Goal: Task Accomplishment & Management: Complete application form

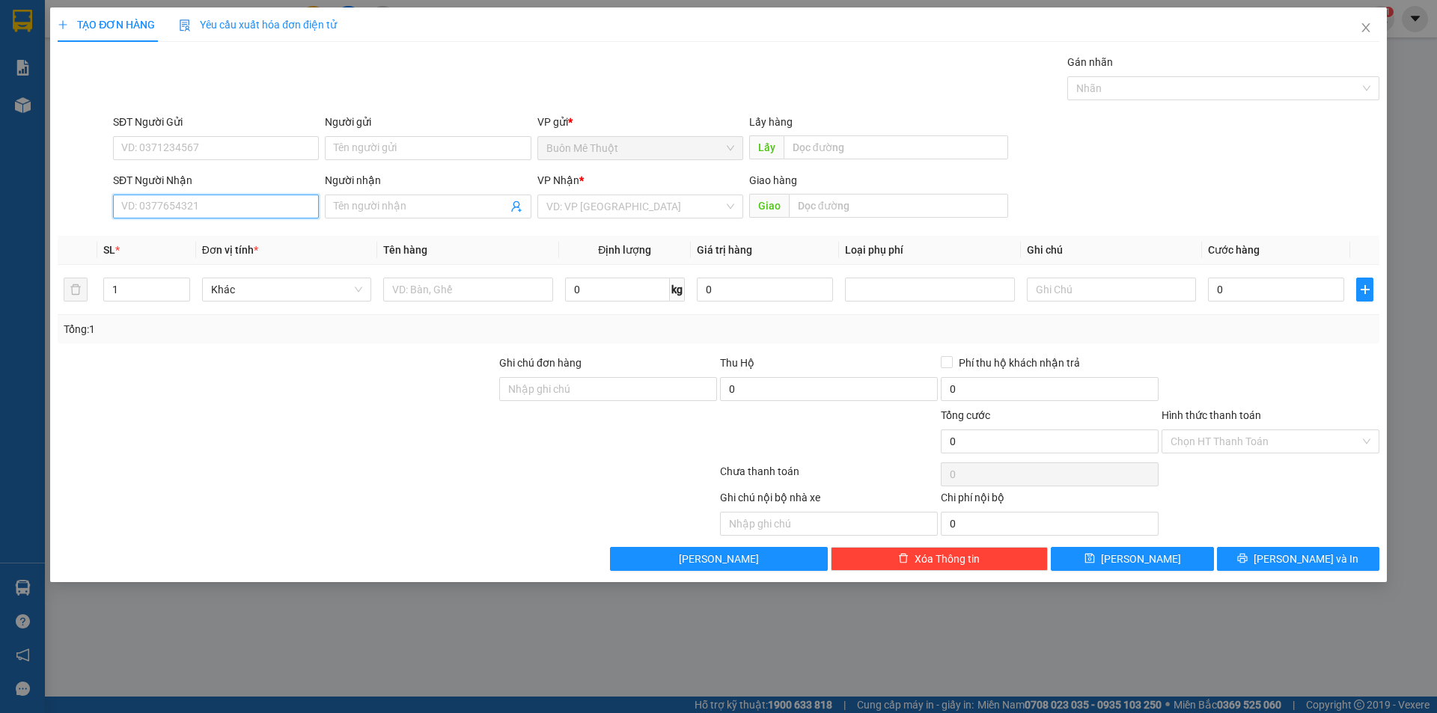
drag, startPoint x: 237, startPoint y: 215, endPoint x: 240, endPoint y: 207, distance: 8.1
click at [238, 211] on input "SĐT Người Nhận" at bounding box center [216, 207] width 206 height 24
click at [150, 240] on div "0772474147 - vinh" at bounding box center [216, 236] width 188 height 16
type input "0772474147"
type input "vinh"
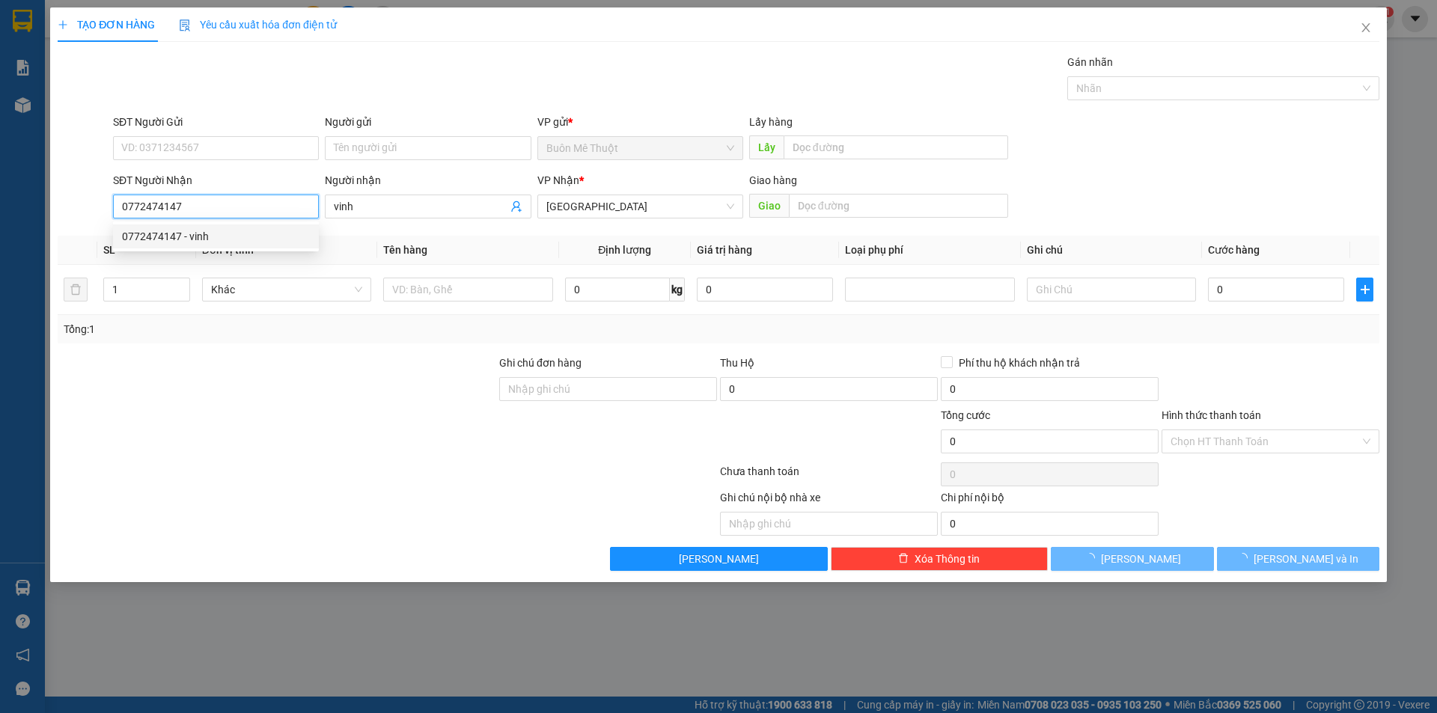
type input "50.000"
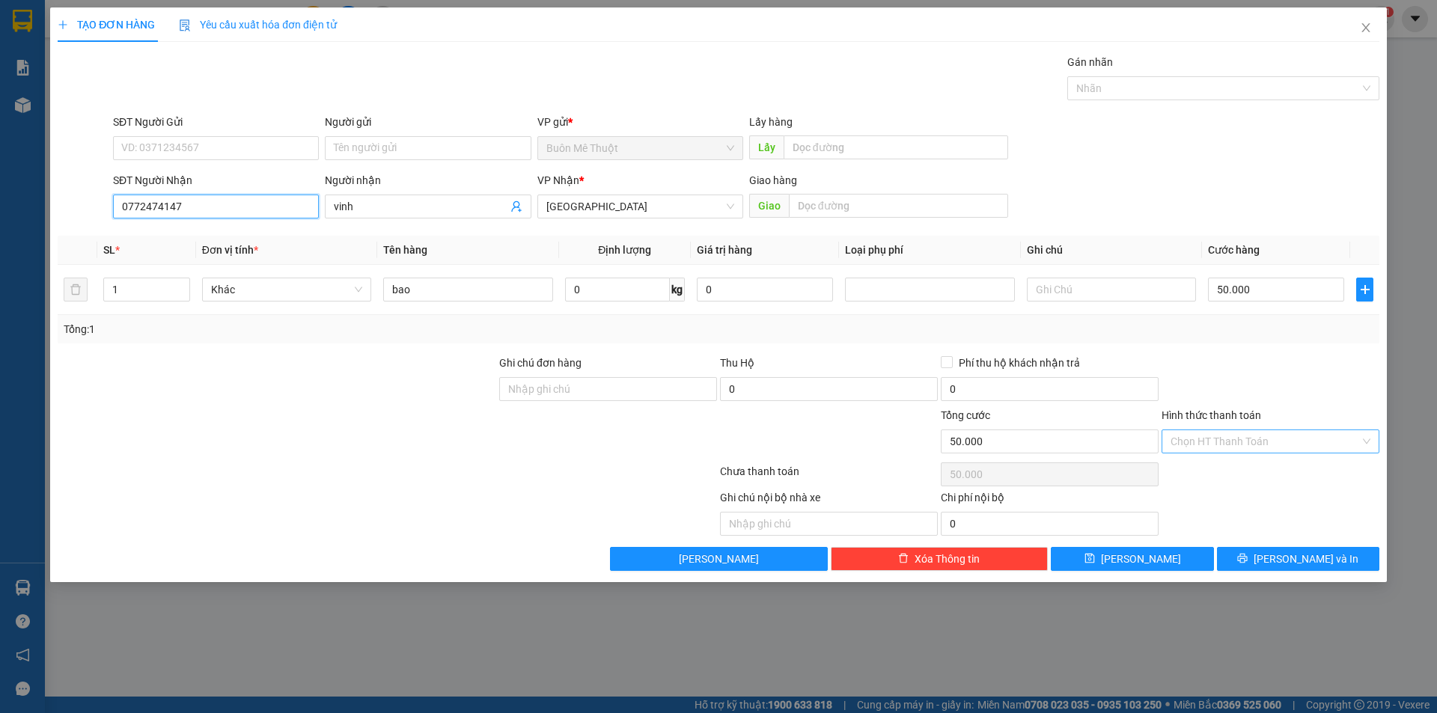
type input "0772474147"
drag, startPoint x: 1205, startPoint y: 433, endPoint x: 1193, endPoint y: 466, distance: 35.0
click at [1205, 434] on input "Hình thức thanh toán" at bounding box center [1265, 441] width 189 height 22
drag, startPoint x: 1192, startPoint y: 469, endPoint x: 1207, endPoint y: 506, distance: 40.6
click at [1193, 475] on div "Tại văn phòng" at bounding box center [1271, 471] width 200 height 16
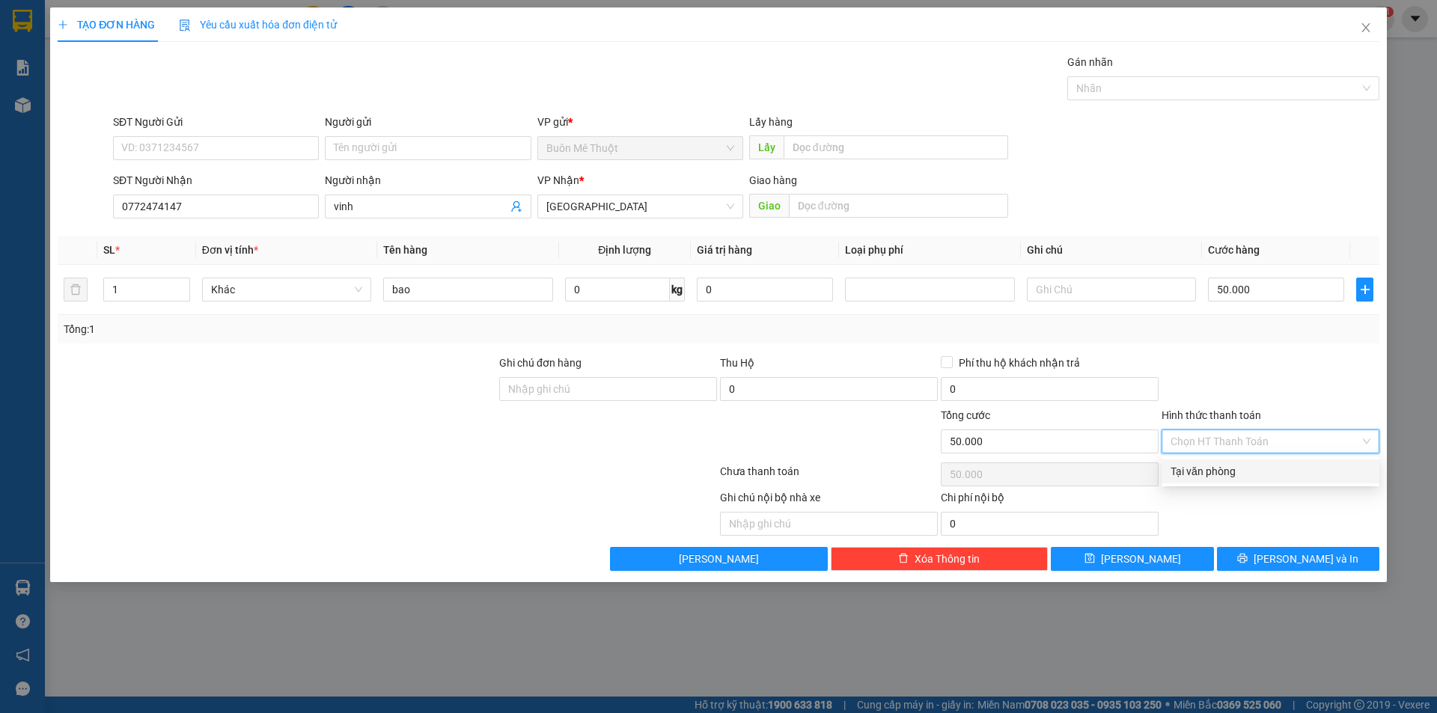
type input "0"
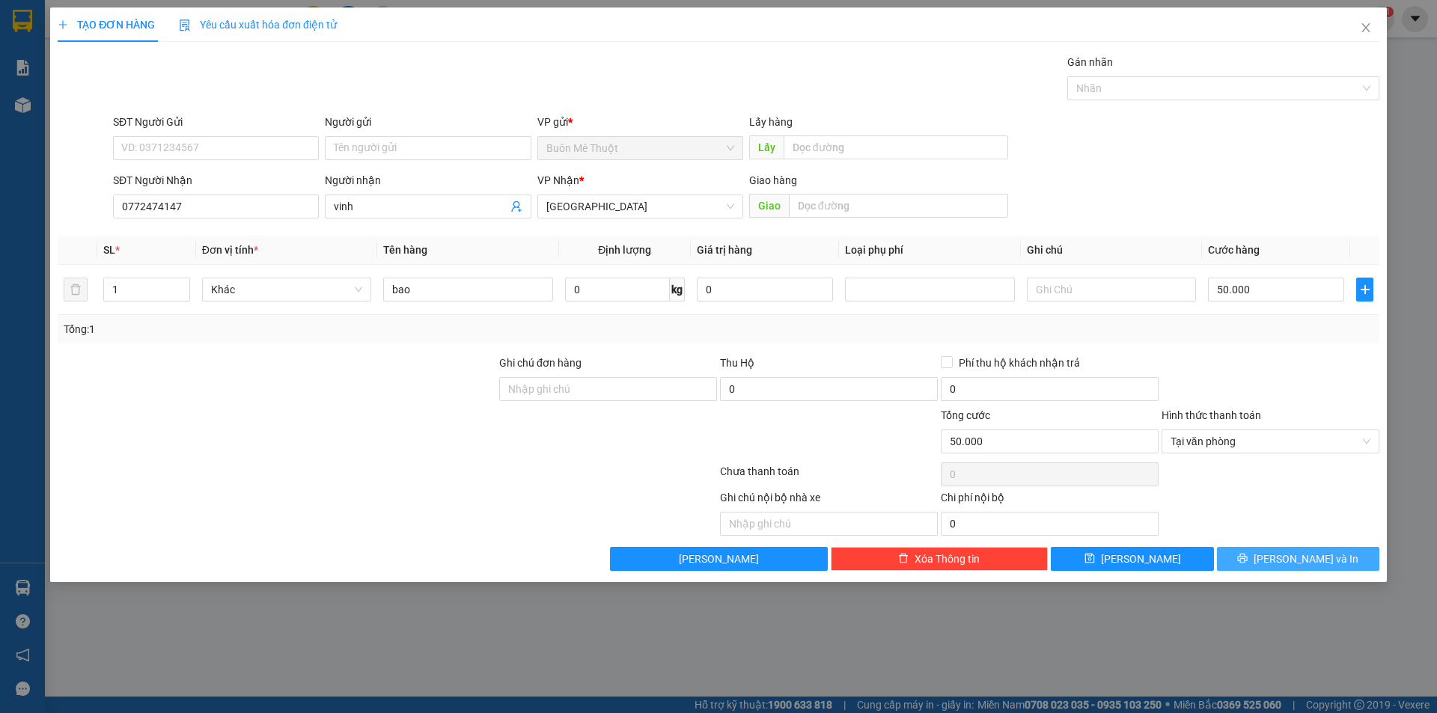
click at [1242, 558] on button "[PERSON_NAME] và In" at bounding box center [1298, 559] width 162 height 24
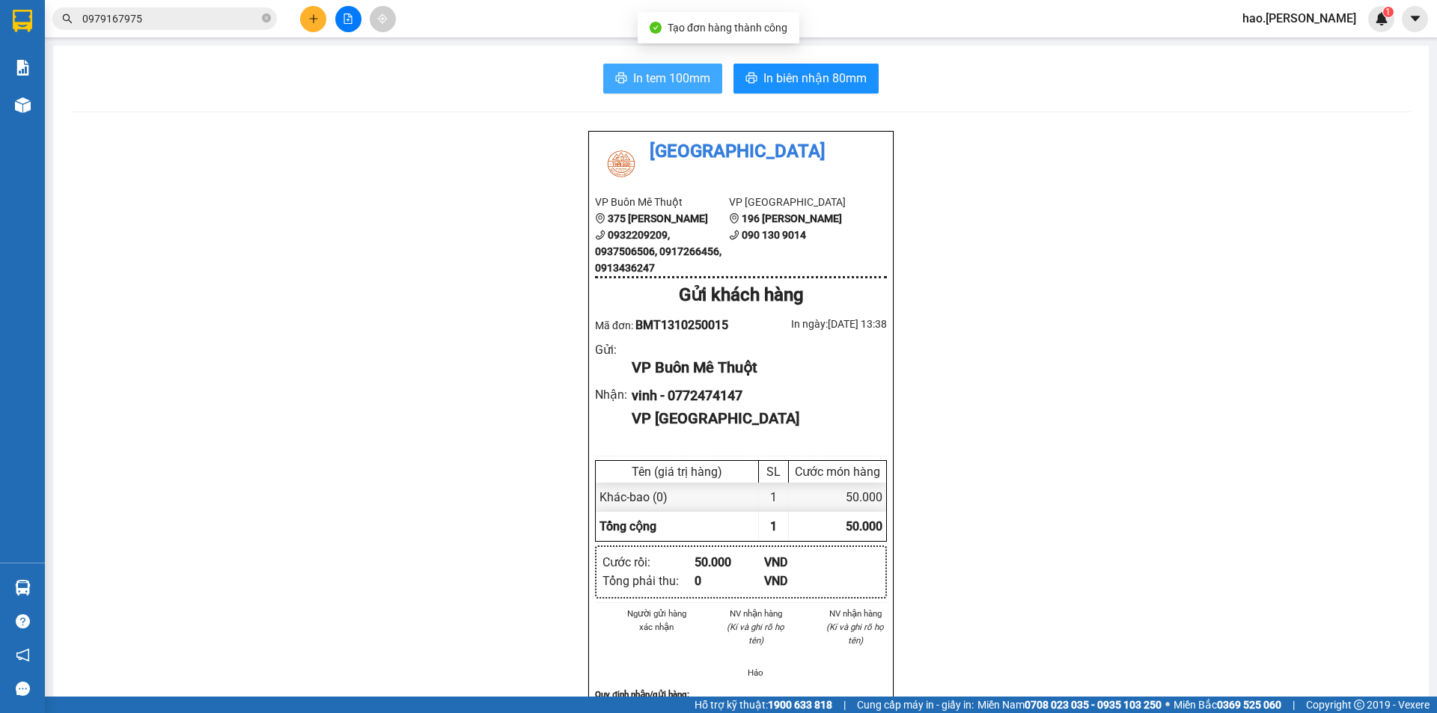
click at [702, 70] on span "In tem 100mm" at bounding box center [671, 78] width 77 height 19
click at [798, 97] on div "In tem 100mm In biên nhận 80mm Thái Sơn VP Buôn Mê Thuột 375 Hoàng Diệu 0932209…" at bounding box center [741, 666] width 1376 height 1240
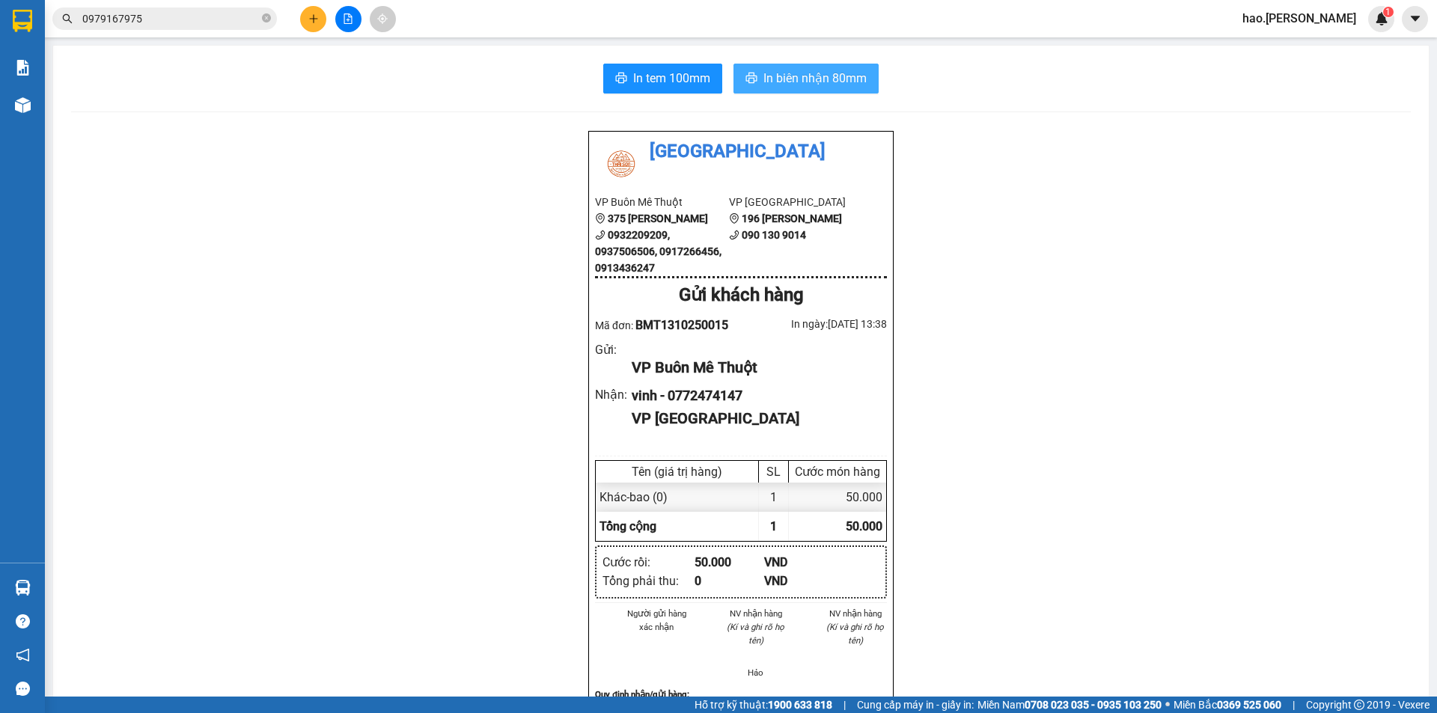
click at [811, 75] on span "In biên nhận 80mm" at bounding box center [814, 78] width 103 height 19
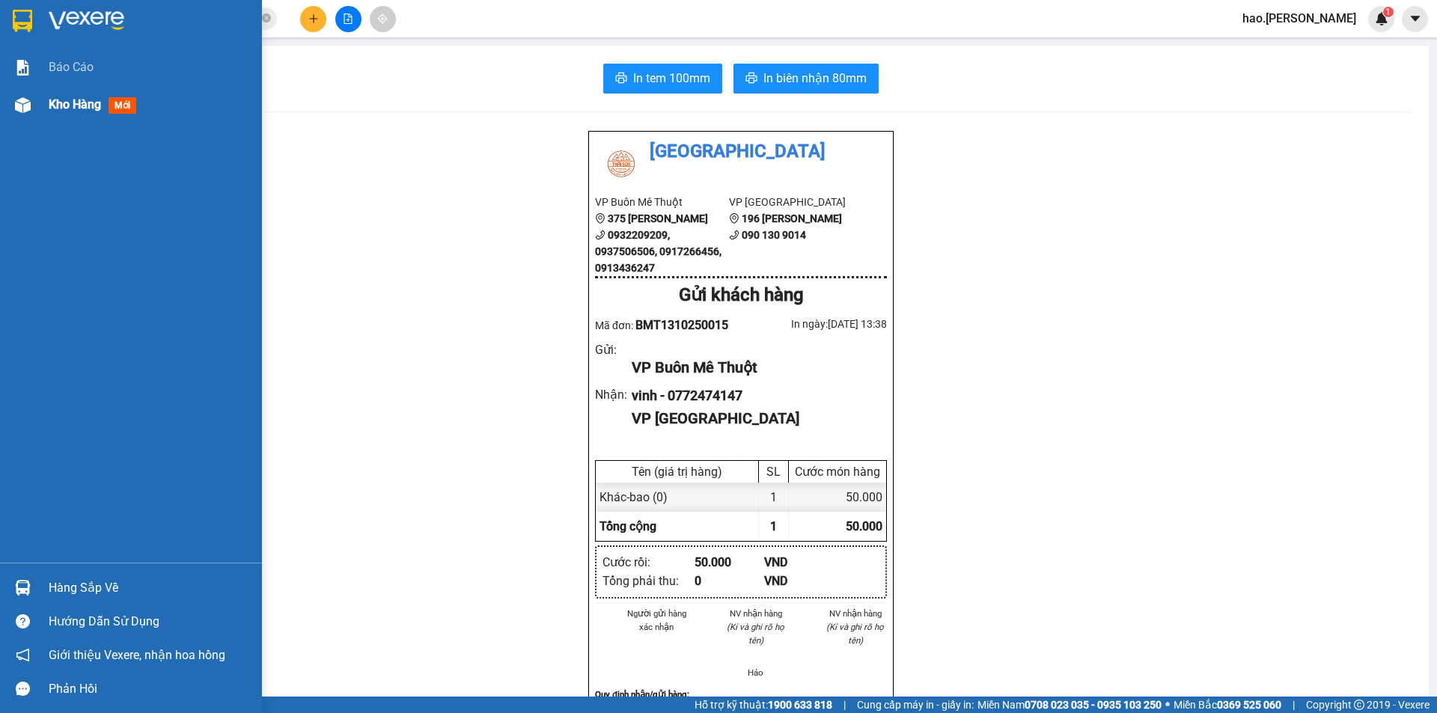
drag, startPoint x: 60, startPoint y: 93, endPoint x: 57, endPoint y: 109, distance: 16.0
click at [58, 102] on div "Kho hàng mới" at bounding box center [150, 104] width 202 height 37
click at [57, 109] on span "Kho hàng" at bounding box center [75, 104] width 52 height 14
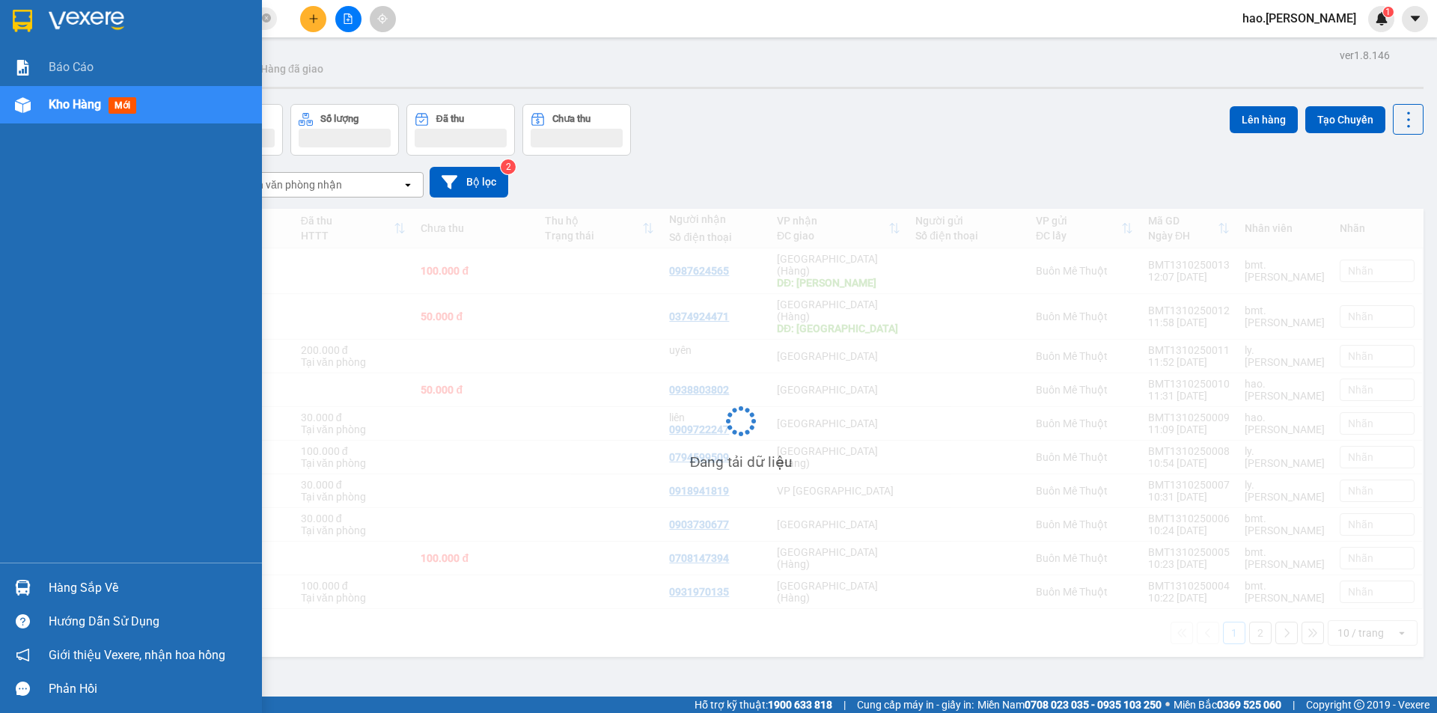
click at [57, 109] on span "Kho hàng" at bounding box center [75, 104] width 52 height 14
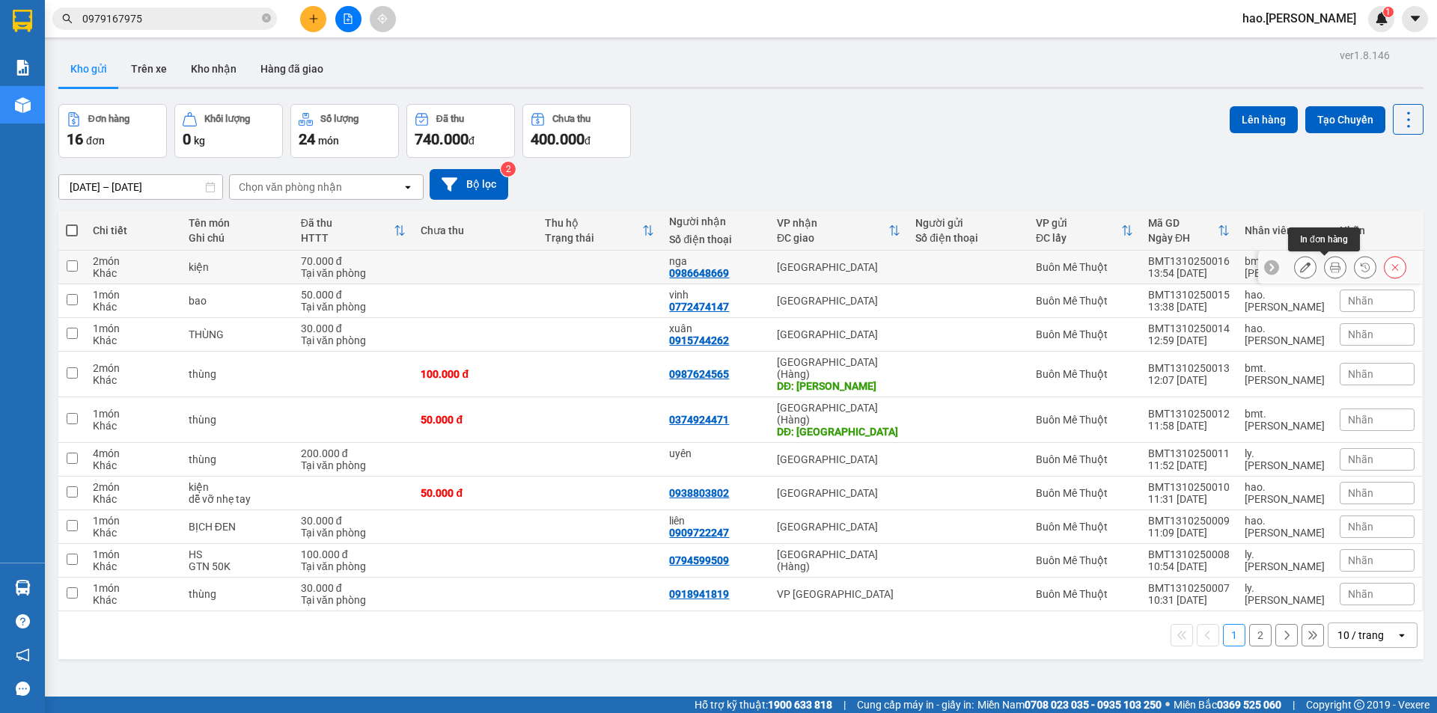
drag, startPoint x: 1330, startPoint y: 270, endPoint x: 1320, endPoint y: 267, distance: 10.9
click at [1325, 267] on button at bounding box center [1335, 267] width 21 height 26
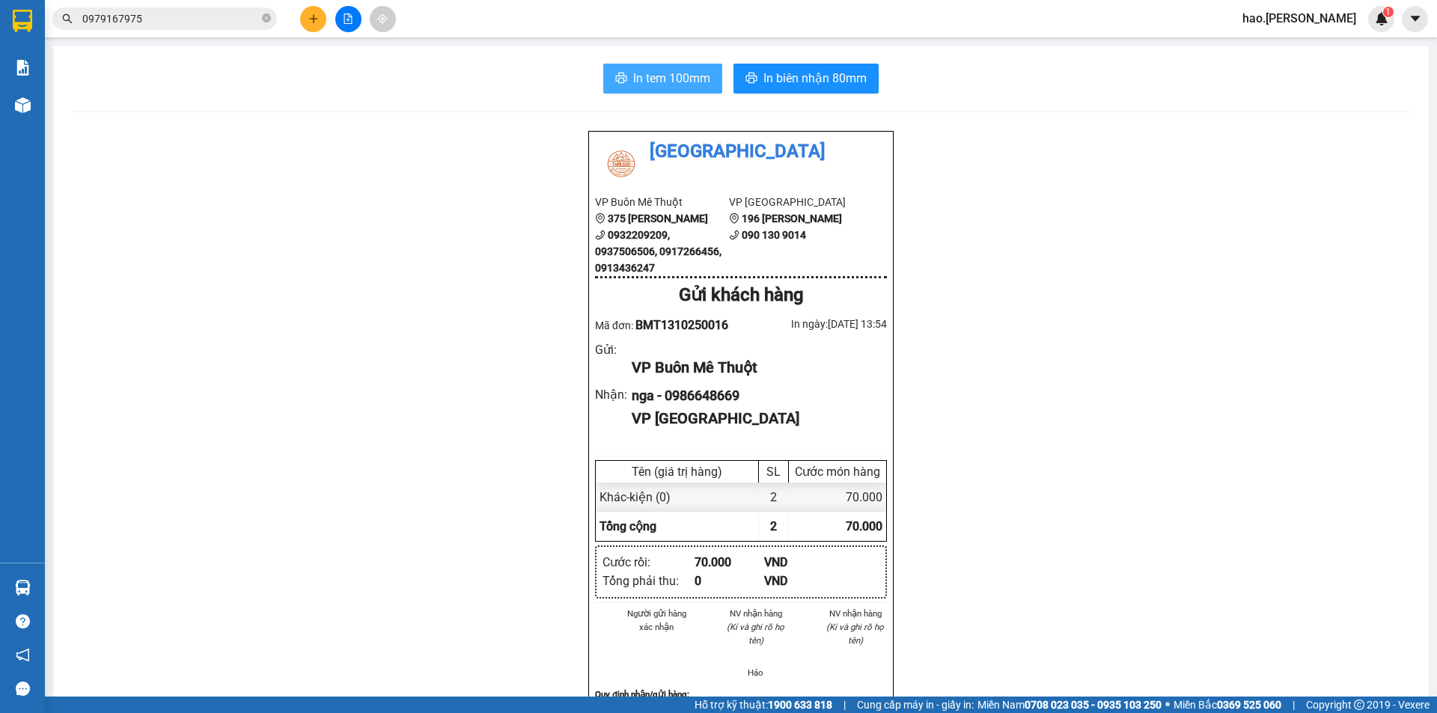
click at [659, 89] on button "In tem 100mm" at bounding box center [662, 79] width 119 height 30
click at [303, 24] on button at bounding box center [313, 19] width 26 height 26
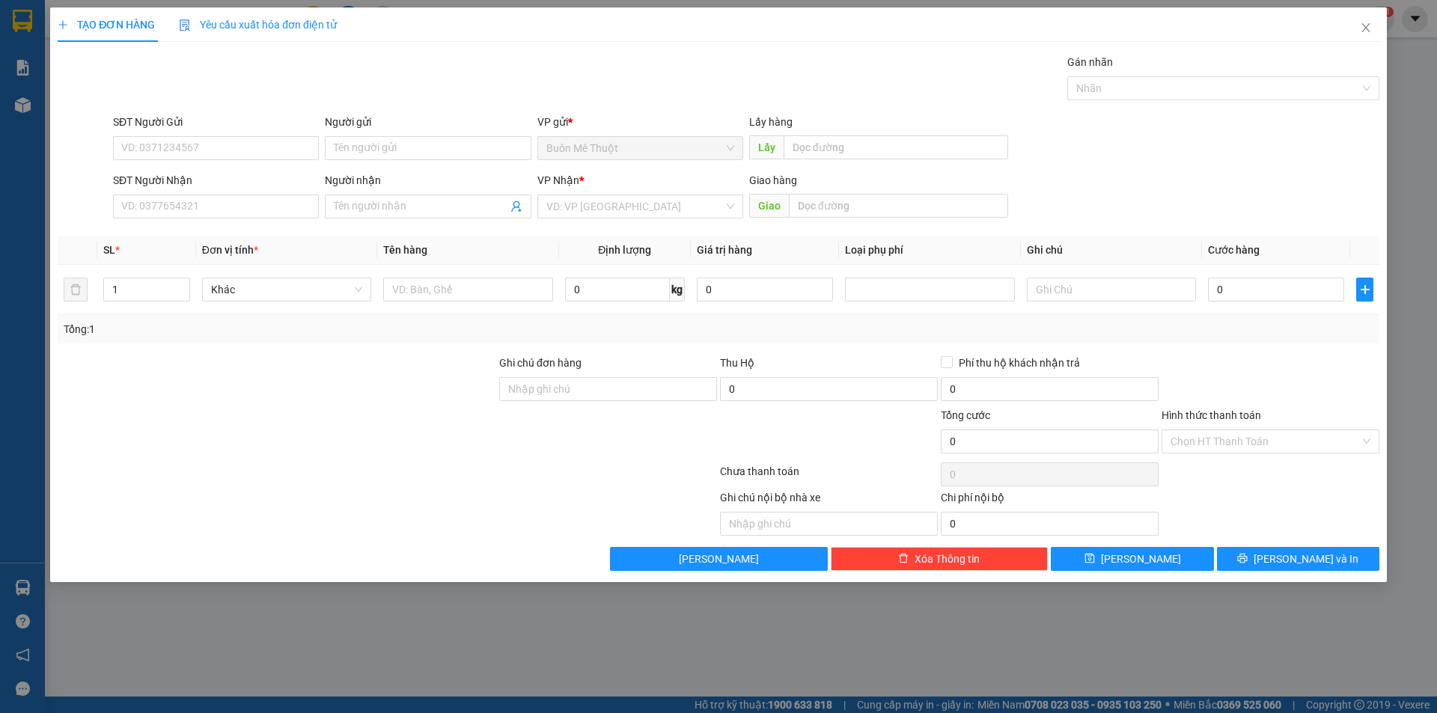
click at [190, 222] on div "SĐT Người Nhận VD: 0377654321" at bounding box center [216, 198] width 206 height 52
click at [190, 208] on input "SĐT Người Nhận" at bounding box center [216, 207] width 206 height 24
click at [186, 238] on div "0903597447" at bounding box center [216, 236] width 188 height 16
type input "0903597447"
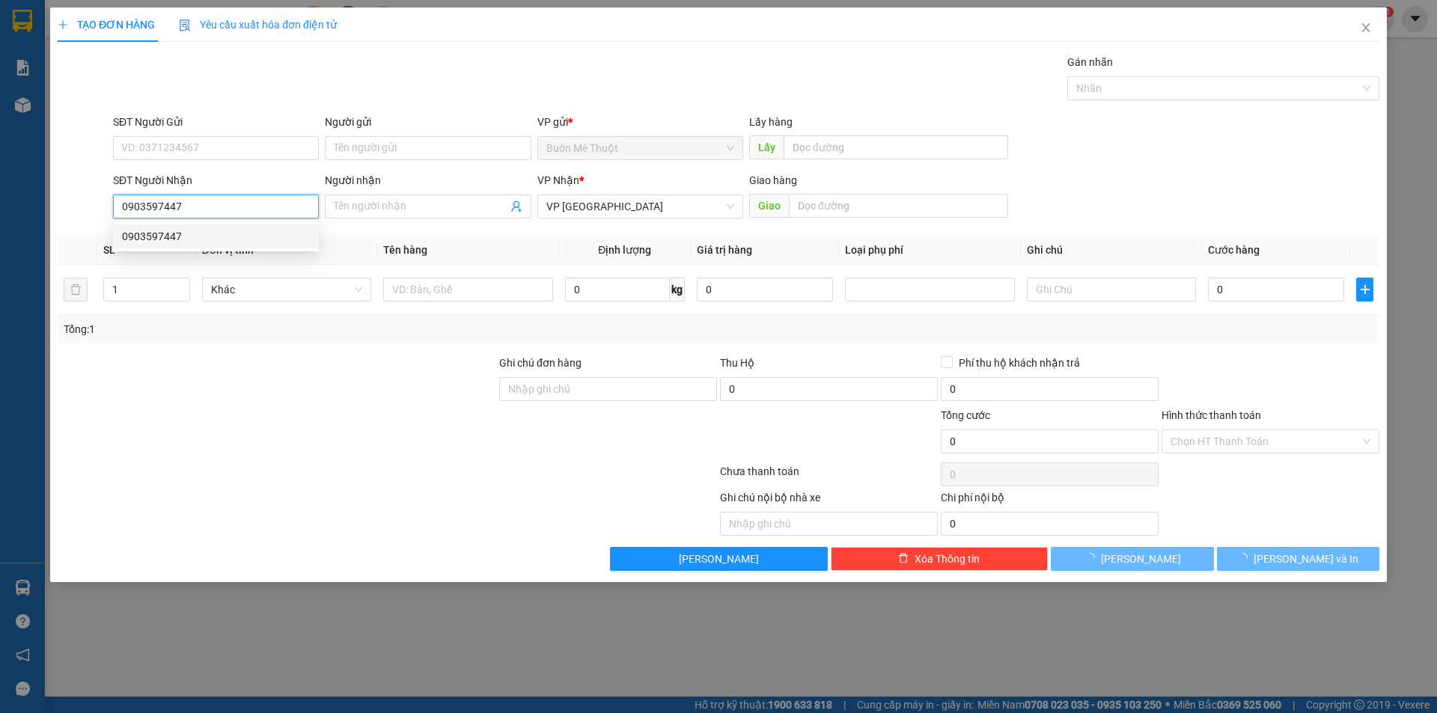
type input "30.000"
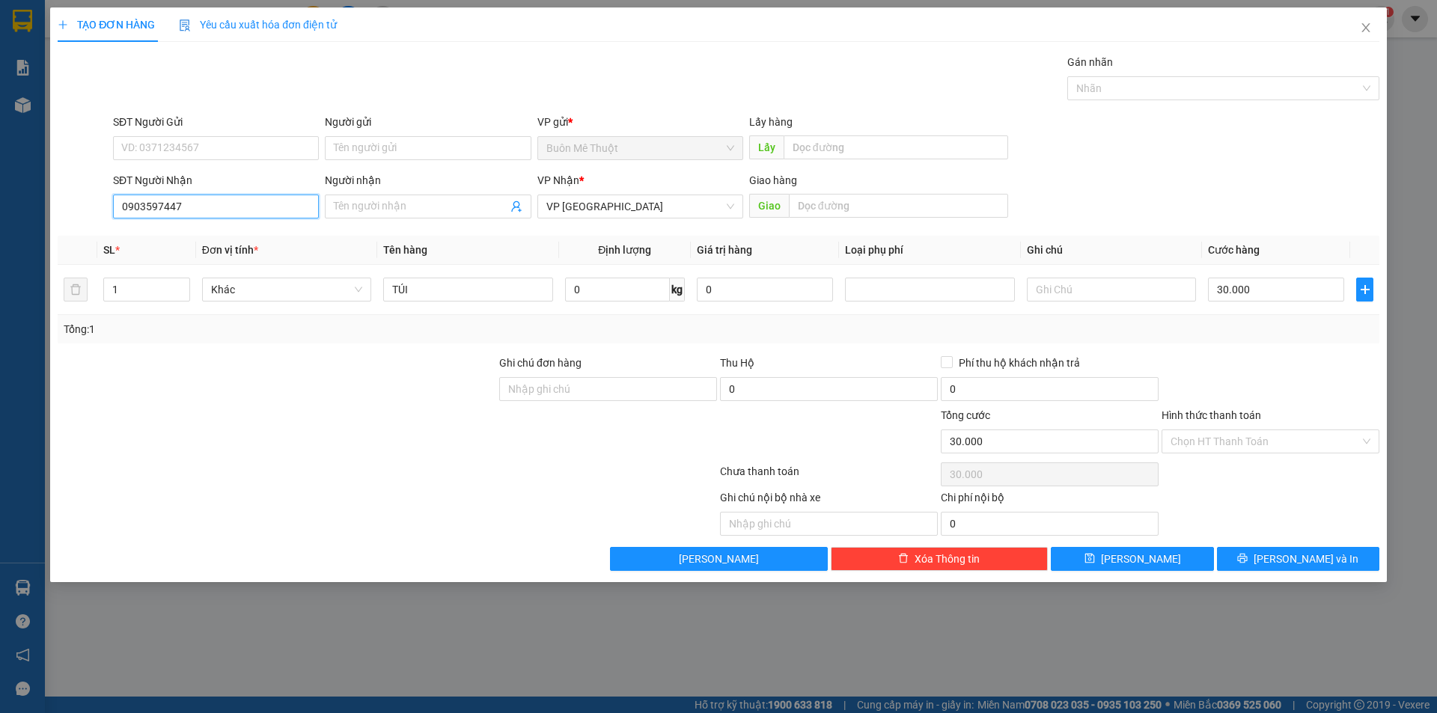
click at [202, 201] on input "0903597447" at bounding box center [216, 207] width 206 height 24
drag, startPoint x: 251, startPoint y: 342, endPoint x: 238, endPoint y: 324, distance: 22.0
click at [239, 326] on div "Tổng: 1" at bounding box center [719, 329] width 1322 height 28
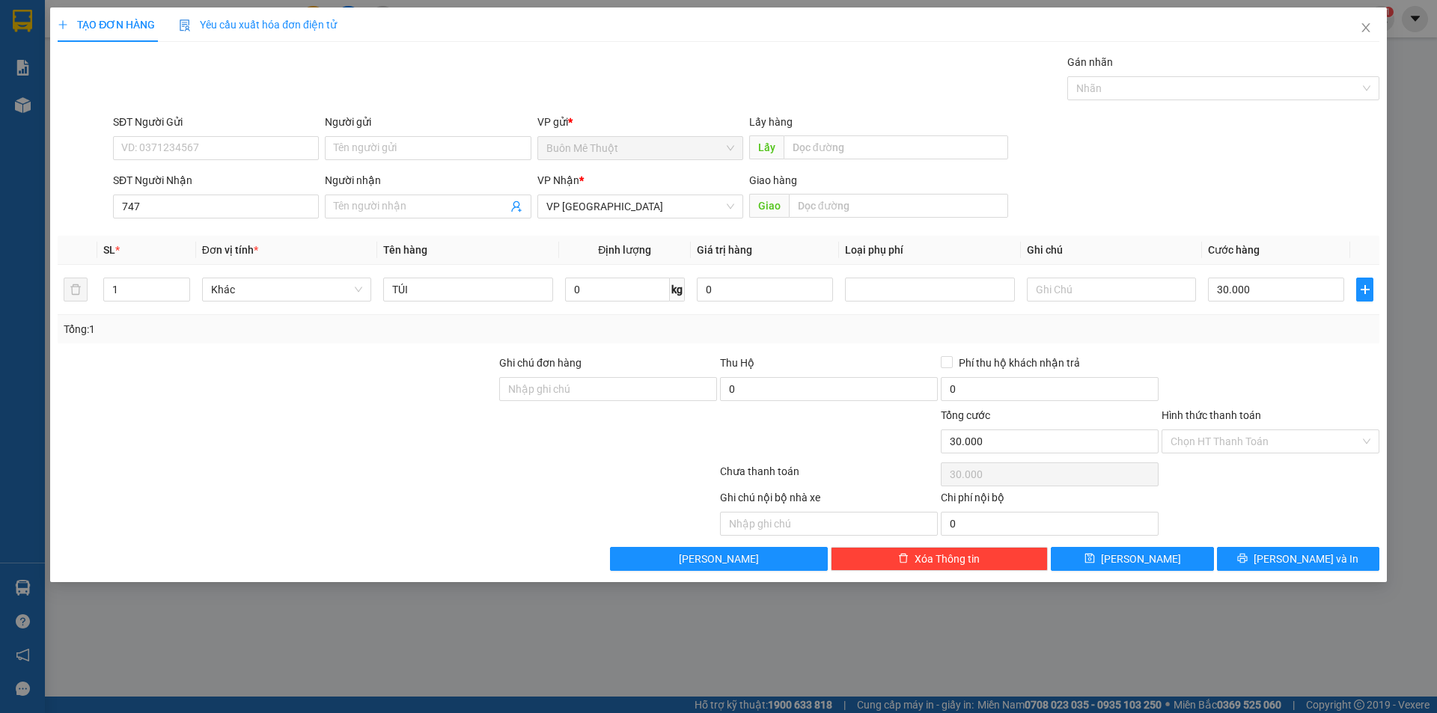
click at [209, 220] on div "SĐT Người Nhận 747" at bounding box center [216, 198] width 206 height 52
click at [213, 210] on input "747" at bounding box center [216, 207] width 206 height 24
click at [207, 237] on div "0938878318 - phúc" at bounding box center [216, 236] width 188 height 16
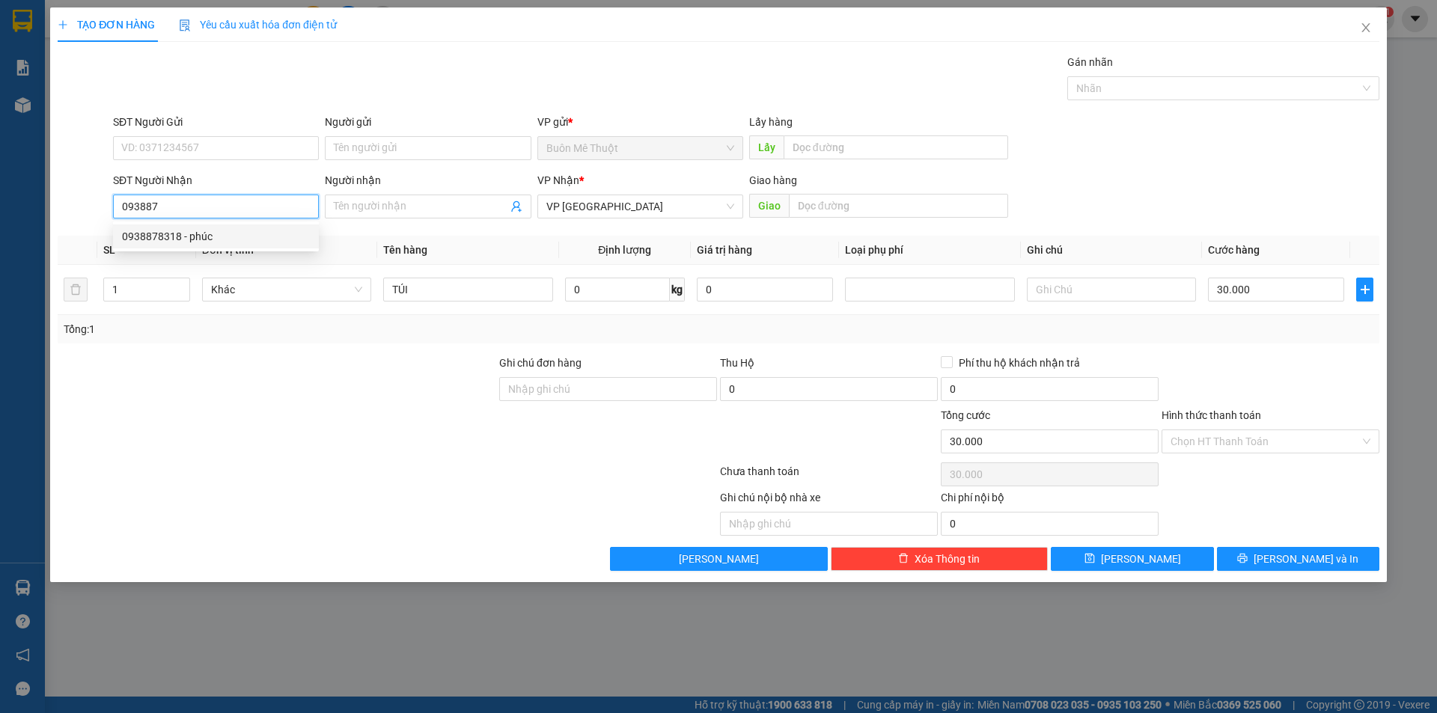
type input "0938878318"
type input "phúc"
type input "40.000"
type input "0938878318"
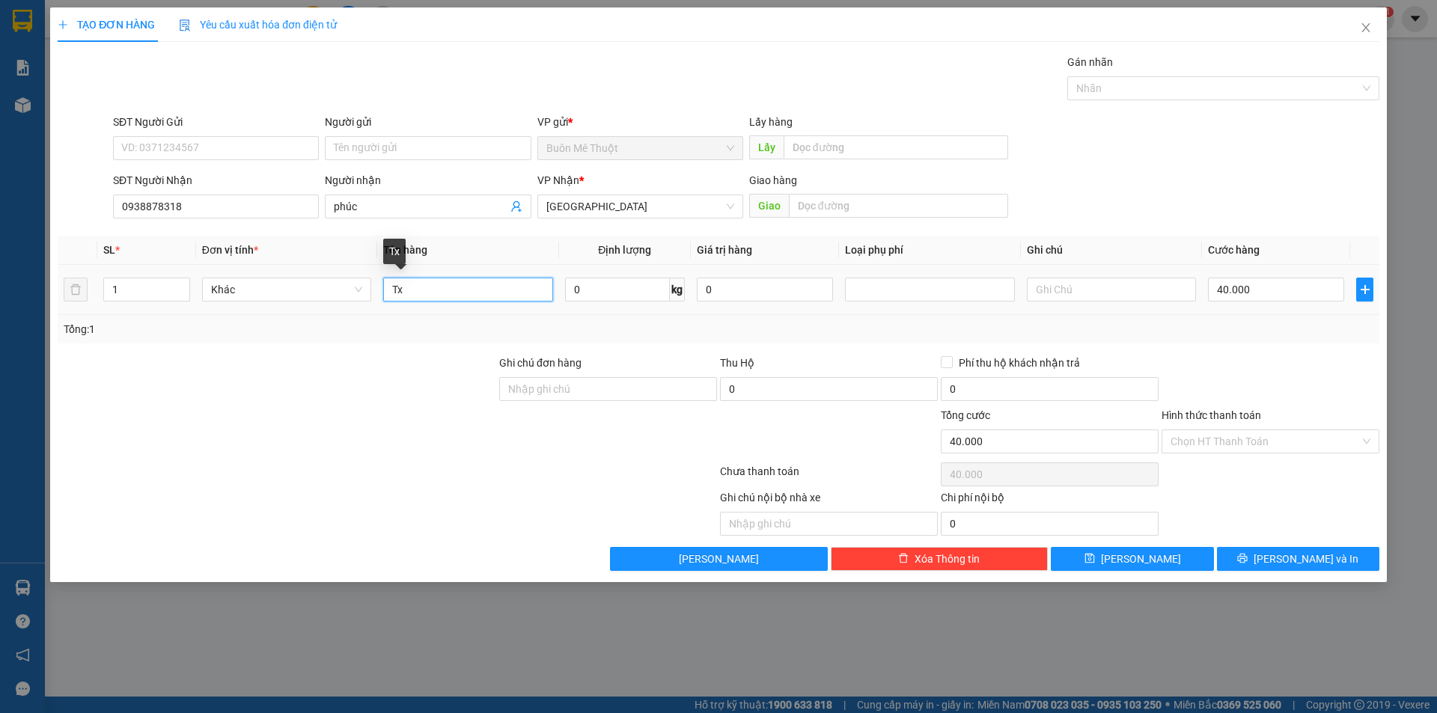
click at [437, 278] on input "Tx" at bounding box center [467, 290] width 169 height 24
click at [437, 280] on input "Tx" at bounding box center [467, 290] width 169 height 24
type input "THÙNG"
click at [1236, 264] on th "Cước hàng" at bounding box center [1276, 250] width 148 height 29
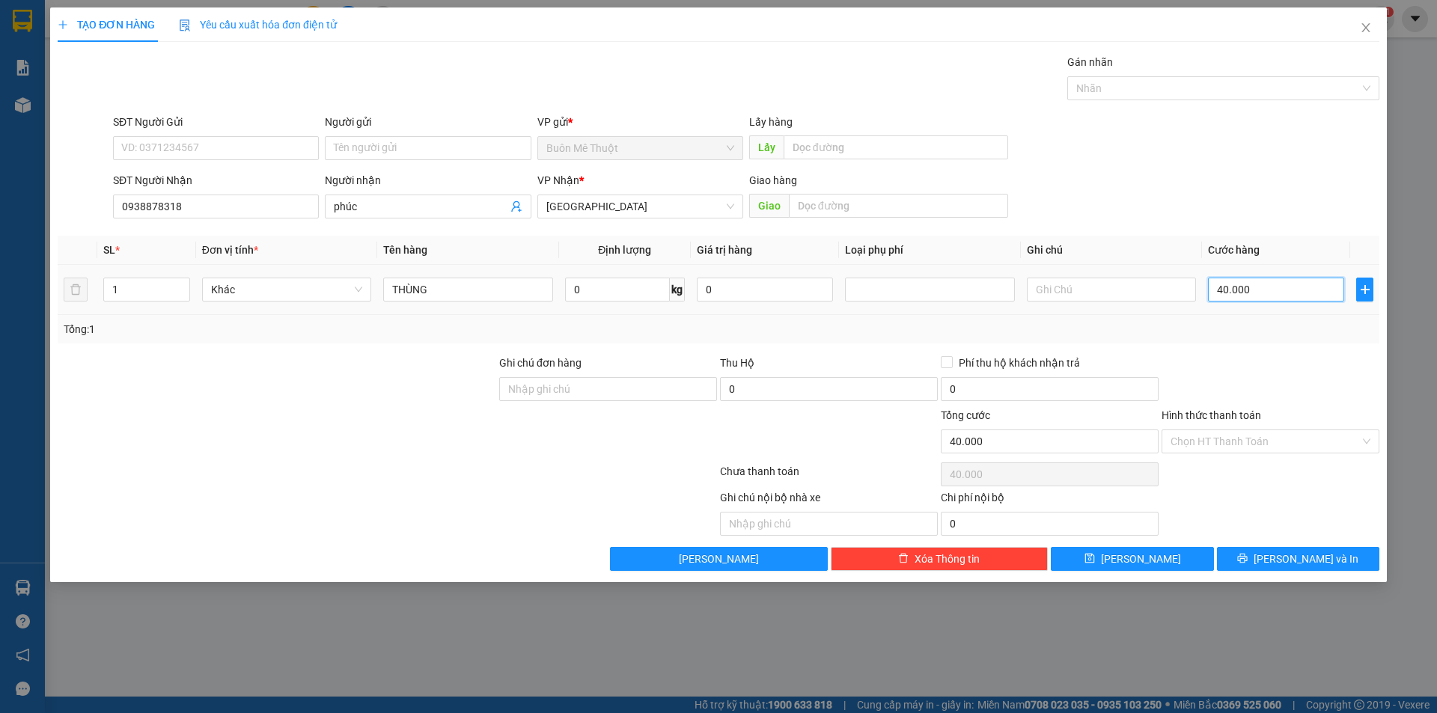
click at [1232, 286] on input "40.000" at bounding box center [1276, 290] width 136 height 24
type input "3"
type input "30"
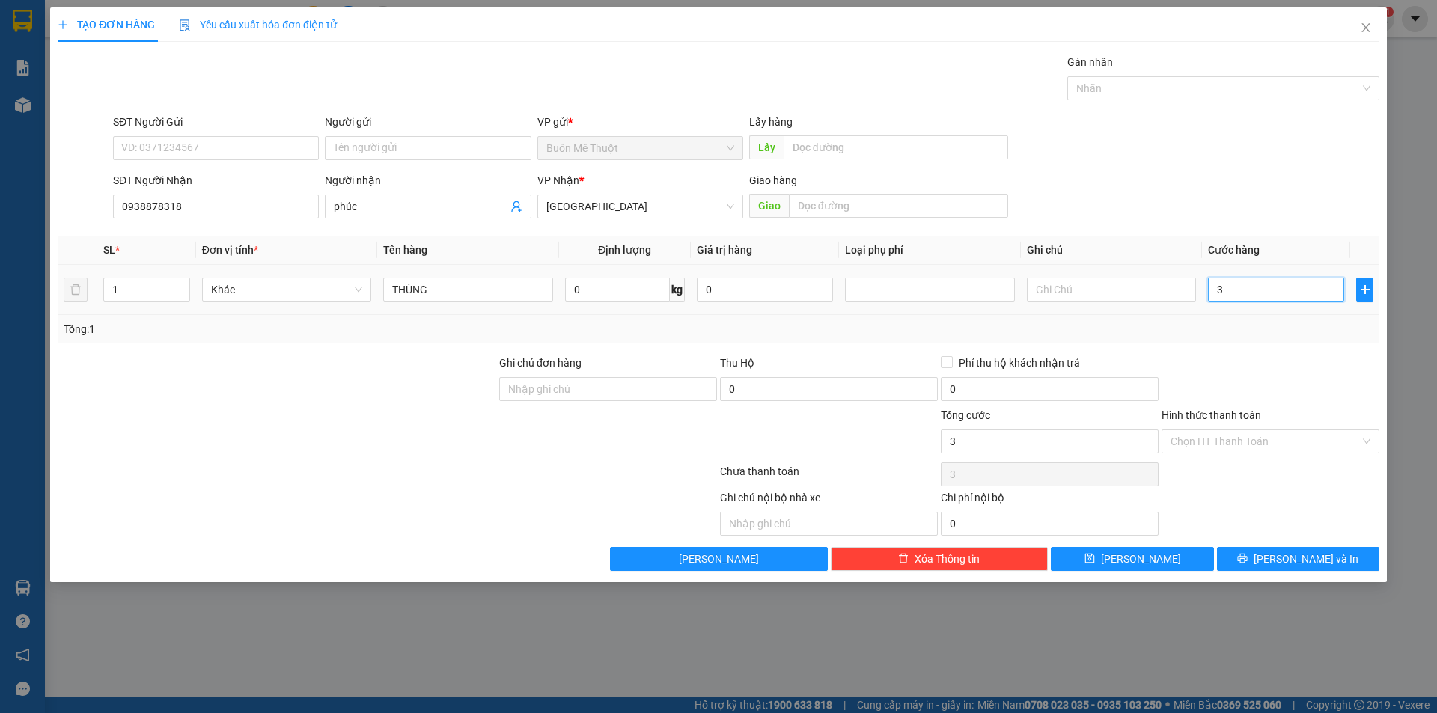
type input "30"
type input "30.000"
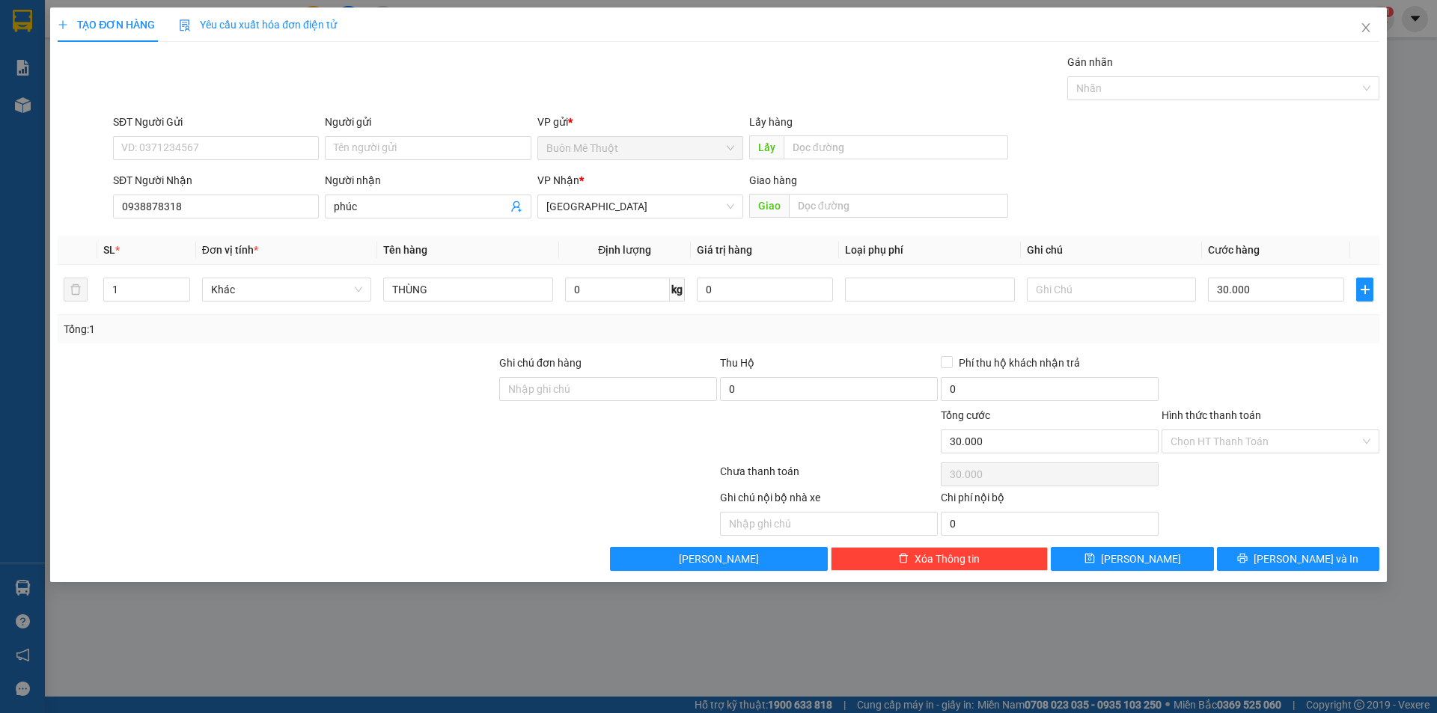
click at [1270, 338] on div "Tổng: 1" at bounding box center [719, 329] width 1322 height 28
drag, startPoint x: 1227, startPoint y: 437, endPoint x: 1213, endPoint y: 453, distance: 21.7
click at [1224, 439] on input "Hình thức thanh toán" at bounding box center [1265, 441] width 189 height 22
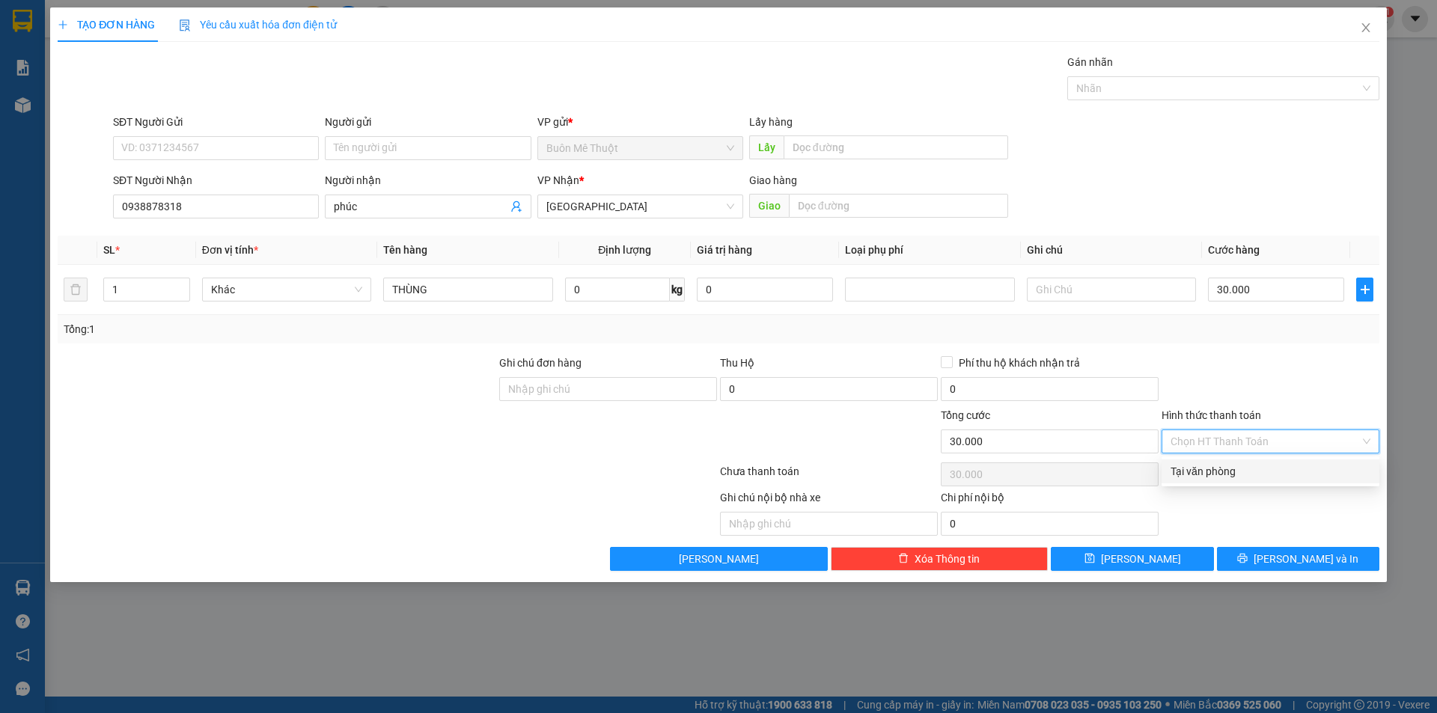
click at [1205, 461] on div "Transit Pickup Surcharge Ids Transit Deliver Surcharge Ids Transit Deliver Surc…" at bounding box center [719, 312] width 1322 height 517
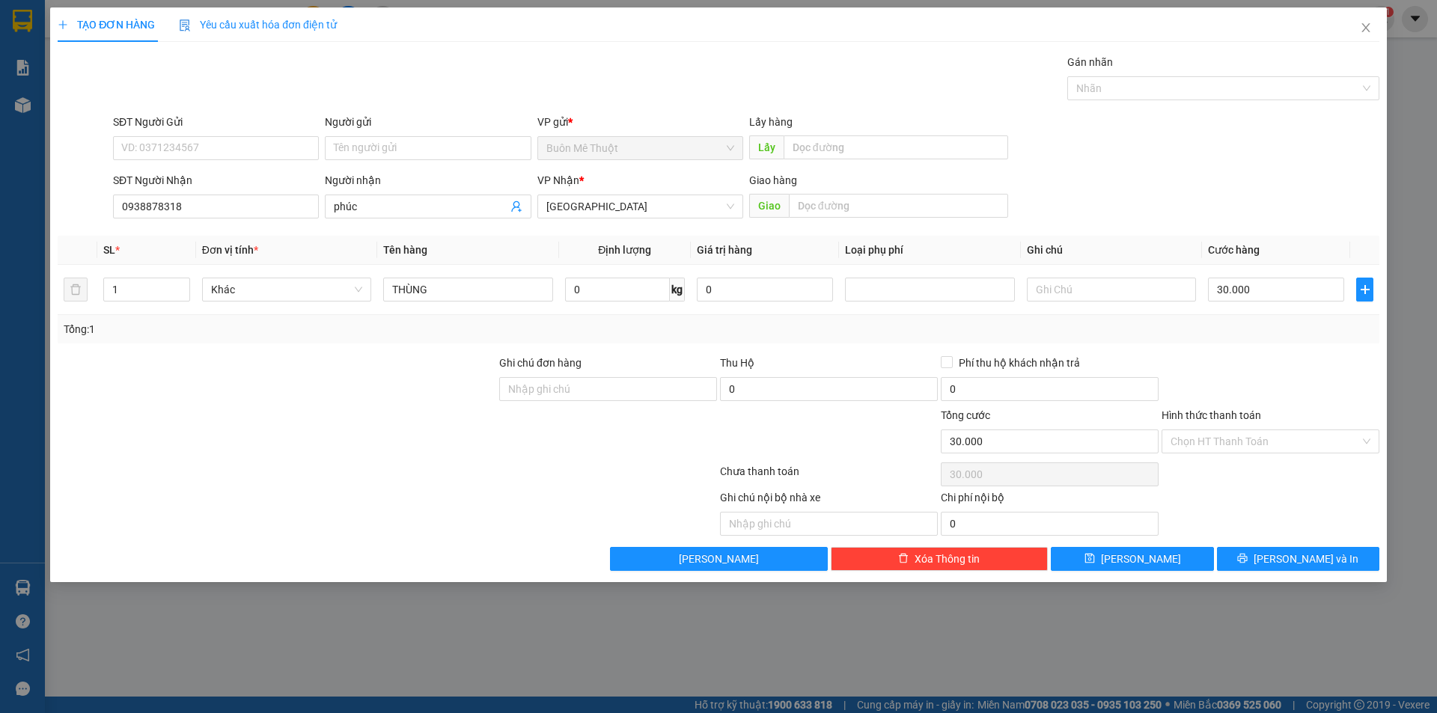
drag, startPoint x: 1207, startPoint y: 443, endPoint x: 1207, endPoint y: 474, distance: 30.7
click at [1207, 448] on input "Hình thức thanh toán" at bounding box center [1265, 441] width 189 height 22
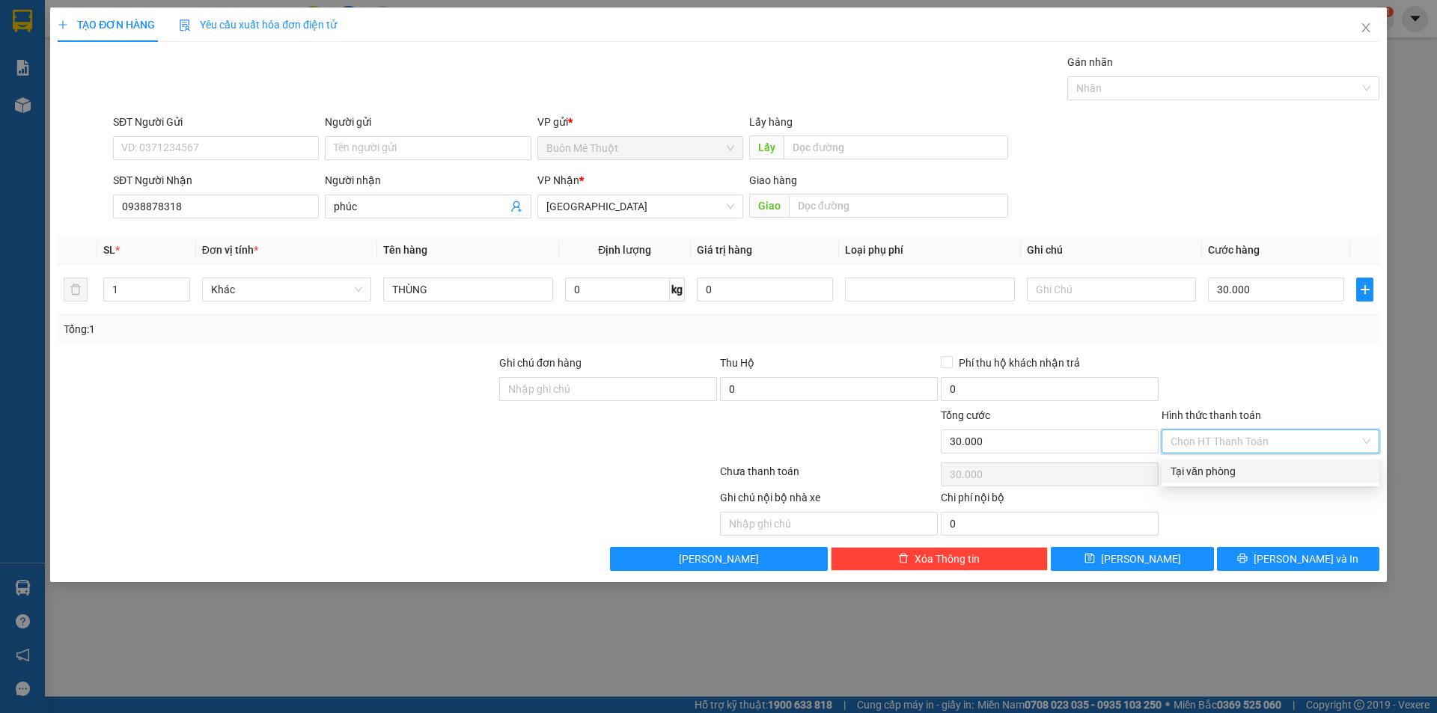
click at [1207, 476] on div "Tại văn phòng" at bounding box center [1271, 471] width 200 height 16
type input "0"
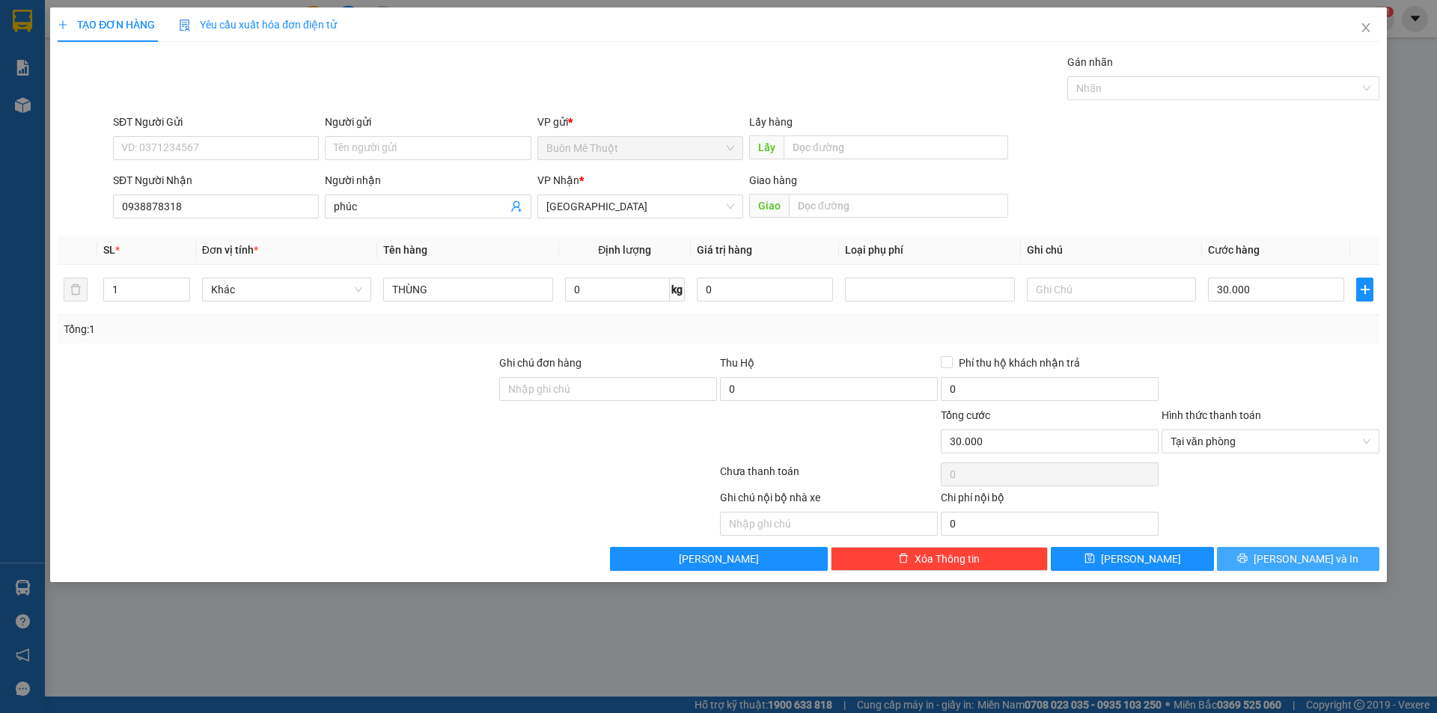
click at [1245, 557] on button "[PERSON_NAME] và In" at bounding box center [1298, 559] width 162 height 24
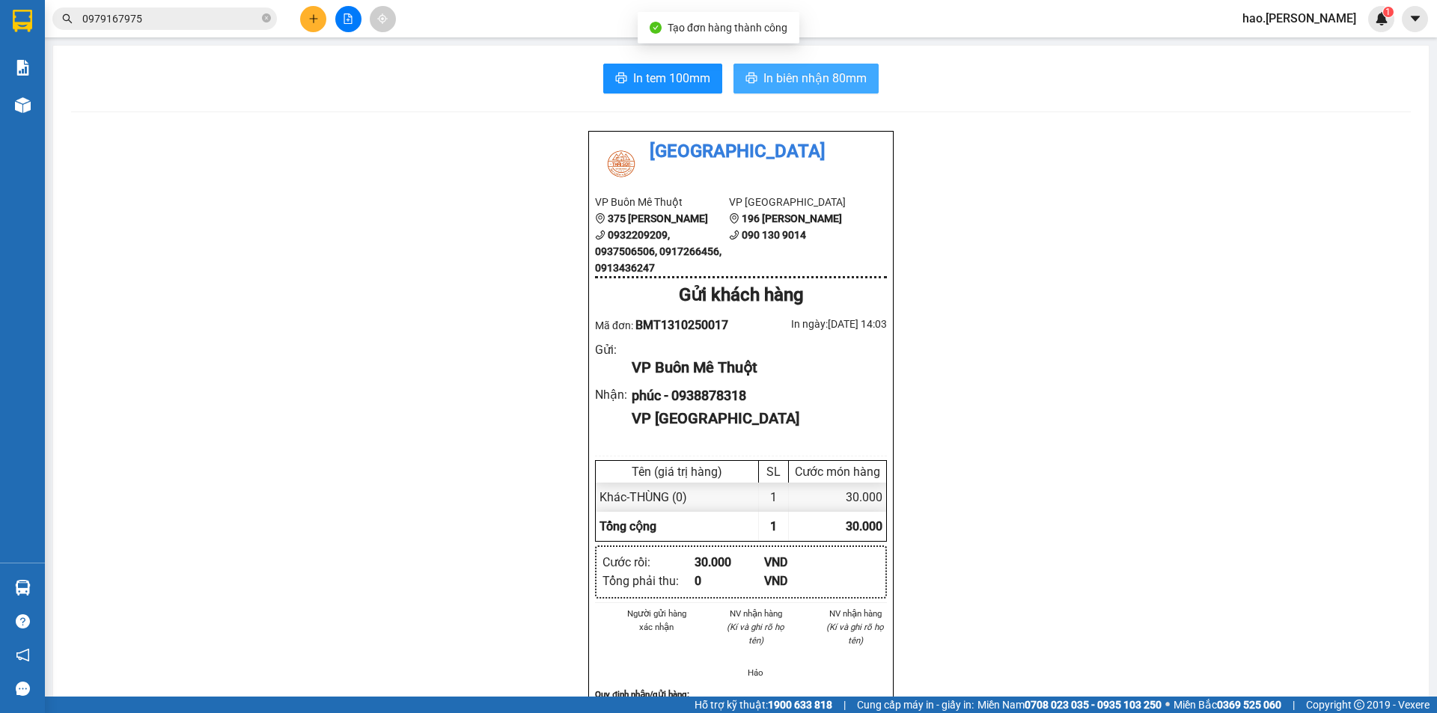
click at [763, 73] on span "In biên nhận 80mm" at bounding box center [814, 78] width 103 height 19
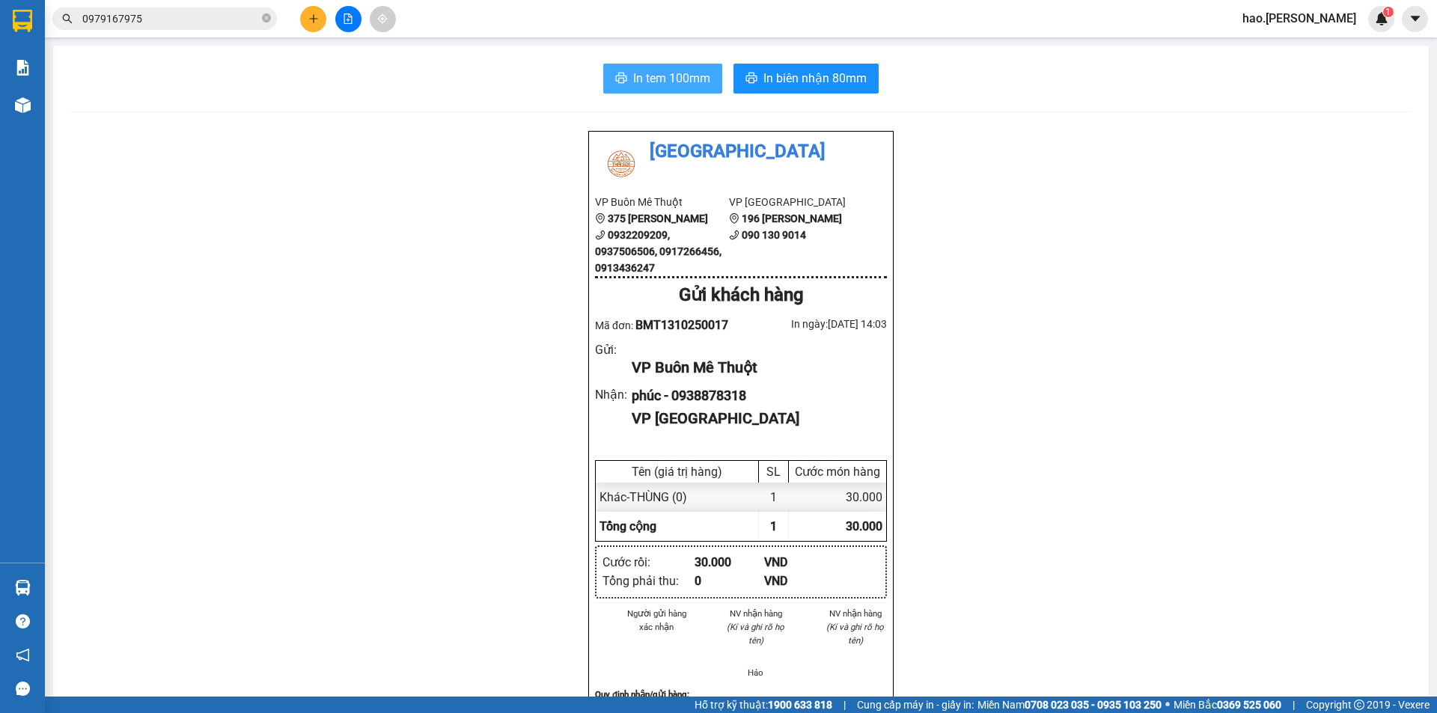
click at [663, 88] on button "In tem 100mm" at bounding box center [662, 79] width 119 height 30
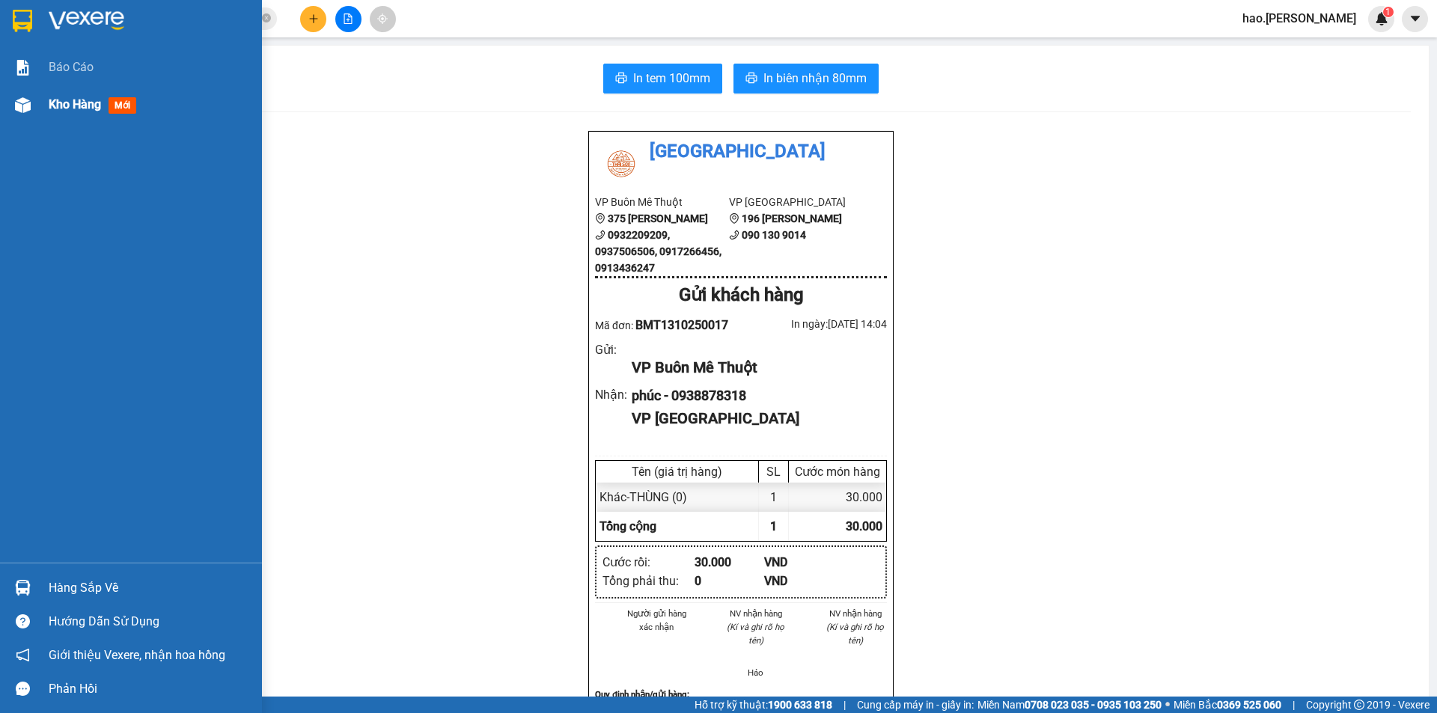
click at [85, 110] on span "Kho hàng" at bounding box center [75, 104] width 52 height 14
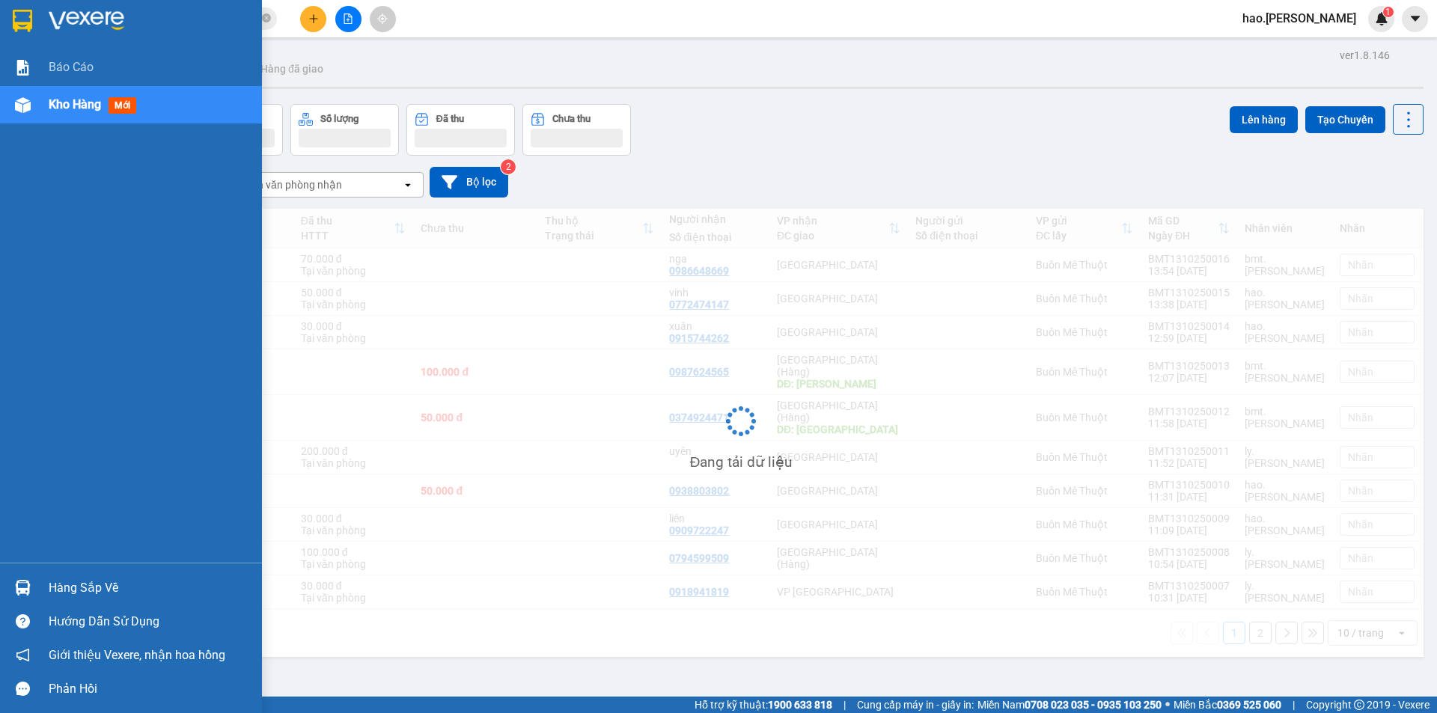
click at [85, 110] on span "Kho hàng" at bounding box center [75, 104] width 52 height 14
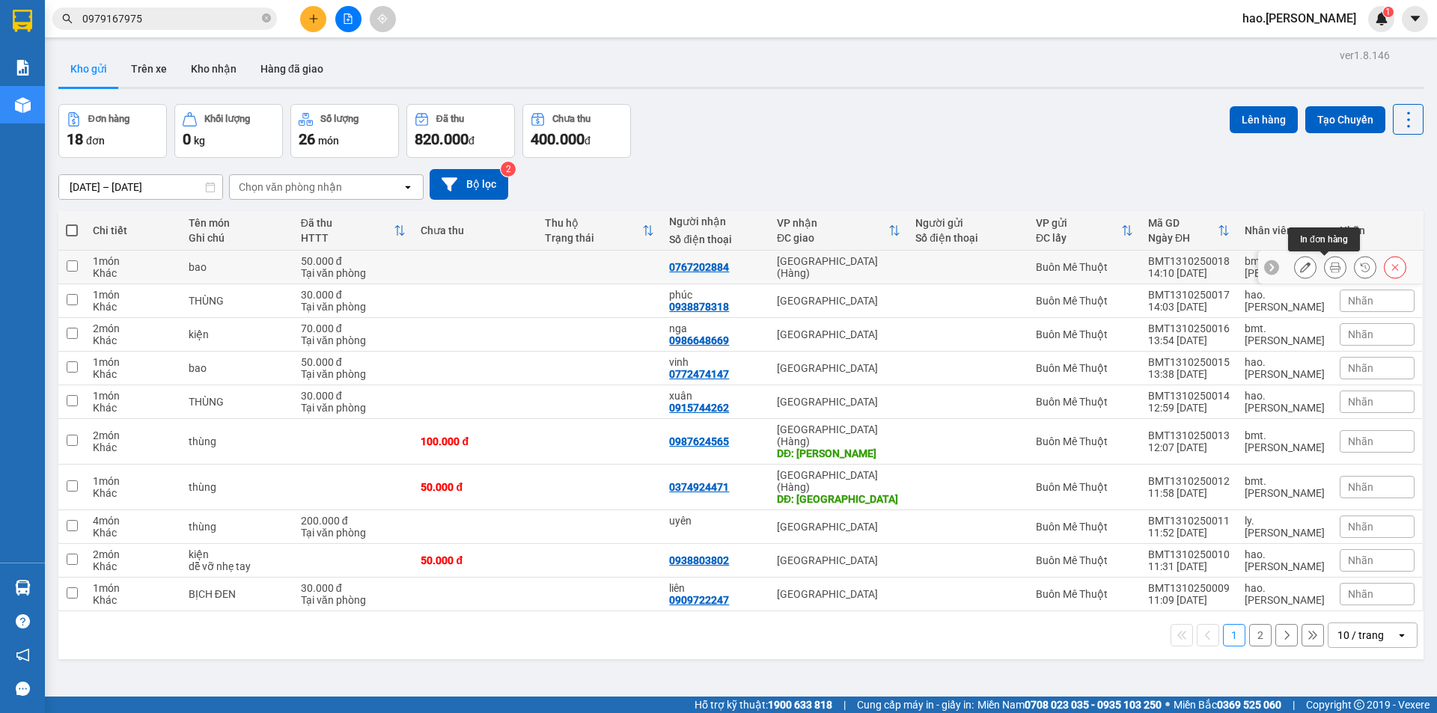
click at [1325, 261] on button at bounding box center [1335, 267] width 21 height 26
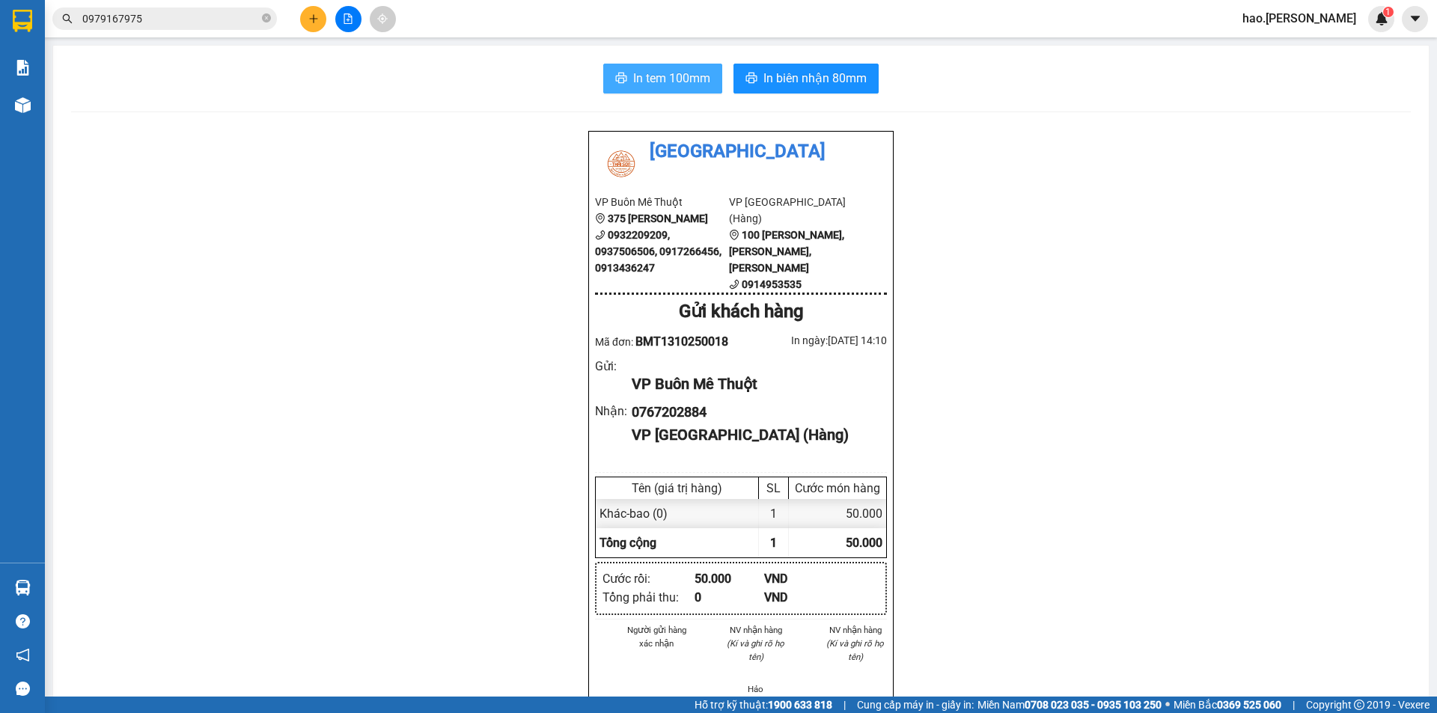
click at [674, 73] on span "In tem 100mm" at bounding box center [671, 78] width 77 height 19
click at [796, 76] on span "In biên nhận 80mm" at bounding box center [814, 78] width 103 height 19
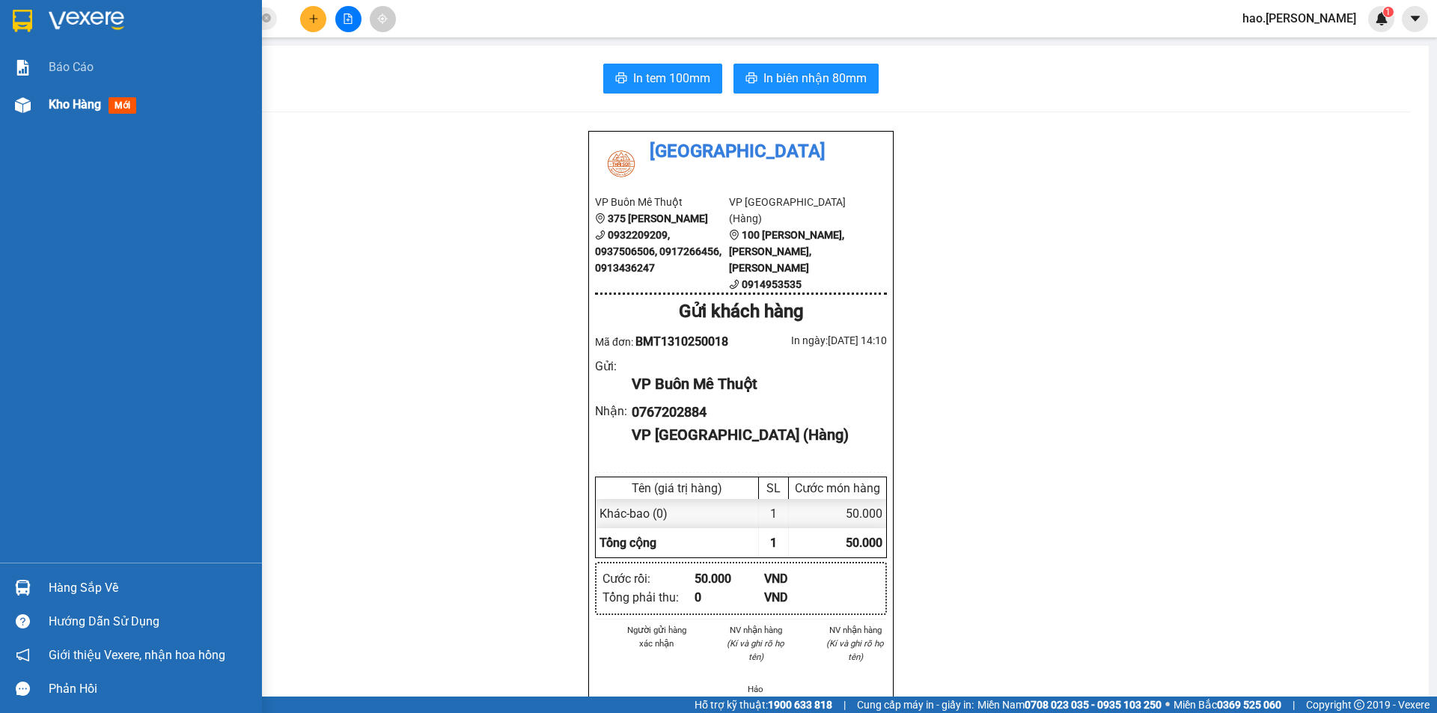
drag, startPoint x: 80, startPoint y: 88, endPoint x: 76, endPoint y: 112, distance: 24.2
click at [77, 110] on div "Kho hàng mới" at bounding box center [150, 104] width 202 height 37
click at [76, 112] on div "Kho hàng mới" at bounding box center [96, 104] width 94 height 19
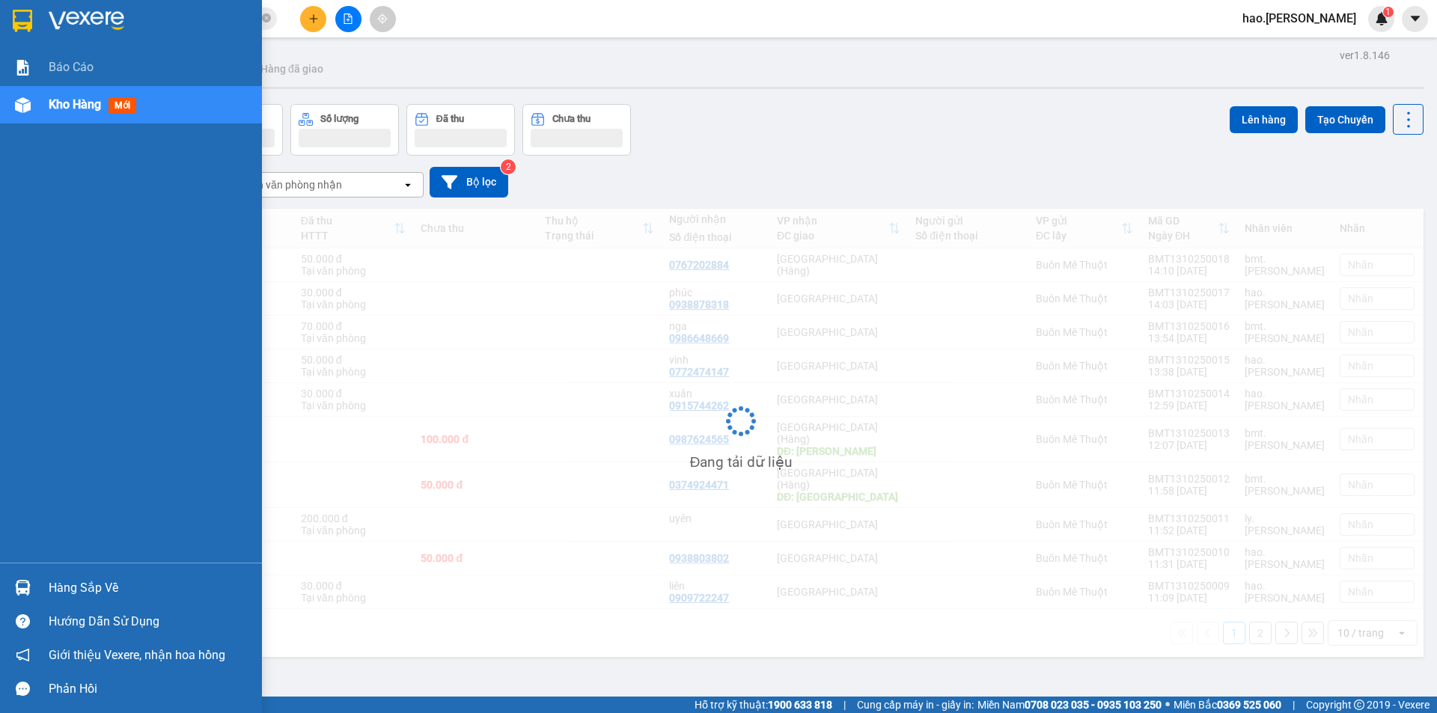
click at [76, 112] on div "Kho hàng mới" at bounding box center [96, 104] width 94 height 19
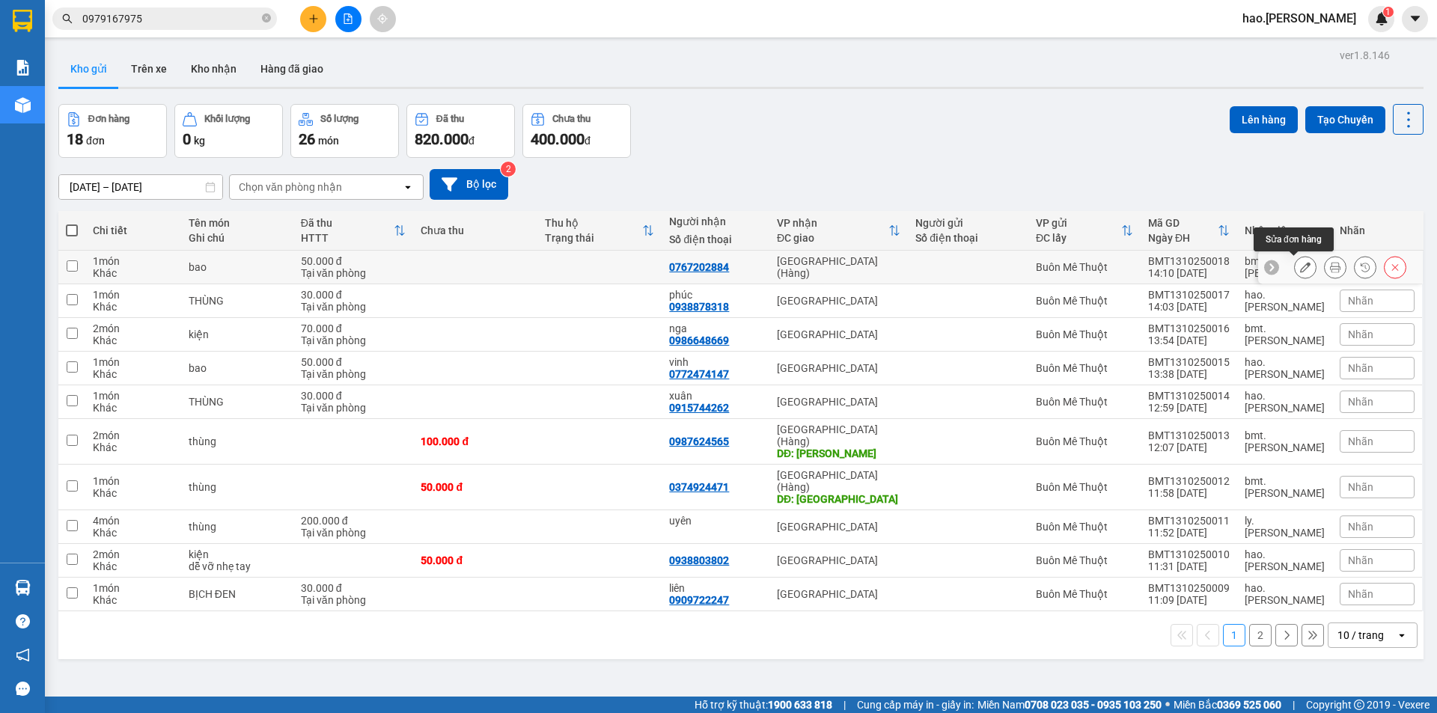
click at [1295, 263] on button at bounding box center [1305, 267] width 21 height 26
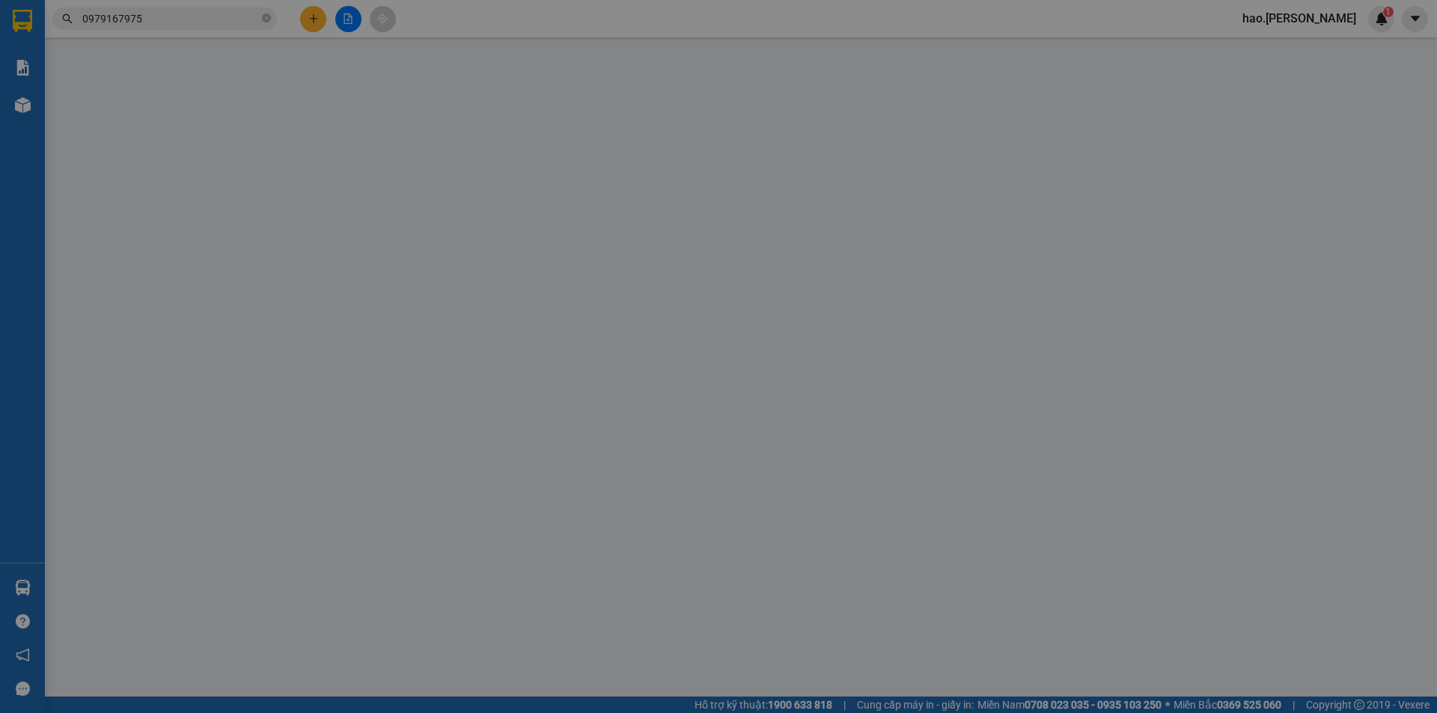
type input "0767202884"
type input "0"
type input "50.000"
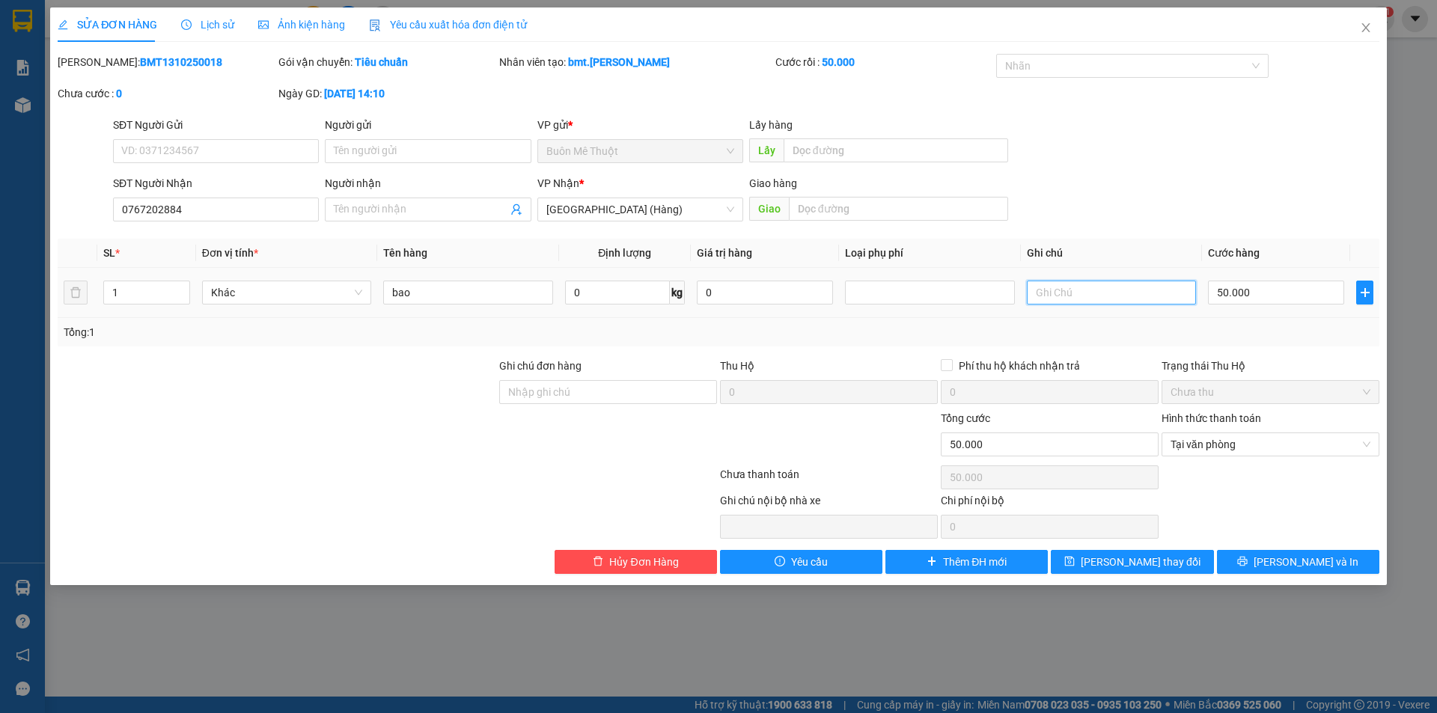
click at [1062, 299] on input "text" at bounding box center [1111, 293] width 169 height 24
type input "0"
type input "GTN 50K"
click at [1256, 299] on input "50.000" at bounding box center [1276, 293] width 136 height 24
type input "1"
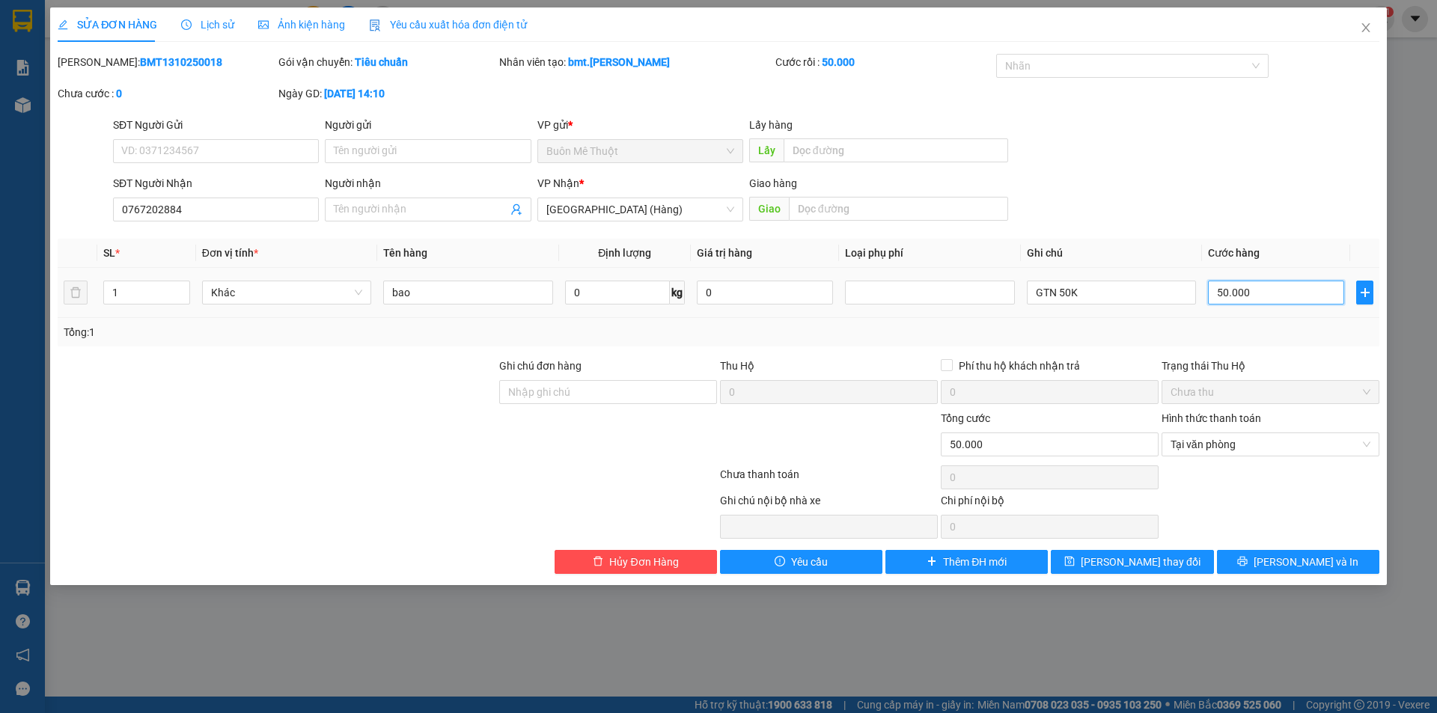
type input "1"
type input "10"
type input "100"
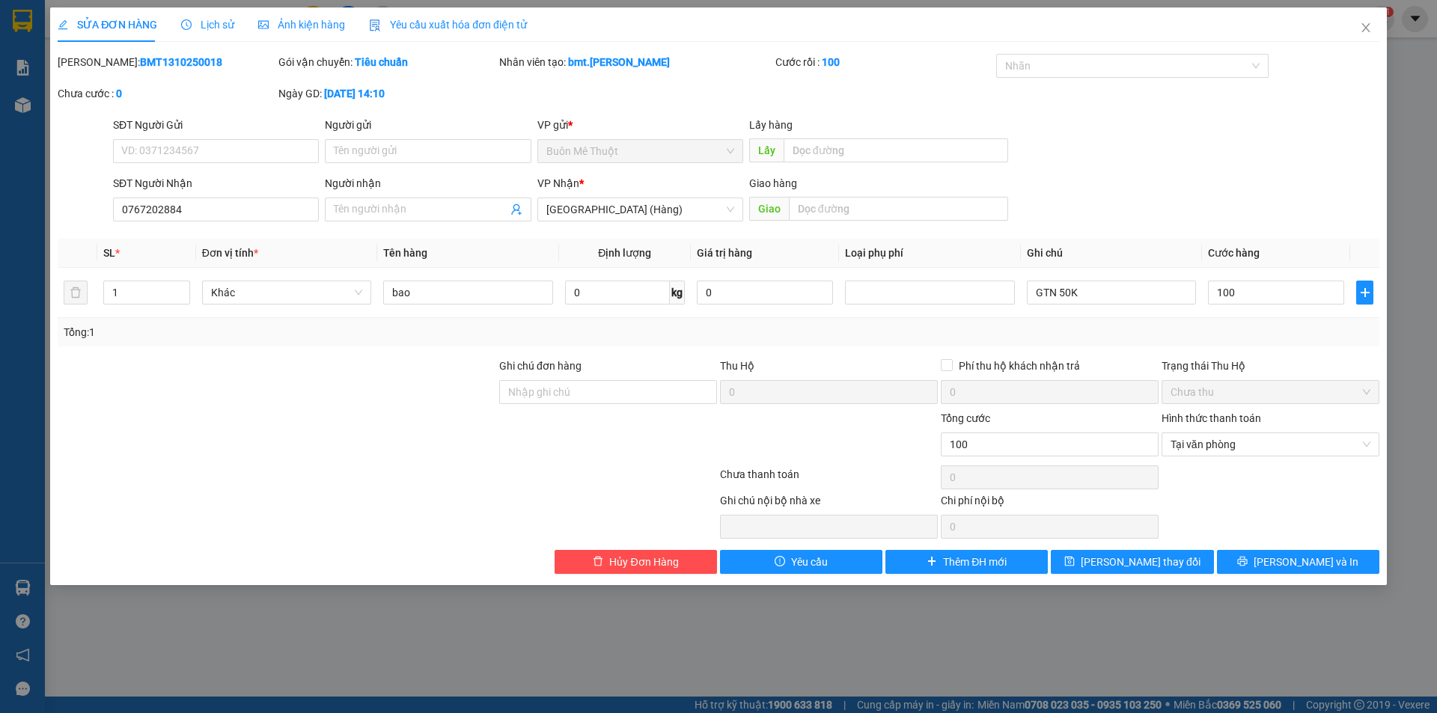
type input "100.000"
click at [1265, 321] on div "Tổng: 1" at bounding box center [719, 332] width 1322 height 28
click at [1281, 563] on button "[PERSON_NAME] và In" at bounding box center [1298, 562] width 162 height 24
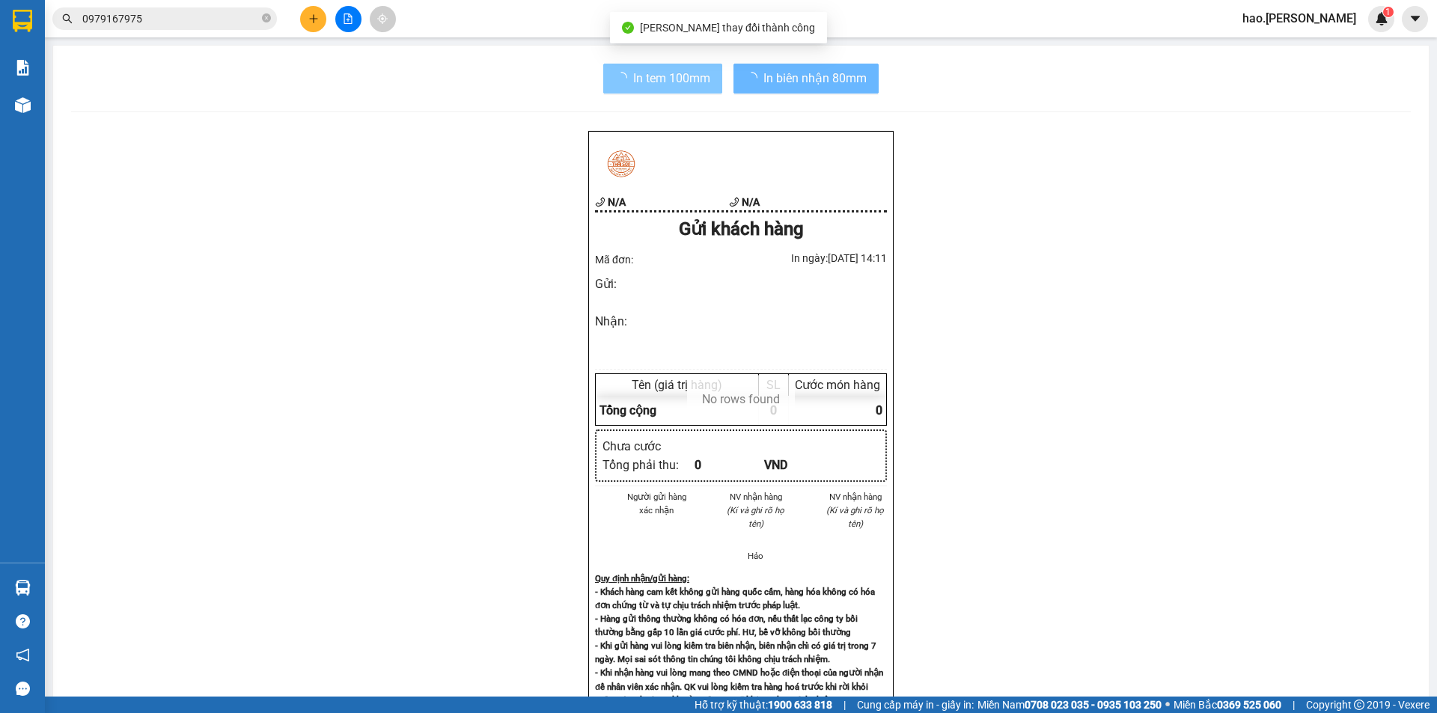
click at [690, 80] on span "In tem 100mm" at bounding box center [671, 78] width 77 height 19
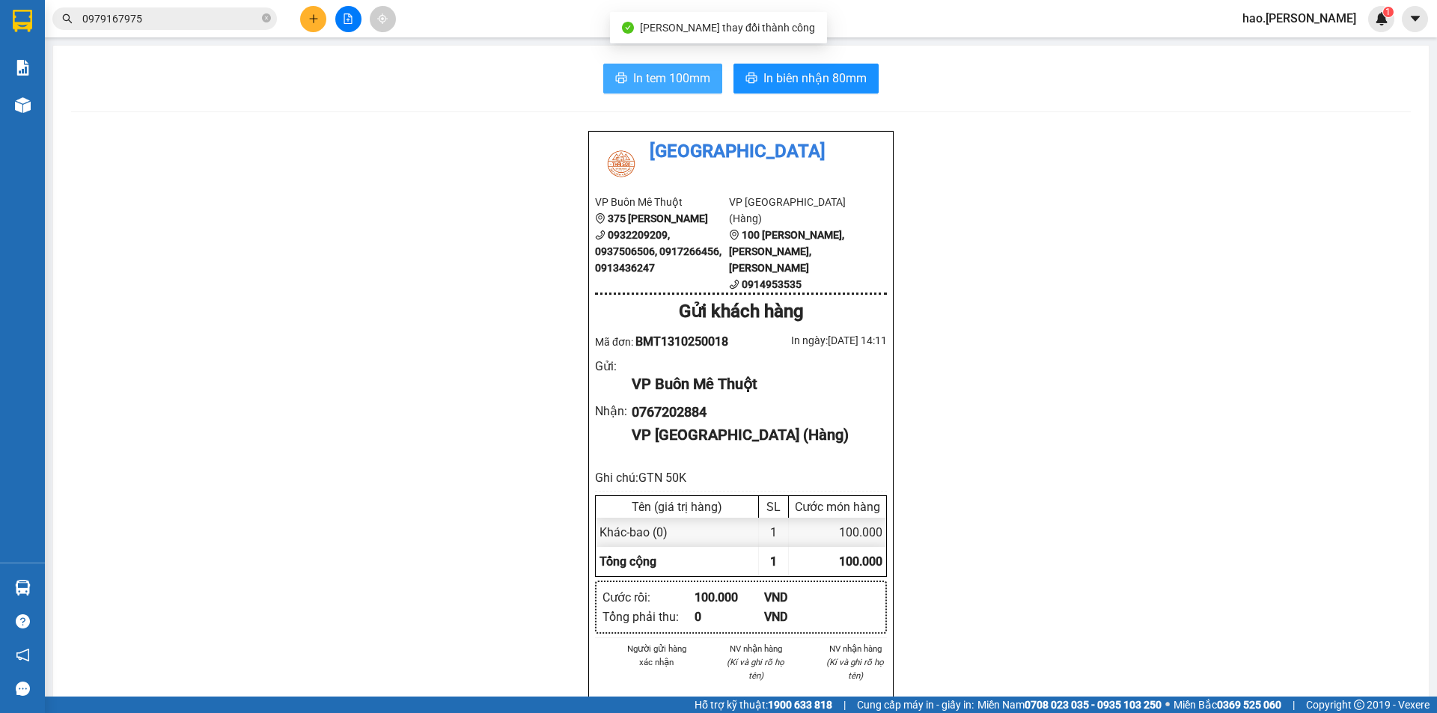
click at [690, 80] on span "In tem 100mm" at bounding box center [671, 78] width 77 height 19
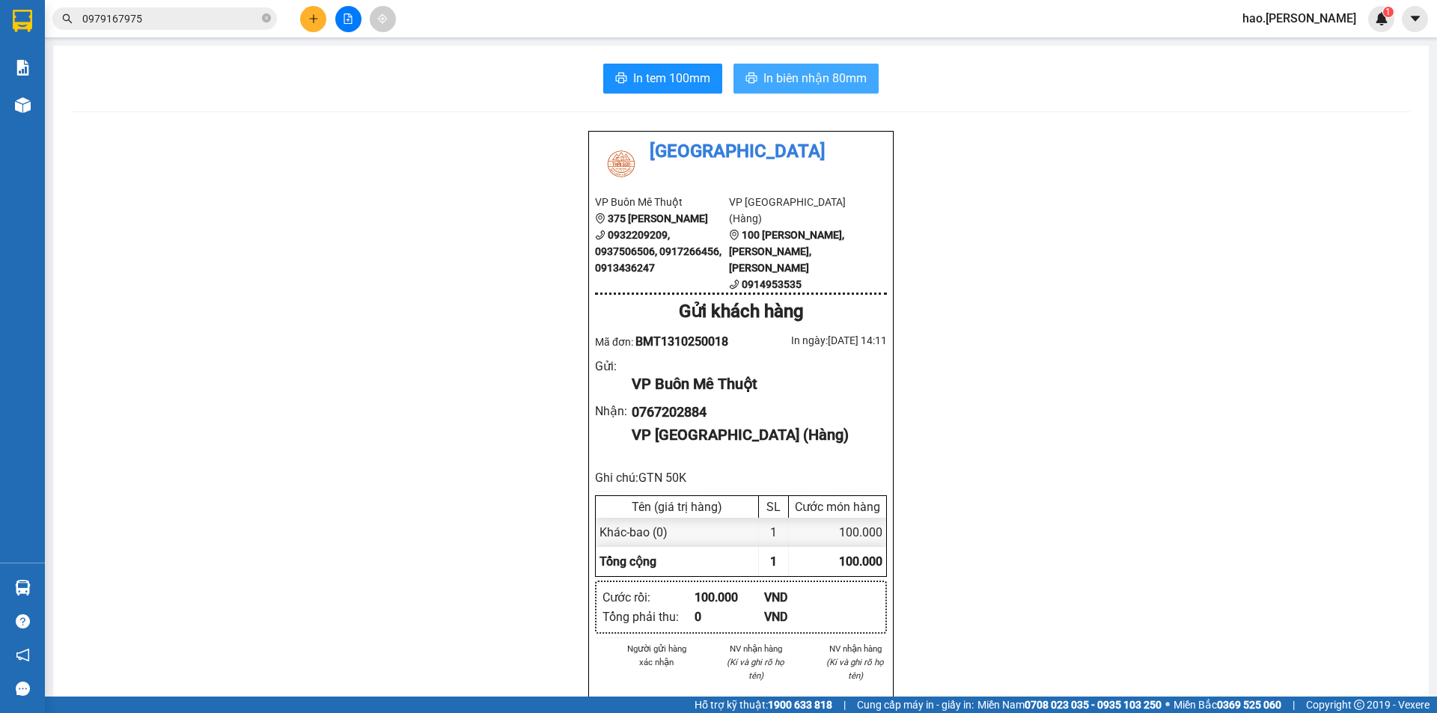
click at [815, 83] on span "In biên nhận 80mm" at bounding box center [814, 78] width 103 height 19
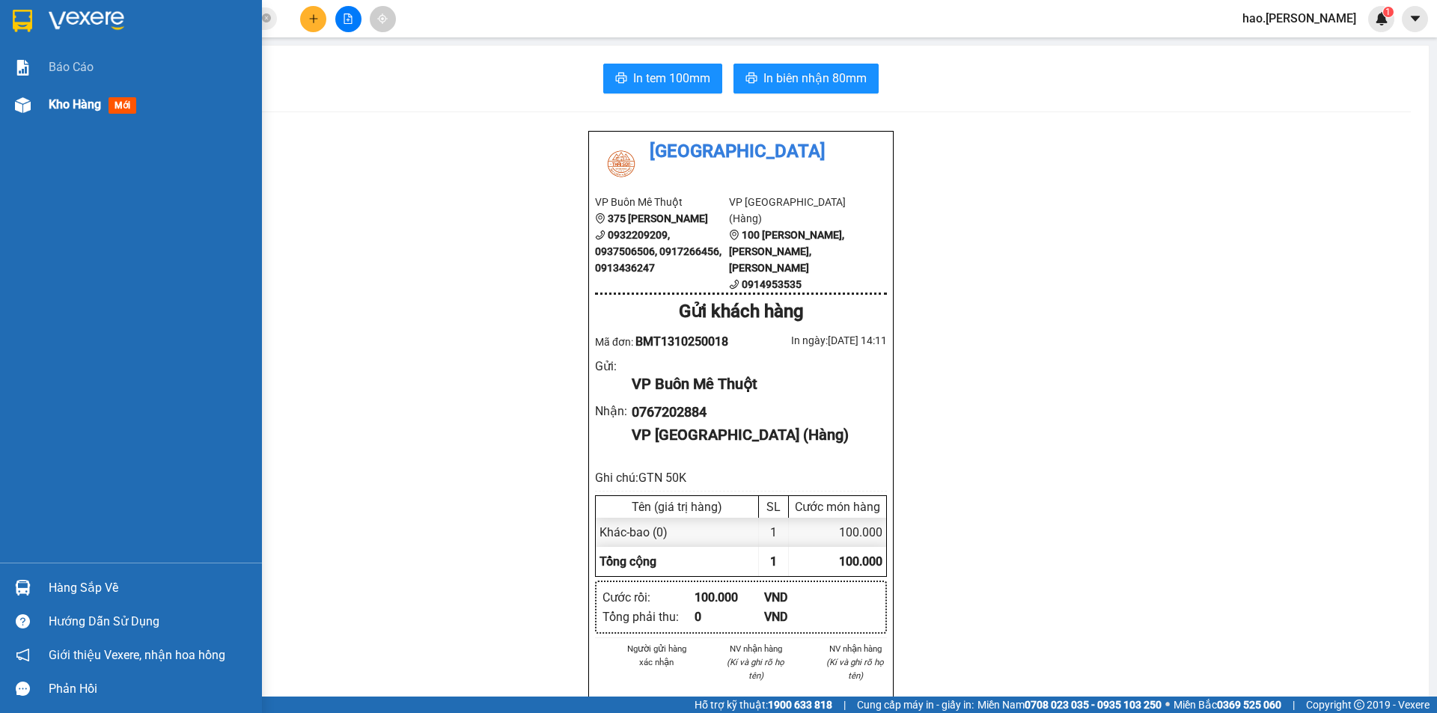
click at [61, 98] on span "Kho hàng" at bounding box center [75, 104] width 52 height 14
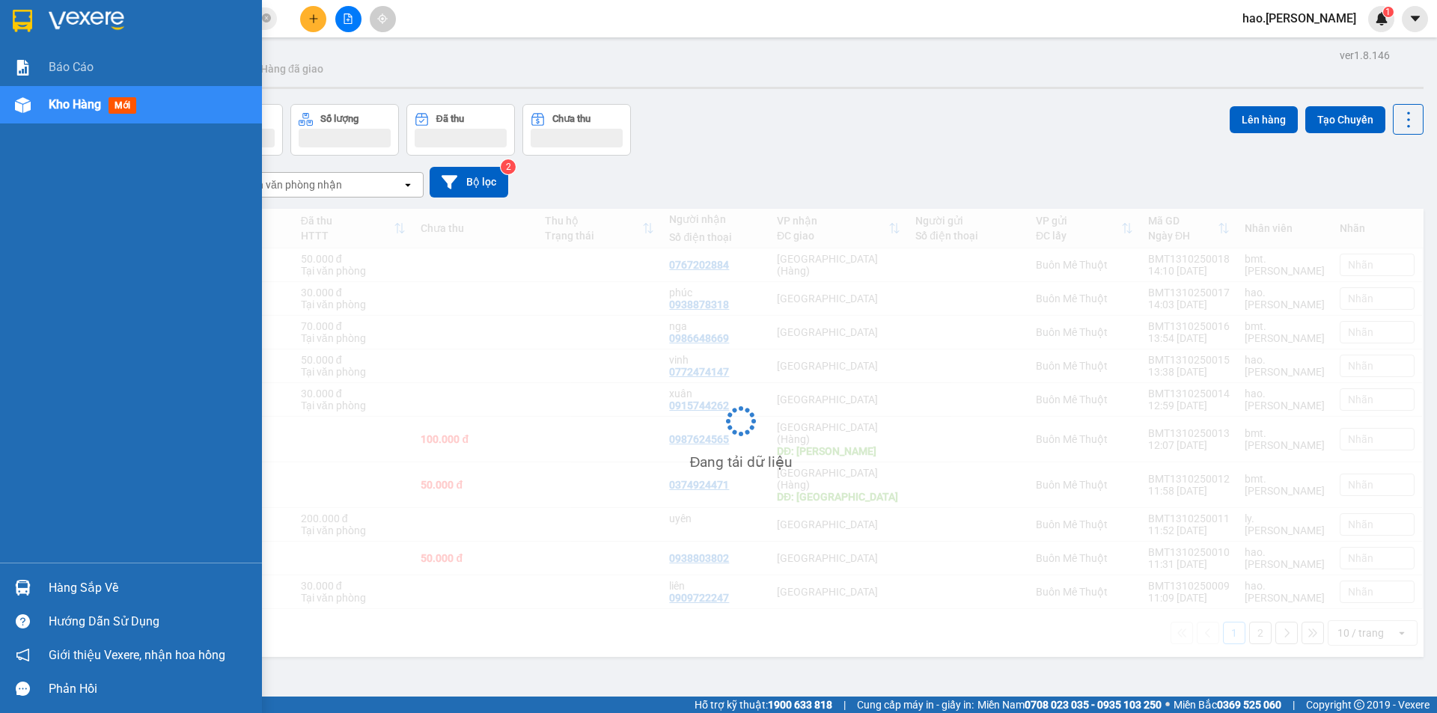
click at [61, 98] on span "Kho hàng" at bounding box center [75, 104] width 52 height 14
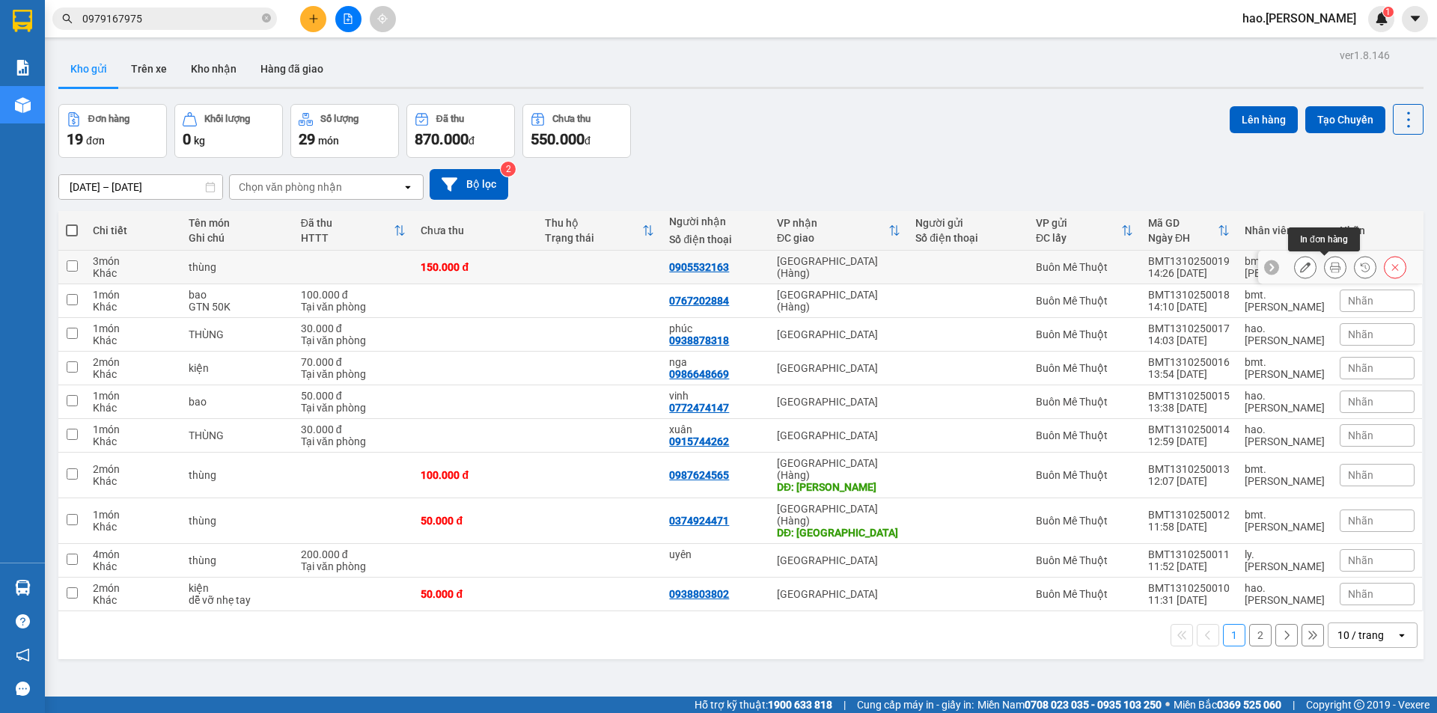
click at [1330, 268] on icon at bounding box center [1335, 267] width 10 height 10
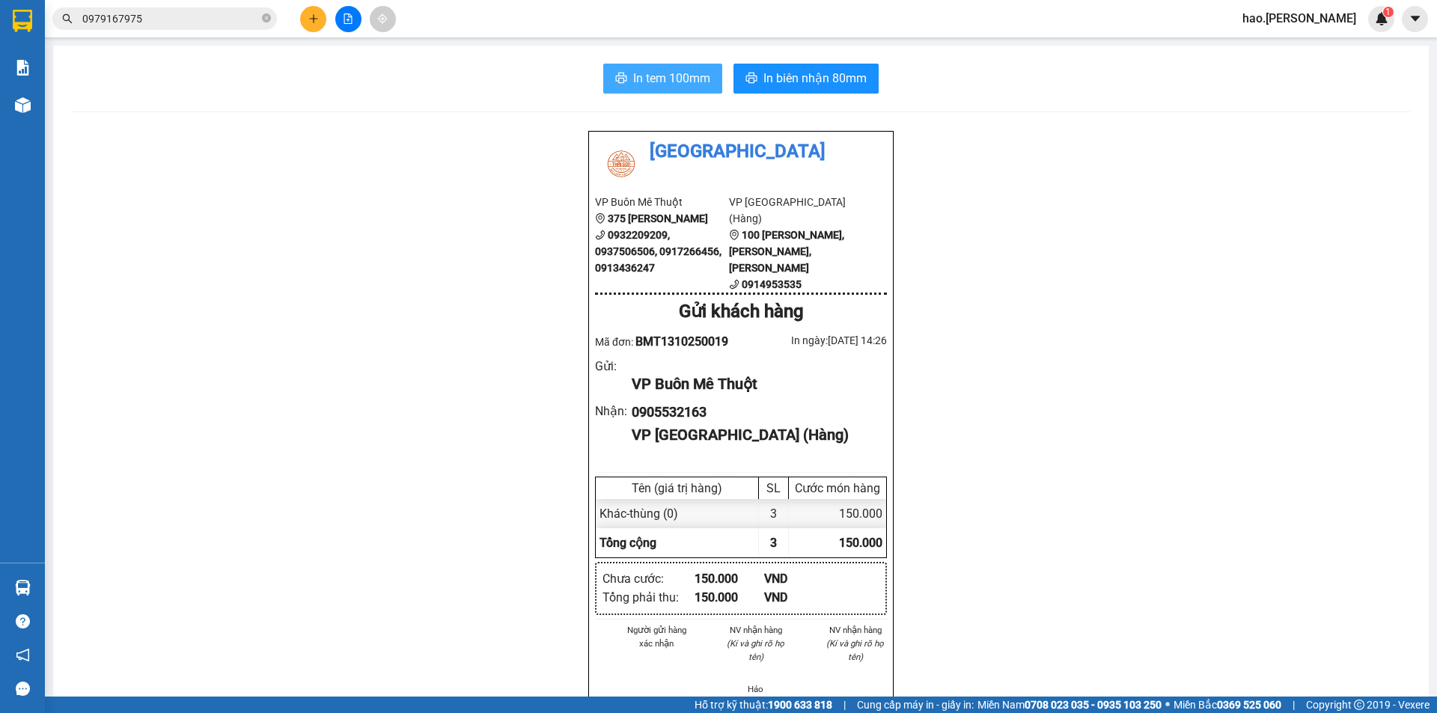
click at [688, 79] on span "In tem 100mm" at bounding box center [671, 78] width 77 height 19
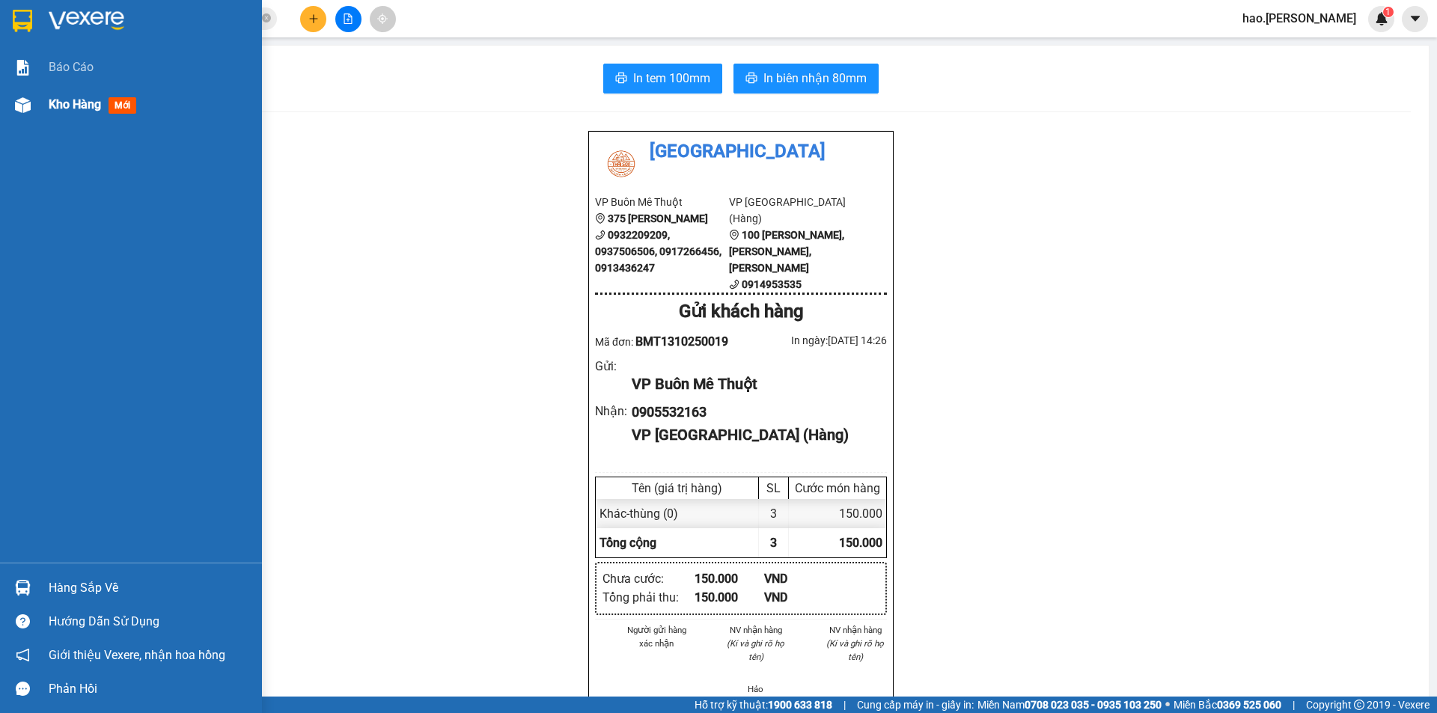
click at [75, 100] on span "Kho hàng" at bounding box center [75, 104] width 52 height 14
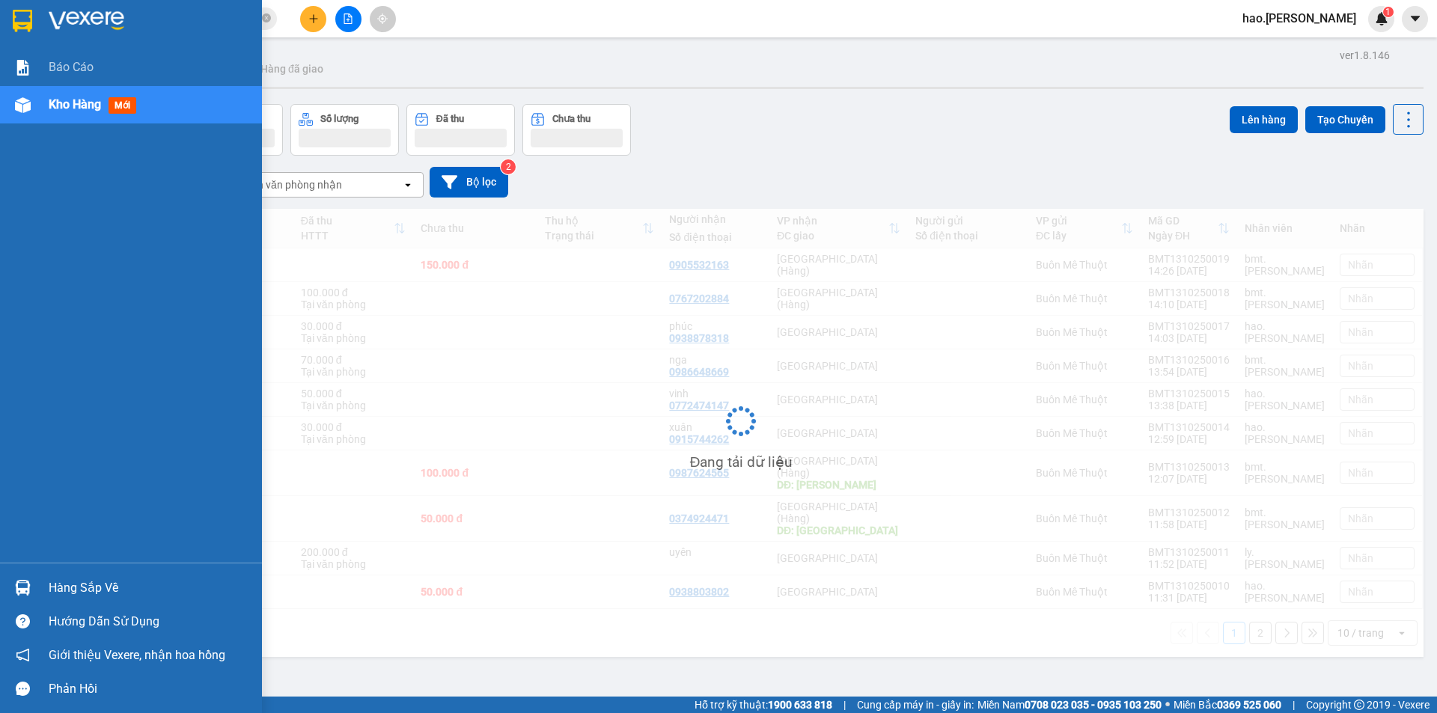
click at [75, 100] on span "Kho hàng" at bounding box center [75, 104] width 52 height 14
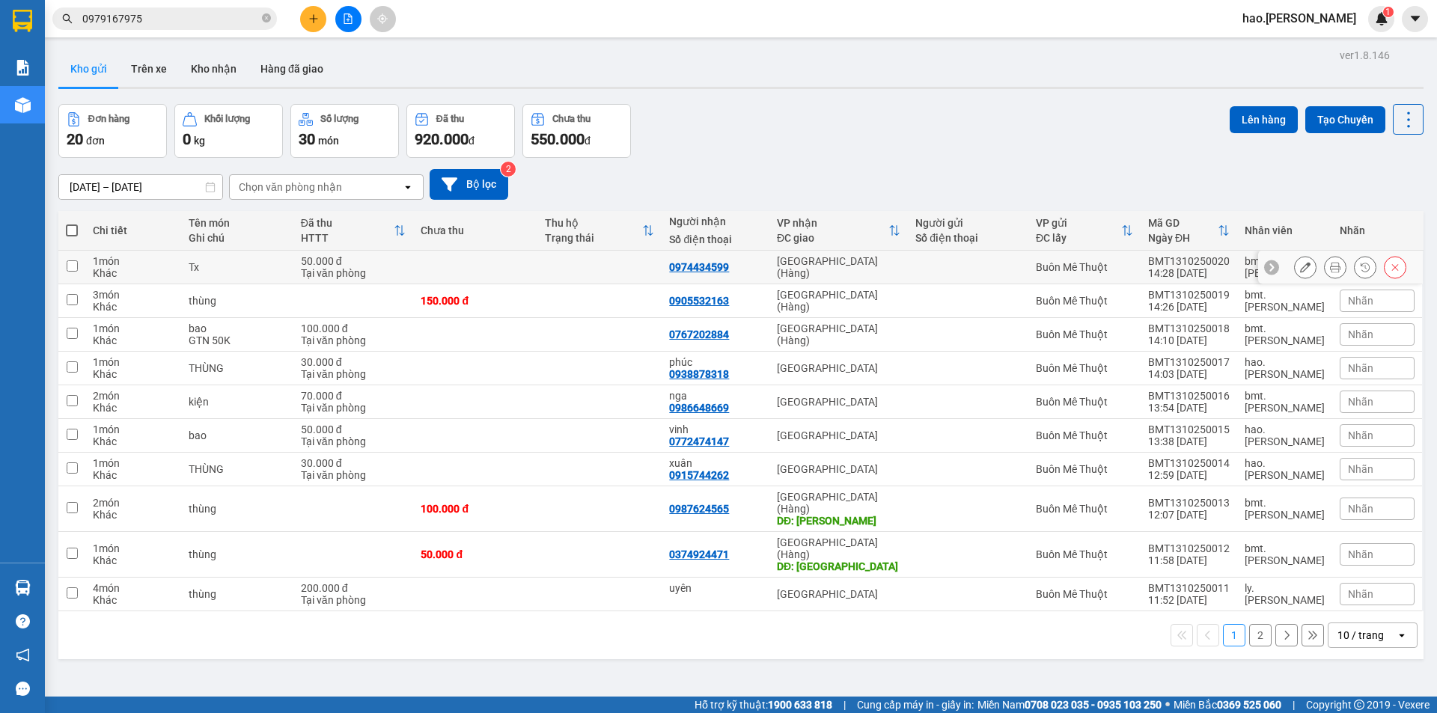
click at [1330, 269] on icon at bounding box center [1335, 267] width 10 height 10
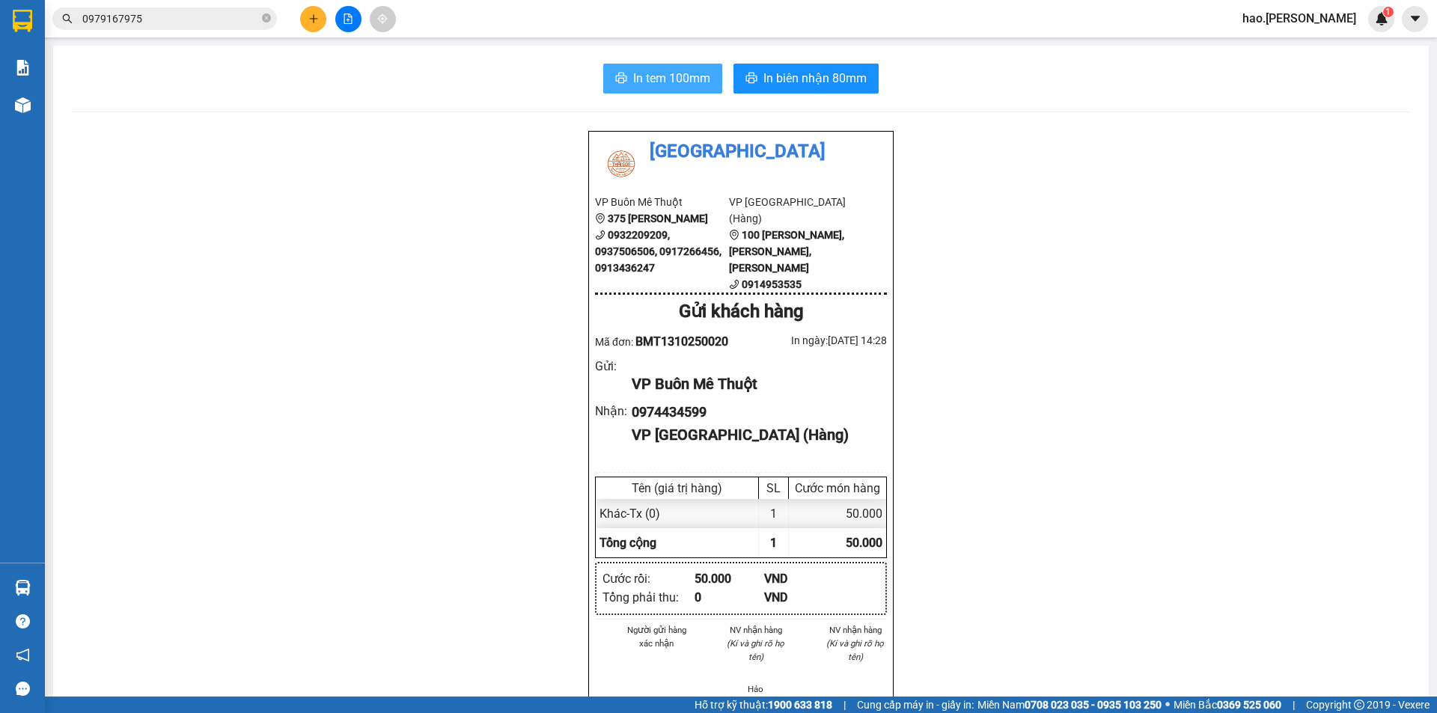
click at [681, 73] on span "In tem 100mm" at bounding box center [671, 78] width 77 height 19
click at [800, 68] on button "In biên nhận 80mm" at bounding box center [806, 79] width 145 height 30
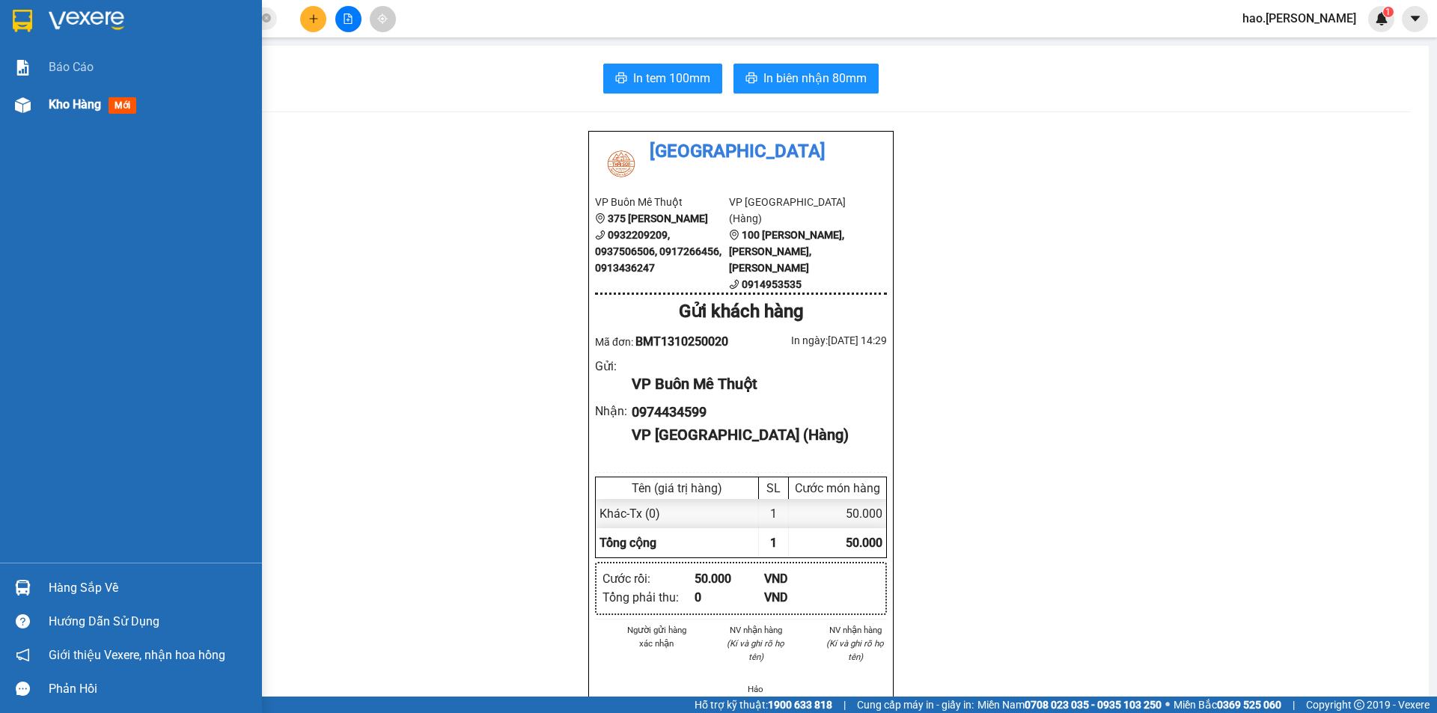
click at [56, 102] on span "Kho hàng" at bounding box center [75, 104] width 52 height 14
click at [55, 103] on span "Kho hàng" at bounding box center [75, 104] width 52 height 14
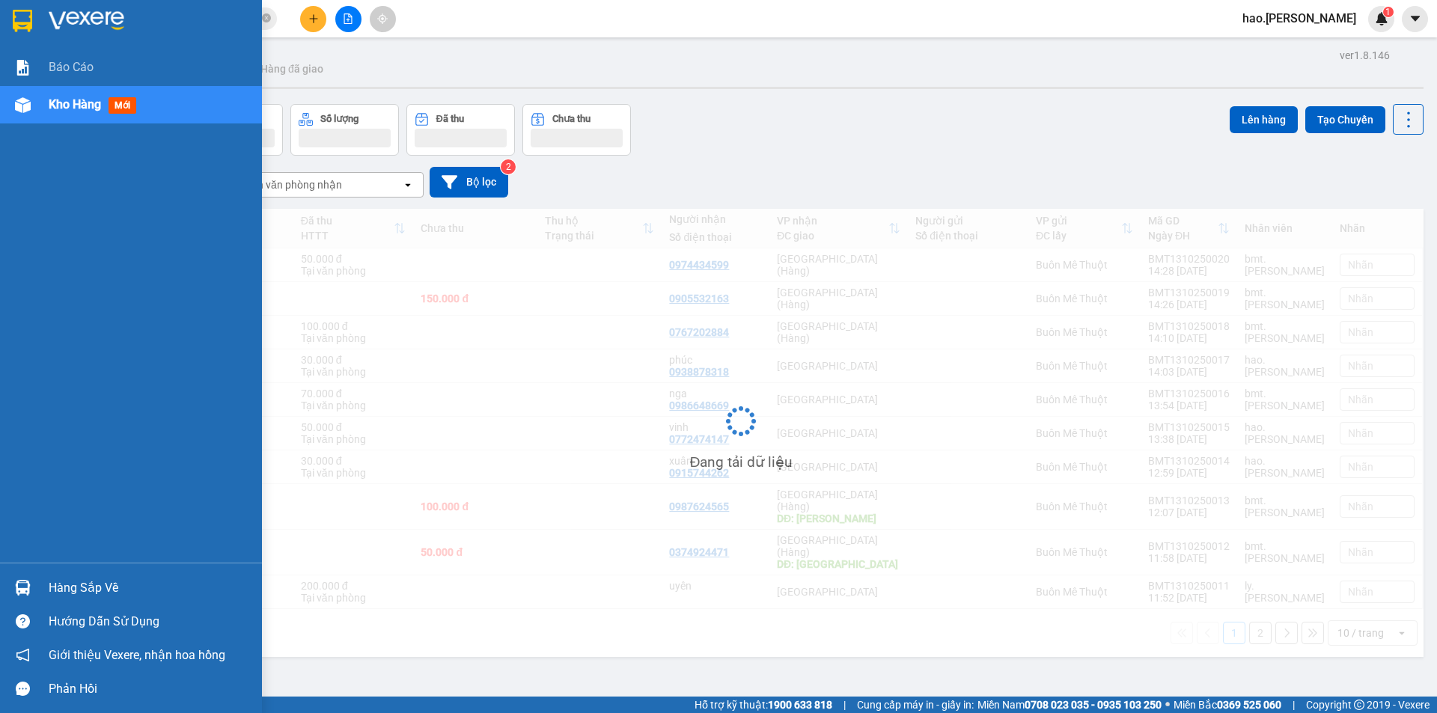
click at [55, 103] on span "Kho hàng" at bounding box center [75, 104] width 52 height 14
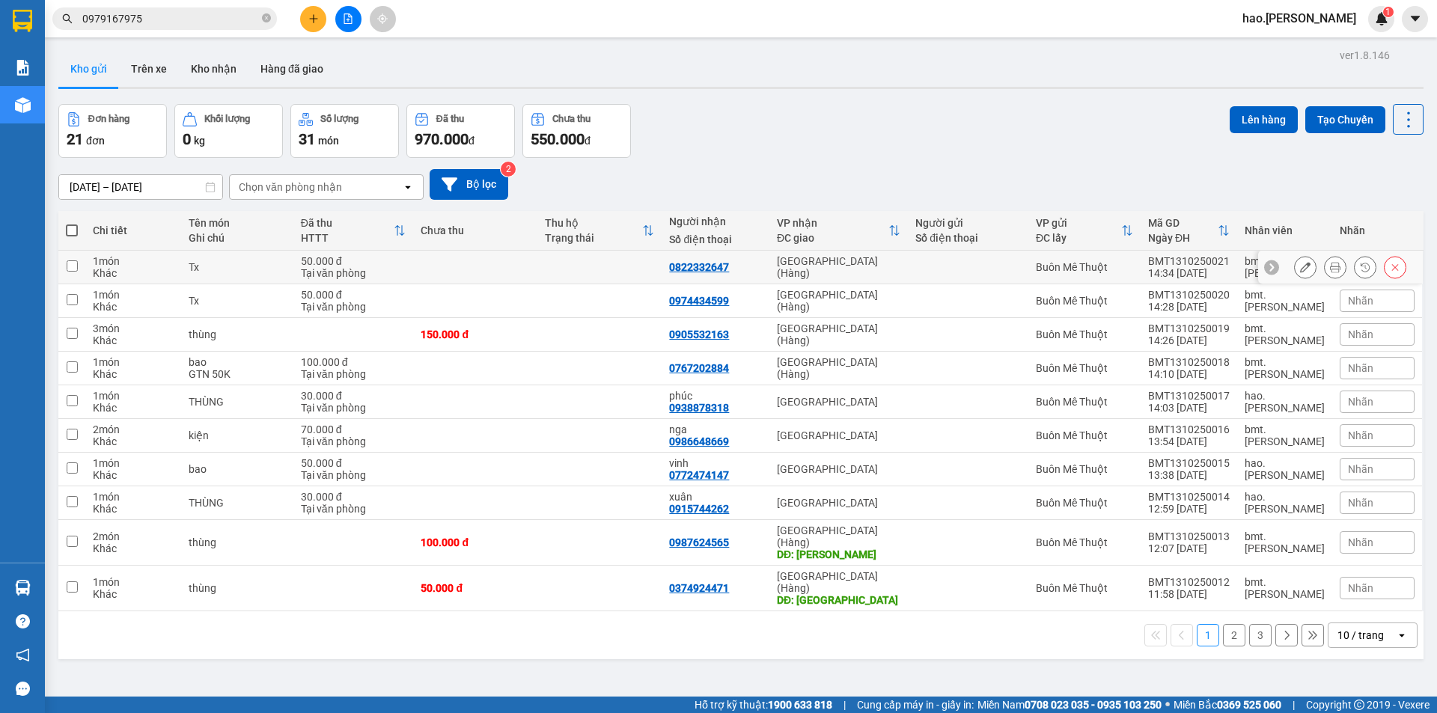
click at [1330, 271] on icon at bounding box center [1335, 267] width 10 height 10
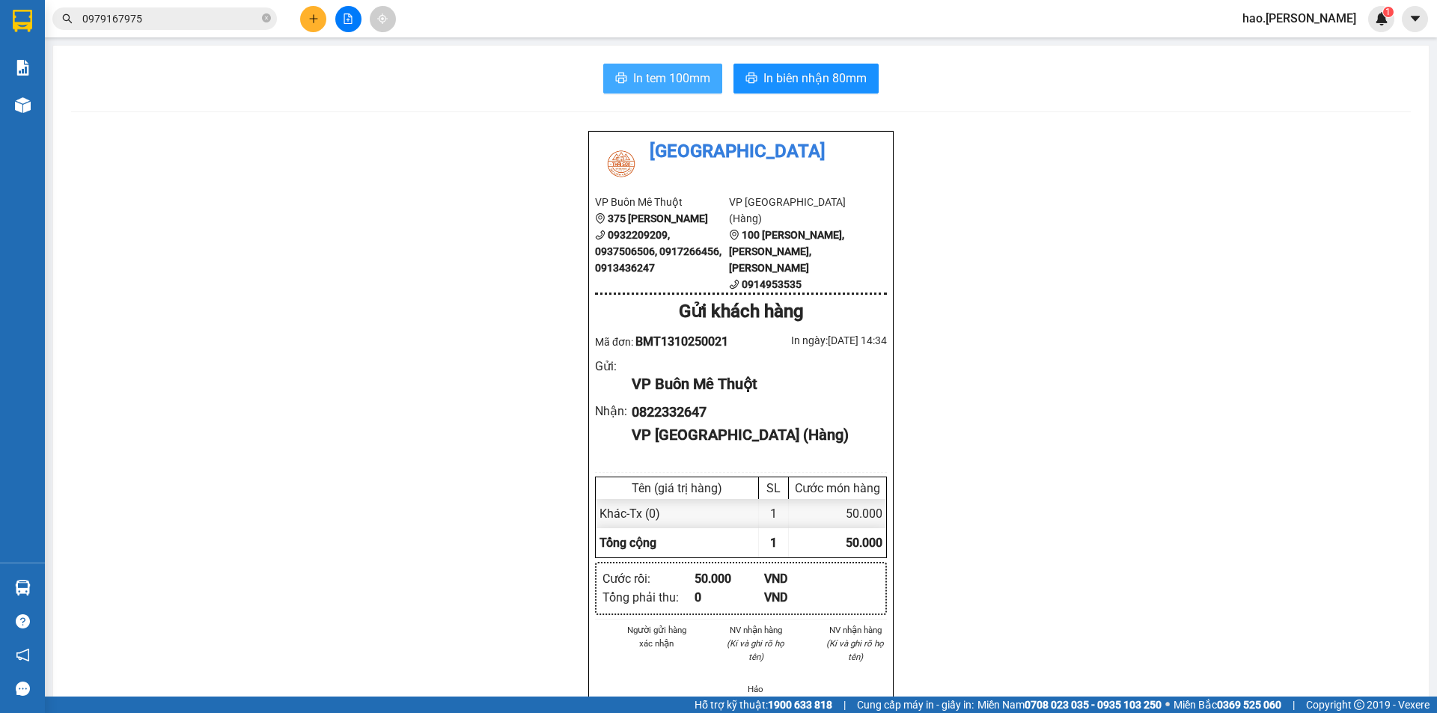
click at [690, 85] on span "In tem 100mm" at bounding box center [671, 78] width 77 height 19
click at [784, 81] on span "In biên nhận 80mm" at bounding box center [814, 78] width 103 height 19
click at [311, 16] on icon "plus" at bounding box center [313, 18] width 10 height 10
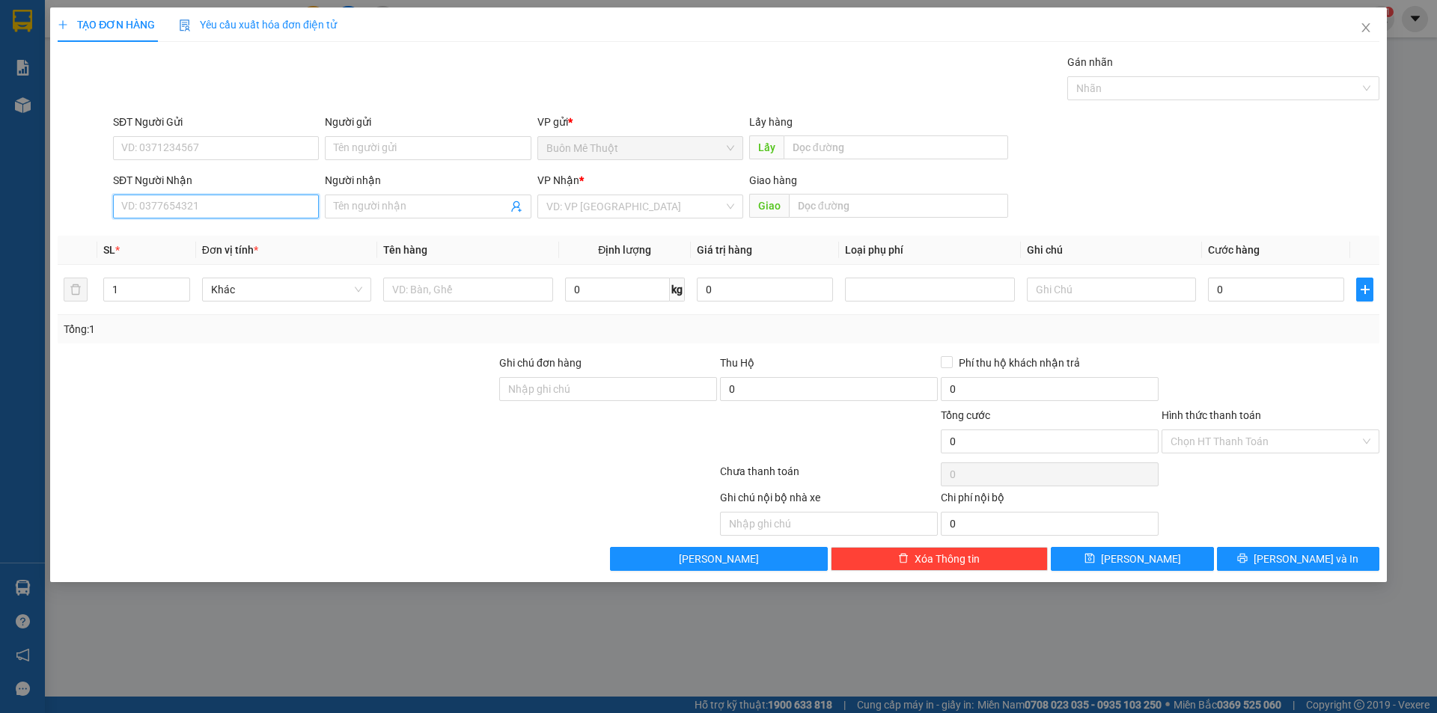
drag, startPoint x: 135, startPoint y: 201, endPoint x: 135, endPoint y: 210, distance: 9.0
click at [135, 210] on input "SĐT Người Nhận" at bounding box center [216, 207] width 206 height 24
click at [201, 239] on div "0941681331 - nguyên" at bounding box center [216, 236] width 188 height 16
type input "0941681331"
type input "nguyên"
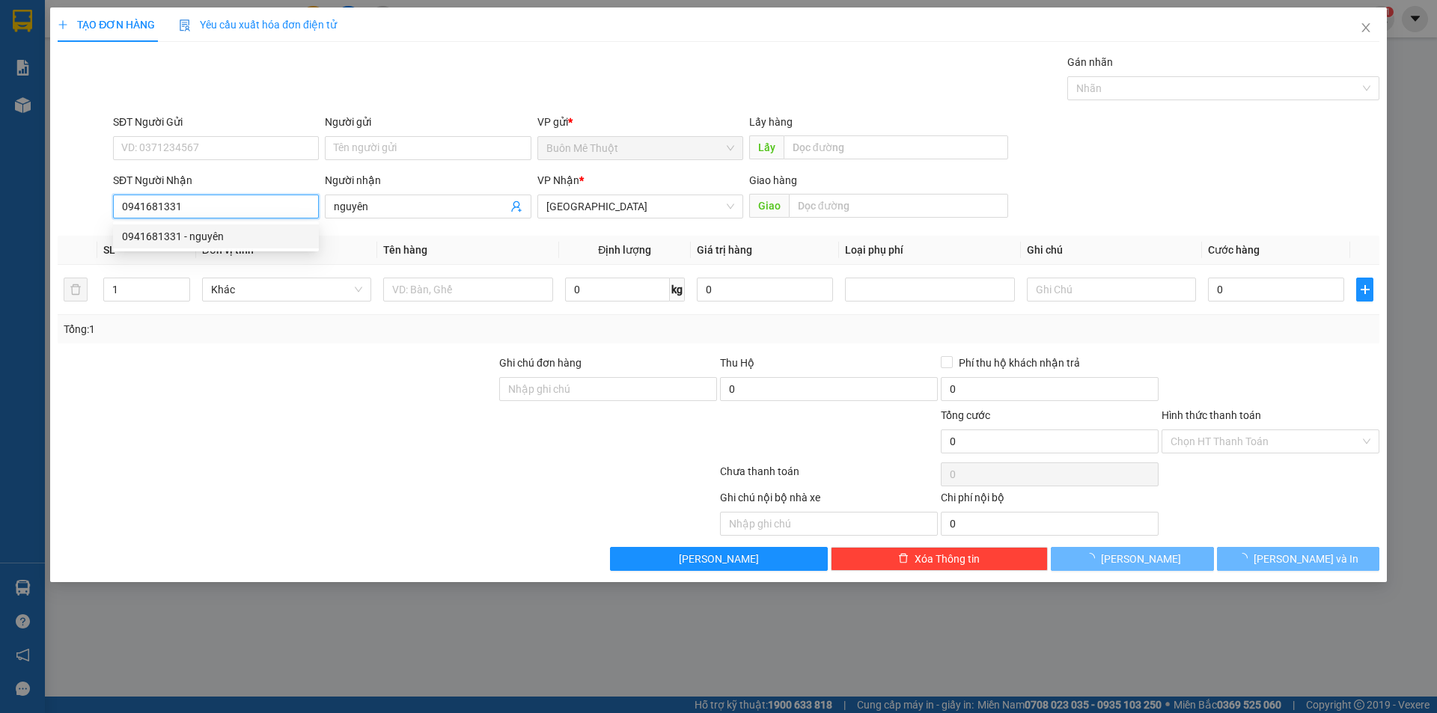
type input "40.000"
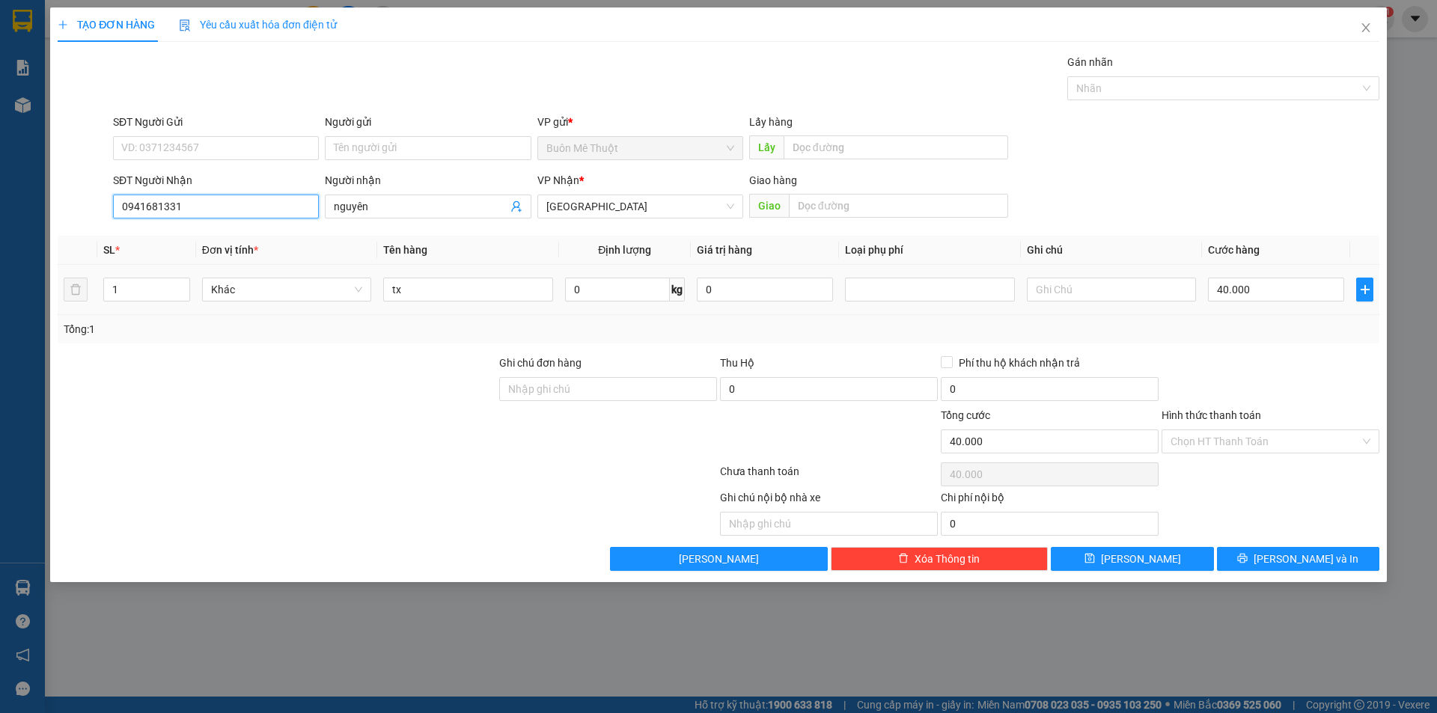
type input "0941681331"
click at [468, 311] on td "tx" at bounding box center [467, 290] width 181 height 50
click at [474, 287] on input "tx" at bounding box center [467, 290] width 169 height 24
type input "THÙNG"
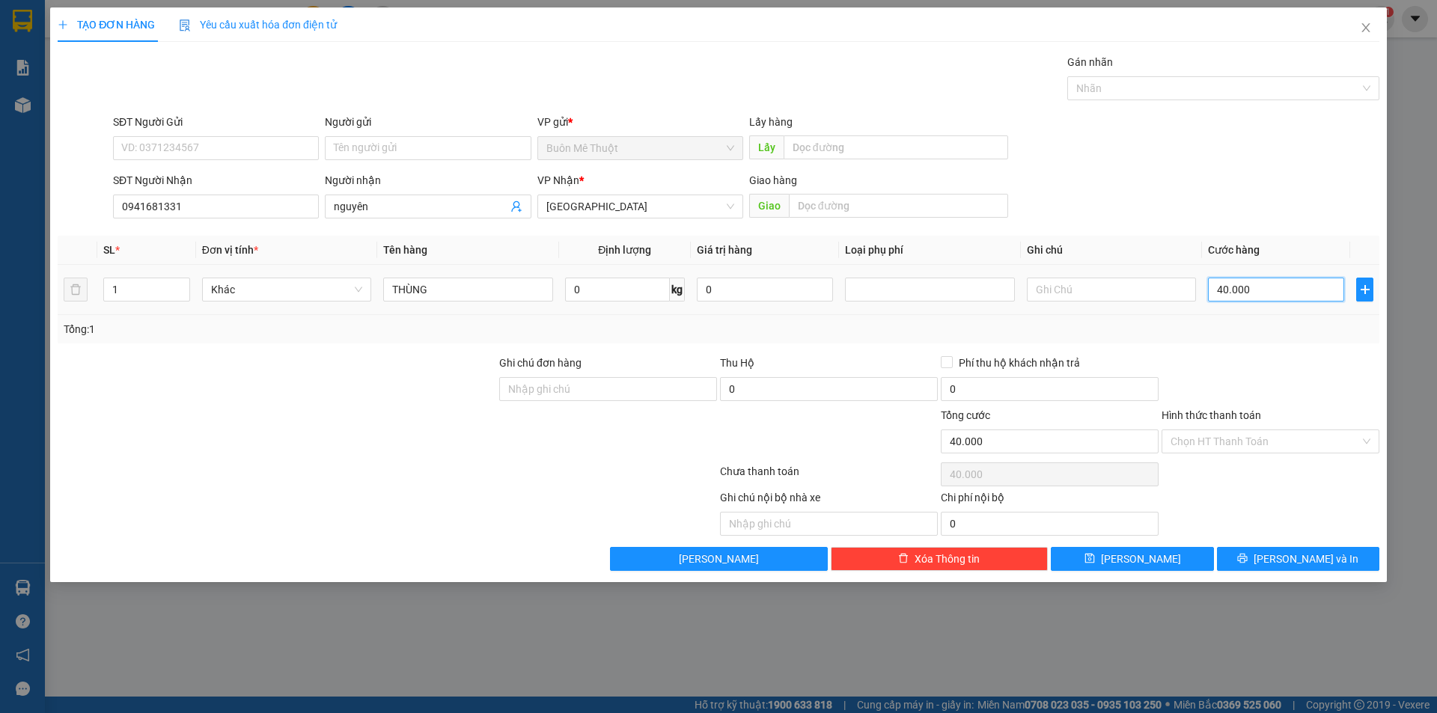
click at [1221, 286] on input "40.000" at bounding box center [1276, 290] width 136 height 24
type input "3"
type input "30"
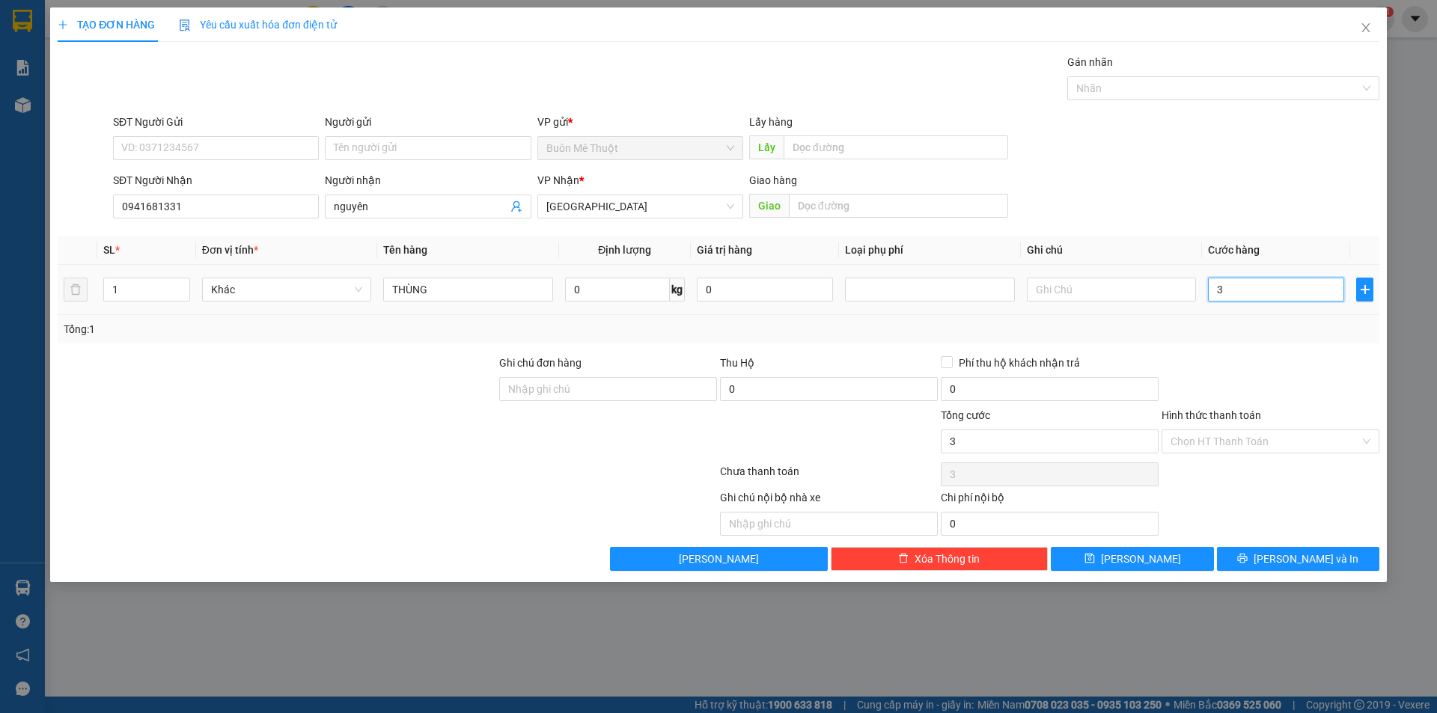
type input "30"
type input "30.000"
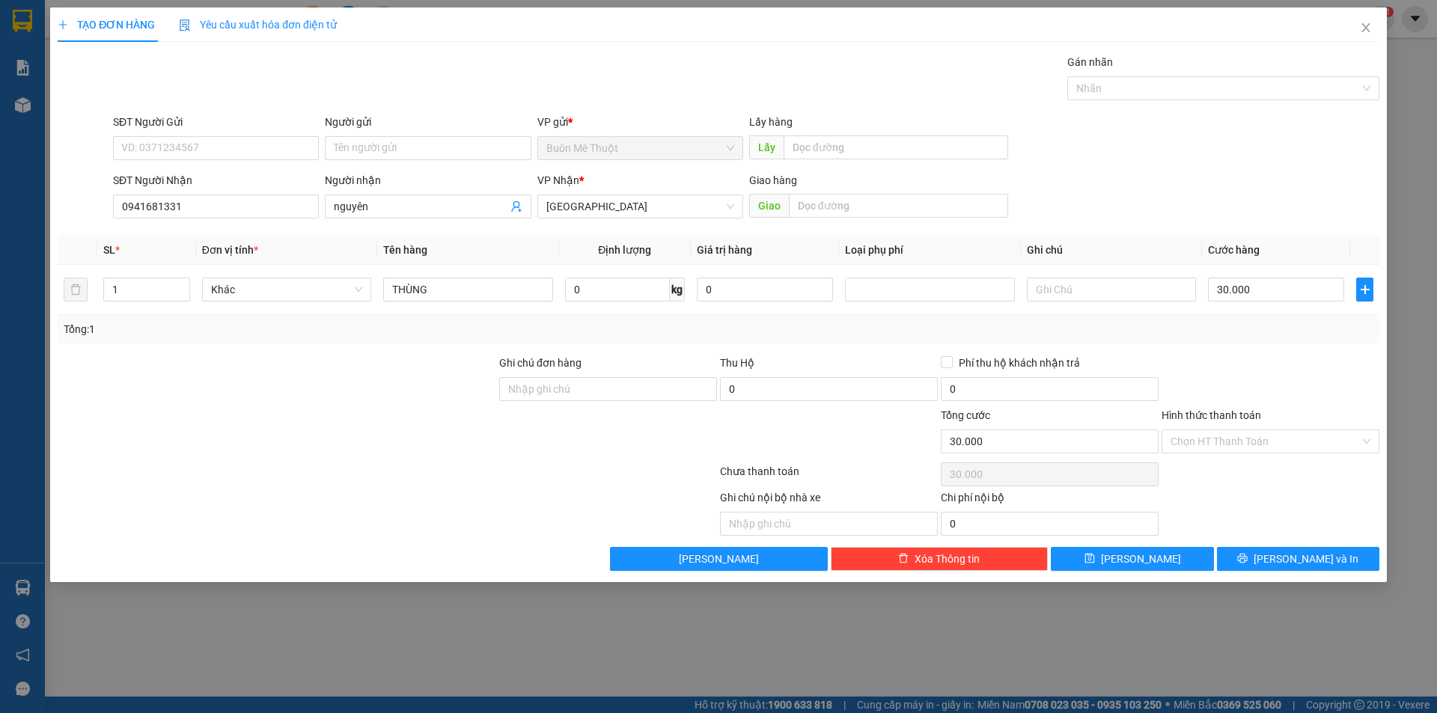
click at [1237, 349] on div "Transit Pickup Surcharge Ids Transit Deliver Surcharge Ids Transit Deliver Surc…" at bounding box center [719, 312] width 1322 height 517
drag, startPoint x: 1251, startPoint y: 545, endPoint x: 1257, endPoint y: 561, distance: 17.8
click at [1254, 555] on div "Transit Pickup Surcharge Ids Transit Deliver Surcharge Ids Transit Deliver Surc…" at bounding box center [719, 312] width 1322 height 517
click at [1257, 561] on button "[PERSON_NAME] và In" at bounding box center [1298, 559] width 162 height 24
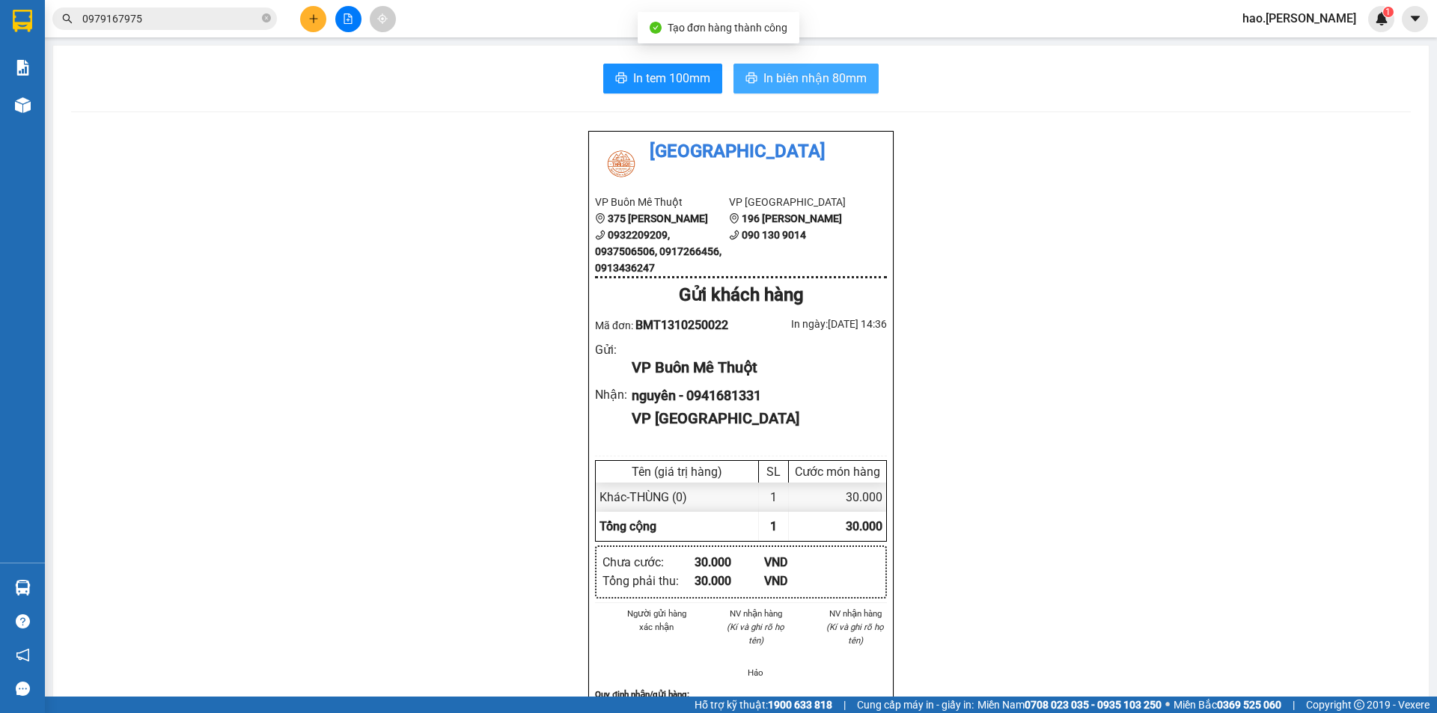
click at [763, 88] on span "In biên nhận 80mm" at bounding box center [814, 78] width 103 height 19
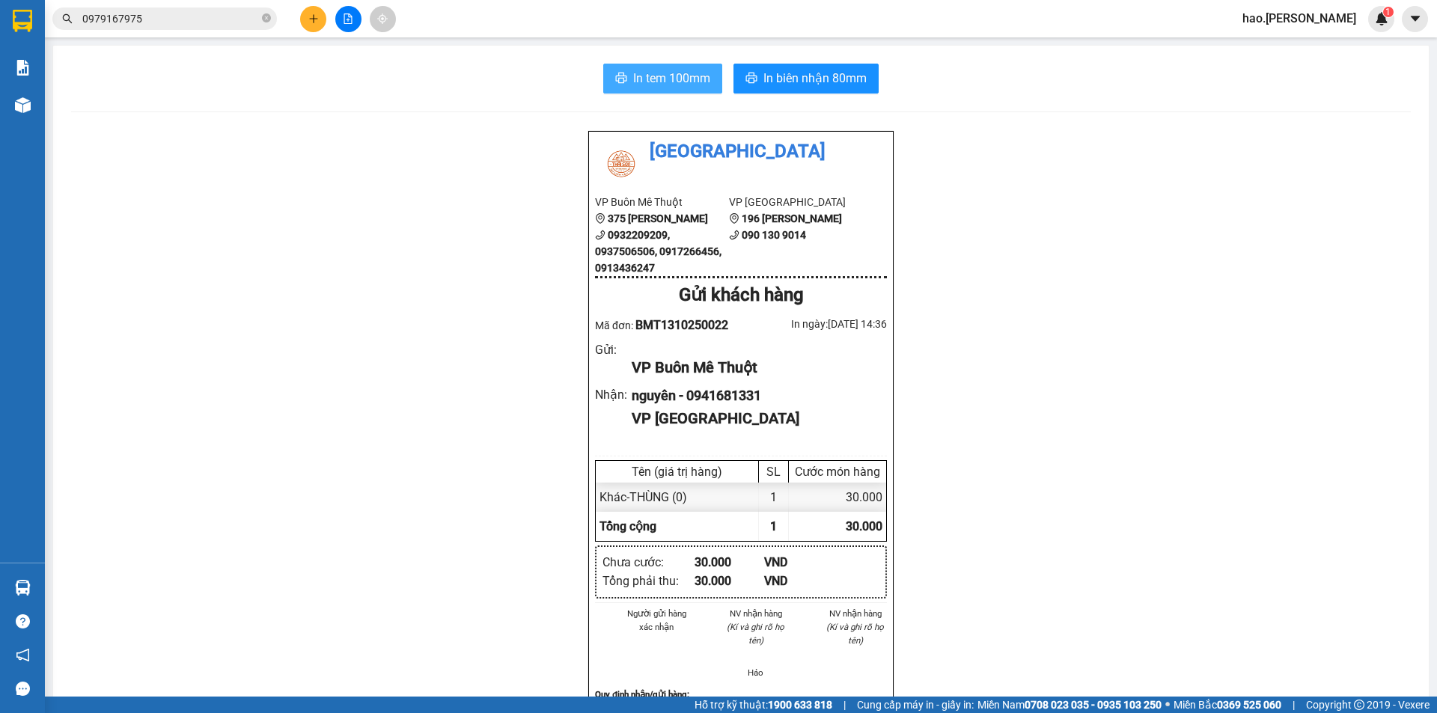
click at [609, 76] on button "In tem 100mm" at bounding box center [662, 79] width 119 height 30
click at [305, 18] on button at bounding box center [313, 19] width 26 height 26
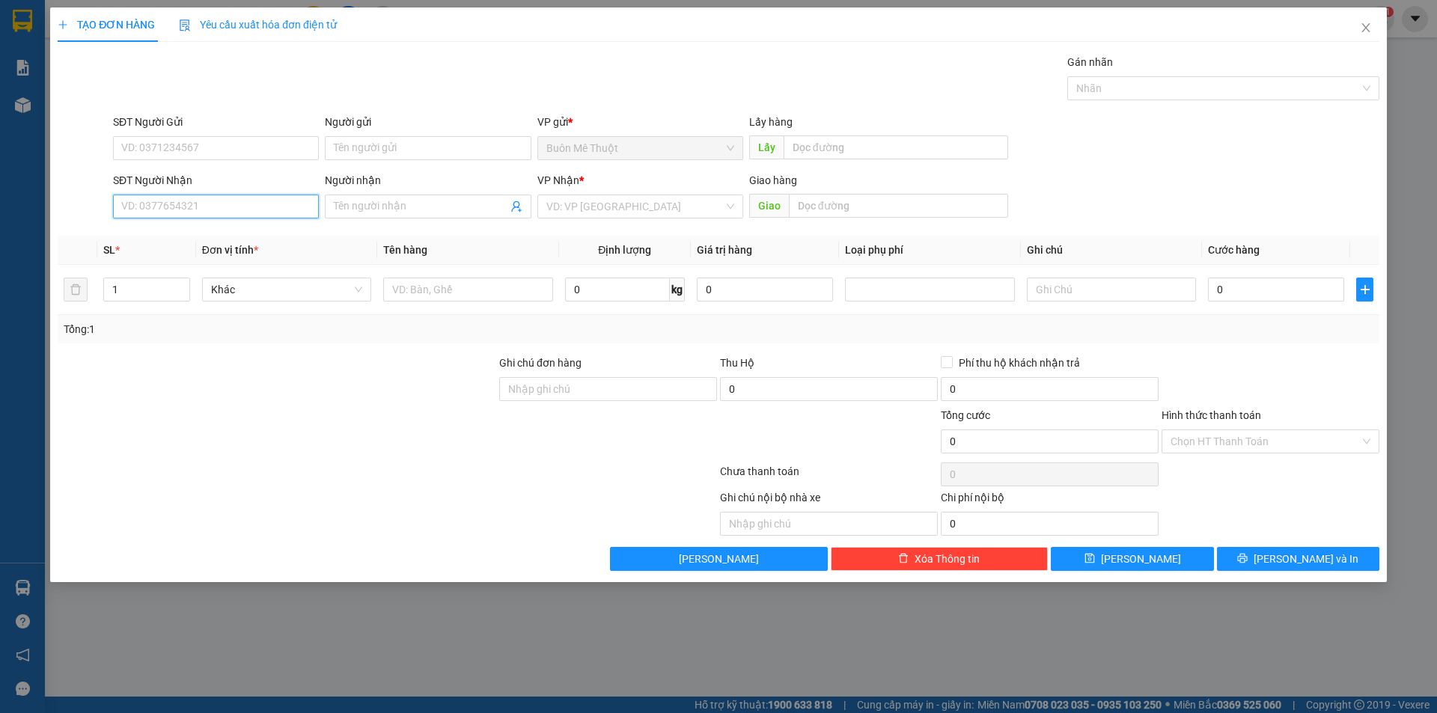
click at [140, 208] on input "SĐT Người Nhận" at bounding box center [216, 207] width 206 height 24
drag, startPoint x: 140, startPoint y: 208, endPoint x: 641, endPoint y: 26, distance: 533.4
click at [174, 179] on div "SĐT Người Nhận VD: 0377654321" at bounding box center [216, 198] width 206 height 52
click at [174, 231] on div "0937777544" at bounding box center [216, 236] width 188 height 16
type input "0937777544"
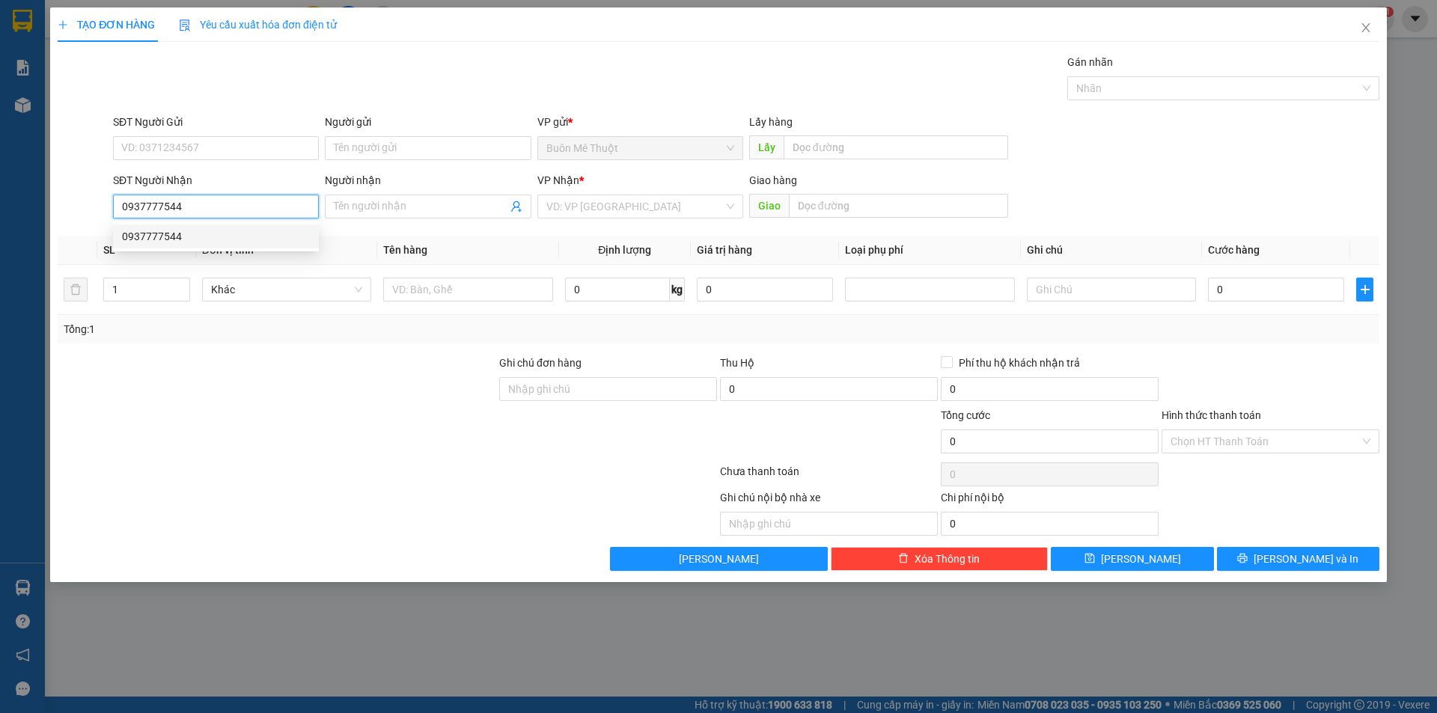
type input "30.000"
type input "0937777544"
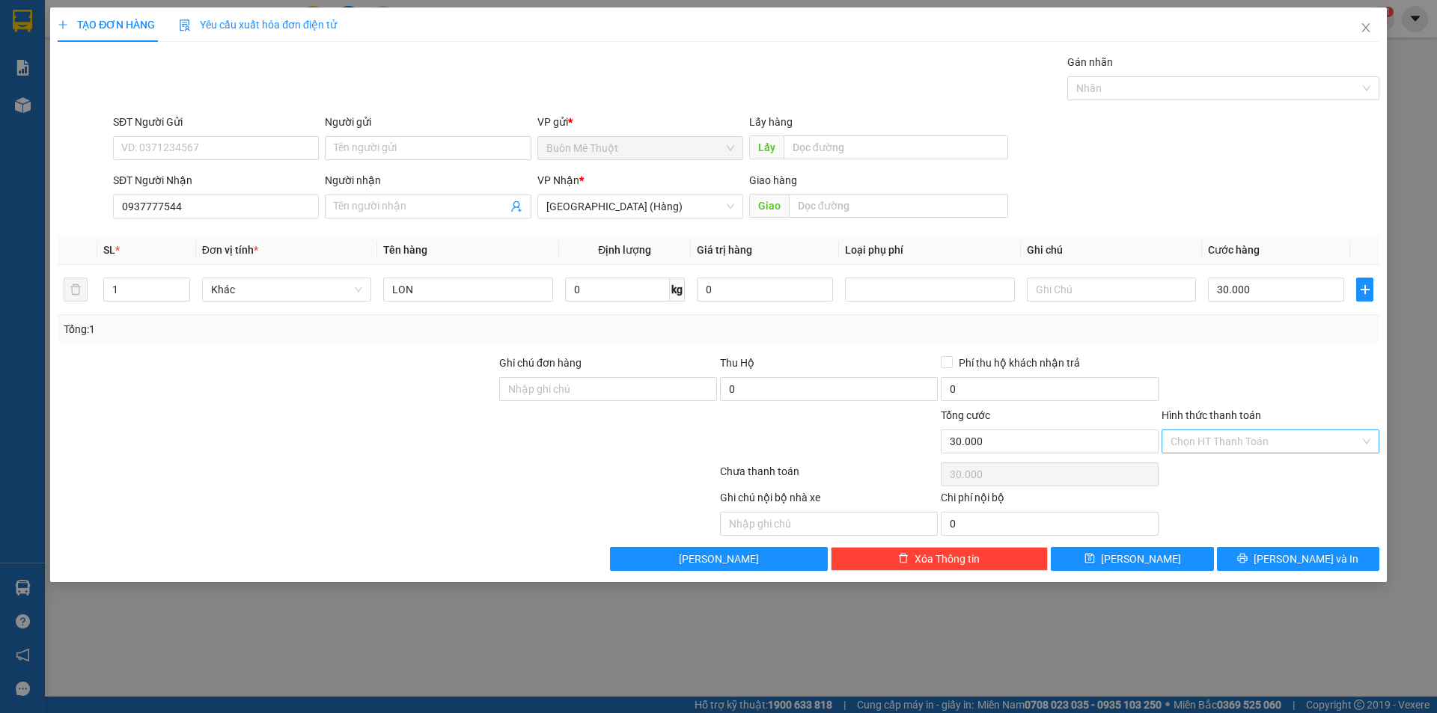
drag, startPoint x: 1207, startPoint y: 407, endPoint x: 1202, endPoint y: 449, distance: 42.2
click at [1201, 435] on div "Hình thức thanh toán Chọn HT Thanh Toán" at bounding box center [1271, 433] width 218 height 52
drag, startPoint x: 1203, startPoint y: 451, endPoint x: 1198, endPoint y: 469, distance: 17.8
click at [1203, 453] on div "Chọn HT Thanh Toán" at bounding box center [1271, 442] width 218 height 24
click at [1198, 469] on div "Tại văn phòng" at bounding box center [1271, 471] width 200 height 16
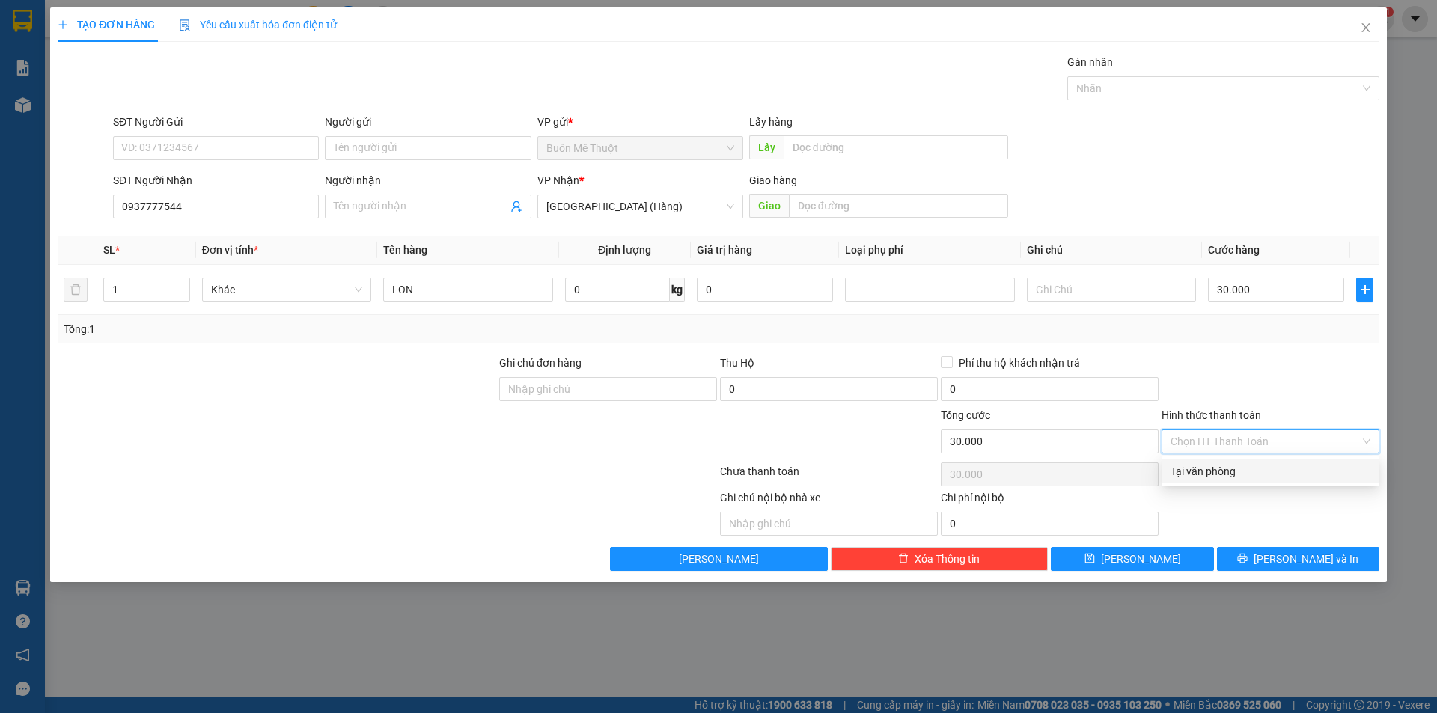
type input "0"
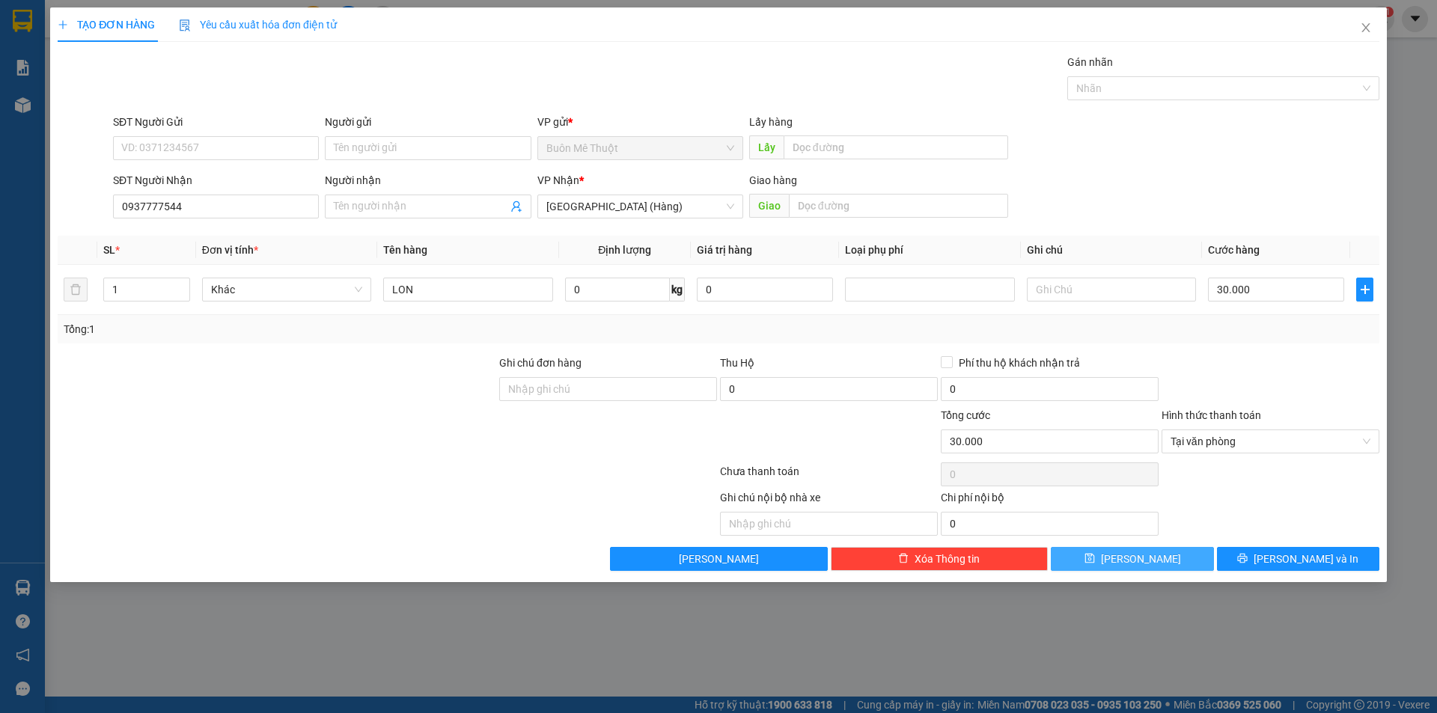
click at [1184, 547] on div "Transit Pickup Surcharge Ids Transit Deliver Surcharge Ids Transit Deliver Surc…" at bounding box center [719, 312] width 1322 height 517
click at [1183, 552] on button "[PERSON_NAME]" at bounding box center [1132, 559] width 162 height 24
type input "0"
click at [1168, 624] on div "TẠO ĐƠN HÀNG Yêu cầu xuất hóa đơn điện tử Transit Pickup Surcharge Ids Transit …" at bounding box center [718, 356] width 1437 height 713
drag, startPoint x: 1355, startPoint y: 32, endPoint x: 1365, endPoint y: 23, distance: 13.8
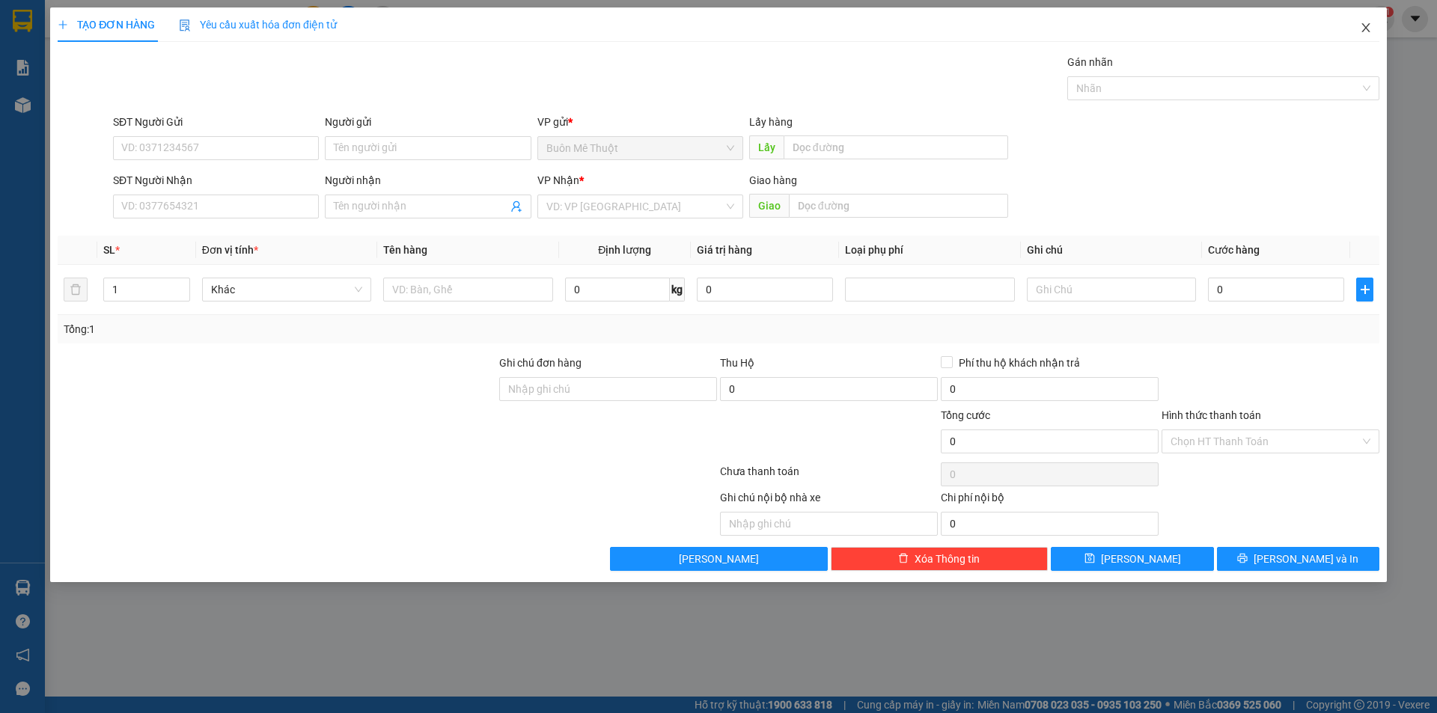
click at [1364, 24] on span "Close" at bounding box center [1366, 28] width 42 height 42
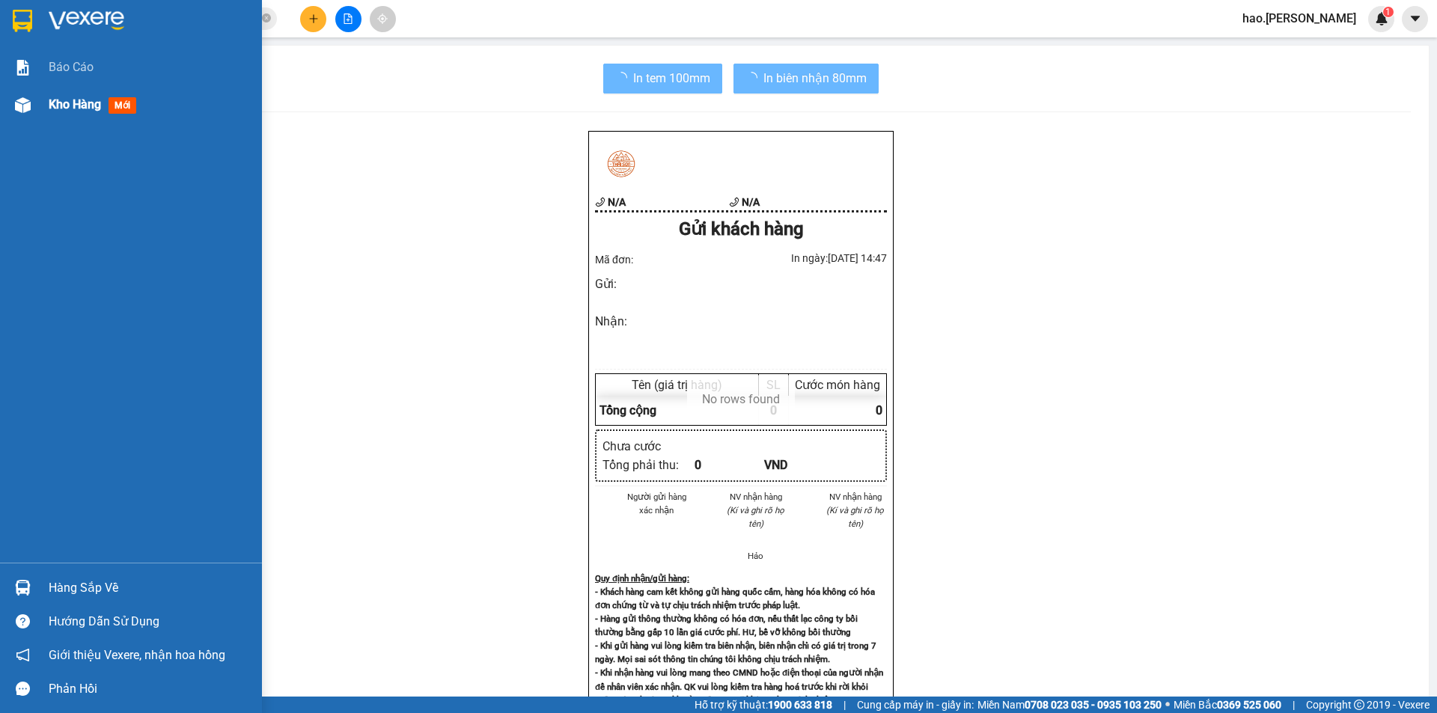
click at [74, 112] on div "Kho hàng mới" at bounding box center [150, 104] width 202 height 37
click at [73, 112] on span "Kho hàng" at bounding box center [75, 104] width 52 height 14
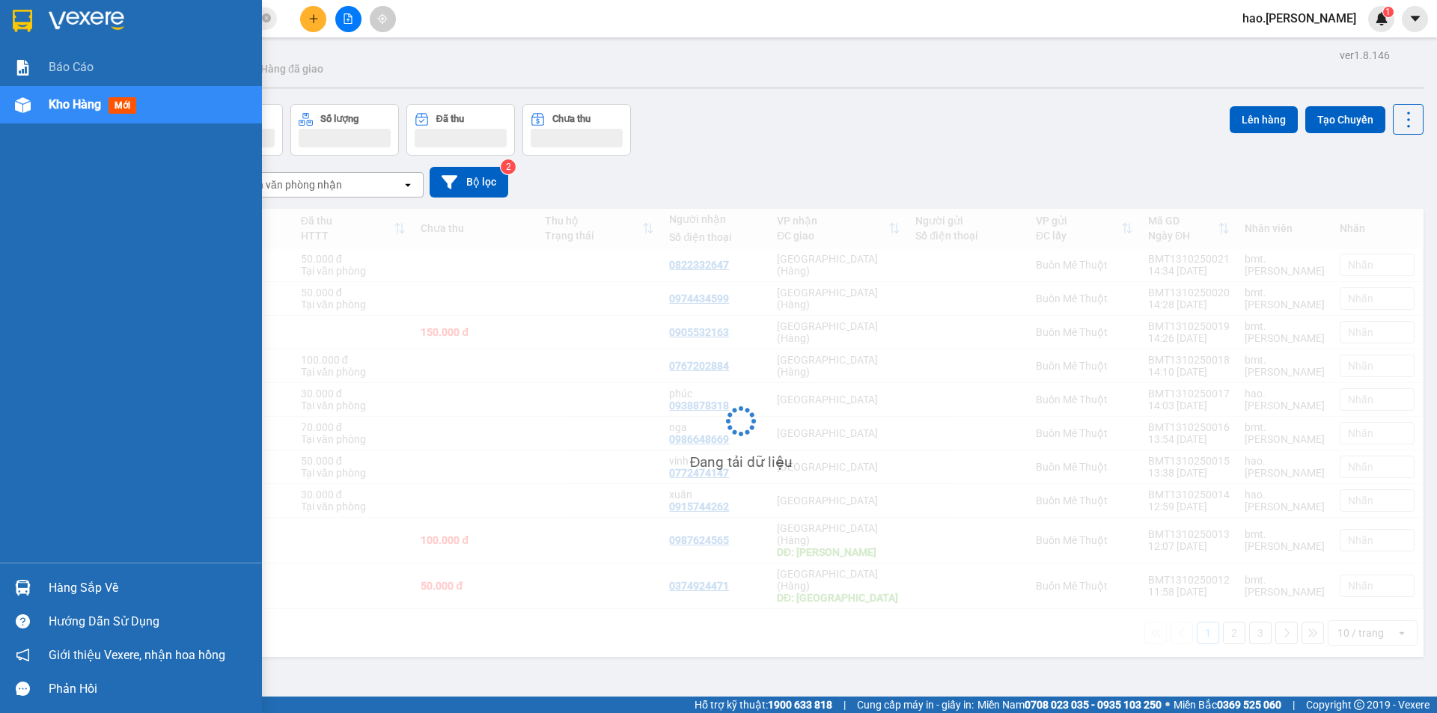
click at [73, 112] on span "Kho hàng" at bounding box center [75, 104] width 52 height 14
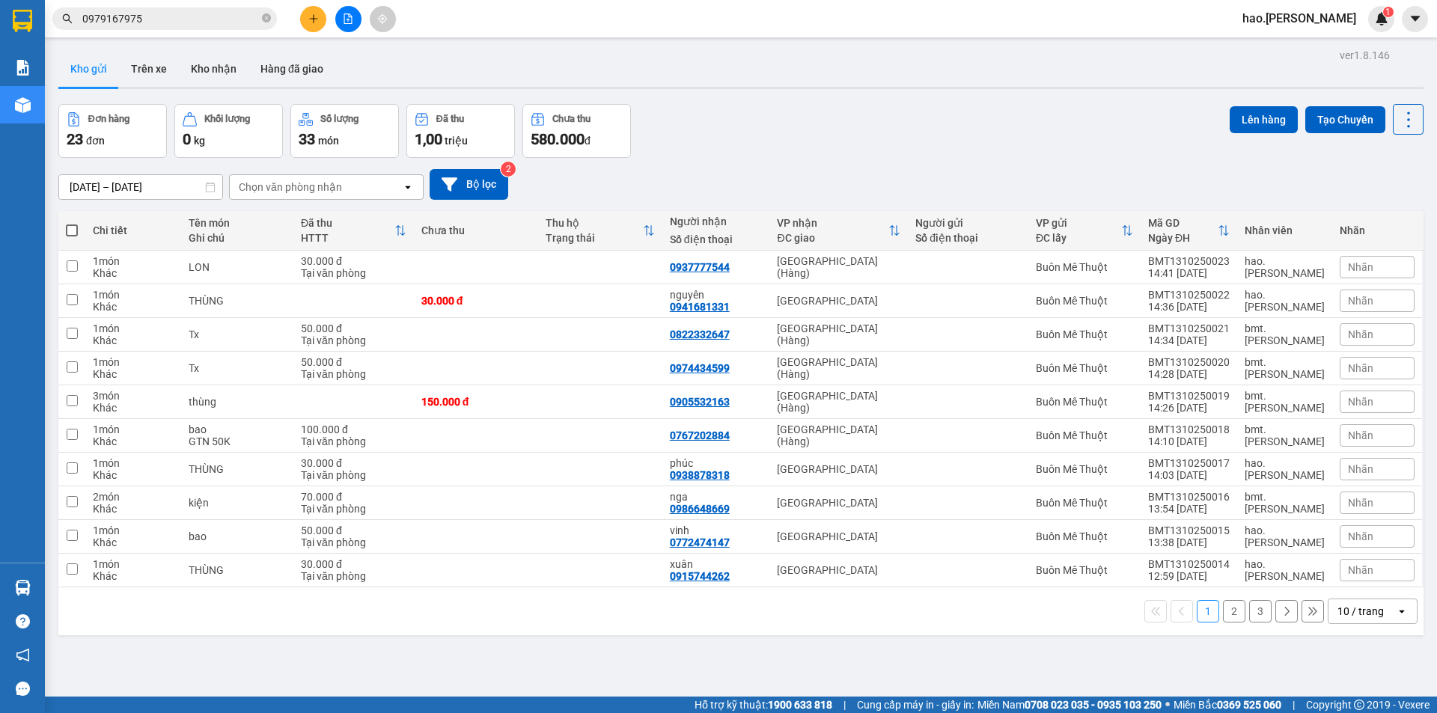
click at [1338, 606] on div "10 / trang" at bounding box center [1361, 611] width 46 height 15
click at [1346, 568] on div "100 / trang" at bounding box center [1362, 578] width 90 height 27
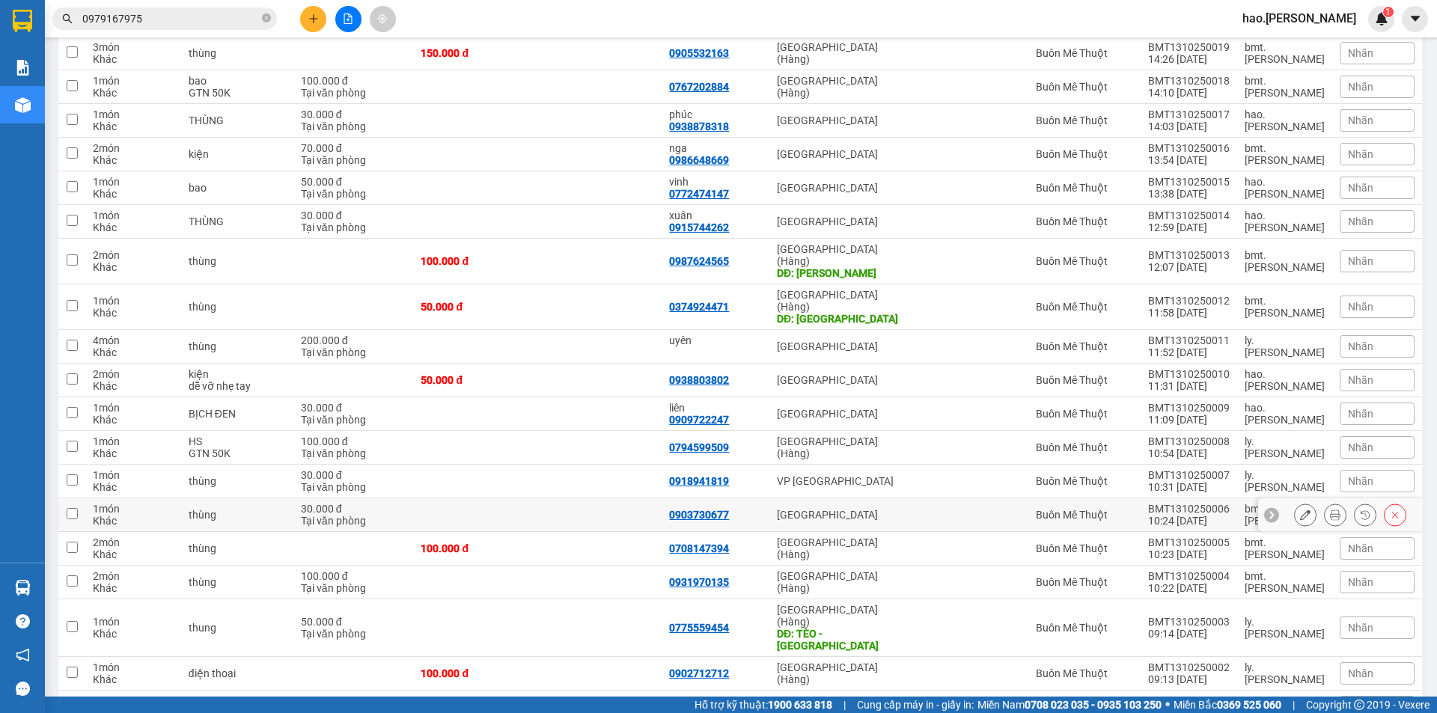
scroll to position [390, 0]
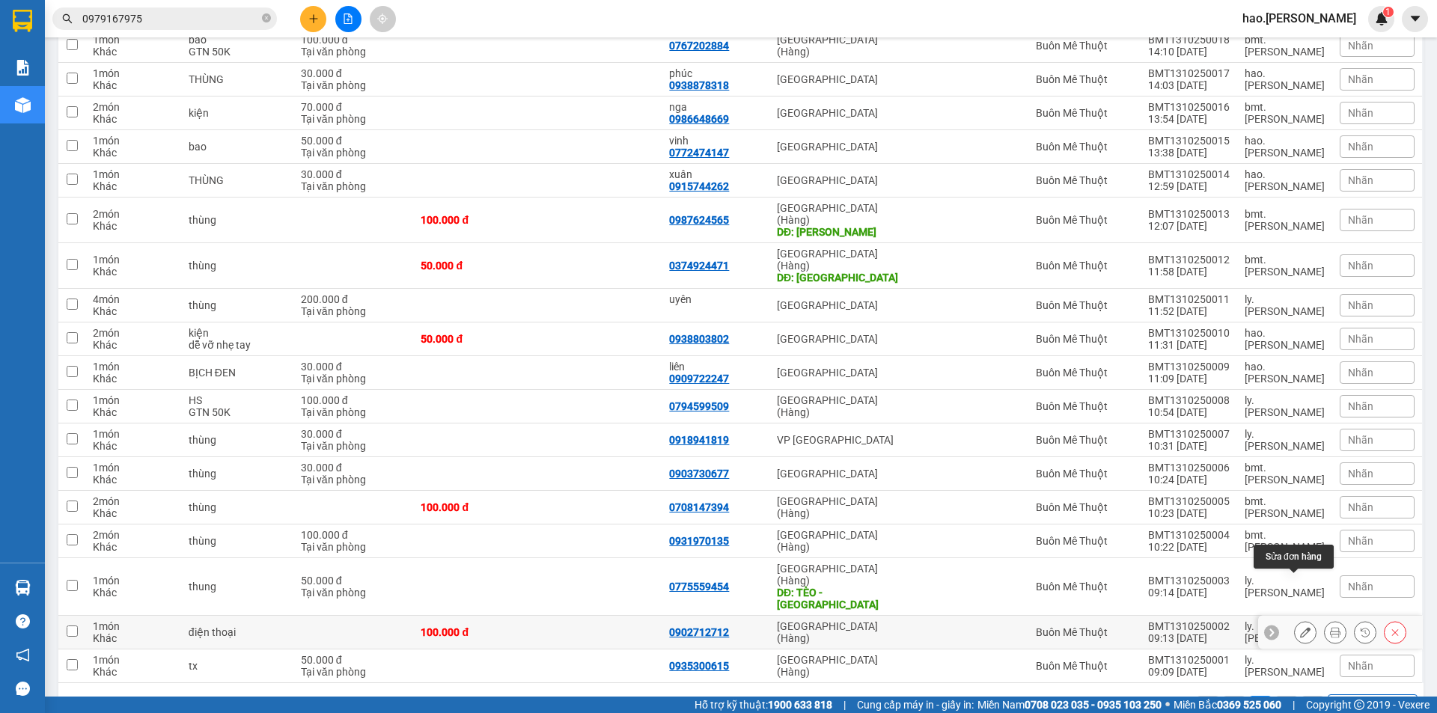
click at [1300, 627] on icon at bounding box center [1305, 632] width 10 height 10
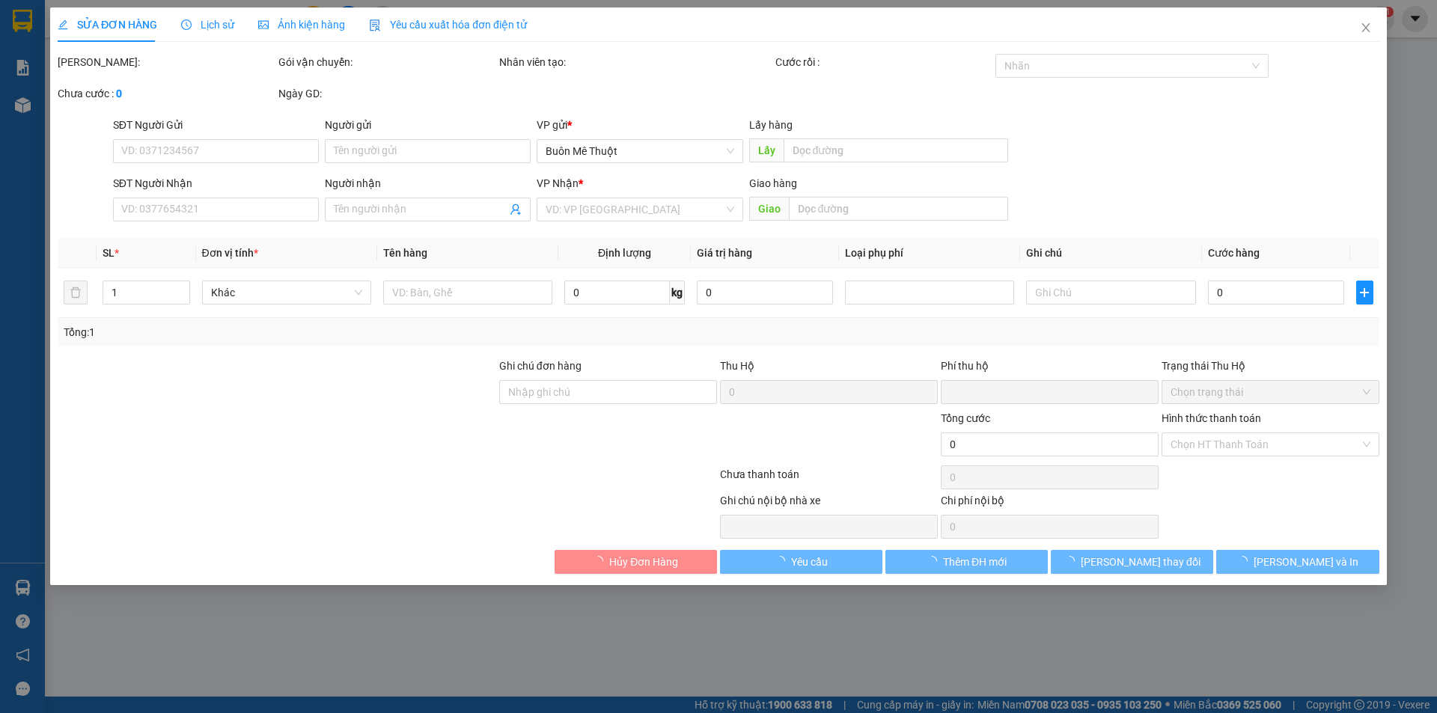
type input "0902712712"
type input "0"
type input "100.000"
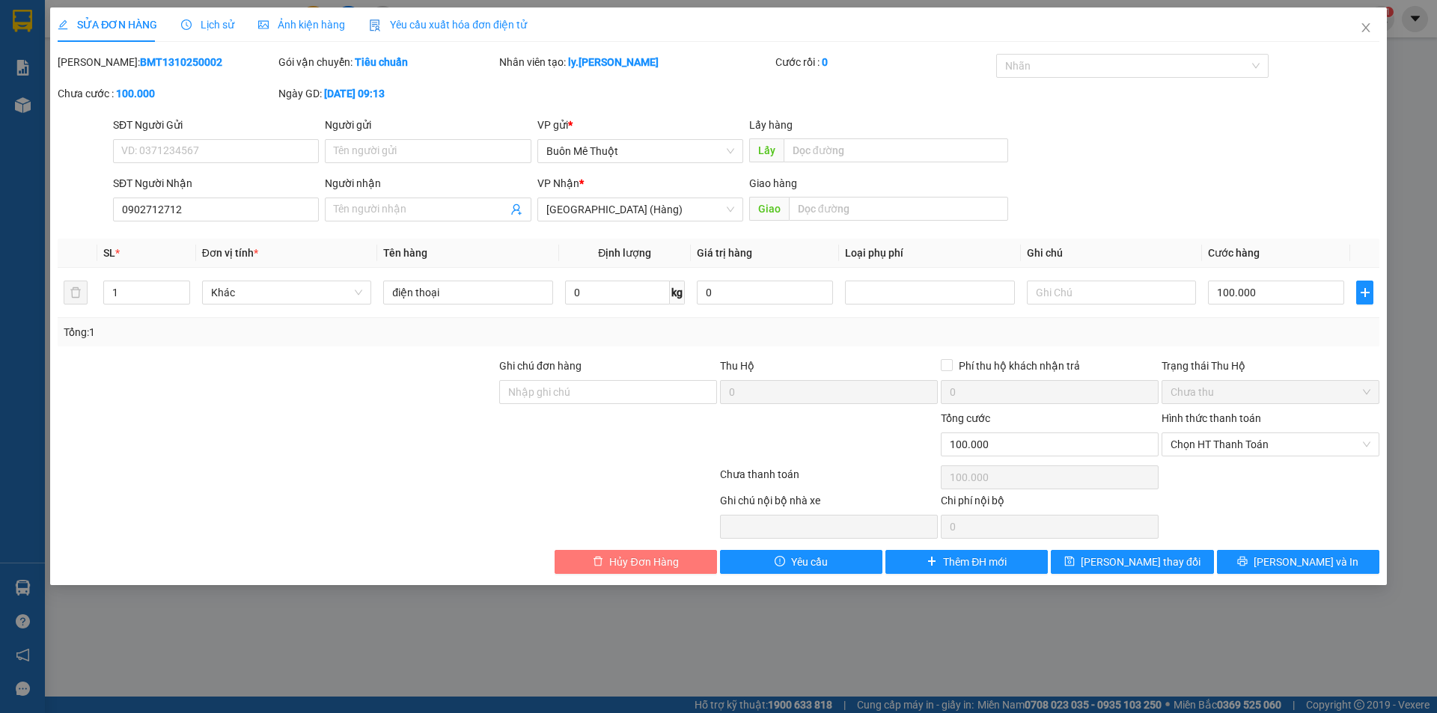
click at [658, 554] on span "Hủy Đơn Hàng" at bounding box center [643, 562] width 69 height 16
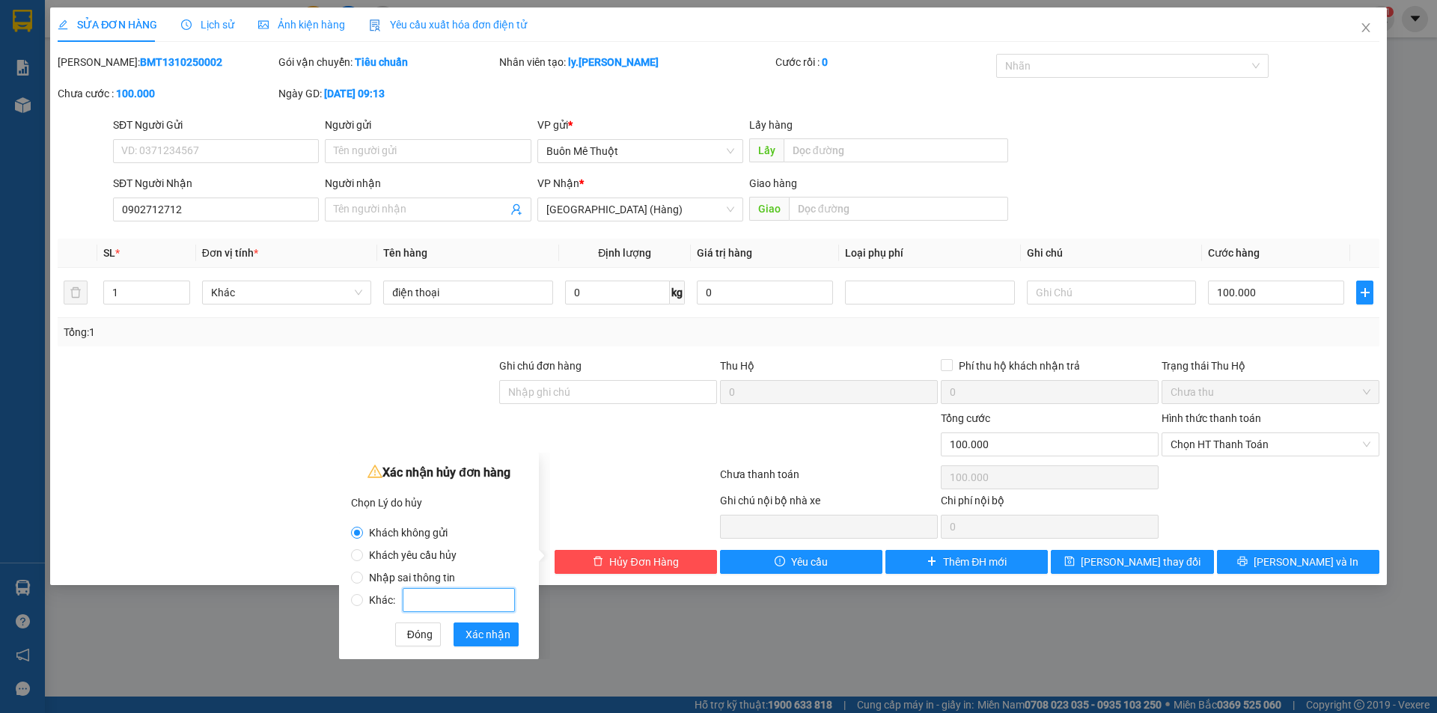
click at [427, 599] on input "Khác:" at bounding box center [459, 600] width 112 height 24
radio input "false"
radio input "true"
type input "KHÁCH LẤY LẠI 042073007416"
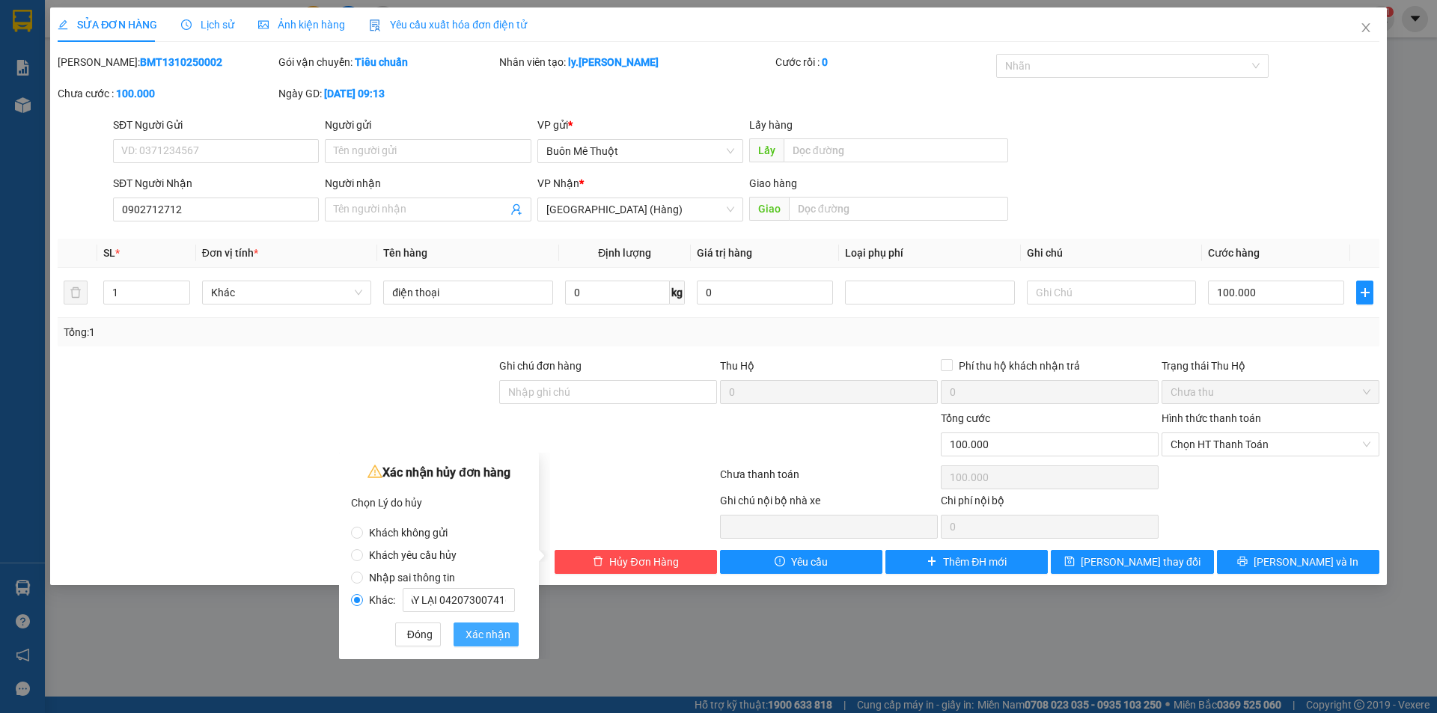
scroll to position [0, 0]
click at [487, 639] on span "Xác nhận" at bounding box center [488, 634] width 45 height 16
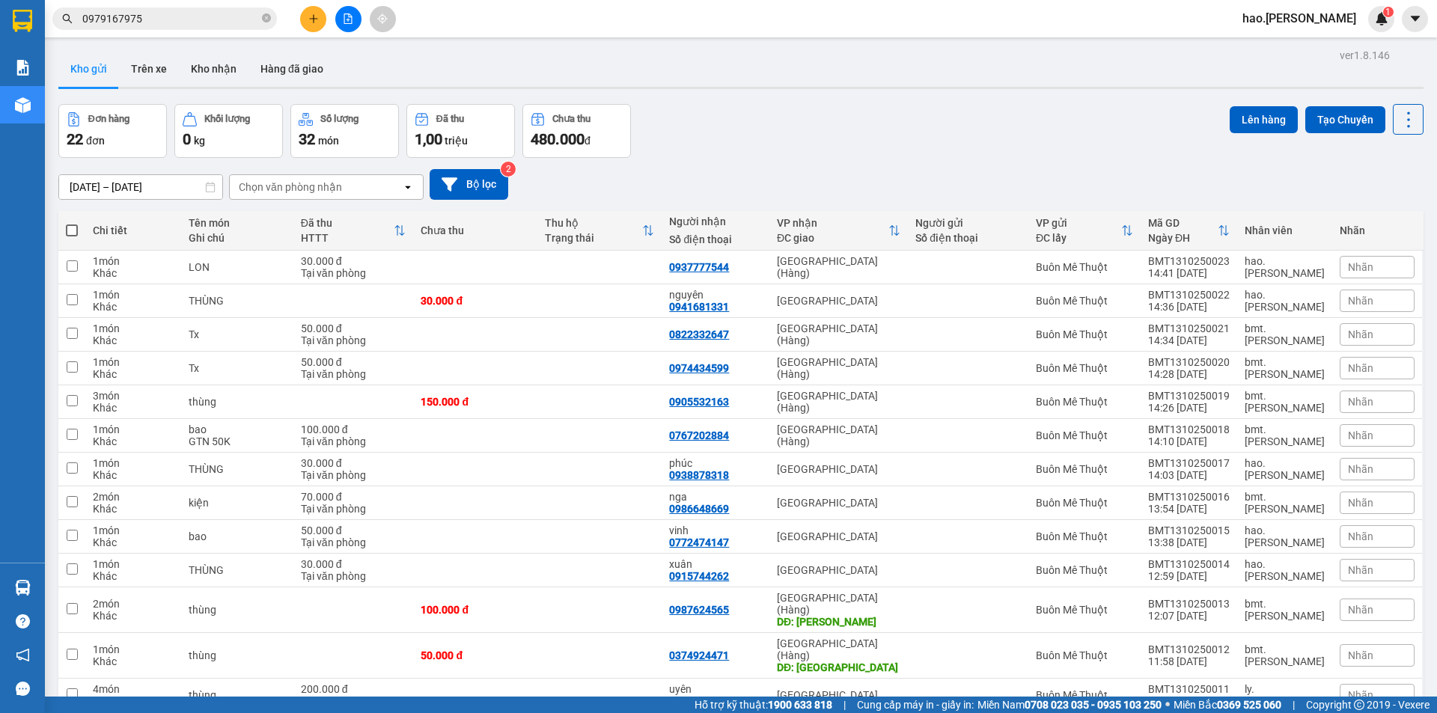
click at [126, 186] on input "13/10/2025 – 13/10/2025" at bounding box center [140, 187] width 163 height 24
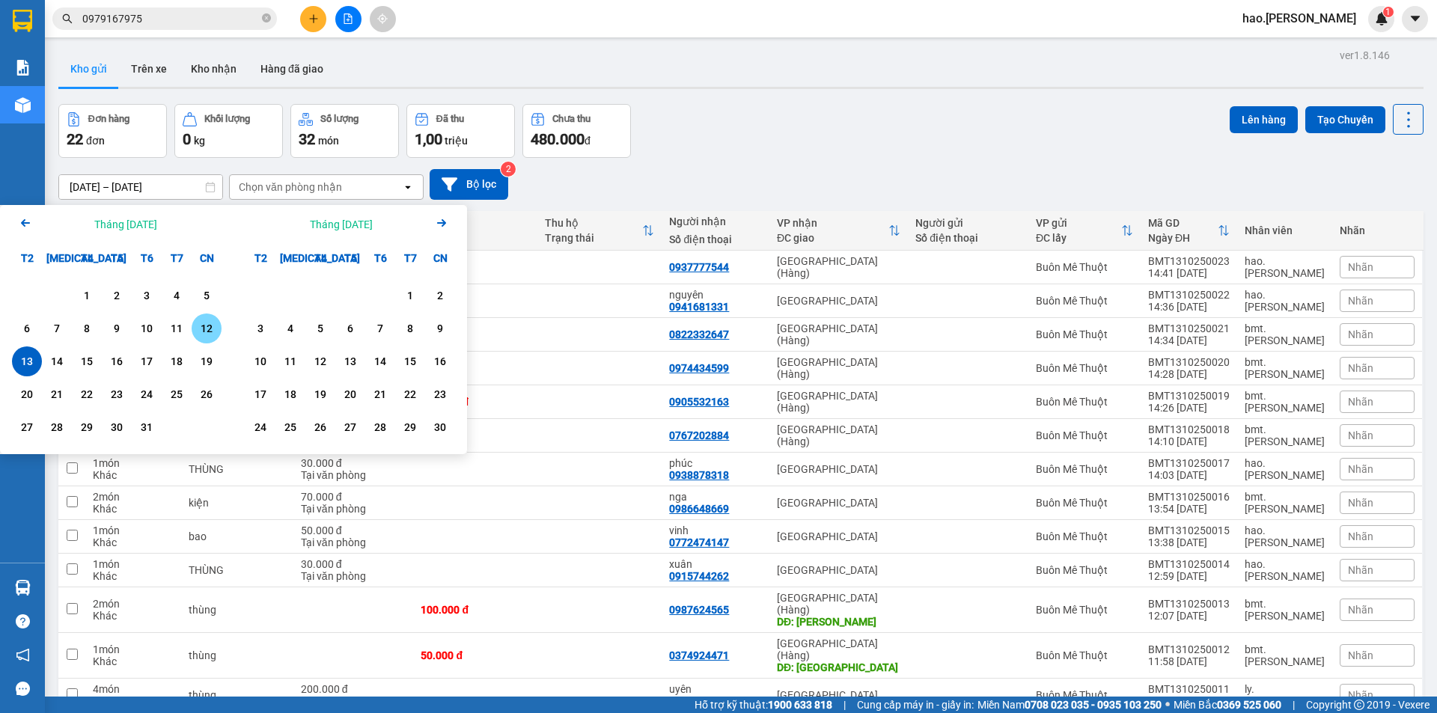
click at [207, 330] on div "12" at bounding box center [206, 329] width 21 height 18
click at [34, 369] on div "13" at bounding box center [26, 362] width 21 height 18
type input "[DATE] – [DATE]"
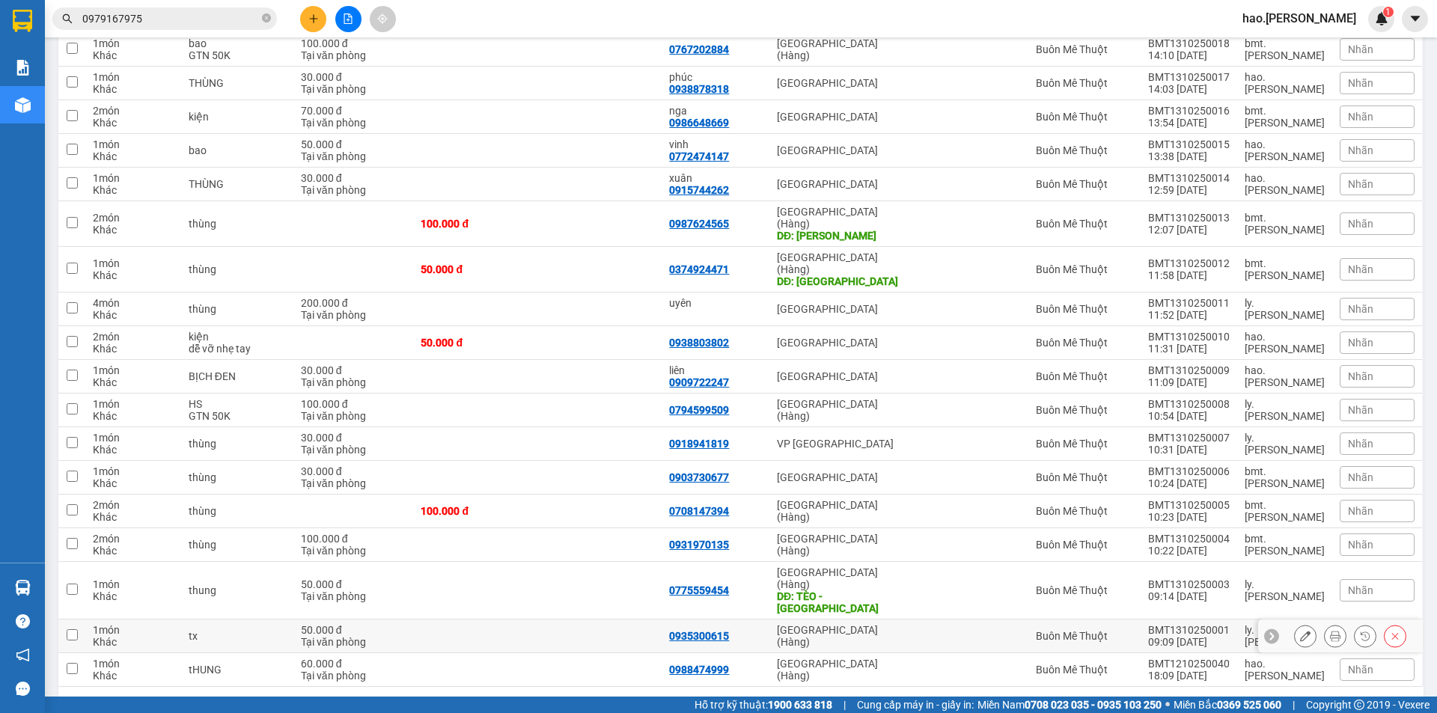
scroll to position [390, 0]
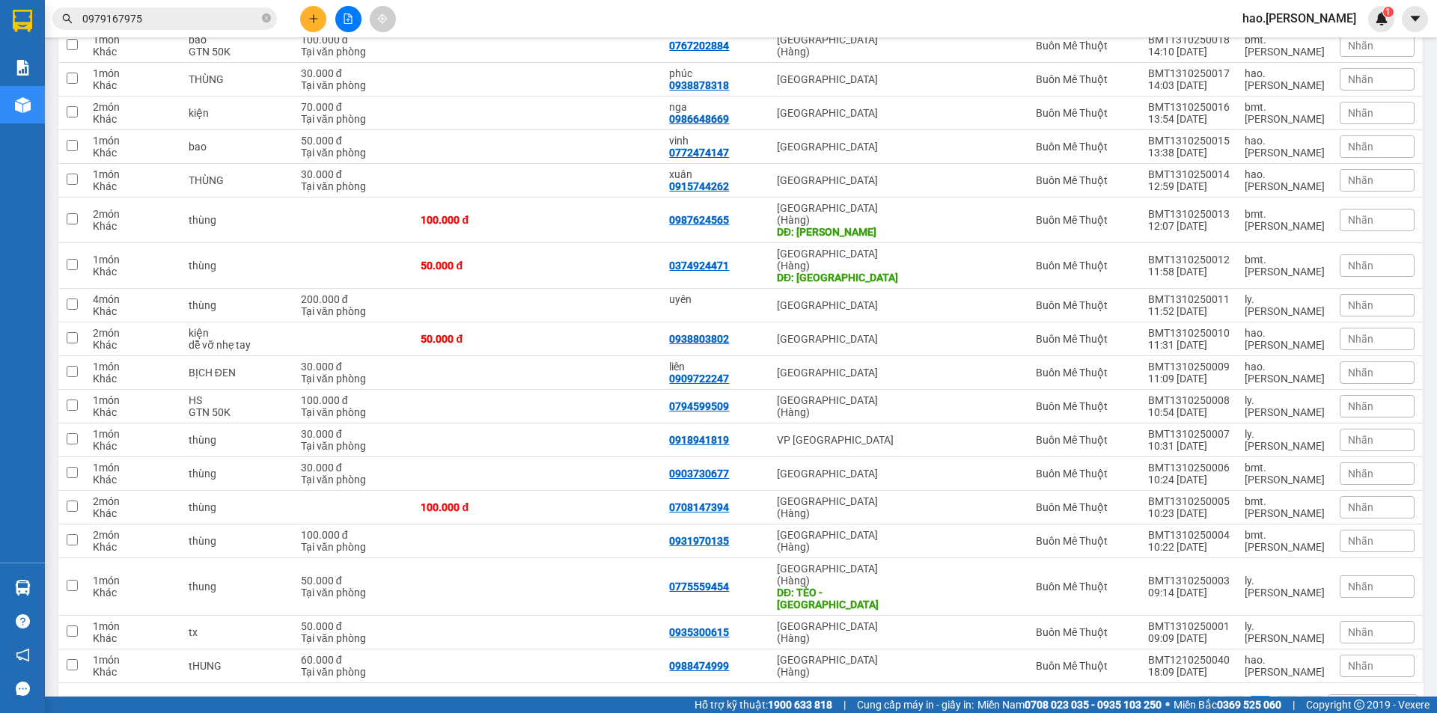
click at [238, 16] on input "0979167975" at bounding box center [170, 18] width 177 height 16
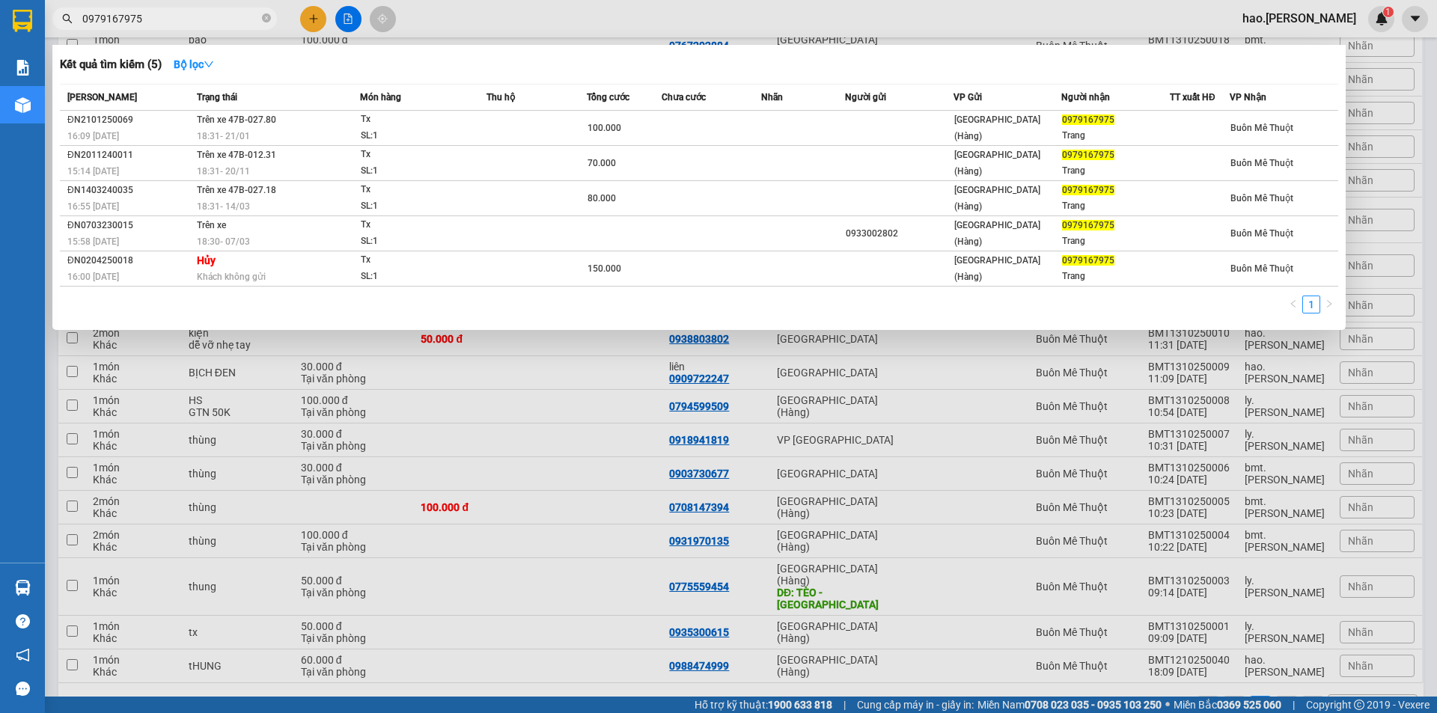
click at [238, 16] on input "0979167975" at bounding box center [170, 18] width 177 height 16
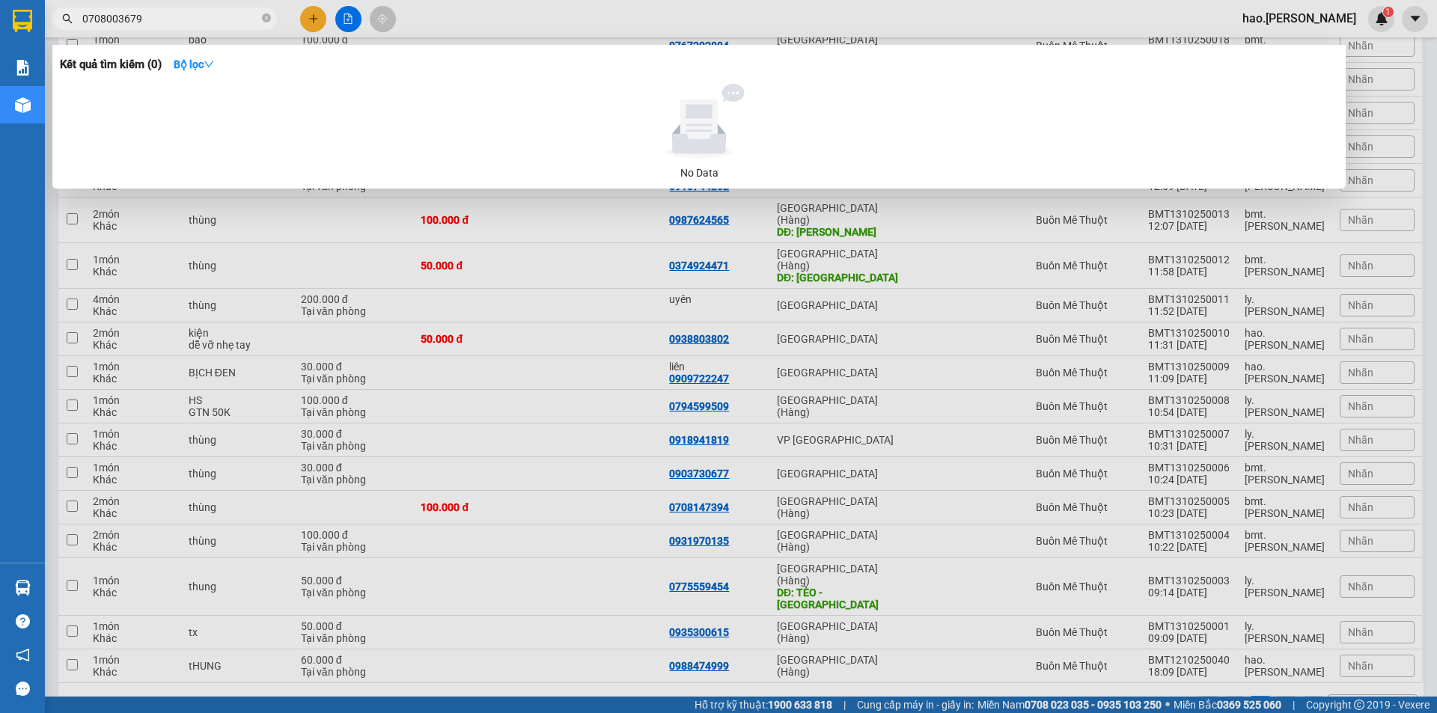
click at [185, 11] on input "0708003679" at bounding box center [170, 18] width 177 height 16
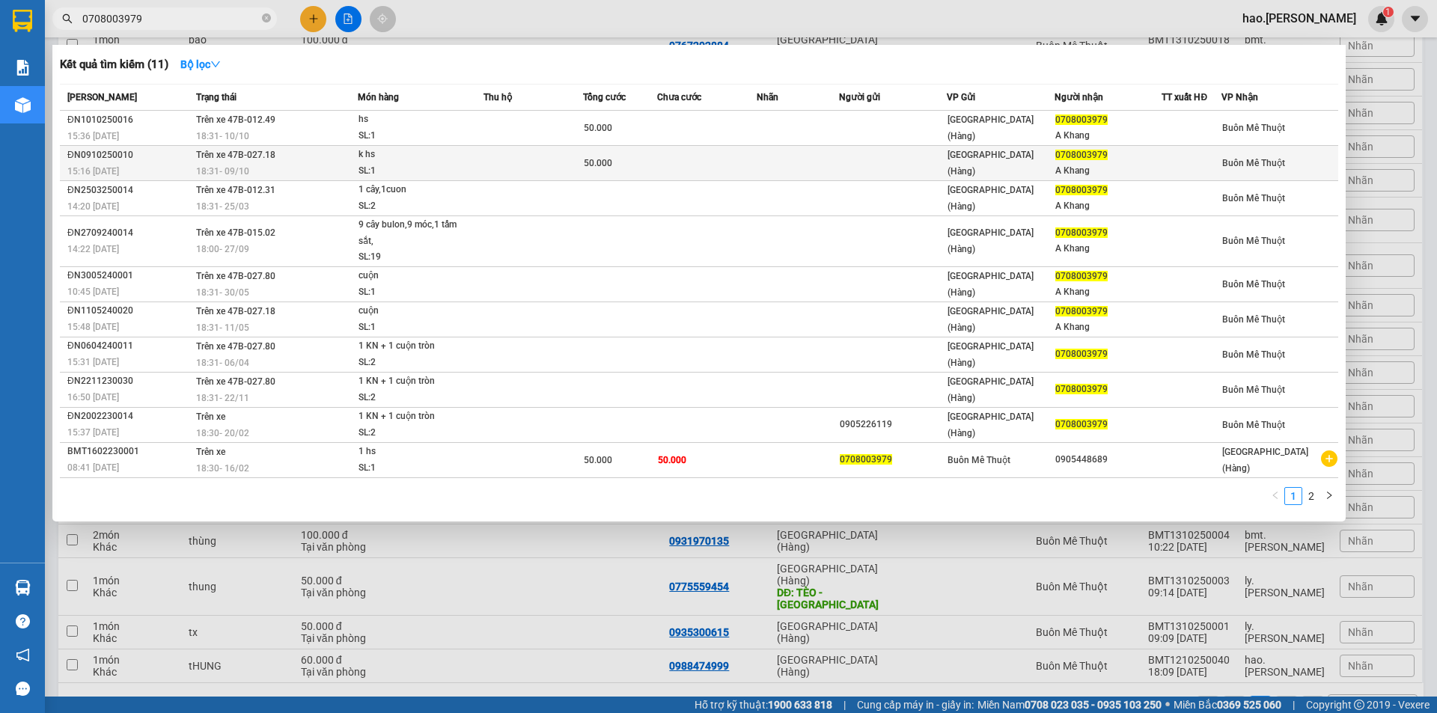
type input "0708003979"
click at [418, 172] on div "SL: 1" at bounding box center [415, 171] width 112 height 16
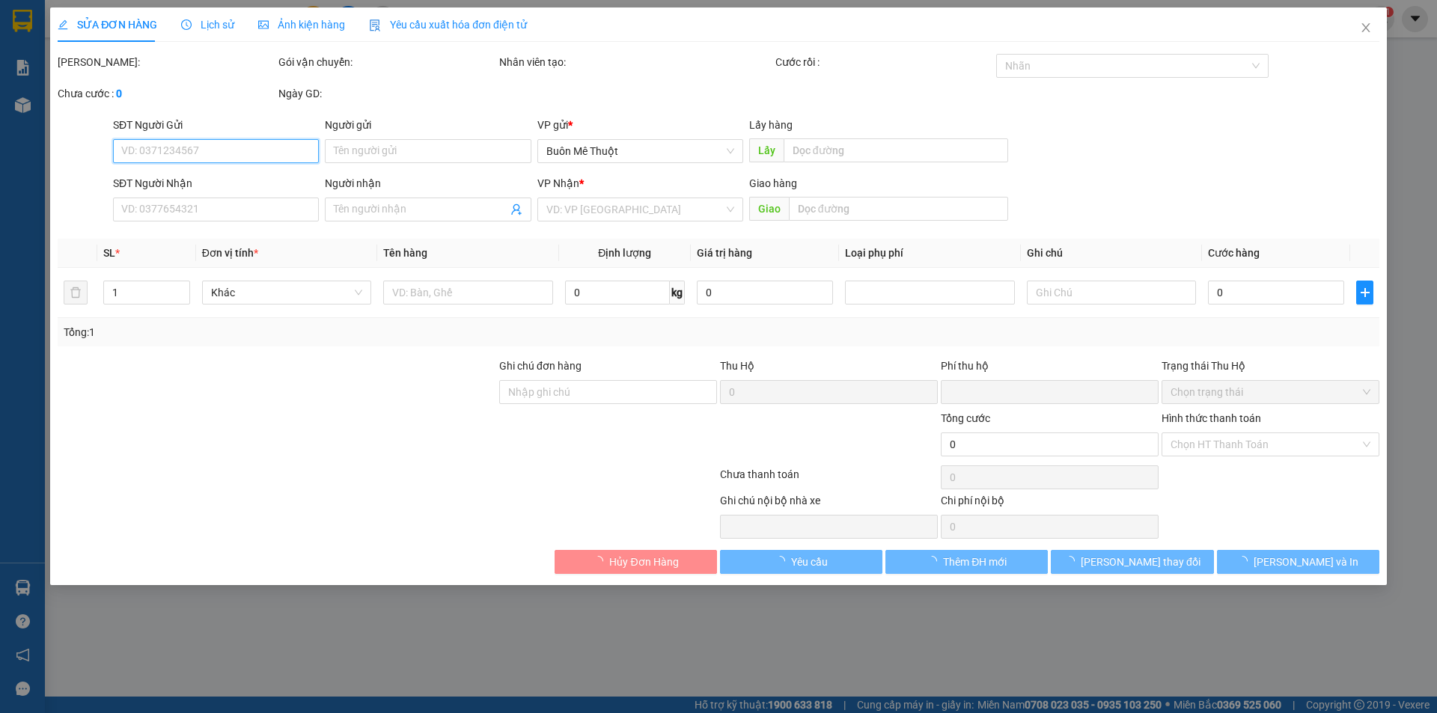
type input "0708003979"
type input "A Khang"
type input "0"
type input "50.000"
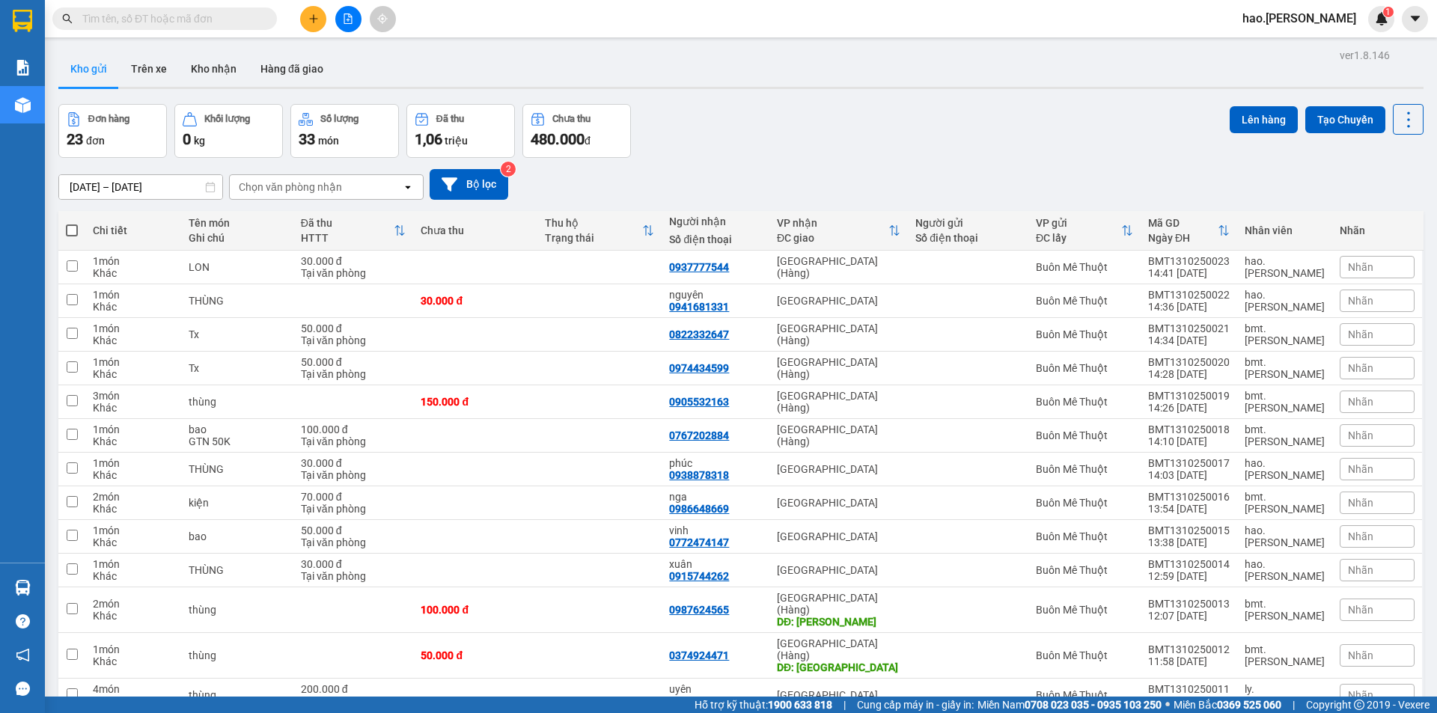
click at [312, 30] on button at bounding box center [313, 19] width 26 height 26
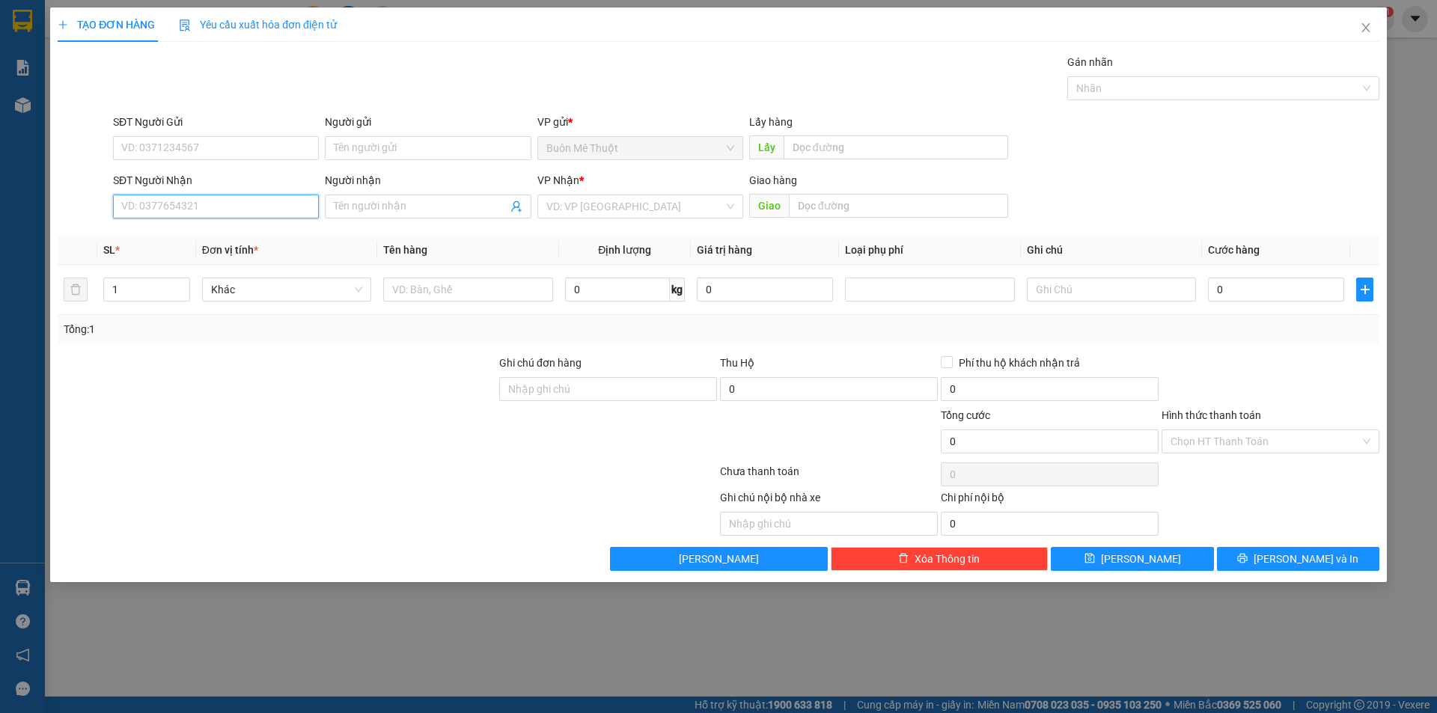
click at [207, 208] on input "SĐT Người Nhận" at bounding box center [216, 207] width 206 height 24
click at [147, 233] on div "0933837719" at bounding box center [216, 236] width 188 height 16
type input "0933837719"
type input "50.000"
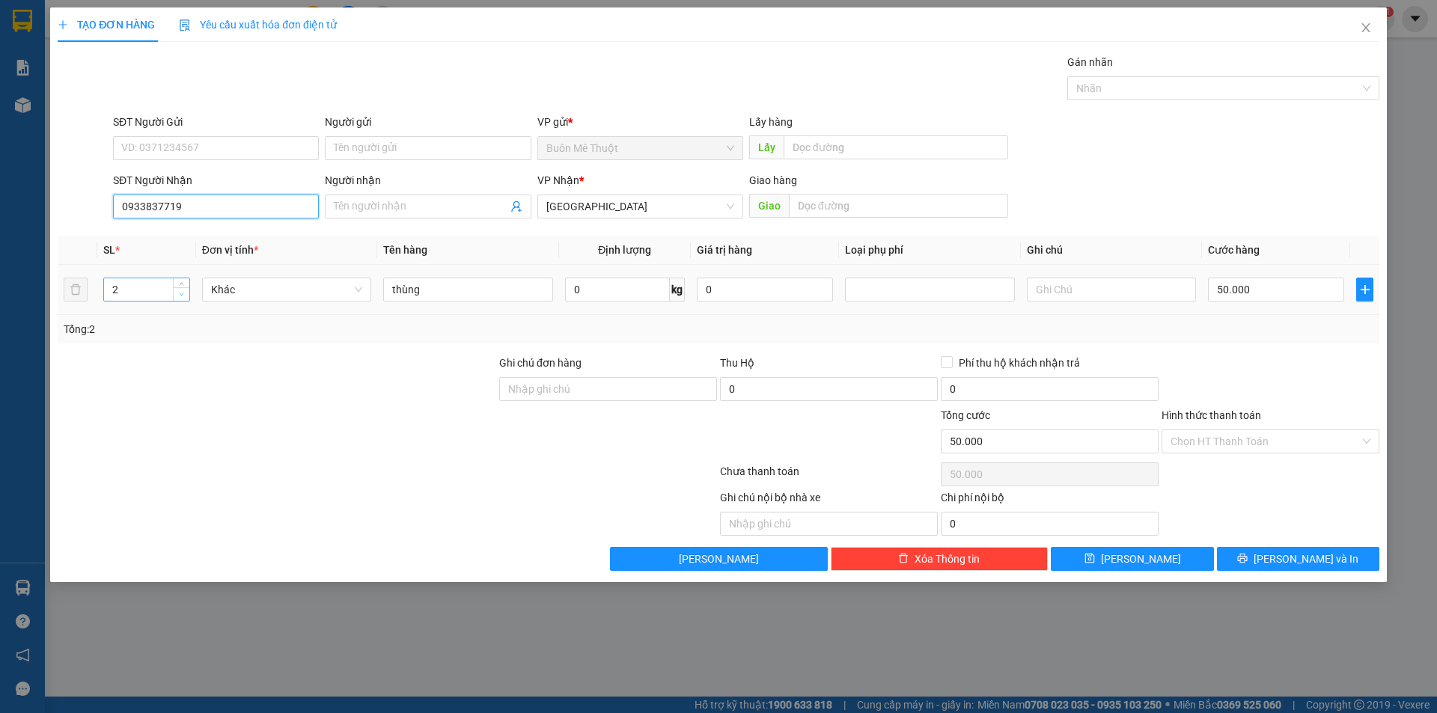
type input "0933837719"
type input "1"
click at [183, 294] on icon "down" at bounding box center [181, 294] width 5 height 5
click at [433, 296] on input "thùng" at bounding box center [467, 290] width 169 height 24
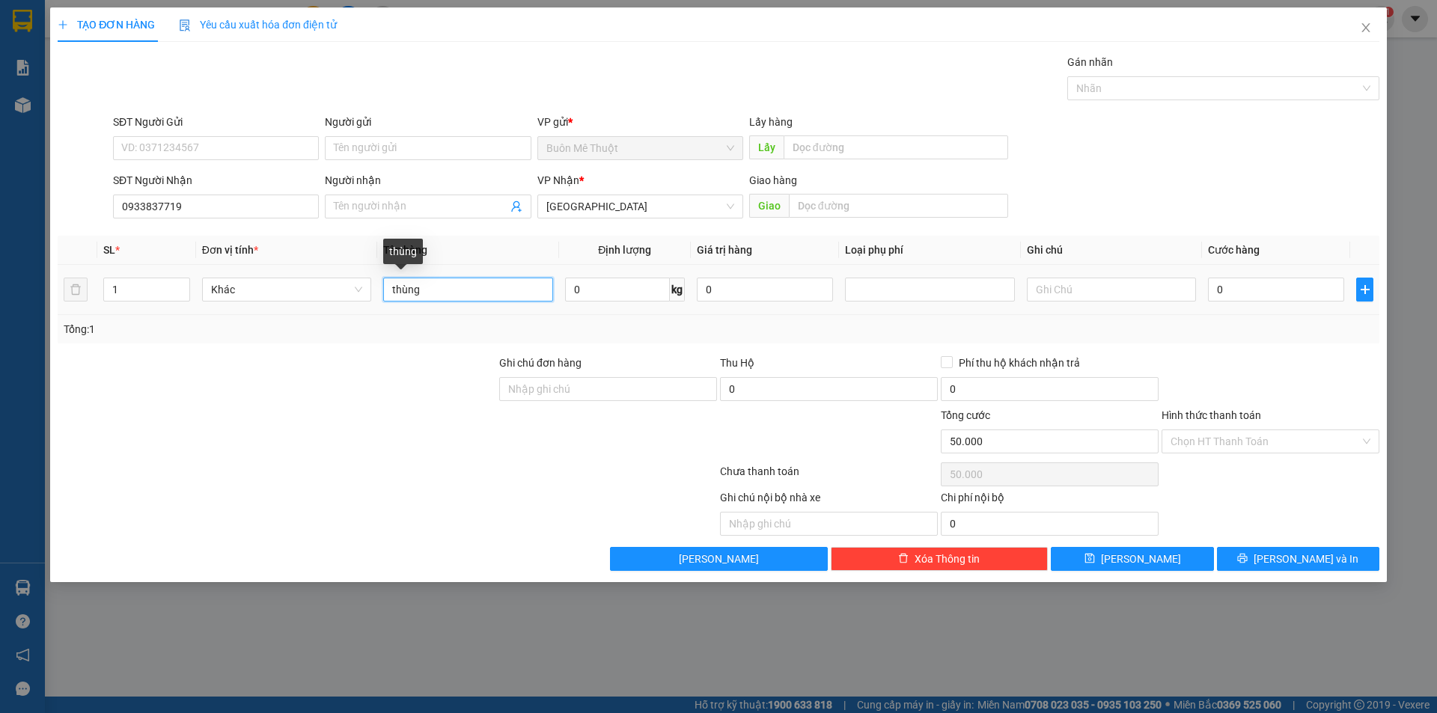
type input "0"
click at [1220, 284] on input "0" at bounding box center [1276, 290] width 136 height 24
type input "3"
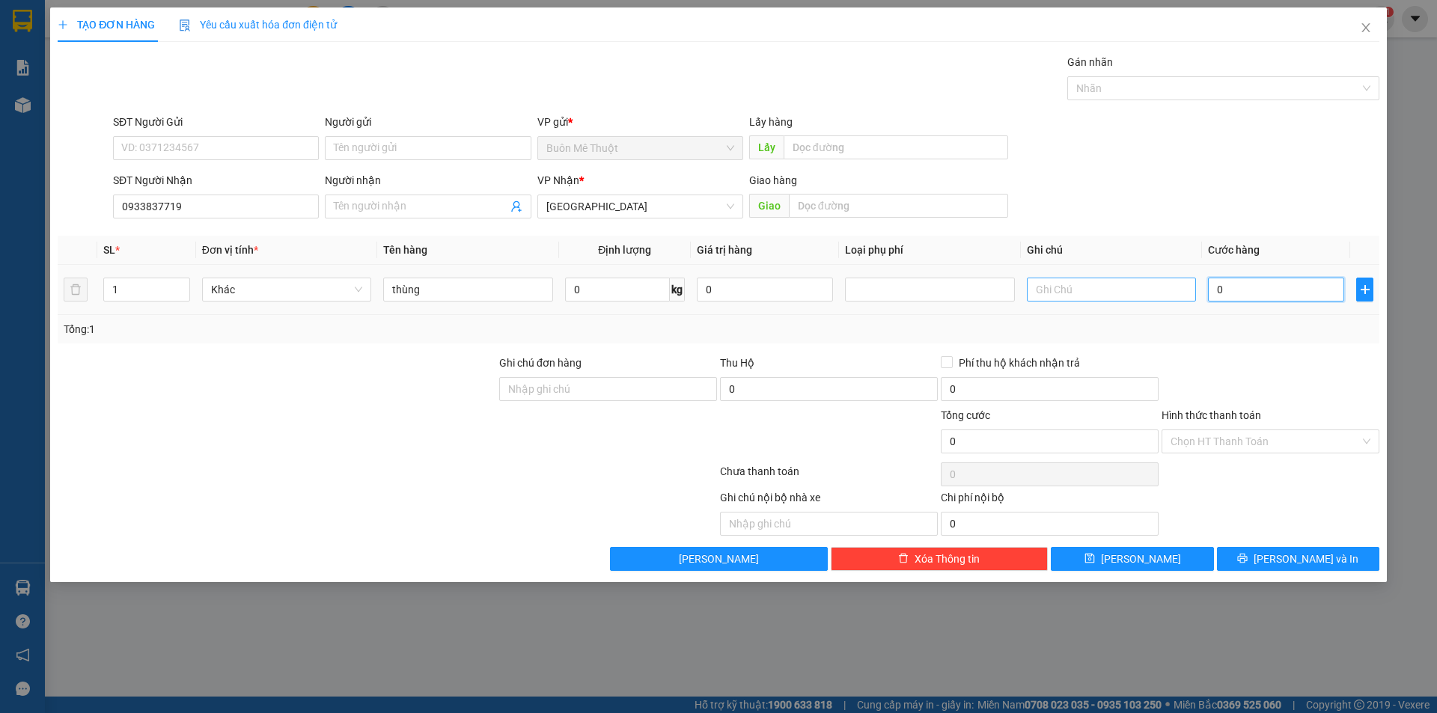
type input "3"
type input "30"
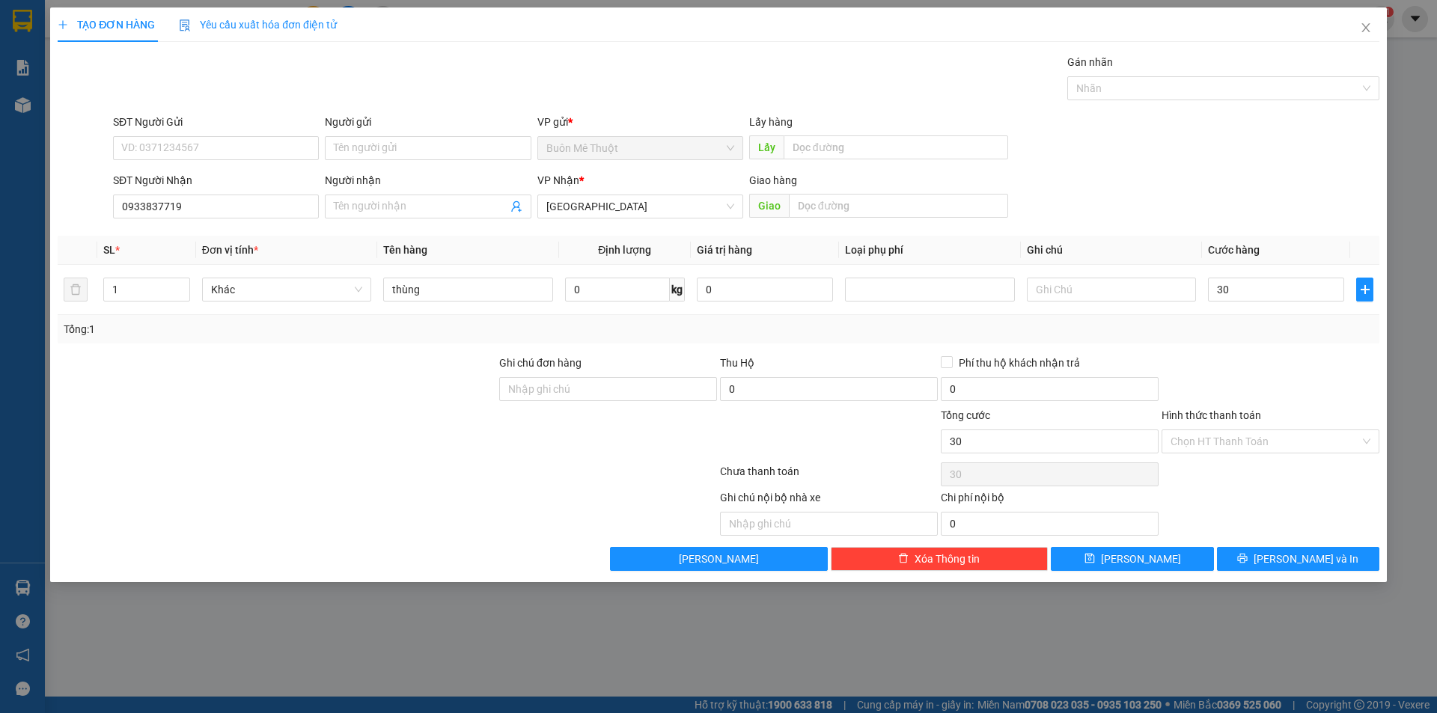
type input "30.000"
click at [1227, 334] on div "Tổng: 1" at bounding box center [719, 329] width 1310 height 16
drag, startPoint x: 1208, startPoint y: 442, endPoint x: 1199, endPoint y: 463, distance: 22.8
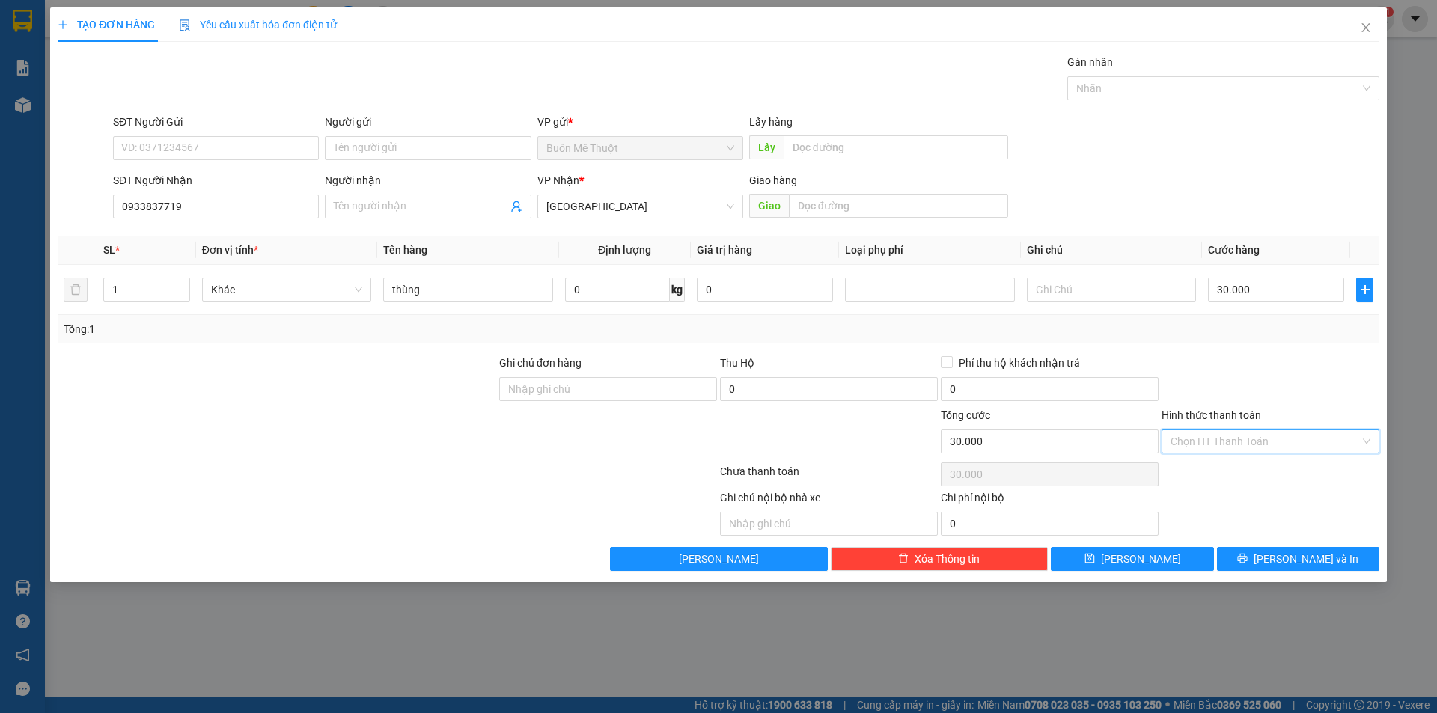
click at [1207, 450] on input "Hình thức thanh toán" at bounding box center [1265, 441] width 189 height 22
drag, startPoint x: 1199, startPoint y: 463, endPoint x: 1206, endPoint y: 478, distance: 17.1
click at [1200, 466] on div "Tại văn phòng" at bounding box center [1271, 472] width 218 height 24
type input "0"
click at [1248, 554] on icon "printer" at bounding box center [1242, 558] width 10 height 10
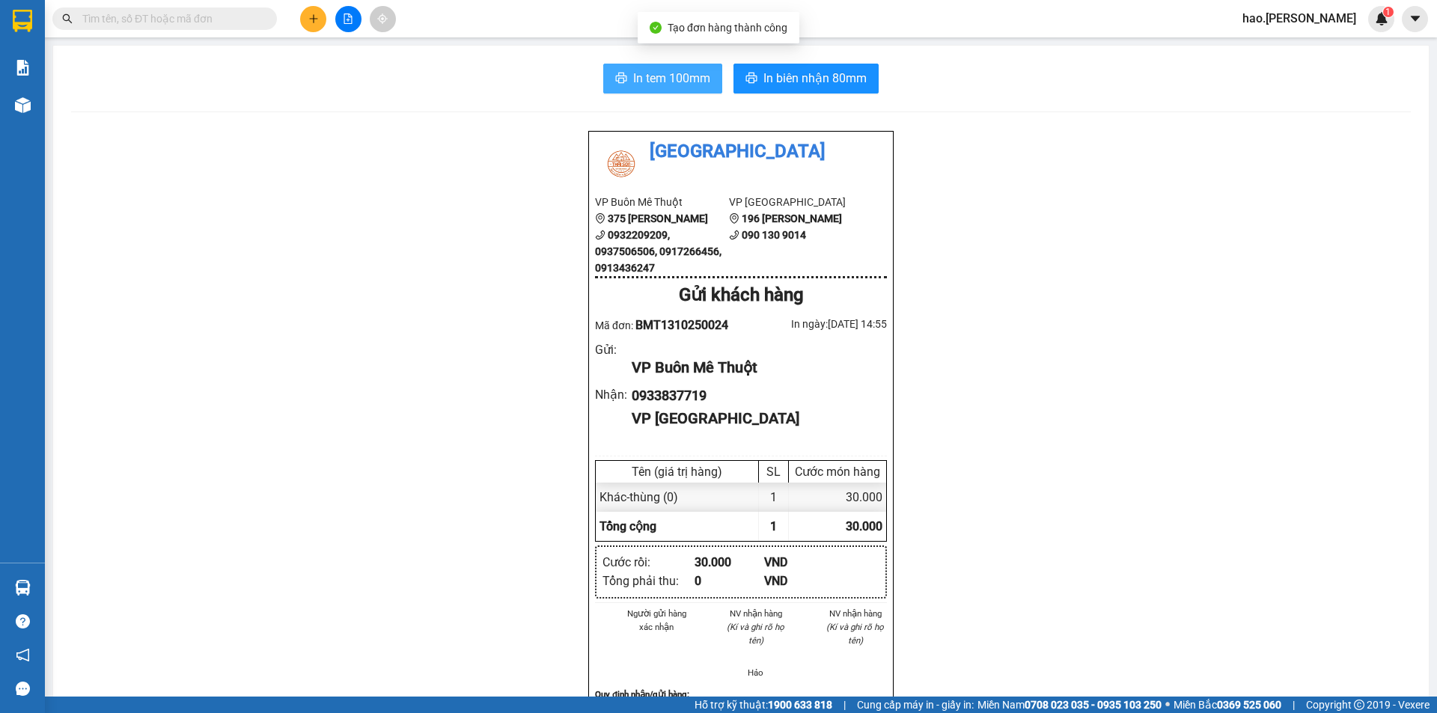
click at [652, 90] on button "In tem 100mm" at bounding box center [662, 79] width 119 height 30
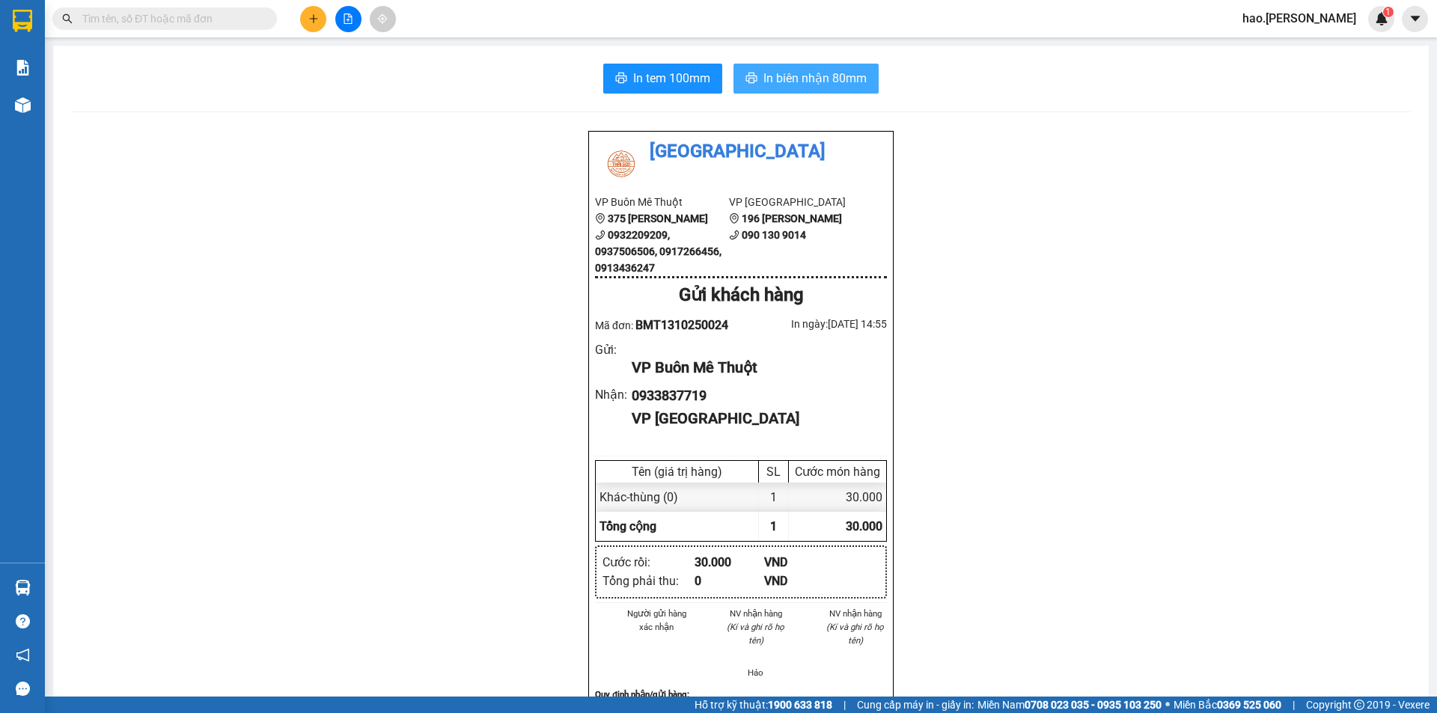
click at [826, 82] on span "In biên nhận 80mm" at bounding box center [814, 78] width 103 height 19
click at [814, 76] on span "In biên nhận 80mm" at bounding box center [814, 78] width 103 height 19
drag, startPoint x: 168, startPoint y: 305, endPoint x: 351, endPoint y: 241, distance: 193.4
click at [351, 241] on div "Thái Sơn VP Buôn Mê Thuột 375 Hoàng Diệu 0932209209, 0937506506, 0917266456, 09…" at bounding box center [741, 686] width 1340 height 1113
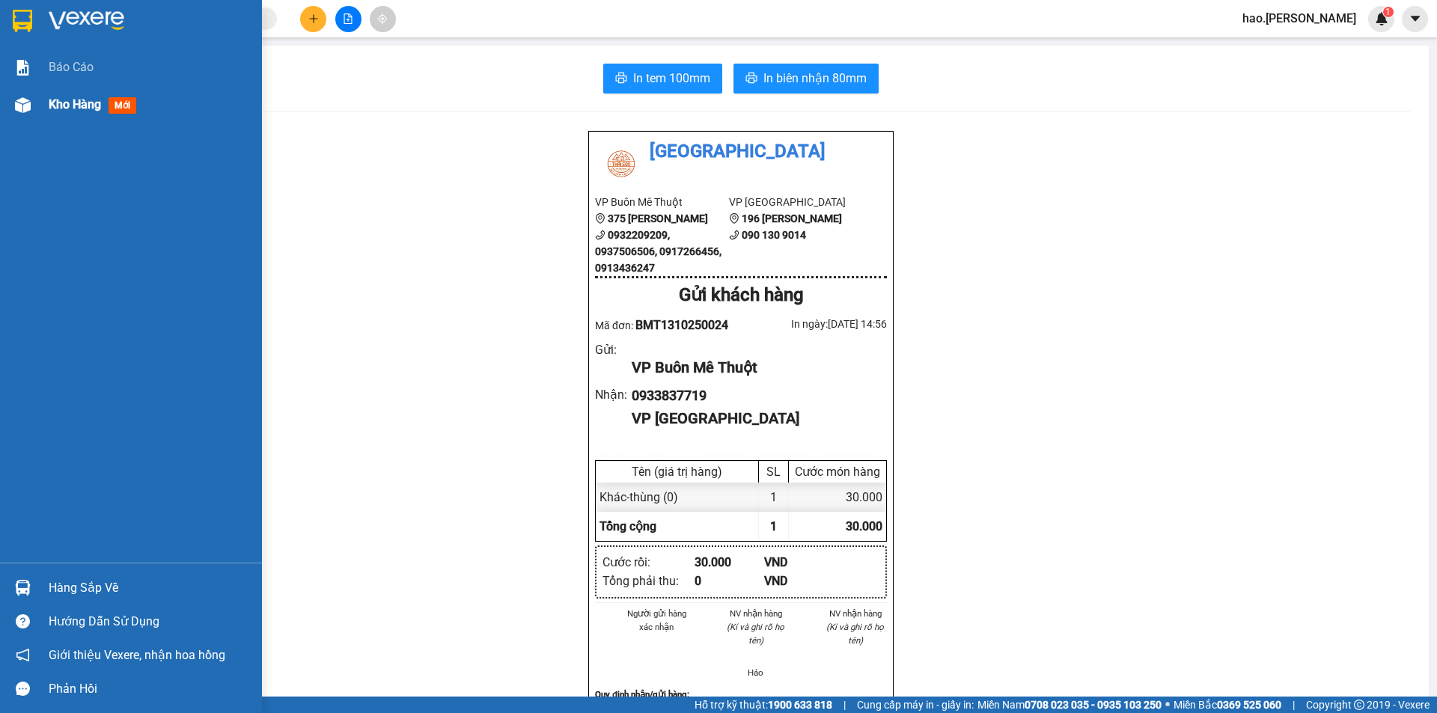
click at [76, 98] on span "Kho hàng" at bounding box center [75, 104] width 52 height 14
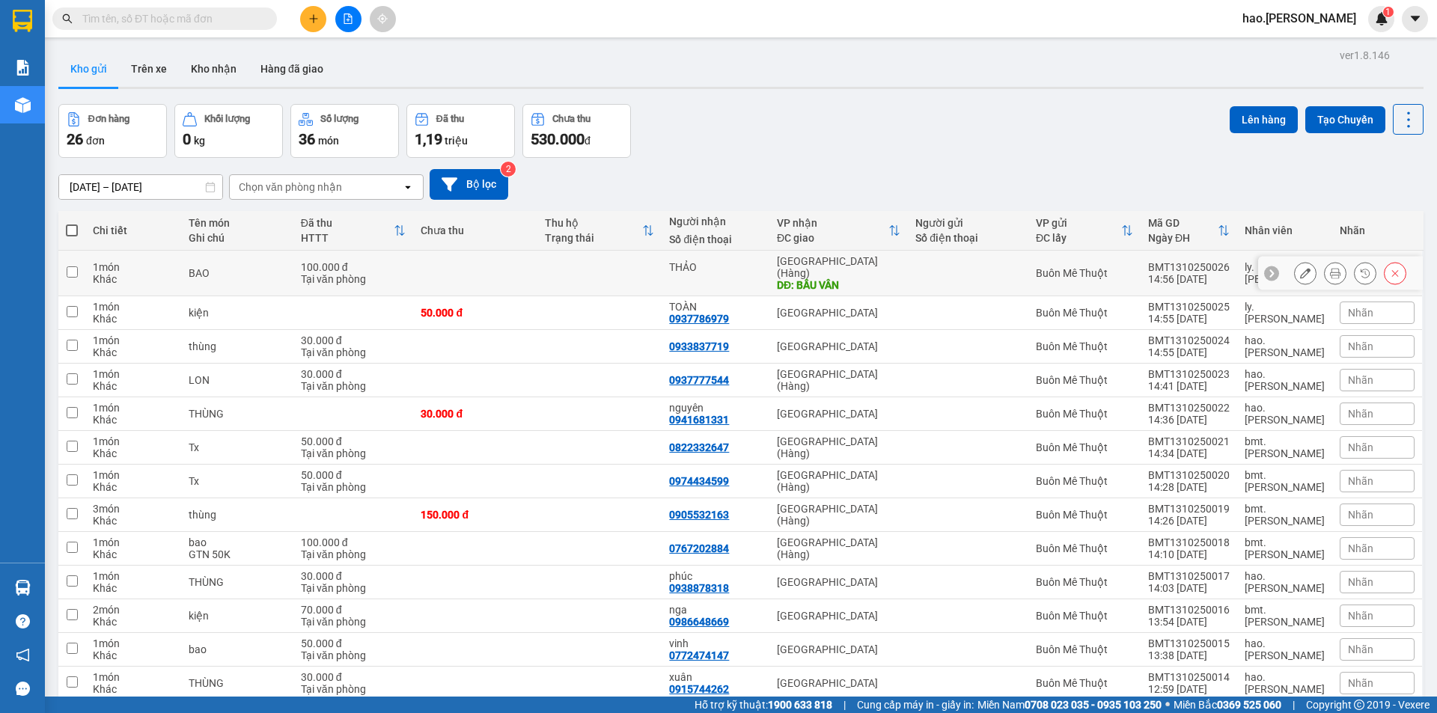
drag, startPoint x: 1332, startPoint y: 269, endPoint x: 1324, endPoint y: 273, distance: 9.0
click at [1329, 272] on button at bounding box center [1335, 273] width 21 height 26
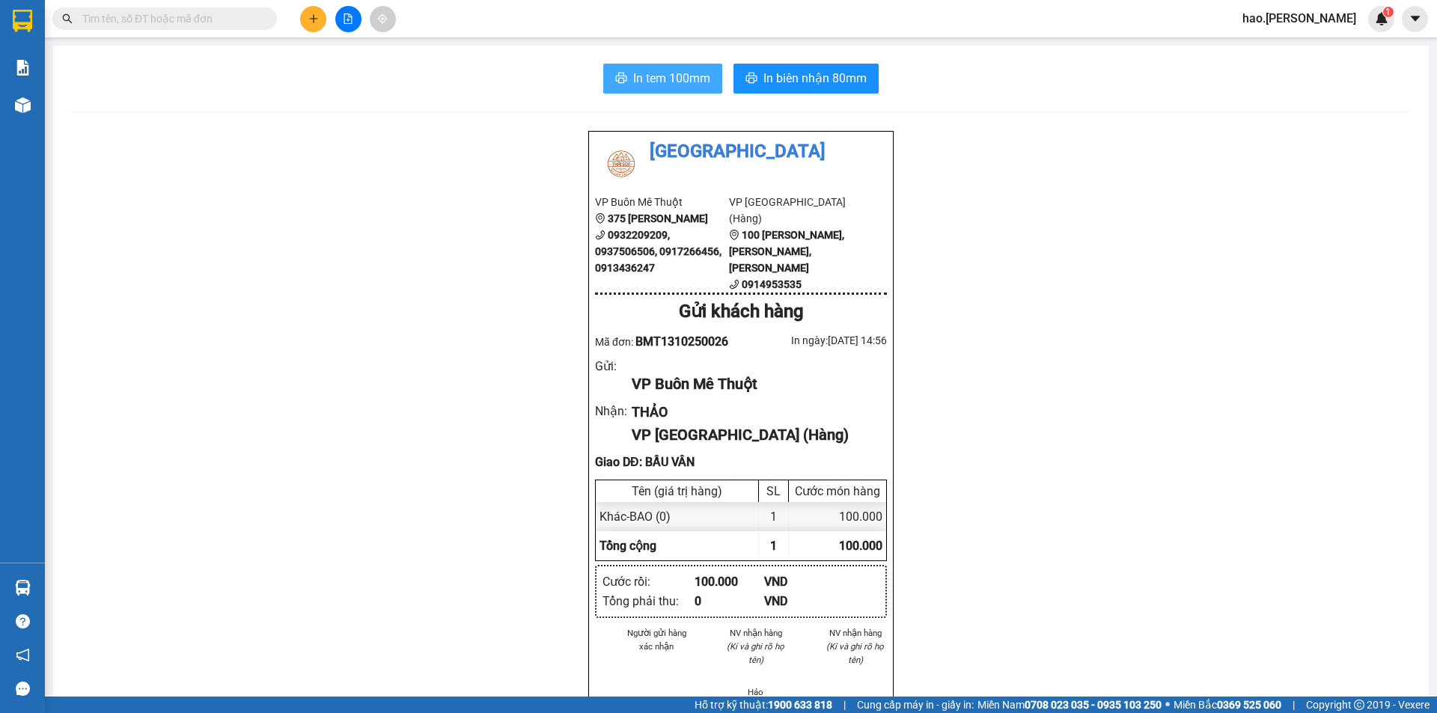
drag, startPoint x: 650, startPoint y: 85, endPoint x: 886, endPoint y: 140, distance: 242.9
click at [650, 85] on span "In tem 100mm" at bounding box center [671, 78] width 77 height 19
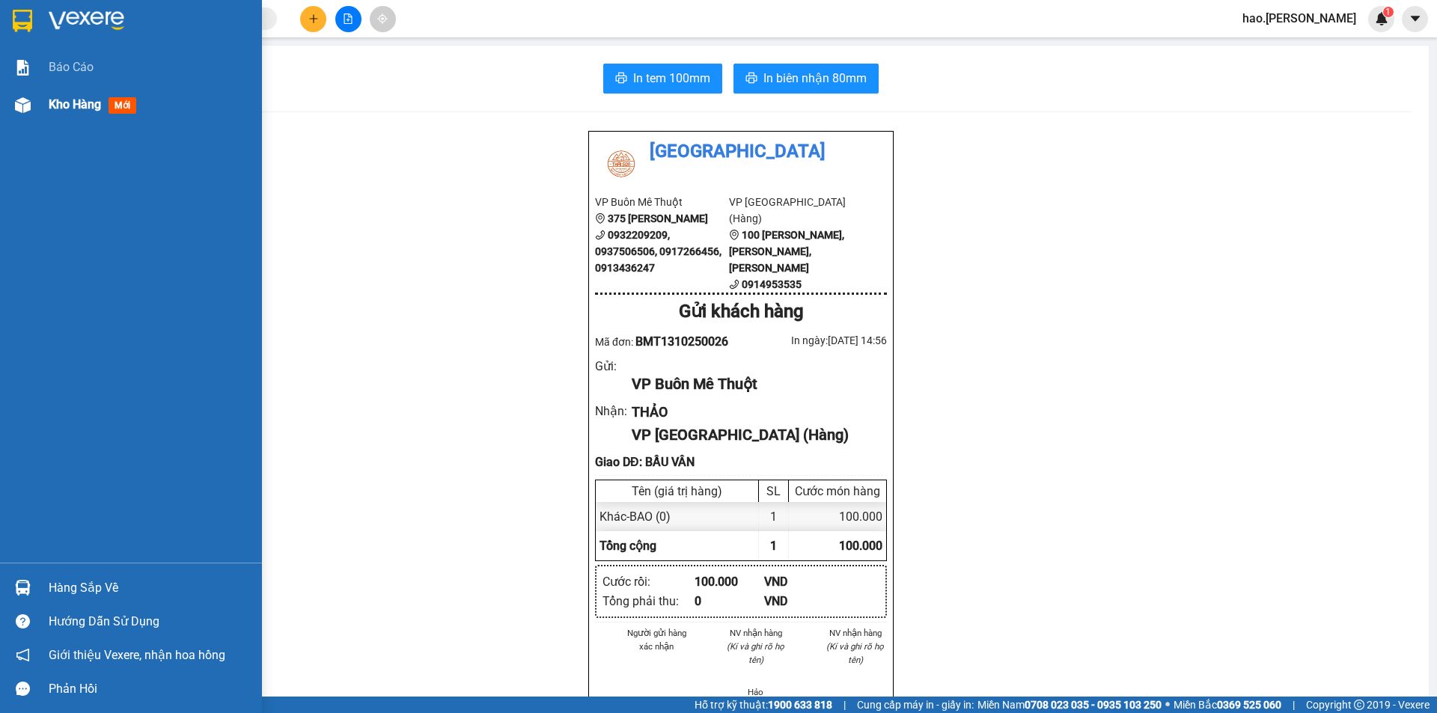
click at [68, 100] on span "Kho hàng" at bounding box center [75, 104] width 52 height 14
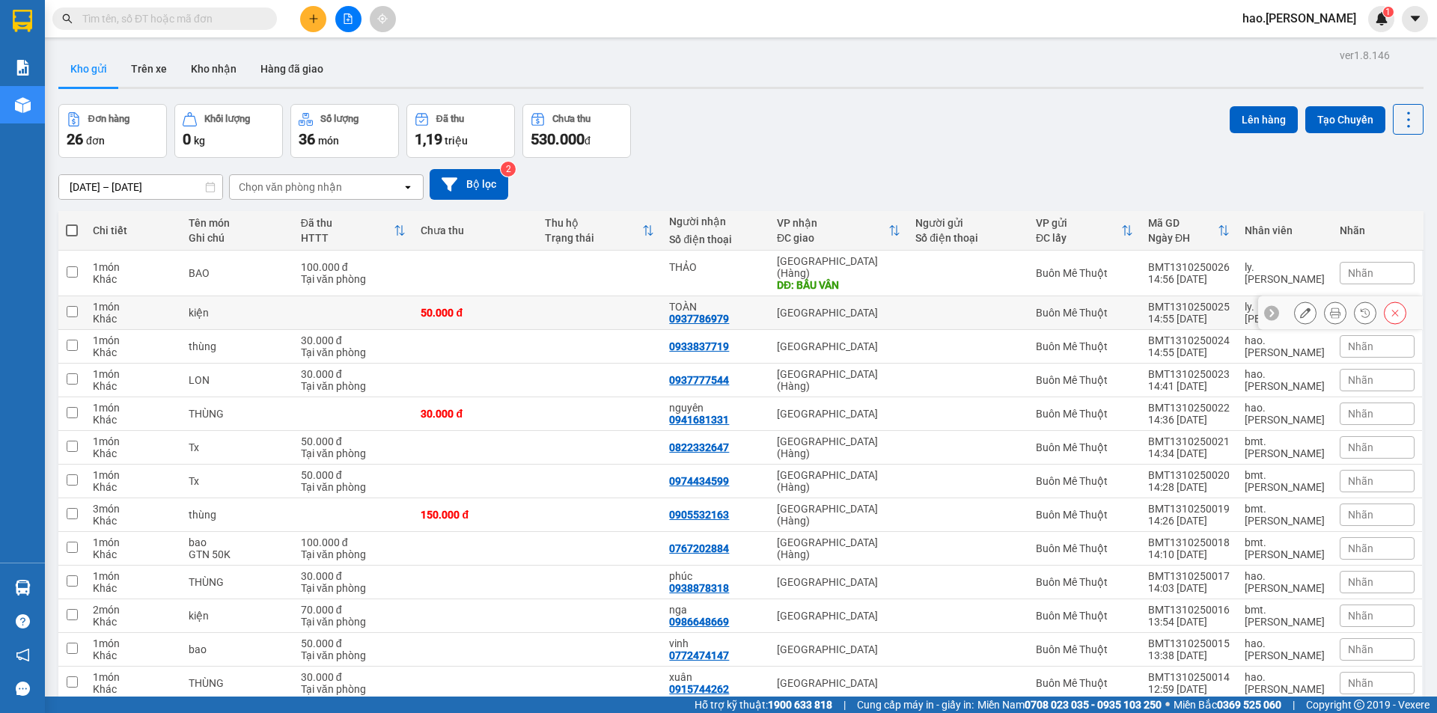
click at [1330, 308] on icon at bounding box center [1335, 313] width 10 height 10
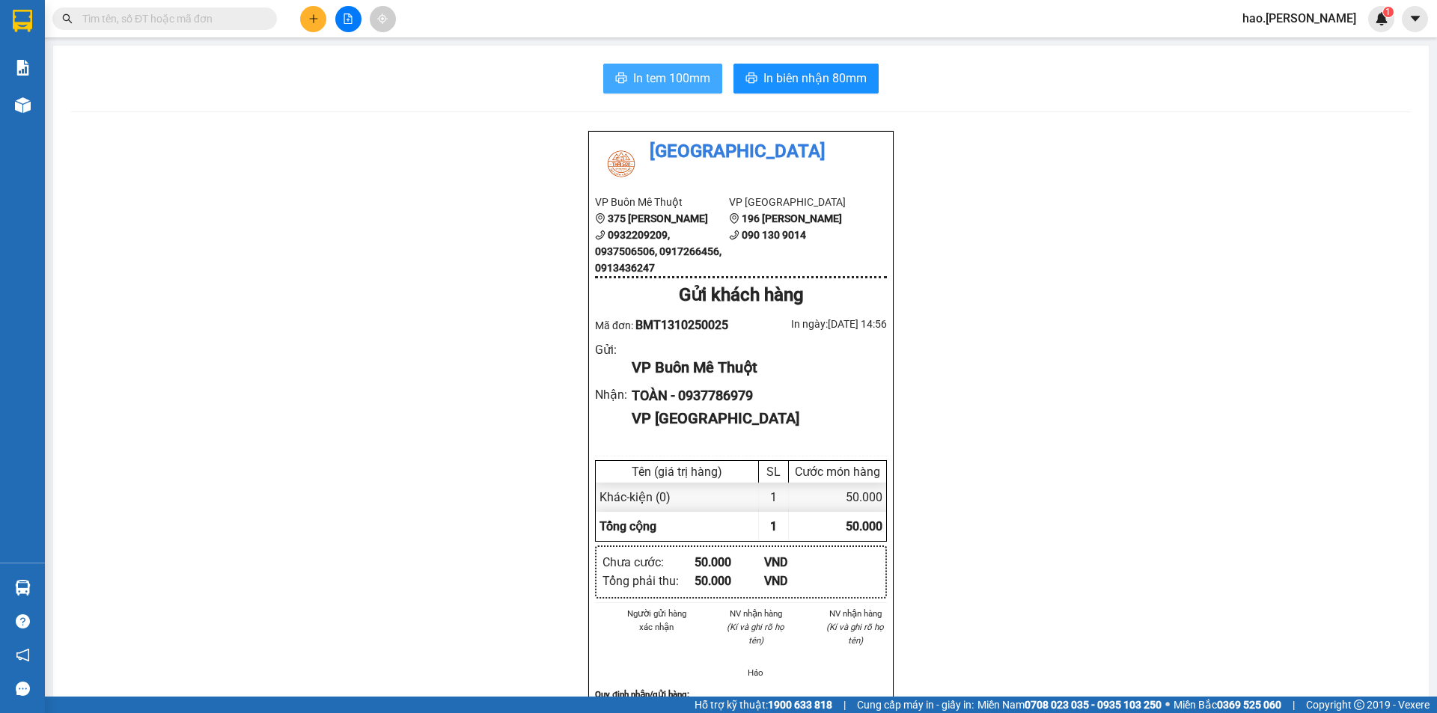
click at [654, 73] on span "In tem 100mm" at bounding box center [671, 78] width 77 height 19
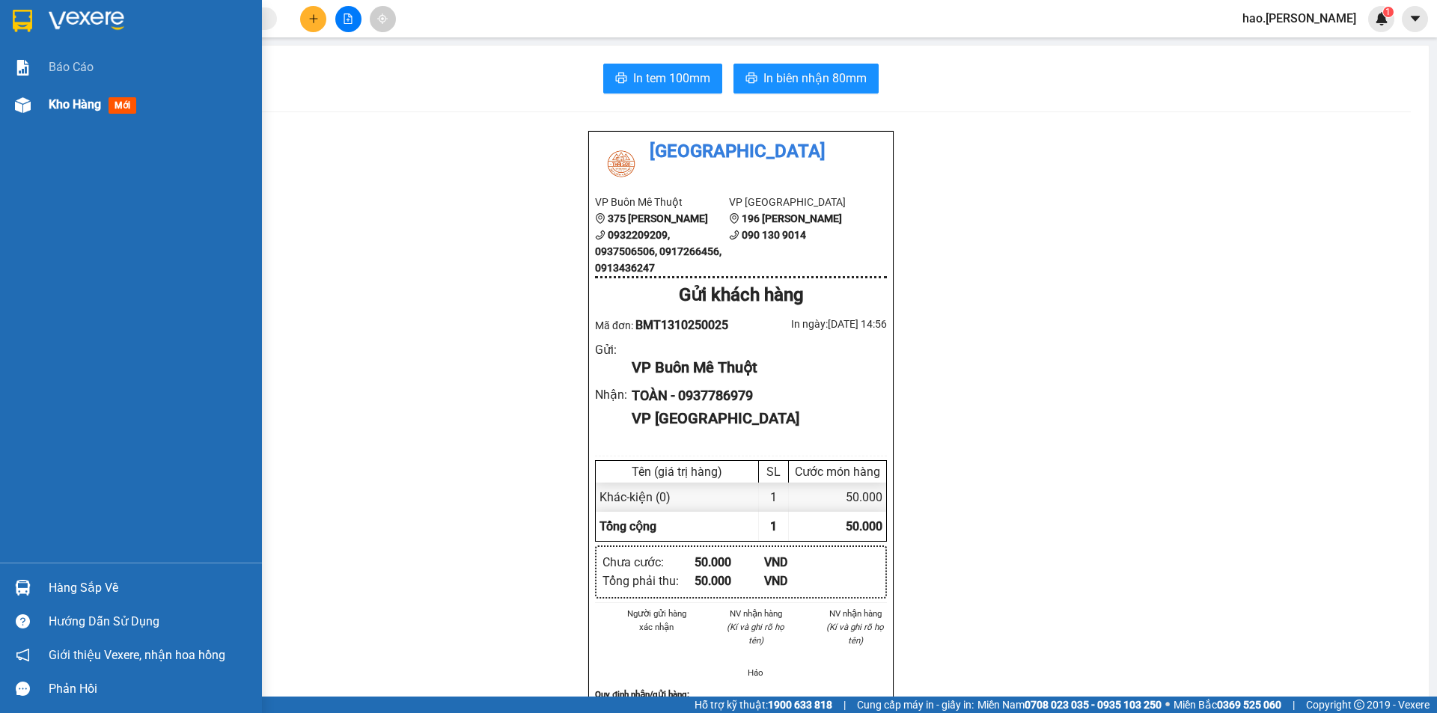
drag, startPoint x: 85, startPoint y: 87, endPoint x: 55, endPoint y: 114, distance: 40.3
click at [79, 97] on div "Kho hàng mới" at bounding box center [150, 104] width 202 height 37
click at [76, 99] on span "Kho hàng" at bounding box center [75, 104] width 52 height 14
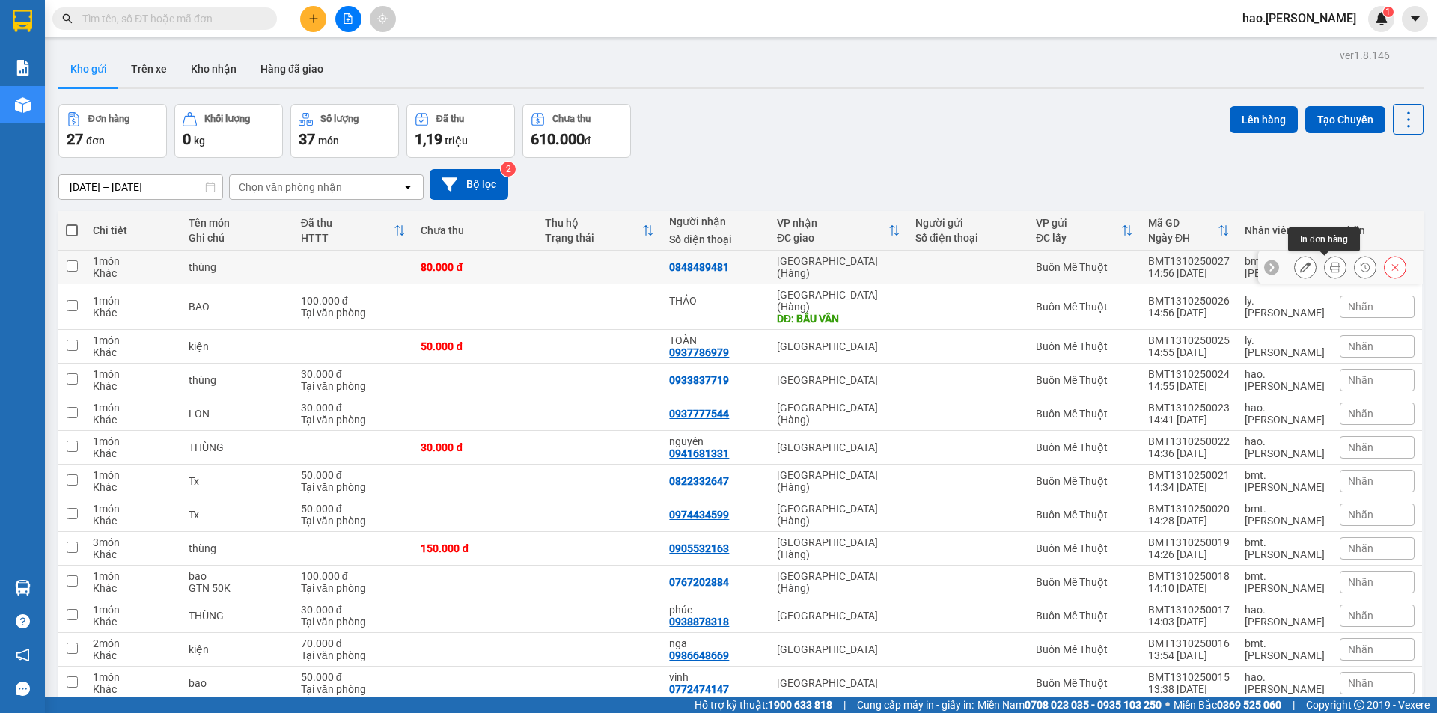
click at [1330, 266] on icon at bounding box center [1335, 267] width 10 height 10
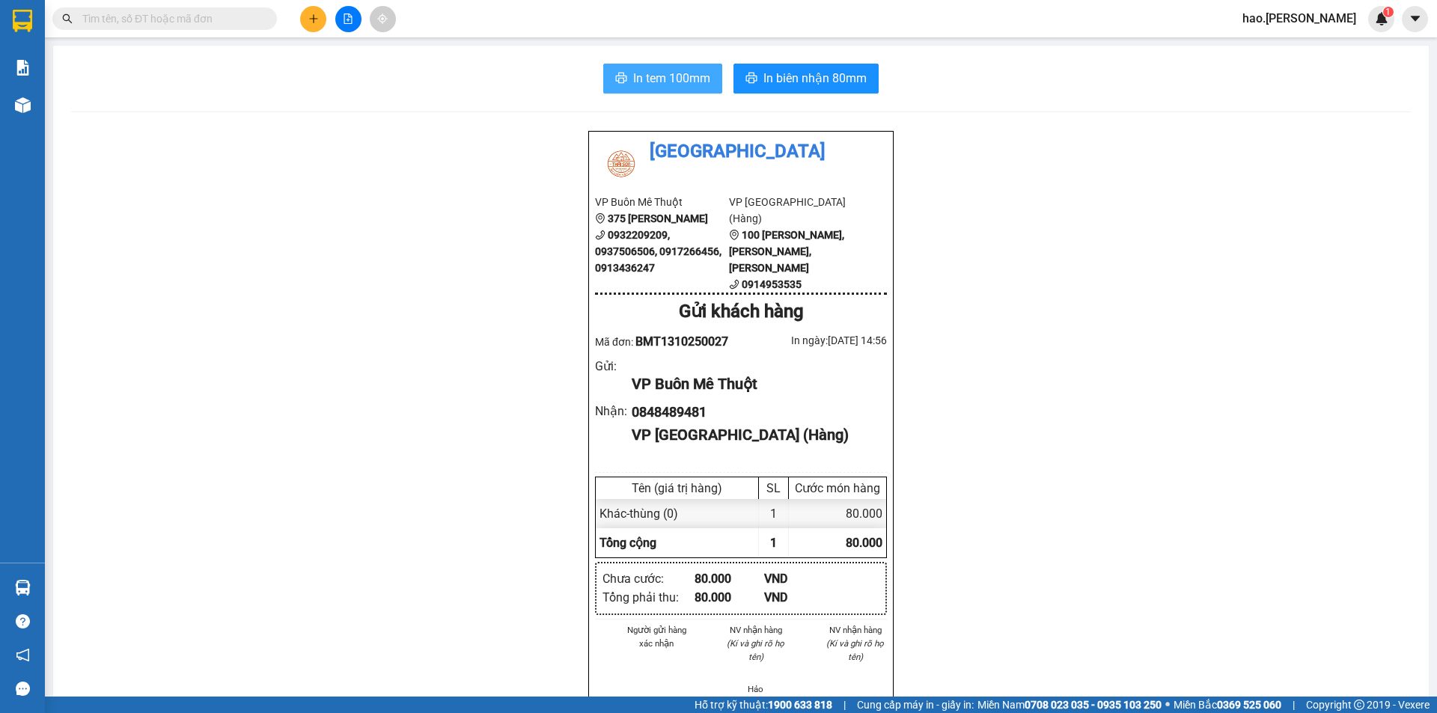
click at [650, 79] on span "In tem 100mm" at bounding box center [671, 78] width 77 height 19
click at [823, 88] on span "In biên nhận 80mm" at bounding box center [814, 78] width 103 height 19
click at [311, 24] on button at bounding box center [313, 19] width 26 height 26
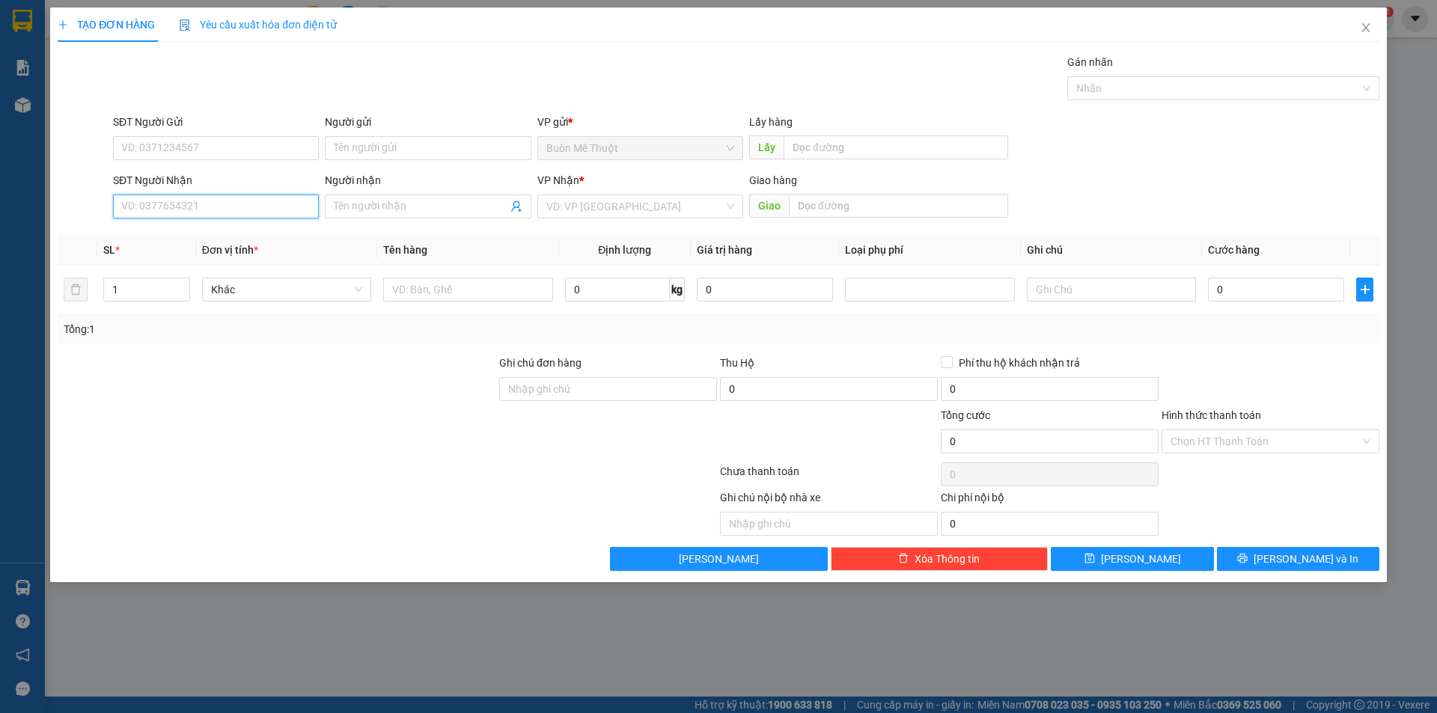
click at [192, 212] on input "SĐT Người Nhận" at bounding box center [216, 207] width 206 height 24
click at [172, 238] on div "0976625151" at bounding box center [216, 236] width 188 height 16
type input "0976625151"
type input "20.000"
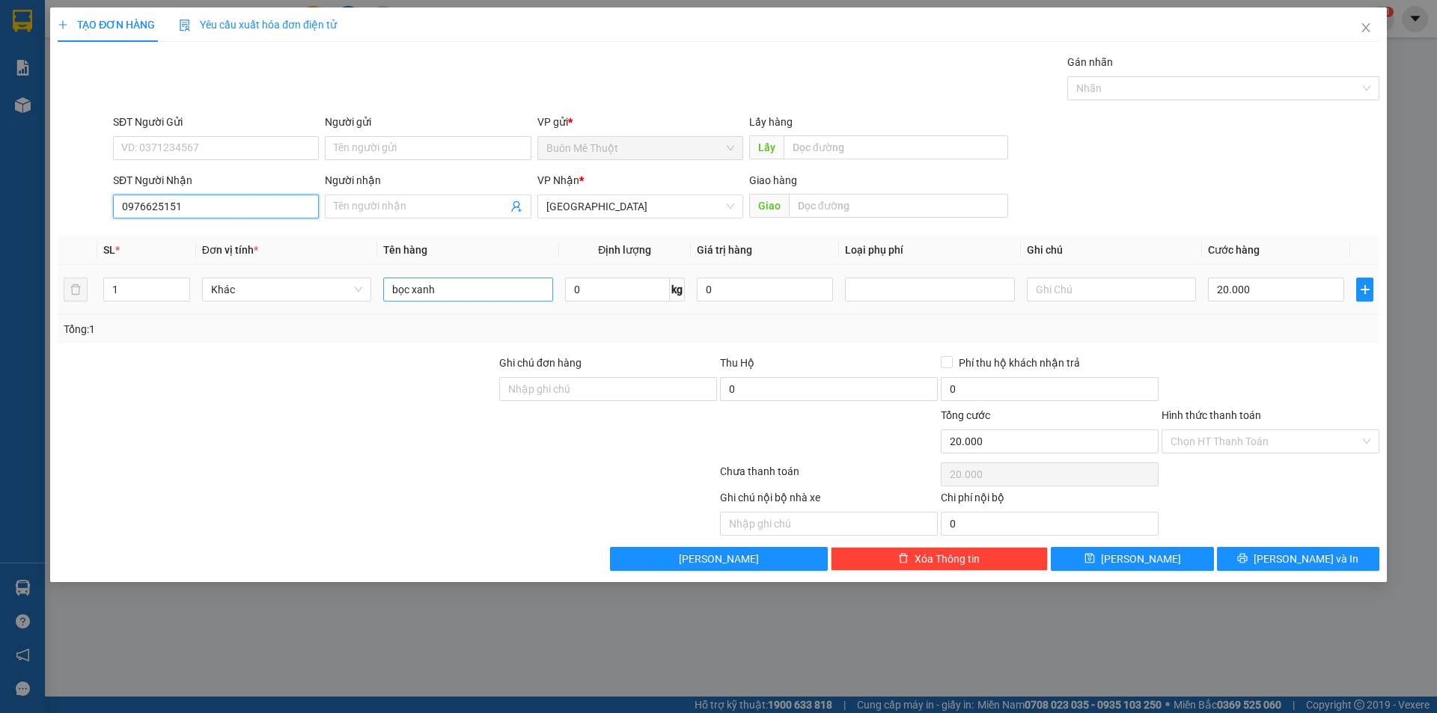
type input "0976625151"
click at [475, 281] on input "bọc xanh" at bounding box center [467, 290] width 169 height 24
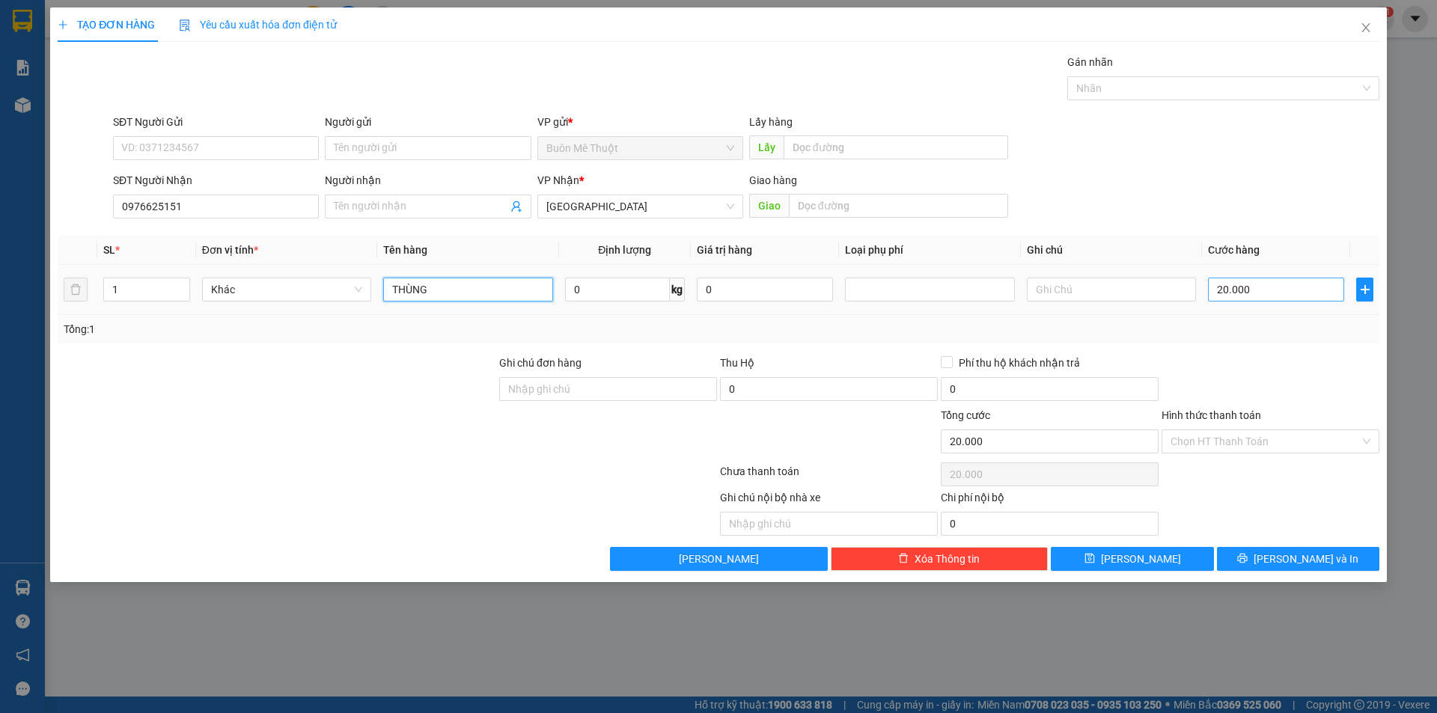
type input "THÙNG"
click at [1239, 289] on input "20.000" at bounding box center [1276, 290] width 136 height 24
drag, startPoint x: 1236, startPoint y: 318, endPoint x: 1244, endPoint y: 356, distance: 39.0
click at [1236, 322] on div "Tổng: 1" at bounding box center [719, 329] width 1322 height 28
click at [1240, 453] on div "Chọn HT Thanh Toán" at bounding box center [1271, 442] width 218 height 24
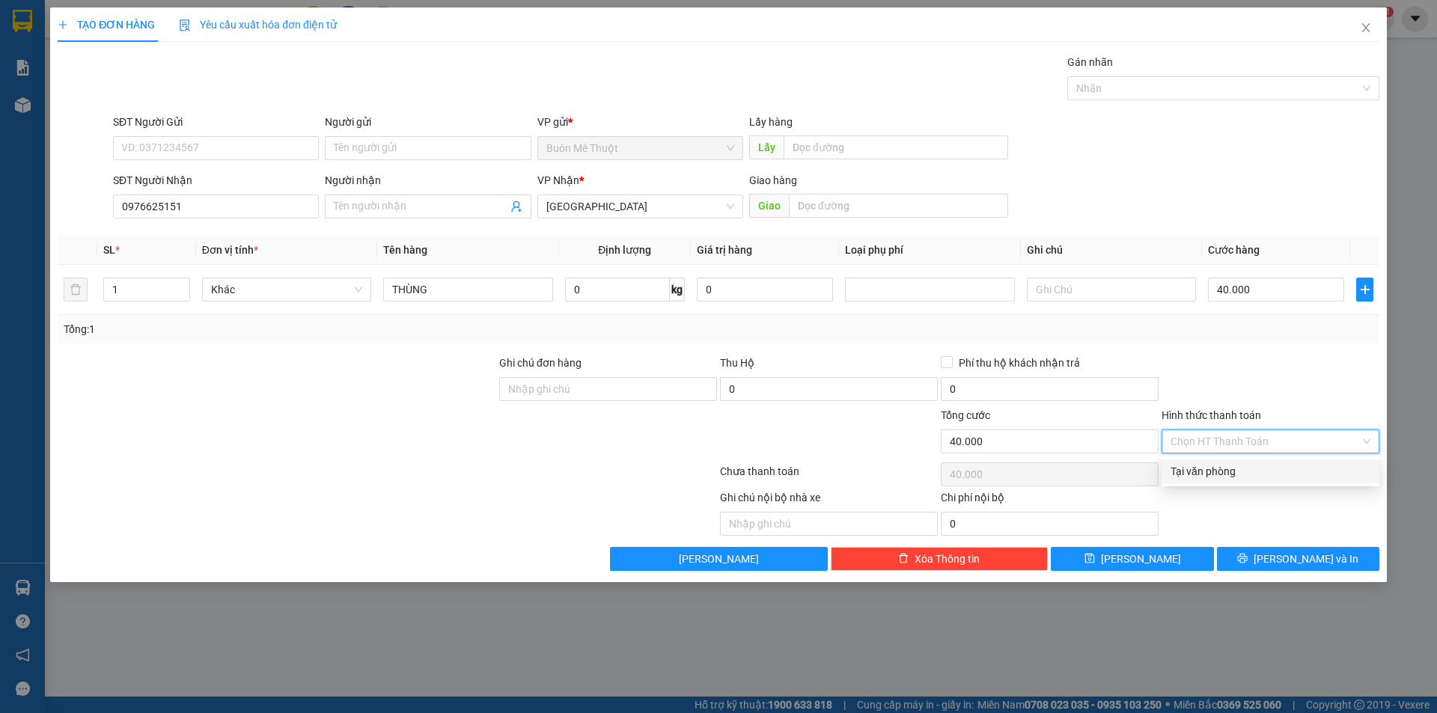
click at [1224, 470] on div "Tại văn phòng" at bounding box center [1271, 471] width 200 height 16
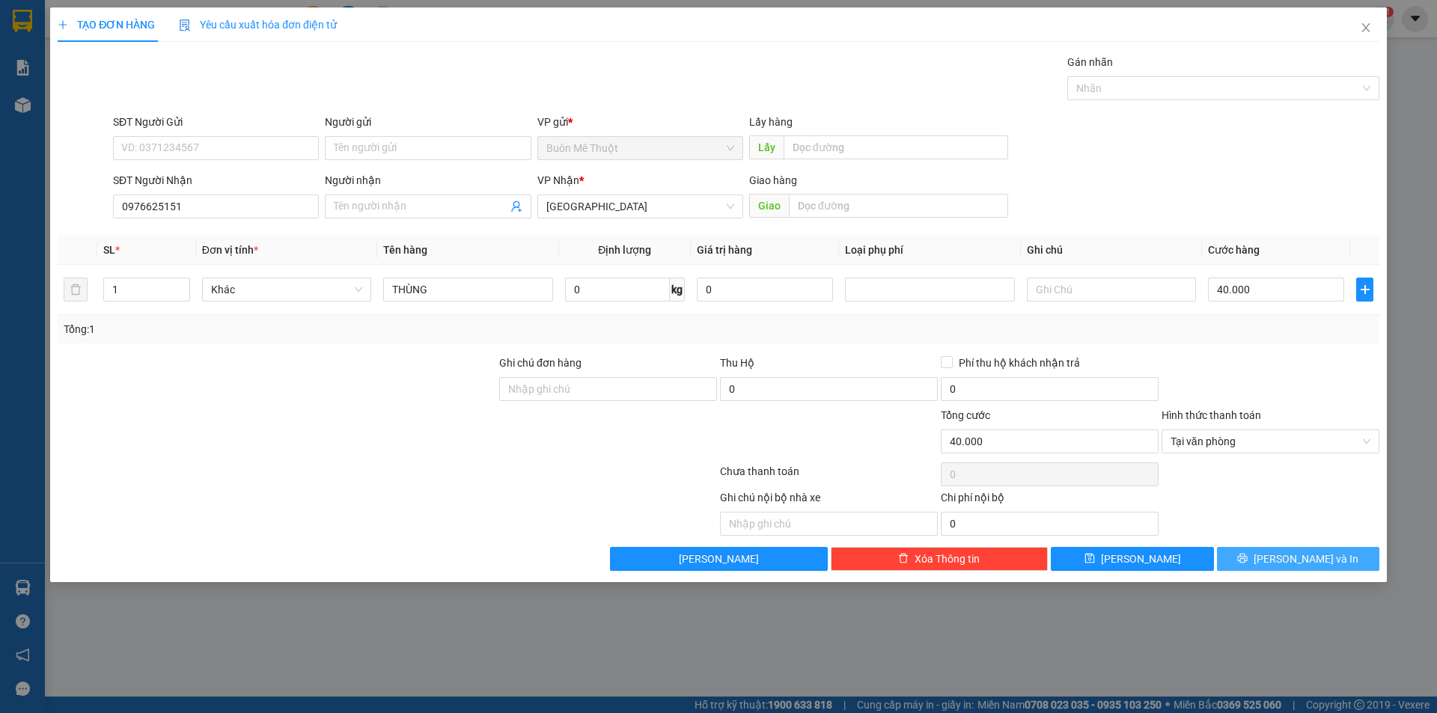
click at [1270, 552] on button "[PERSON_NAME] và In" at bounding box center [1298, 559] width 162 height 24
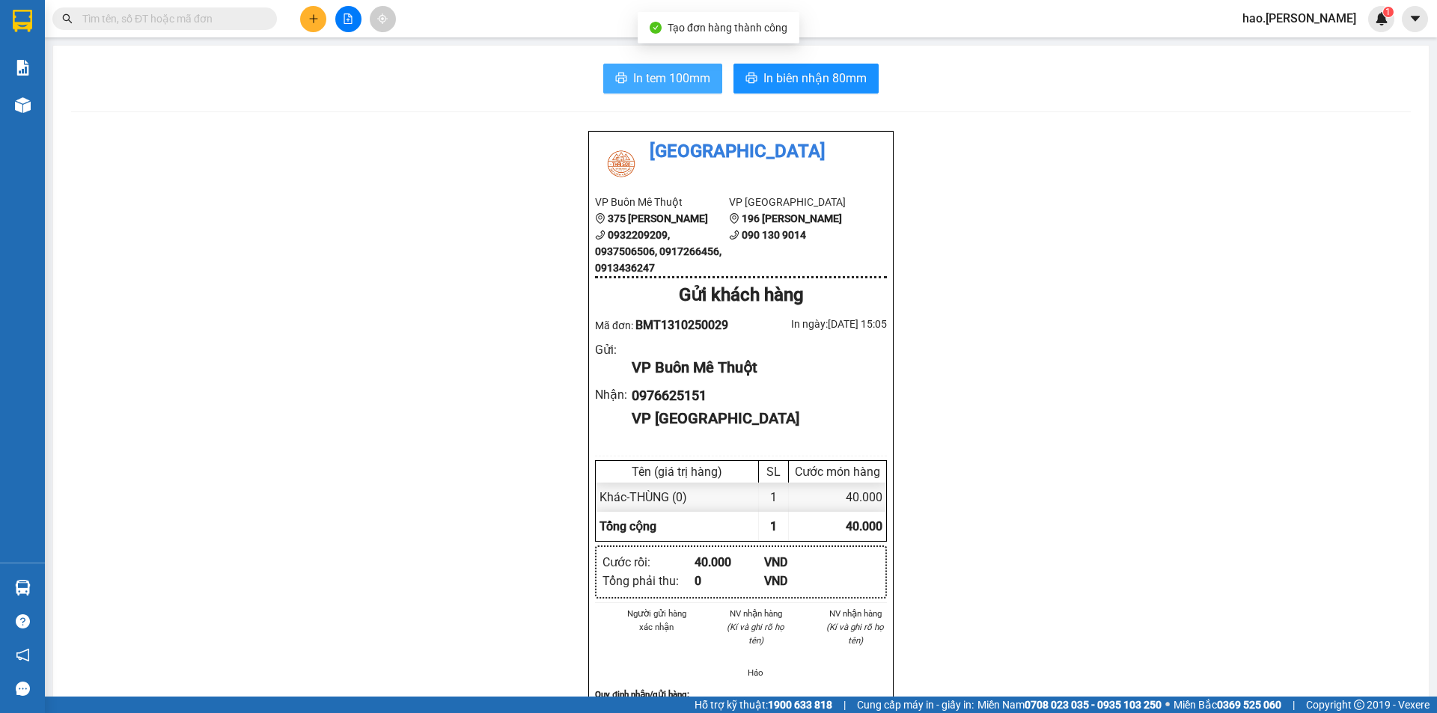
click at [701, 90] on button "In tem 100mm" at bounding box center [662, 79] width 119 height 30
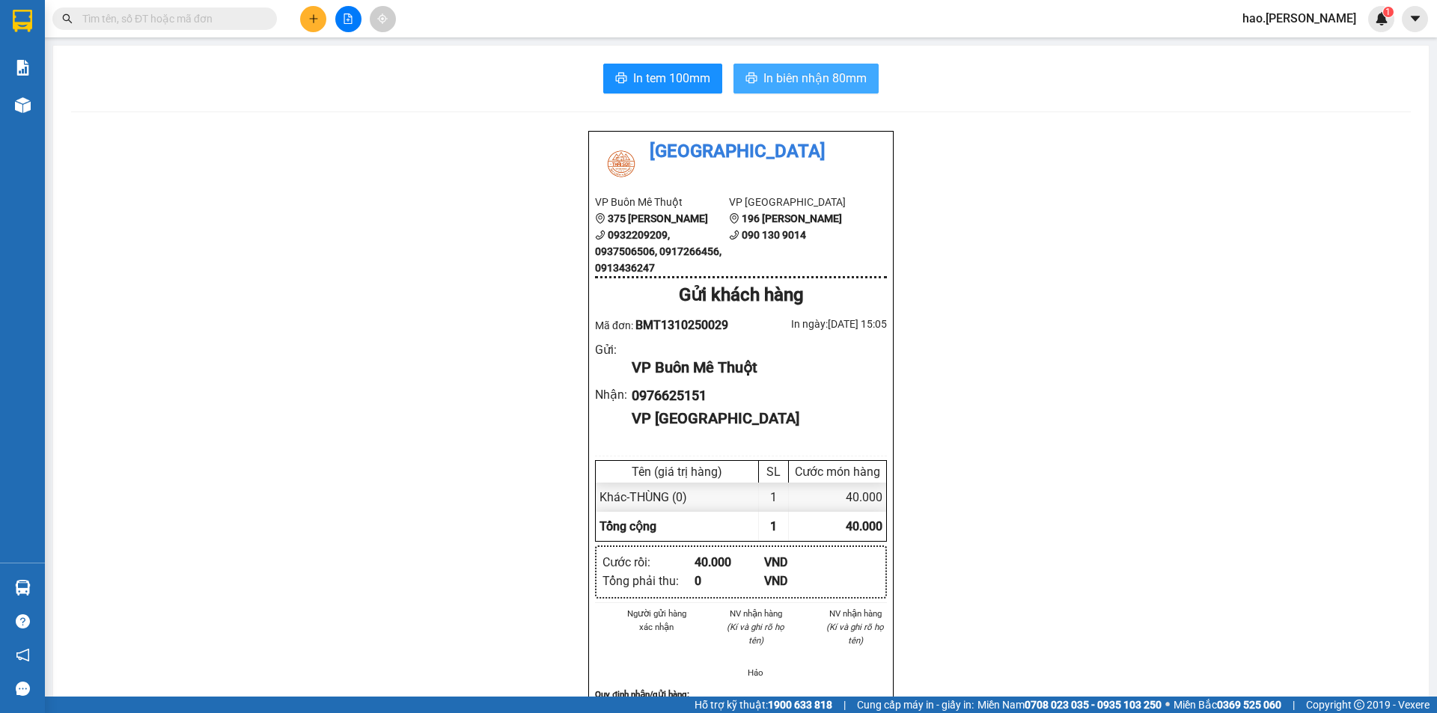
click at [784, 70] on span "In biên nhận 80mm" at bounding box center [814, 78] width 103 height 19
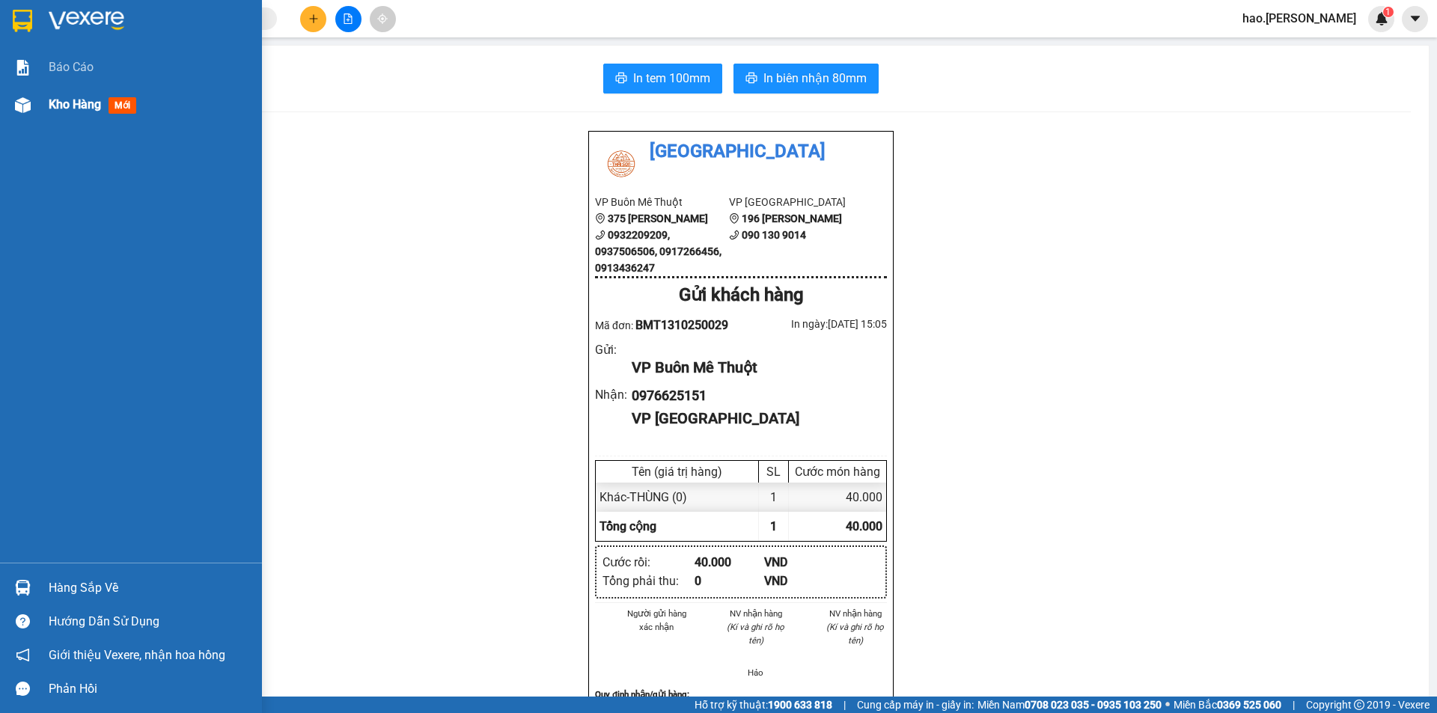
click at [82, 112] on span "Kho hàng" at bounding box center [75, 104] width 52 height 14
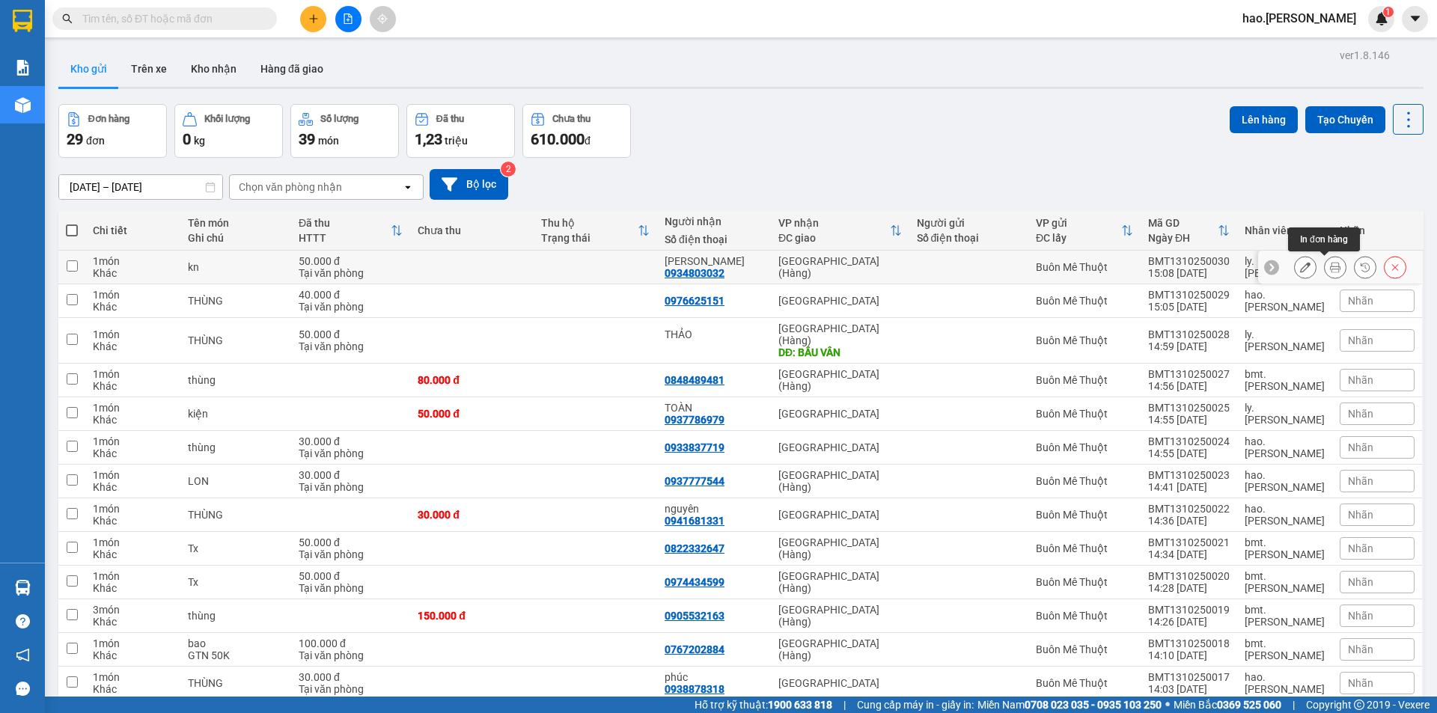
click at [1325, 268] on button at bounding box center [1335, 267] width 21 height 26
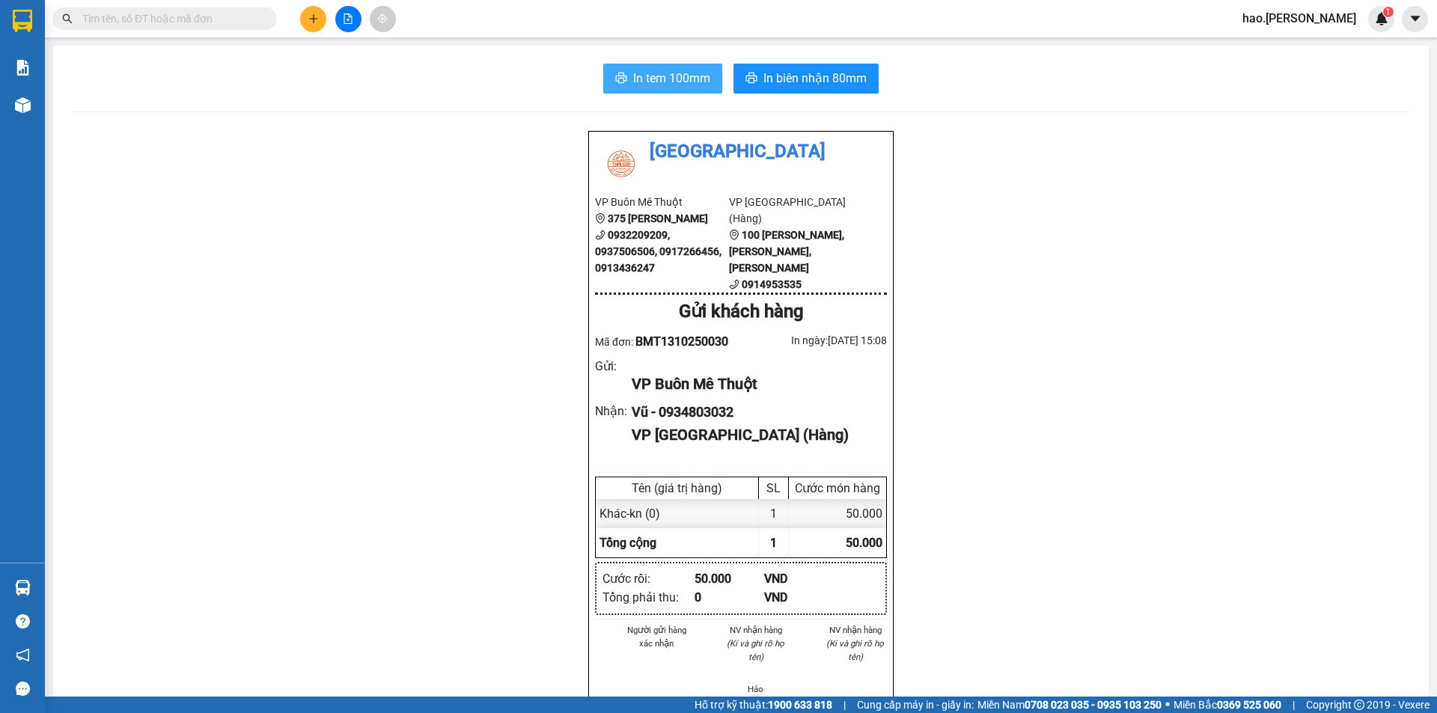
click at [677, 75] on span "In tem 100mm" at bounding box center [671, 78] width 77 height 19
click at [305, 16] on button at bounding box center [313, 19] width 26 height 26
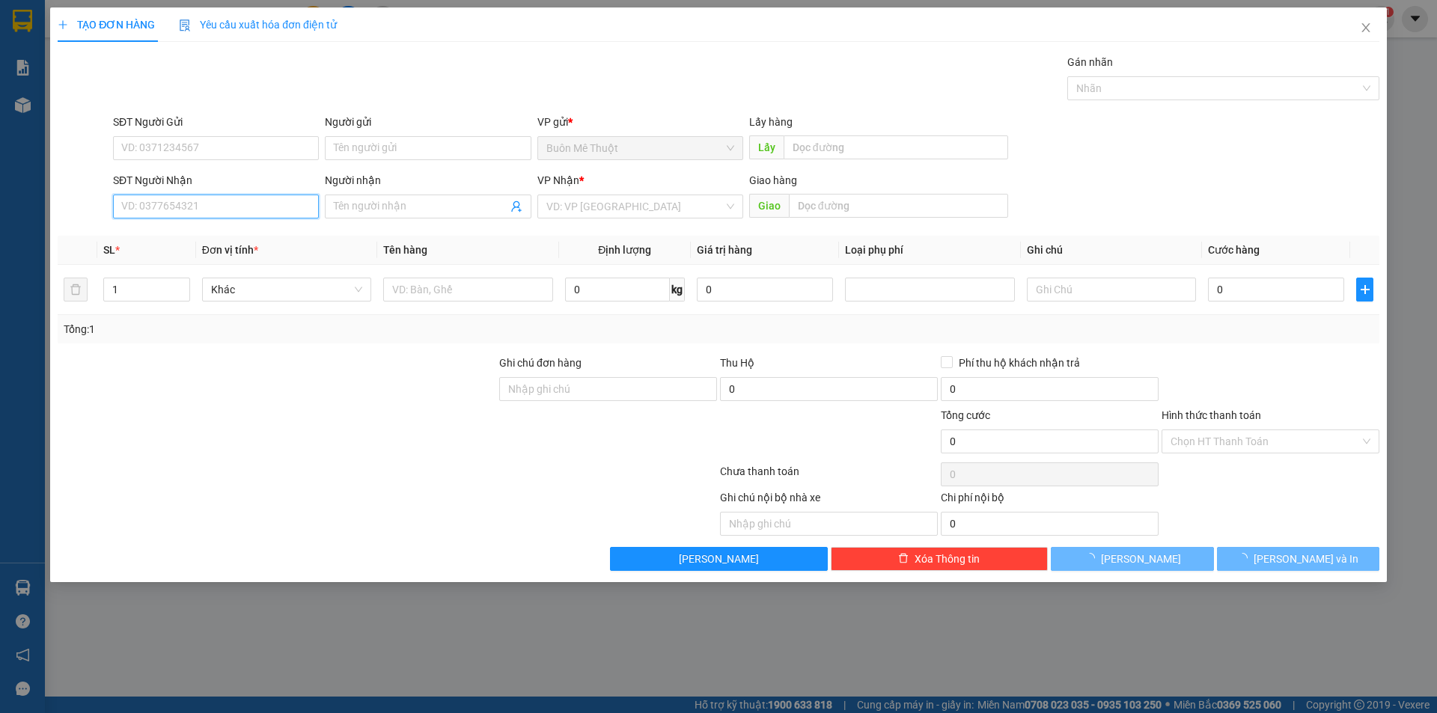
click at [214, 209] on input "SĐT Người Nhận" at bounding box center [216, 207] width 206 height 24
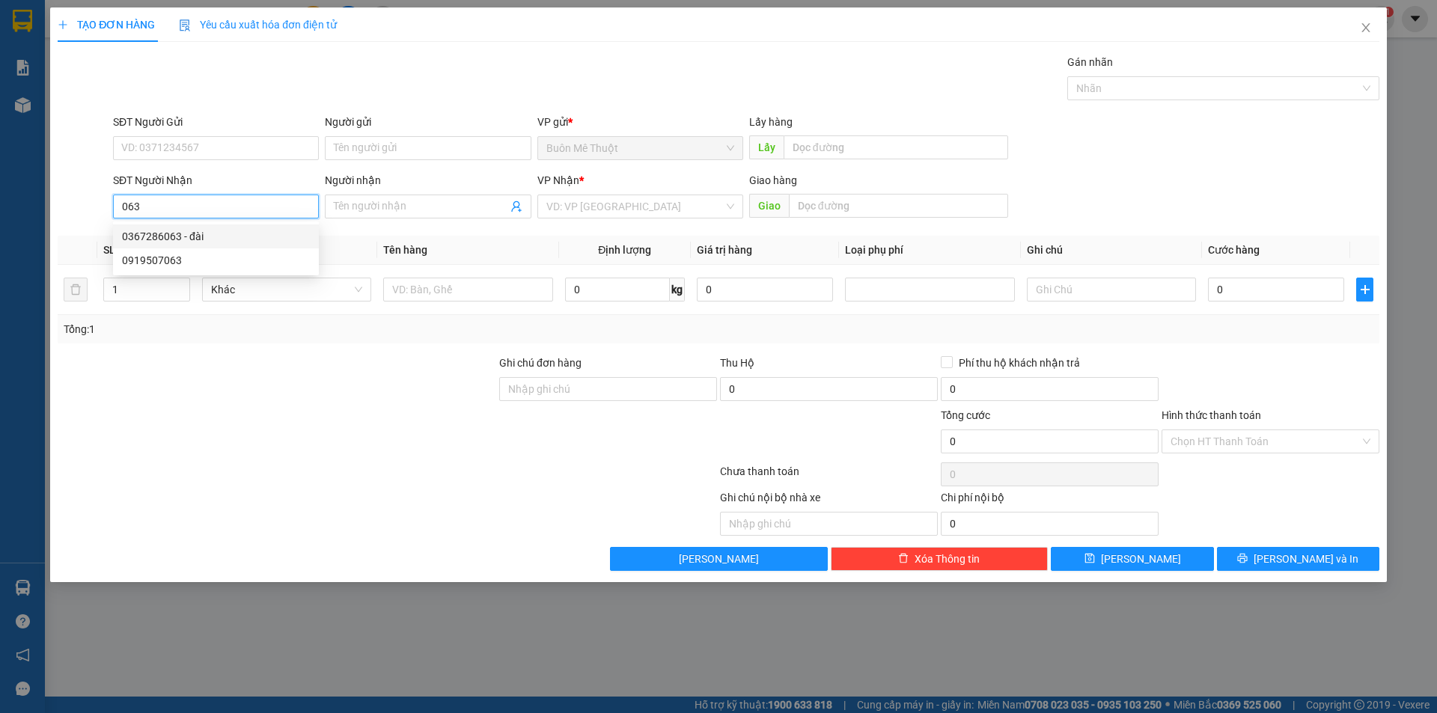
click at [181, 239] on div "0367286063 - đài" at bounding box center [216, 236] width 188 height 16
type input "0367286063"
type input "đài"
type input "CÂY CÓC"
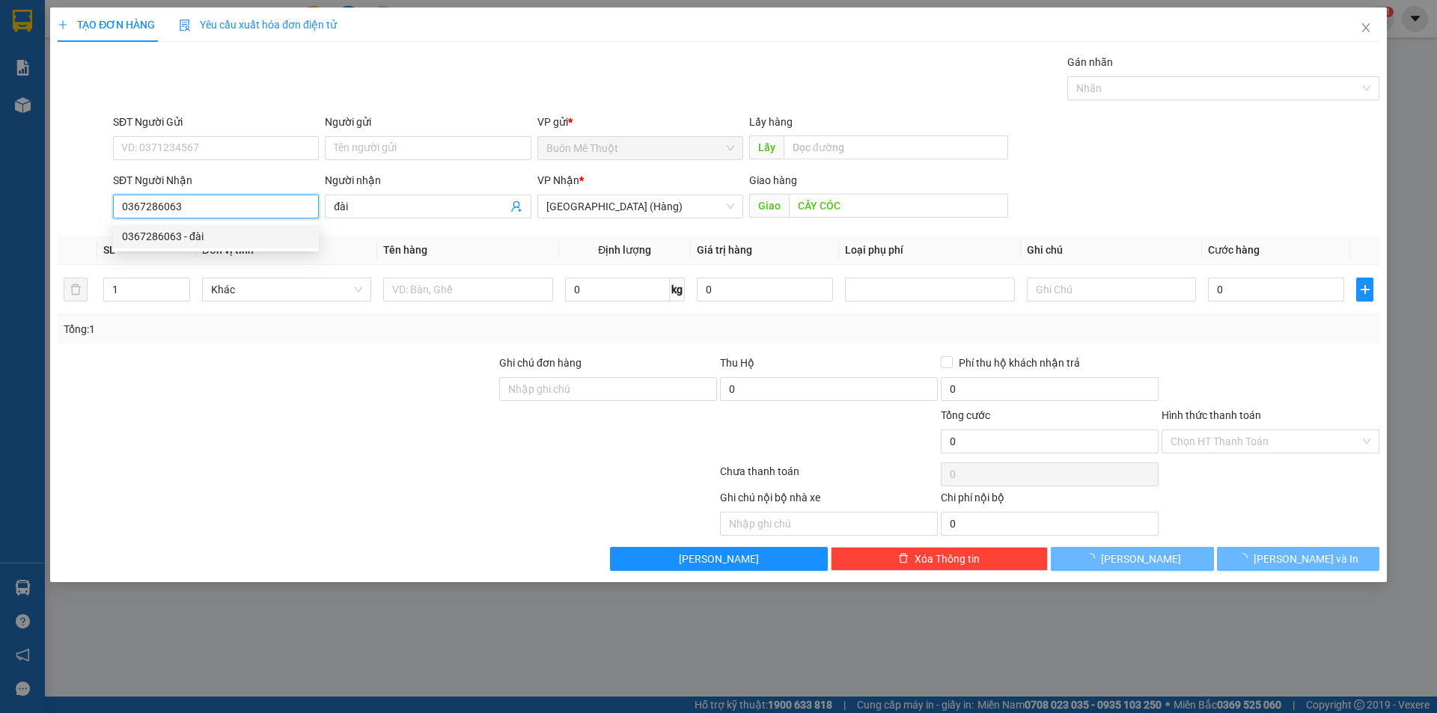
type input "60.000"
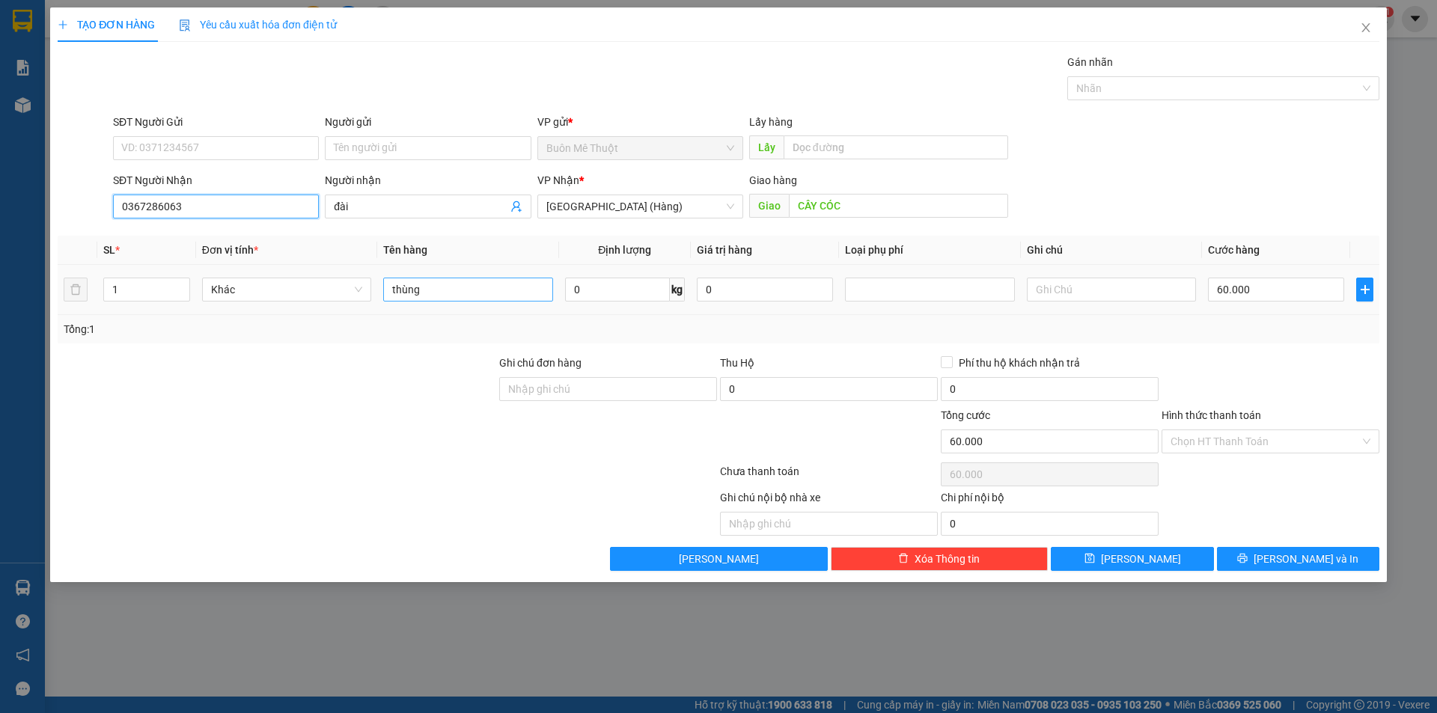
type input "0367286063"
click at [473, 294] on input "thùng" at bounding box center [467, 290] width 169 height 24
type input "KN"
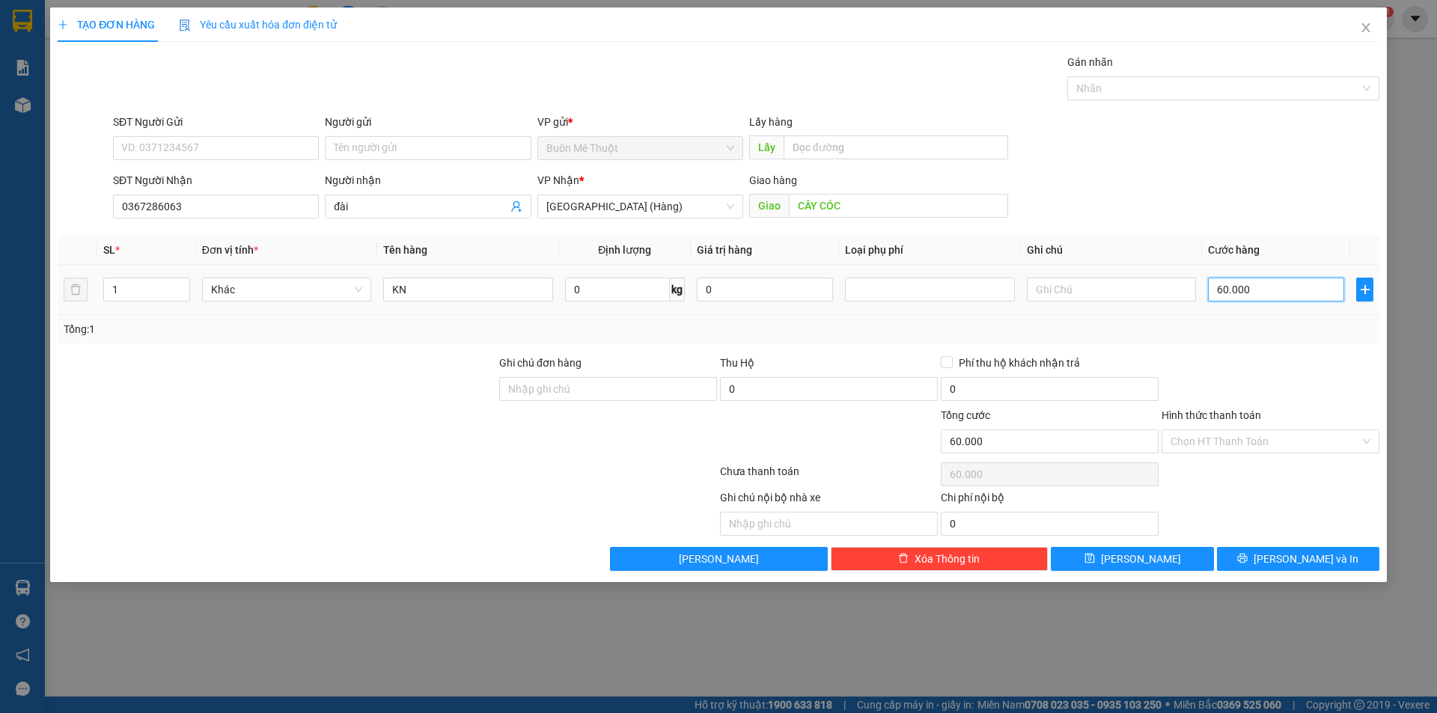
click at [1214, 284] on input "60.000" at bounding box center [1276, 290] width 136 height 24
click at [1245, 423] on div "Hình thức thanh toán" at bounding box center [1271, 418] width 218 height 22
click at [1273, 549] on button "[PERSON_NAME] và In" at bounding box center [1298, 559] width 162 height 24
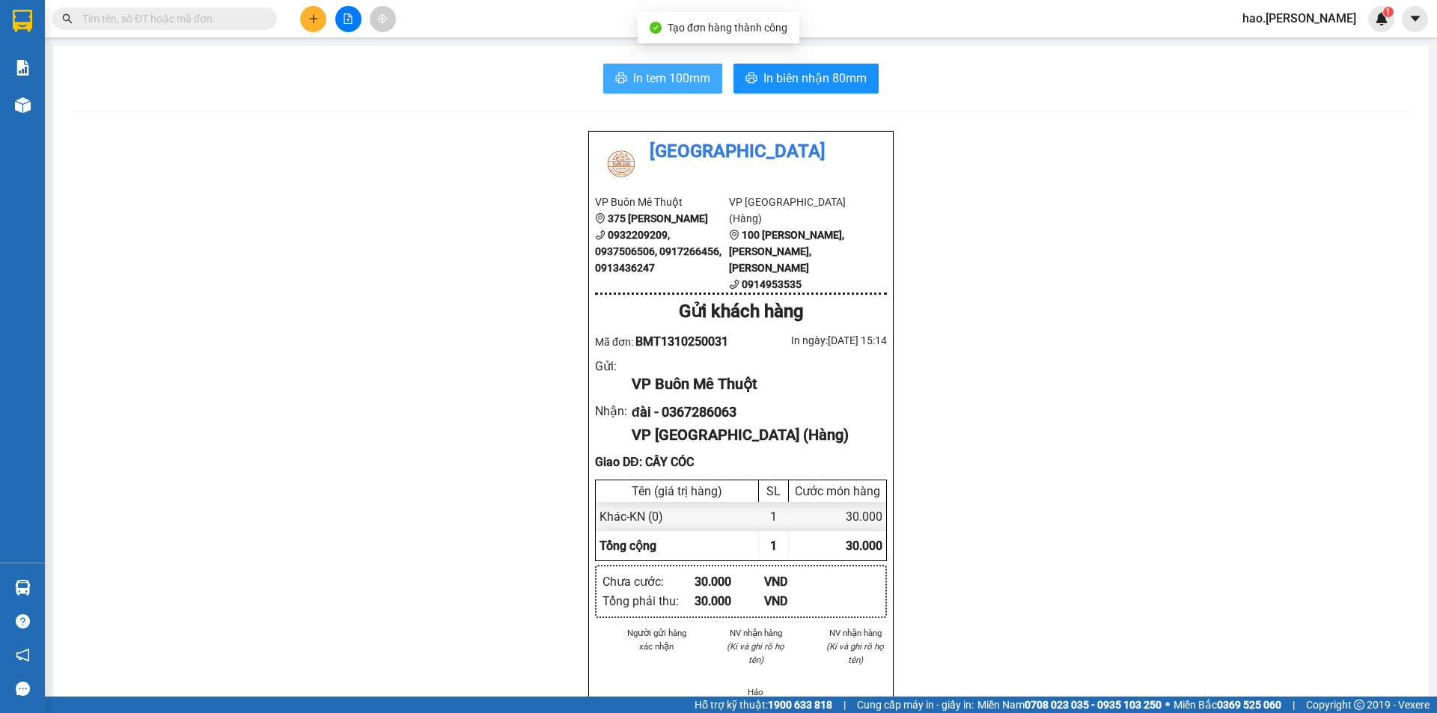
click at [658, 70] on span "In tem 100mm" at bounding box center [671, 78] width 77 height 19
click at [323, 26] on button at bounding box center [313, 19] width 26 height 26
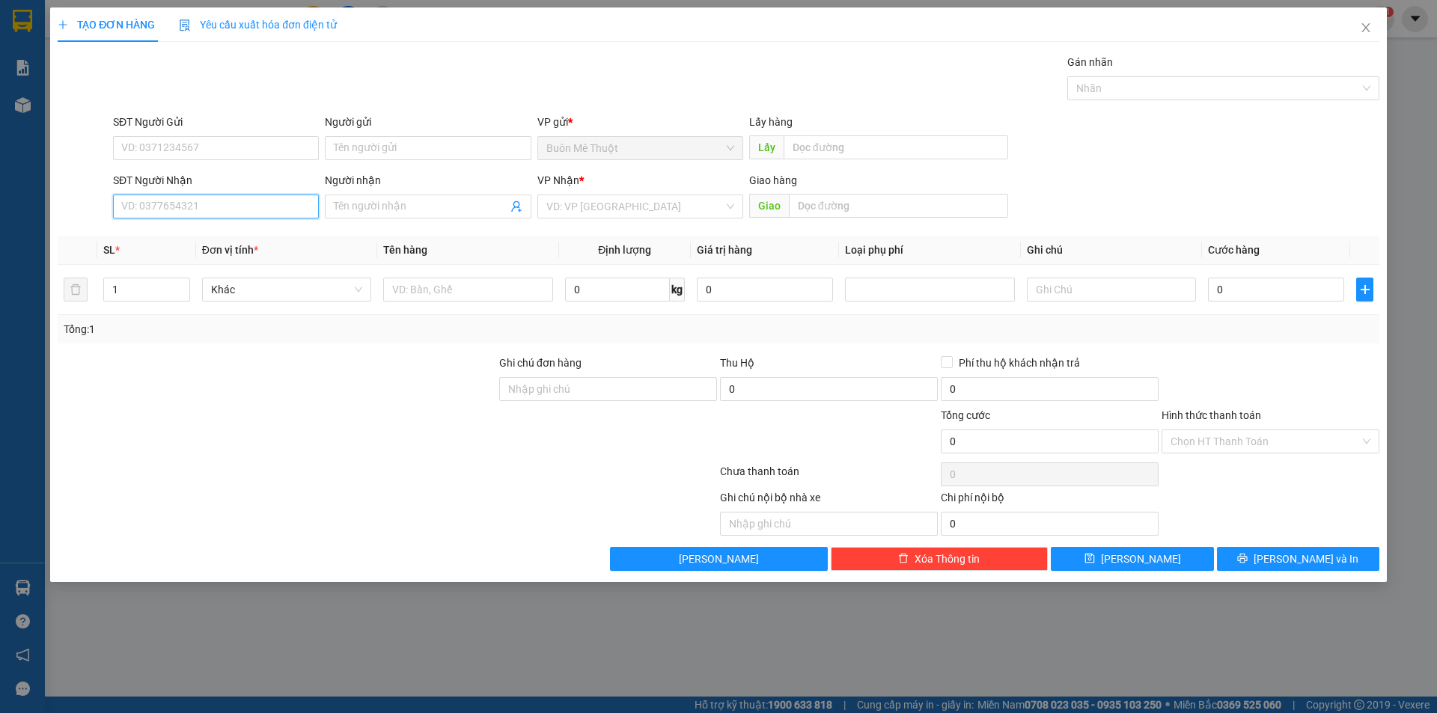
drag, startPoint x: 201, startPoint y: 214, endPoint x: 201, endPoint y: 196, distance: 18.0
click at [201, 196] on input "SĐT Người Nhận" at bounding box center [216, 207] width 206 height 24
click at [174, 265] on div "0909277087 - TÁM" at bounding box center [216, 260] width 188 height 16
type input "0909277087"
type input "TÁM"
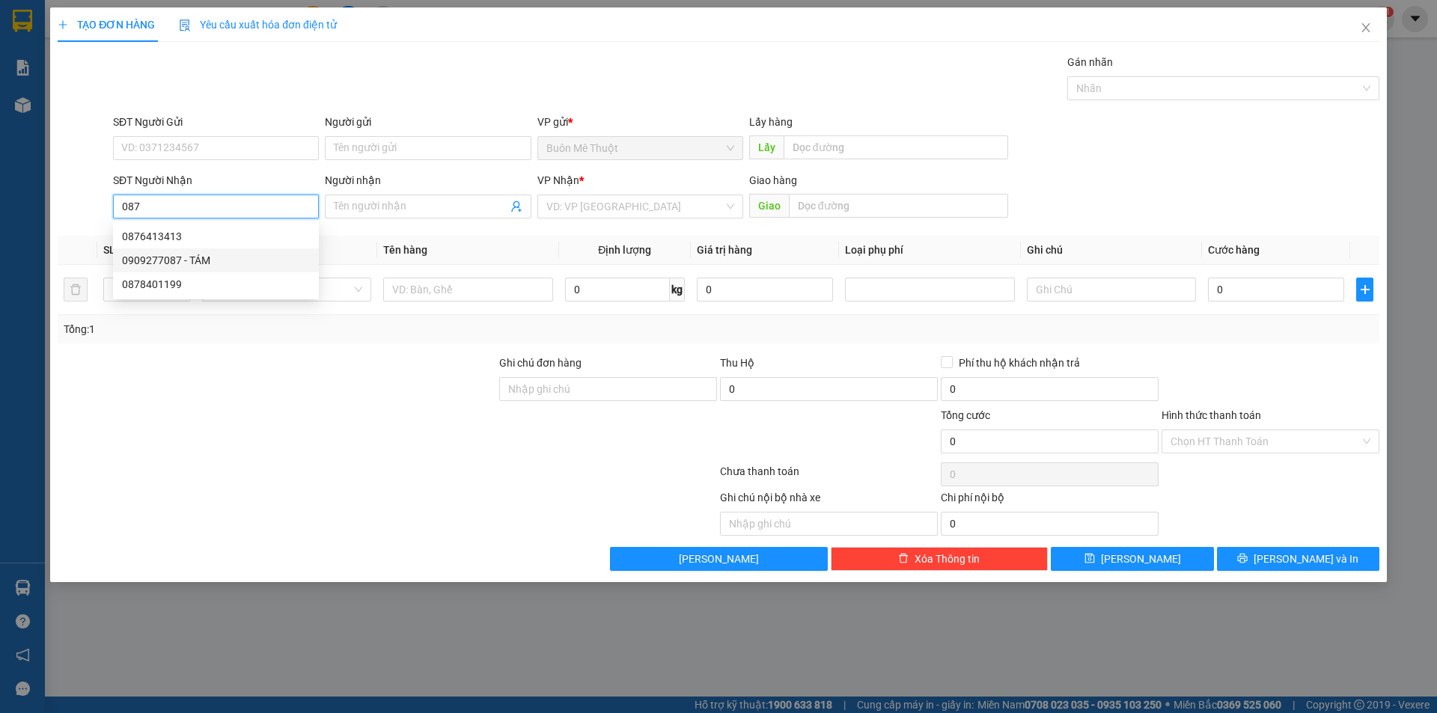
type input "[PERSON_NAME]"
type input "50.000"
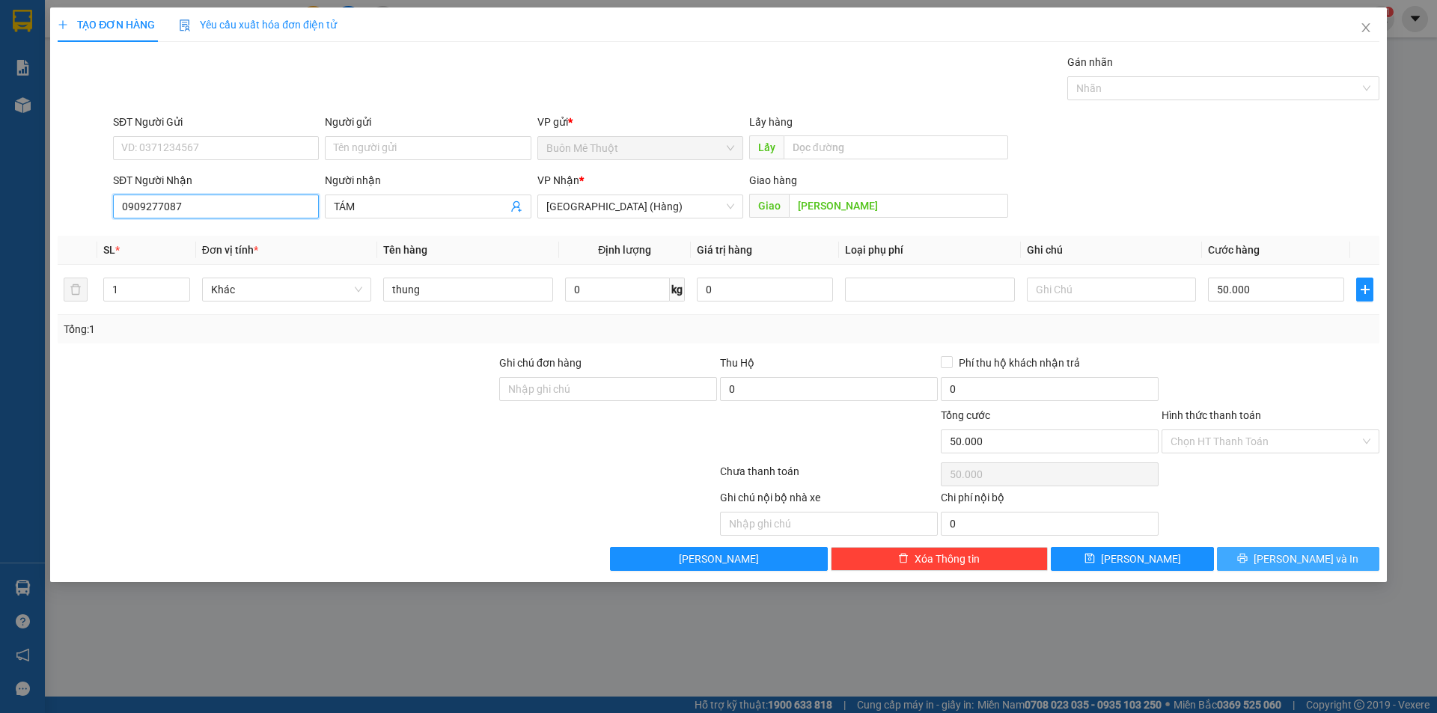
type input "0909277087"
click at [1332, 565] on button "[PERSON_NAME] và In" at bounding box center [1298, 559] width 162 height 24
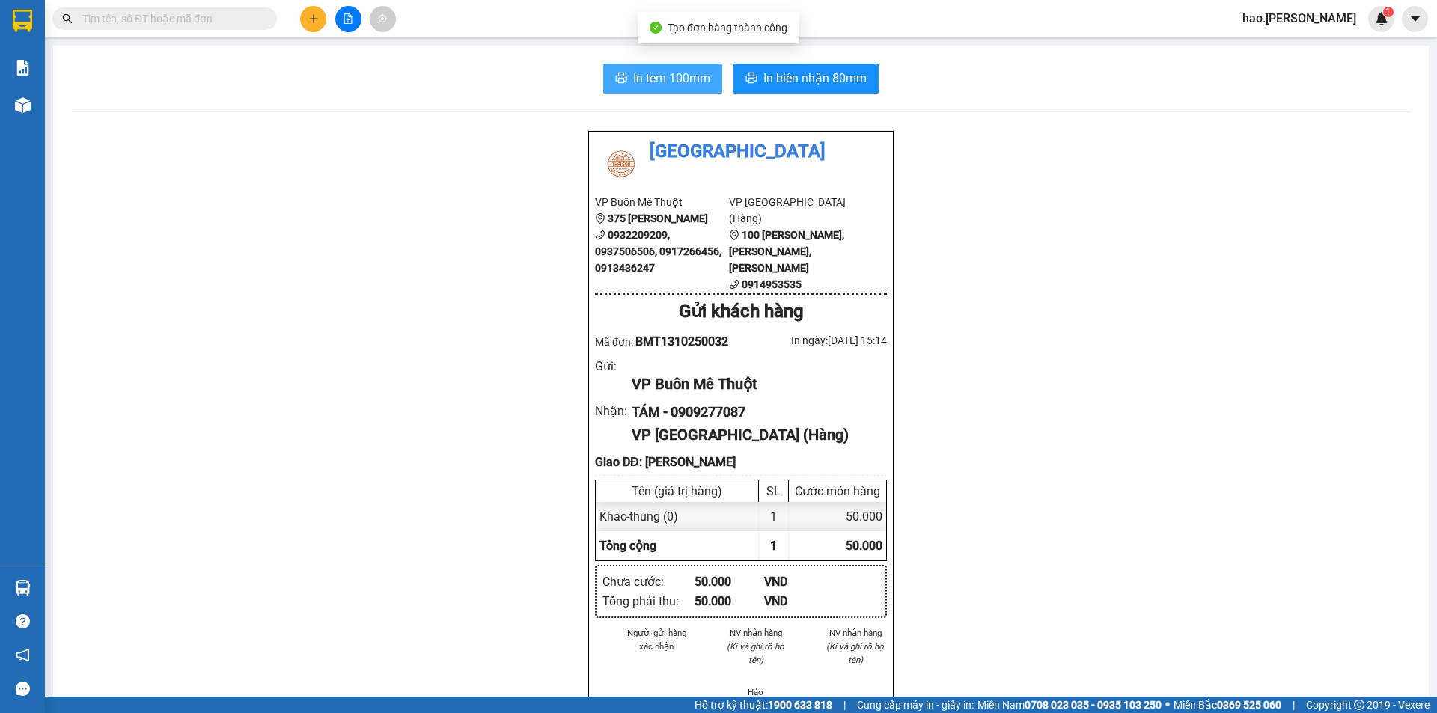
click at [682, 74] on span "In tem 100mm" at bounding box center [671, 78] width 77 height 19
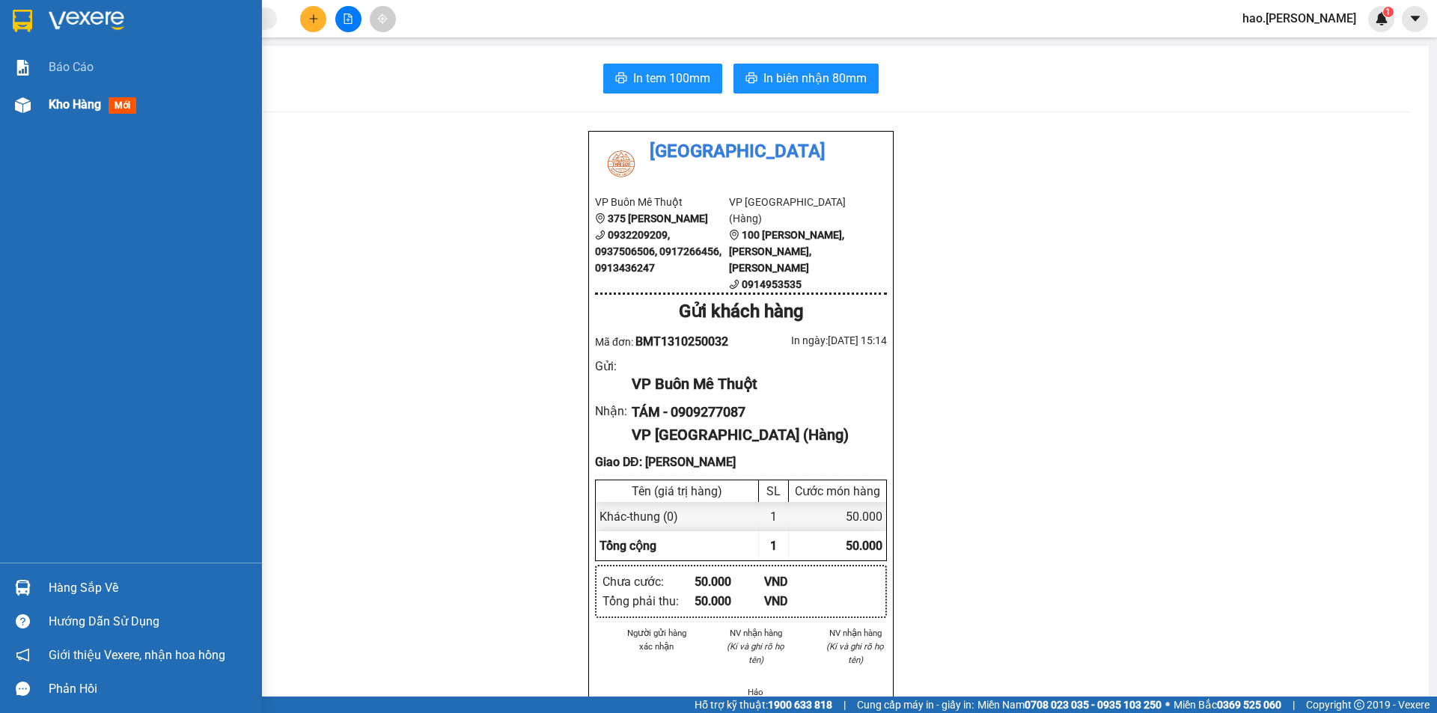
click at [90, 109] on span "Kho hàng" at bounding box center [75, 104] width 52 height 14
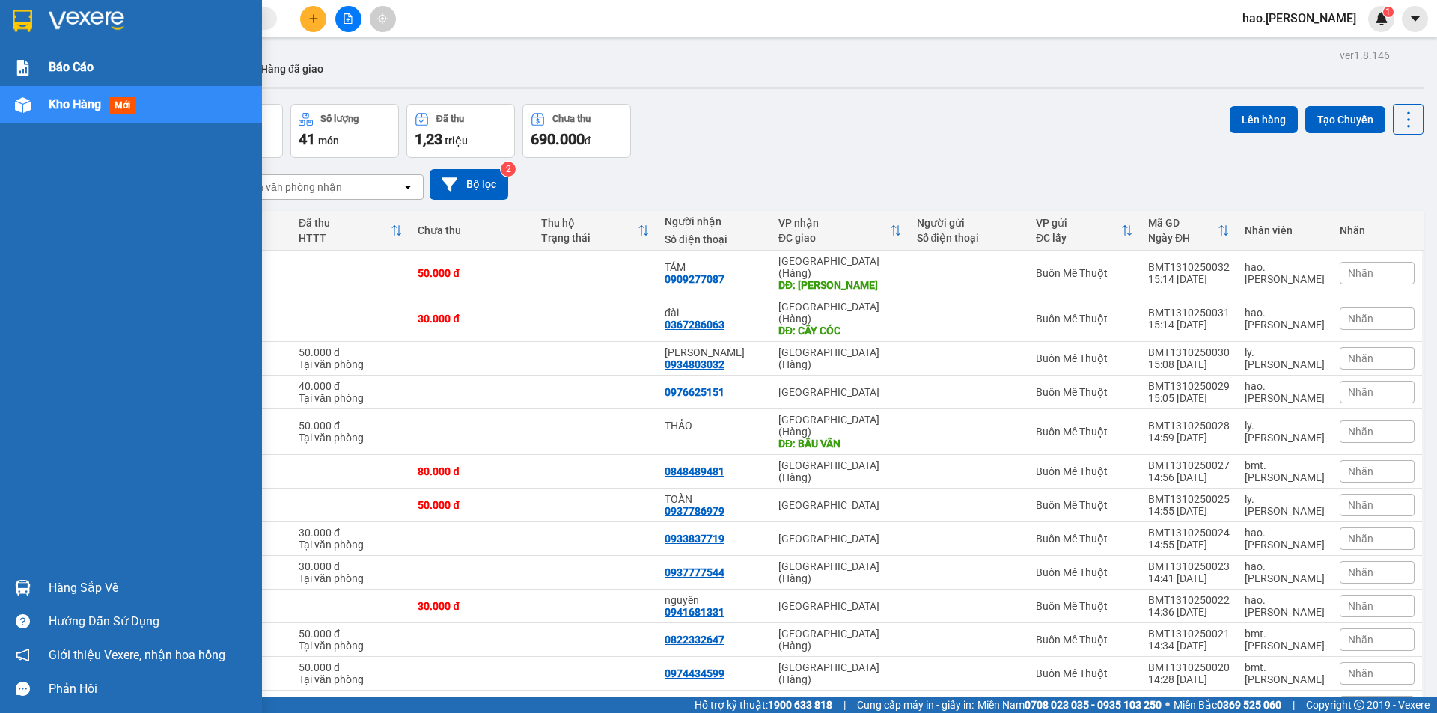
drag, startPoint x: 69, startPoint y: 45, endPoint x: 88, endPoint y: 83, distance: 42.5
click at [79, 72] on div "Báo cáo Kho hàng mới" at bounding box center [131, 281] width 262 height 563
click at [88, 83] on div "Báo cáo" at bounding box center [150, 67] width 202 height 37
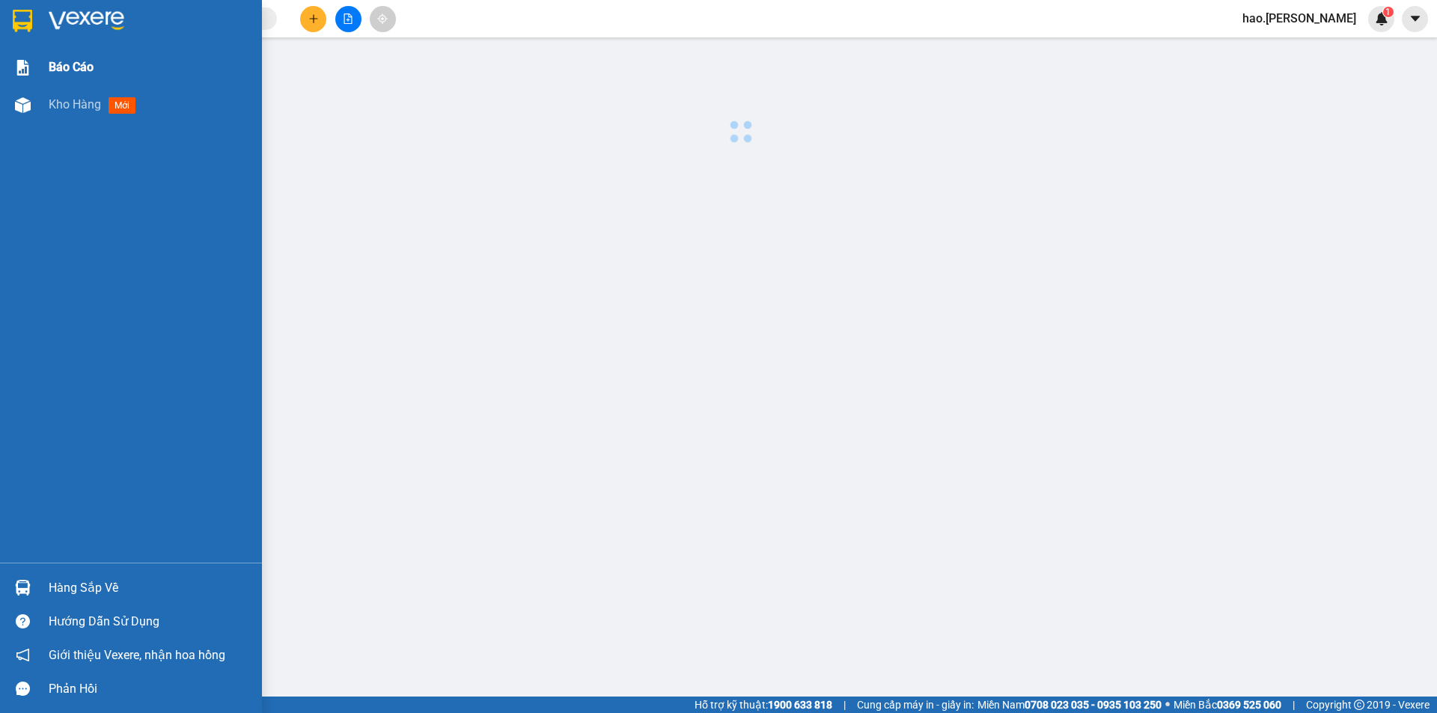
click at [88, 77] on div "Báo cáo" at bounding box center [150, 67] width 202 height 37
drag, startPoint x: 73, startPoint y: 61, endPoint x: 69, endPoint y: 71, distance: 11.4
click at [73, 61] on span "Báo cáo" at bounding box center [71, 67] width 45 height 19
click at [67, 100] on span "Kho hàng" at bounding box center [75, 104] width 52 height 14
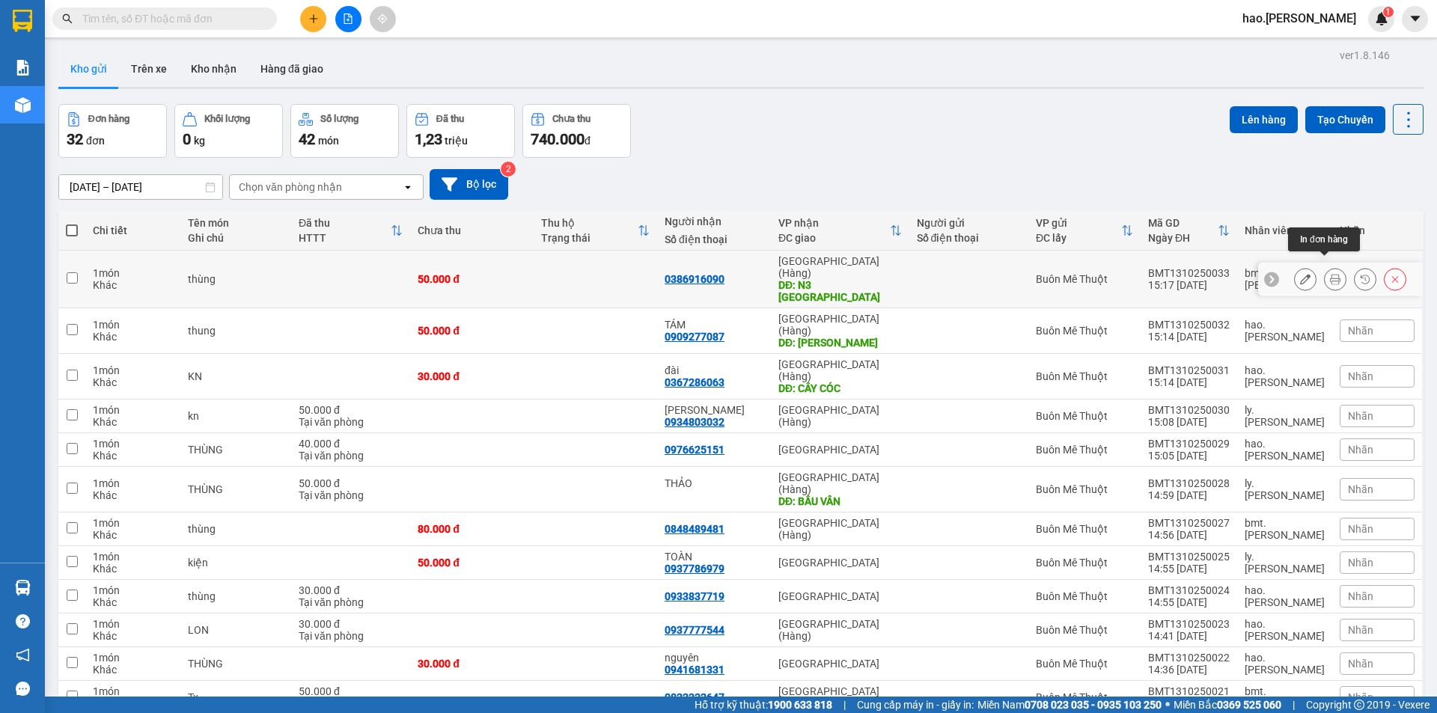
click at [1325, 274] on button at bounding box center [1335, 279] width 21 height 26
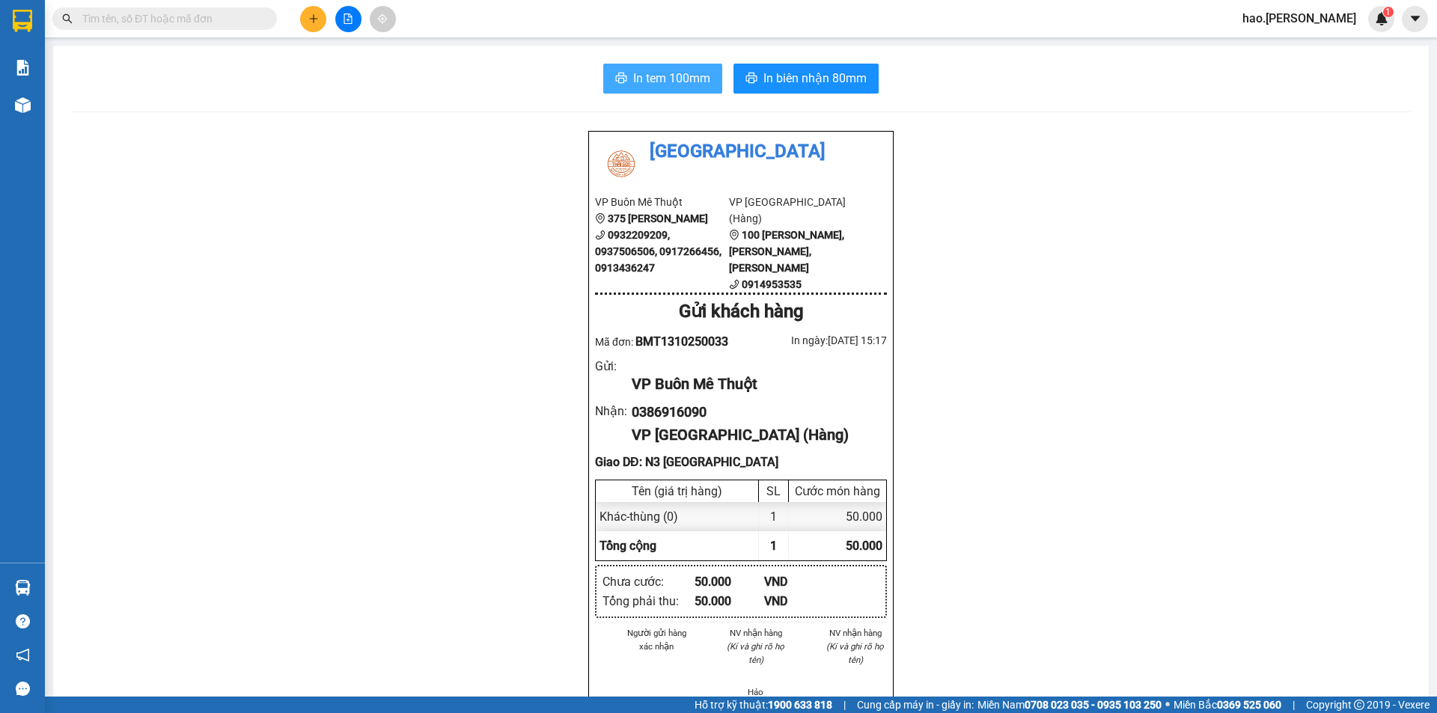
click at [675, 77] on span "In tem 100mm" at bounding box center [671, 78] width 77 height 19
click at [766, 75] on span "In biên nhận 80mm" at bounding box center [814, 78] width 103 height 19
click at [785, 74] on span "In biên nhận 80mm" at bounding box center [814, 78] width 103 height 19
click at [314, 22] on icon "plus" at bounding box center [313, 18] width 10 height 10
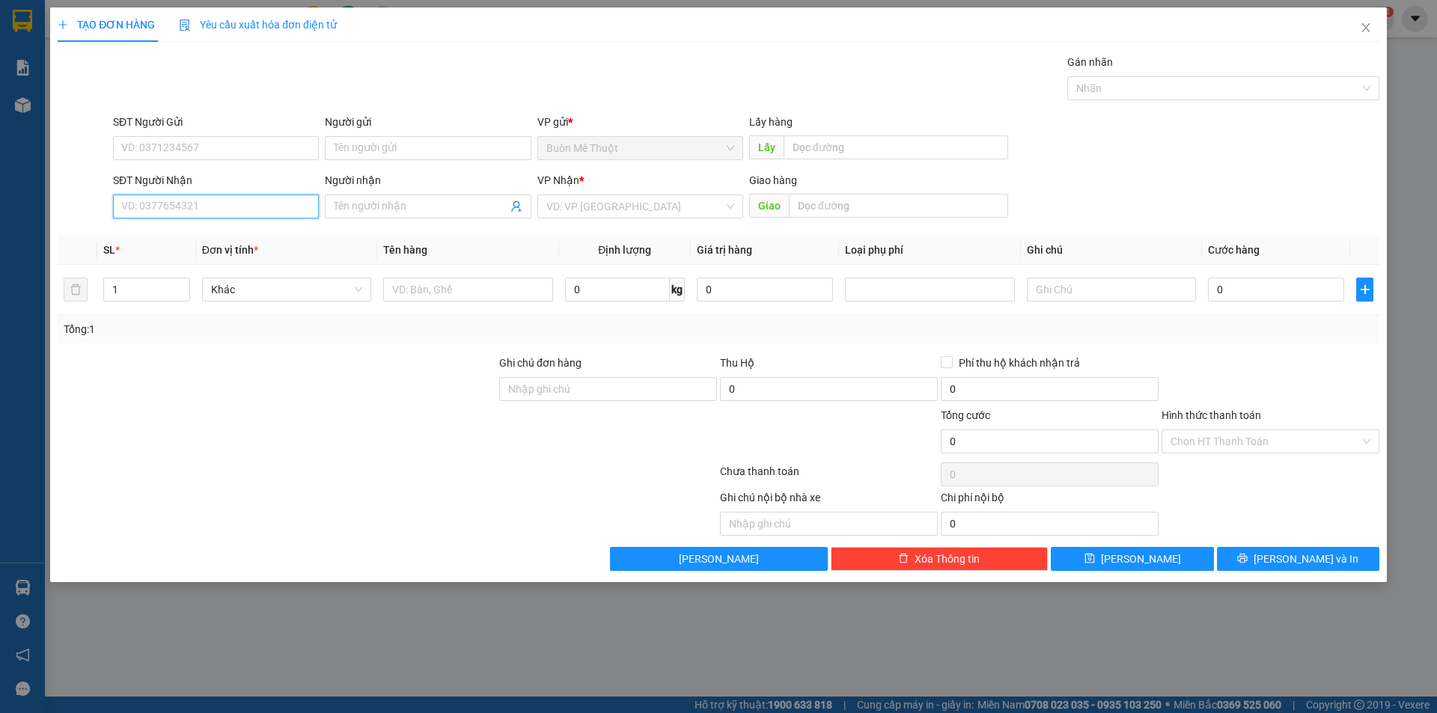
click at [195, 210] on input "SĐT Người Nhận" at bounding box center [216, 207] width 206 height 24
drag, startPoint x: 195, startPoint y: 210, endPoint x: 1436, endPoint y: 19, distance: 1256.3
click at [284, 189] on div "SĐT Người Nhận VD: 0377654321" at bounding box center [216, 198] width 206 height 52
click at [147, 245] on div "0932467675" at bounding box center [216, 237] width 206 height 24
type input "0932467675"
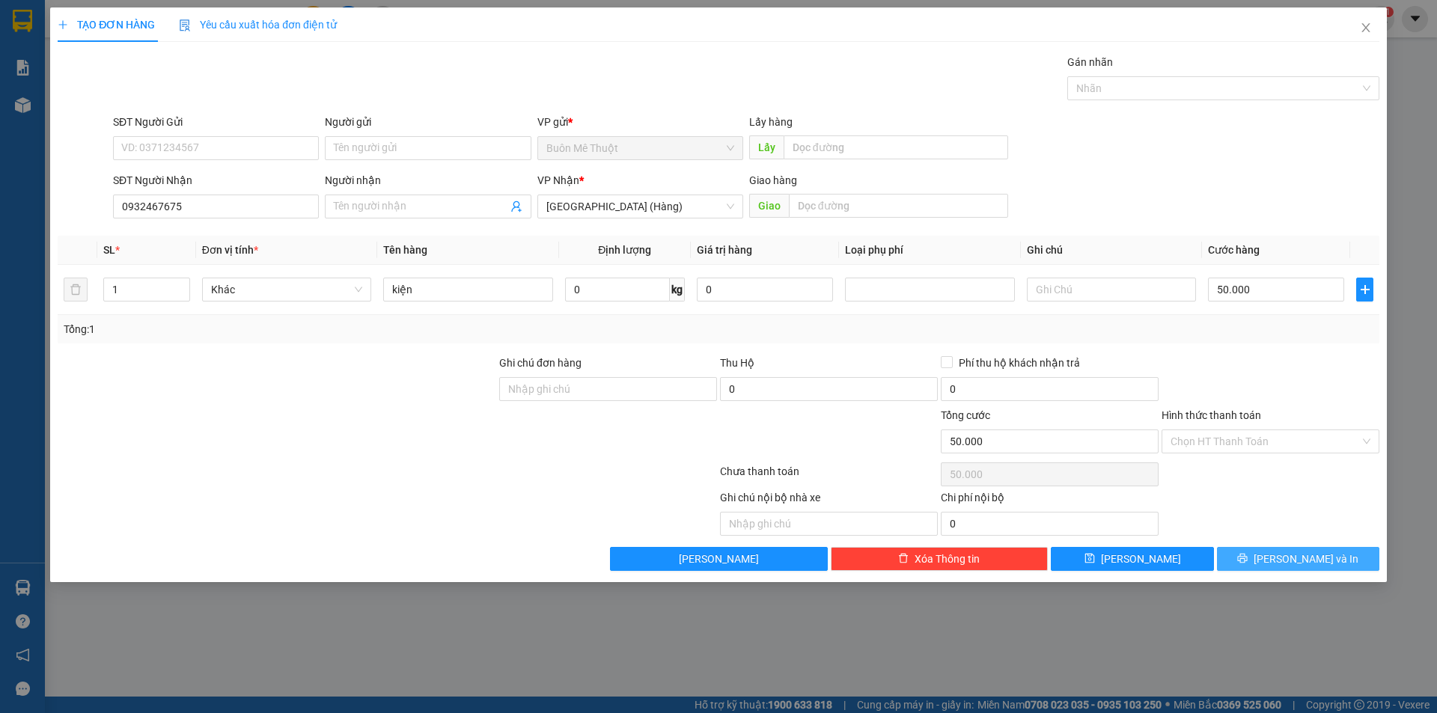
click at [1265, 565] on button "[PERSON_NAME] và In" at bounding box center [1298, 559] width 162 height 24
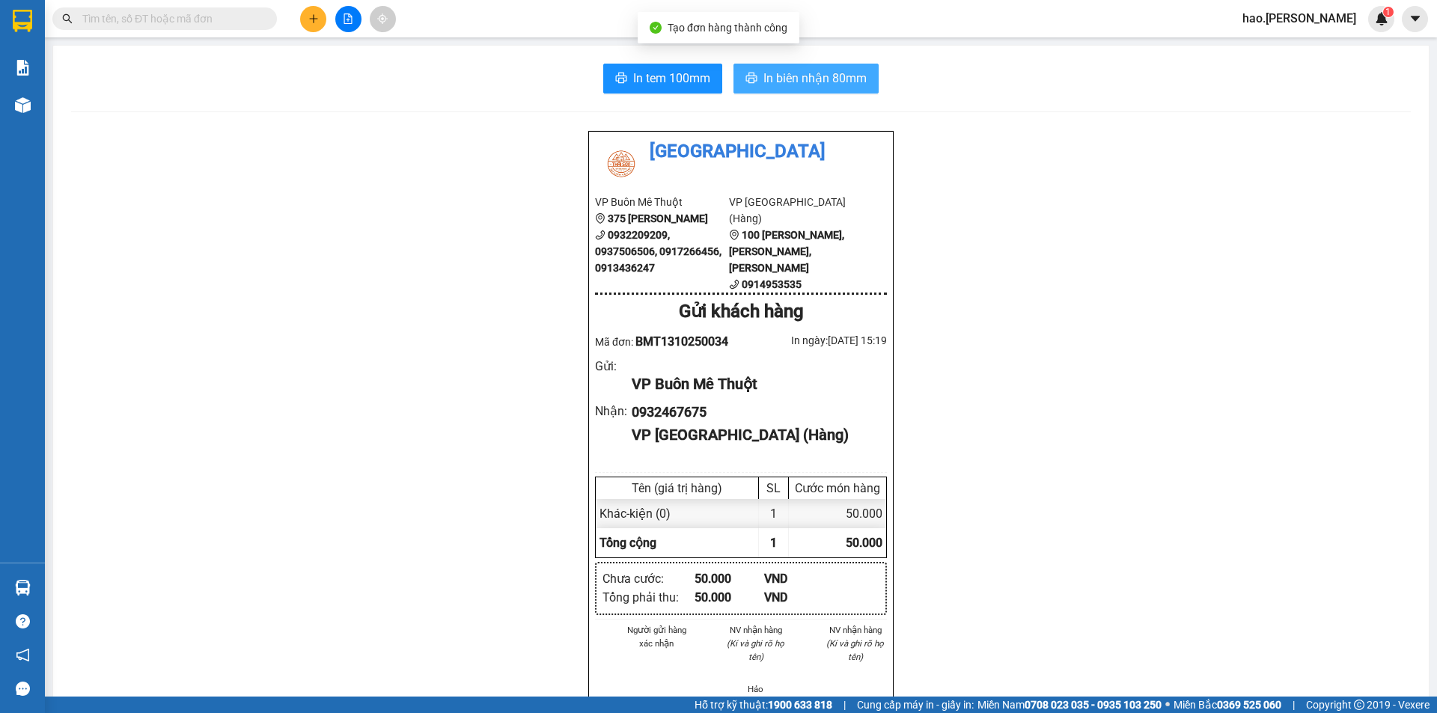
click at [773, 77] on span "In biên nhận 80mm" at bounding box center [814, 78] width 103 height 19
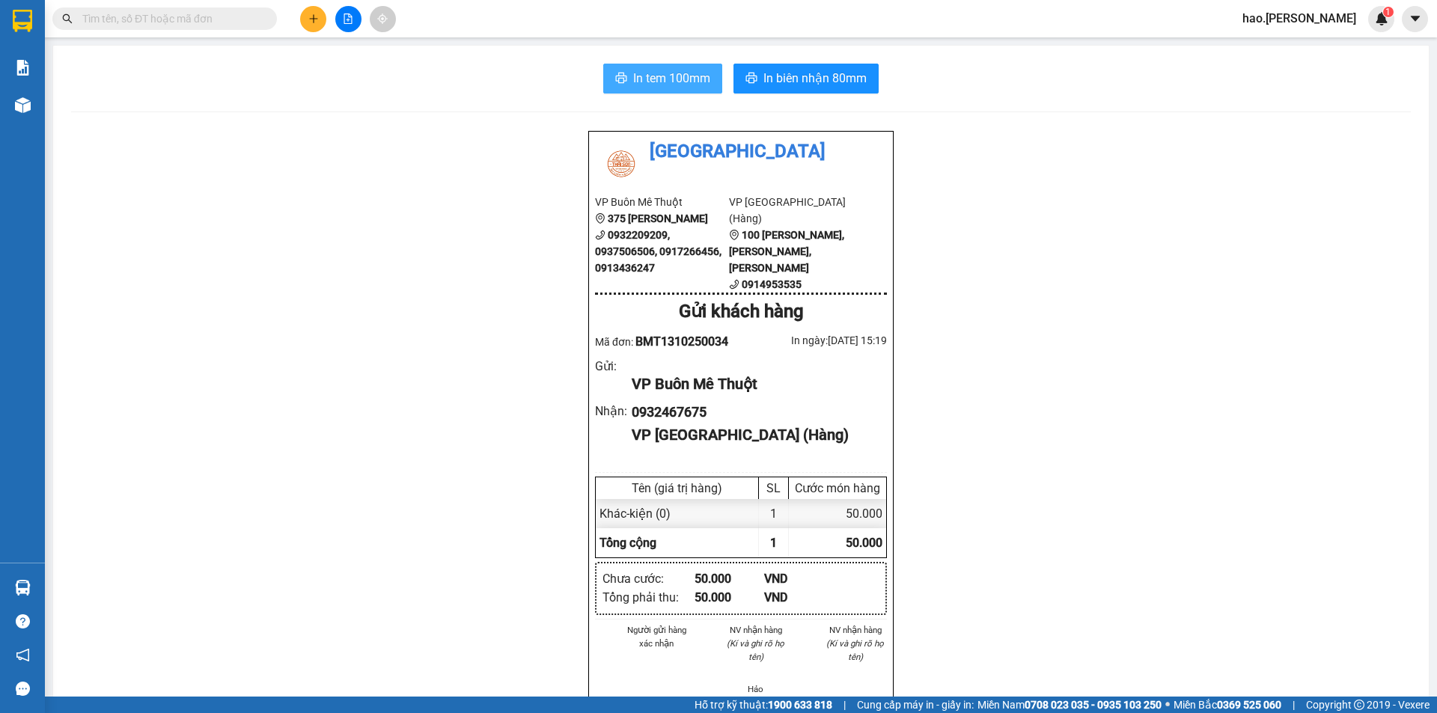
click at [625, 69] on button "In tem 100mm" at bounding box center [662, 79] width 119 height 30
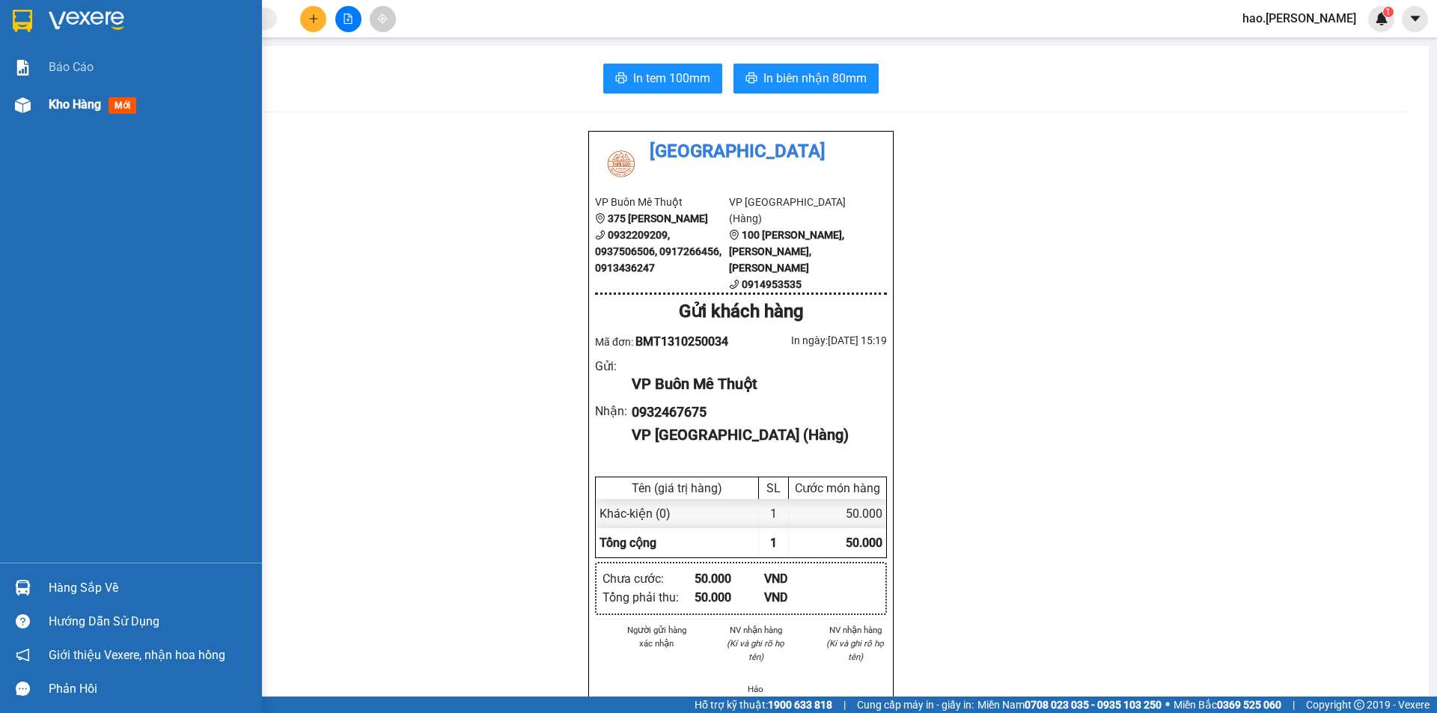
click at [51, 102] on span "Kho hàng" at bounding box center [75, 104] width 52 height 14
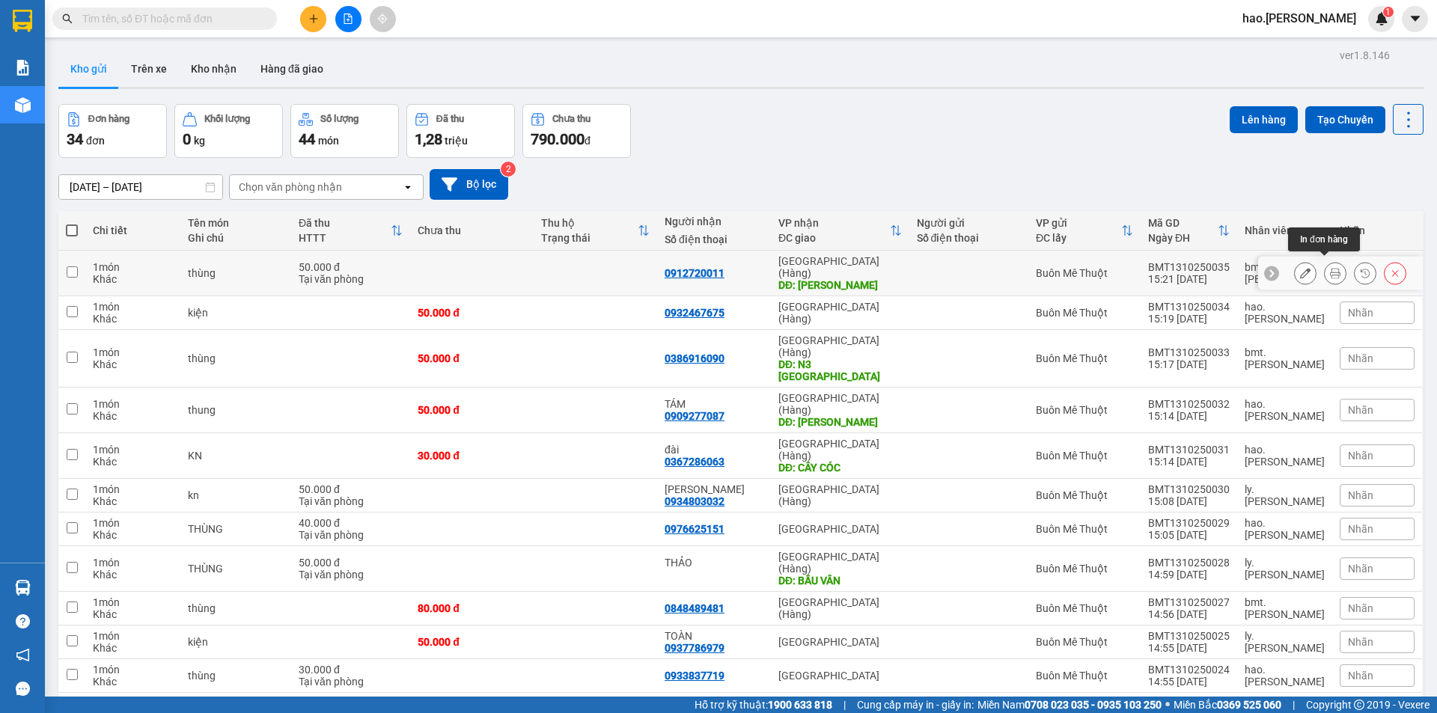
click at [1326, 275] on button at bounding box center [1335, 273] width 21 height 26
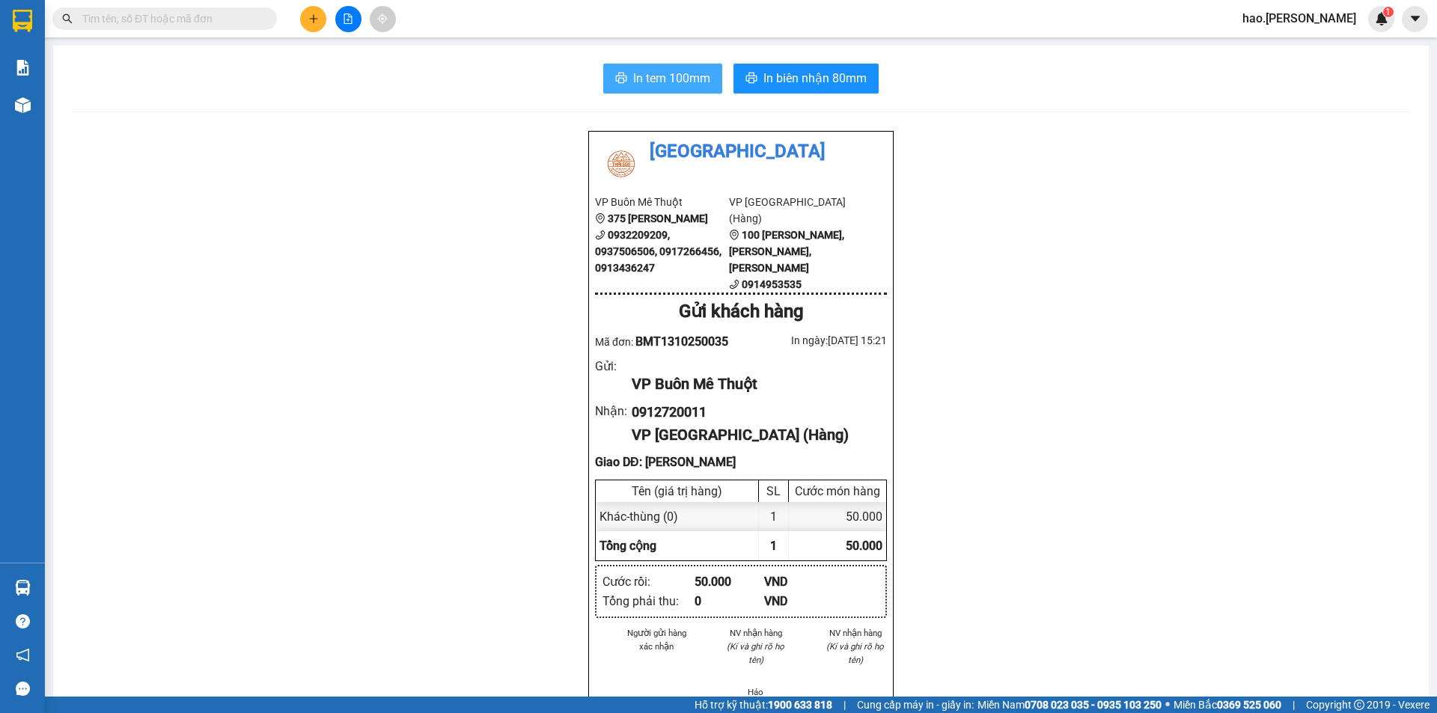
click at [669, 81] on span "In tem 100mm" at bounding box center [671, 78] width 77 height 19
click at [817, 77] on span "In biên nhận 80mm" at bounding box center [814, 78] width 103 height 19
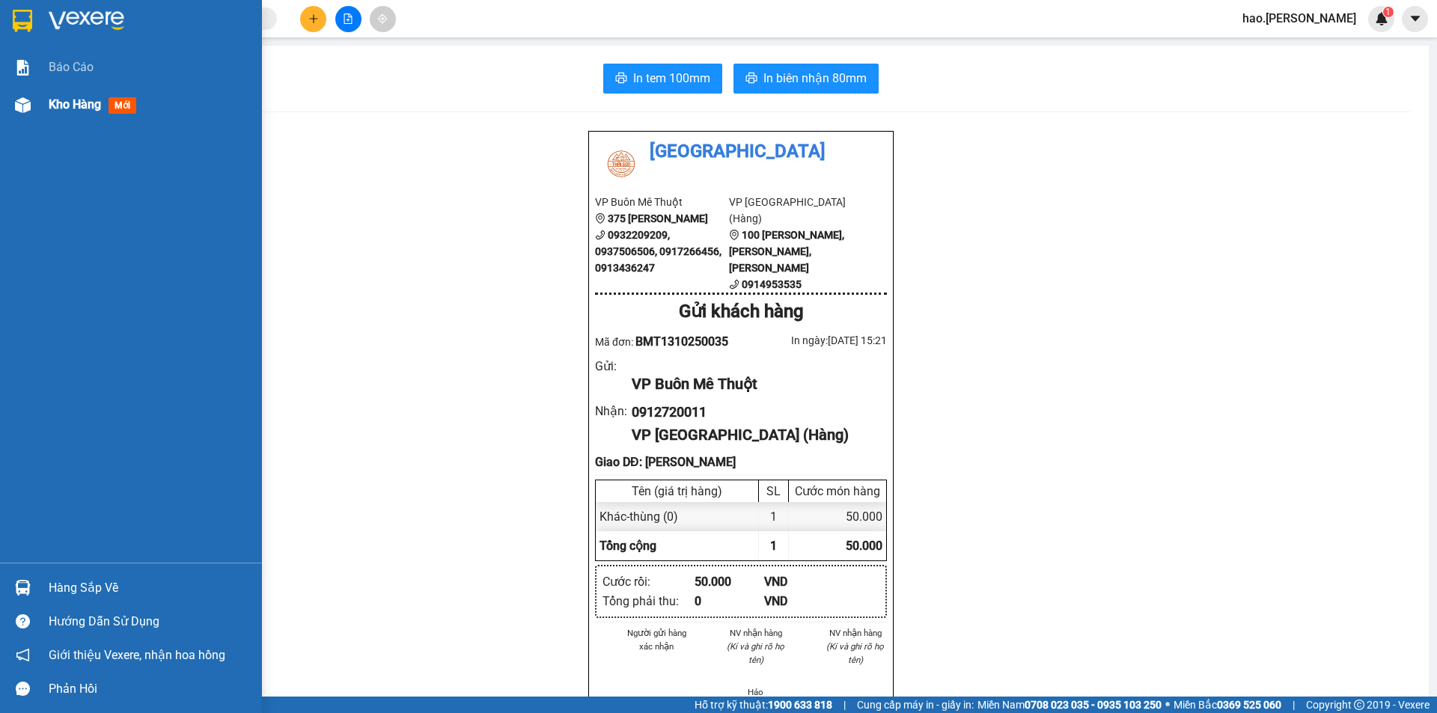
click at [62, 112] on div "Kho hàng mới" at bounding box center [96, 104] width 94 height 19
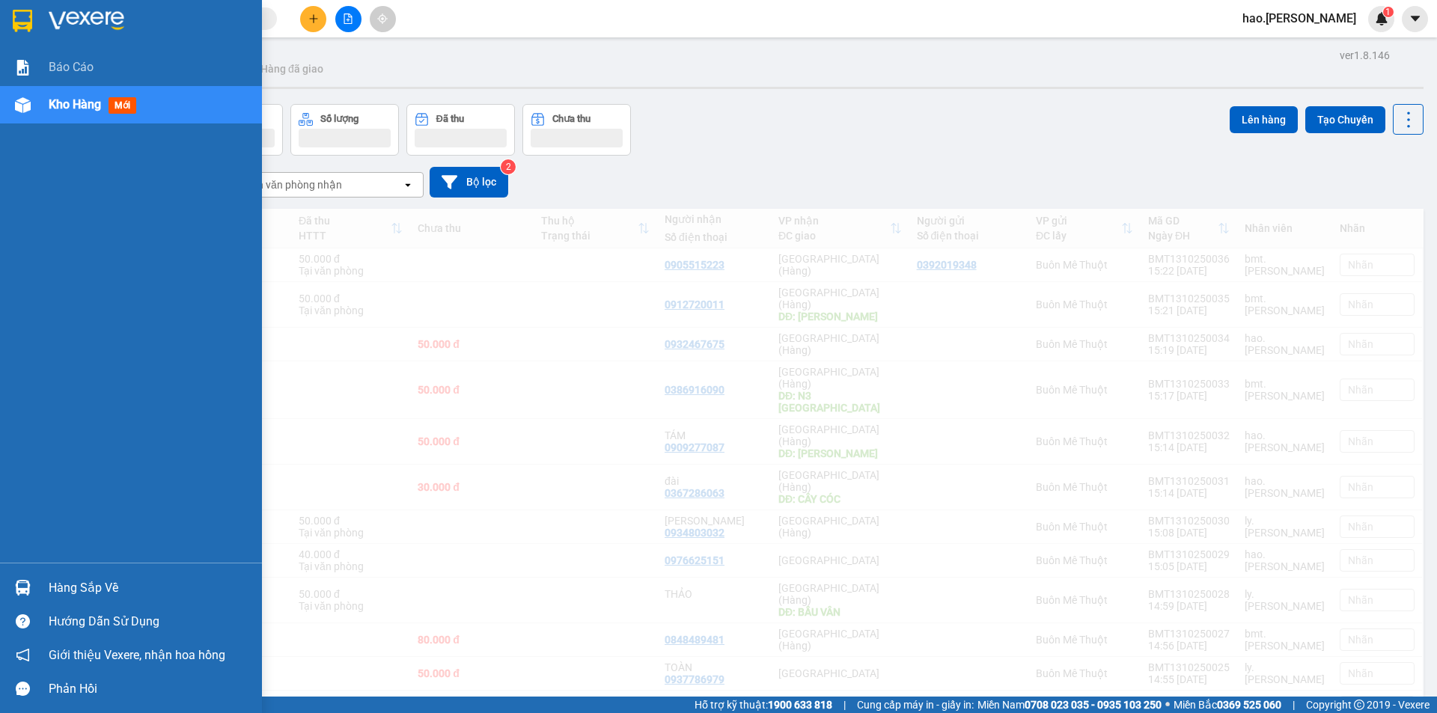
click at [73, 105] on span "Kho hàng" at bounding box center [75, 104] width 52 height 14
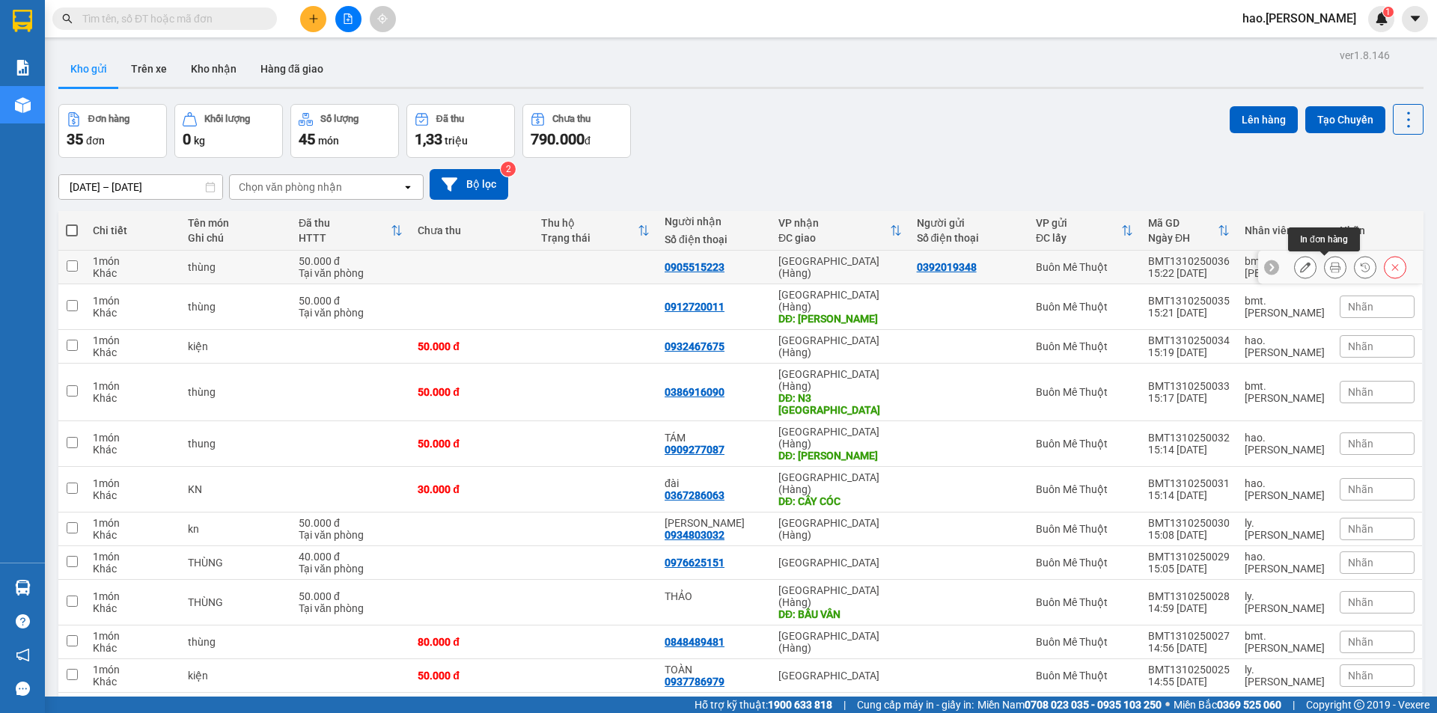
click at [1330, 266] on icon at bounding box center [1335, 267] width 10 height 10
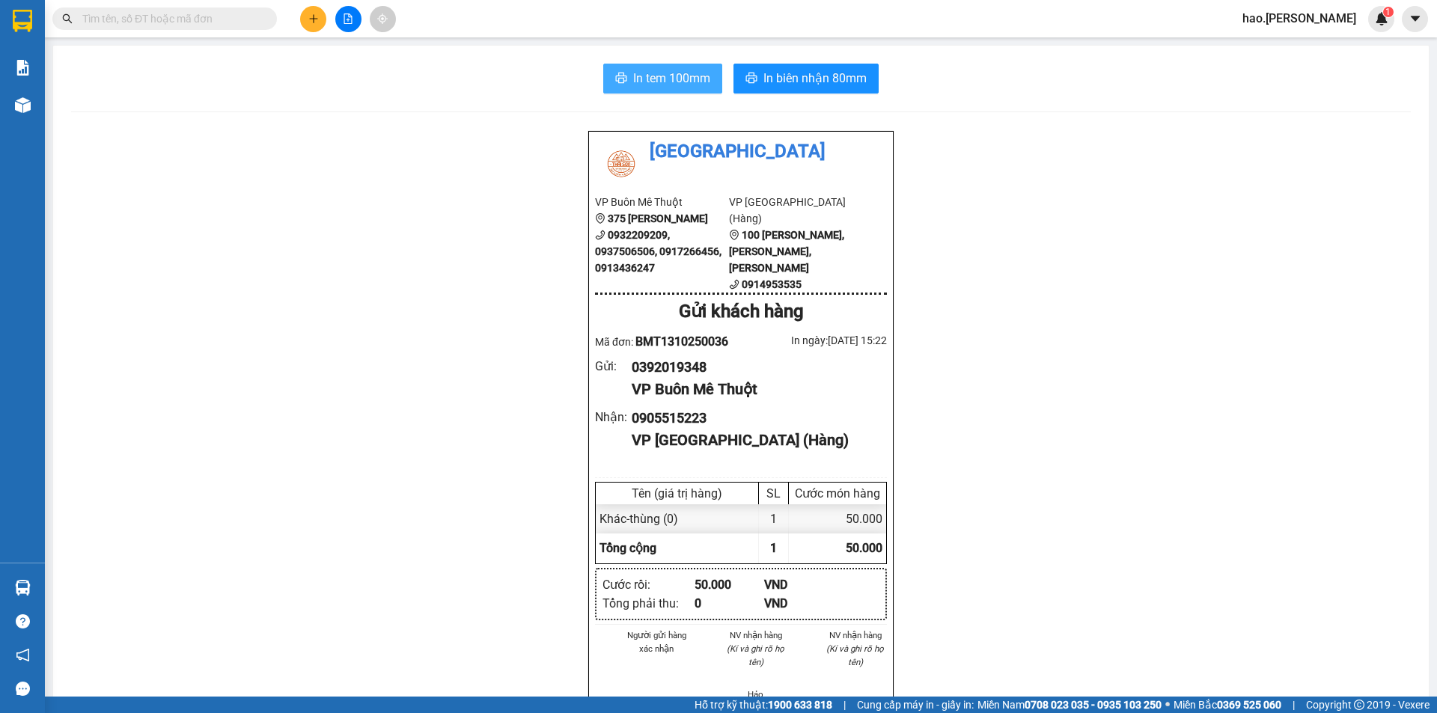
click at [660, 85] on span "In tem 100mm" at bounding box center [671, 78] width 77 height 19
click at [792, 76] on span "In biên nhận 80mm" at bounding box center [814, 78] width 103 height 19
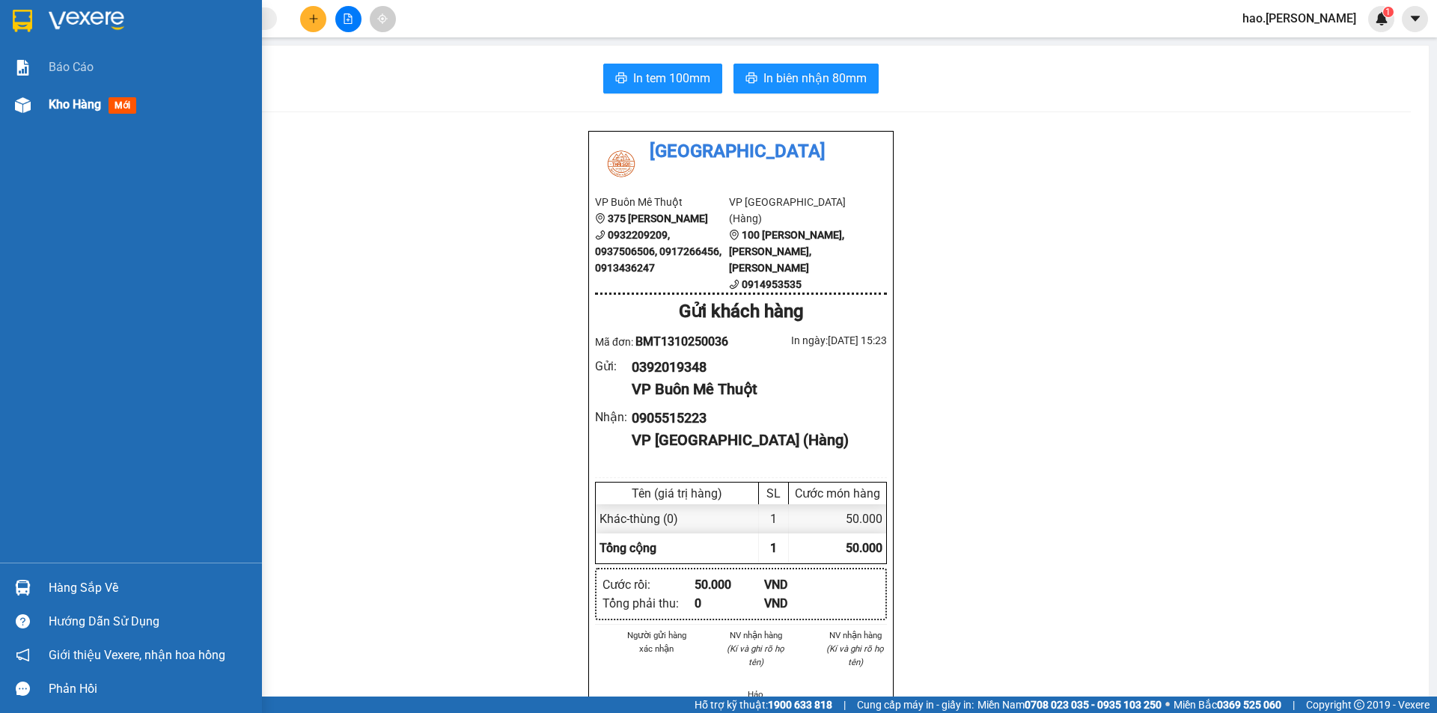
click at [63, 103] on span "Kho hàng" at bounding box center [75, 104] width 52 height 14
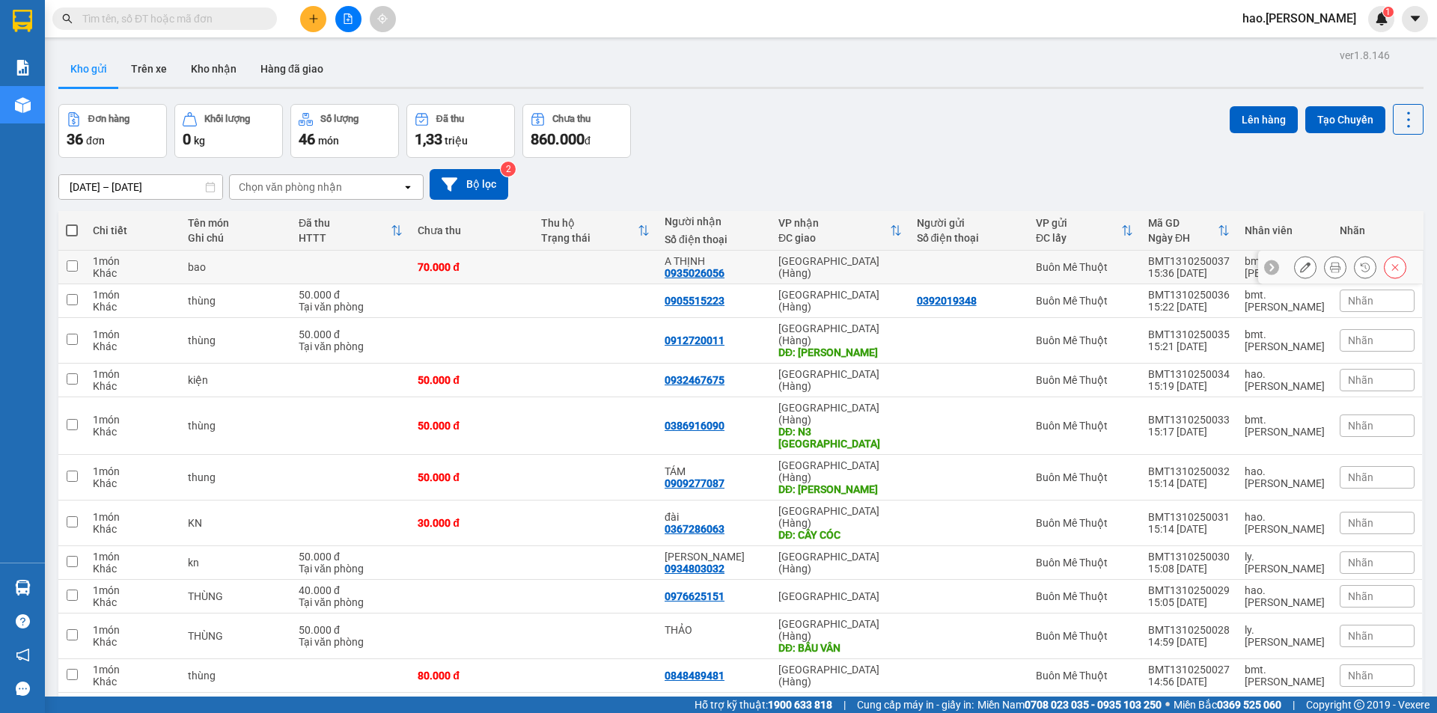
click at [1330, 269] on button at bounding box center [1335, 267] width 21 height 26
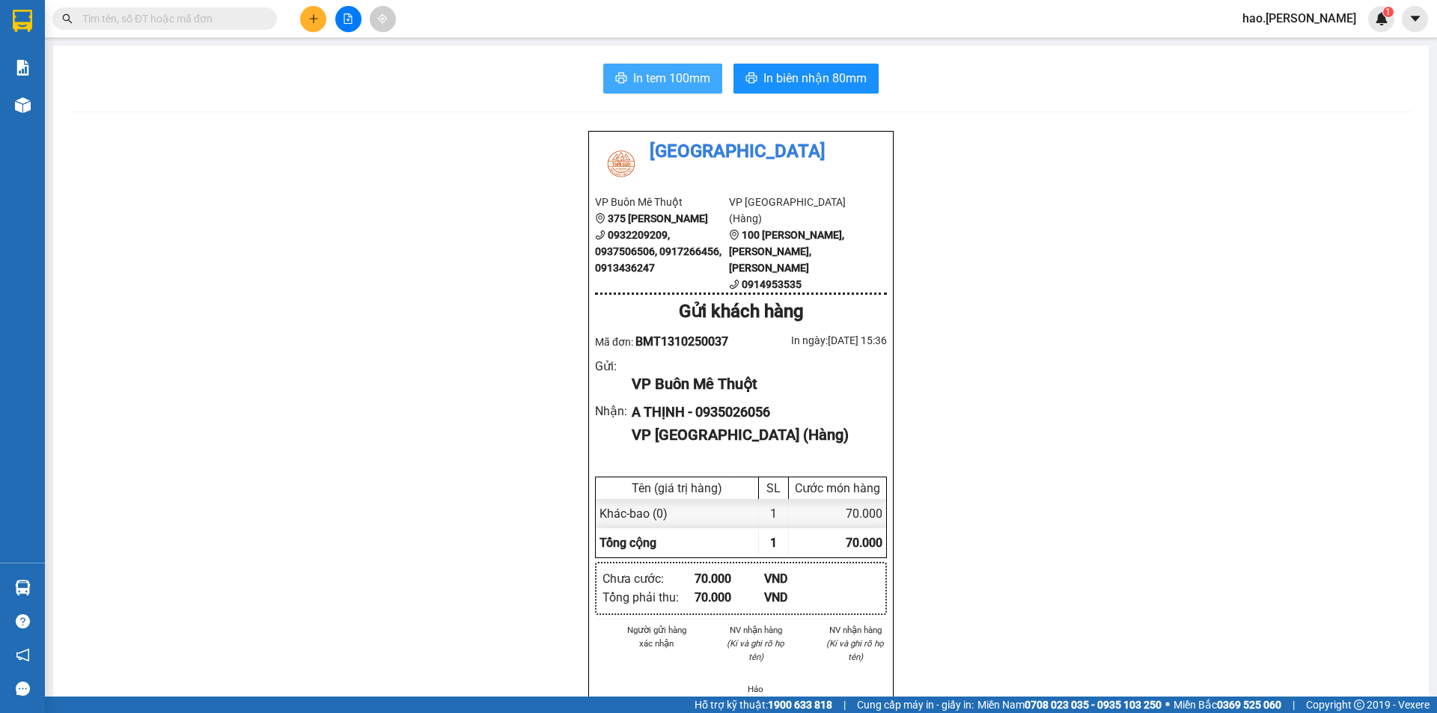
click at [686, 83] on span "In tem 100mm" at bounding box center [671, 78] width 77 height 19
click at [789, 81] on span "In biên nhận 80mm" at bounding box center [814, 78] width 103 height 19
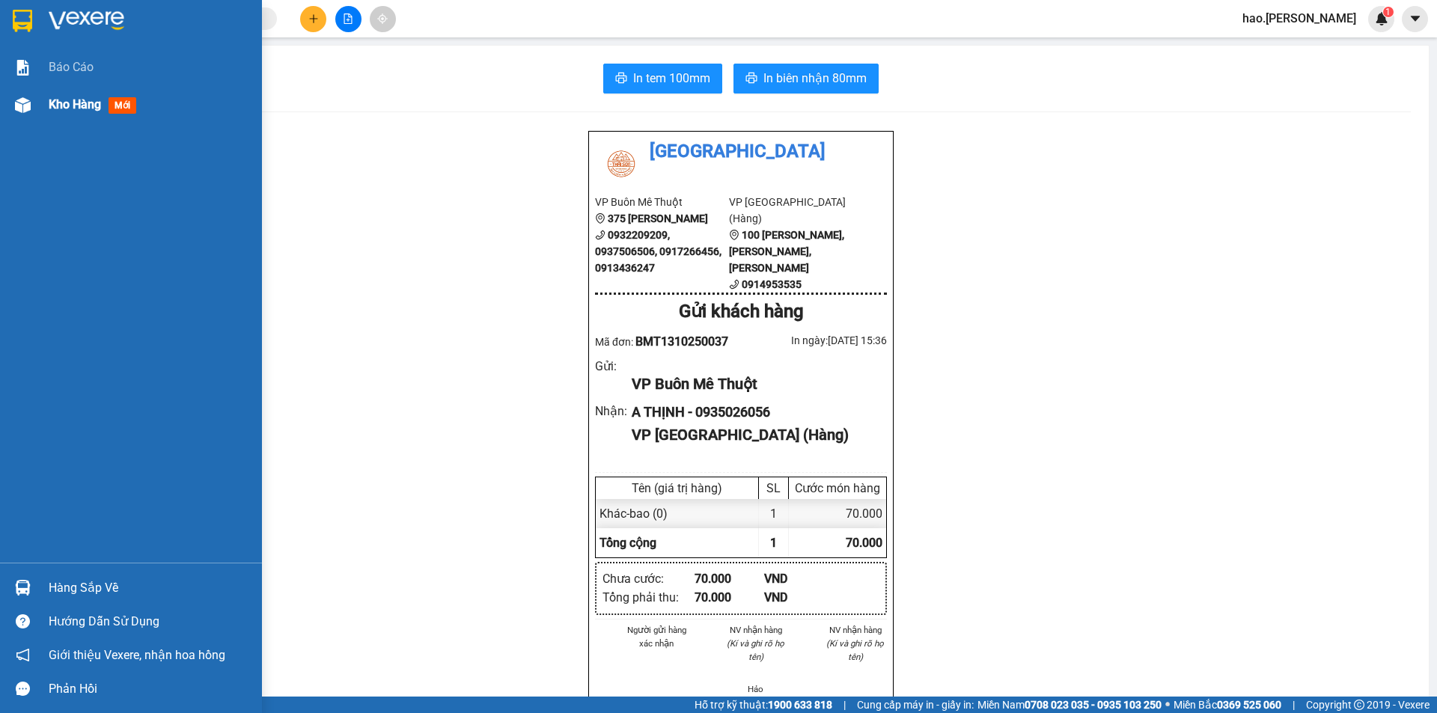
click at [72, 100] on span "Kho hàng" at bounding box center [75, 104] width 52 height 14
click at [73, 102] on span "Kho hàng" at bounding box center [75, 104] width 52 height 14
click at [76, 102] on span "Kho hàng" at bounding box center [75, 104] width 52 height 14
click at [76, 94] on div "Kho hàng mới" at bounding box center [150, 104] width 202 height 37
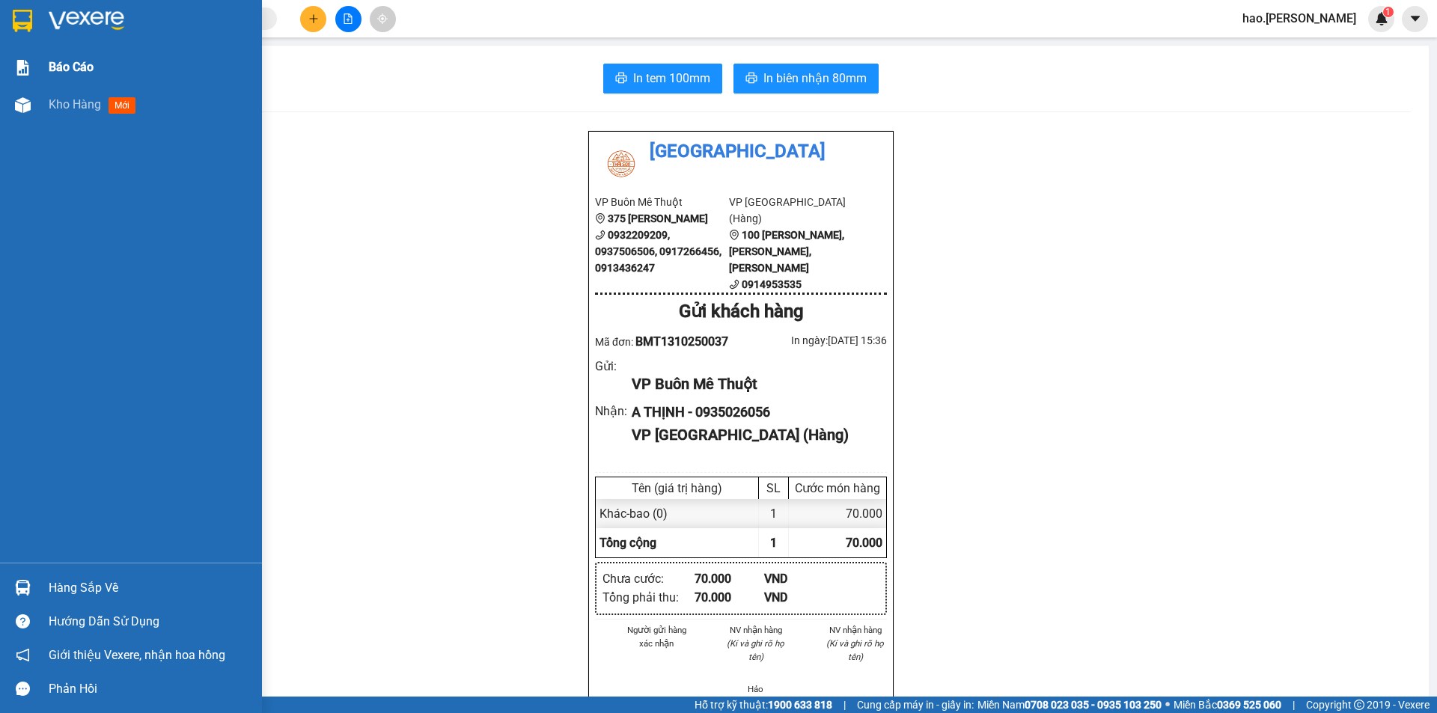
click at [77, 83] on div "Báo cáo" at bounding box center [150, 67] width 202 height 37
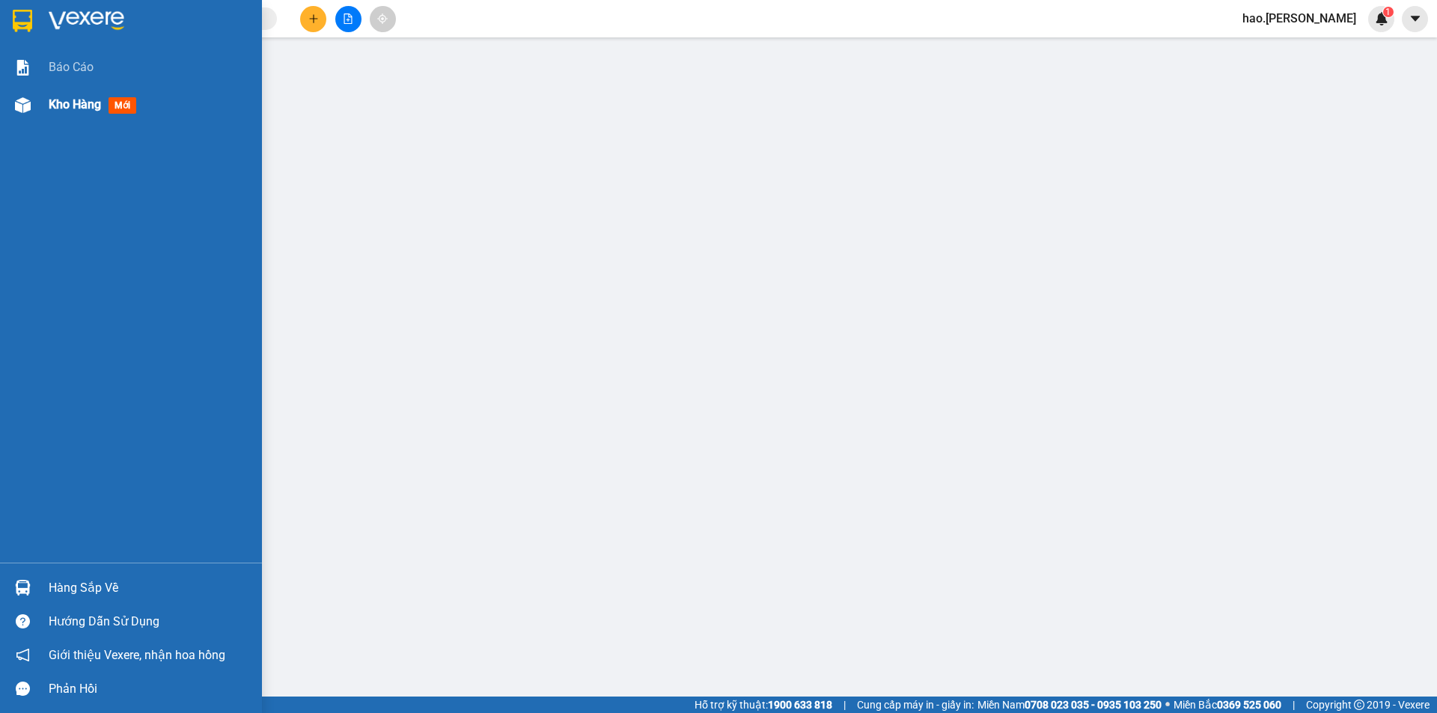
click at [58, 106] on span "Kho hàng" at bounding box center [75, 104] width 52 height 14
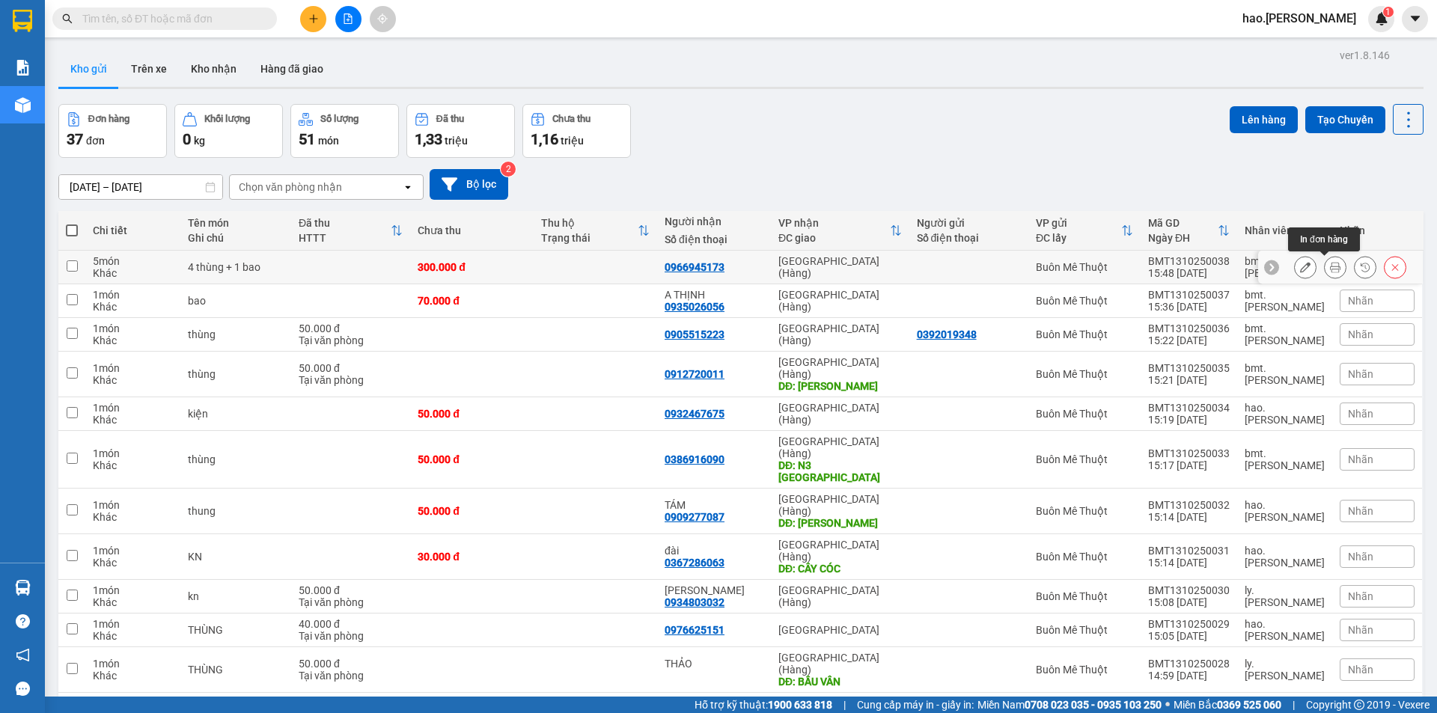
click at [1330, 264] on icon at bounding box center [1335, 267] width 10 height 10
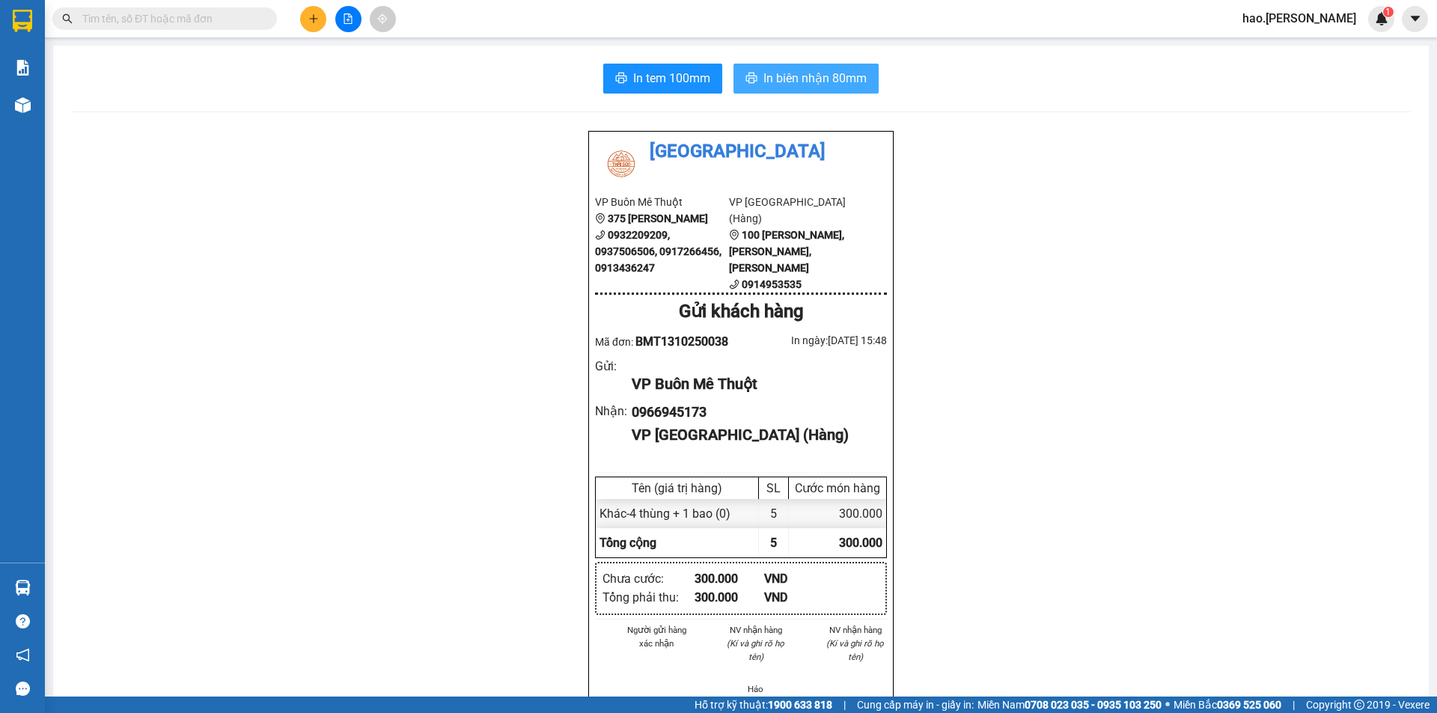
click at [763, 82] on span "In biên nhận 80mm" at bounding box center [814, 78] width 103 height 19
click at [658, 86] on span "In tem 100mm" at bounding box center [671, 78] width 77 height 19
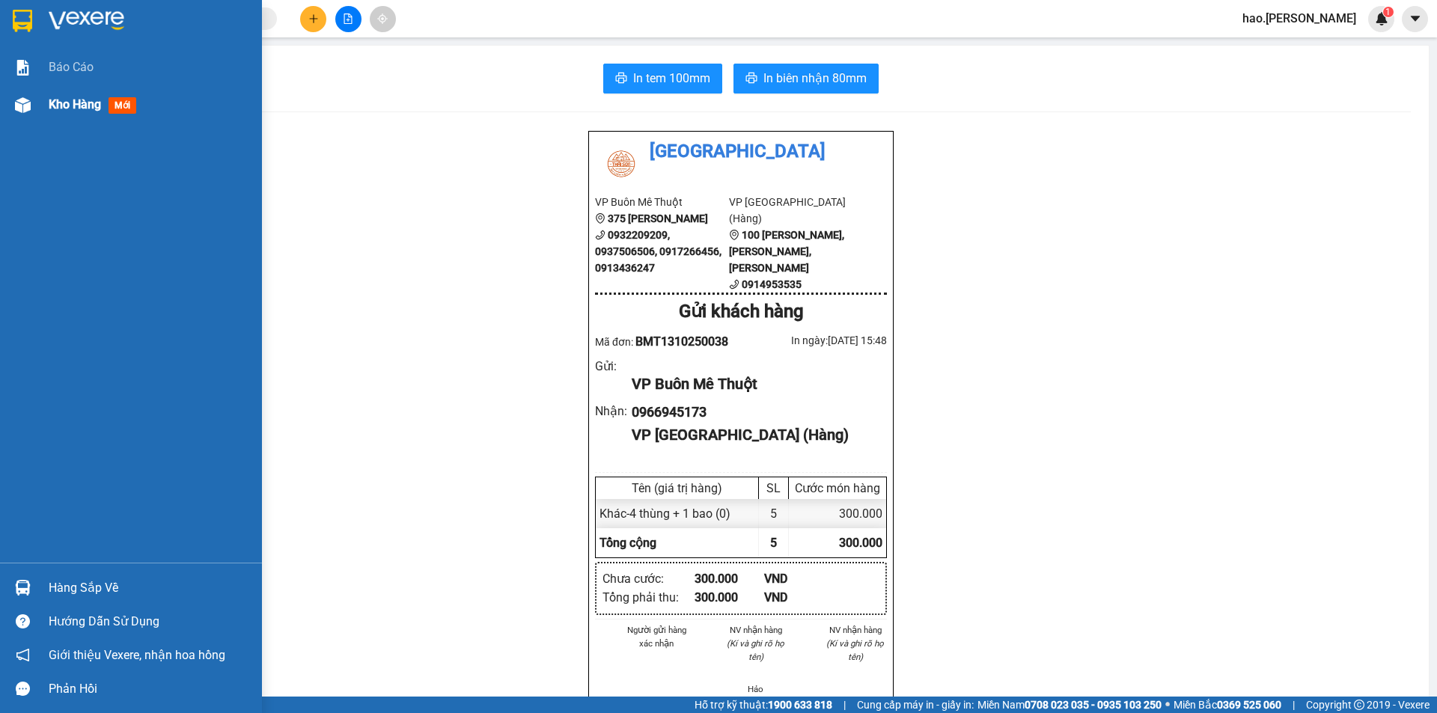
drag, startPoint x: 76, startPoint y: 96, endPoint x: 54, endPoint y: 108, distance: 24.8
click at [73, 96] on div "Kho hàng mới" at bounding box center [96, 104] width 94 height 19
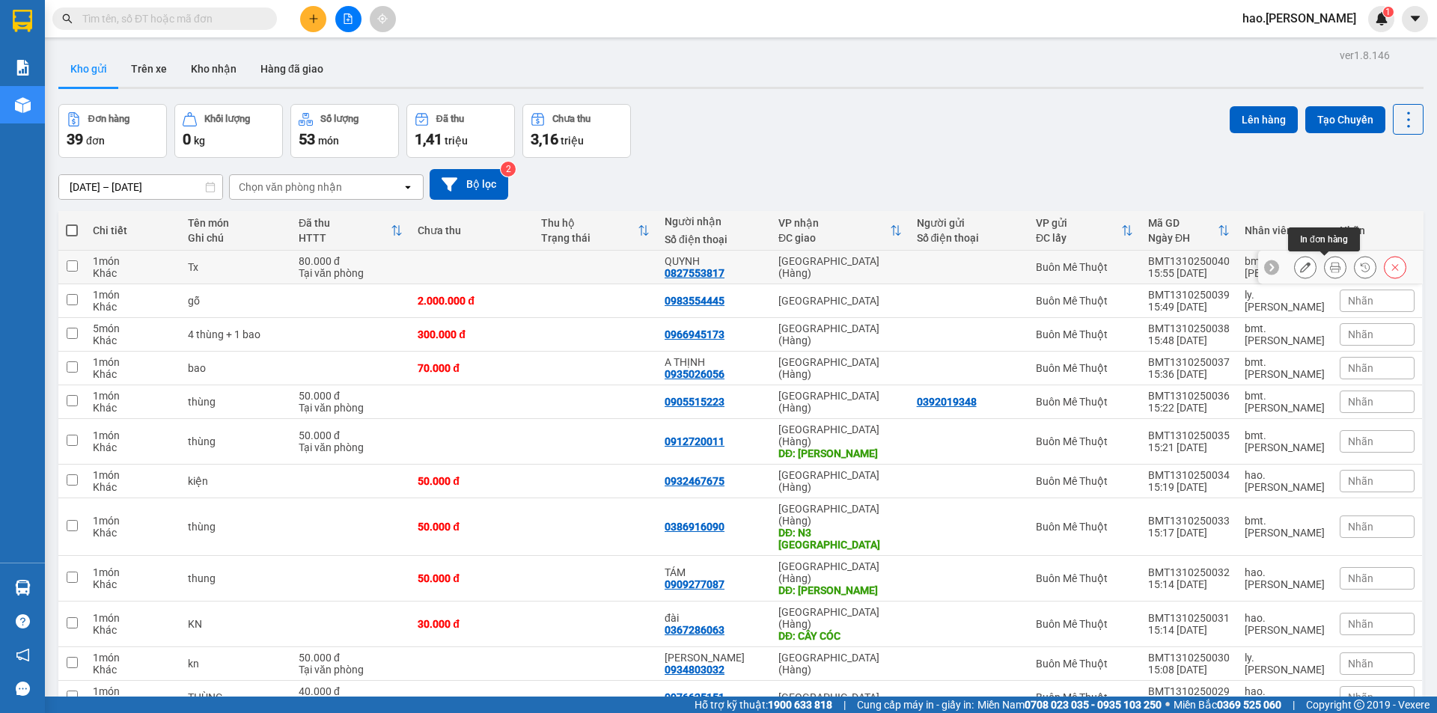
click at [1326, 264] on button at bounding box center [1335, 267] width 21 height 26
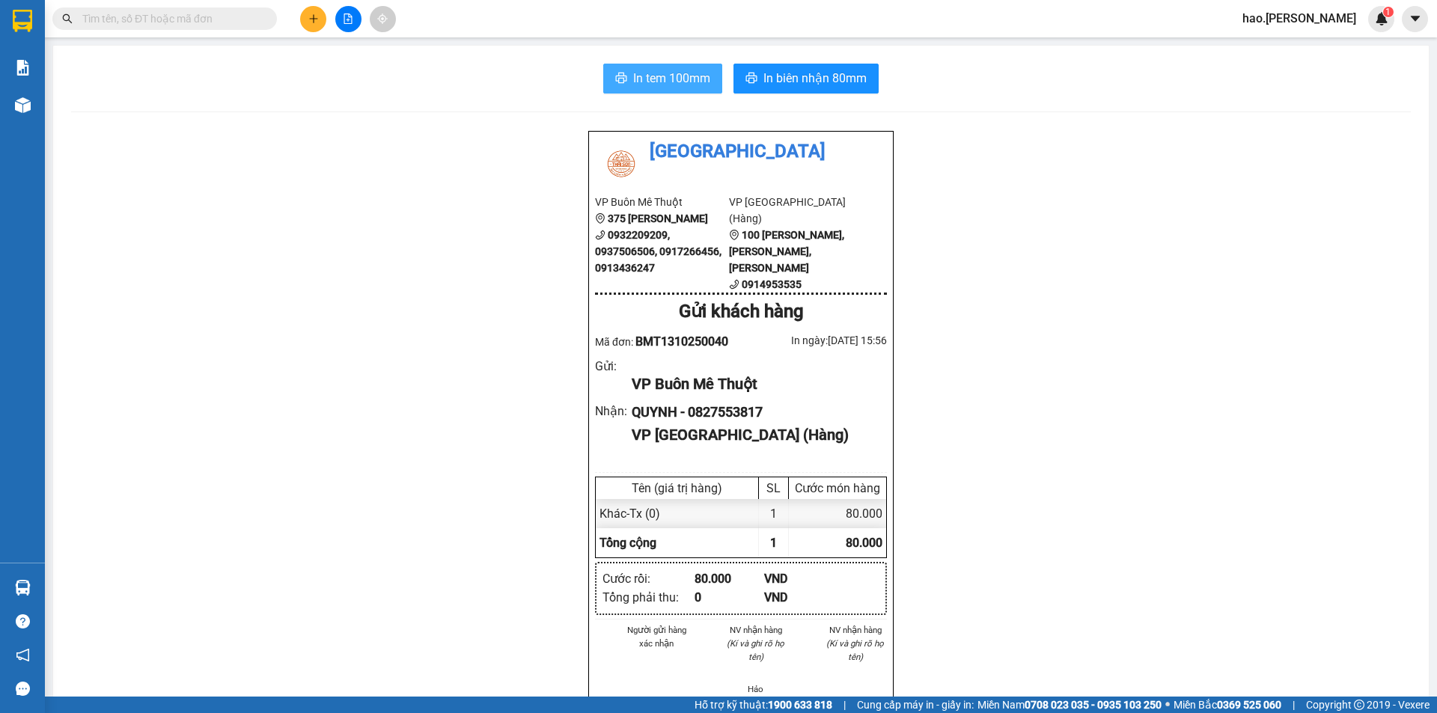
click at [665, 72] on span "In tem 100mm" at bounding box center [671, 78] width 77 height 19
click at [830, 81] on span "In biên nhận 80mm" at bounding box center [814, 78] width 103 height 19
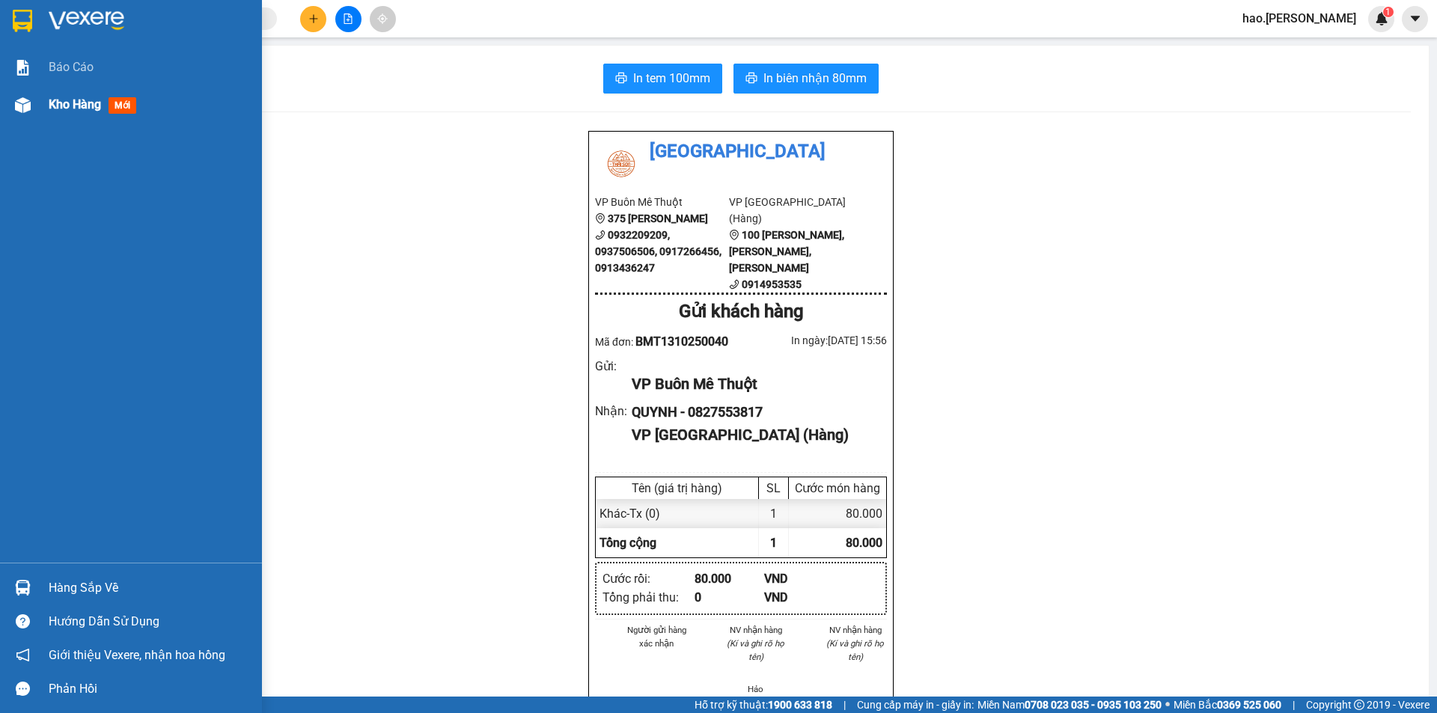
click at [40, 109] on div "Kho hàng mới" at bounding box center [131, 104] width 262 height 37
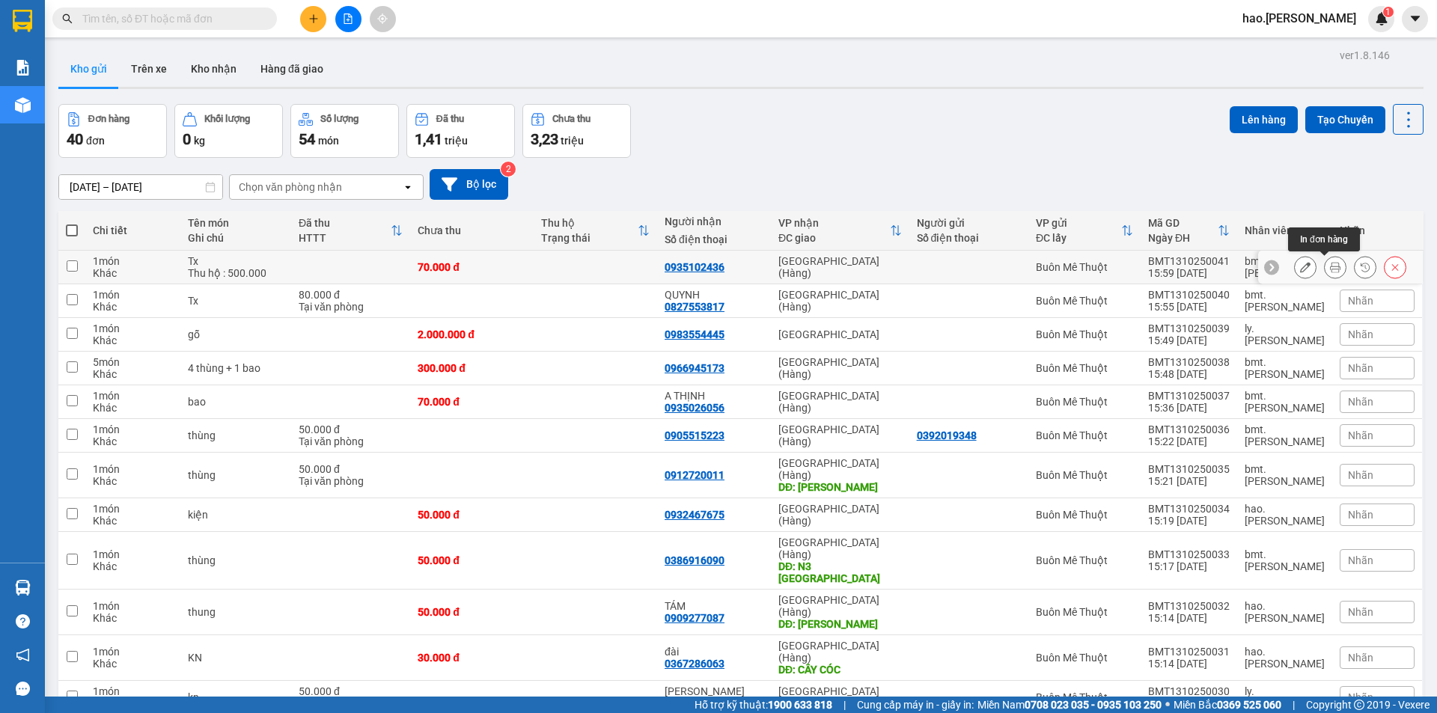
click at [1325, 261] on button at bounding box center [1335, 267] width 21 height 26
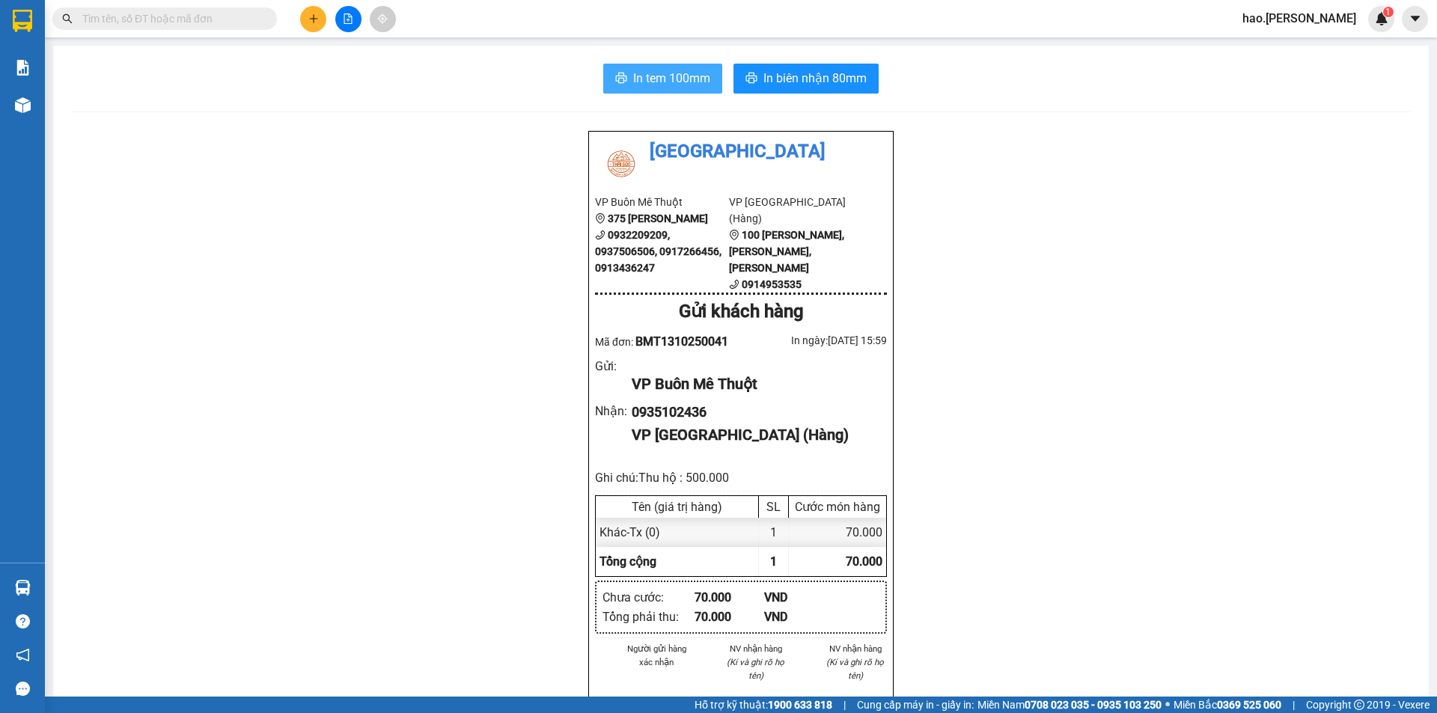
click at [671, 72] on button "In tem 100mm" at bounding box center [662, 79] width 119 height 30
click at [790, 85] on span "In biên nhận 80mm" at bounding box center [814, 78] width 103 height 19
click at [318, 25] on button at bounding box center [313, 19] width 26 height 26
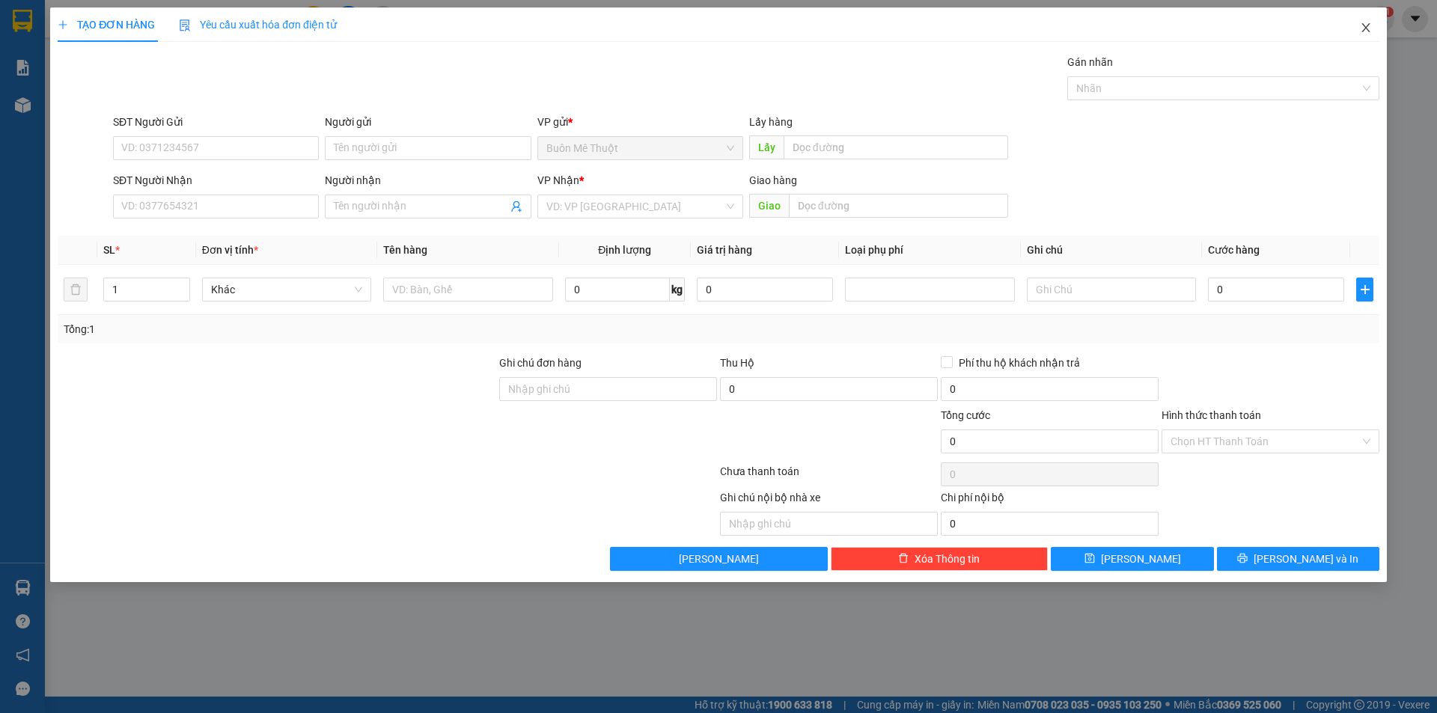
click at [1363, 21] on span "Close" at bounding box center [1366, 28] width 42 height 42
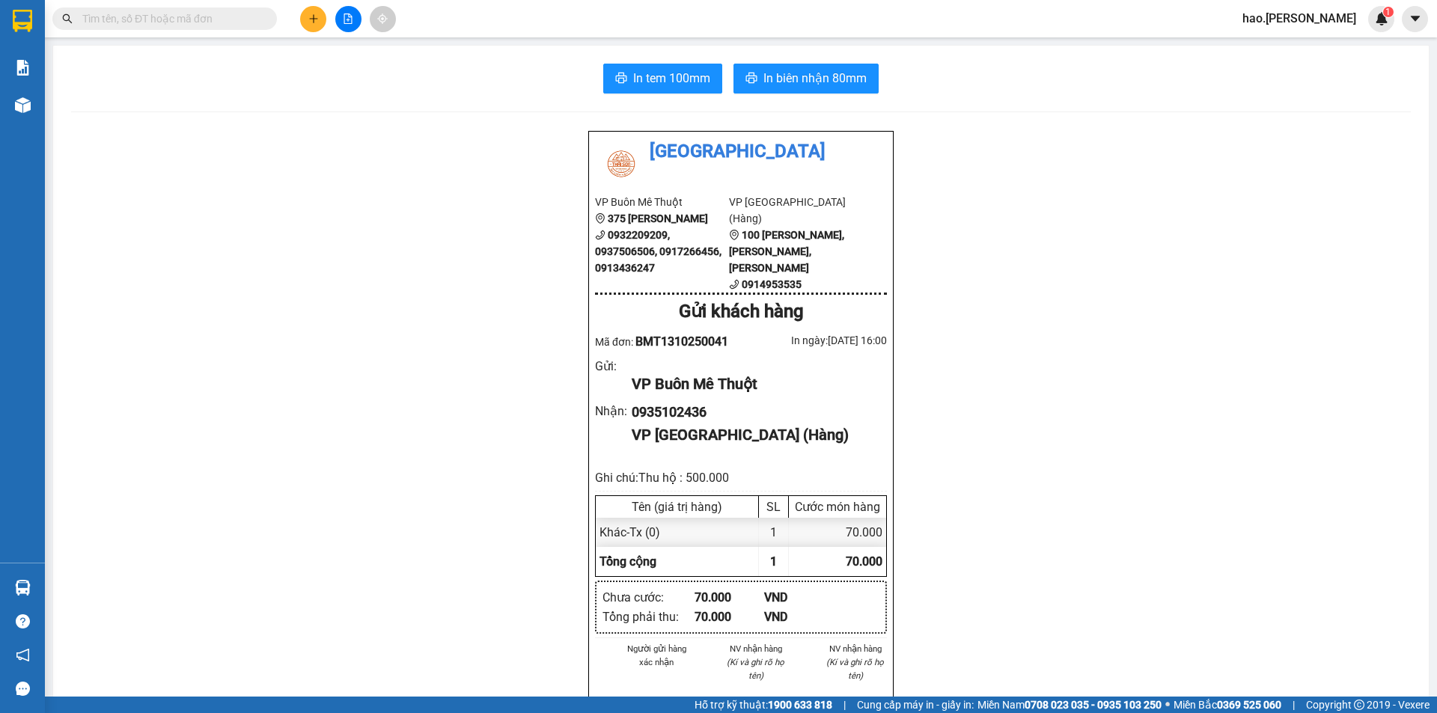
click at [349, 19] on icon "file-add" at bounding box center [348, 18] width 10 height 10
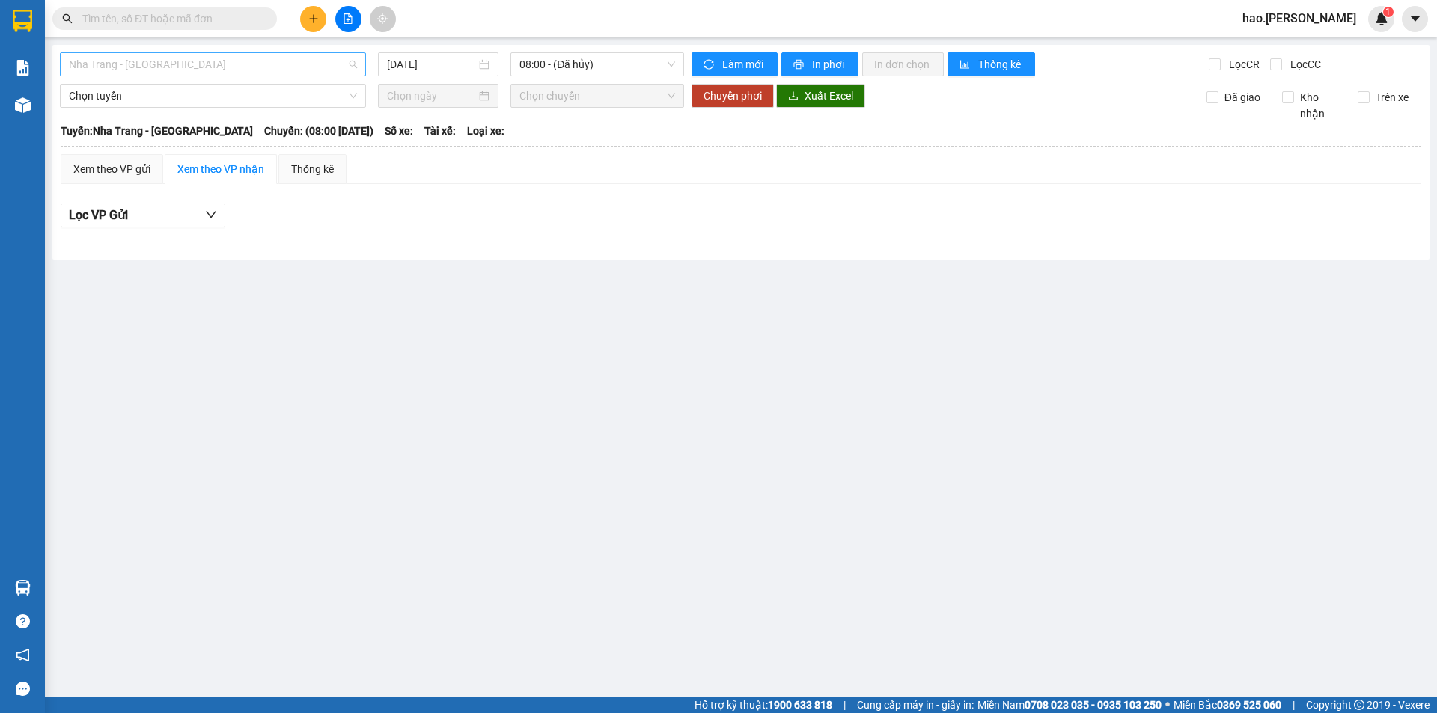
click at [148, 68] on span "Nha Trang - [GEOGRAPHIC_DATA]" at bounding box center [213, 64] width 288 height 22
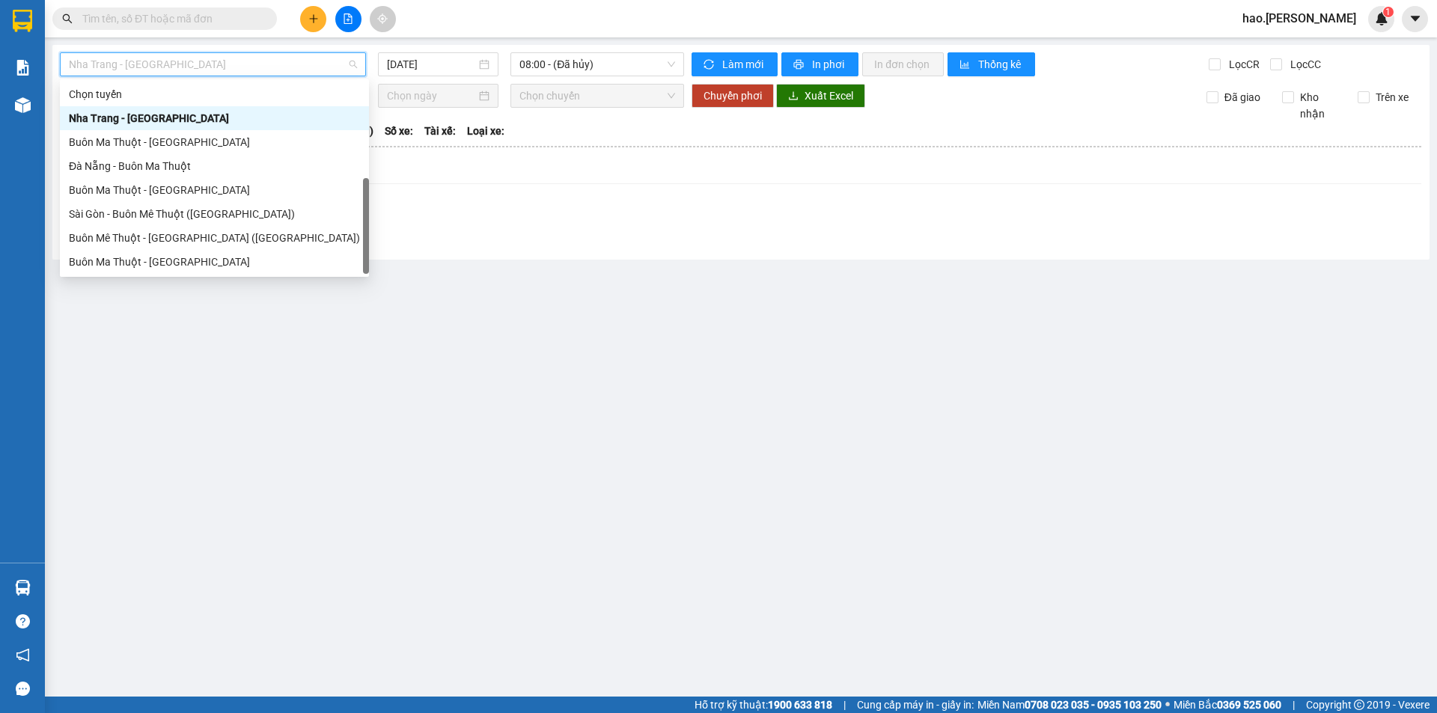
click at [118, 278] on div "Sài Gòn - Buôn Ma Thuột" at bounding box center [214, 286] width 291 height 16
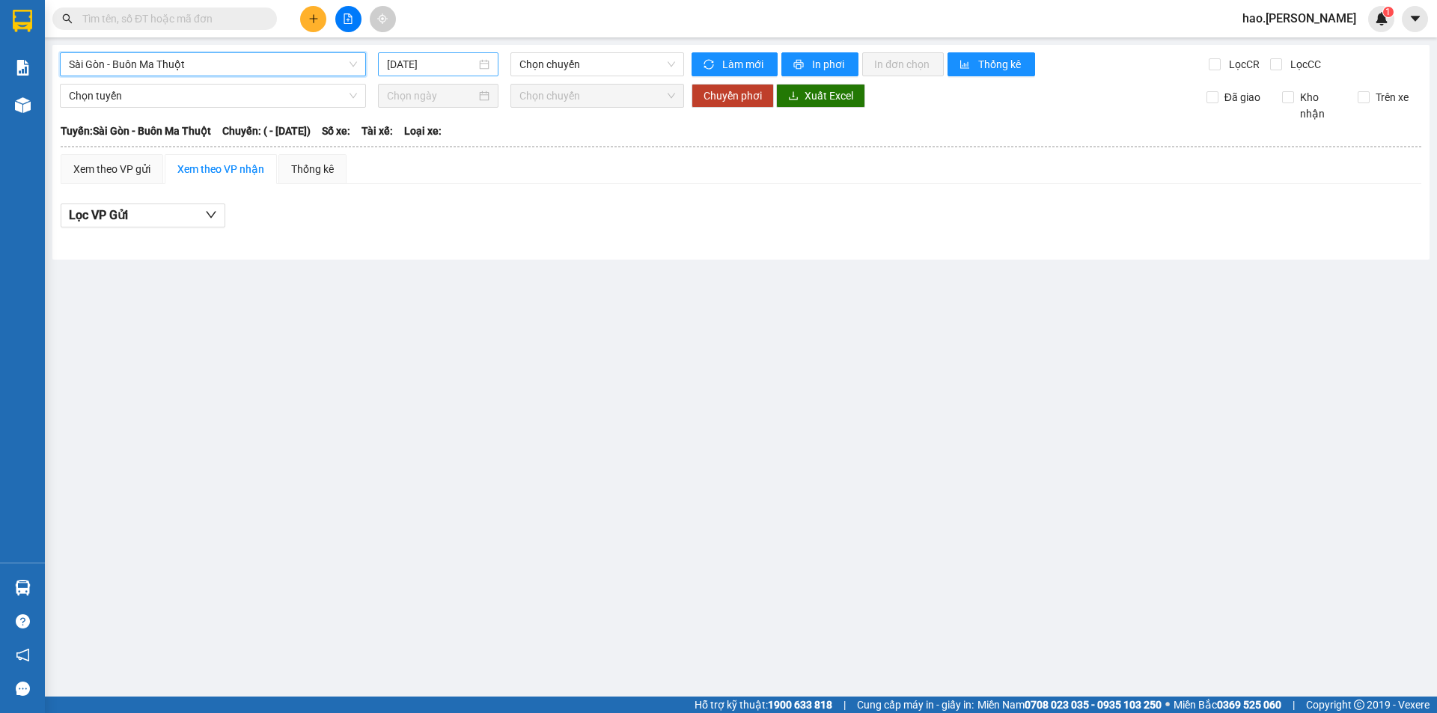
click at [445, 67] on input "[DATE]" at bounding box center [431, 64] width 89 height 16
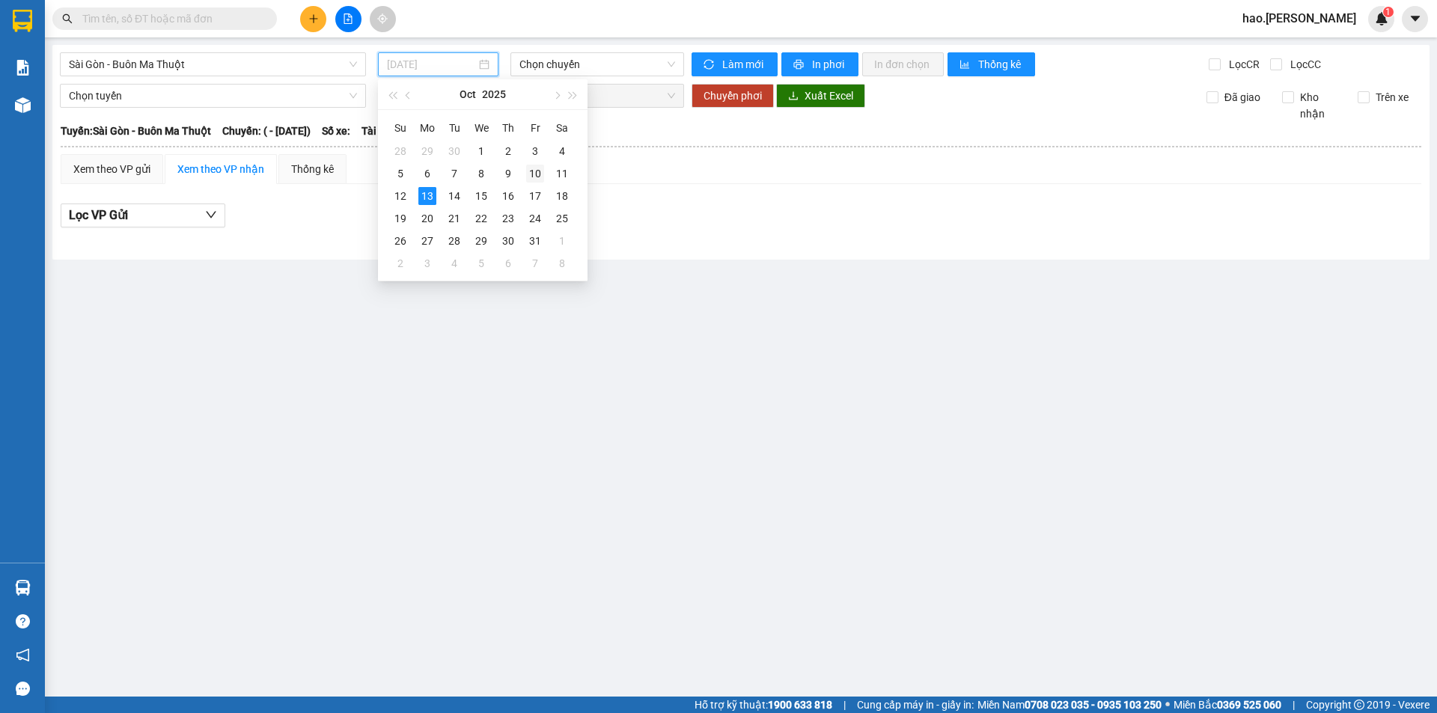
click at [537, 167] on div "10" at bounding box center [535, 174] width 18 height 18
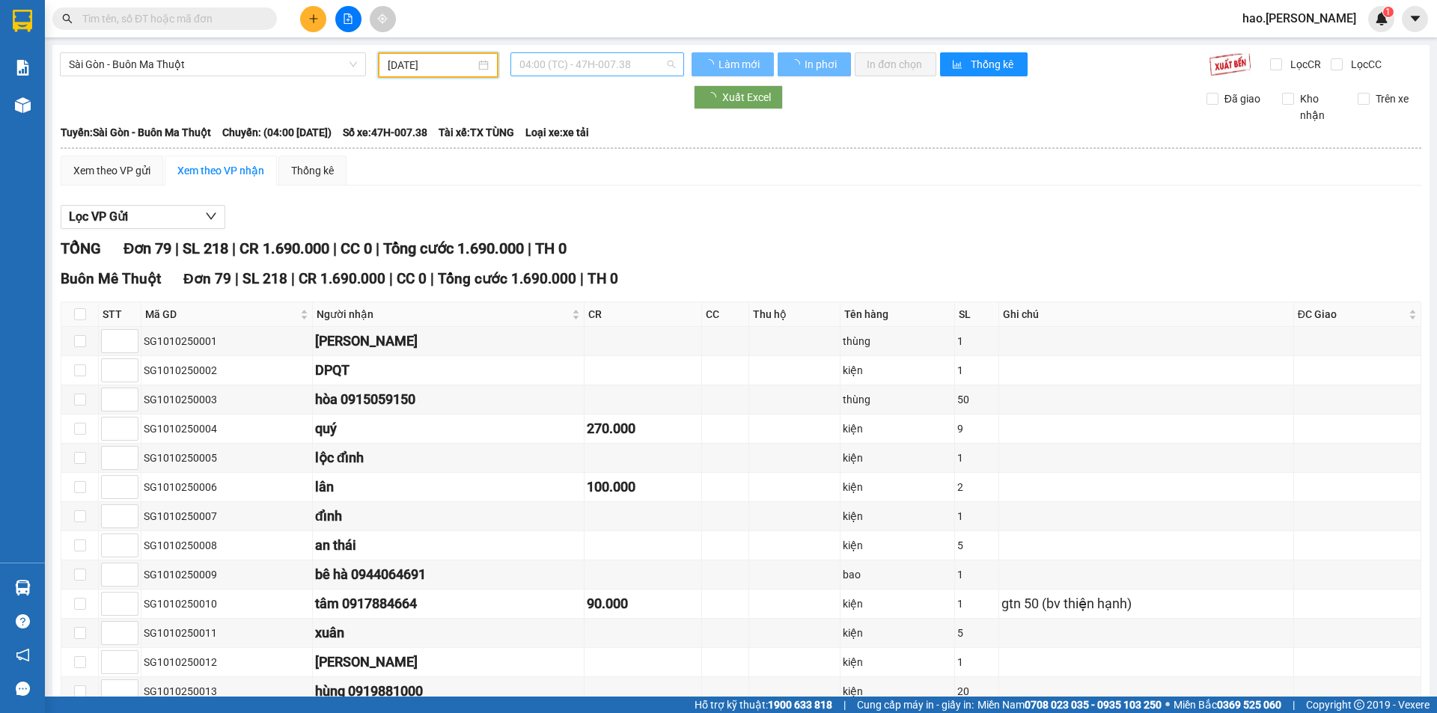
click at [606, 68] on span "04:00 (TC) - 47H-007.38" at bounding box center [597, 64] width 156 height 22
click at [449, 64] on input "[DATE]" at bounding box center [432, 65] width 88 height 16
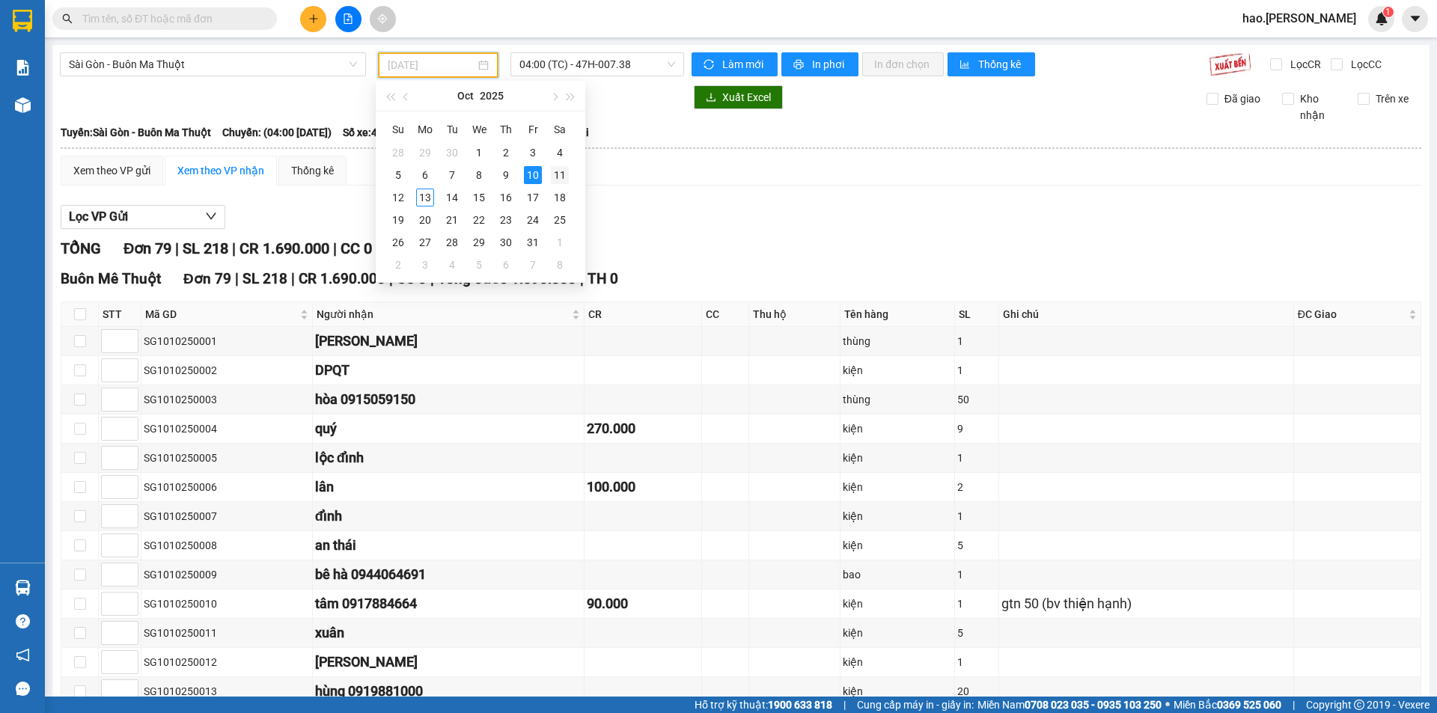
click at [563, 175] on div "11" at bounding box center [560, 175] width 18 height 18
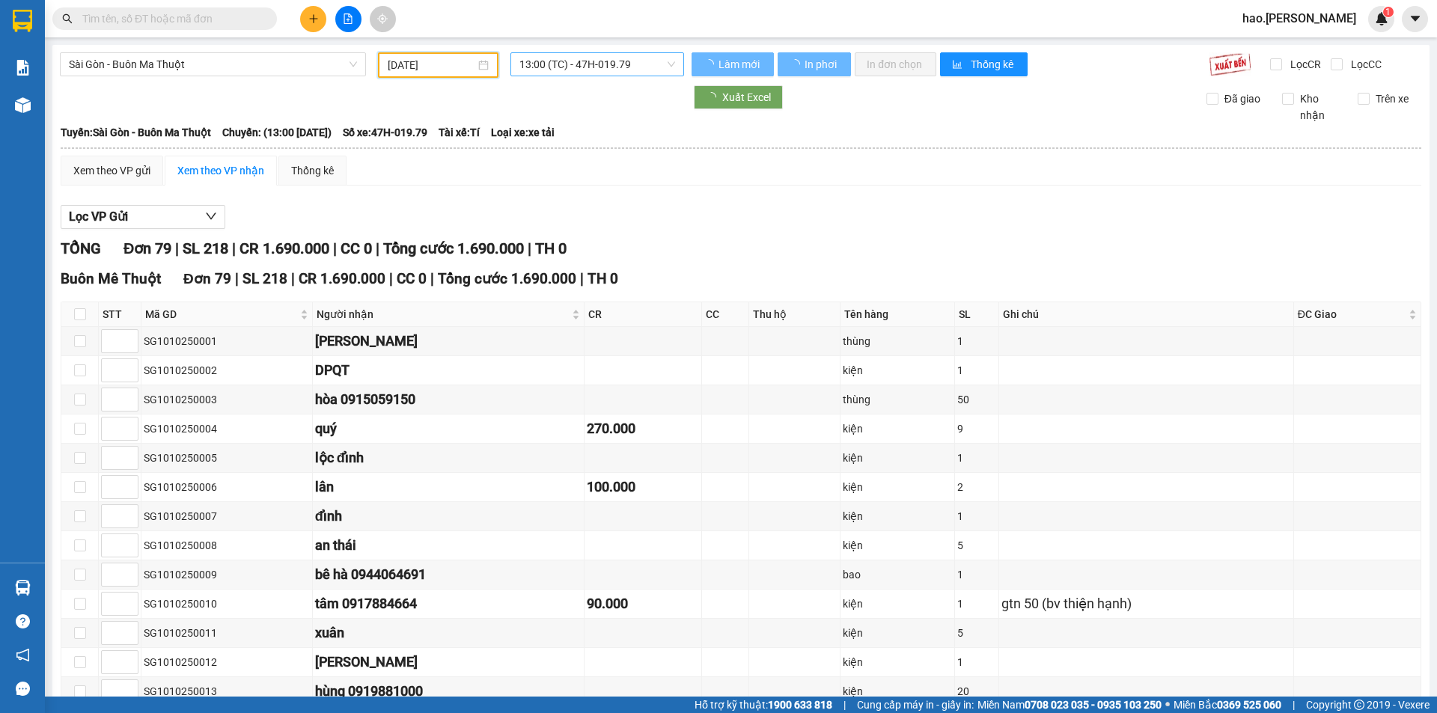
type input "[DATE]"
drag, startPoint x: 623, startPoint y: 61, endPoint x: 614, endPoint y: 75, distance: 15.8
click at [621, 61] on span "13:00 (TC) - 47H-019.79" at bounding box center [597, 64] width 156 height 22
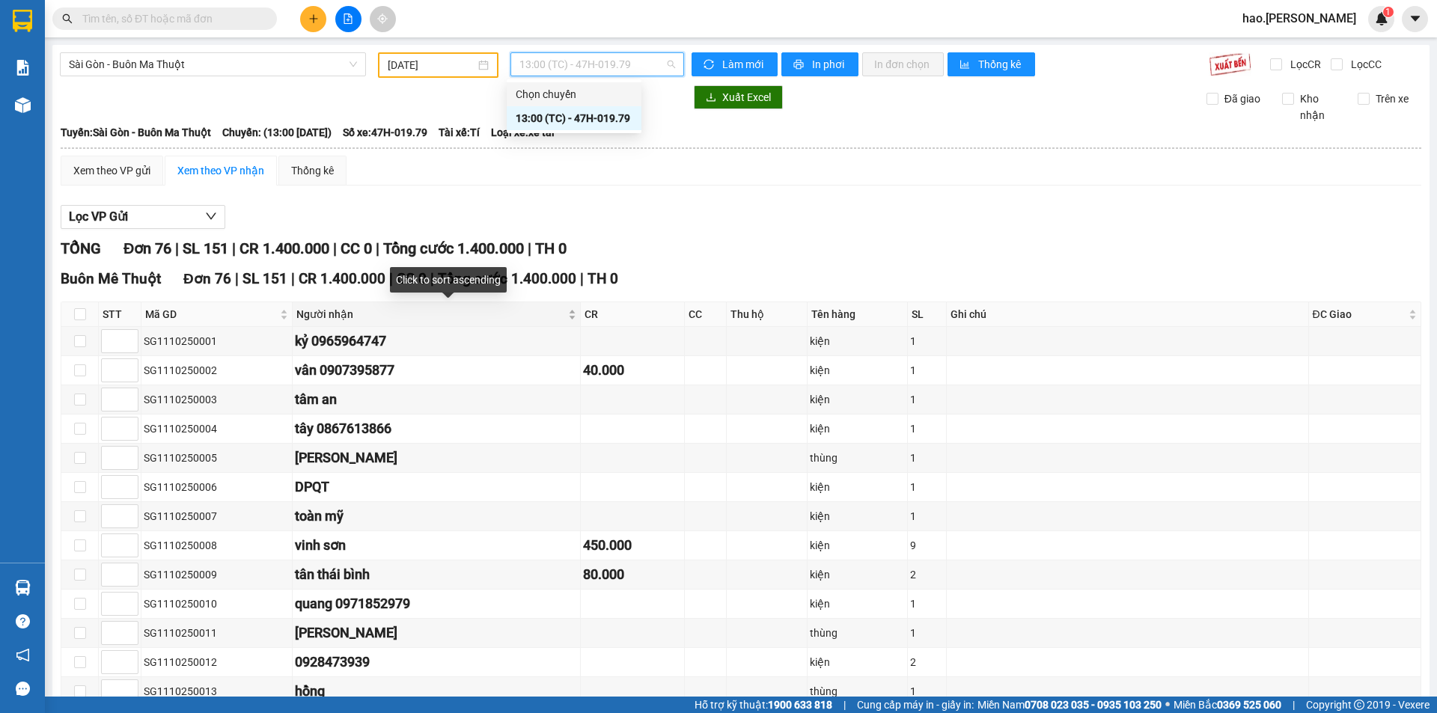
click at [576, 318] on div "Người nhận" at bounding box center [436, 314] width 280 height 16
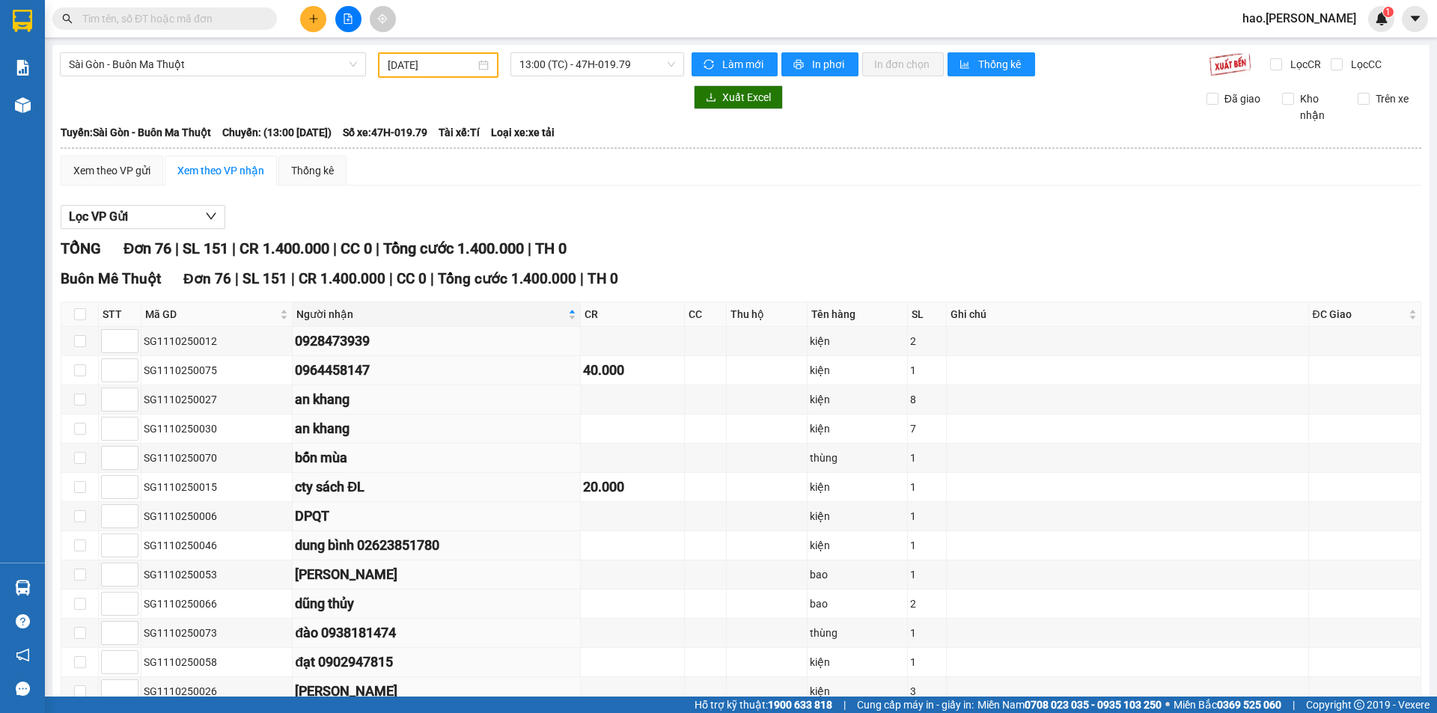
click at [315, 21] on icon "plus" at bounding box center [313, 18] width 10 height 10
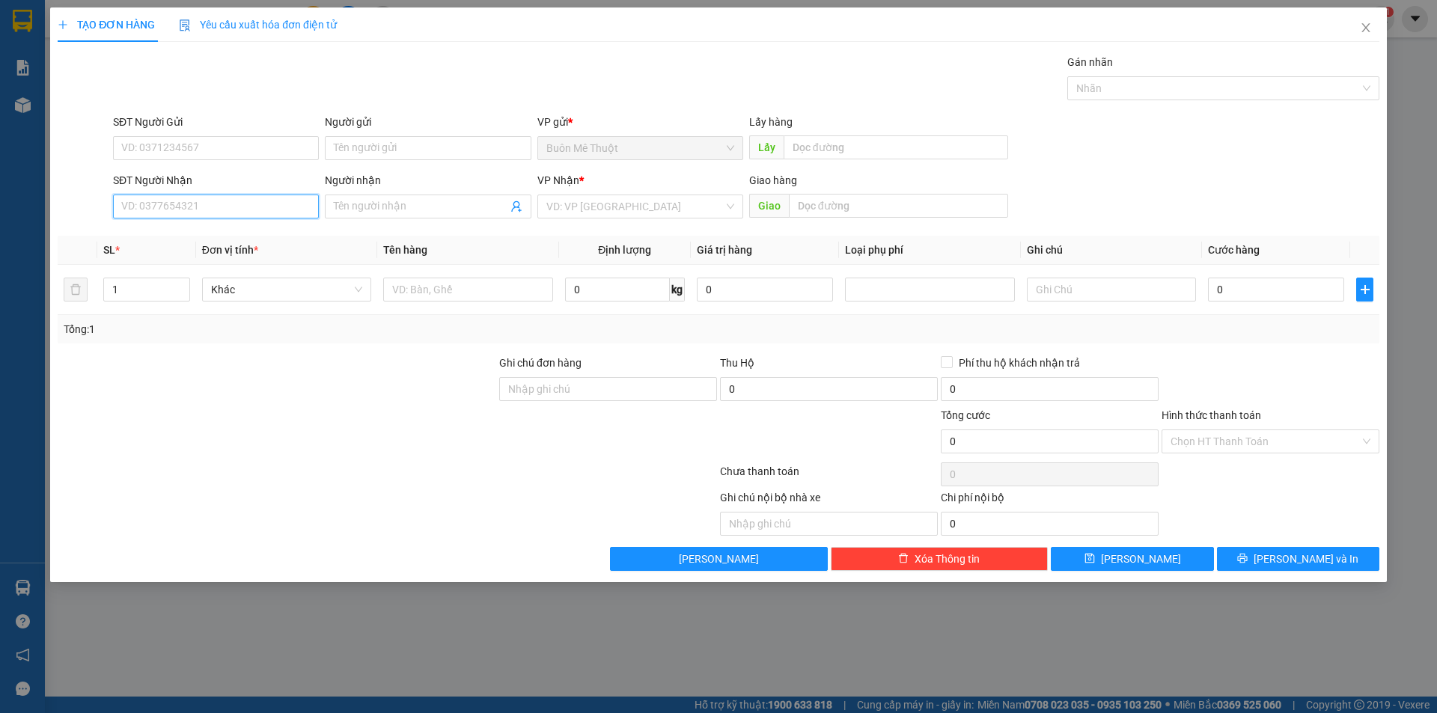
click at [231, 204] on input "SĐT Người Nhận" at bounding box center [216, 207] width 206 height 24
type input "02862711609"
drag, startPoint x: 182, startPoint y: 237, endPoint x: 209, endPoint y: 233, distance: 27.2
click at [182, 238] on div "02862711609" at bounding box center [216, 236] width 188 height 16
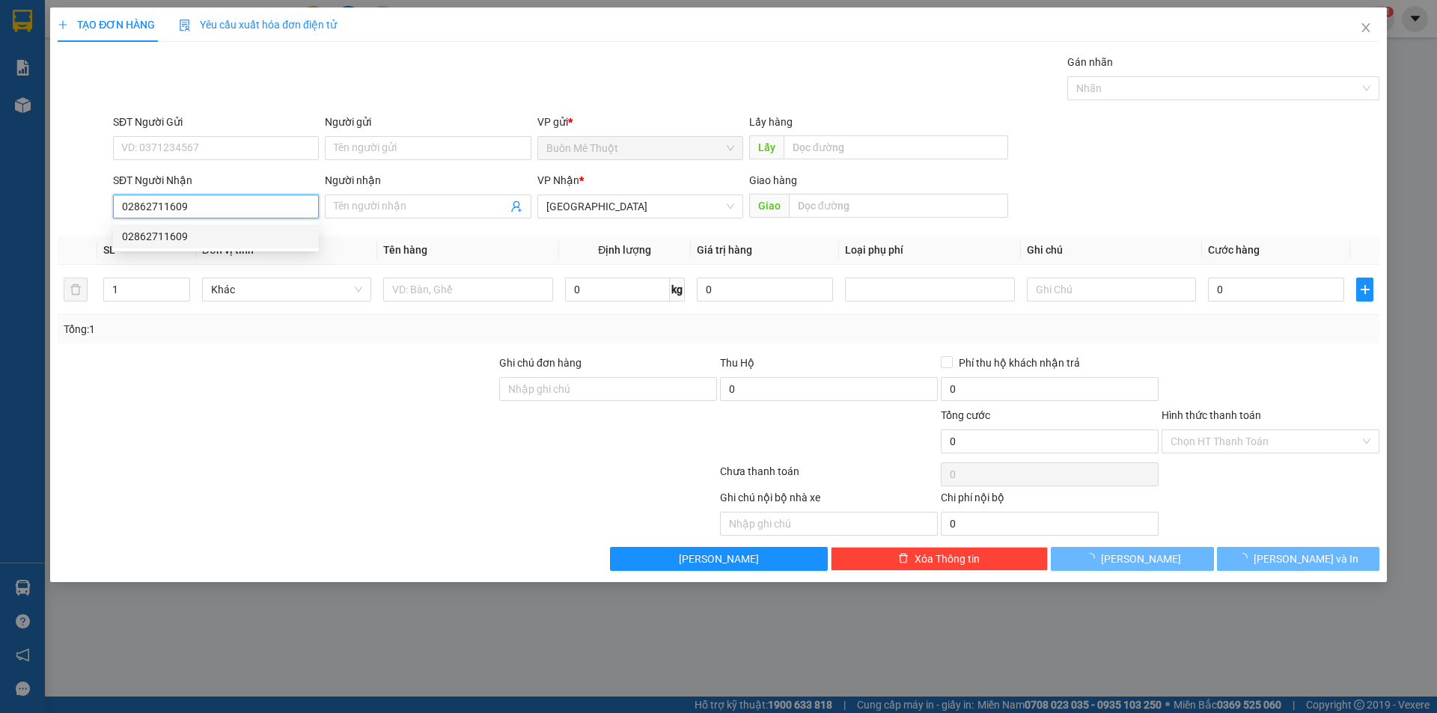
type input "30.000"
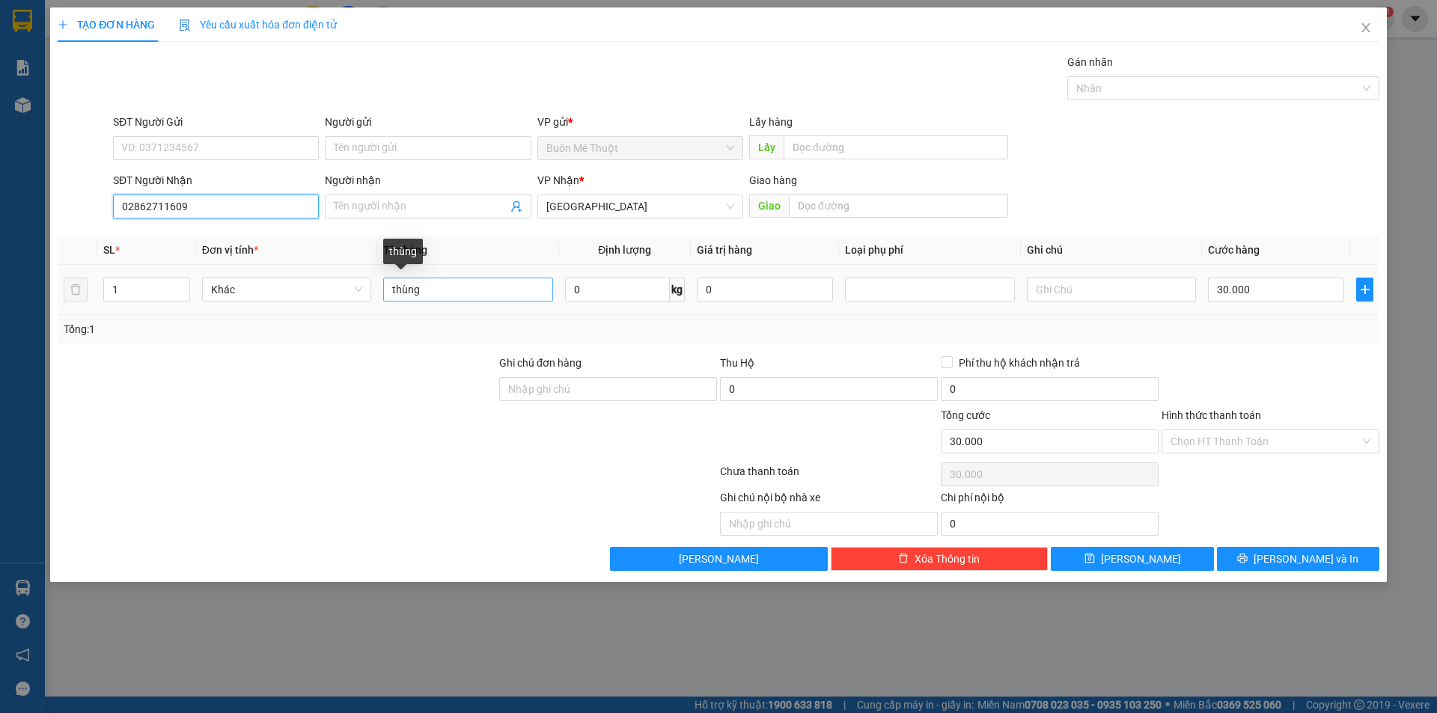
type input "02862711609"
click at [454, 296] on input "thùng" at bounding box center [467, 290] width 169 height 24
type input "KN"
click at [1272, 281] on input "30.000" at bounding box center [1276, 290] width 136 height 24
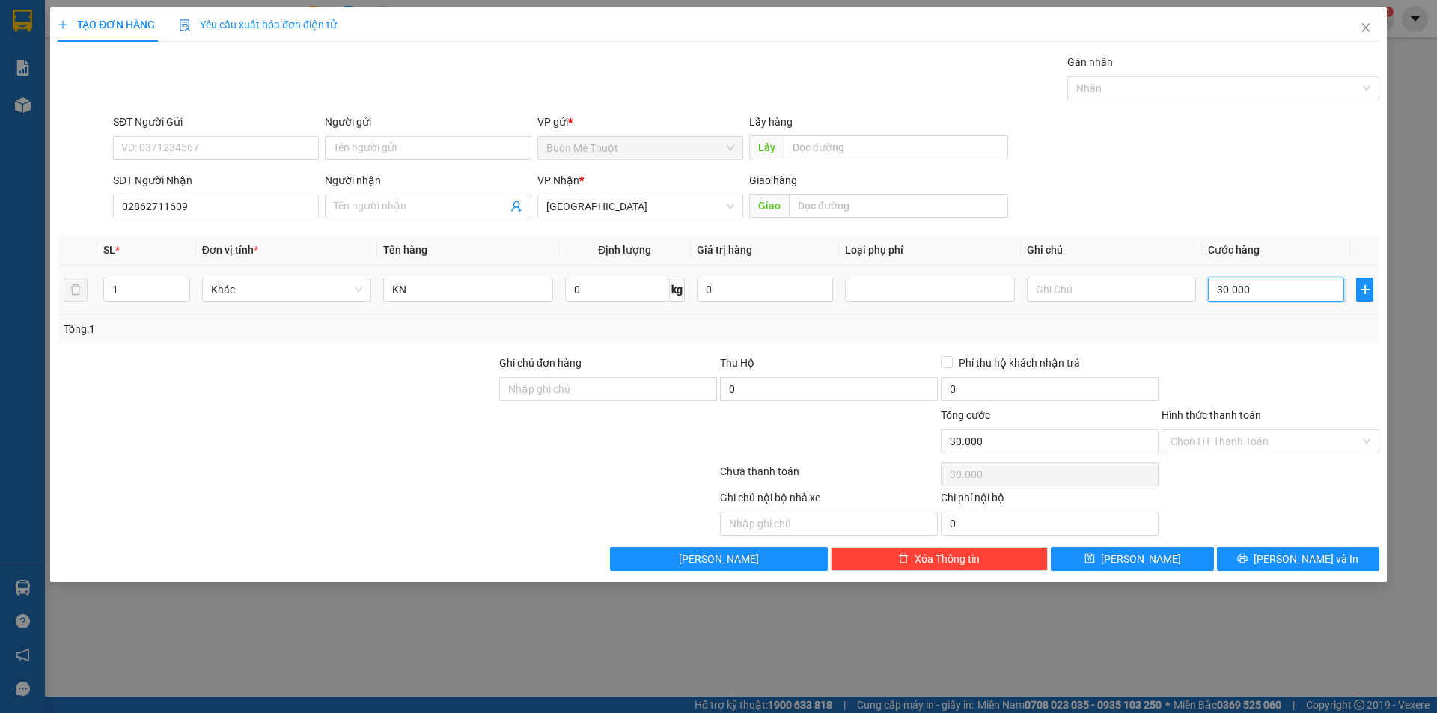
type input "2"
type input "20"
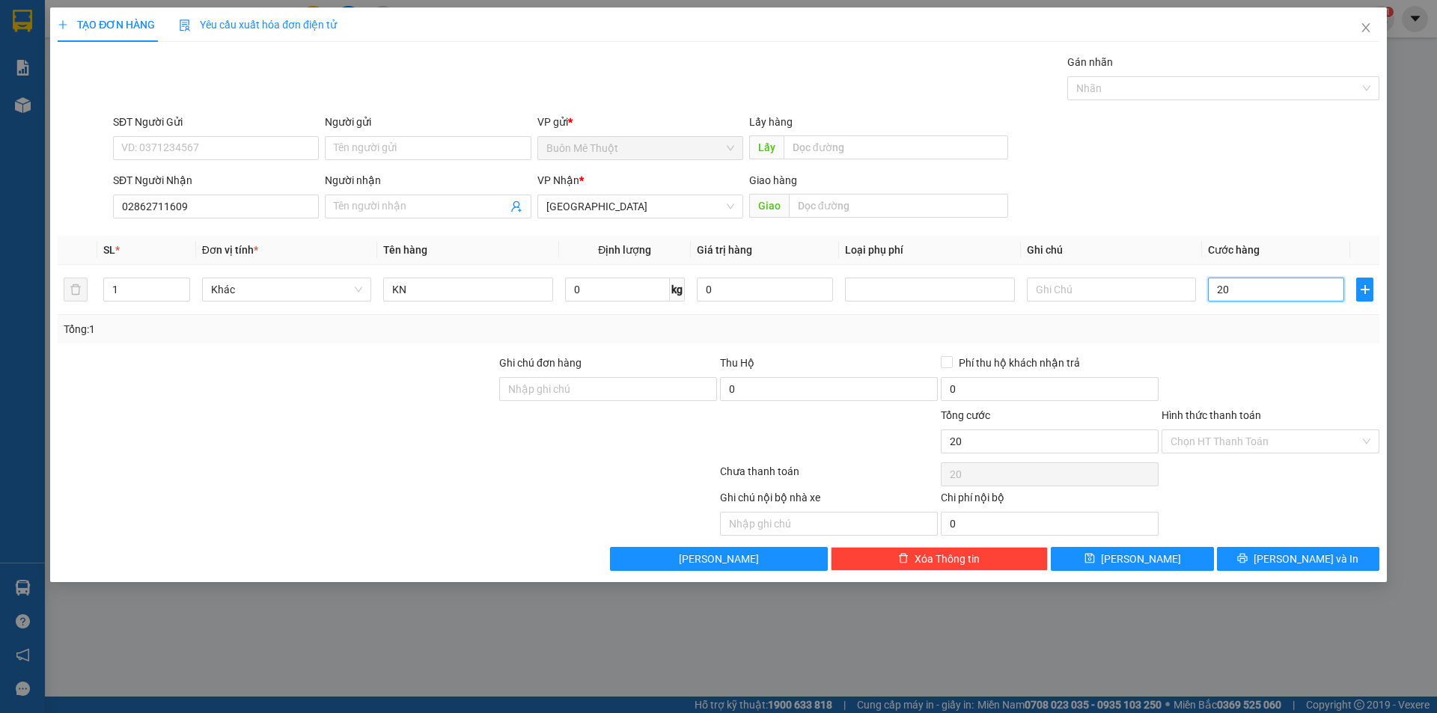
type input "20"
type input "20.000"
click at [1221, 455] on div "Hình thức thanh toán Chọn HT Thanh Toán" at bounding box center [1271, 433] width 218 height 52
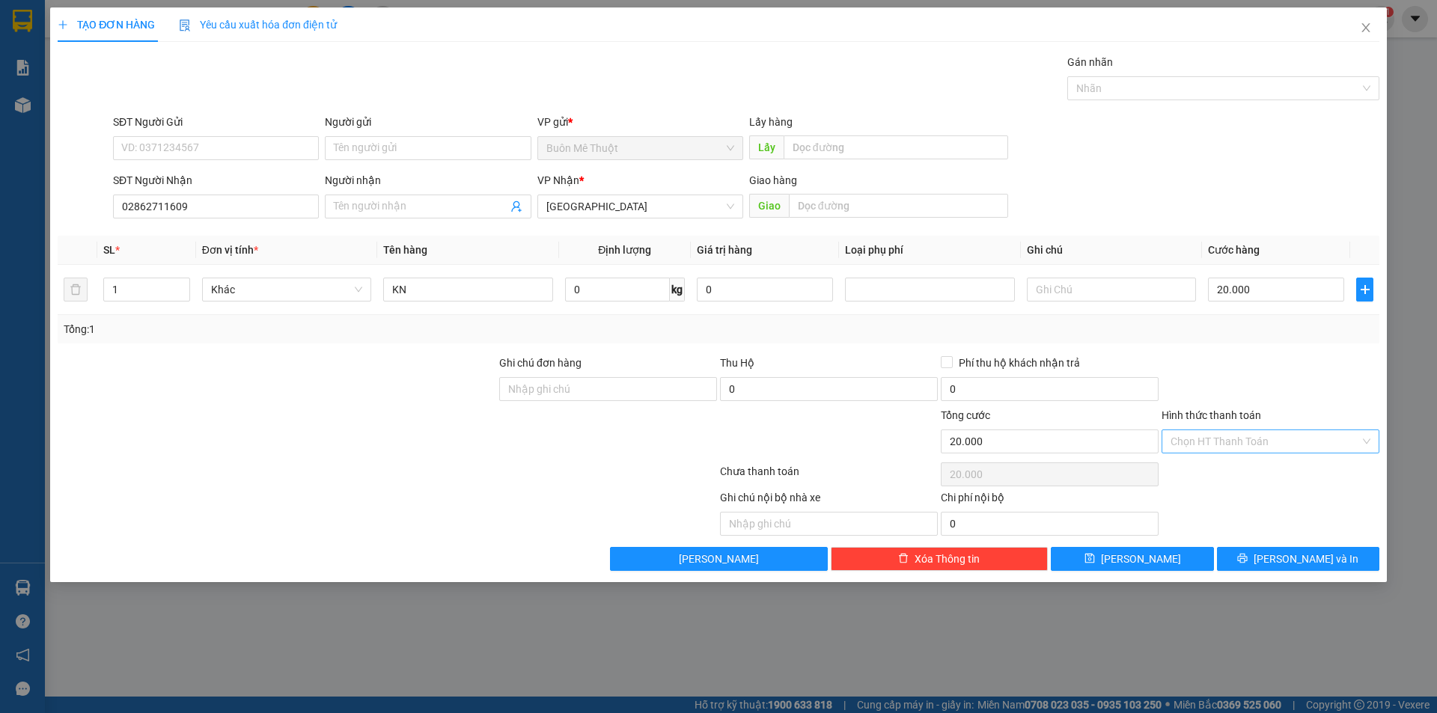
click at [1233, 435] on input "Hình thức thanh toán" at bounding box center [1265, 441] width 189 height 22
drag, startPoint x: 1219, startPoint y: 473, endPoint x: 1256, endPoint y: 529, distance: 67.5
click at [1219, 474] on div "Tại văn phòng" at bounding box center [1271, 471] width 200 height 16
click at [1253, 556] on button "[PERSON_NAME] và In" at bounding box center [1298, 559] width 162 height 24
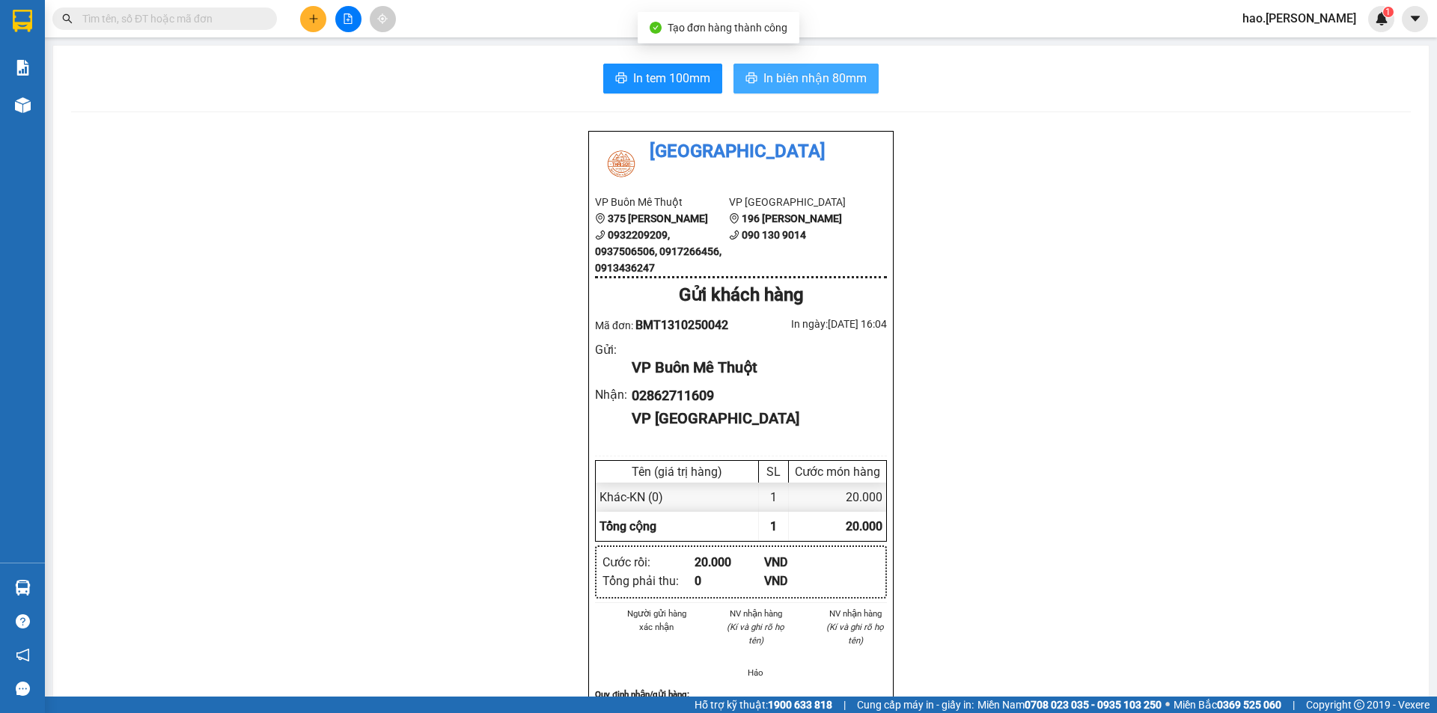
click at [826, 76] on span "In biên nhận 80mm" at bounding box center [814, 78] width 103 height 19
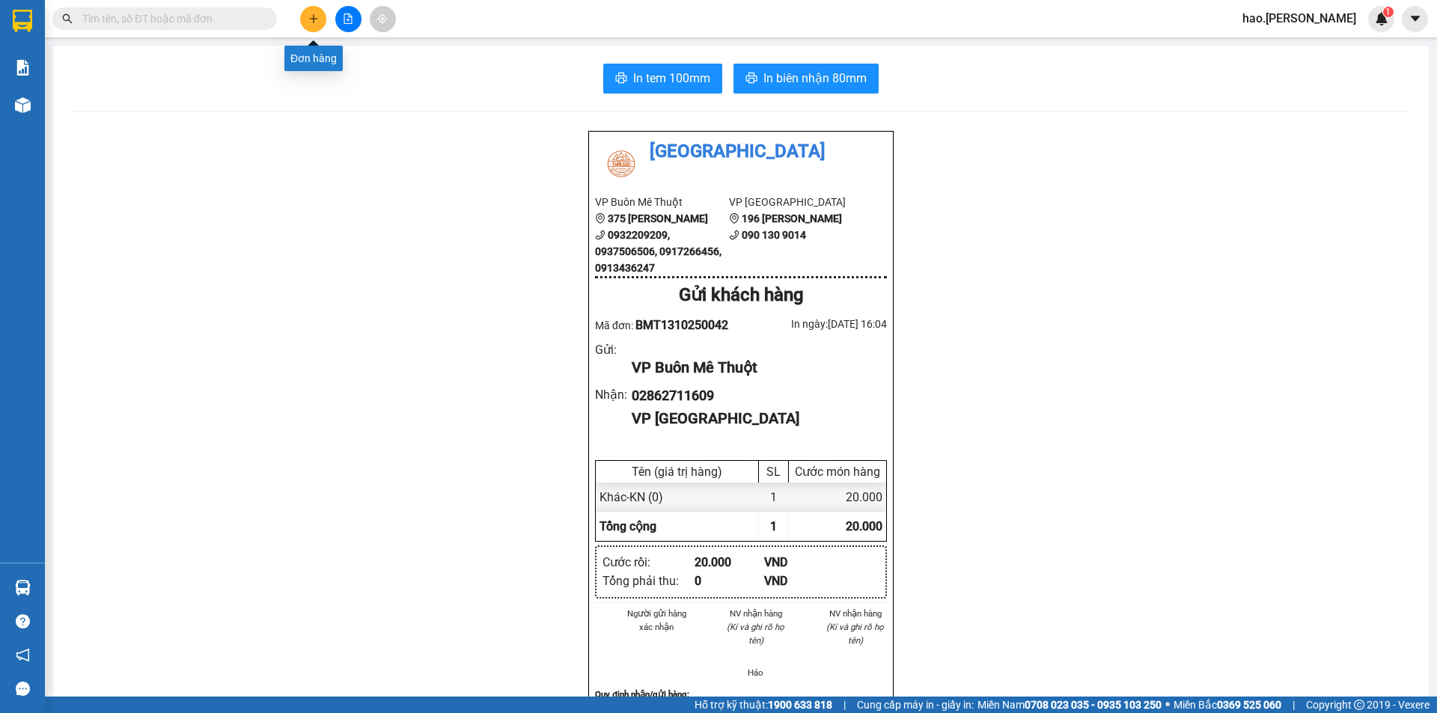
click at [319, 13] on button at bounding box center [313, 19] width 26 height 26
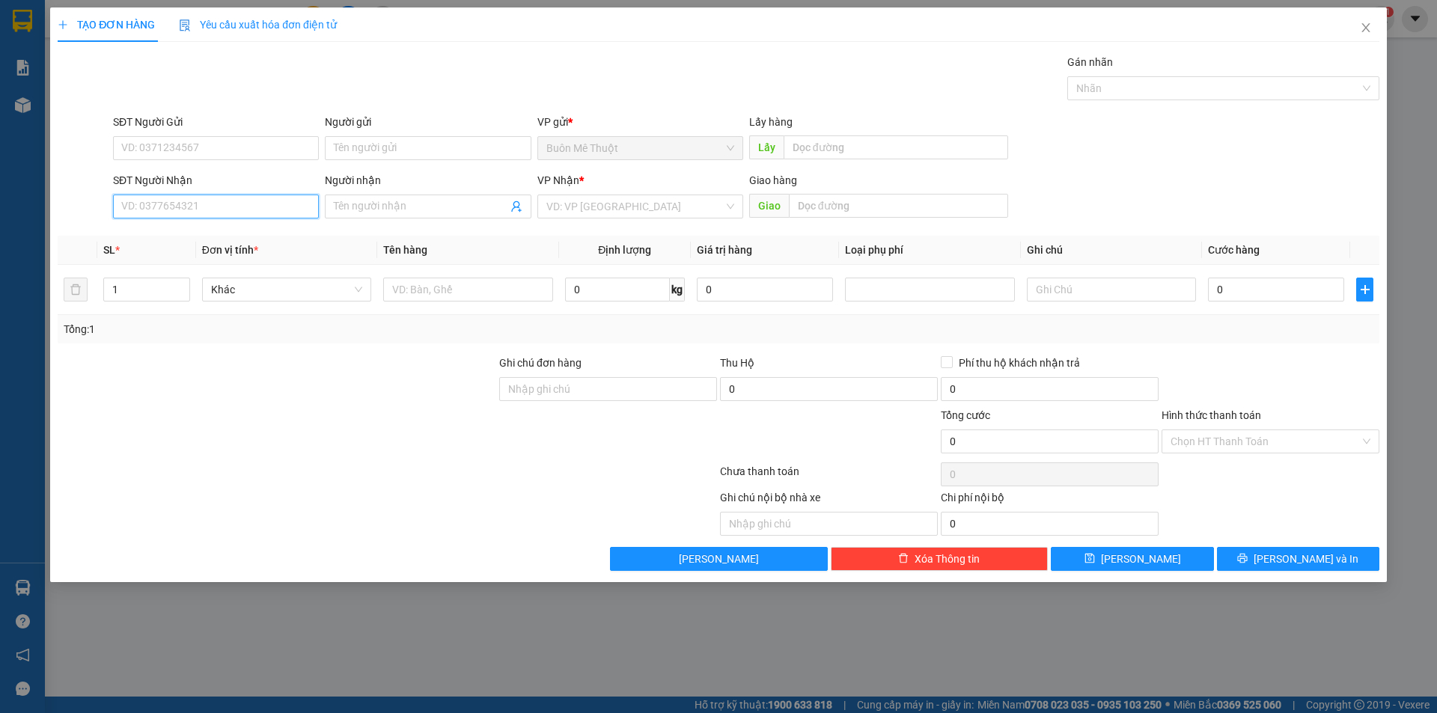
click at [159, 214] on input "SĐT Người Nhận" at bounding box center [216, 207] width 206 height 24
type input "02862649088"
drag, startPoint x: 153, startPoint y: 240, endPoint x: 150, endPoint y: 227, distance: 13.3
click at [154, 240] on div "02862649088" at bounding box center [216, 236] width 188 height 16
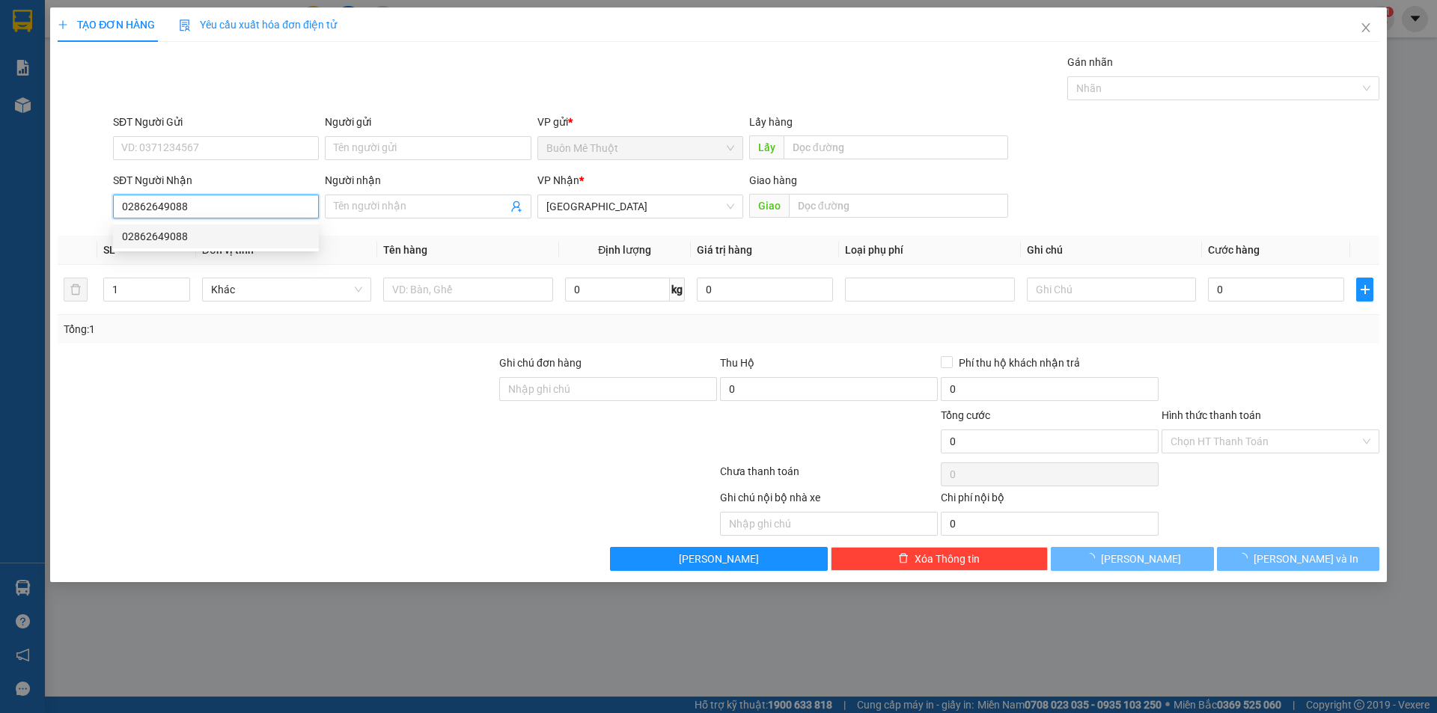
type input "20.000"
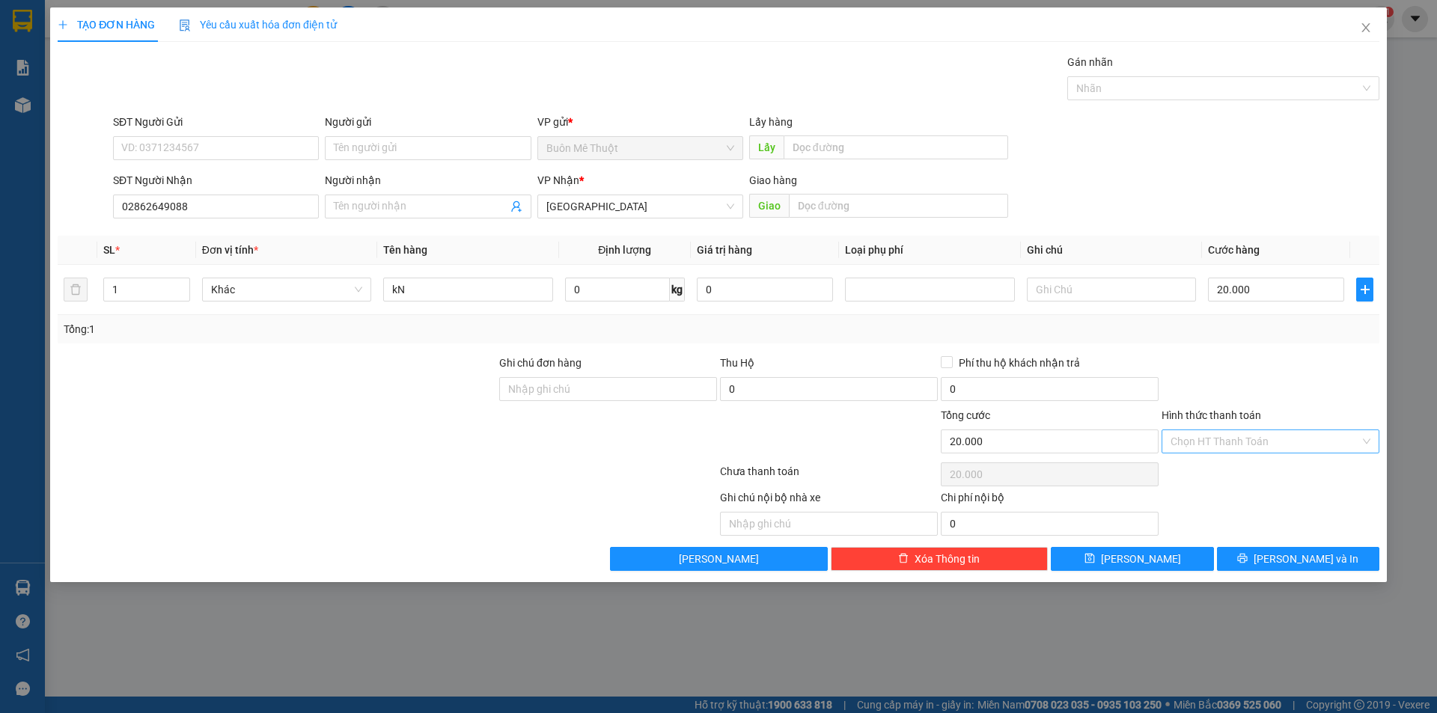
click at [1224, 442] on input "Hình thức thanh toán" at bounding box center [1265, 441] width 189 height 22
drag, startPoint x: 1223, startPoint y: 475, endPoint x: 1280, endPoint y: 537, distance: 84.2
click at [1224, 475] on div "Tại văn phòng" at bounding box center [1271, 471] width 200 height 16
click at [1268, 563] on button "[PERSON_NAME] và In" at bounding box center [1298, 559] width 162 height 24
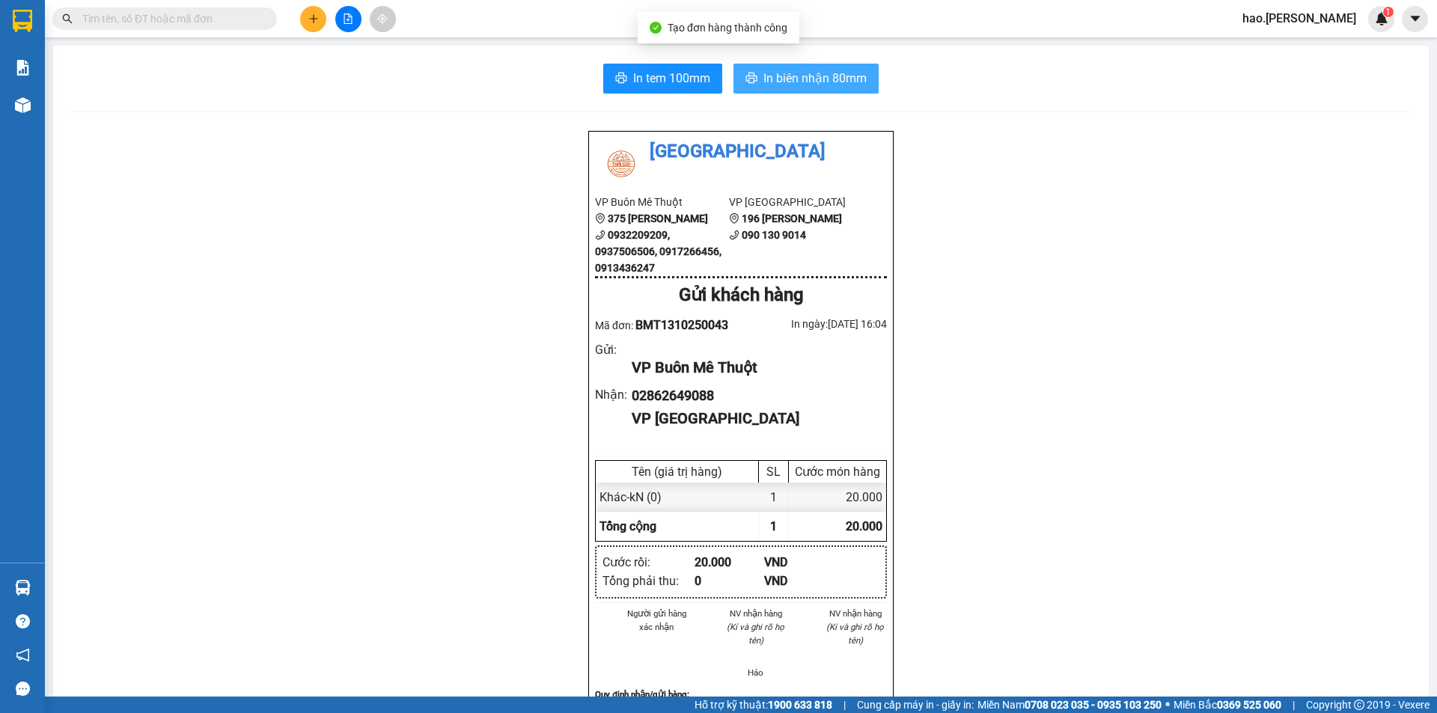
click at [794, 76] on span "In biên nhận 80mm" at bounding box center [814, 78] width 103 height 19
click at [701, 61] on div "In tem 100mm In biên nhận 80mm Thái Sơn VP Buôn Mê Thuột 375 Hoàng Diệu 0932209…" at bounding box center [741, 654] width 1376 height 1216
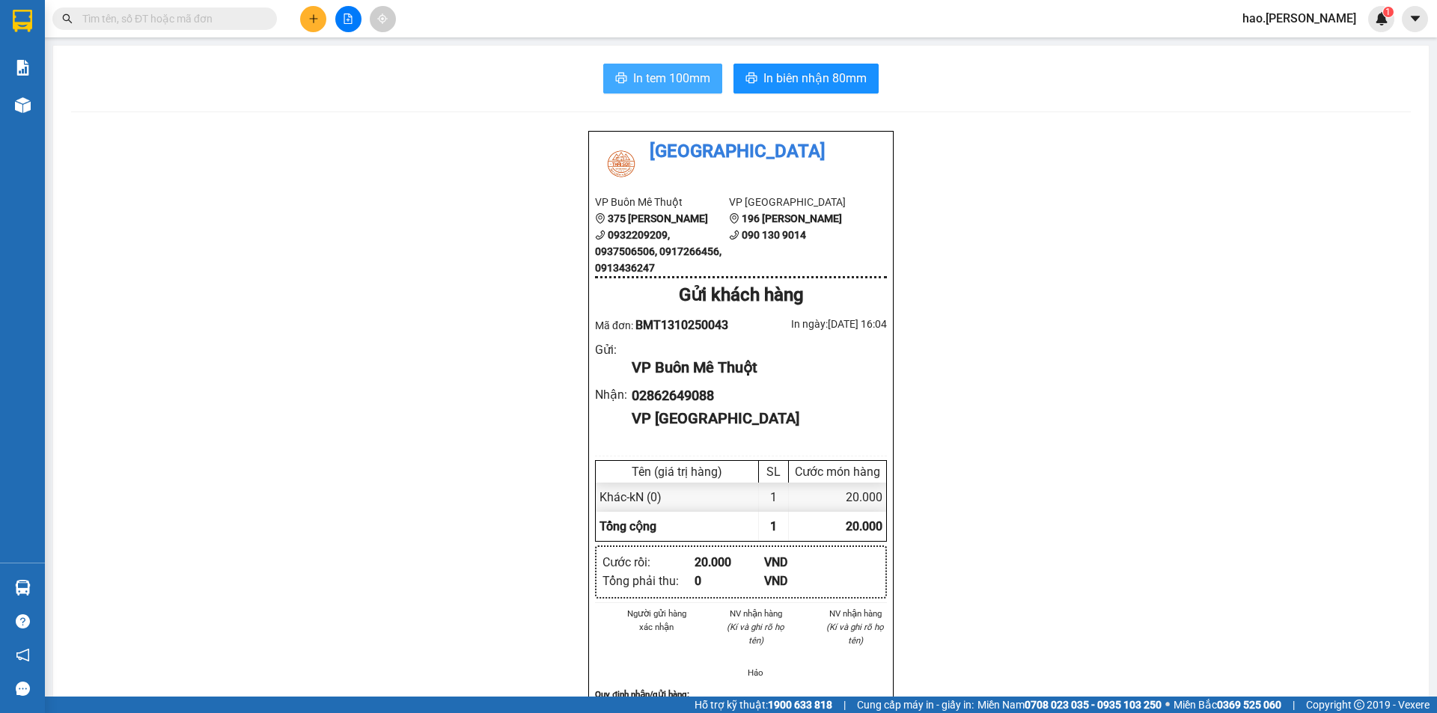
drag, startPoint x: 701, startPoint y: 76, endPoint x: 724, endPoint y: 67, distance: 24.6
click at [701, 76] on span "In tem 100mm" at bounding box center [671, 78] width 77 height 19
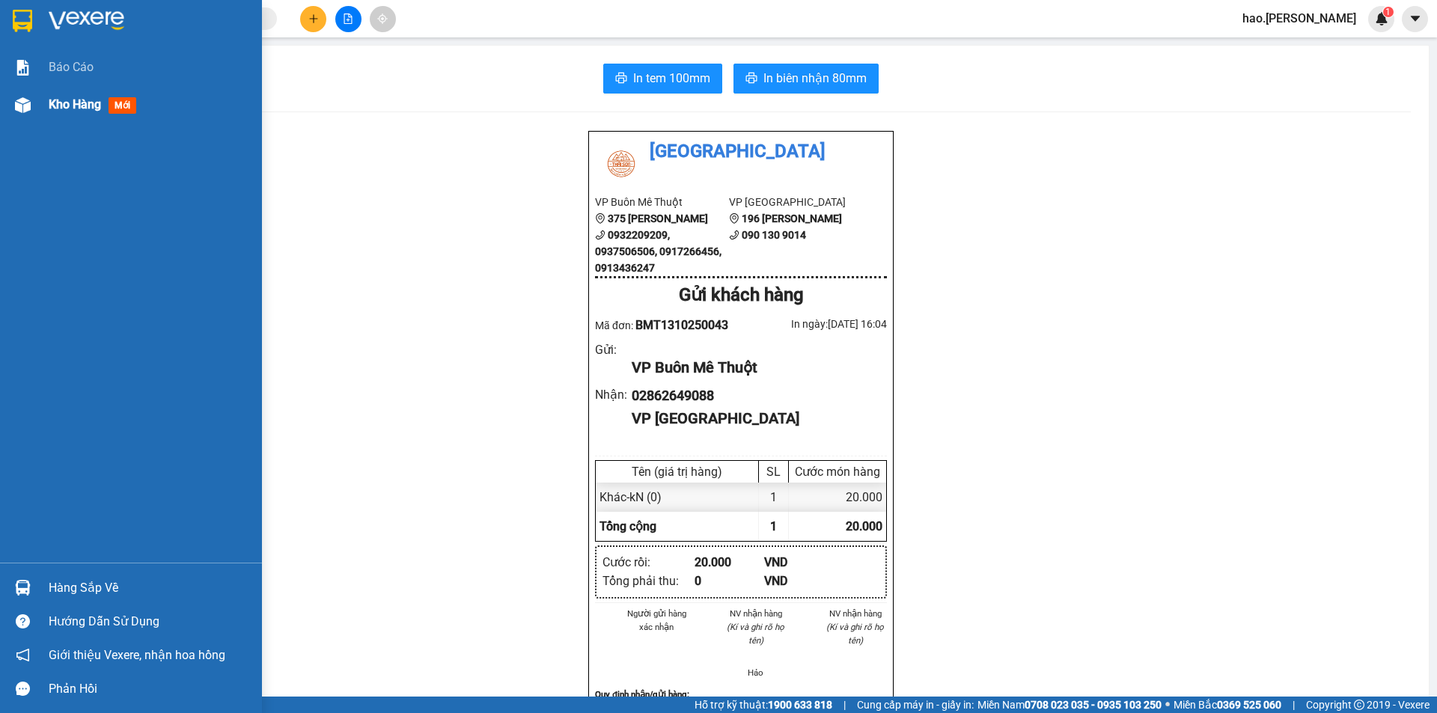
click at [48, 109] on div "Kho hàng mới" at bounding box center [131, 104] width 262 height 37
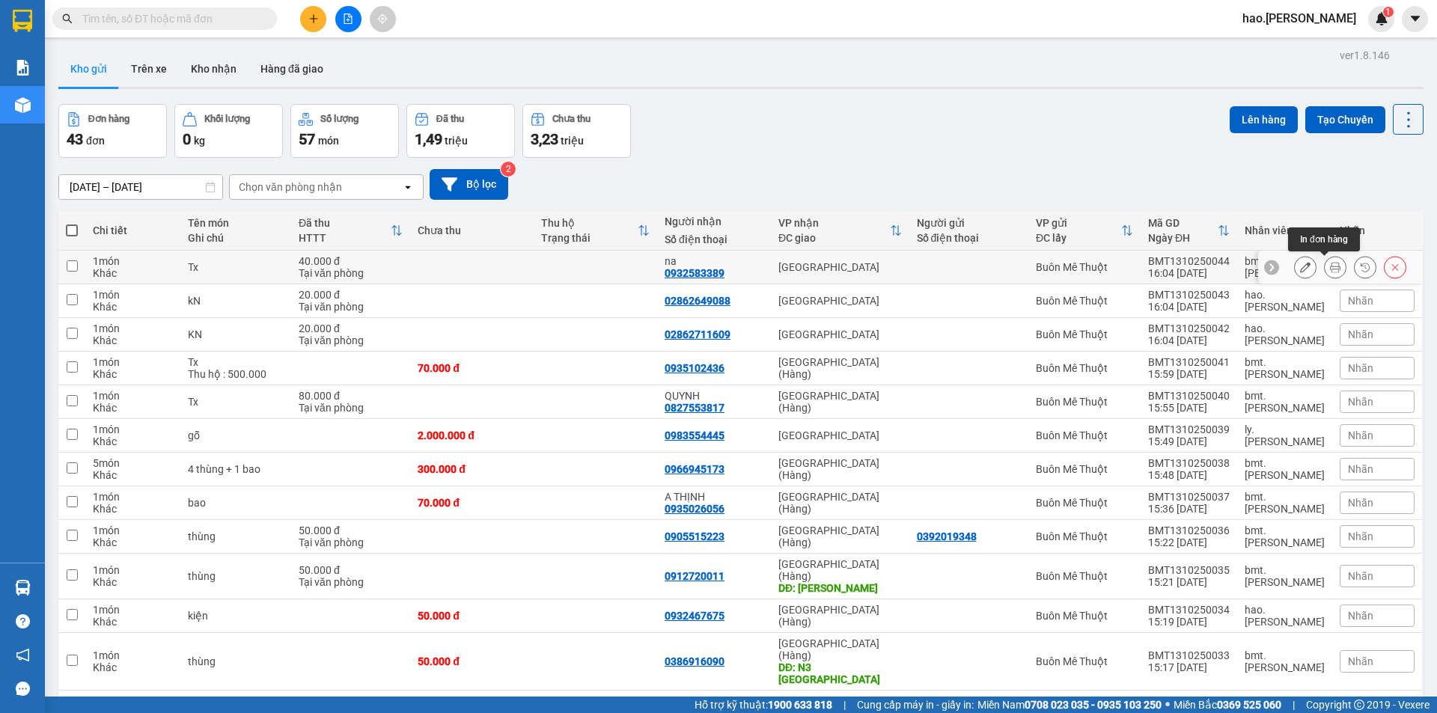
click at [1325, 260] on button at bounding box center [1335, 267] width 21 height 26
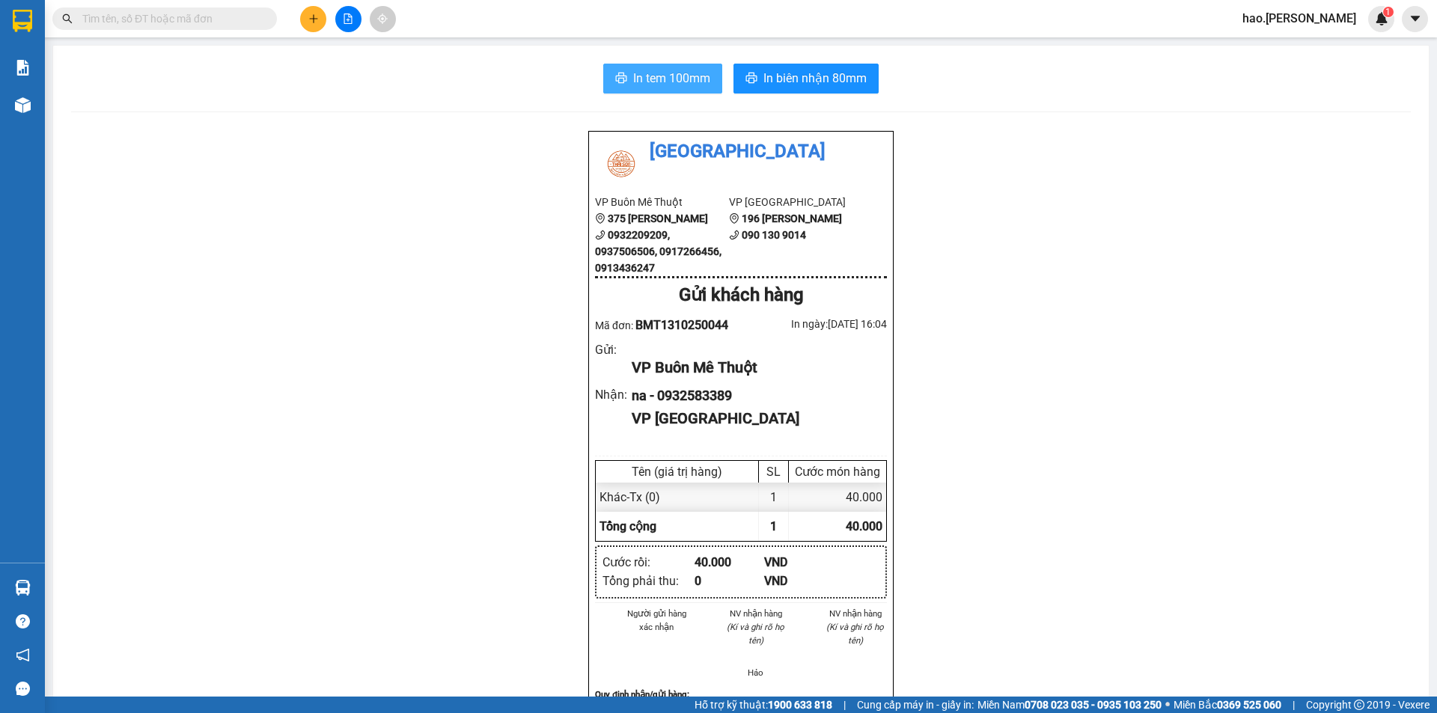
click at [624, 70] on button "In tem 100mm" at bounding box center [662, 79] width 119 height 30
click at [805, 80] on span "In biên nhận 80mm" at bounding box center [814, 78] width 103 height 19
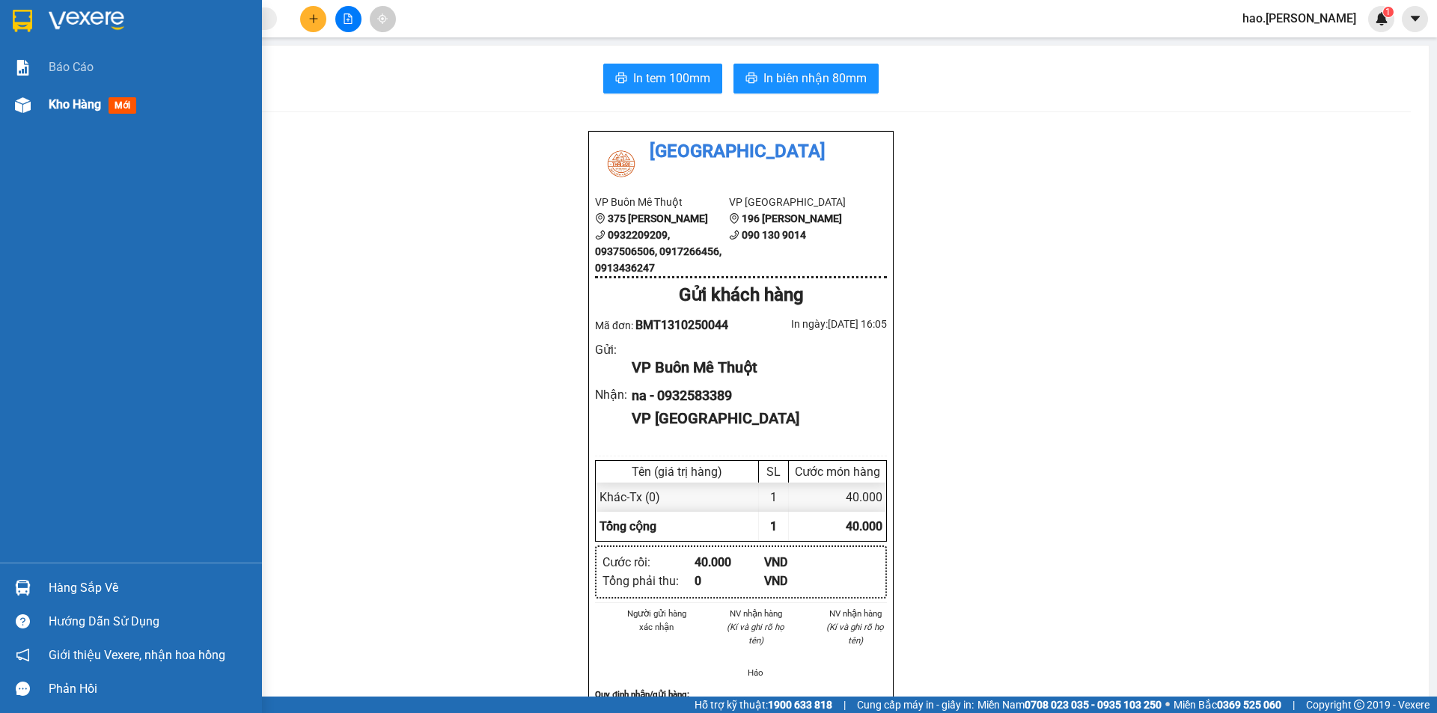
click at [88, 99] on span "Kho hàng" at bounding box center [75, 104] width 52 height 14
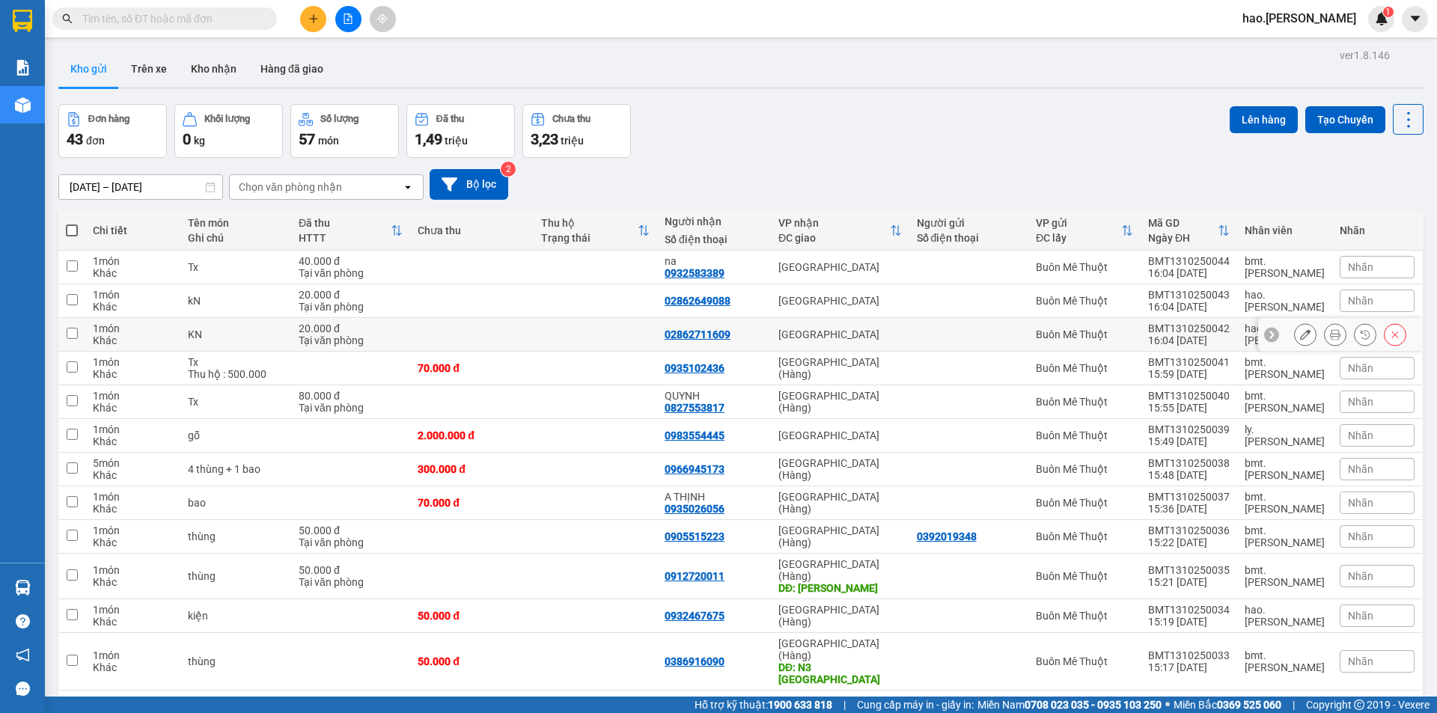
click at [1330, 338] on icon at bounding box center [1335, 334] width 10 height 10
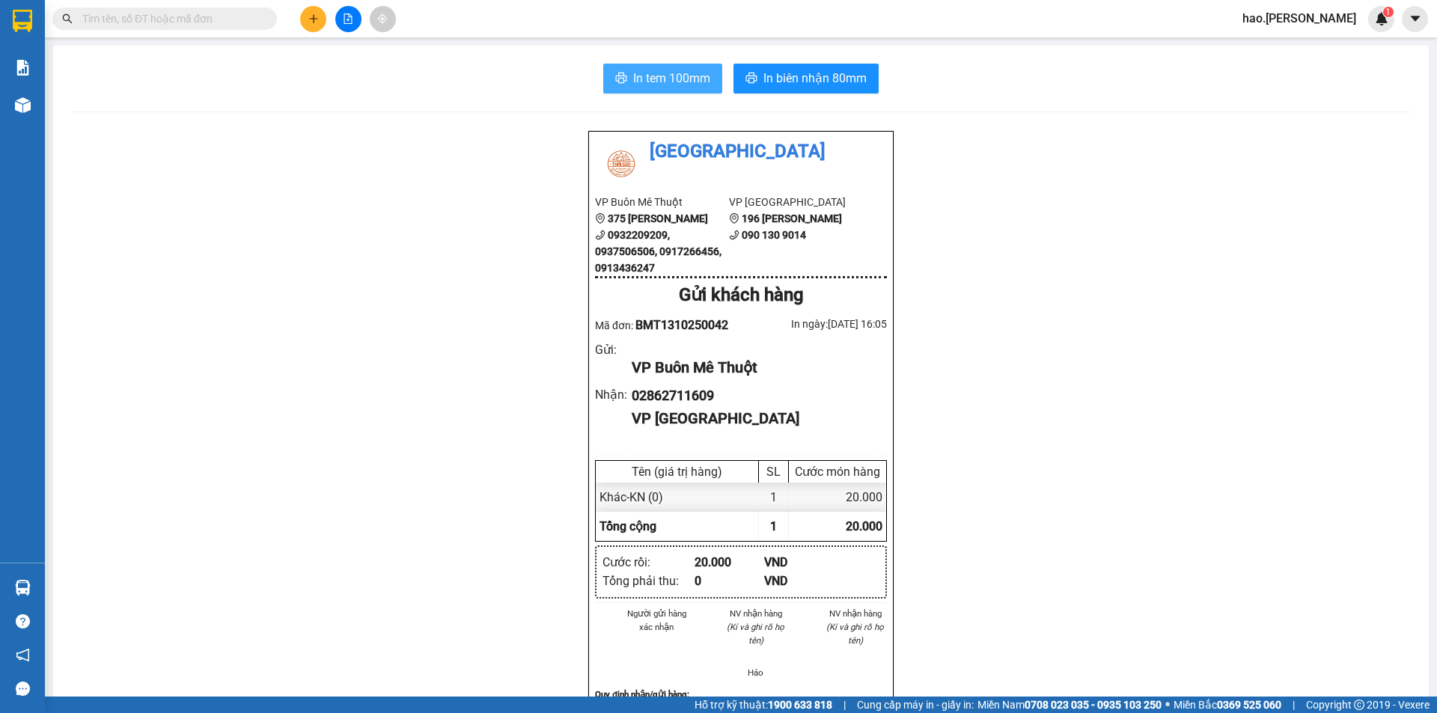
click at [651, 83] on span "In tem 100mm" at bounding box center [671, 78] width 77 height 19
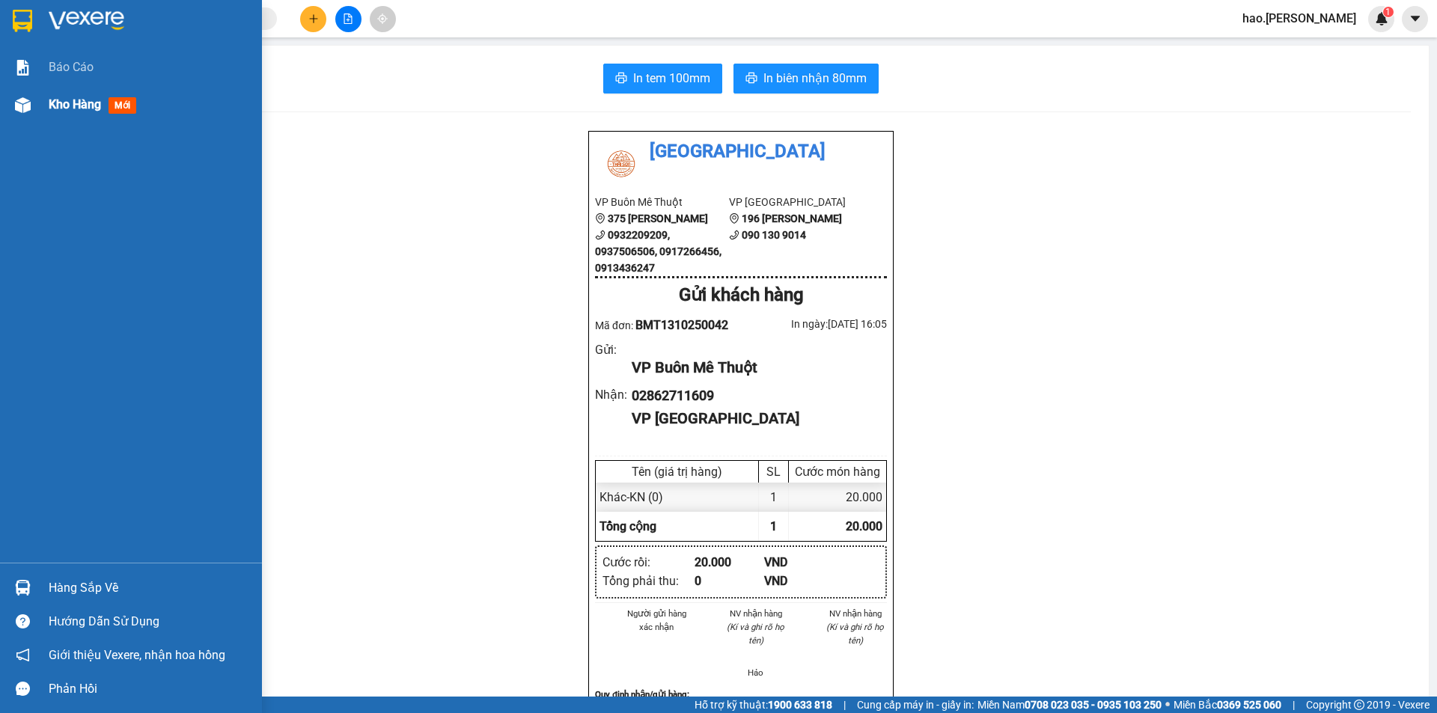
click at [55, 93] on div "Kho hàng mới" at bounding box center [150, 104] width 202 height 37
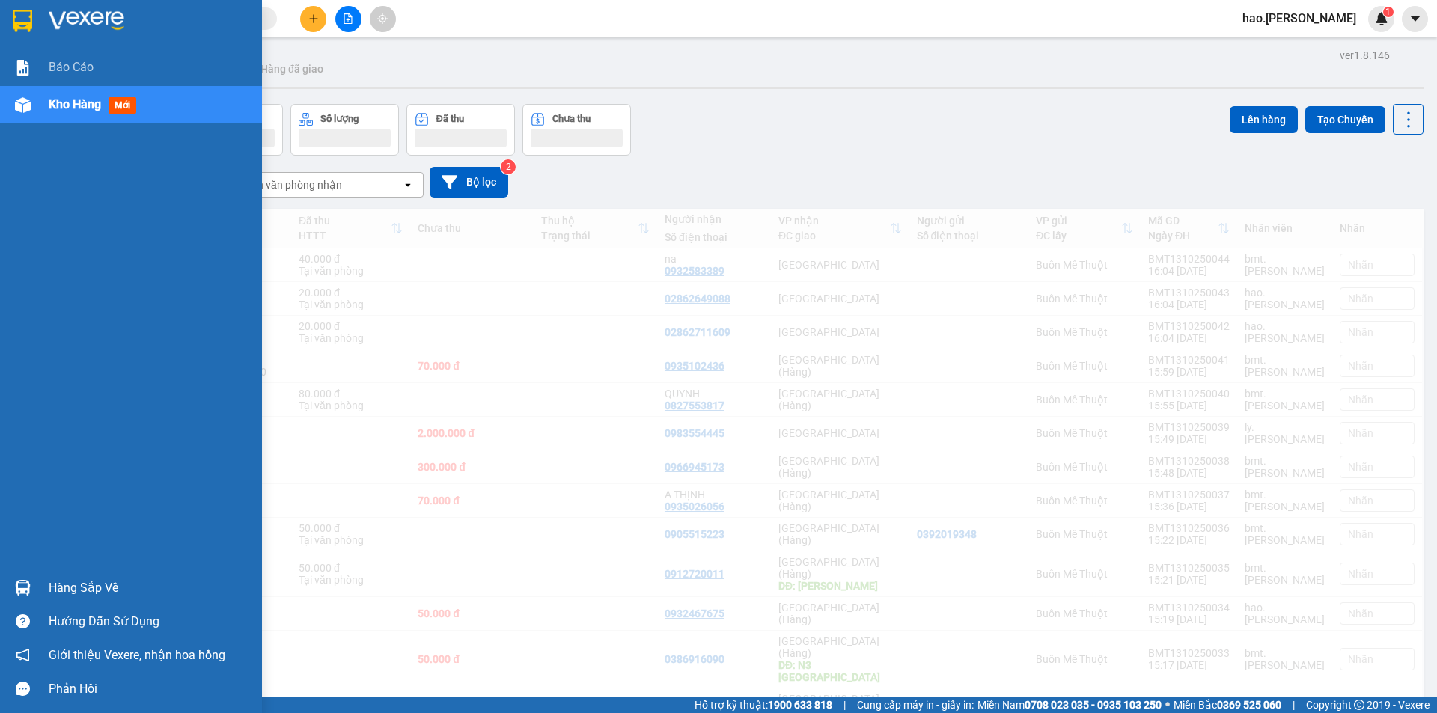
click at [55, 93] on div "Kho hàng mới" at bounding box center [150, 104] width 202 height 37
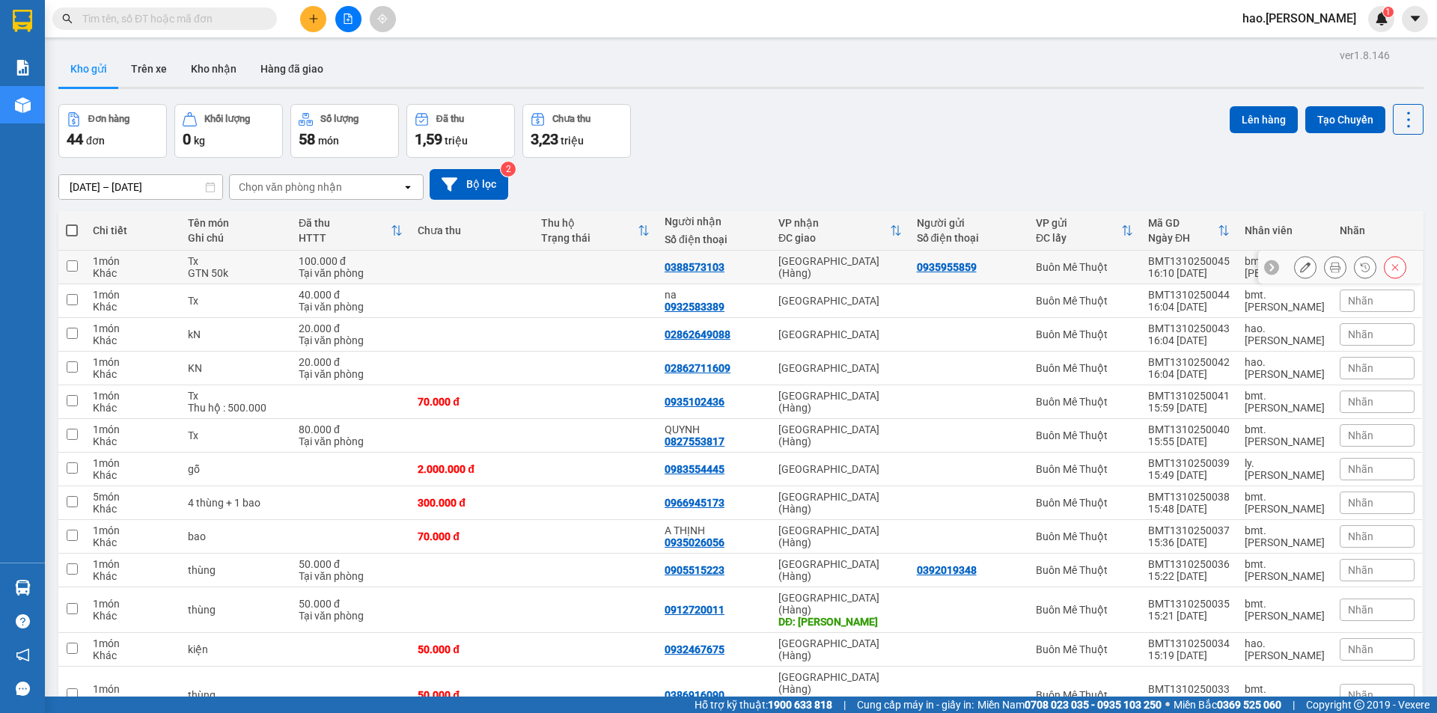
click at [1330, 263] on icon at bounding box center [1335, 267] width 10 height 10
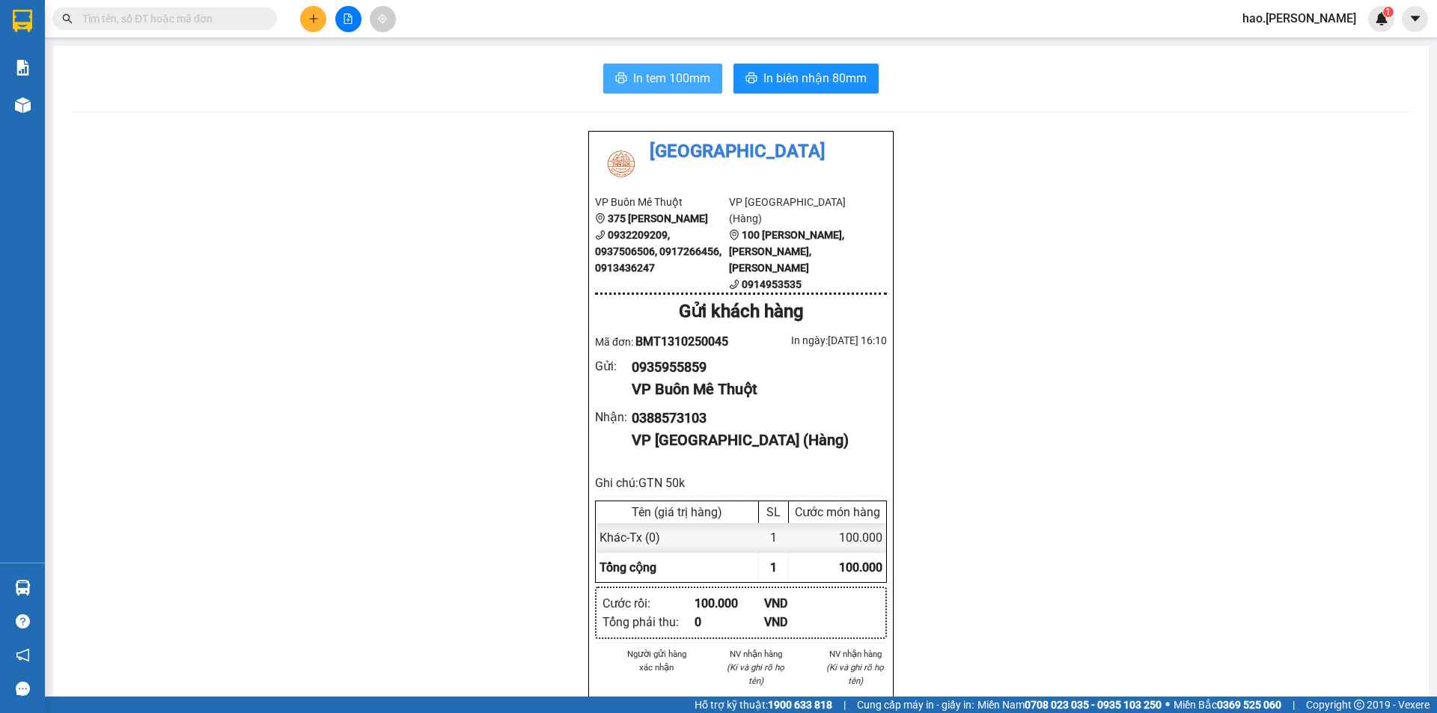
click at [685, 85] on span "In tem 100mm" at bounding box center [671, 78] width 77 height 19
click at [790, 73] on span "In biên nhận 80mm" at bounding box center [814, 78] width 103 height 19
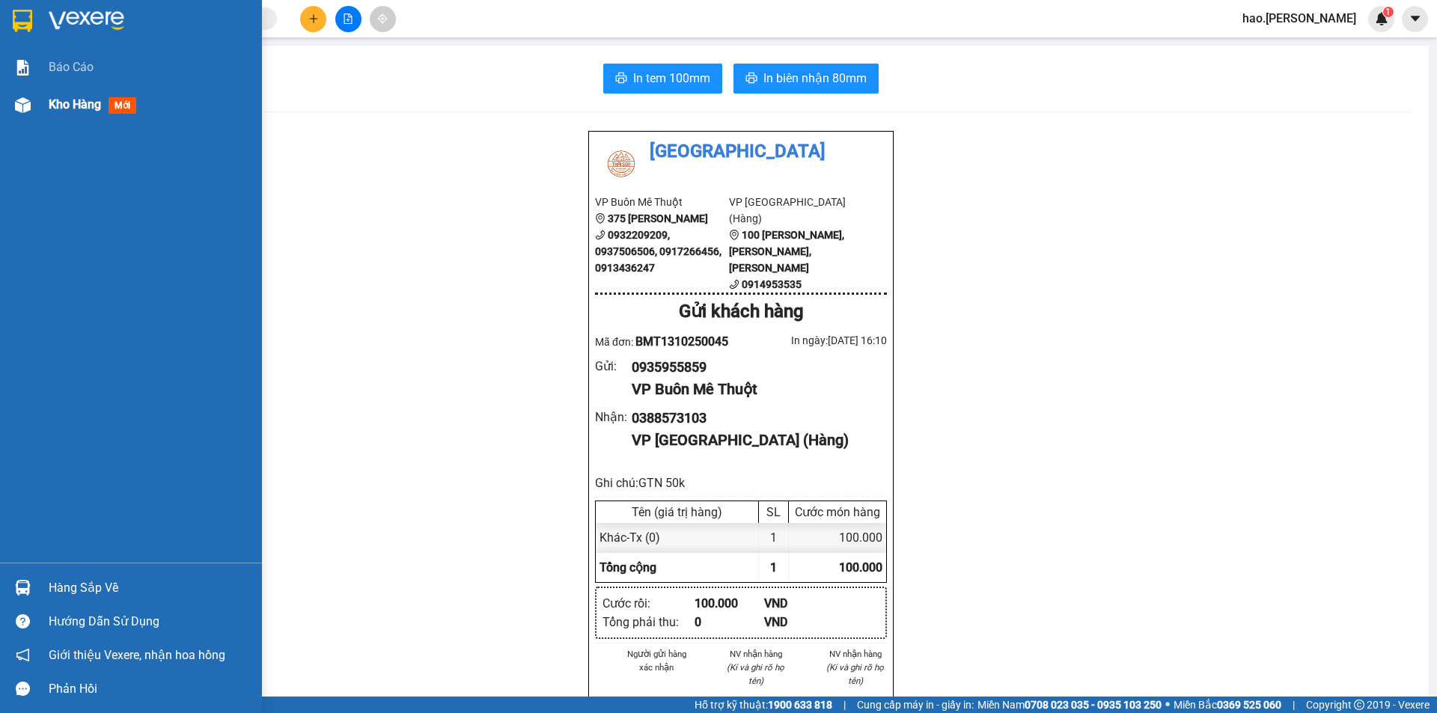
click at [64, 105] on span "Kho hàng" at bounding box center [75, 104] width 52 height 14
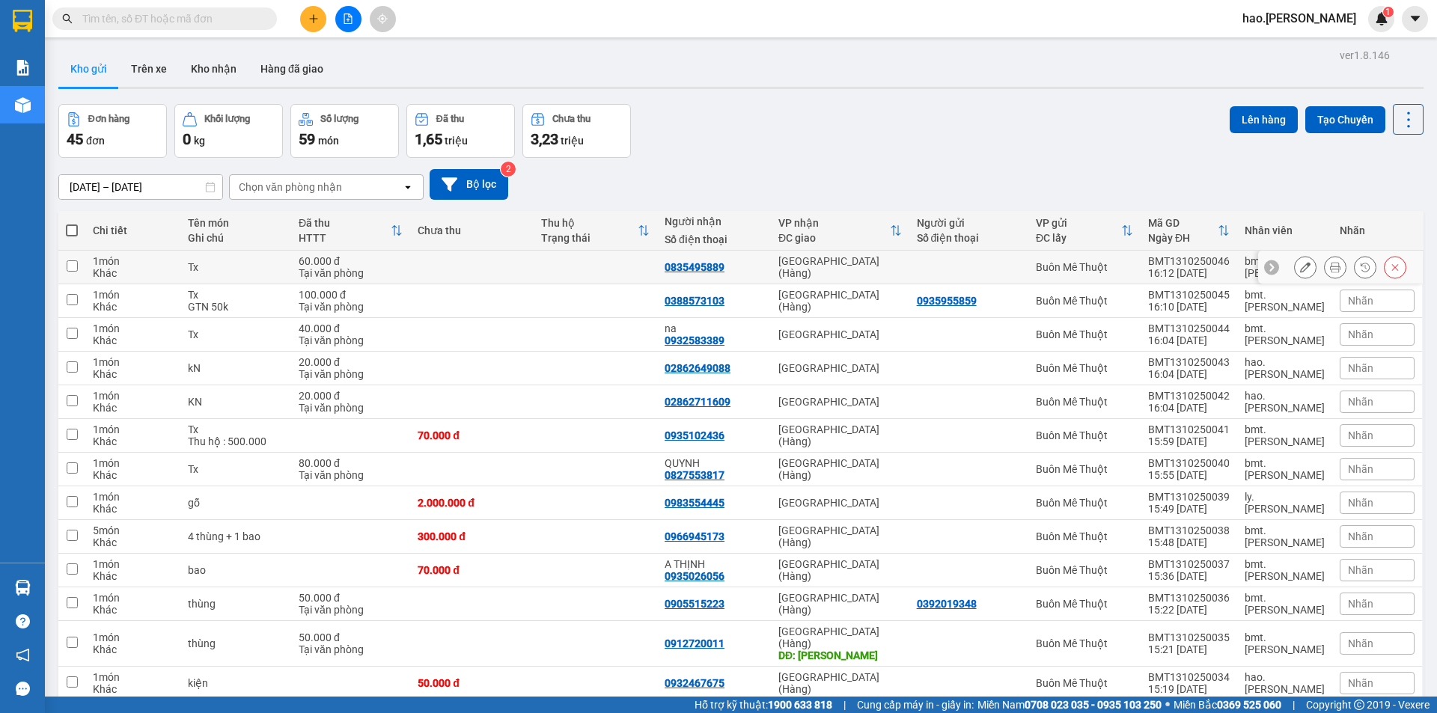
click at [1325, 273] on button at bounding box center [1335, 267] width 21 height 26
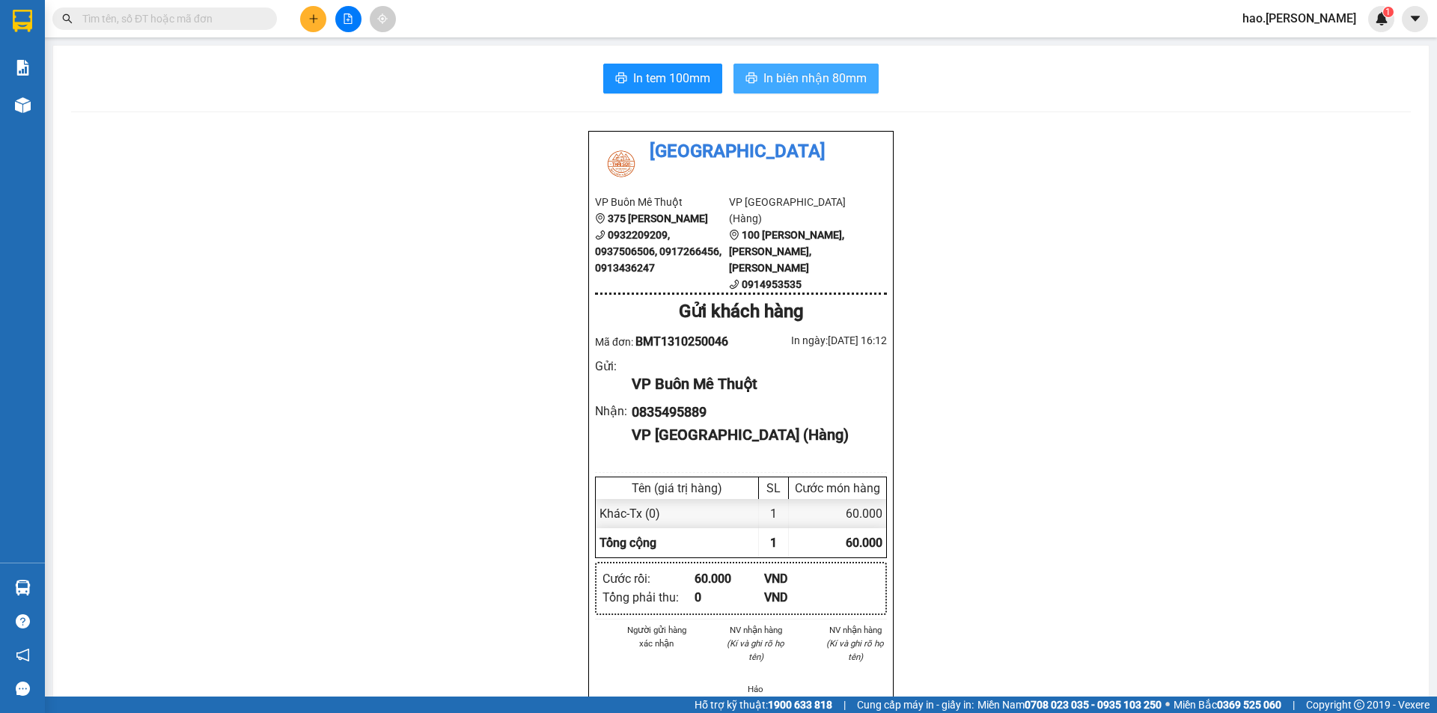
click at [769, 72] on span "In biên nhận 80mm" at bounding box center [814, 78] width 103 height 19
click at [674, 77] on span "In tem 100mm" at bounding box center [671, 78] width 77 height 19
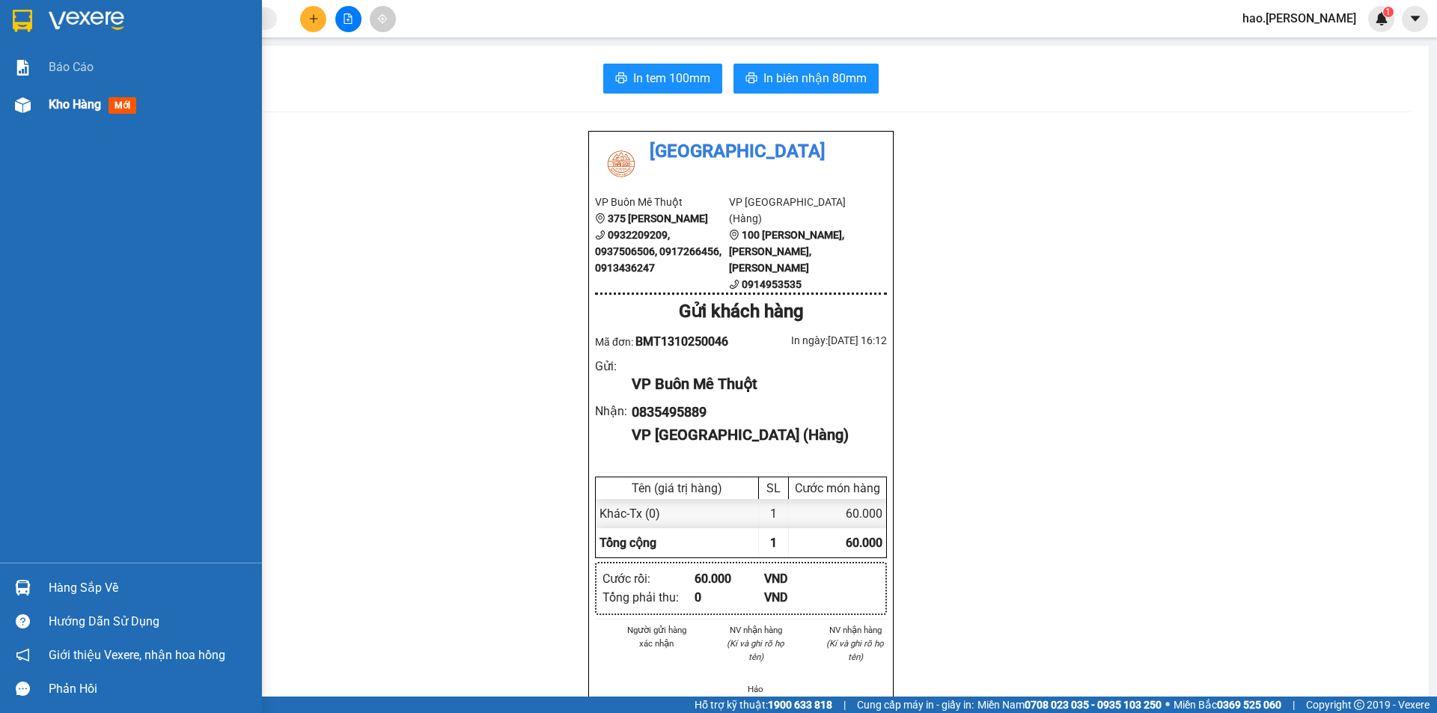
drag, startPoint x: 67, startPoint y: 106, endPoint x: 87, endPoint y: 112, distance: 20.6
click at [70, 88] on div "Kho hàng mới" at bounding box center [150, 104] width 202 height 37
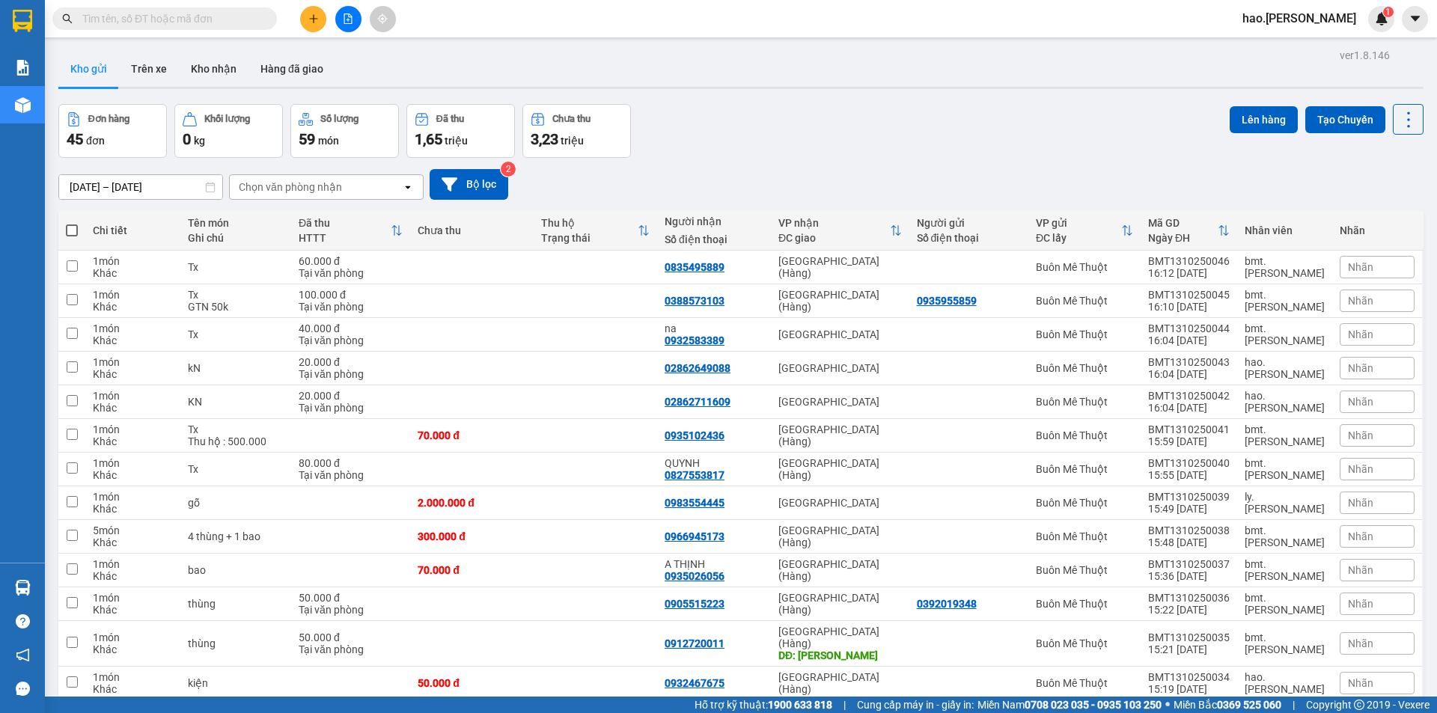
click at [309, 20] on icon "plus" at bounding box center [313, 18] width 10 height 10
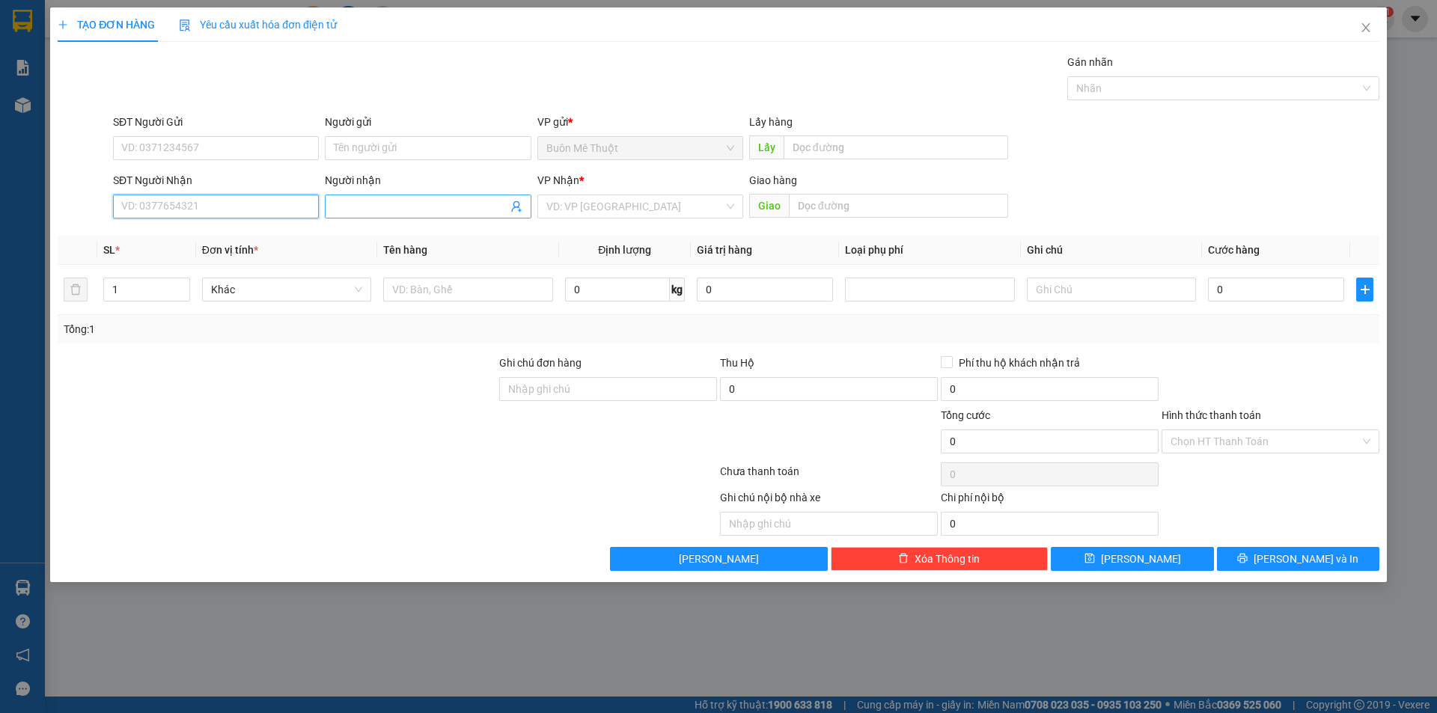
drag, startPoint x: 218, startPoint y: 214, endPoint x: 500, endPoint y: 213, distance: 282.2
click at [219, 214] on input "SĐT Người Nhận" at bounding box center [216, 207] width 206 height 24
click at [178, 228] on div "0344474959" at bounding box center [216, 236] width 188 height 16
type input "0344474959"
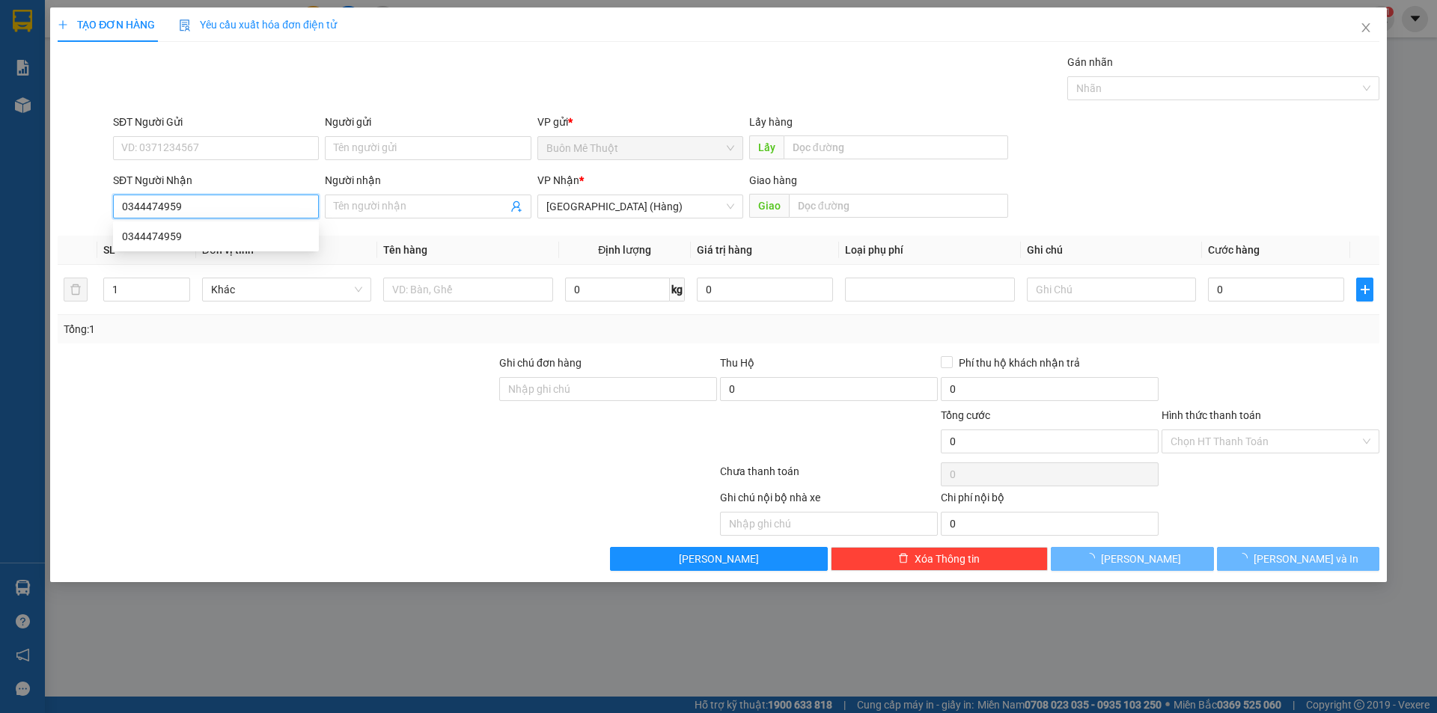
type input "100.000"
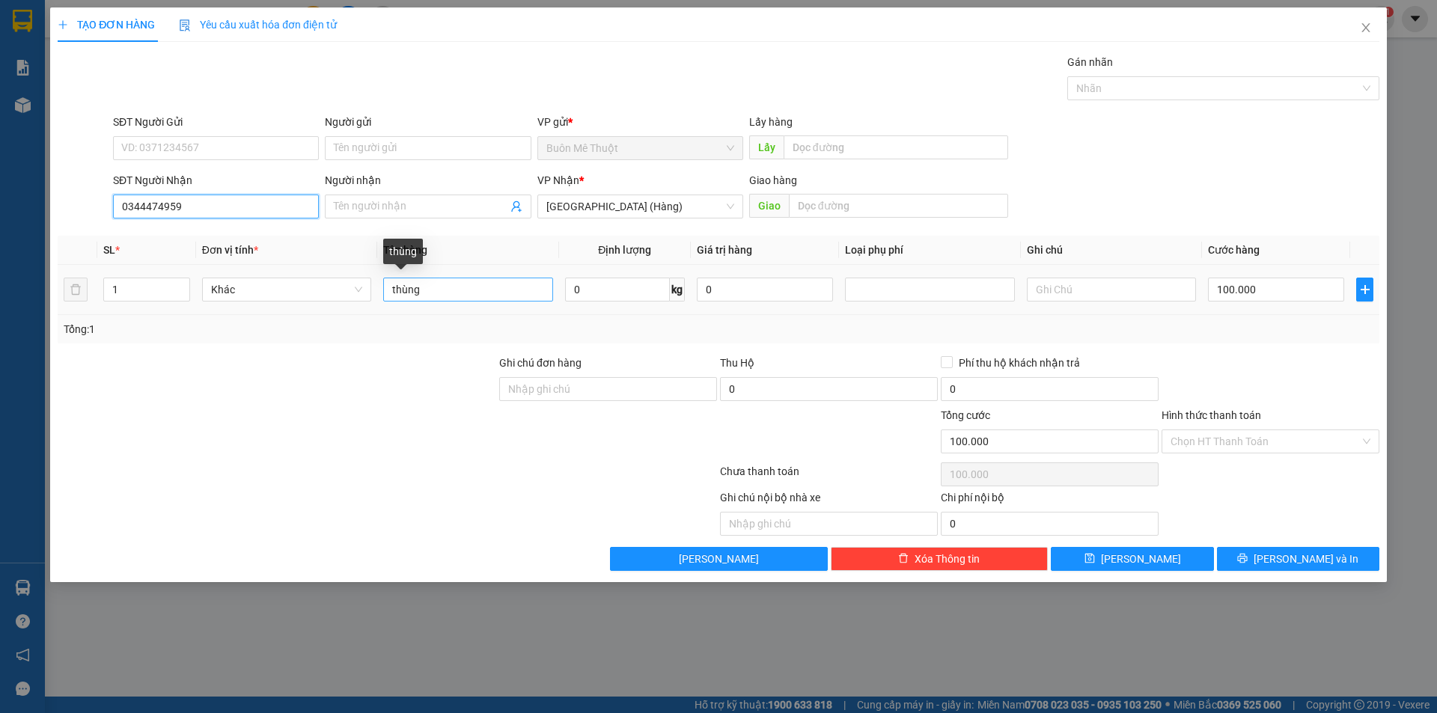
type input "0344474959"
click at [426, 290] on input "thùng" at bounding box center [467, 290] width 169 height 24
type input "SỌT"
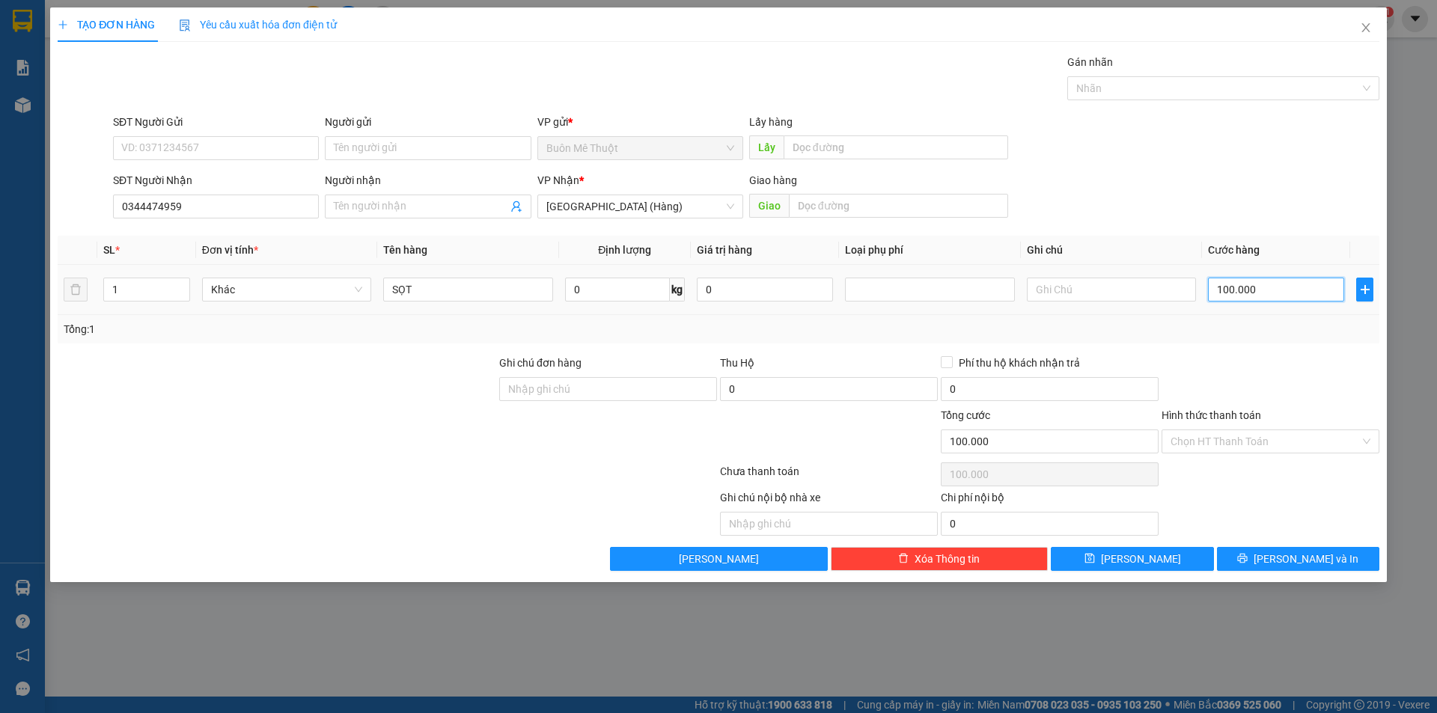
click at [1302, 291] on input "100.000" at bounding box center [1276, 290] width 136 height 24
click at [1227, 442] on input "Hình thức thanh toán" at bounding box center [1265, 441] width 189 height 22
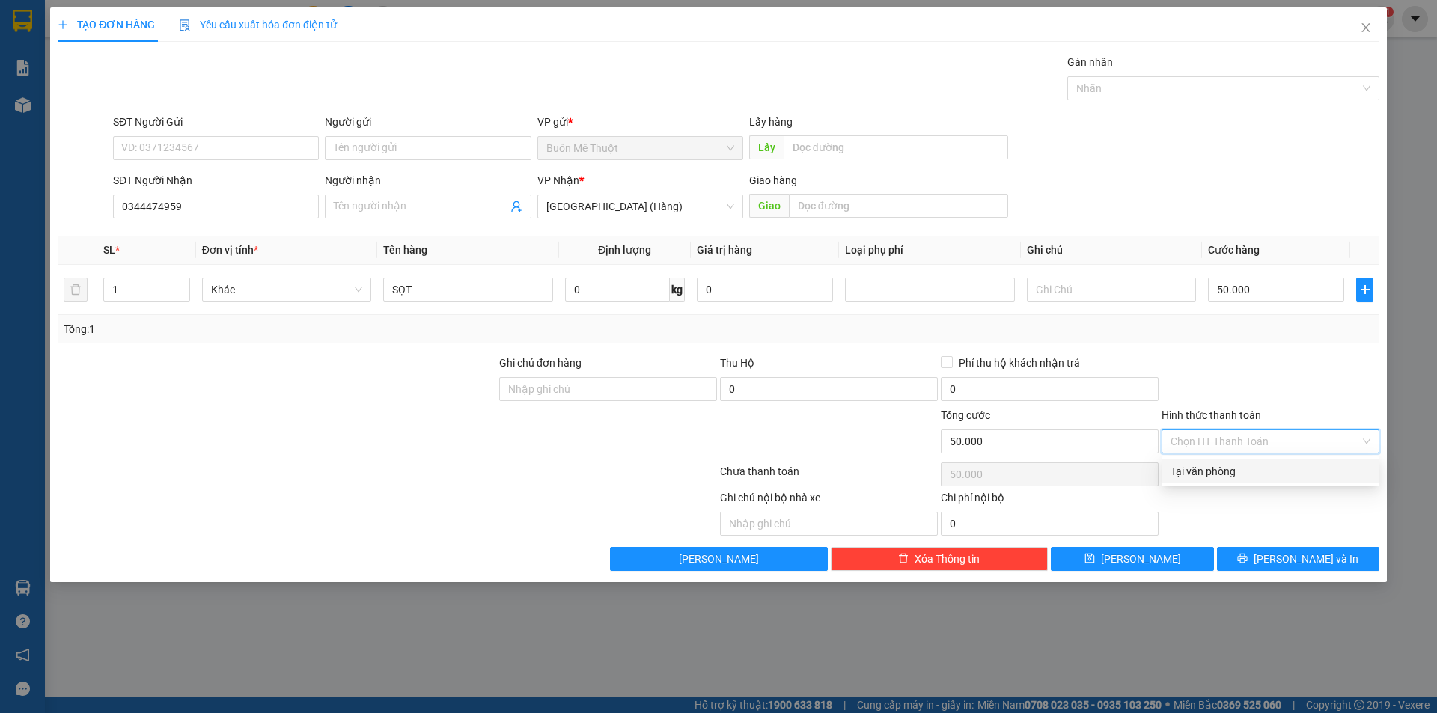
click at [1206, 486] on div "Transit Pickup Surcharge Ids Transit Deliver Surcharge Ids Transit Deliver Surc…" at bounding box center [719, 312] width 1322 height 517
drag, startPoint x: 1222, startPoint y: 433, endPoint x: 1201, endPoint y: 448, distance: 25.1
click at [1222, 434] on input "Hình thức thanh toán" at bounding box center [1265, 441] width 189 height 22
click at [1206, 470] on div "Tại văn phòng" at bounding box center [1271, 471] width 200 height 16
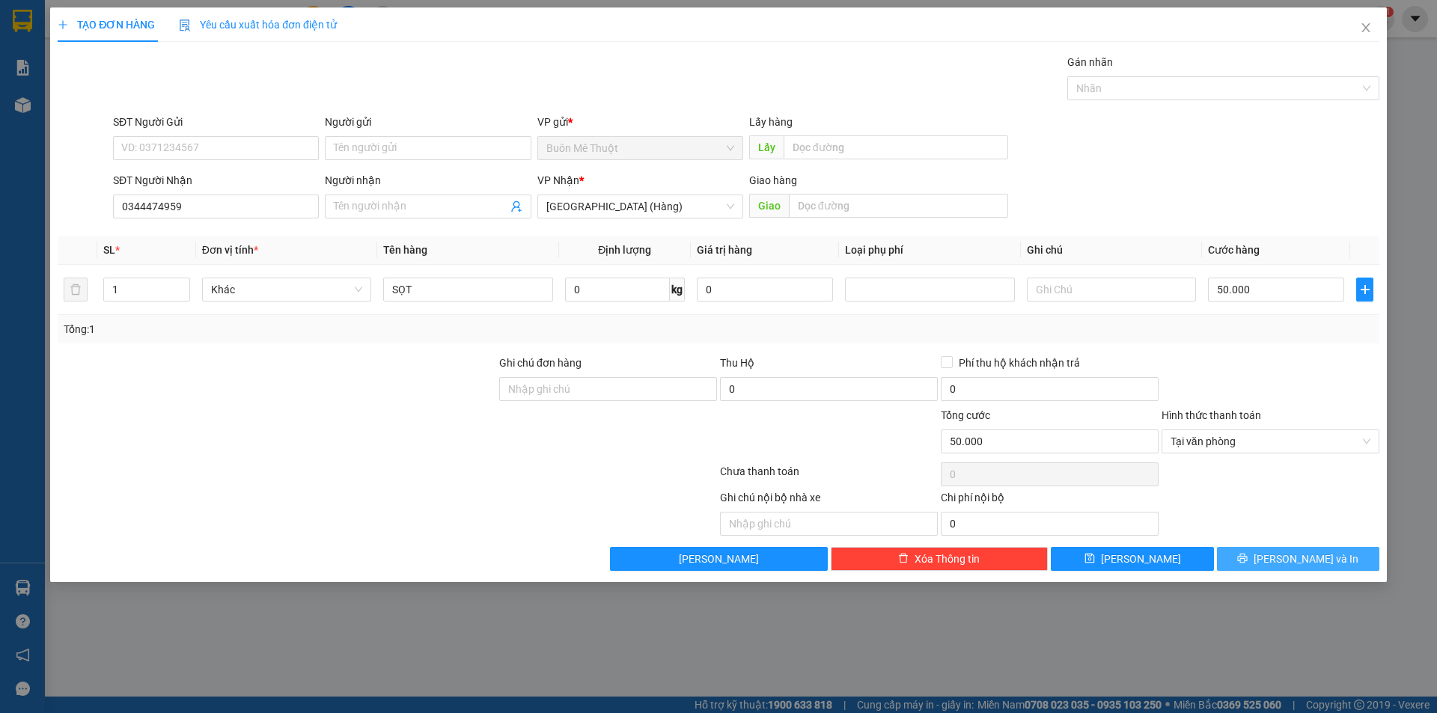
click at [1248, 554] on icon "printer" at bounding box center [1243, 559] width 10 height 10
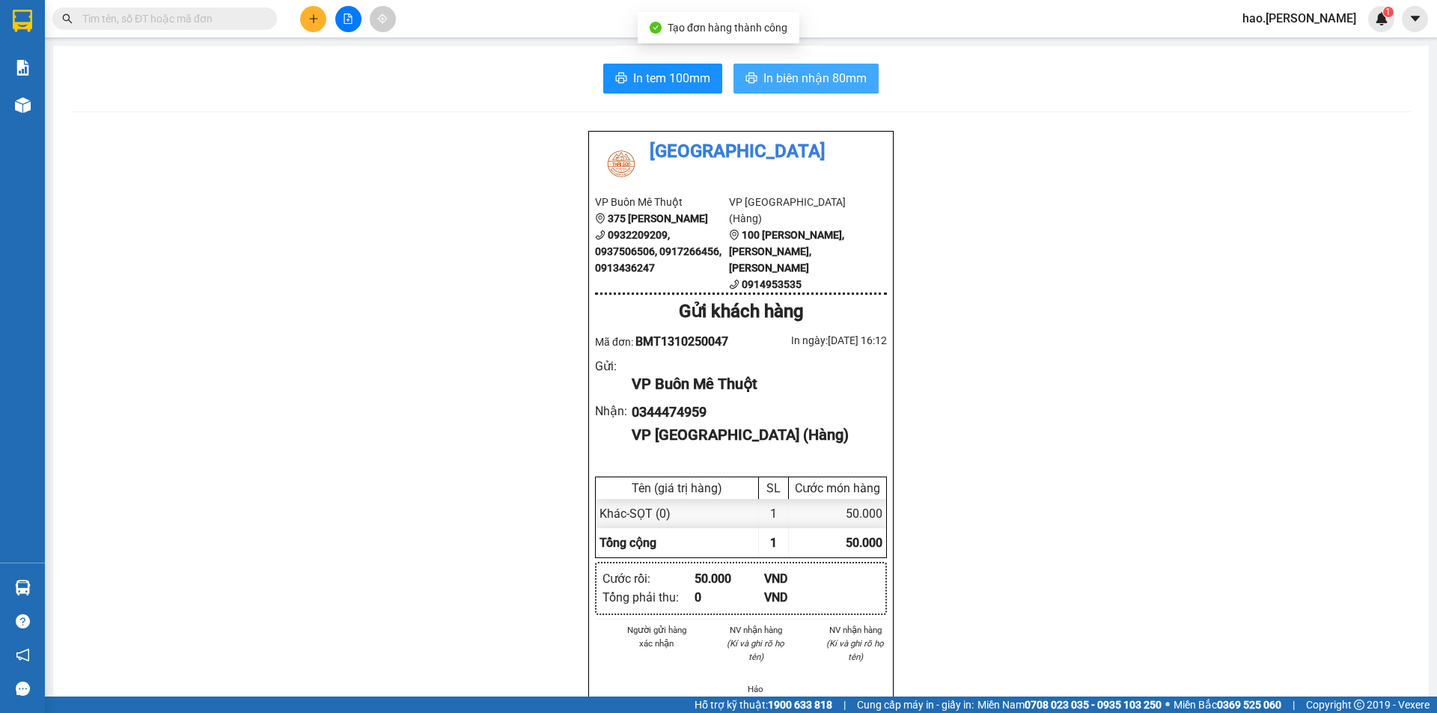
click at [751, 79] on icon "printer" at bounding box center [751, 78] width 12 height 12
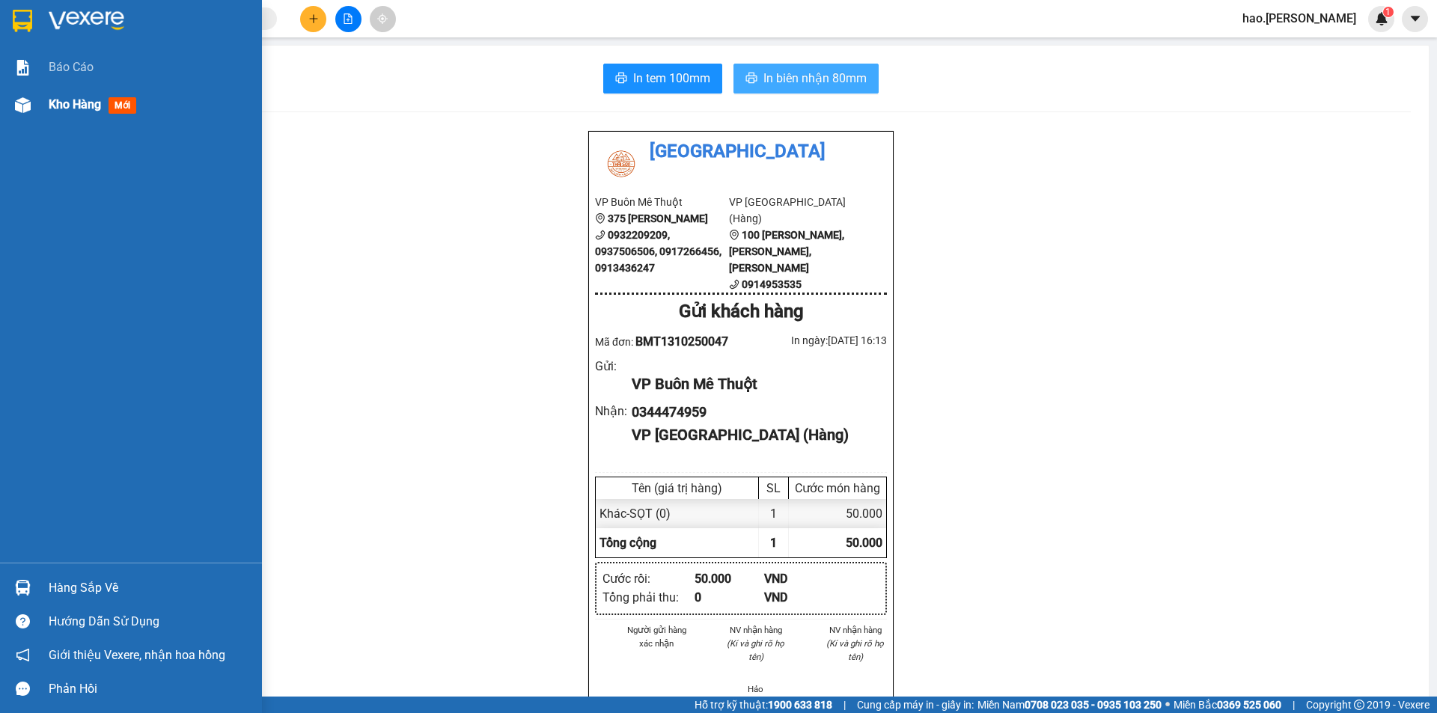
click at [65, 102] on span "Kho hàng" at bounding box center [75, 104] width 52 height 14
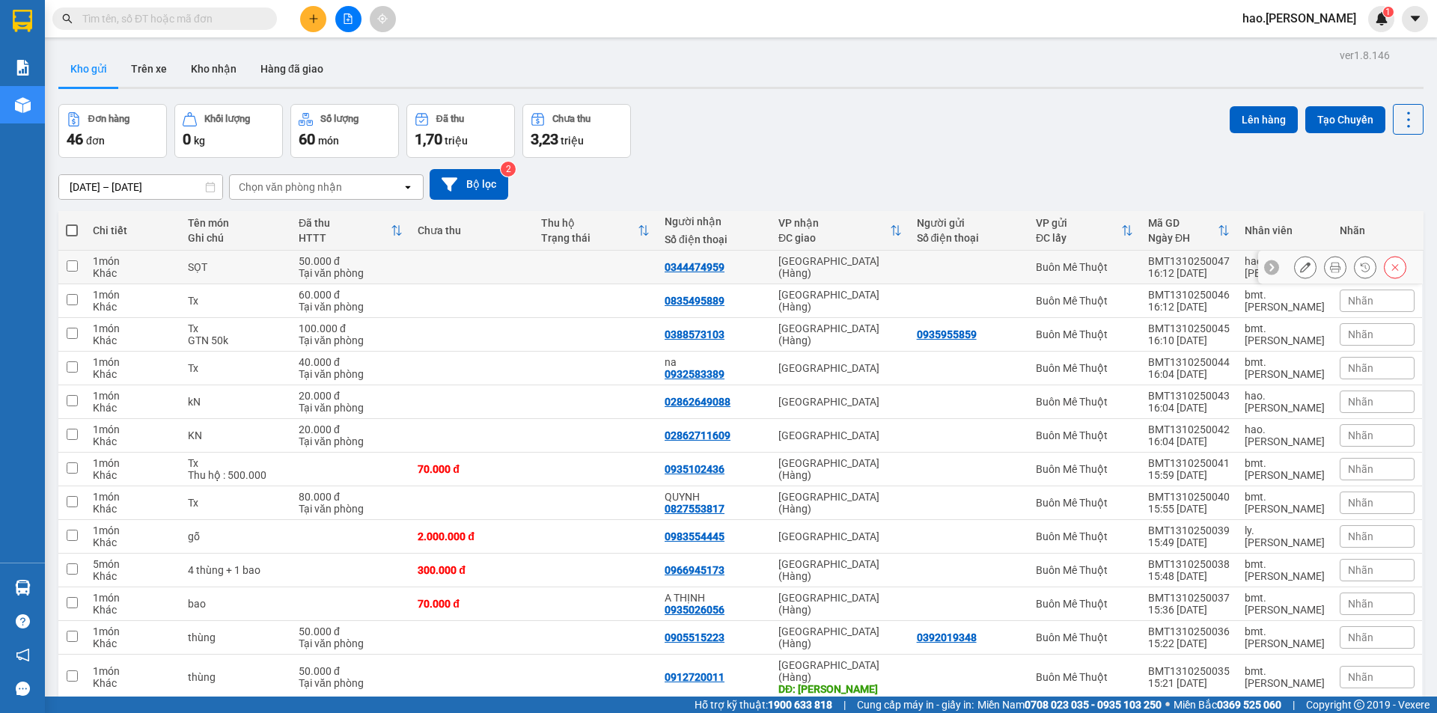
drag, startPoint x: 707, startPoint y: 267, endPoint x: 616, endPoint y: 266, distance: 90.6
click at [616, 266] on td at bounding box center [595, 268] width 123 height 34
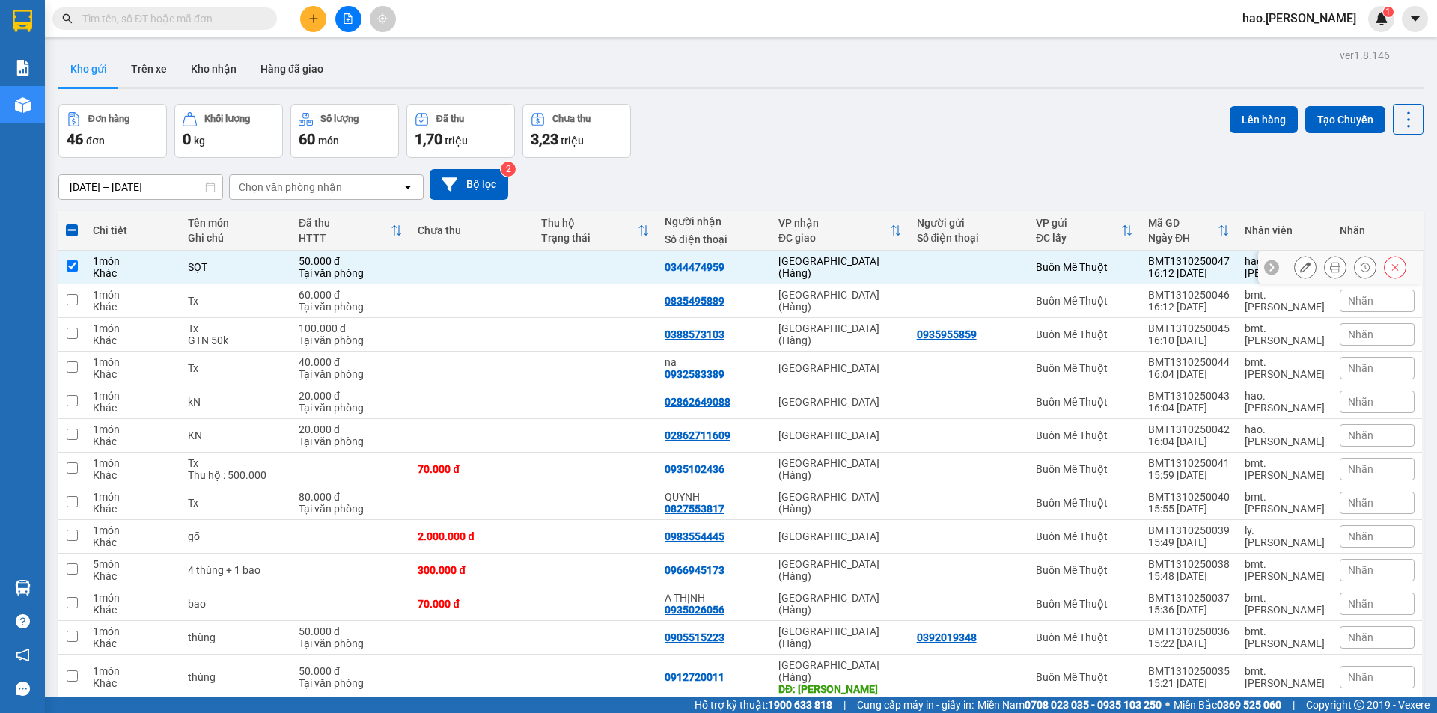
drag, startPoint x: 748, startPoint y: 269, endPoint x: 686, endPoint y: 269, distance: 62.1
click at [686, 269] on div "0344474959" at bounding box center [714, 267] width 99 height 12
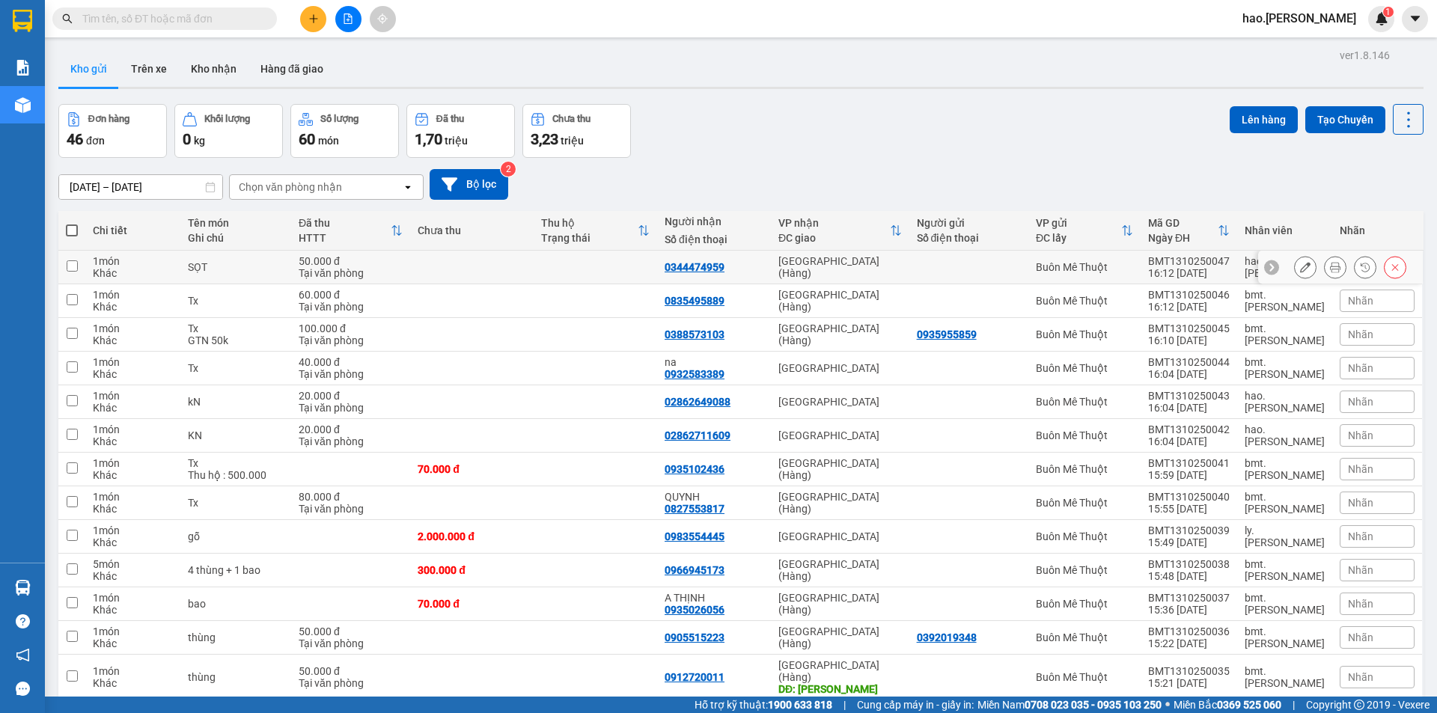
click at [1390, 263] on icon at bounding box center [1395, 267] width 10 height 10
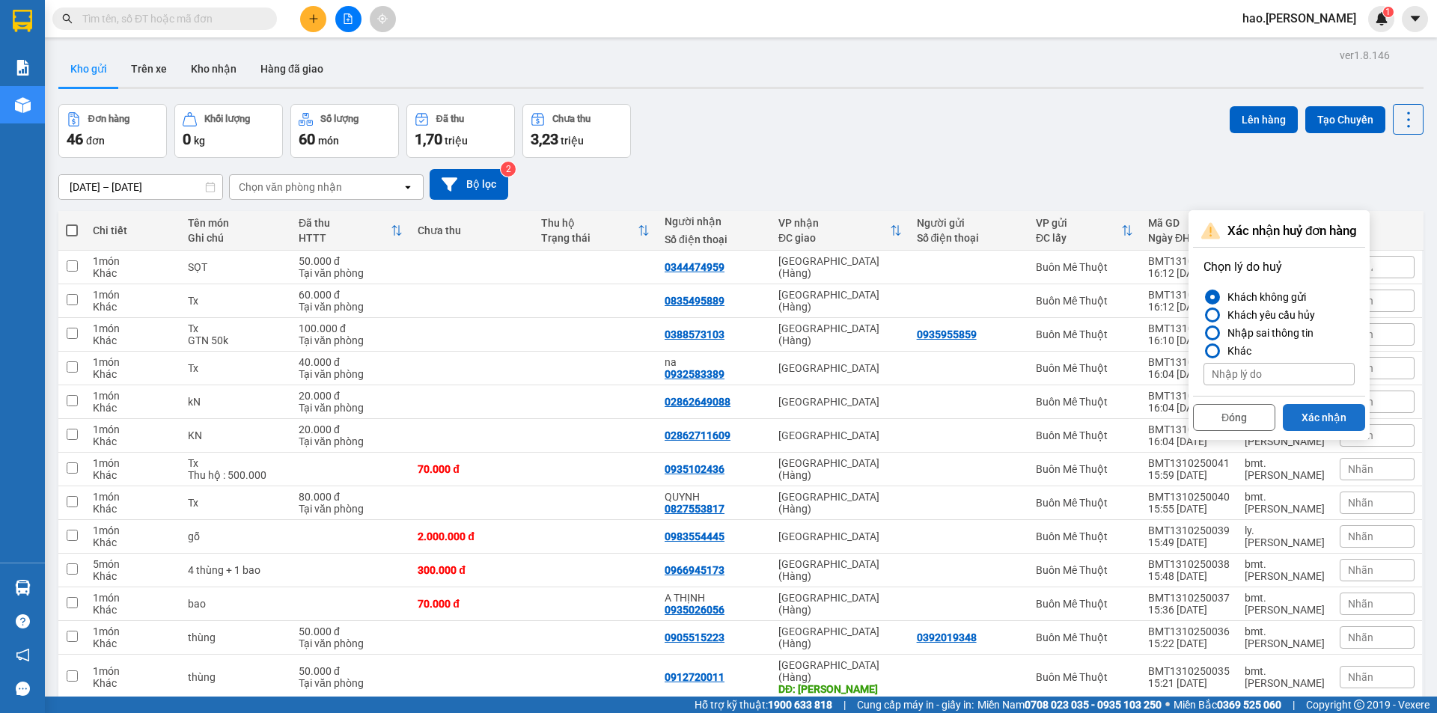
click at [1310, 419] on button "Xác nhận" at bounding box center [1324, 417] width 82 height 27
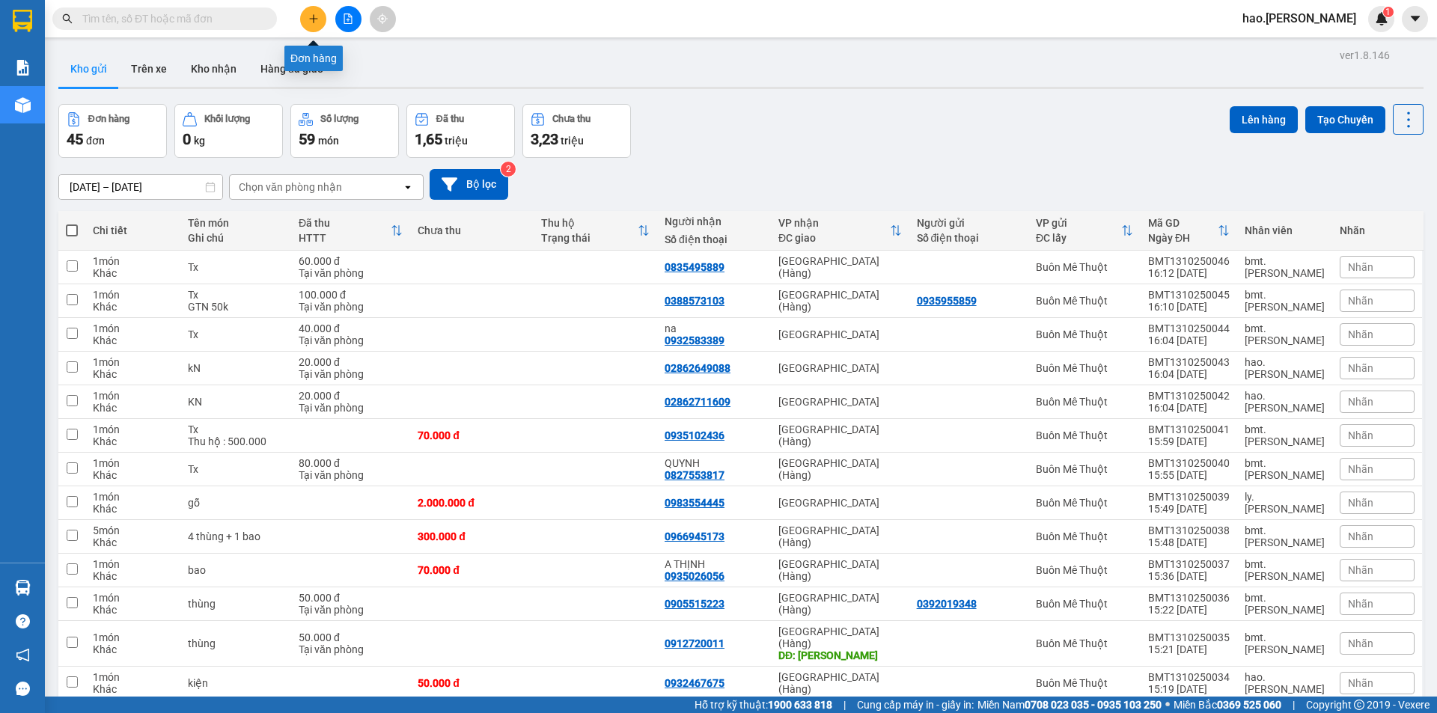
click at [310, 23] on icon "plus" at bounding box center [313, 18] width 10 height 10
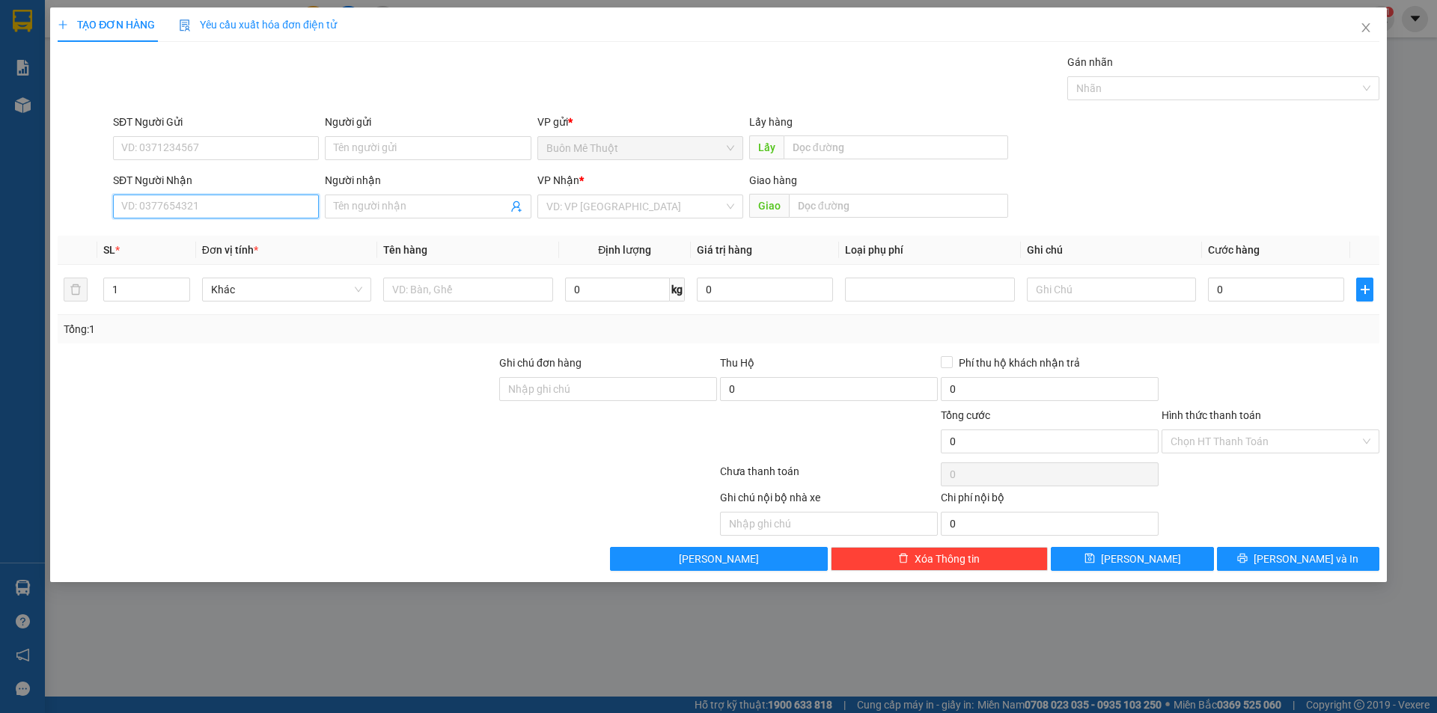
click at [236, 210] on input "SĐT Người Nhận" at bounding box center [216, 207] width 206 height 24
paste input "0344474959"
type input "0344474959"
click at [149, 234] on div "0344474959" at bounding box center [216, 236] width 188 height 16
type input "100.000"
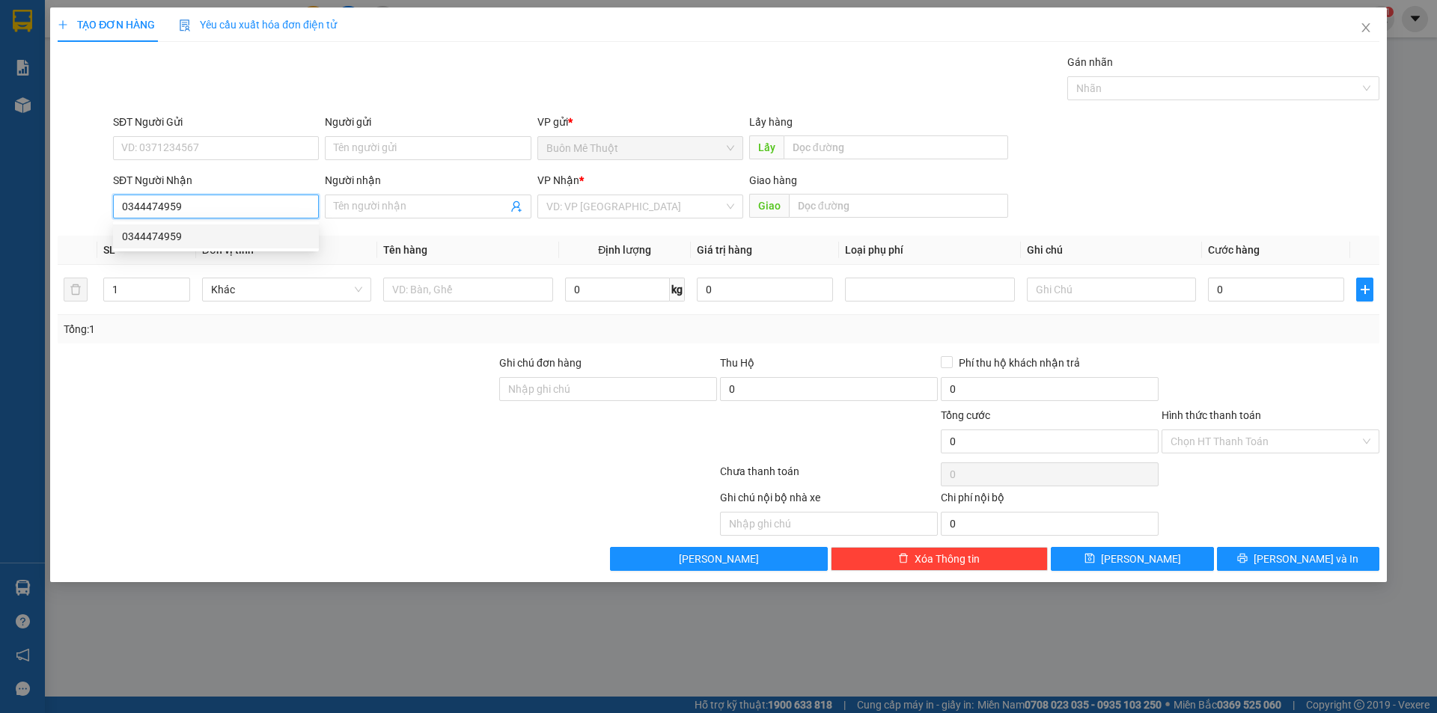
type input "100.000"
type input "0344474959"
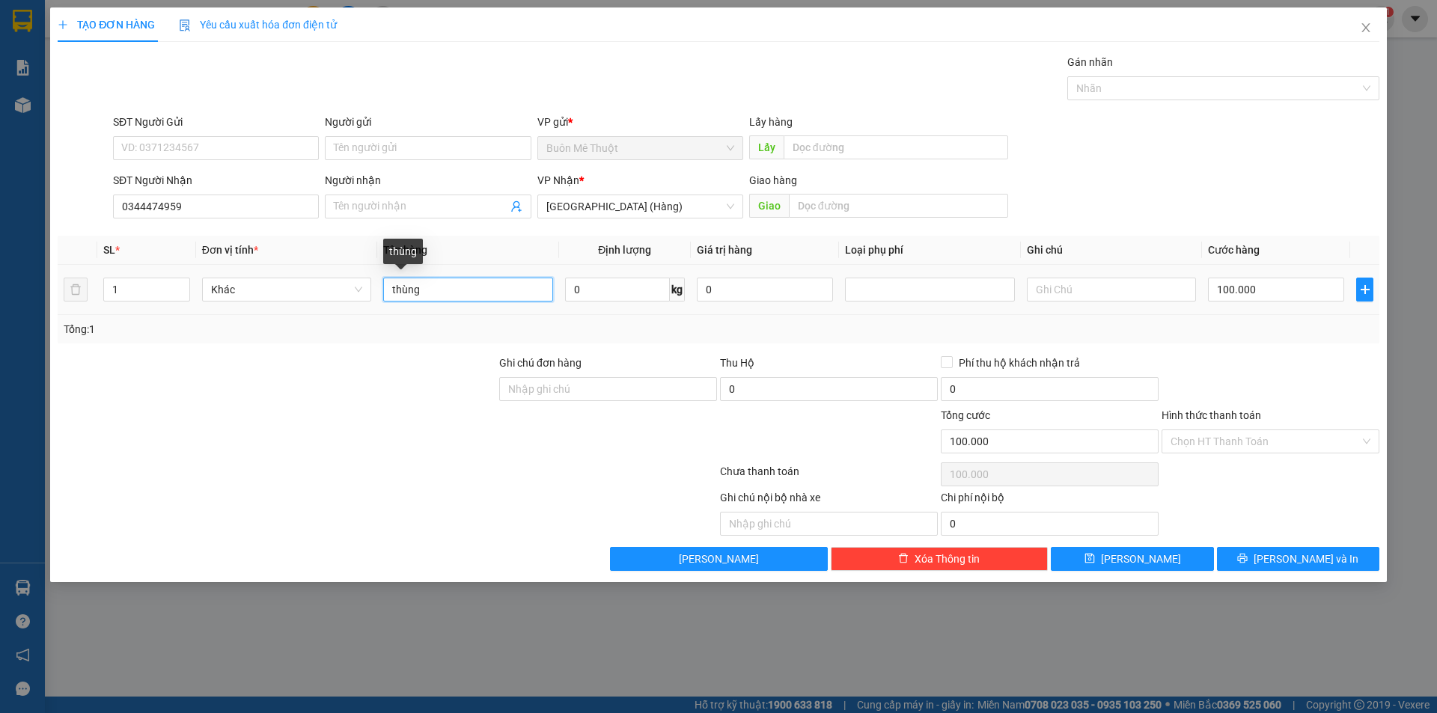
click at [448, 283] on input "thùng" at bounding box center [467, 290] width 169 height 24
type input "SỌT"
click at [1251, 295] on input "100.000" at bounding box center [1276, 290] width 136 height 24
type input "5"
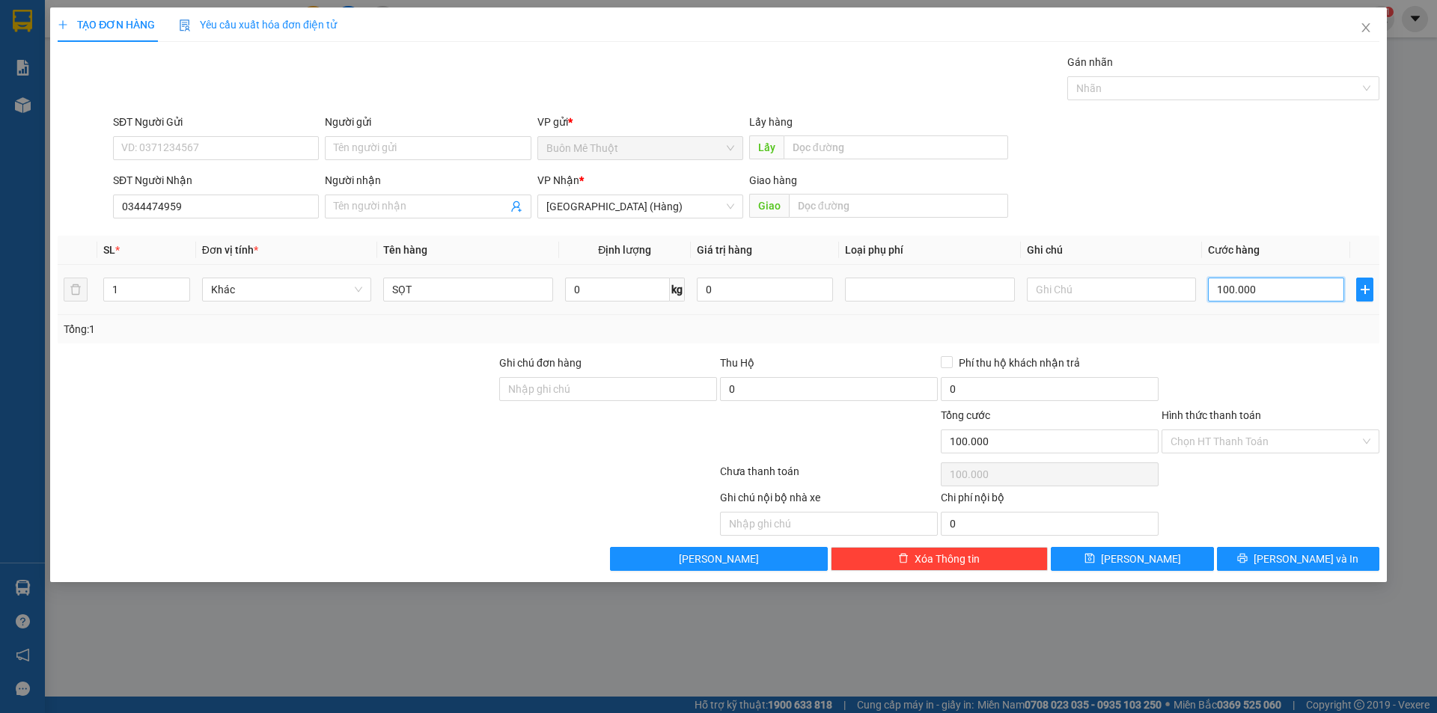
type input "5"
type input "50"
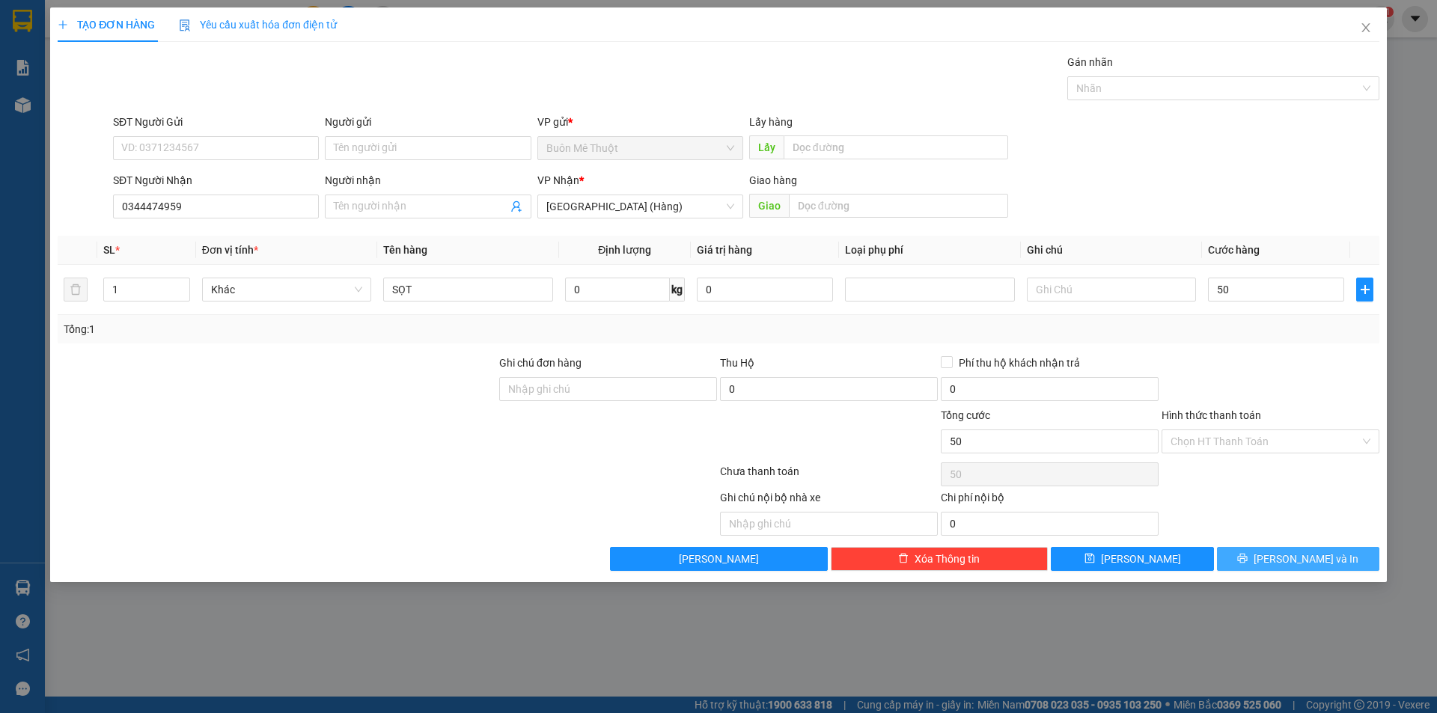
type input "50.000"
drag, startPoint x: 1308, startPoint y: 566, endPoint x: 1317, endPoint y: 576, distance: 13.8
click at [1309, 567] on span "[PERSON_NAME] và In" at bounding box center [1306, 559] width 105 height 16
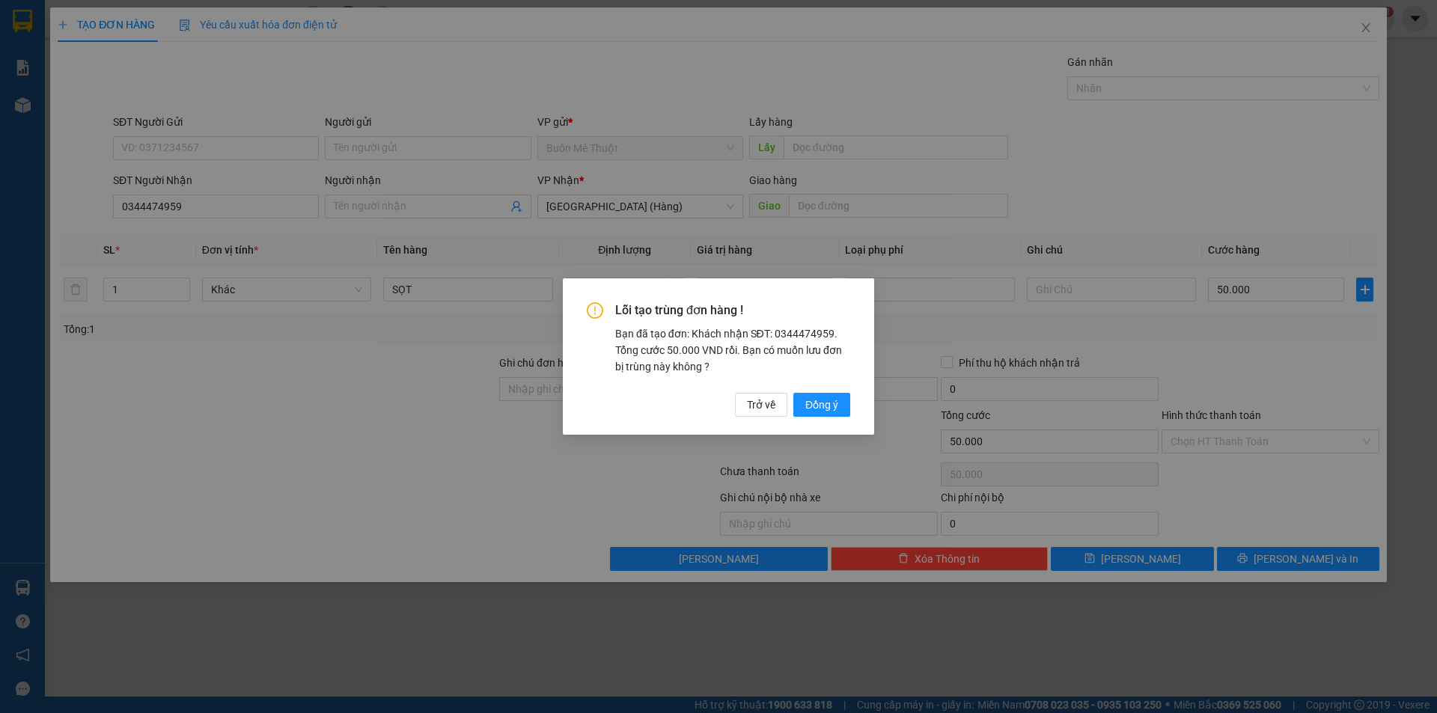
drag, startPoint x: 832, startPoint y: 400, endPoint x: 833, endPoint y: 384, distance: 16.5
click at [832, 394] on button "Đồng ý" at bounding box center [821, 405] width 57 height 24
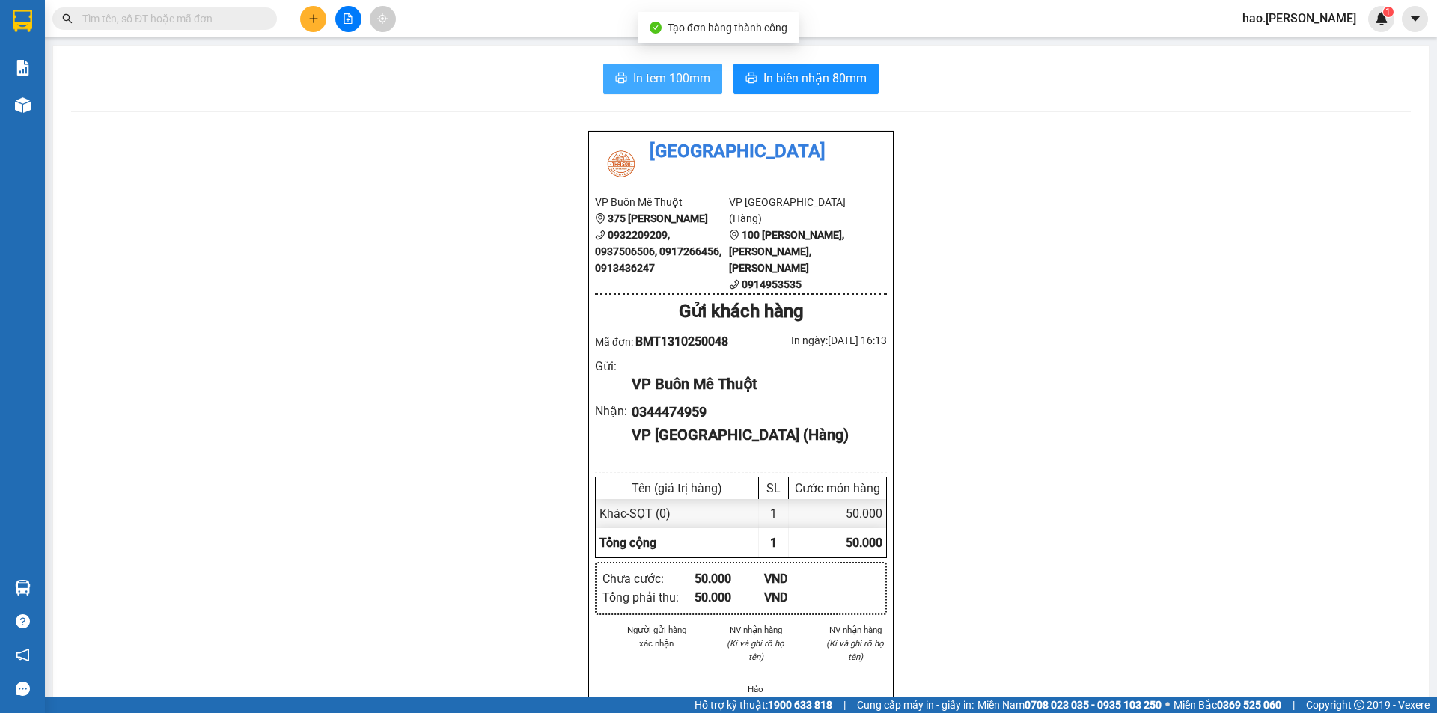
click at [674, 82] on span "In tem 100mm" at bounding box center [671, 78] width 77 height 19
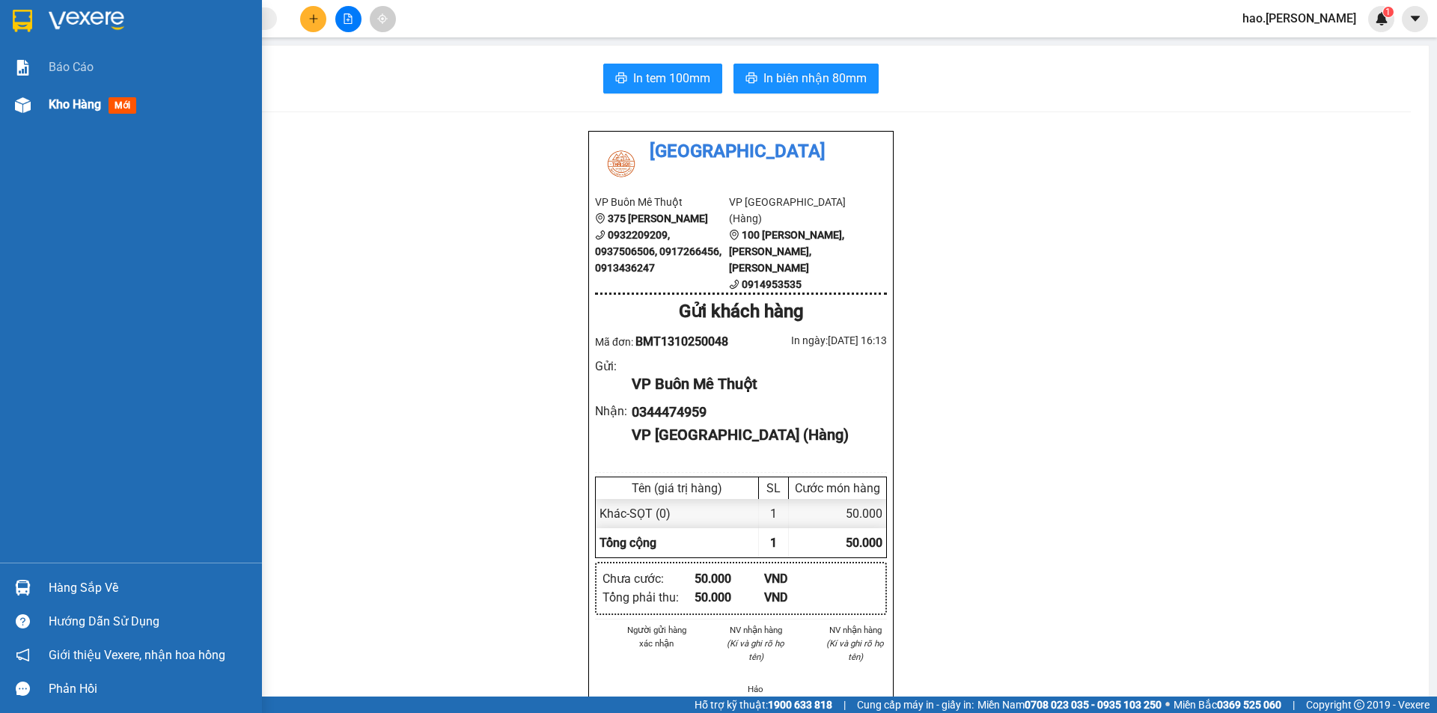
click at [92, 96] on div "Kho hàng mới" at bounding box center [96, 104] width 94 height 19
click at [92, 97] on span "Kho hàng" at bounding box center [75, 104] width 52 height 14
click at [91, 98] on span "Kho hàng" at bounding box center [75, 104] width 52 height 14
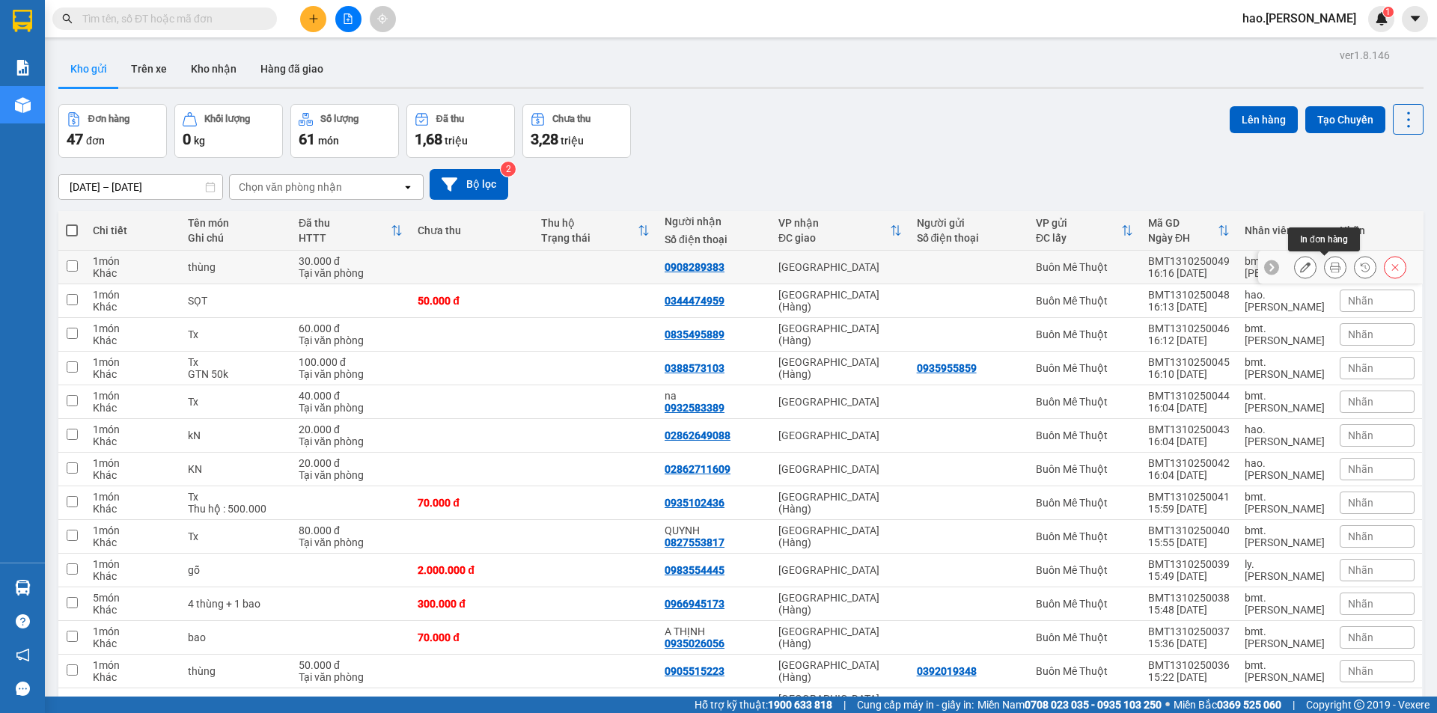
click at [1330, 269] on icon at bounding box center [1335, 267] width 10 height 10
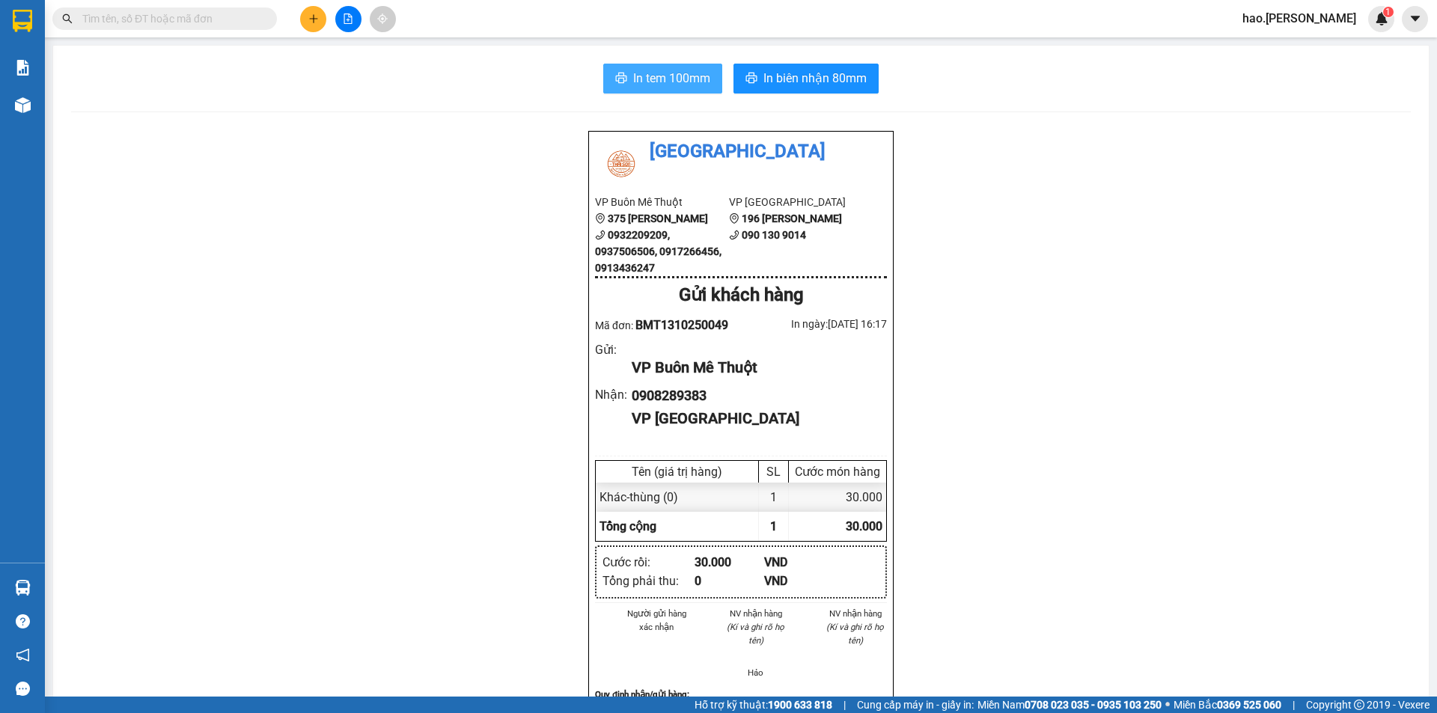
click at [654, 89] on button "In tem 100mm" at bounding box center [662, 79] width 119 height 30
click at [312, 16] on icon "plus" at bounding box center [313, 18] width 10 height 10
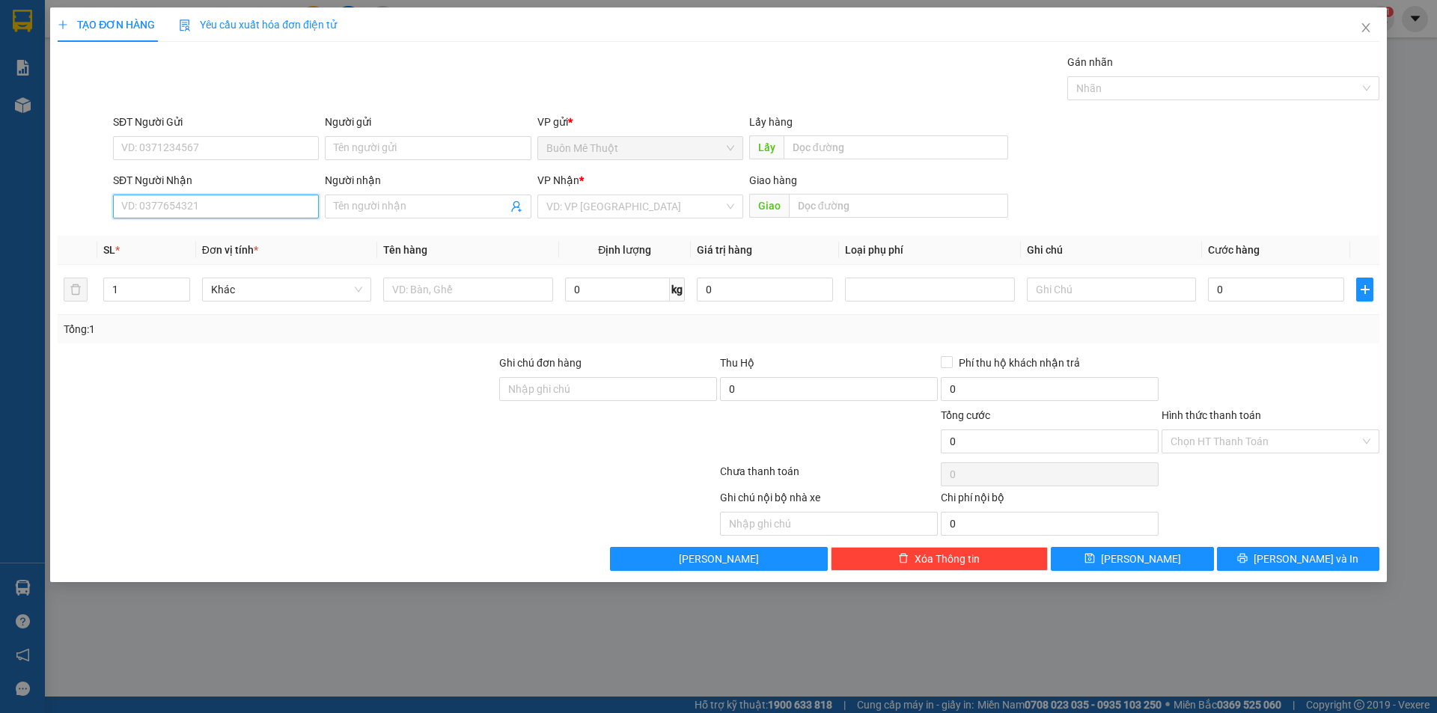
drag, startPoint x: 224, startPoint y: 210, endPoint x: 400, endPoint y: 175, distance: 179.2
click at [224, 210] on input "SĐT Người Nhận" at bounding box center [216, 207] width 206 height 24
click at [172, 234] on div "0939828802" at bounding box center [216, 236] width 188 height 16
type input "0939828802"
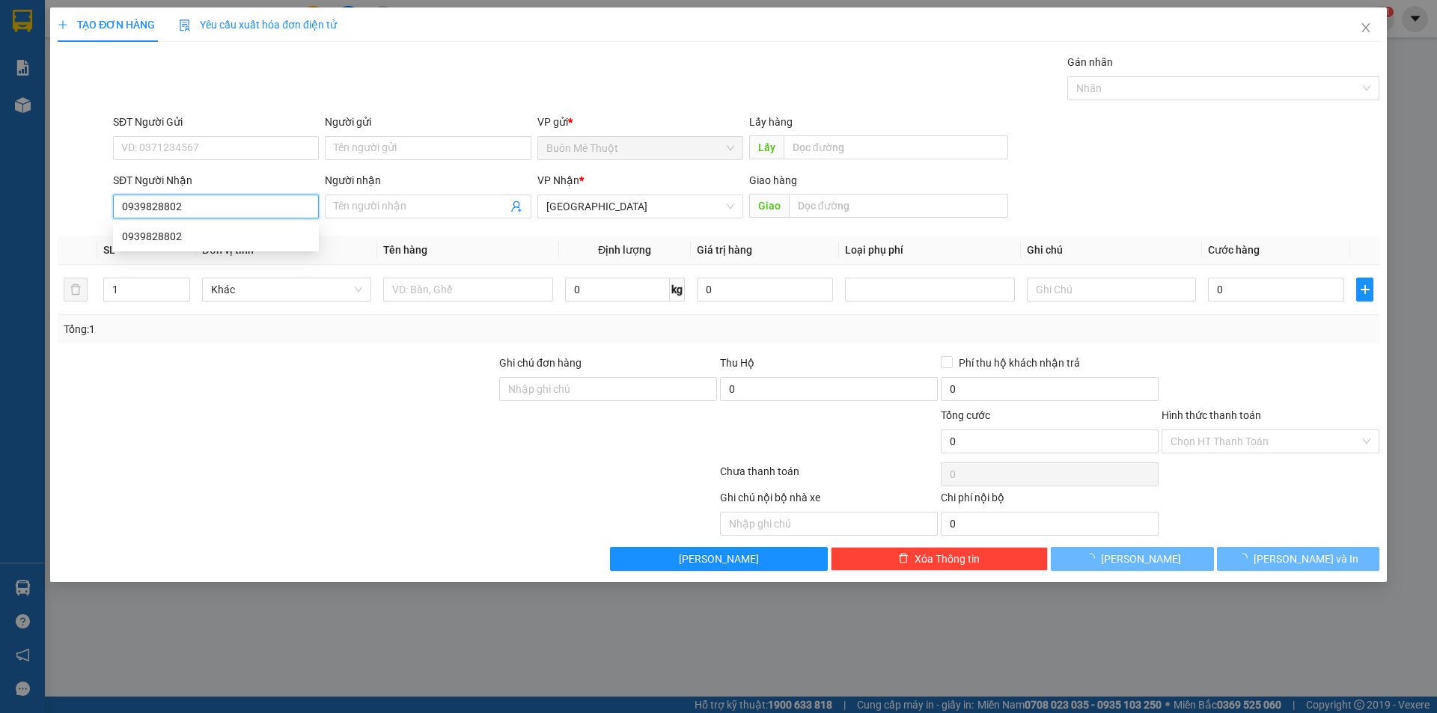
type input "130.000"
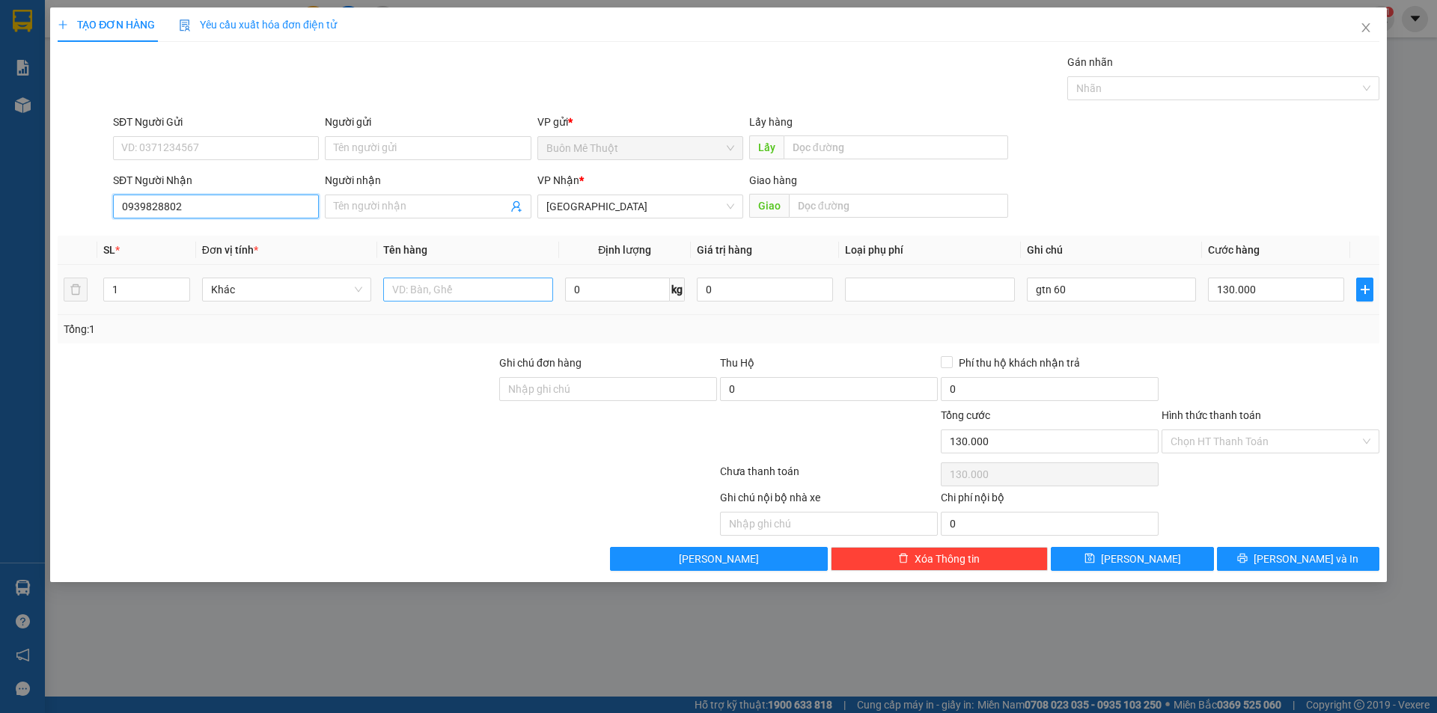
type input "0939828802"
click at [457, 291] on input "text" at bounding box center [467, 290] width 169 height 24
type input "HS"
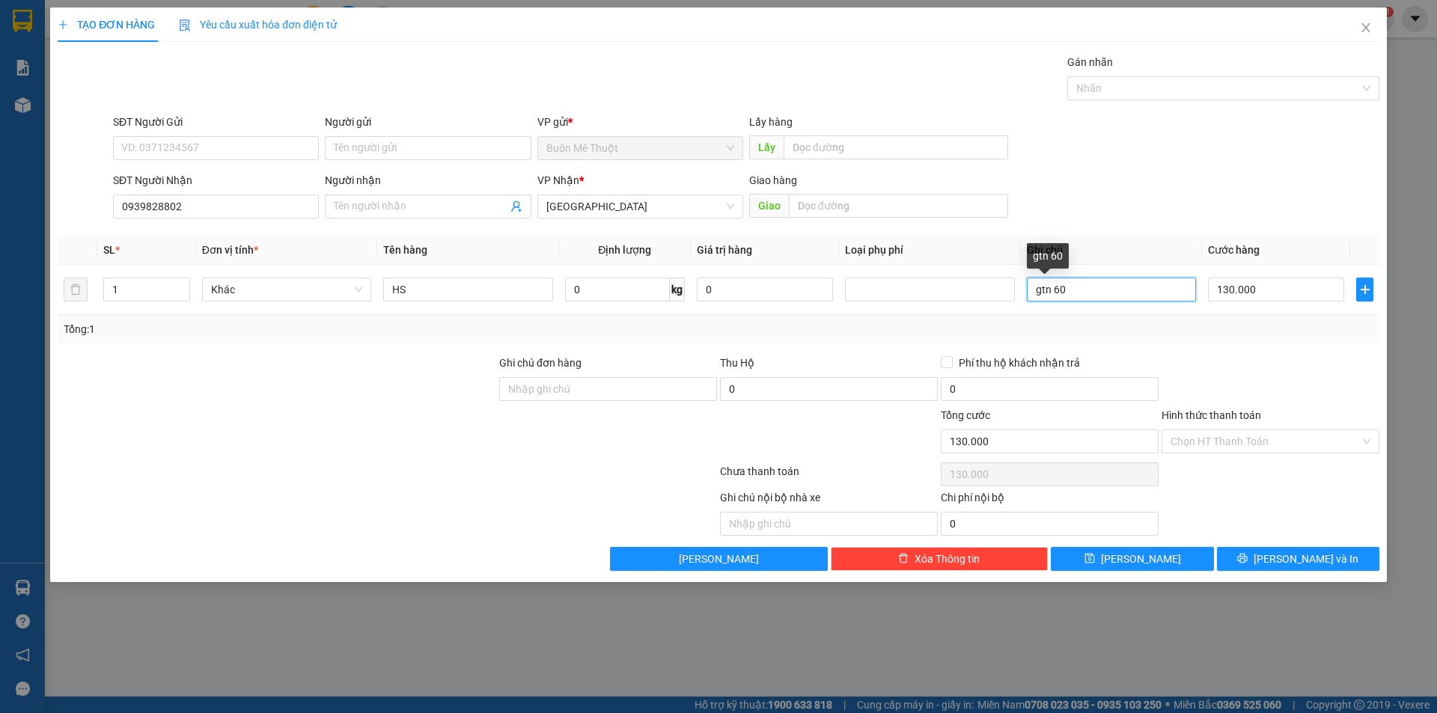
drag, startPoint x: 1093, startPoint y: 289, endPoint x: 903, endPoint y: 328, distance: 194.1
click at [906, 326] on div "SL * Đơn vị tính * Tên hàng Định lượng Giá trị hàng Loại phụ phí Ghi chú Cước h…" at bounding box center [719, 290] width 1322 height 108
click at [1280, 292] on input "130.000" at bounding box center [1276, 290] width 136 height 24
type input "2"
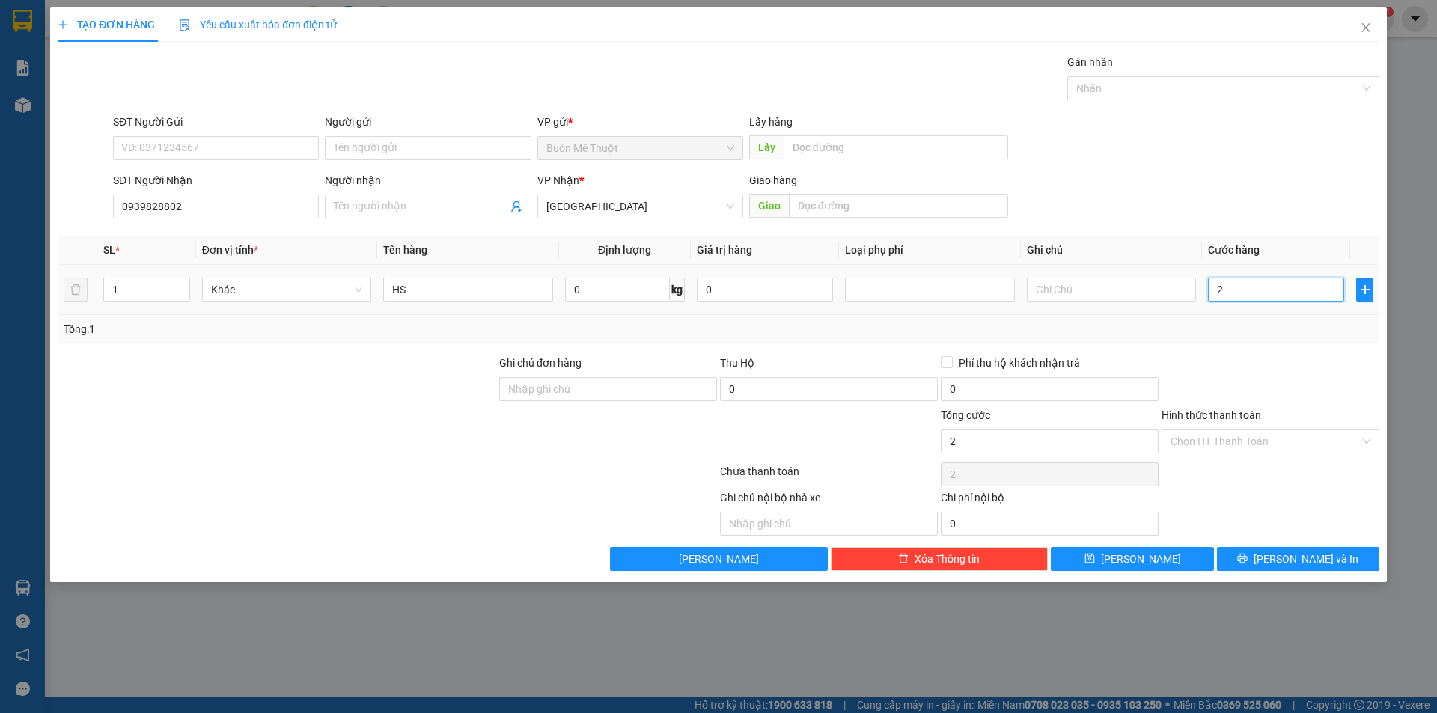
type input "20"
type input "20.000"
click at [1269, 354] on div "Transit Pickup Surcharge Ids Transit Deliver Surcharge Ids Transit Deliver Surc…" at bounding box center [719, 312] width 1322 height 517
drag, startPoint x: 1230, startPoint y: 437, endPoint x: 1204, endPoint y: 467, distance: 39.8
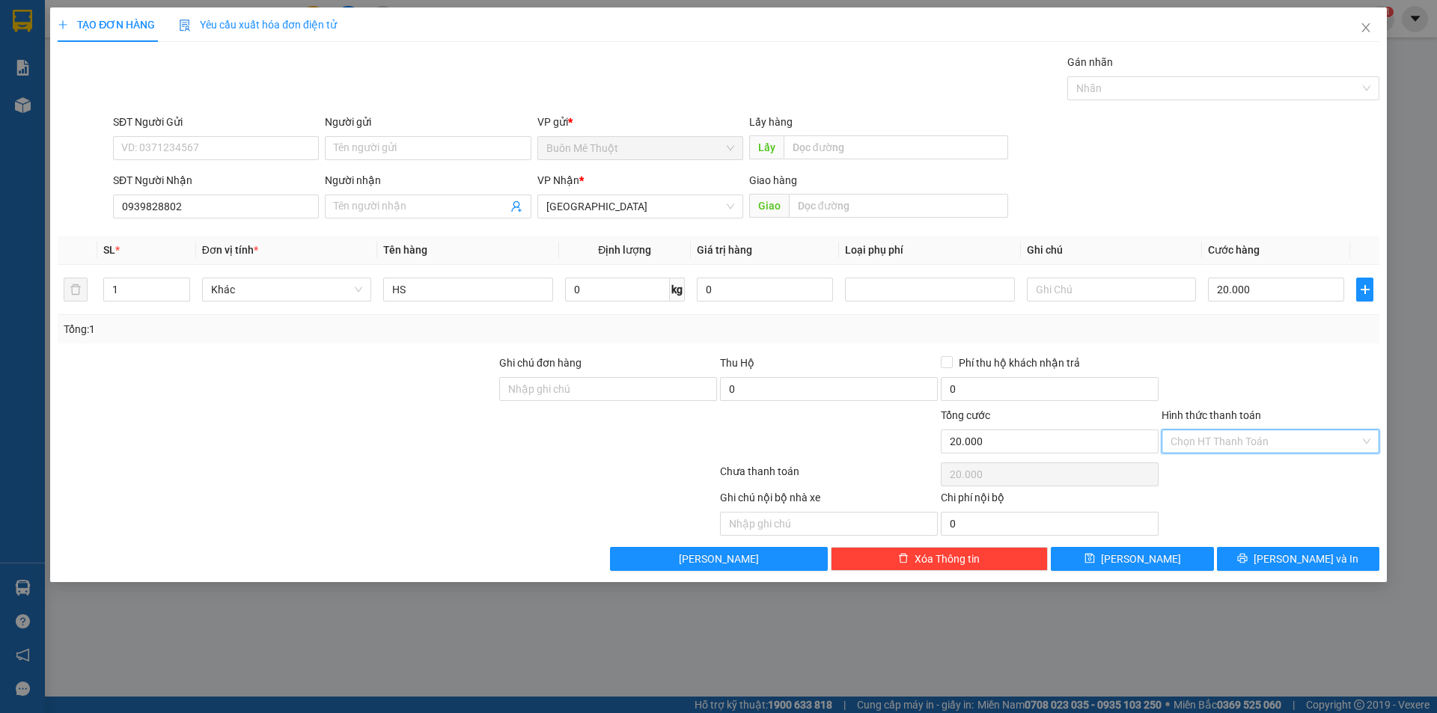
click at [1230, 438] on input "Hình thức thanh toán" at bounding box center [1265, 441] width 189 height 22
click at [1204, 467] on div "Tại văn phòng" at bounding box center [1271, 471] width 200 height 16
type input "0"
click at [1168, 552] on button "[PERSON_NAME]" at bounding box center [1132, 559] width 162 height 24
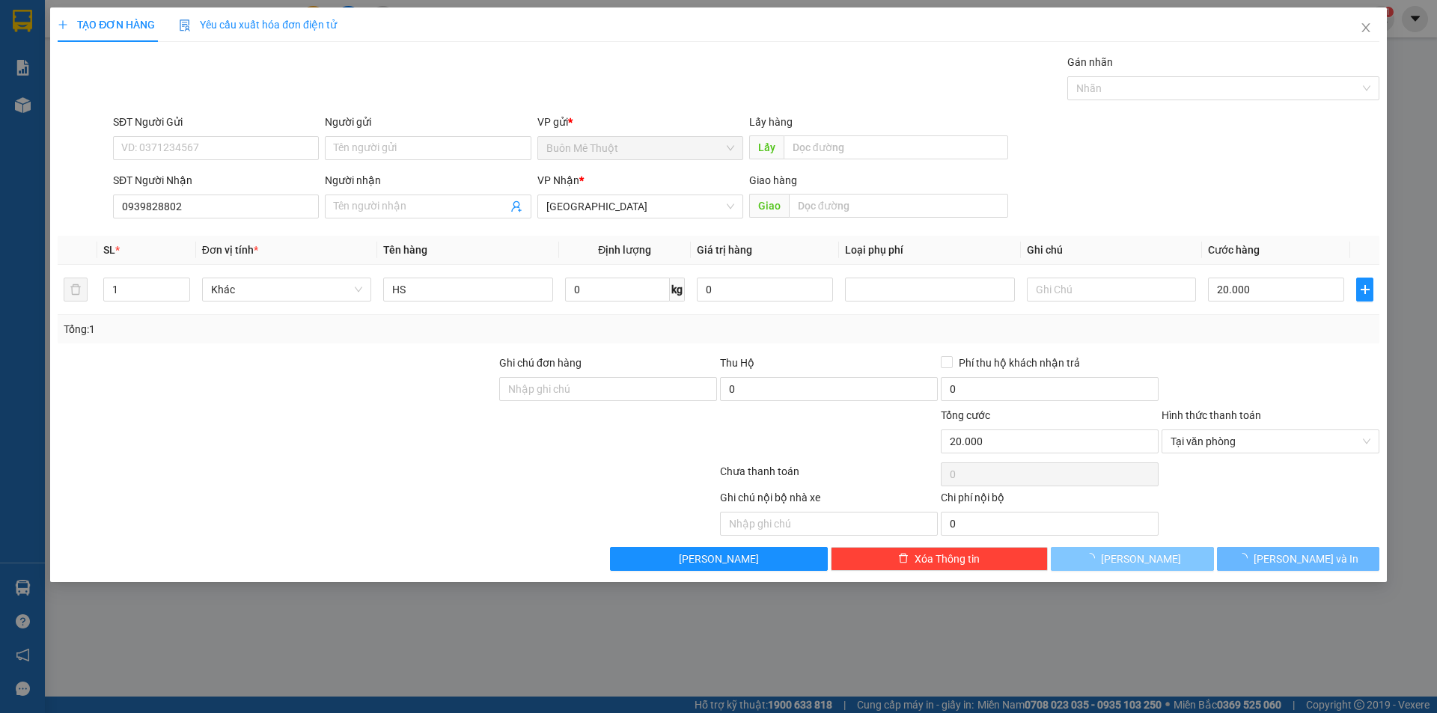
type input "0"
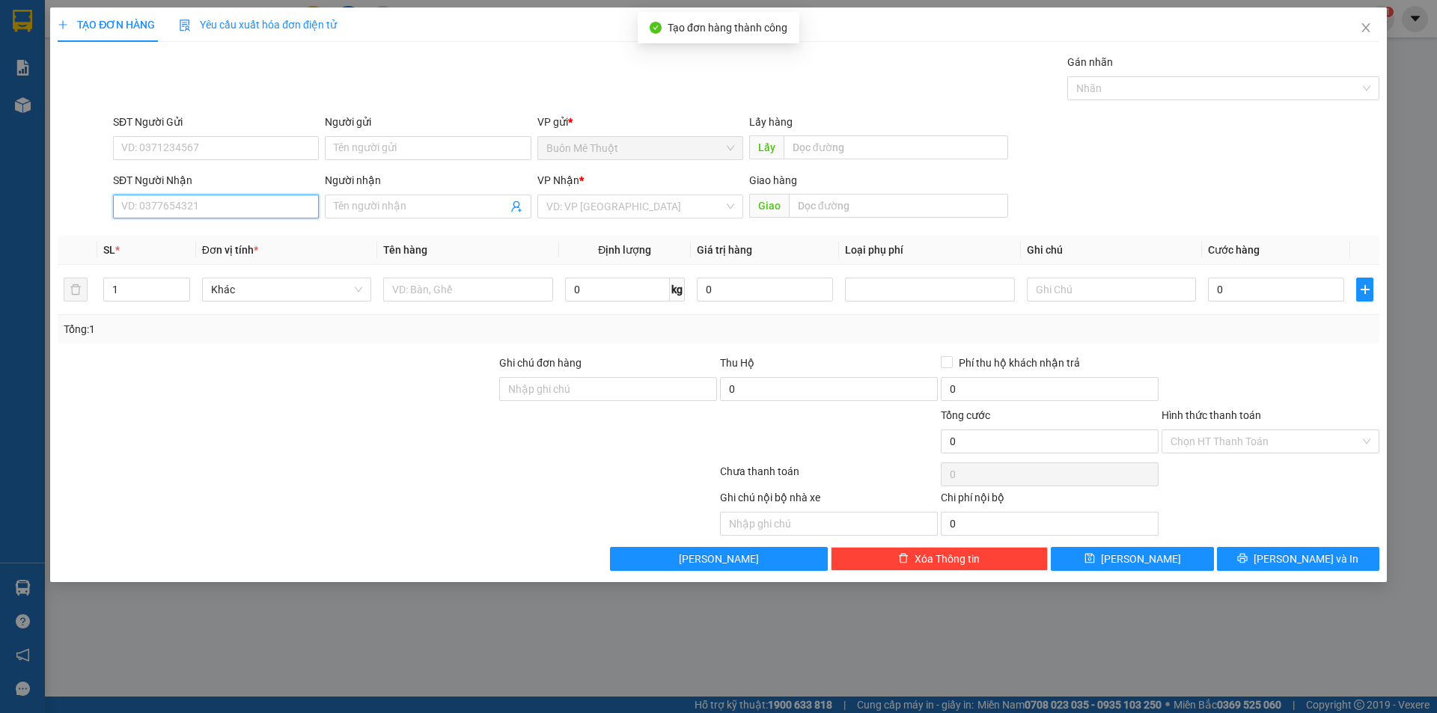
click at [242, 210] on input "SĐT Người Nhận" at bounding box center [216, 207] width 206 height 24
click at [161, 237] on div "0896868272" at bounding box center [216, 236] width 188 height 16
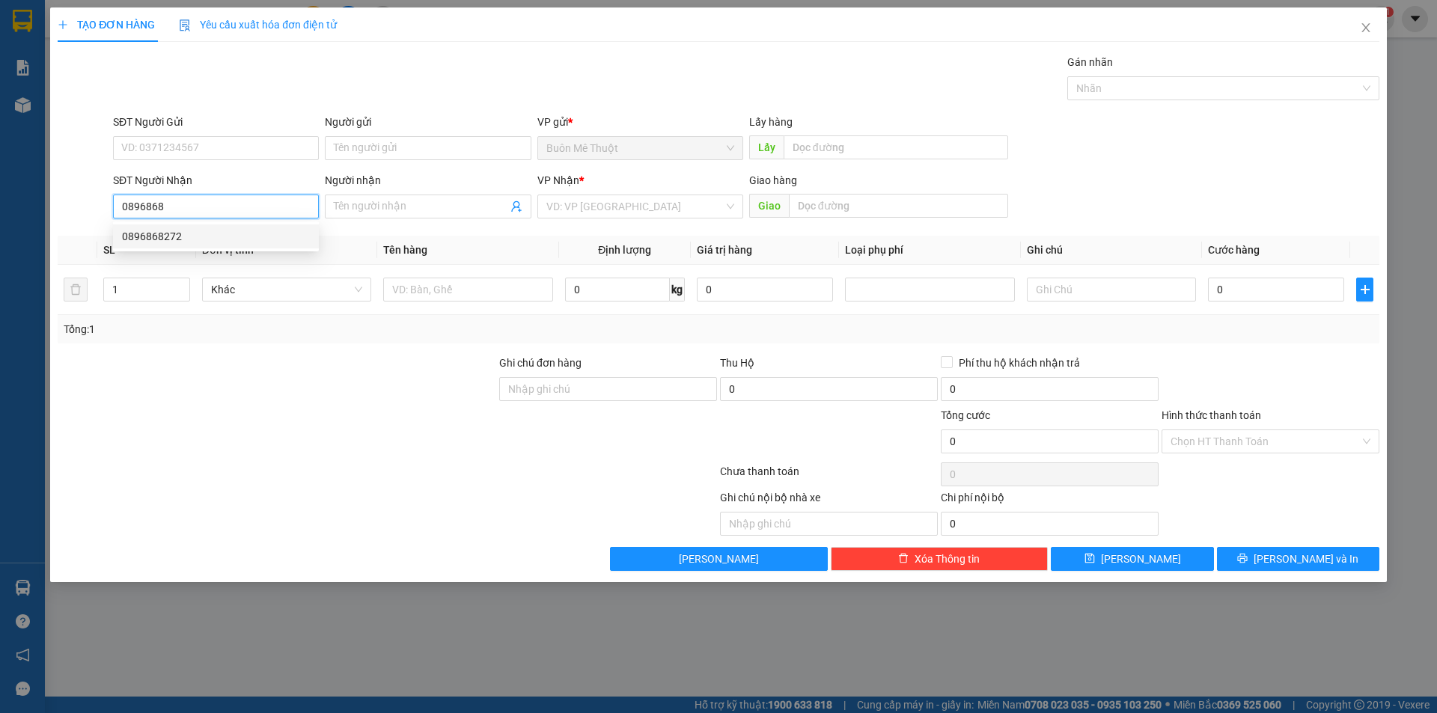
type input "0896868272"
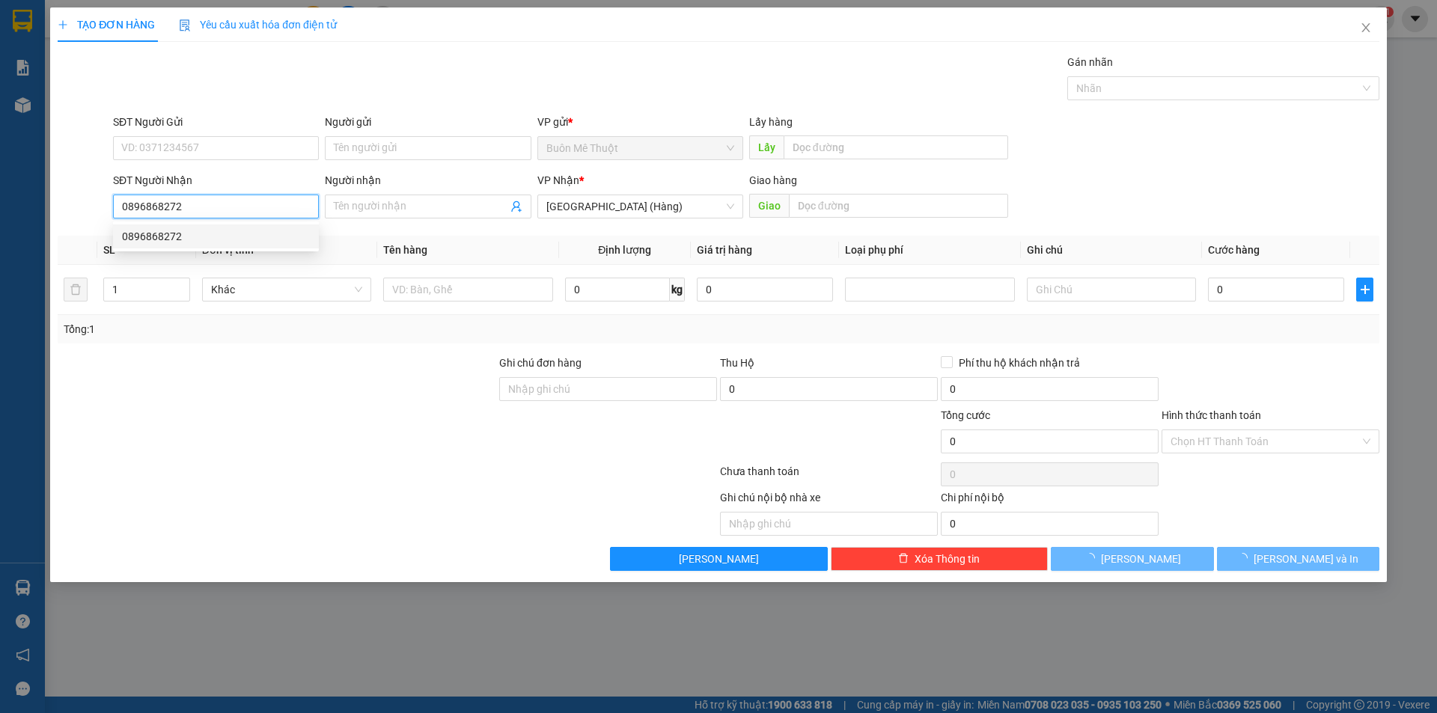
type input "50.000"
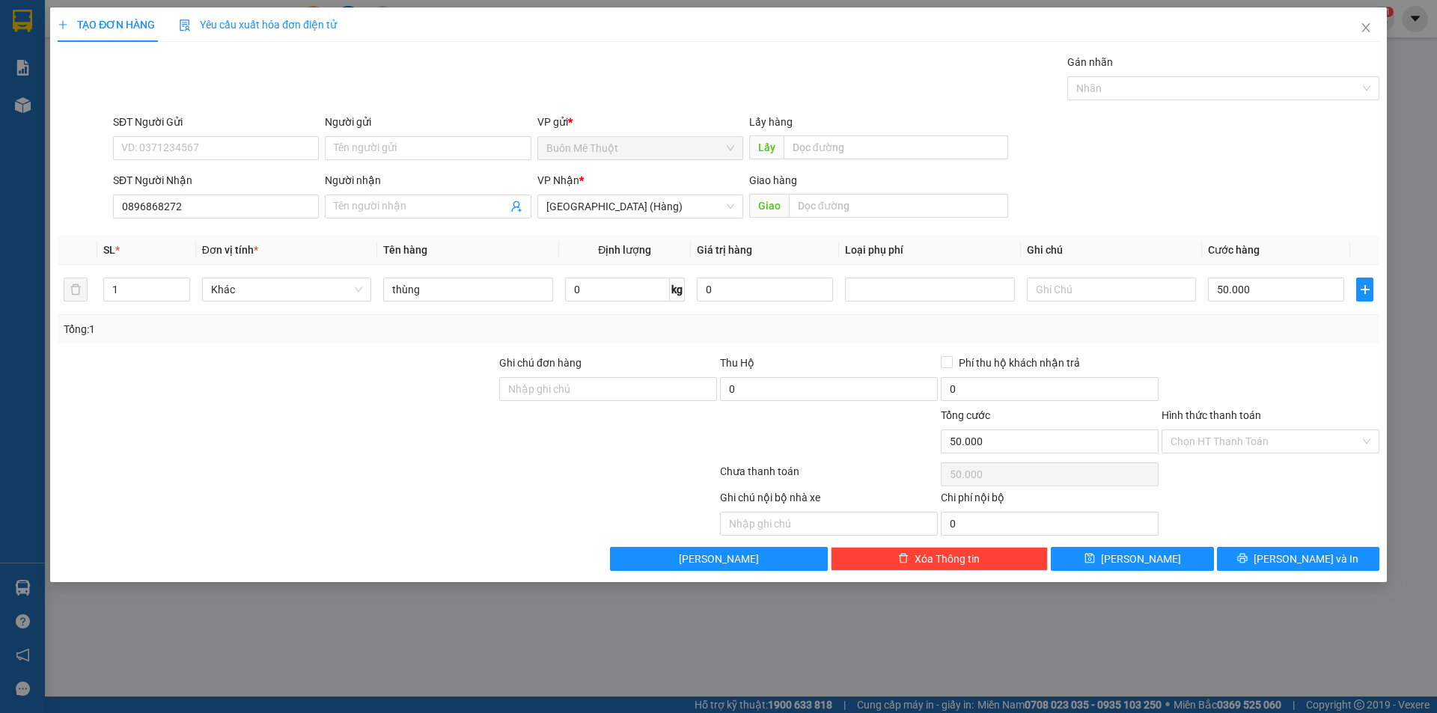
drag, startPoint x: 1235, startPoint y: 451, endPoint x: 1224, endPoint y: 478, distance: 29.2
click at [1231, 461] on div "Transit Pickup Surcharge Ids Transit Deliver Surcharge Ids Transit Deliver Surc…" at bounding box center [719, 312] width 1322 height 517
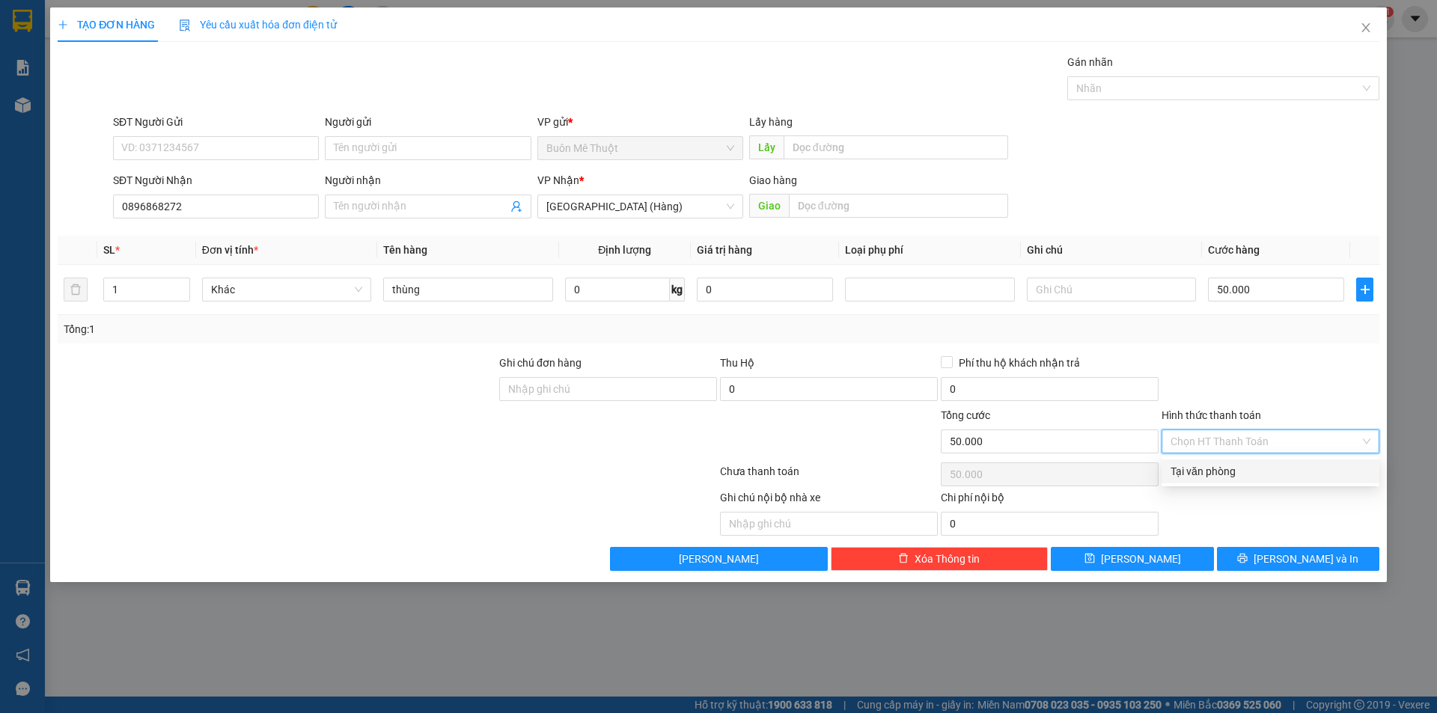
click at [1224, 478] on div "Tại văn phòng" at bounding box center [1271, 471] width 200 height 16
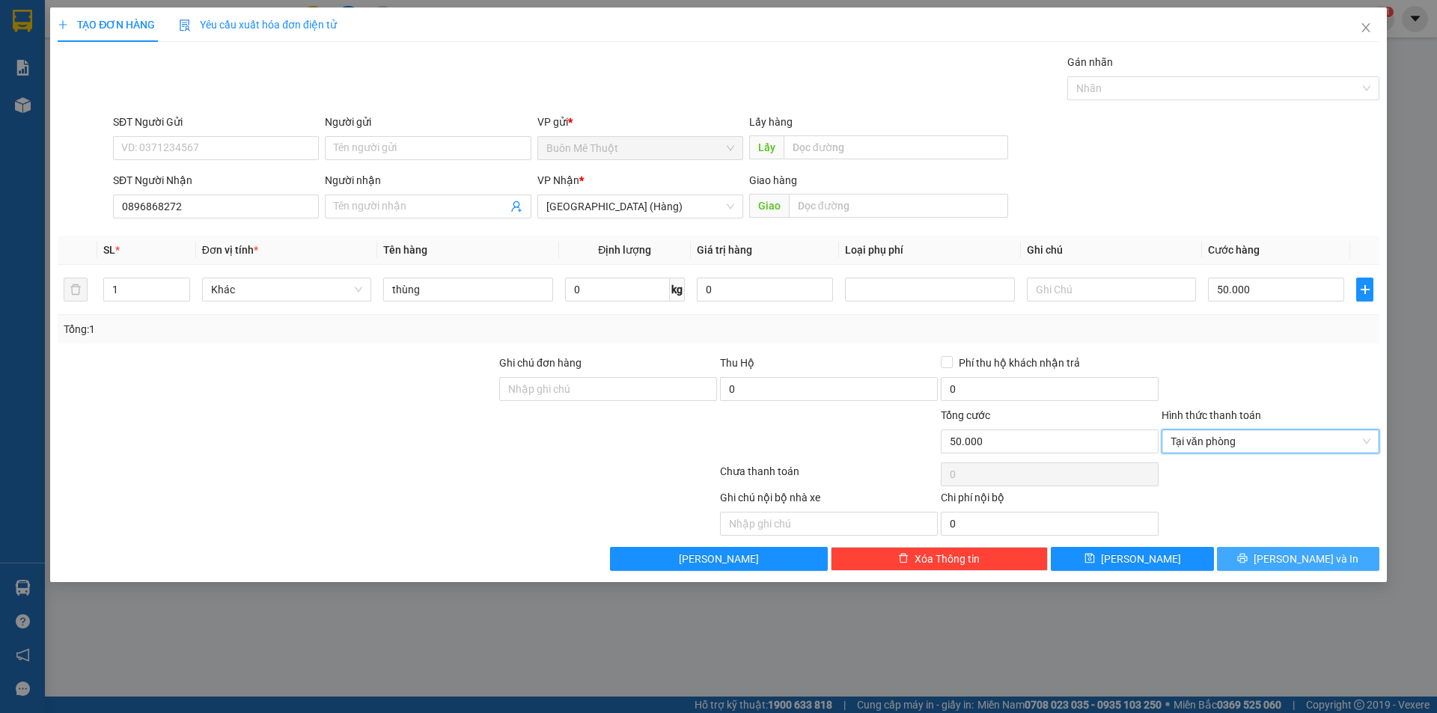
click at [1266, 567] on button "[PERSON_NAME] và In" at bounding box center [1298, 559] width 162 height 24
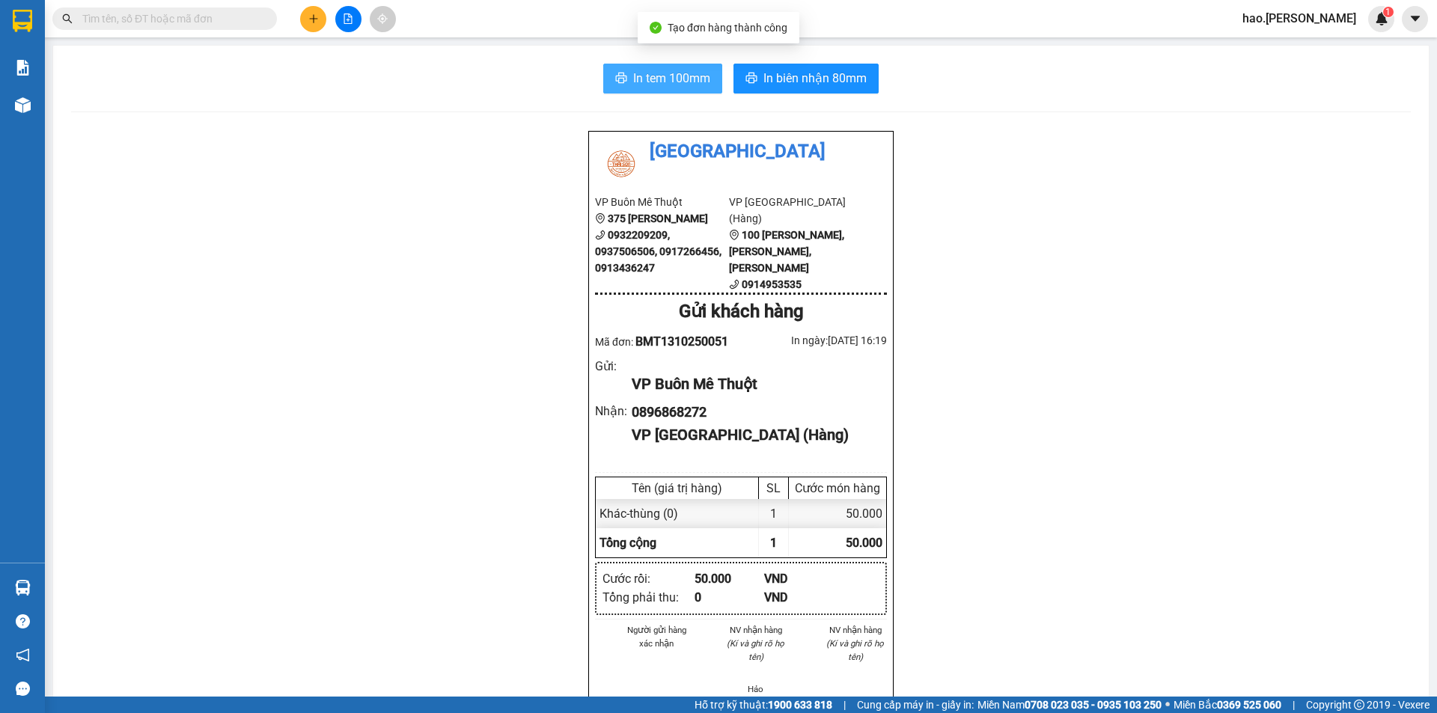
click at [668, 81] on span "In tem 100mm" at bounding box center [671, 78] width 77 height 19
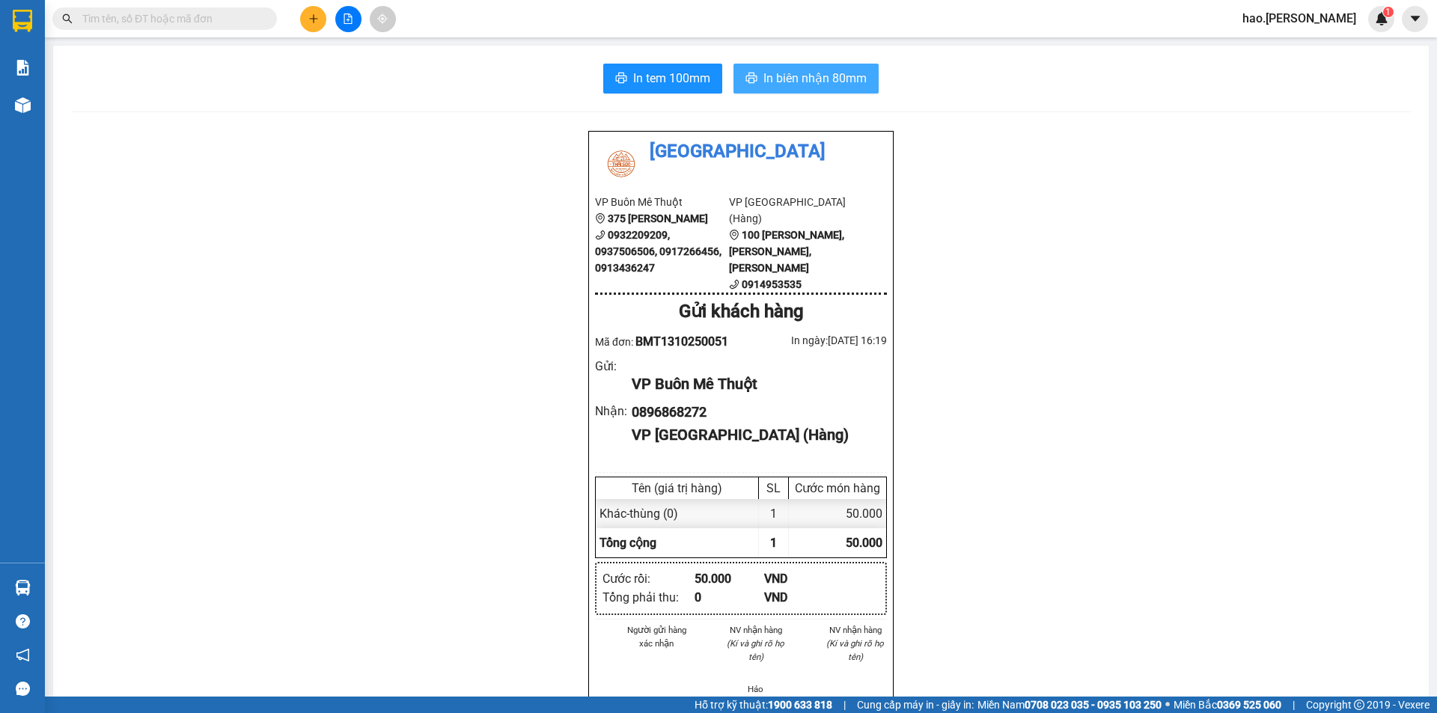
click at [756, 70] on button "In biên nhận 80mm" at bounding box center [806, 79] width 145 height 30
click at [307, 11] on button at bounding box center [313, 19] width 26 height 26
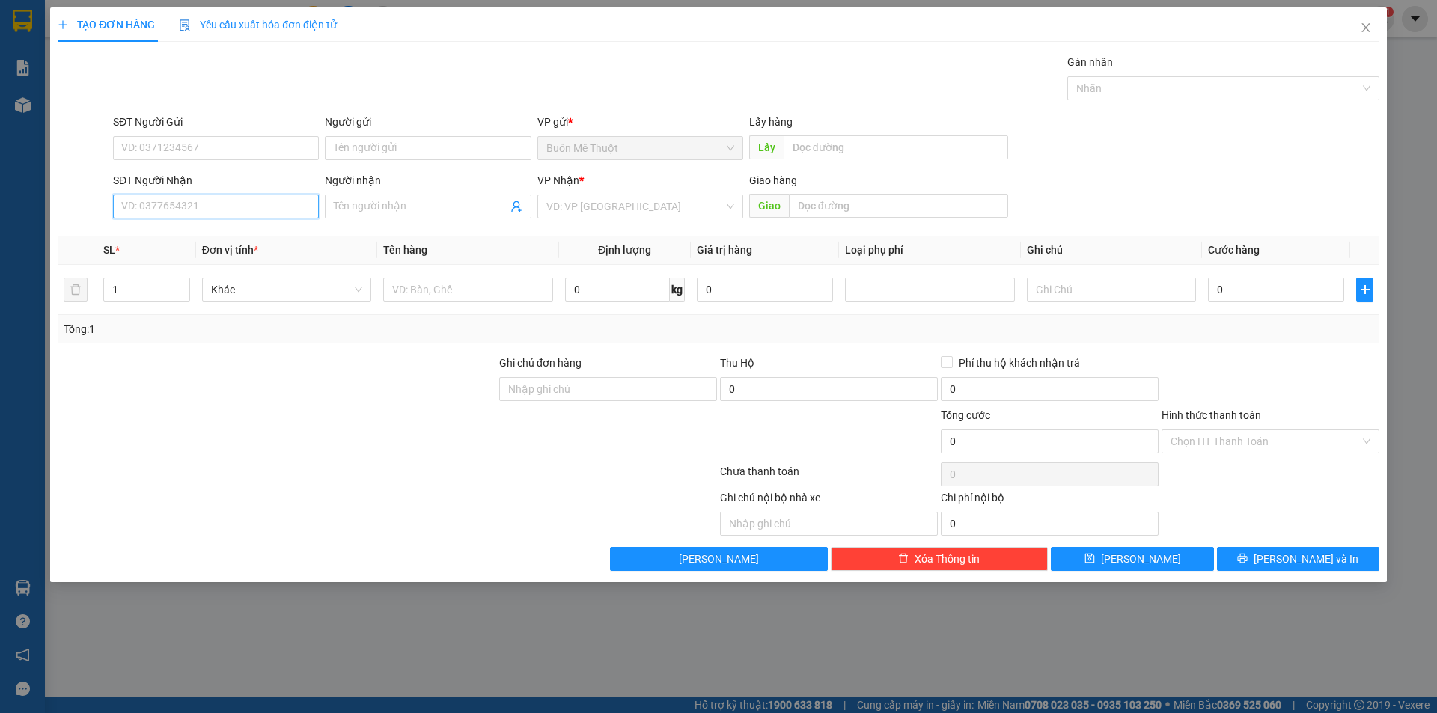
click at [153, 208] on input "SĐT Người Nhận" at bounding box center [216, 207] width 206 height 24
drag, startPoint x: 153, startPoint y: 208, endPoint x: 1436, endPoint y: 1, distance: 1300.1
click at [286, 180] on div "SĐT Người Nhận VD: 0377654321" at bounding box center [216, 198] width 206 height 52
click at [218, 207] on input "SĐT Người Nhận" at bounding box center [216, 207] width 206 height 24
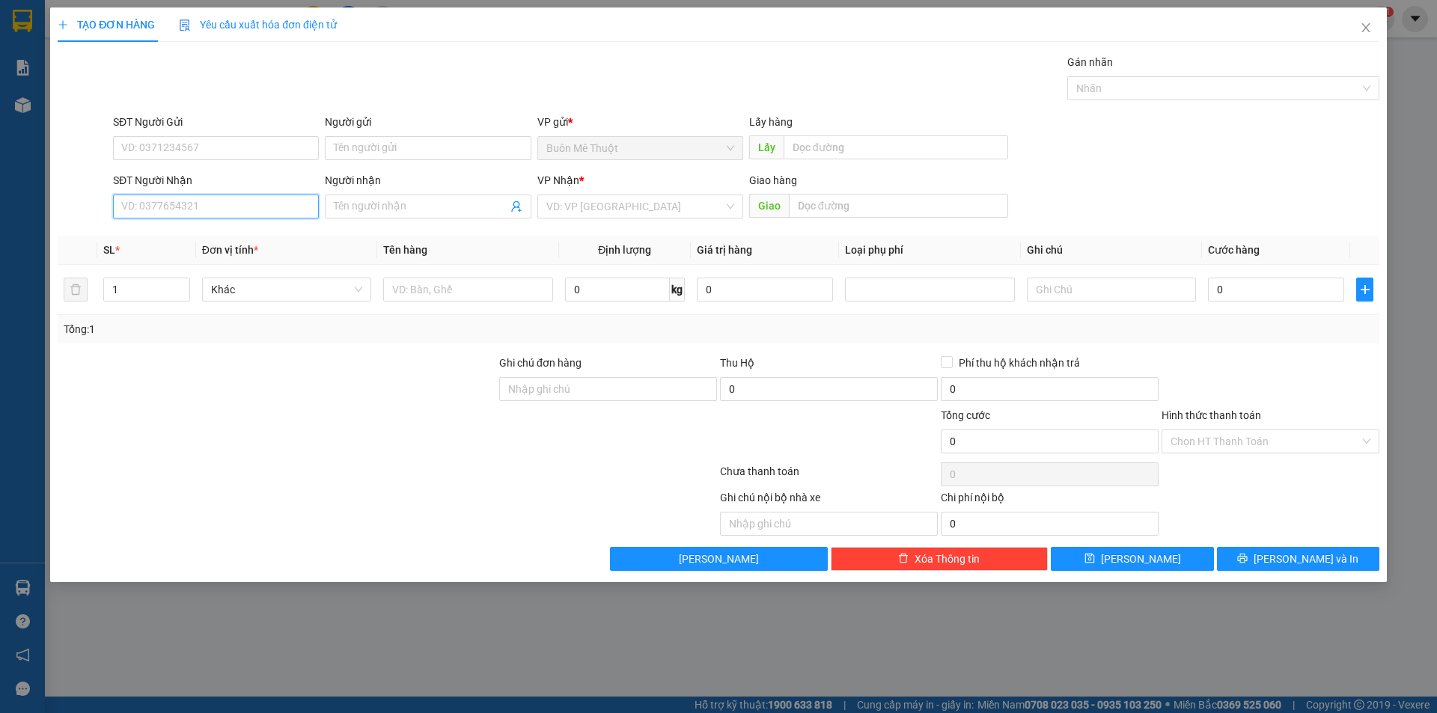
click at [218, 207] on input "SĐT Người Nhận" at bounding box center [216, 207] width 206 height 24
click at [543, 202] on div "VD: VP [GEOGRAPHIC_DATA]" at bounding box center [640, 207] width 206 height 24
type input "0769833870"
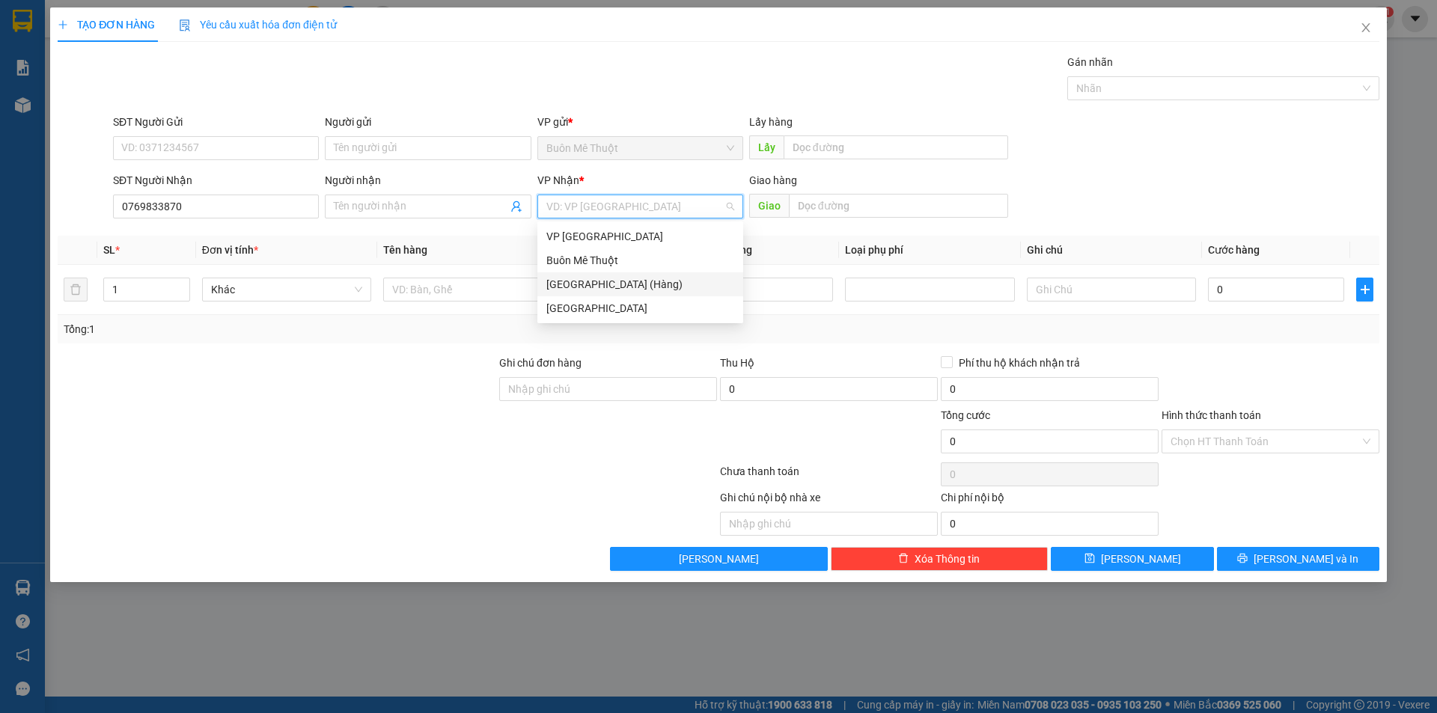
click at [567, 290] on div "[GEOGRAPHIC_DATA] (Hàng)" at bounding box center [640, 284] width 188 height 16
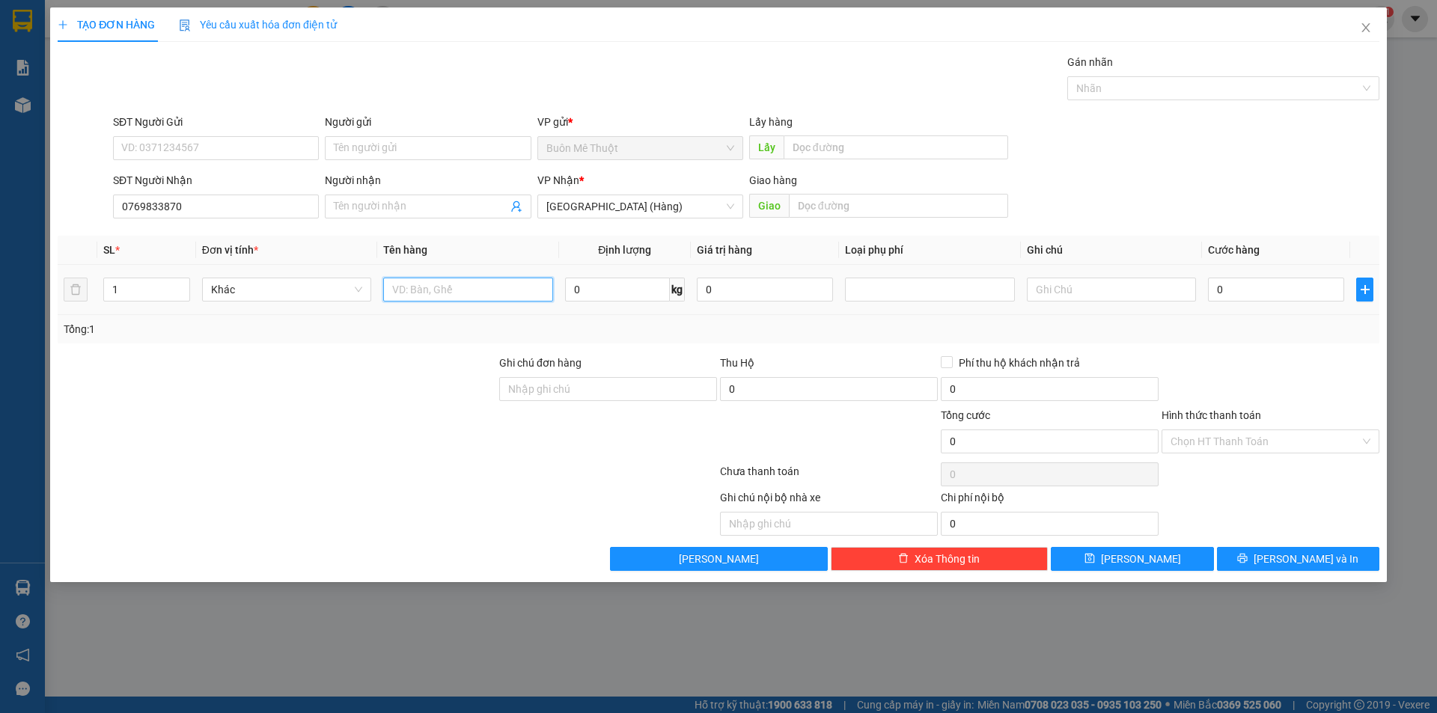
click at [487, 285] on input "text" at bounding box center [467, 290] width 169 height 24
type input "KN"
click at [1242, 288] on input "0" at bounding box center [1276, 290] width 136 height 24
click at [1323, 412] on div "Hình thức thanh toán" at bounding box center [1271, 418] width 218 height 22
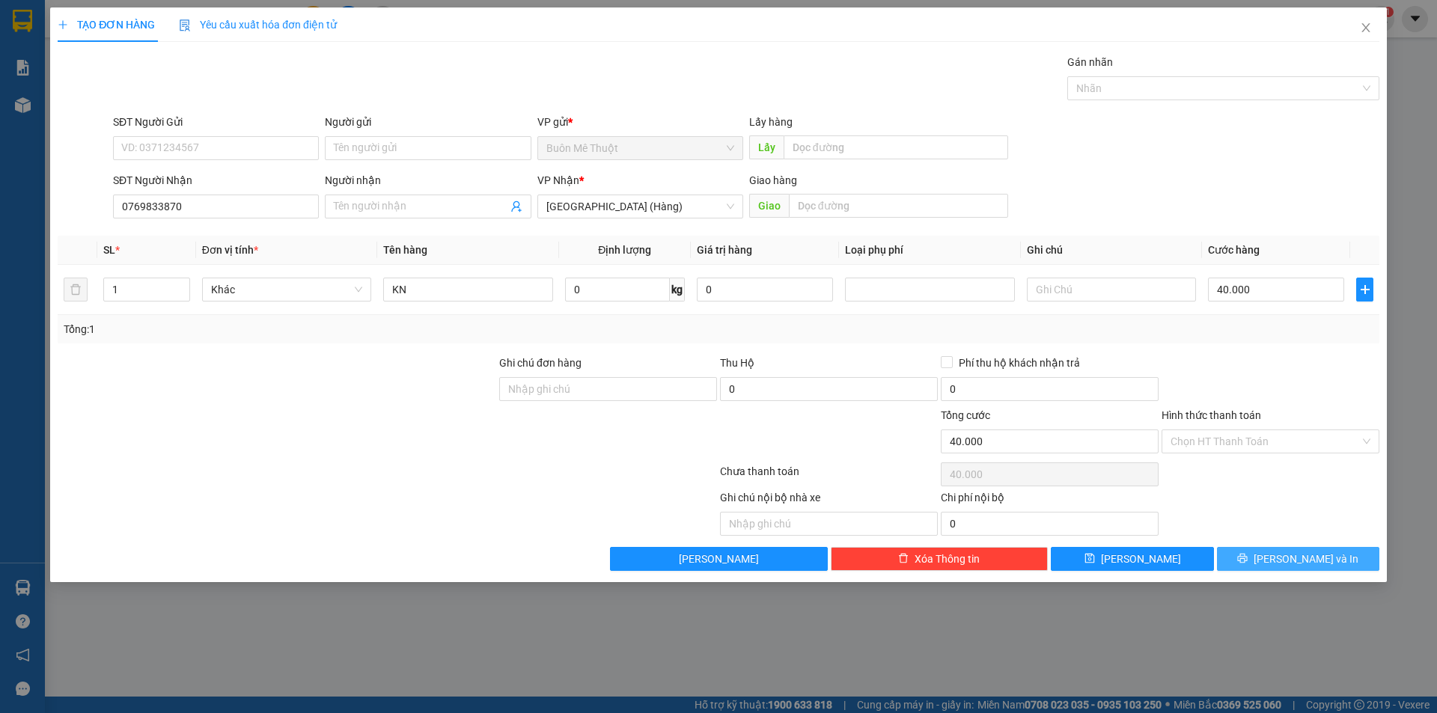
click at [1285, 552] on span "[PERSON_NAME] và In" at bounding box center [1306, 559] width 105 height 16
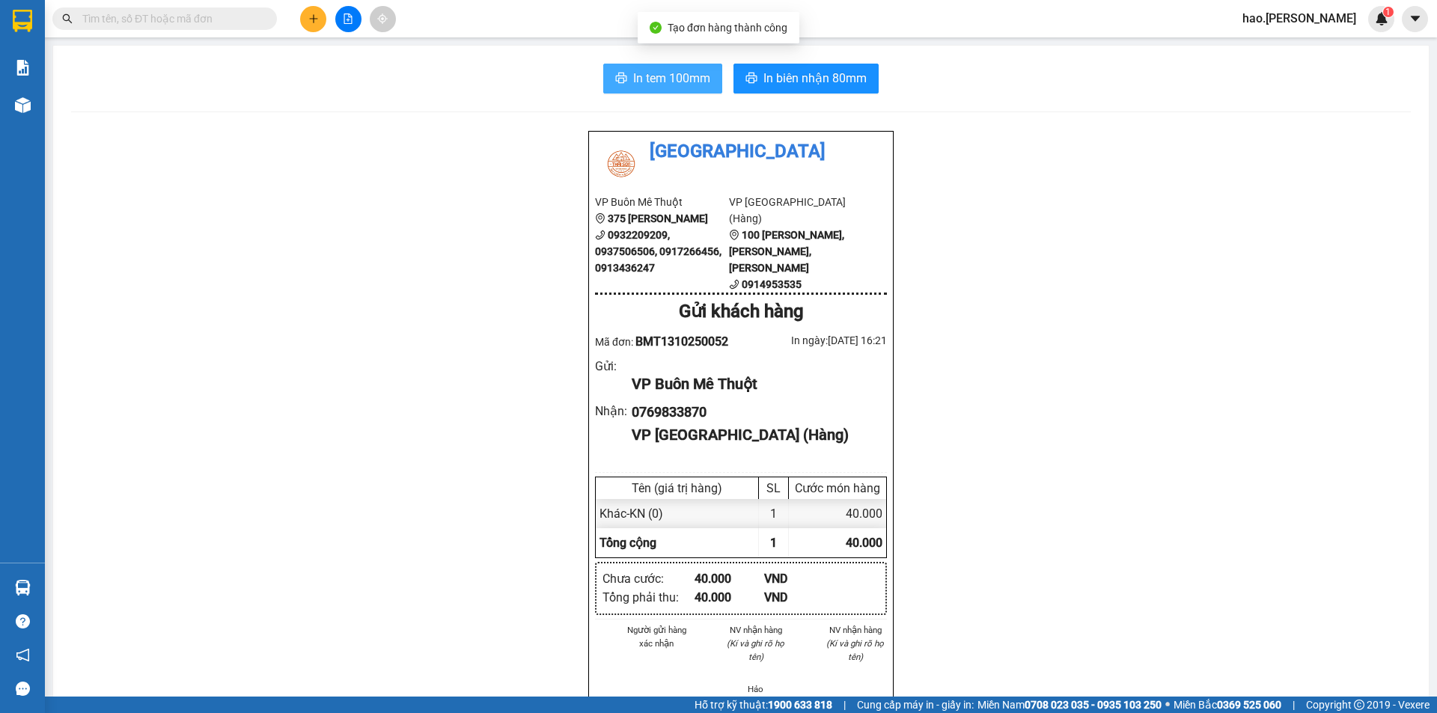
click at [665, 92] on button "In tem 100mm" at bounding box center [662, 79] width 119 height 30
click at [814, 55] on div "In tem 100mm In biên nhận 80mm Thái Sơn VP Buôn Mê Thuột 375 Hoàng Diệu 0932209…" at bounding box center [741, 676] width 1376 height 1260
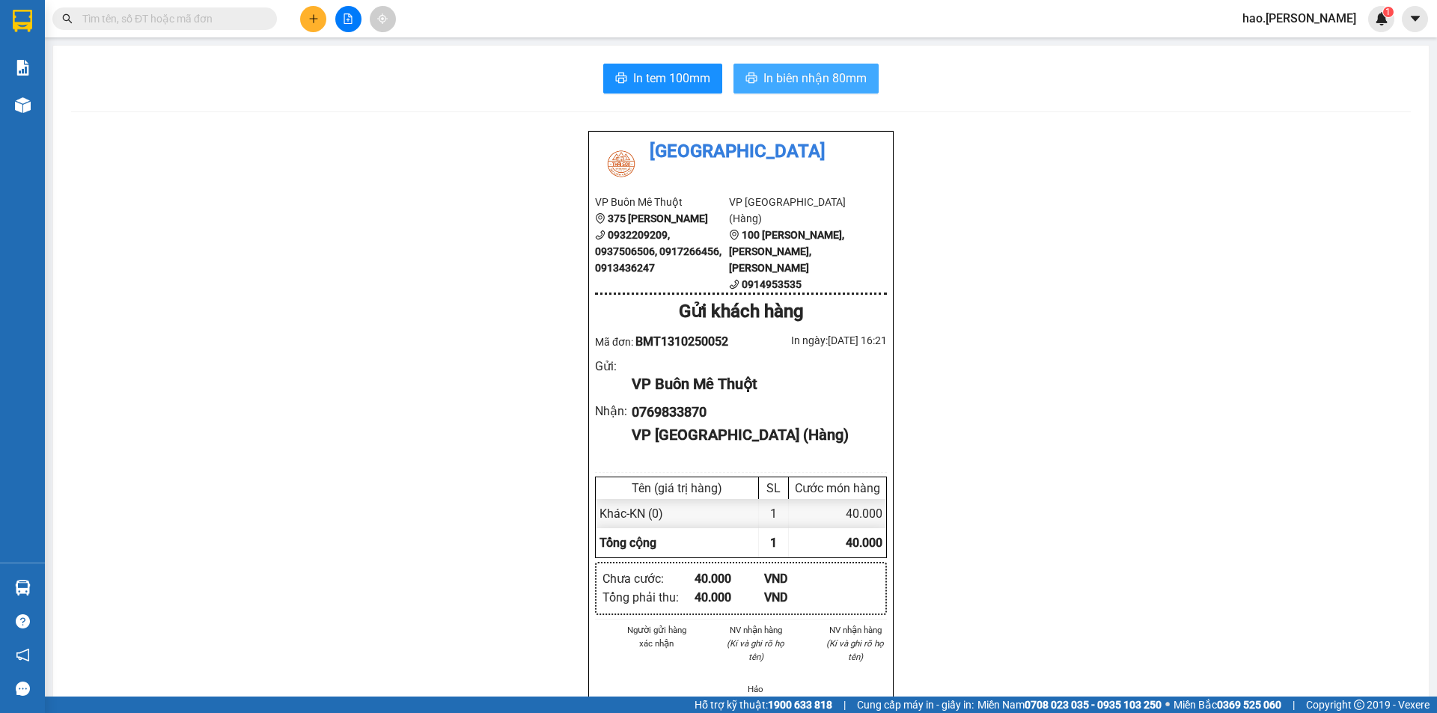
click at [766, 77] on span "In biên nhận 80mm" at bounding box center [814, 78] width 103 height 19
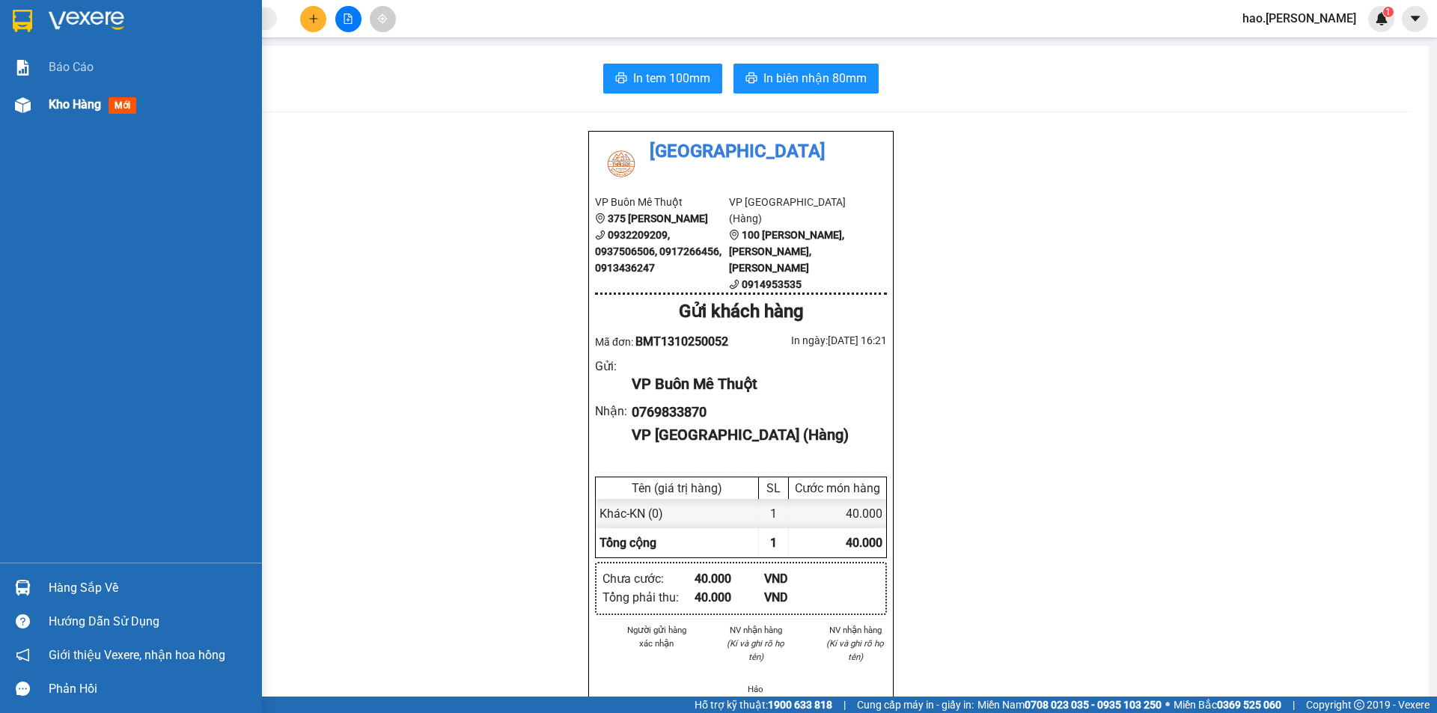
click at [82, 104] on span "Kho hàng" at bounding box center [75, 104] width 52 height 14
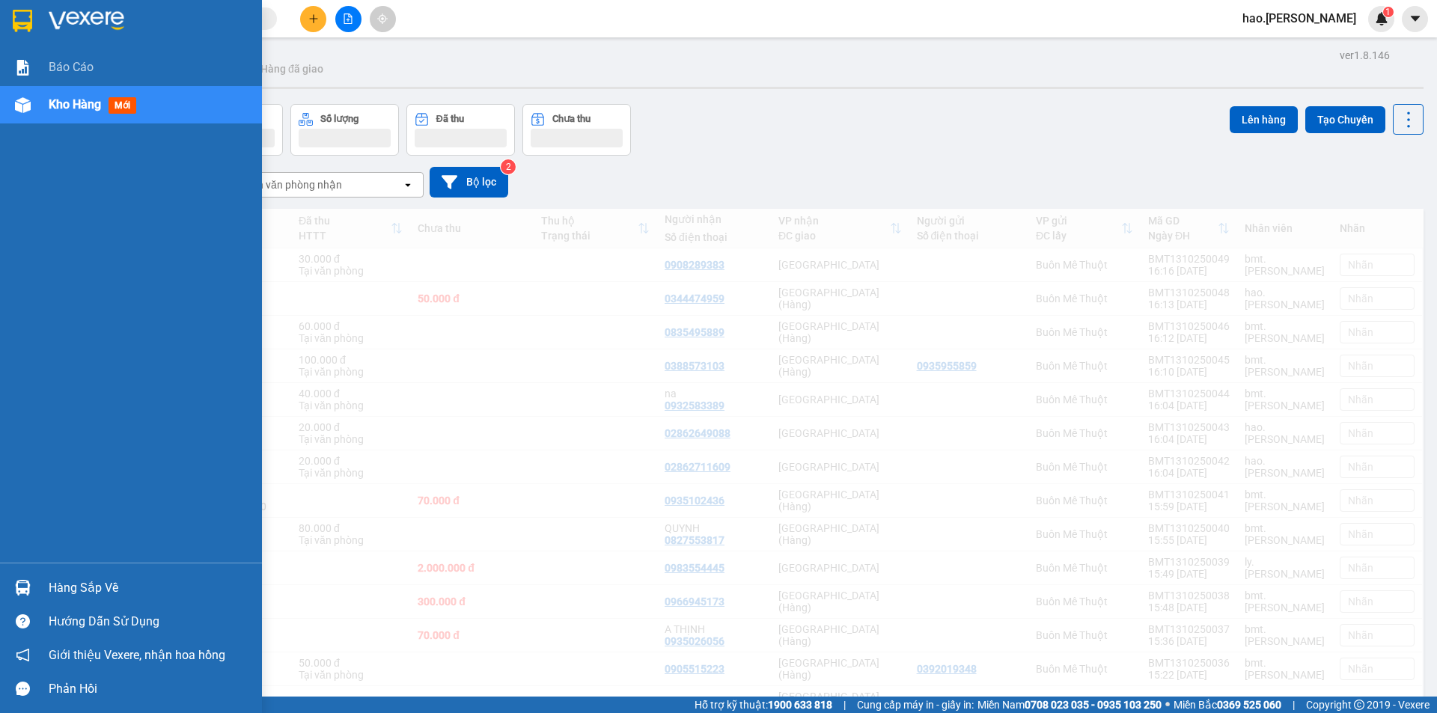
click at [77, 102] on span "Kho hàng" at bounding box center [75, 104] width 52 height 14
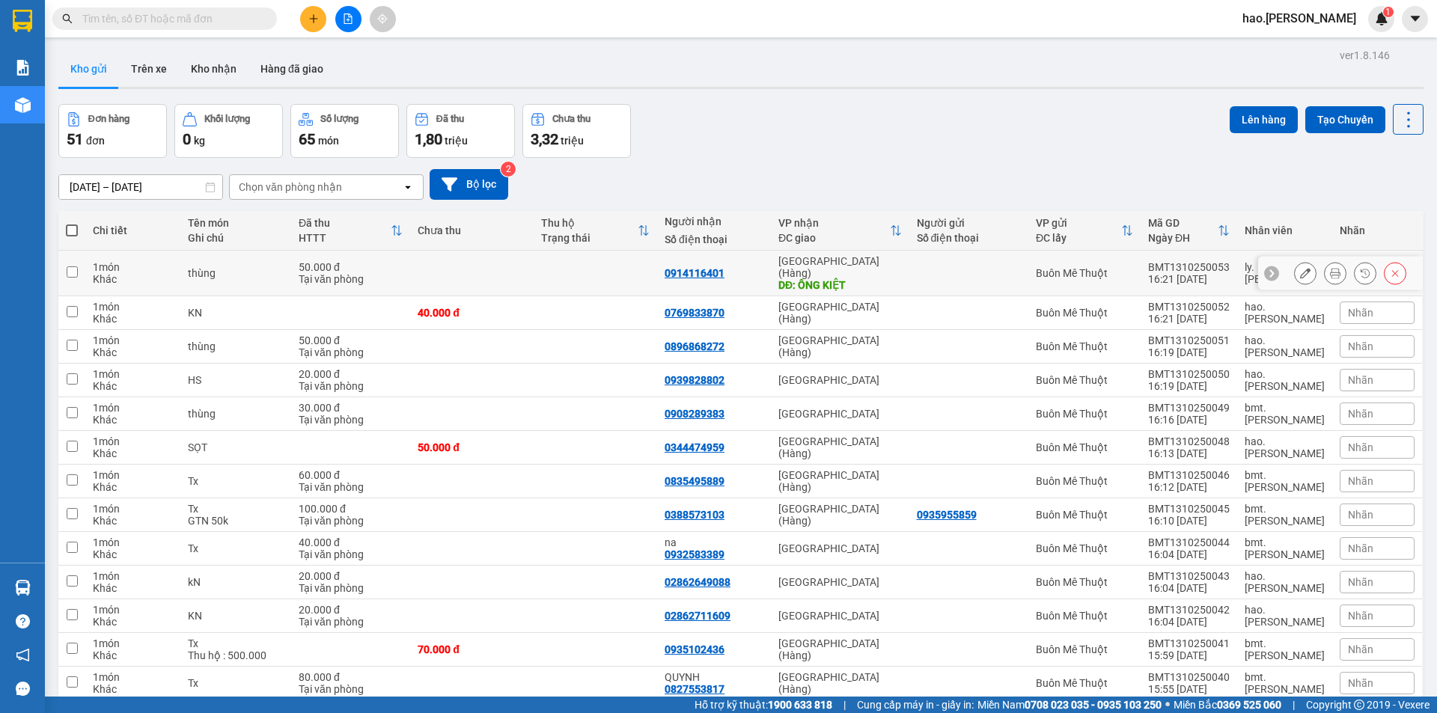
click at [1325, 275] on button at bounding box center [1335, 273] width 21 height 26
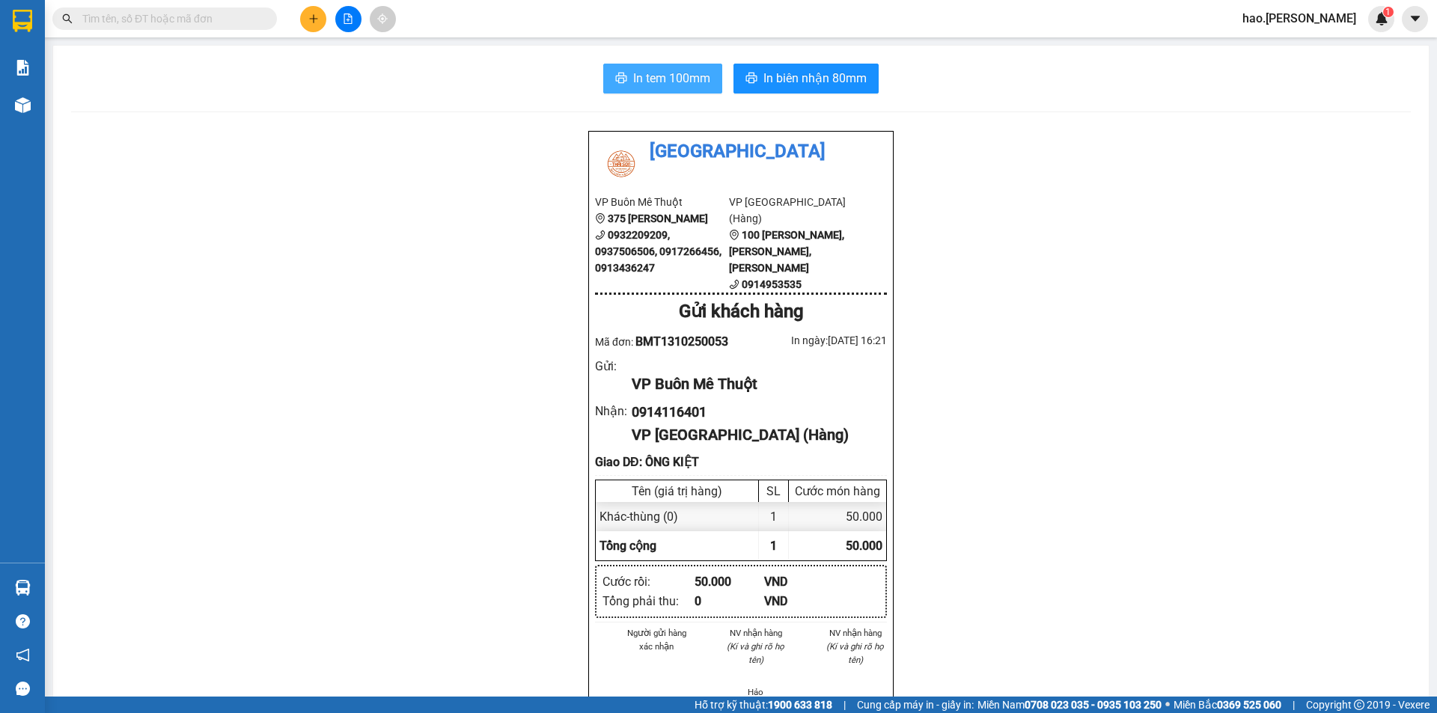
click at [654, 79] on span "In tem 100mm" at bounding box center [671, 78] width 77 height 19
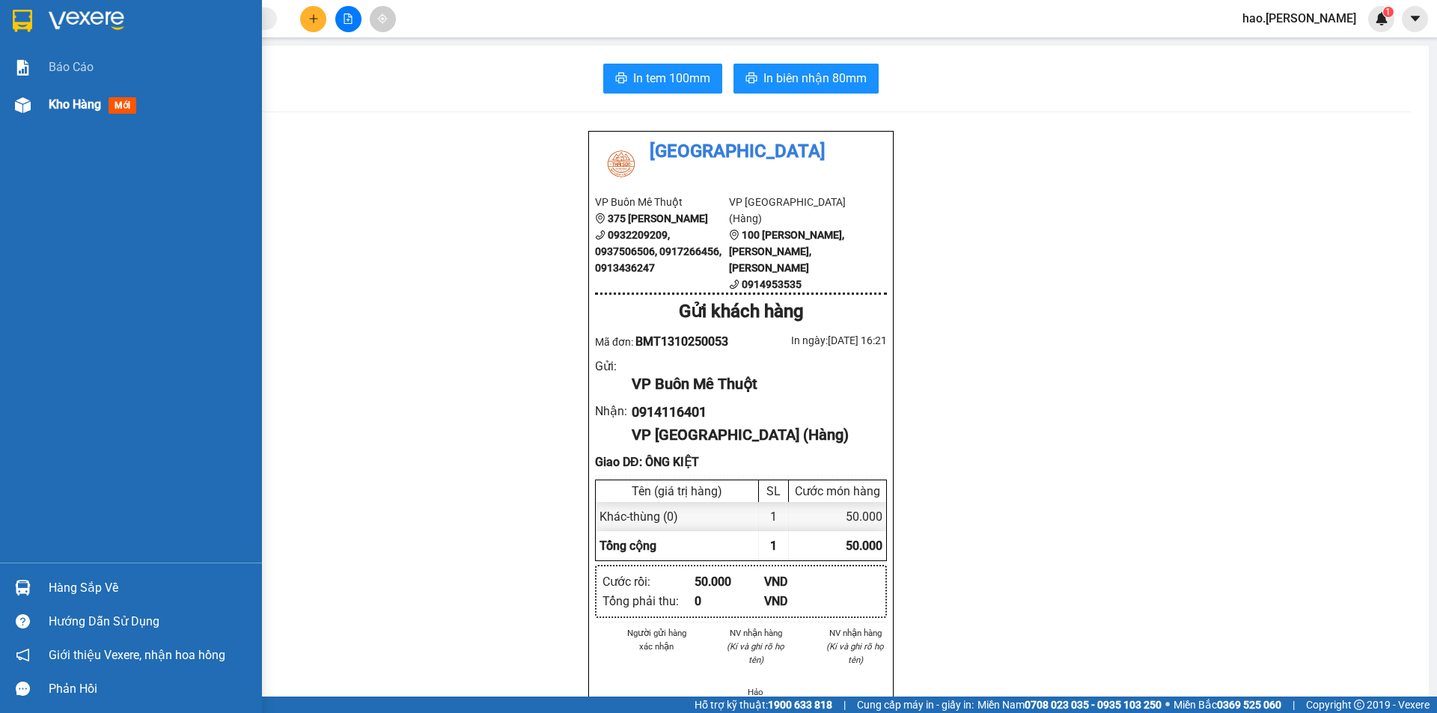
click at [81, 104] on span "Kho hàng" at bounding box center [75, 104] width 52 height 14
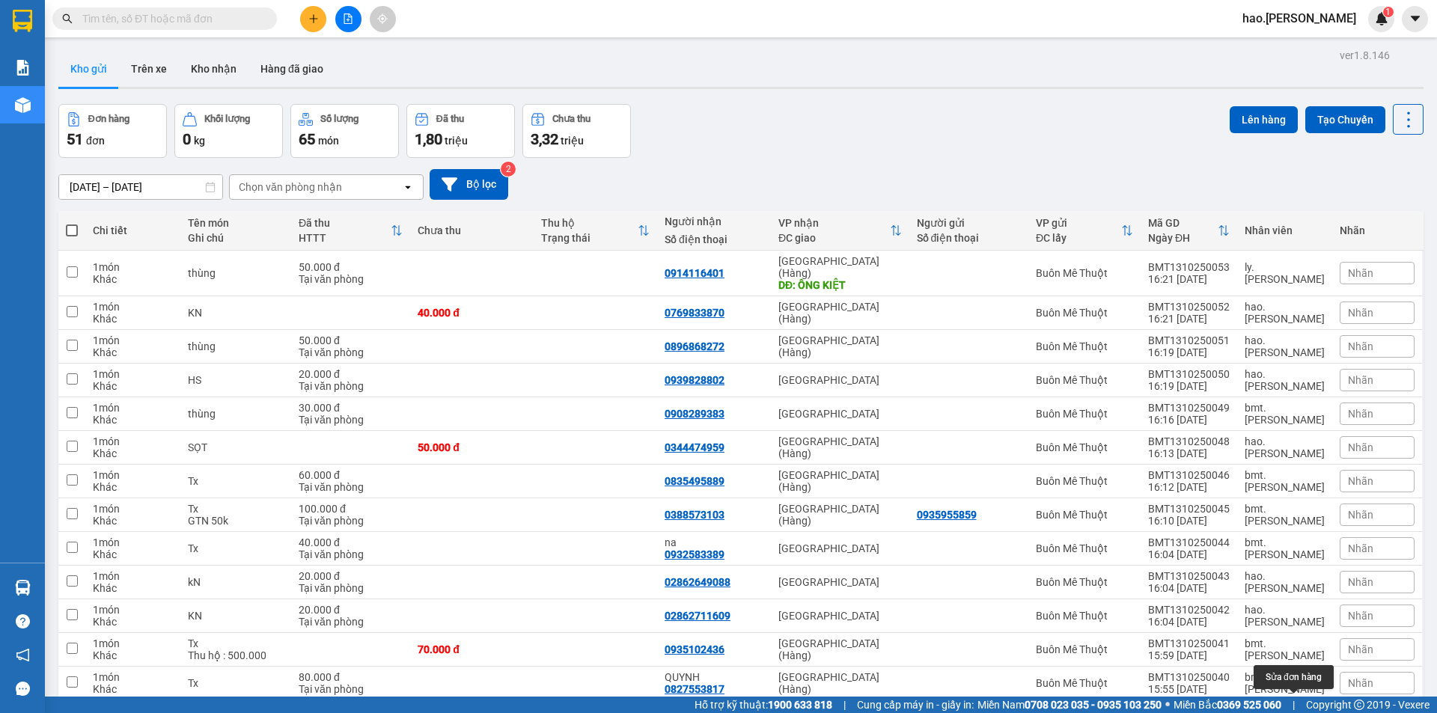
click at [1295, 704] on button at bounding box center [1305, 717] width 21 height 26
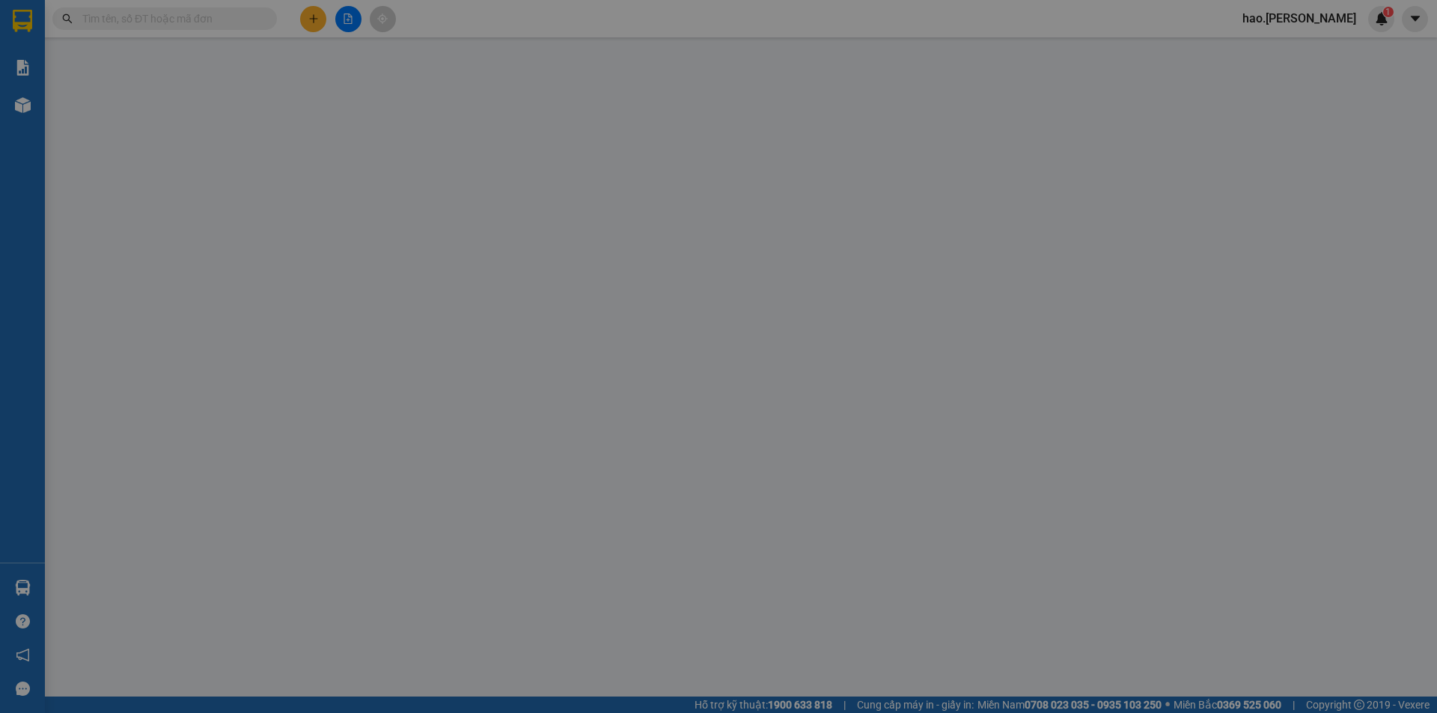
type input "0983554445"
type input "0"
type input "2.000.000"
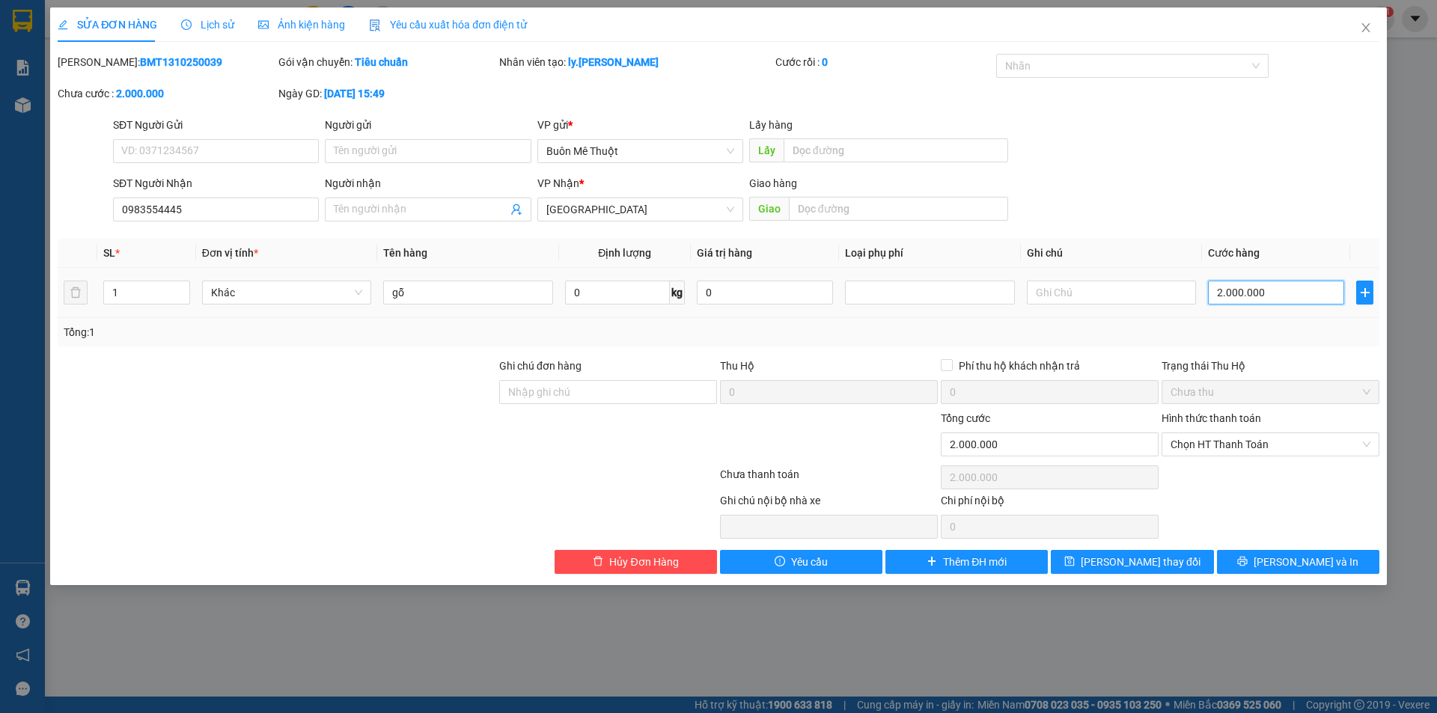
click at [1308, 289] on input "2.000.000" at bounding box center [1276, 293] width 136 height 24
type input "1"
type input "18"
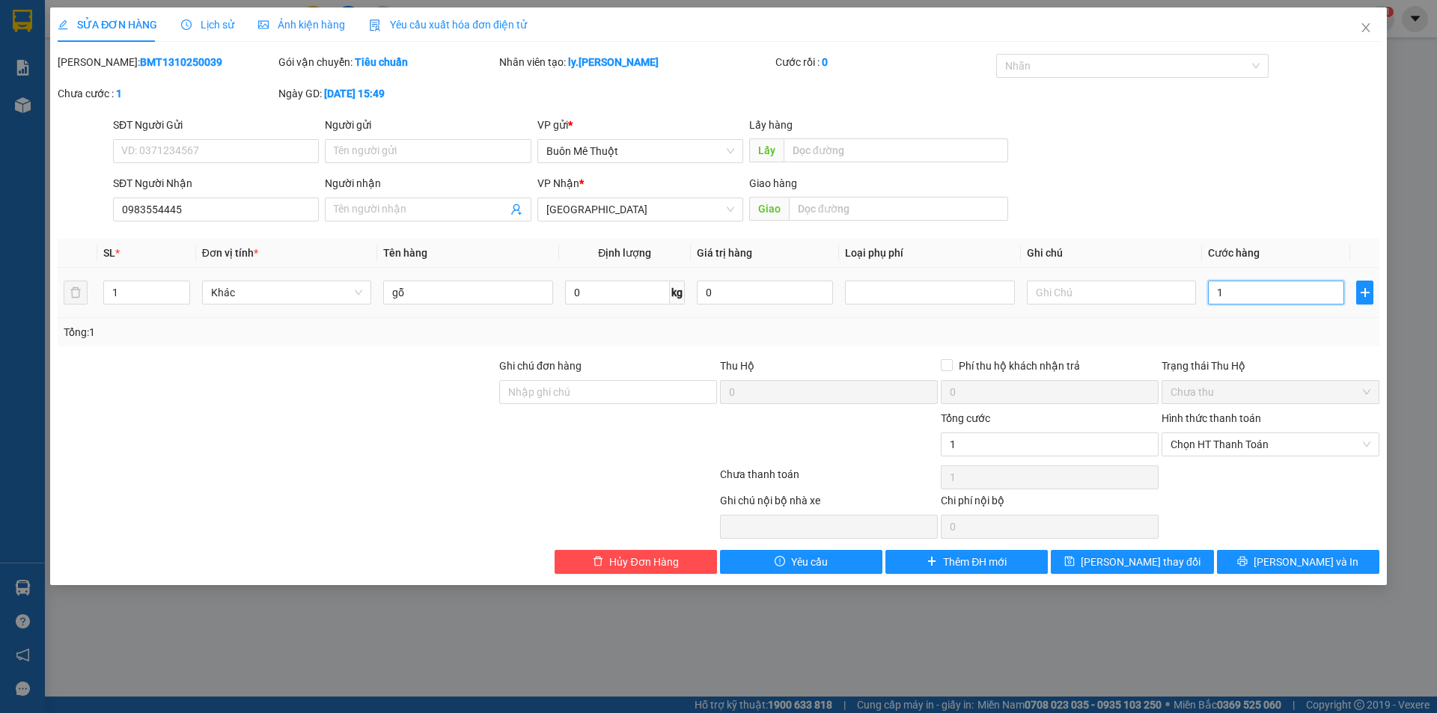
type input "18"
type input "180"
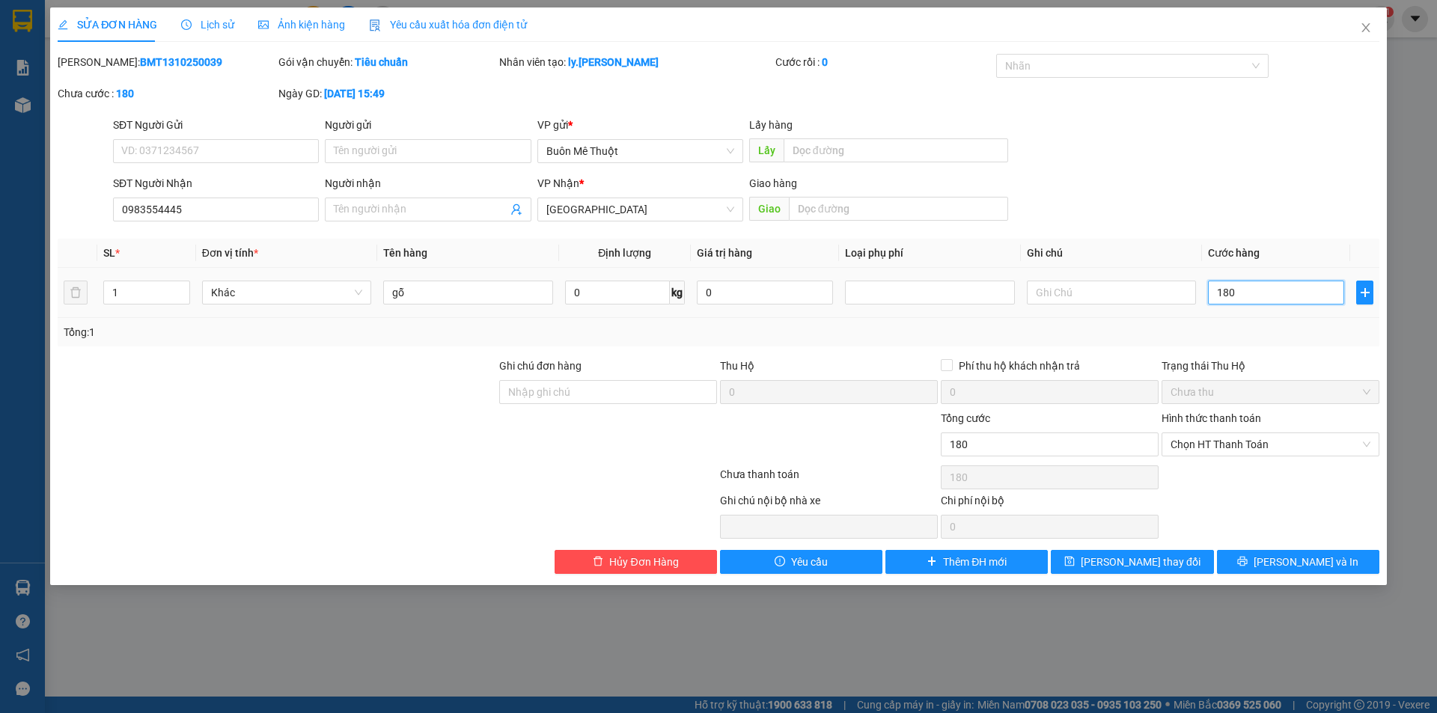
type input "1.800"
type input "1.800.000"
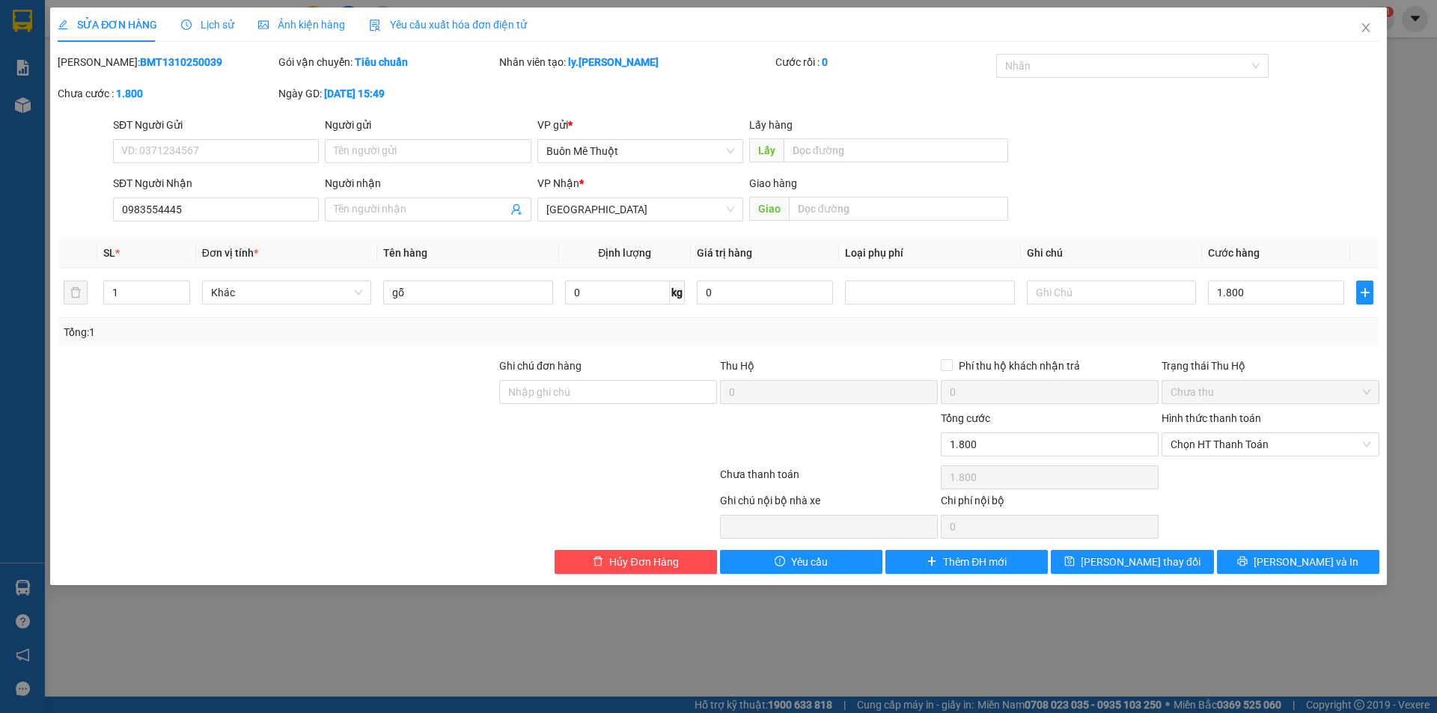
type input "1.800.000"
drag, startPoint x: 1286, startPoint y: 476, endPoint x: 1260, endPoint y: 497, distance: 33.5
click at [1277, 485] on div "Chọn HT Thanh Toán" at bounding box center [1270, 478] width 221 height 30
click at [1130, 560] on span "[PERSON_NAME] thay đổi" at bounding box center [1141, 562] width 120 height 16
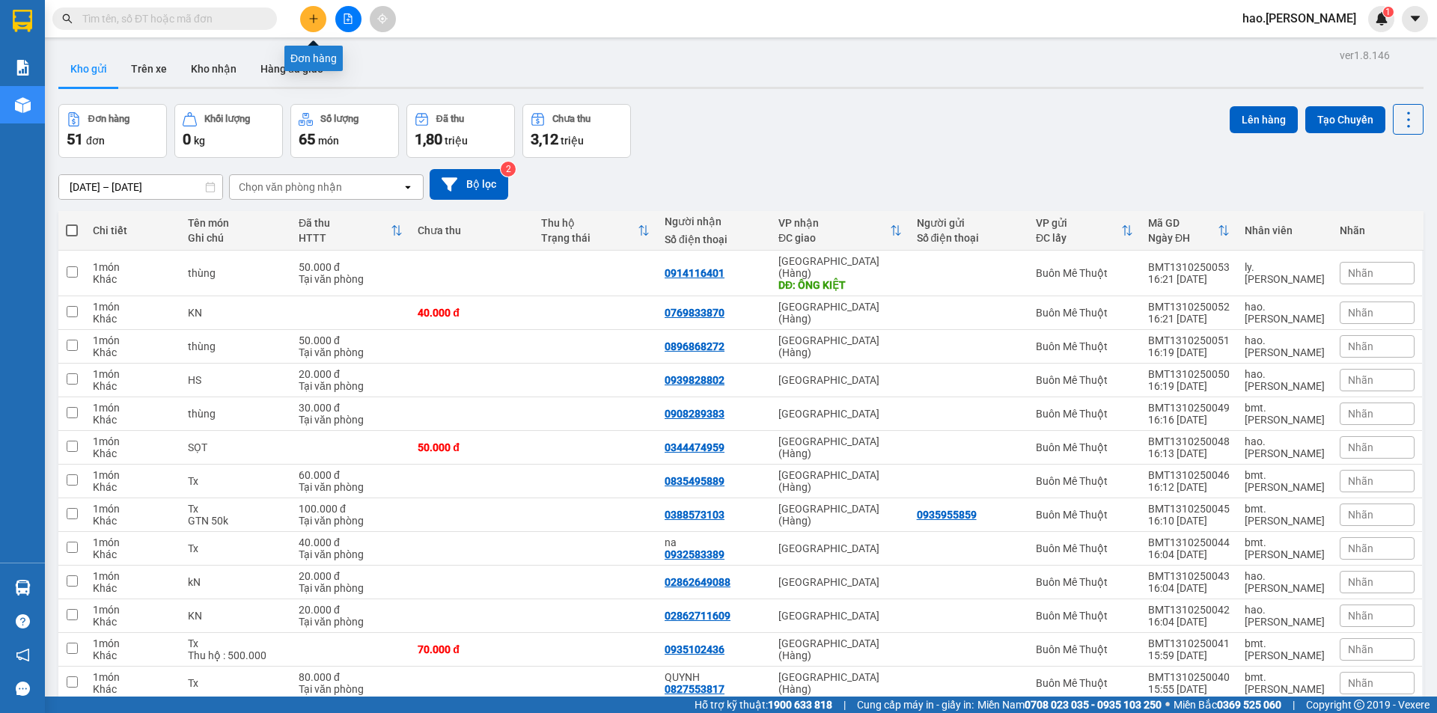
click at [310, 25] on button at bounding box center [313, 19] width 26 height 26
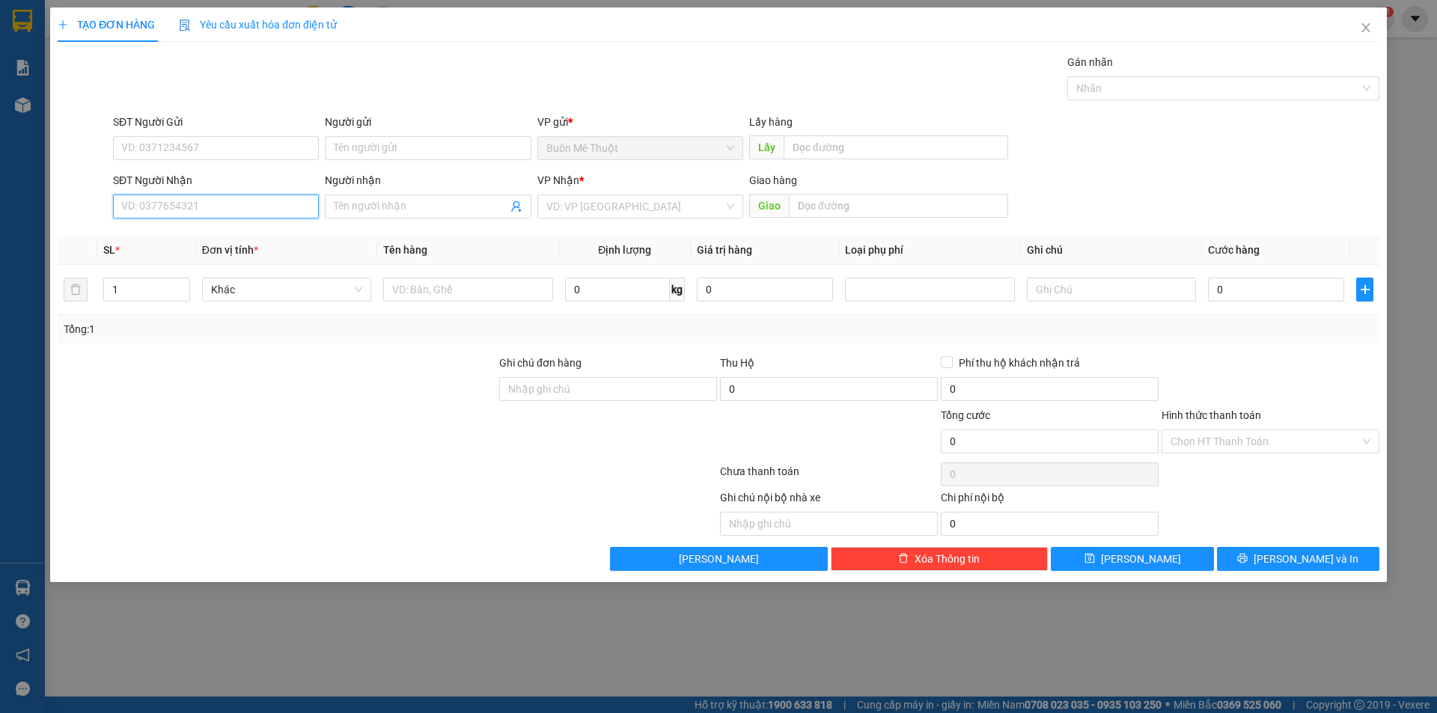
click at [216, 208] on input "SĐT Người Nhận" at bounding box center [216, 207] width 206 height 24
type input "098563313"
click at [127, 245] on div "0985633131" at bounding box center [216, 237] width 206 height 24
click at [1255, 561] on button "[PERSON_NAME] và In" at bounding box center [1298, 559] width 162 height 24
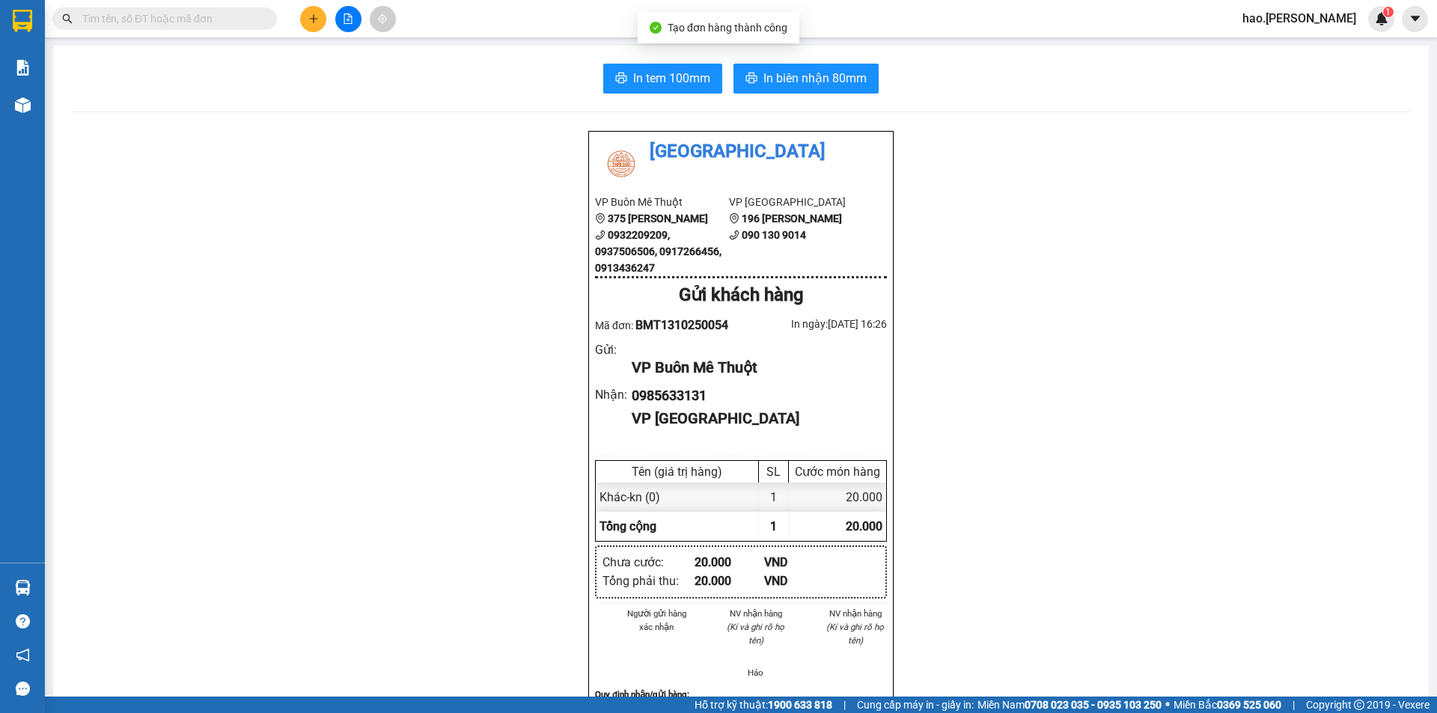
click at [636, 62] on div "In tem 100mm In biên nhận 80mm Thái Sơn VP Buôn Mê Thuột 375 Hoàng Diệu 0932209…" at bounding box center [741, 655] width 1376 height 1219
click at [641, 74] on span "In tem 100mm" at bounding box center [671, 78] width 77 height 19
click at [303, 19] on button at bounding box center [313, 19] width 26 height 26
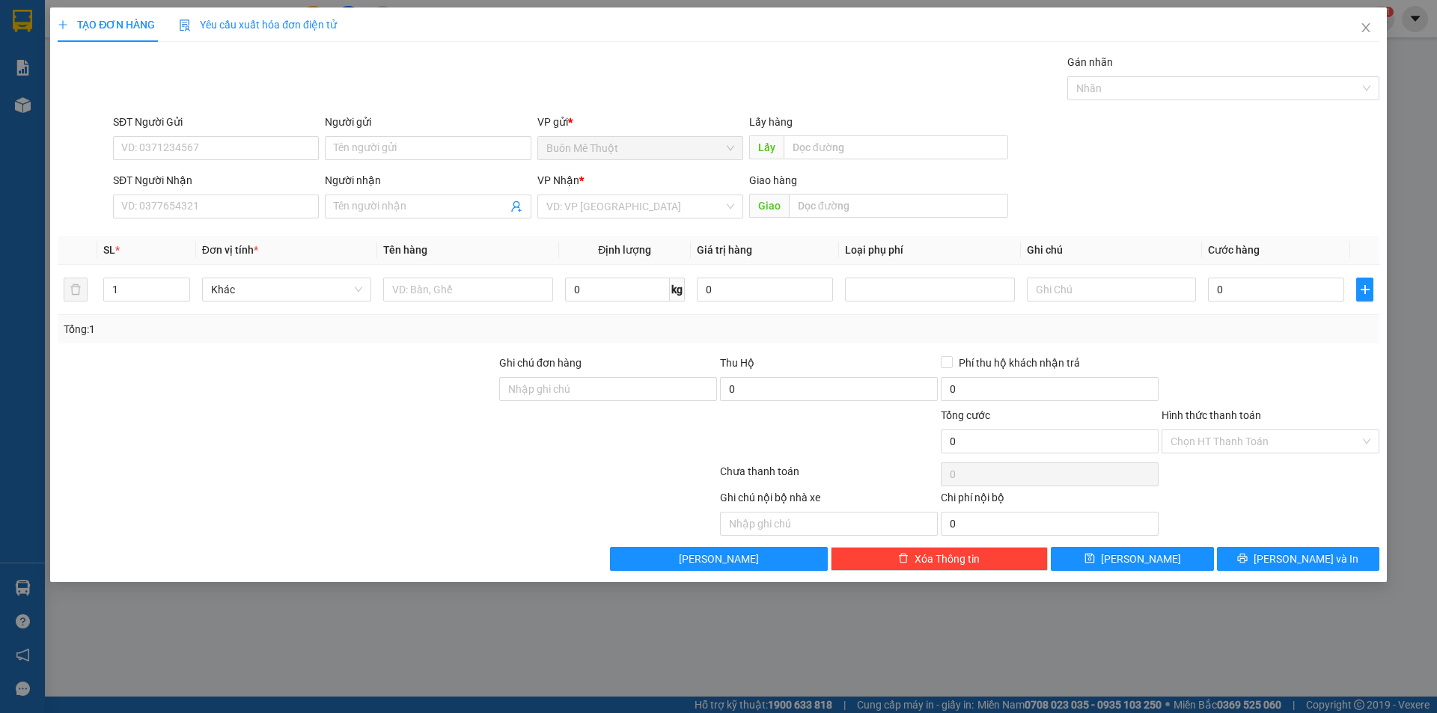
click at [248, 219] on div "SĐT Người Nhận VD: 0377654321" at bounding box center [216, 198] width 206 height 52
click at [248, 207] on input "SĐT Người Nhận" at bounding box center [216, 207] width 206 height 24
type input "0909484384"
click at [594, 211] on input "search" at bounding box center [634, 206] width 177 height 22
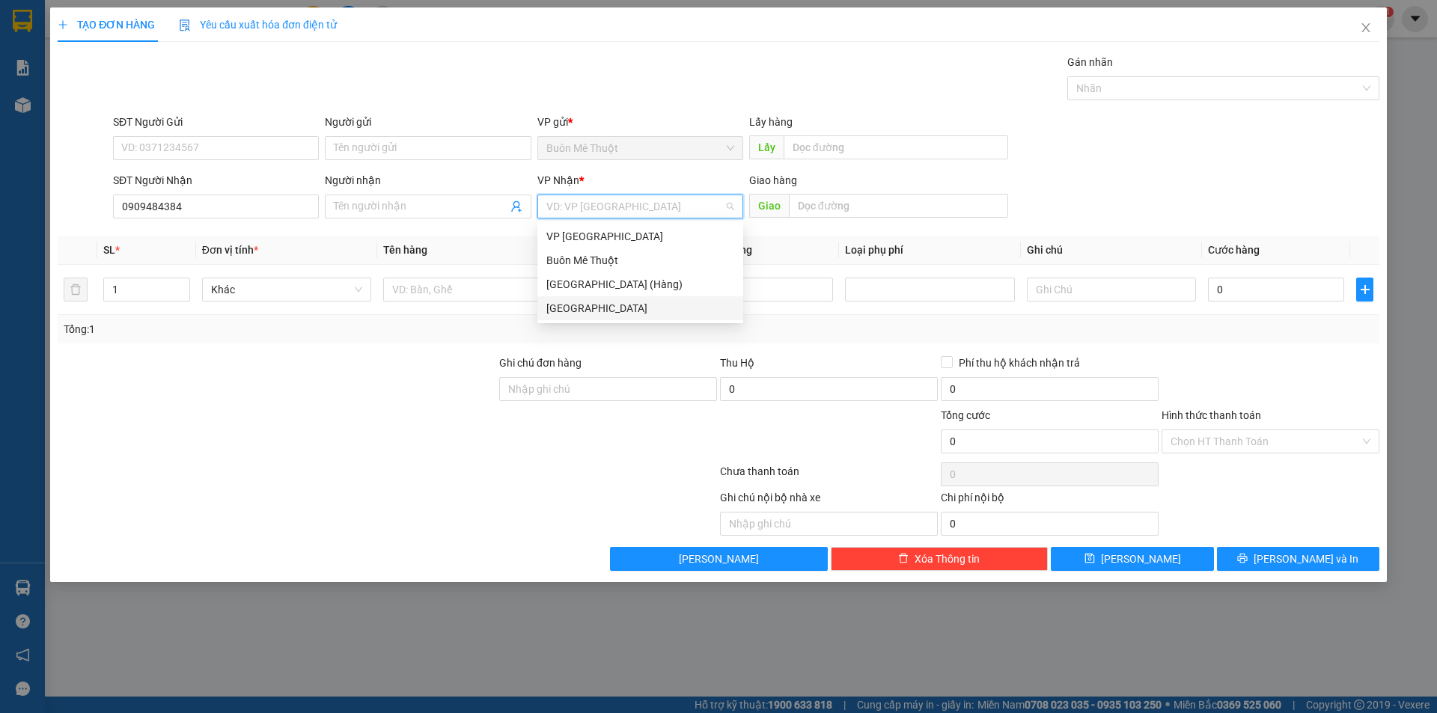
click at [564, 306] on div "[GEOGRAPHIC_DATA]" at bounding box center [640, 308] width 188 height 16
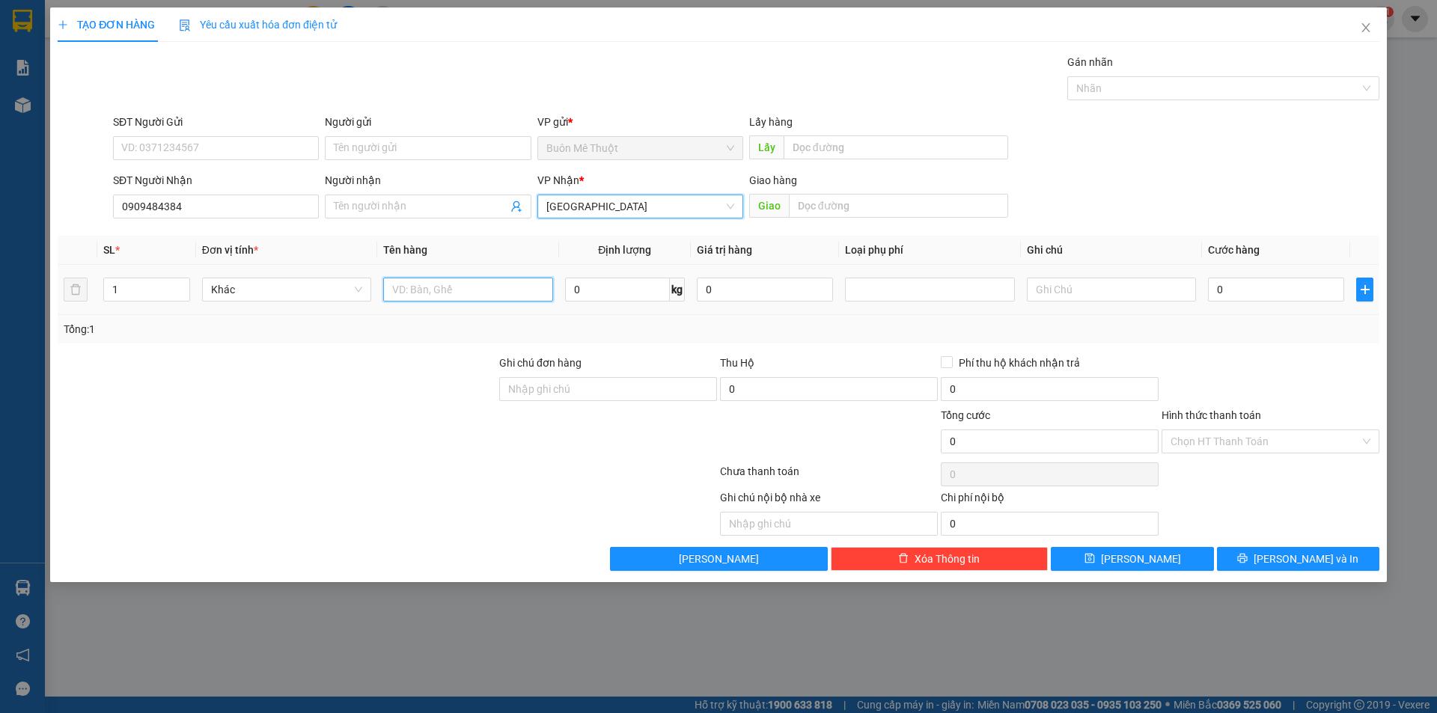
click at [439, 284] on input "text" at bounding box center [467, 290] width 169 height 24
type input "KN"
click at [1235, 289] on input "0" at bounding box center [1276, 290] width 136 height 24
type input "3"
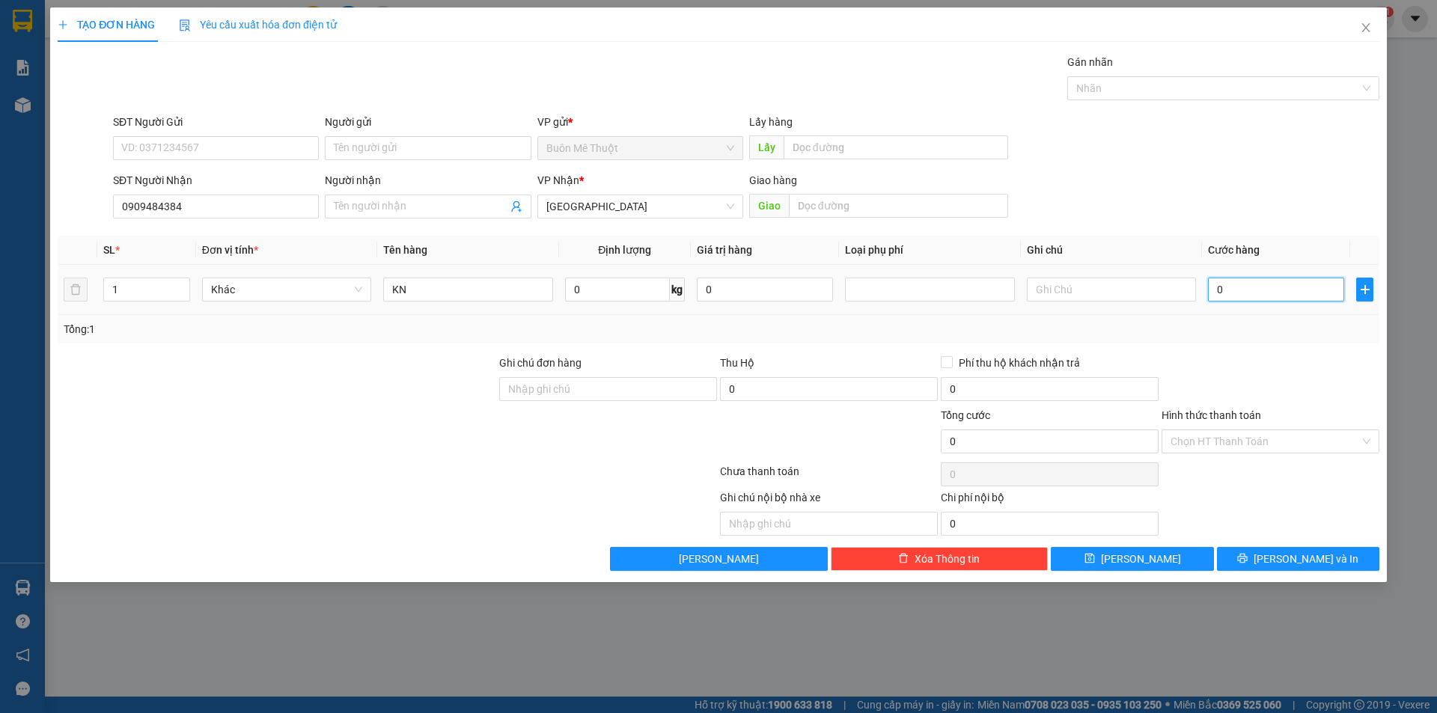
type input "3"
type input "30"
type input "30.000"
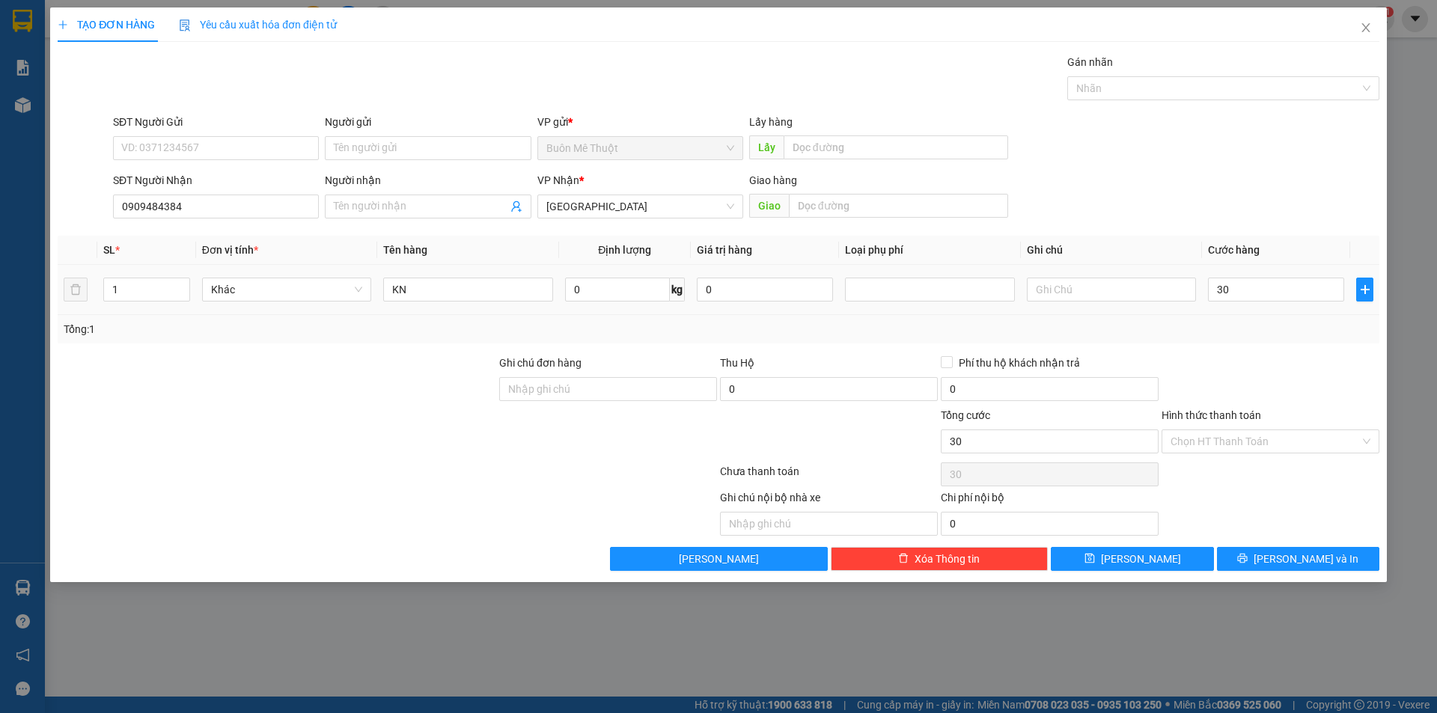
type input "30.000"
drag, startPoint x: 1229, startPoint y: 335, endPoint x: 1201, endPoint y: 478, distance: 145.8
click at [1230, 344] on div "Transit Pickup Surcharge Ids Transit Deliver Surcharge Ids Transit Deliver Surc…" at bounding box center [719, 312] width 1322 height 517
drag, startPoint x: 1201, startPoint y: 447, endPoint x: 1210, endPoint y: 492, distance: 46.0
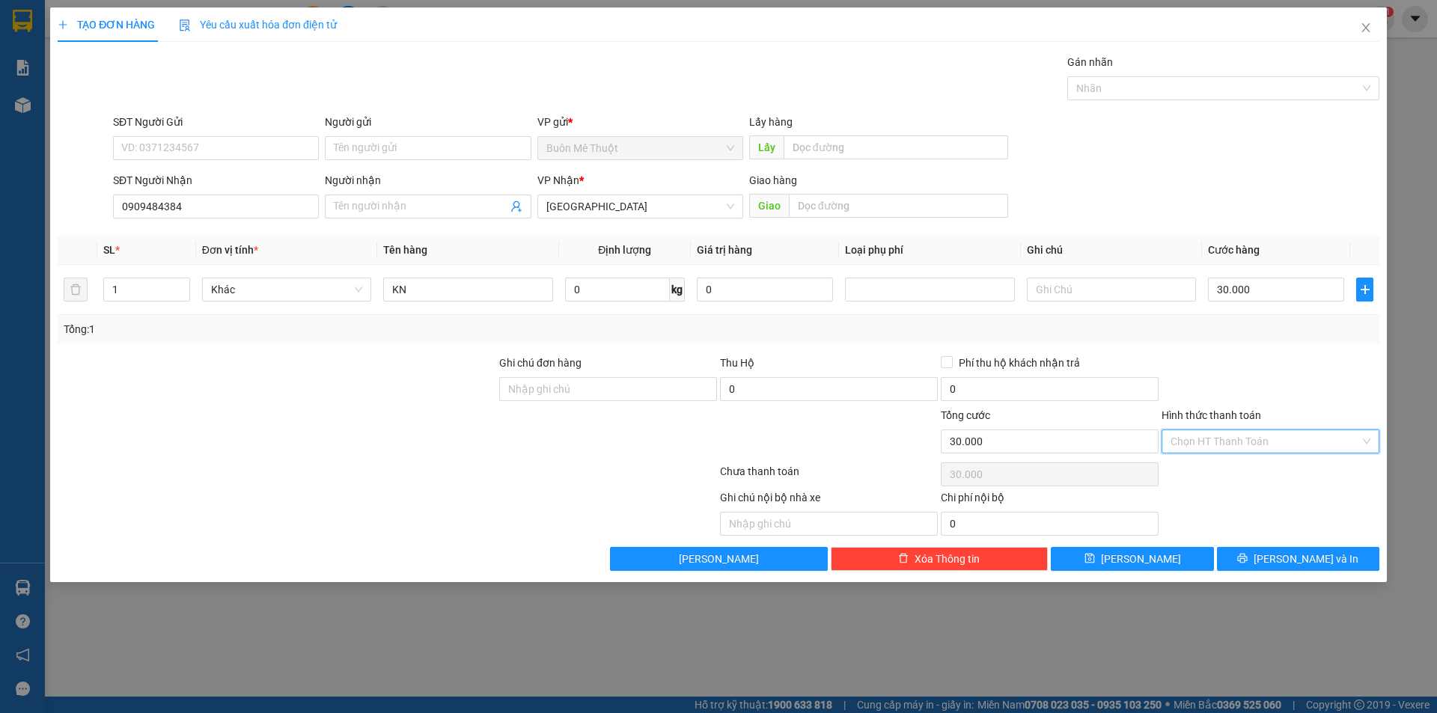
click at [1204, 447] on input "Hình thức thanh toán" at bounding box center [1265, 441] width 189 height 22
drag, startPoint x: 1208, startPoint y: 473, endPoint x: 1222, endPoint y: 511, distance: 40.5
click at [1208, 474] on div "Tại văn phòng" at bounding box center [1271, 471] width 200 height 16
click at [1248, 549] on button "[PERSON_NAME] và In" at bounding box center [1298, 559] width 162 height 24
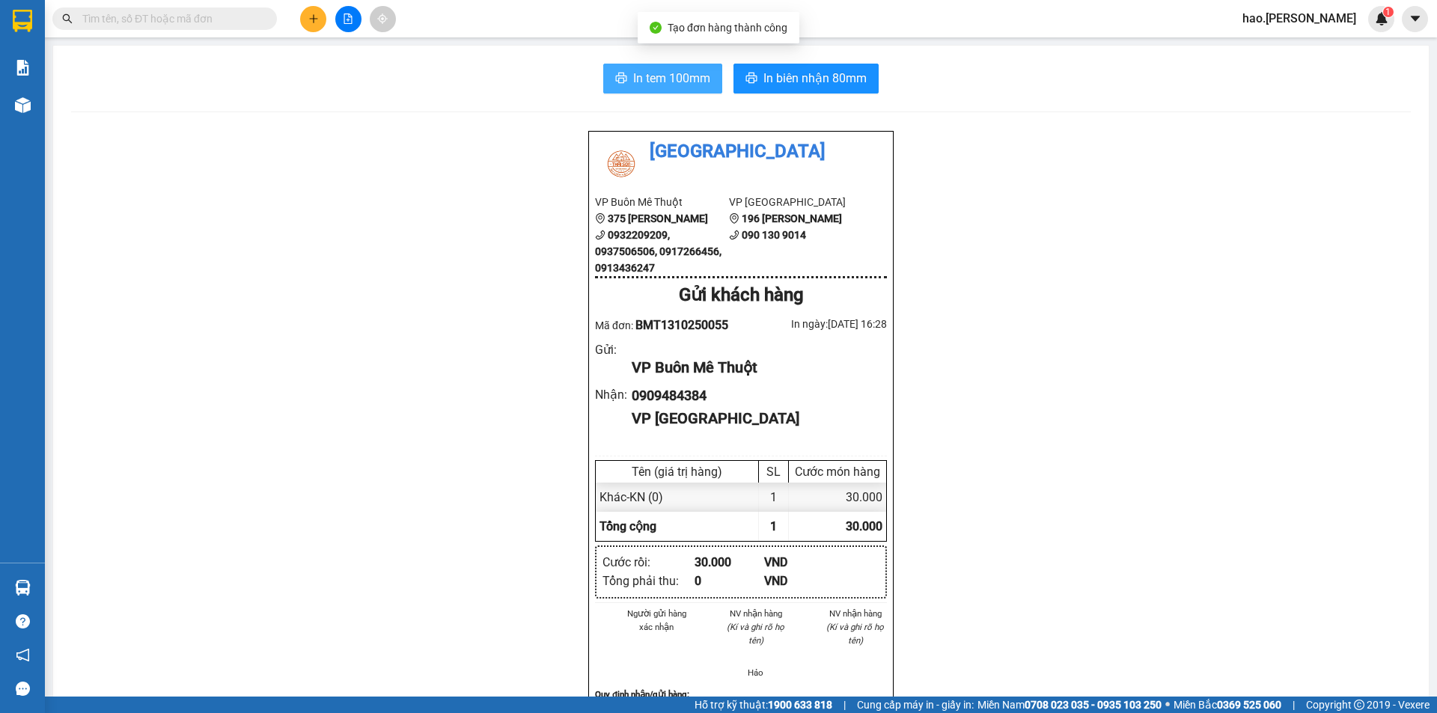
click at [667, 82] on span "In tem 100mm" at bounding box center [671, 78] width 77 height 19
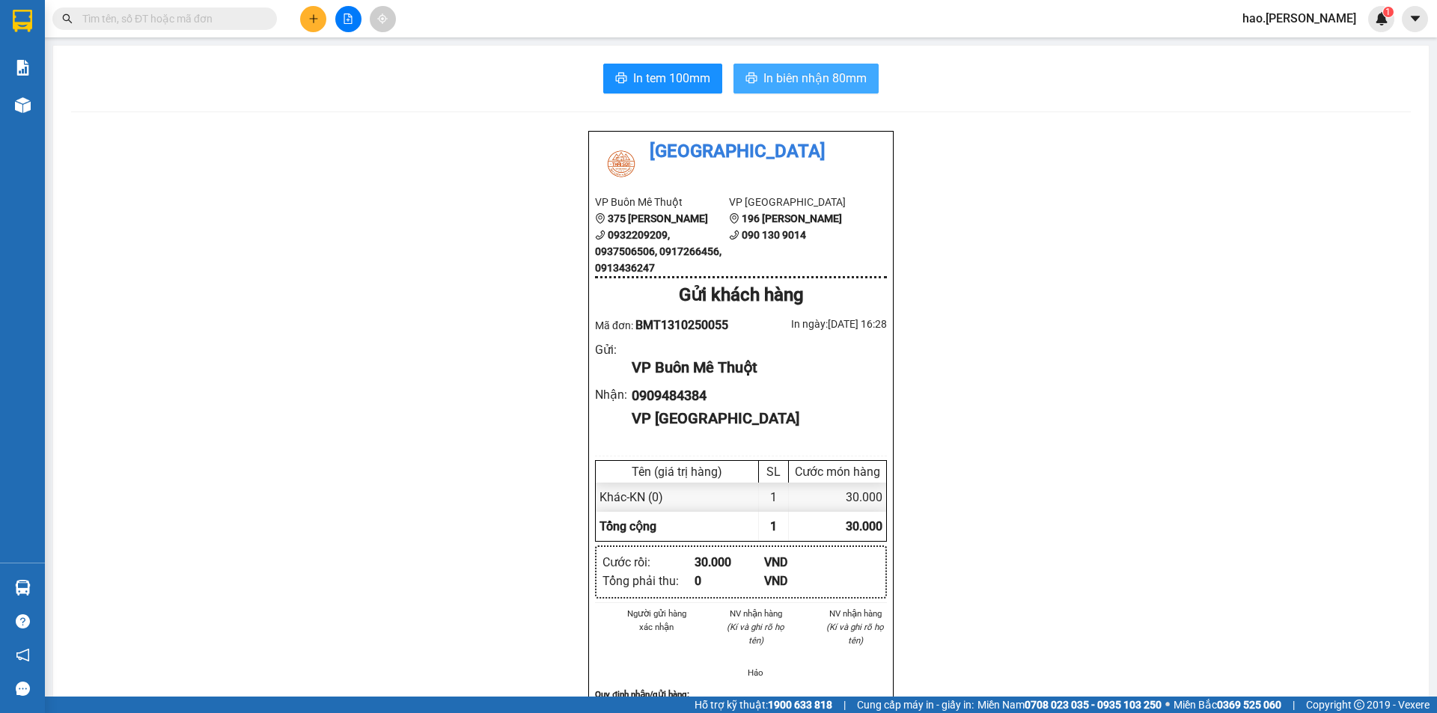
click at [763, 75] on span "In biên nhận 80mm" at bounding box center [814, 78] width 103 height 19
click at [294, 31] on div at bounding box center [348, 19] width 112 height 26
click at [318, 13] on icon "plus" at bounding box center [313, 18] width 10 height 10
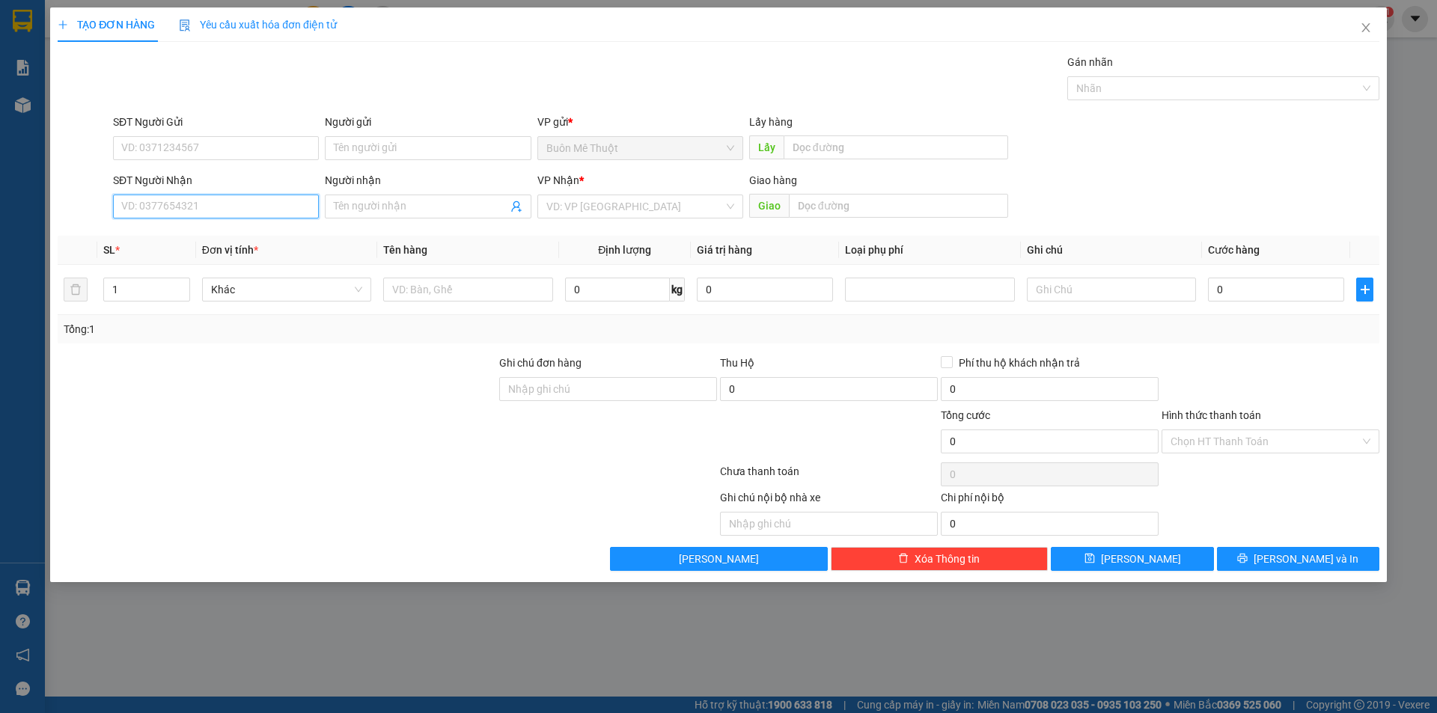
drag, startPoint x: 189, startPoint y: 208, endPoint x: 193, endPoint y: 201, distance: 8.4
click at [191, 207] on input "SĐT Người Nhận" at bounding box center [216, 207] width 206 height 24
click at [189, 238] on div "0903011402" at bounding box center [216, 236] width 188 height 16
type input "0903011402"
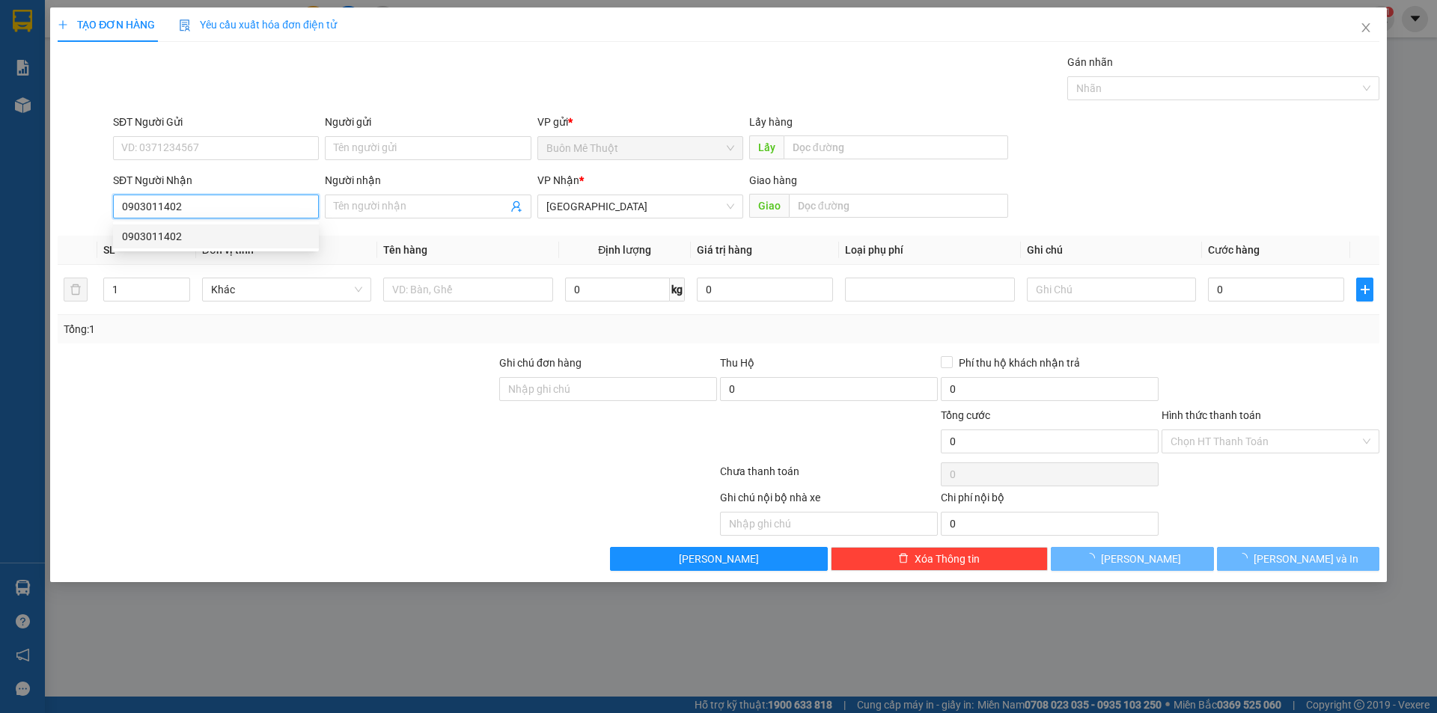
type input "140.000"
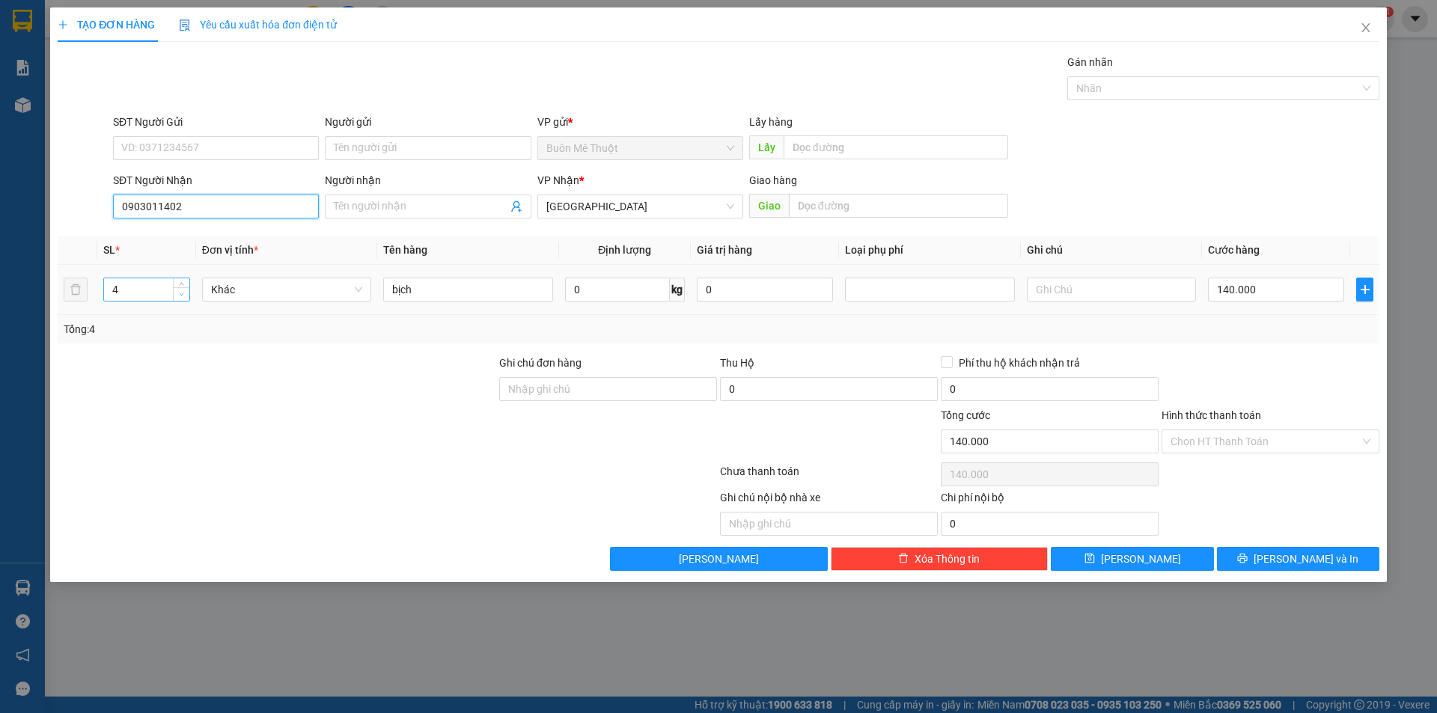
type input "0903011402"
click at [181, 293] on icon "down" at bounding box center [181, 294] width 5 height 5
type input "2"
click at [181, 293] on icon "down" at bounding box center [181, 294] width 5 height 5
click at [468, 296] on input "bịch" at bounding box center [467, 290] width 169 height 24
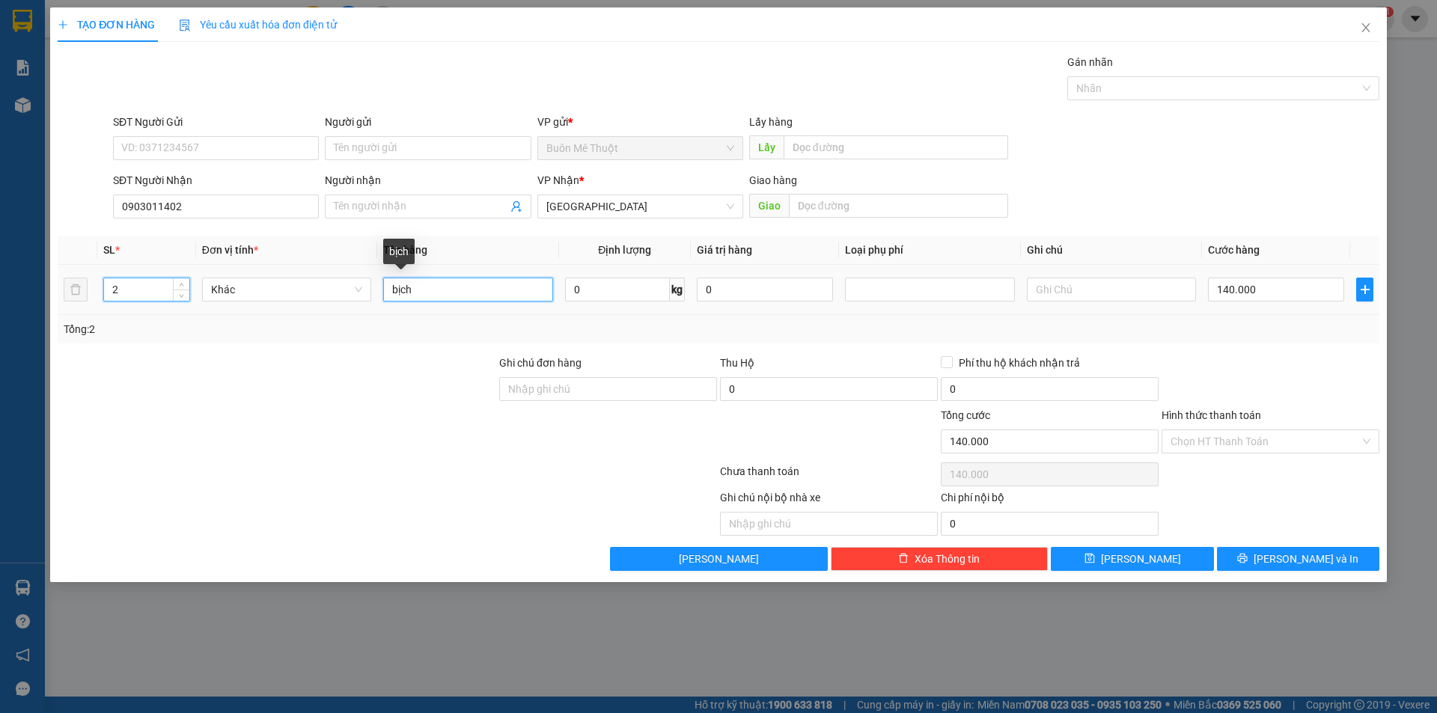
click at [468, 296] on input "bịch" at bounding box center [467, 290] width 169 height 24
type input "0"
click at [468, 296] on input "bịch" at bounding box center [467, 290] width 169 height 24
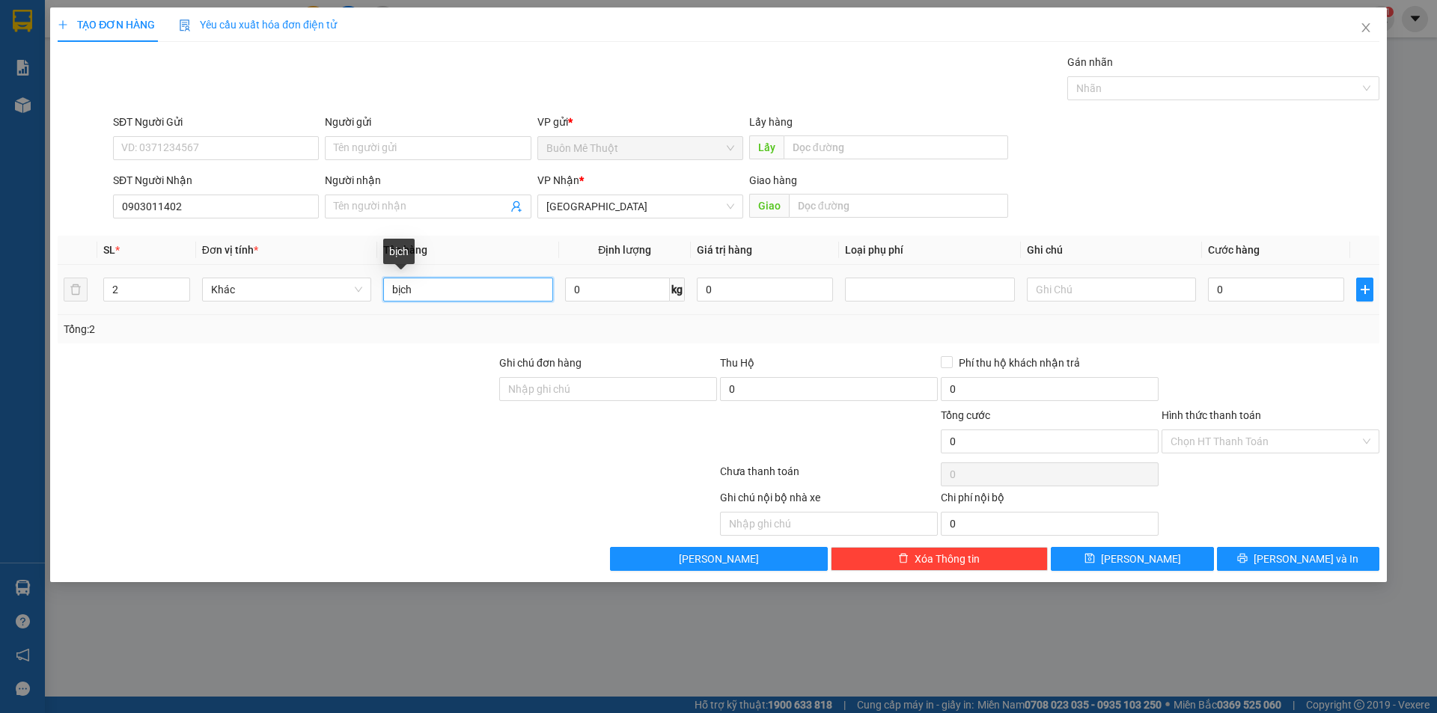
click at [468, 296] on input "bịch" at bounding box center [467, 290] width 169 height 24
type input "THÙNG"
click at [1248, 279] on input "0" at bounding box center [1276, 290] width 136 height 24
type input "7"
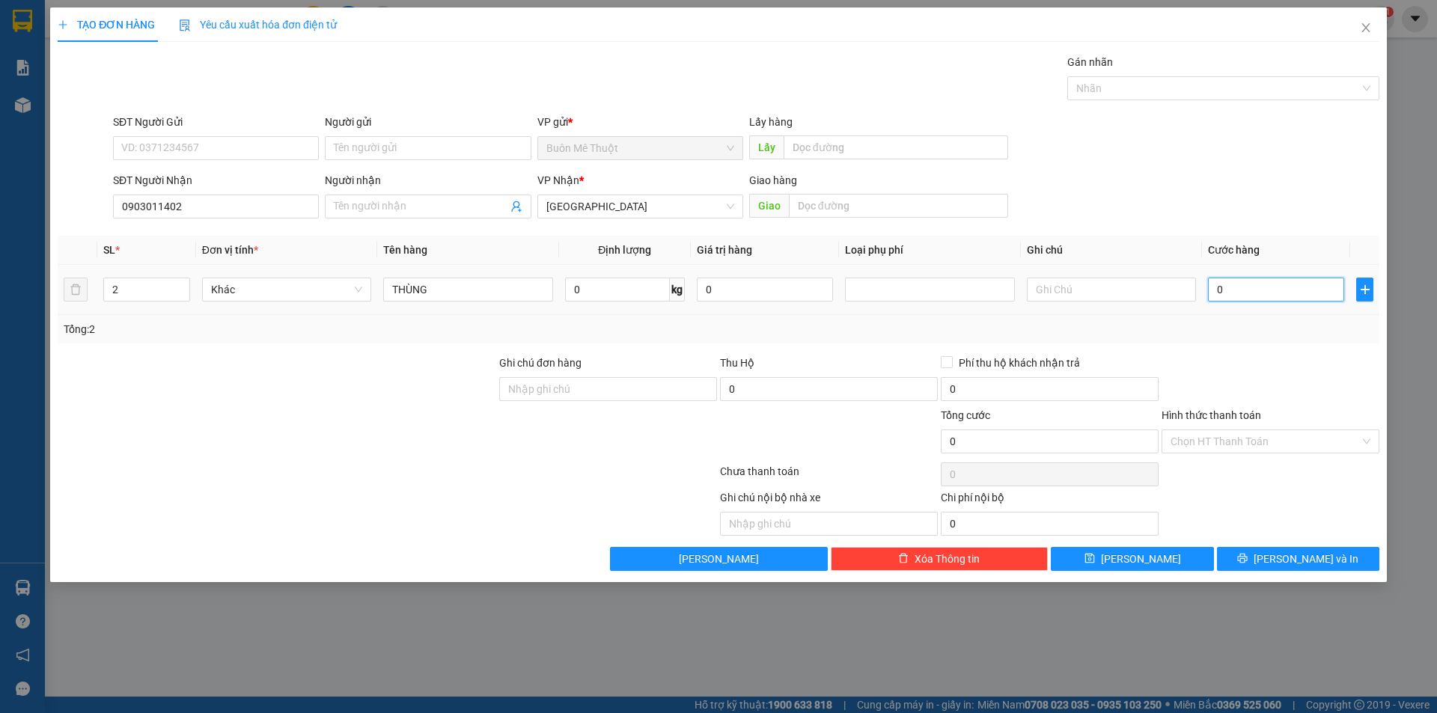
type input "7"
type input "70"
type input "70.000"
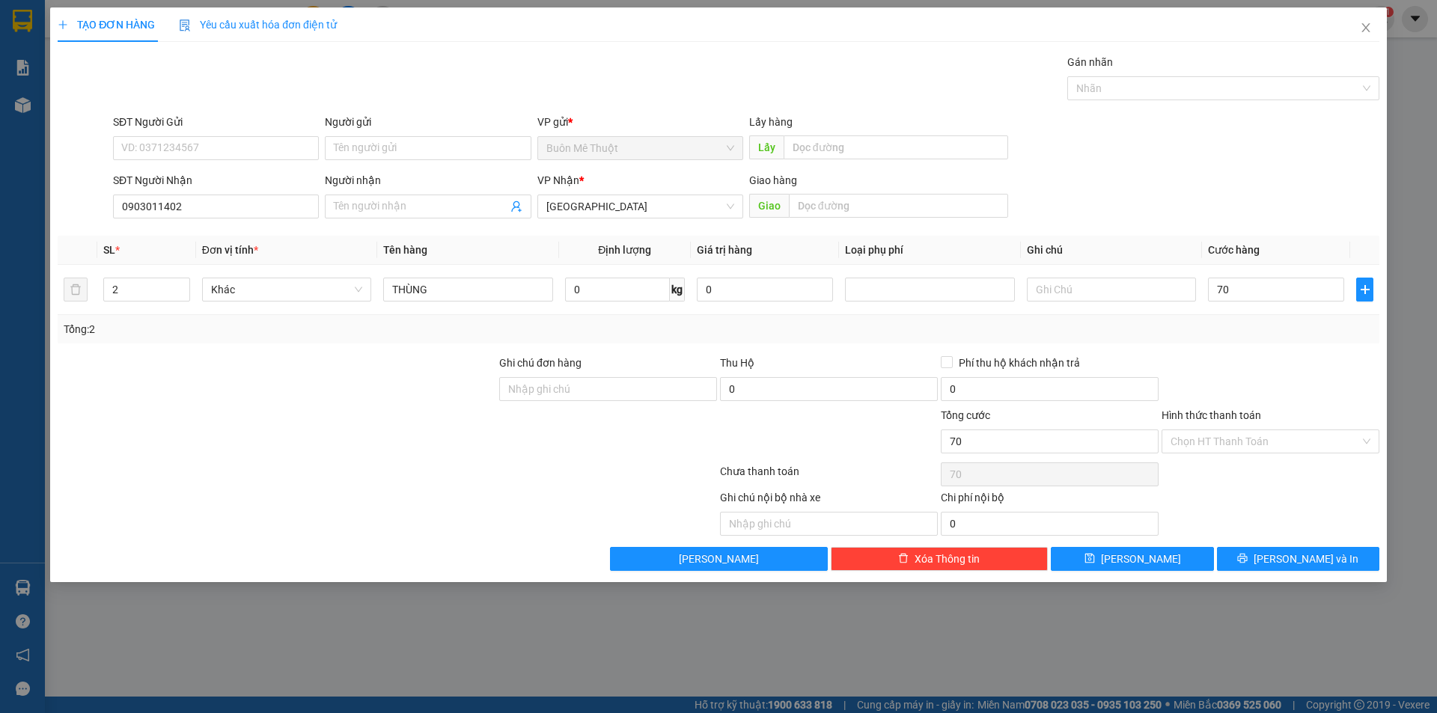
type input "70.000"
click at [1245, 320] on div "Tổng: 2" at bounding box center [719, 329] width 1322 height 28
click at [1199, 439] on input "Hình thức thanh toán" at bounding box center [1265, 441] width 189 height 22
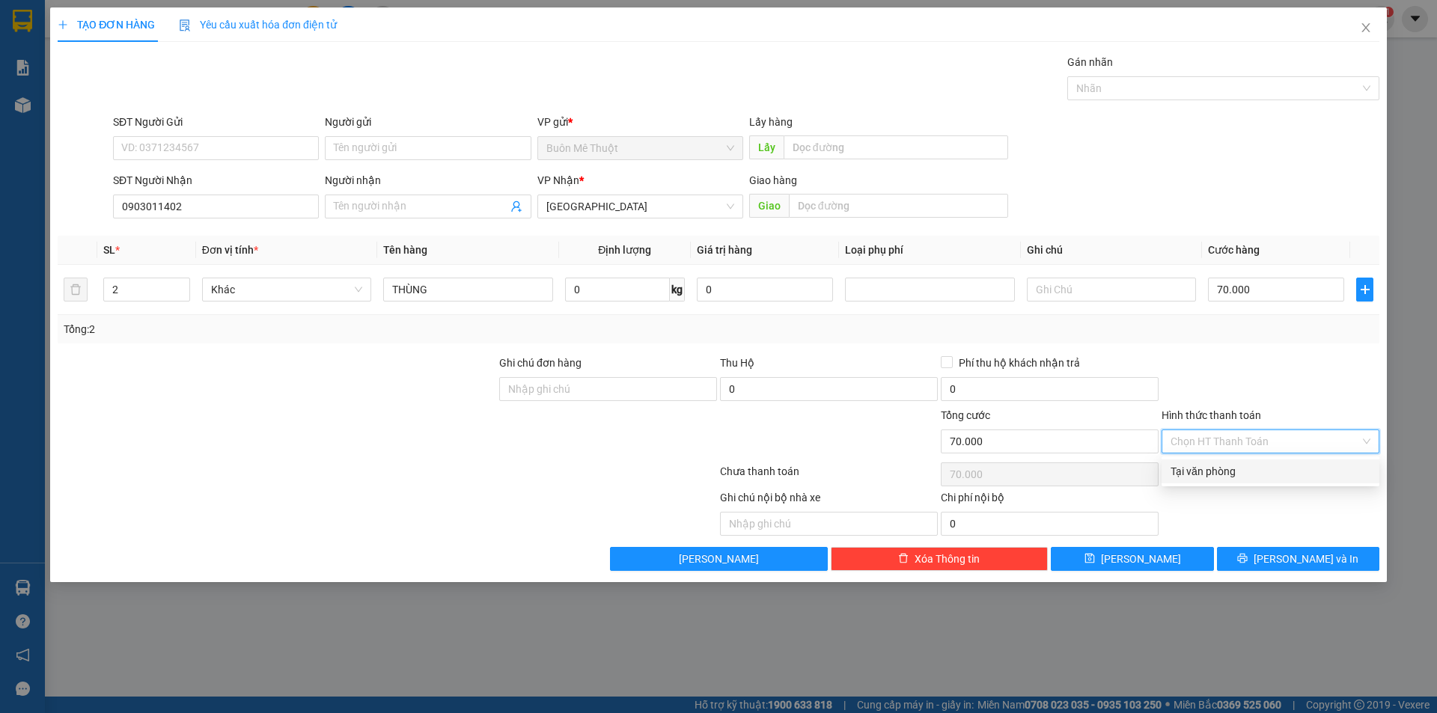
click at [1199, 475] on div "Tại văn phòng" at bounding box center [1271, 471] width 200 height 16
type input "0"
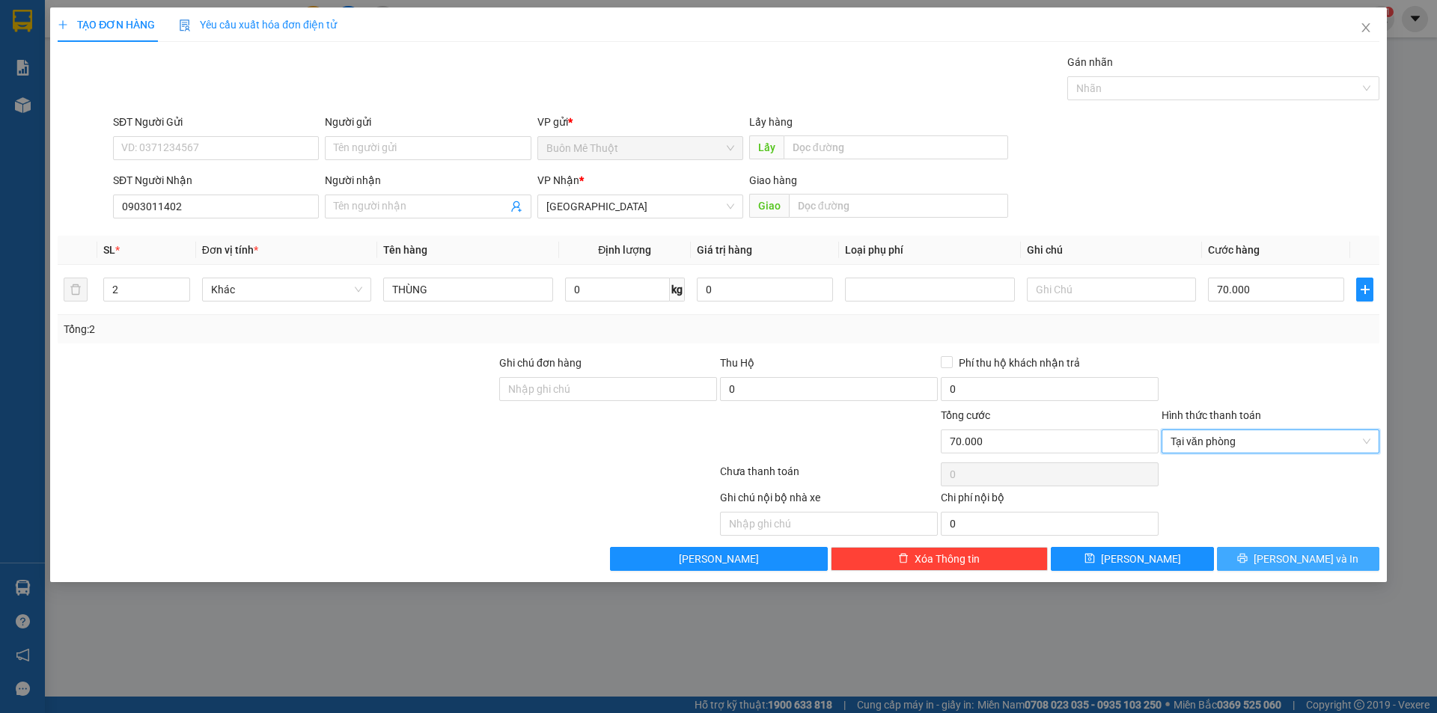
click at [1254, 549] on button "[PERSON_NAME] và In" at bounding box center [1298, 559] width 162 height 24
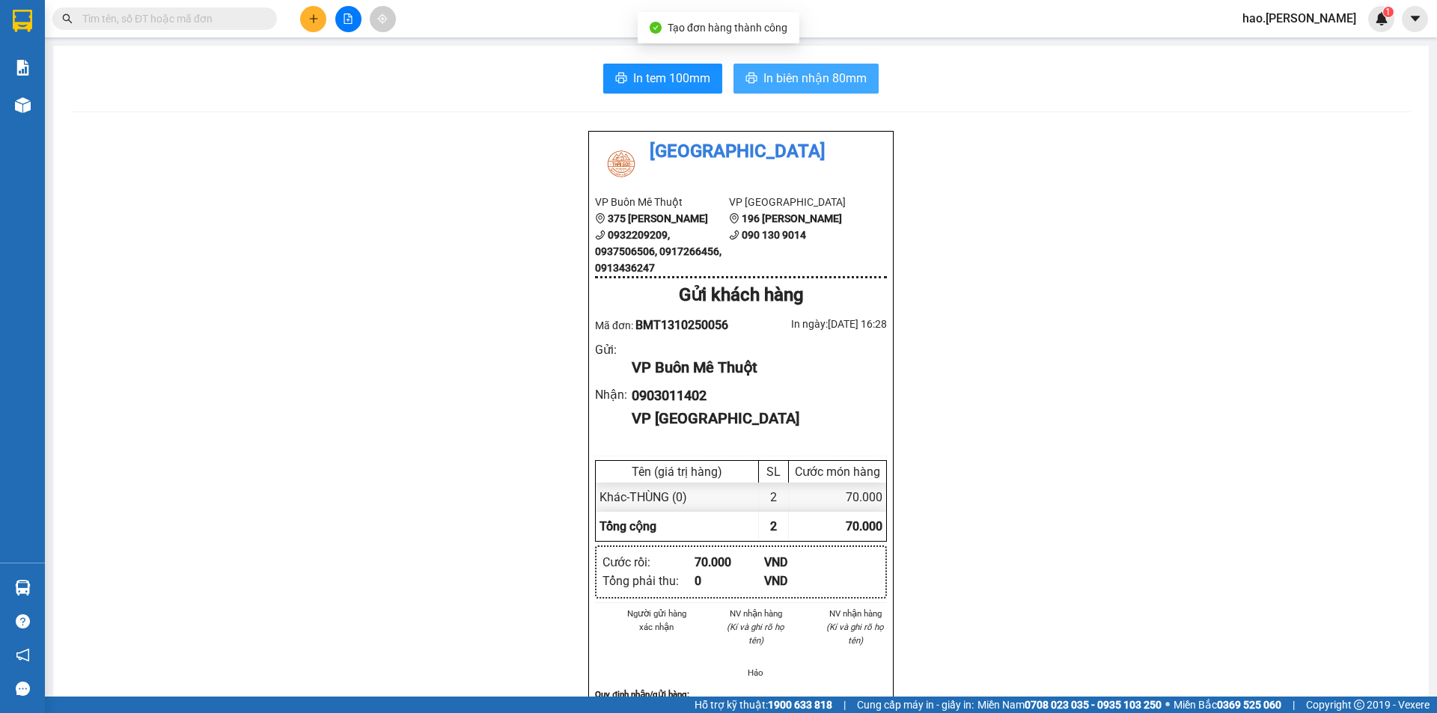
click at [793, 89] on button "In biên nhận 80mm" at bounding box center [806, 79] width 145 height 30
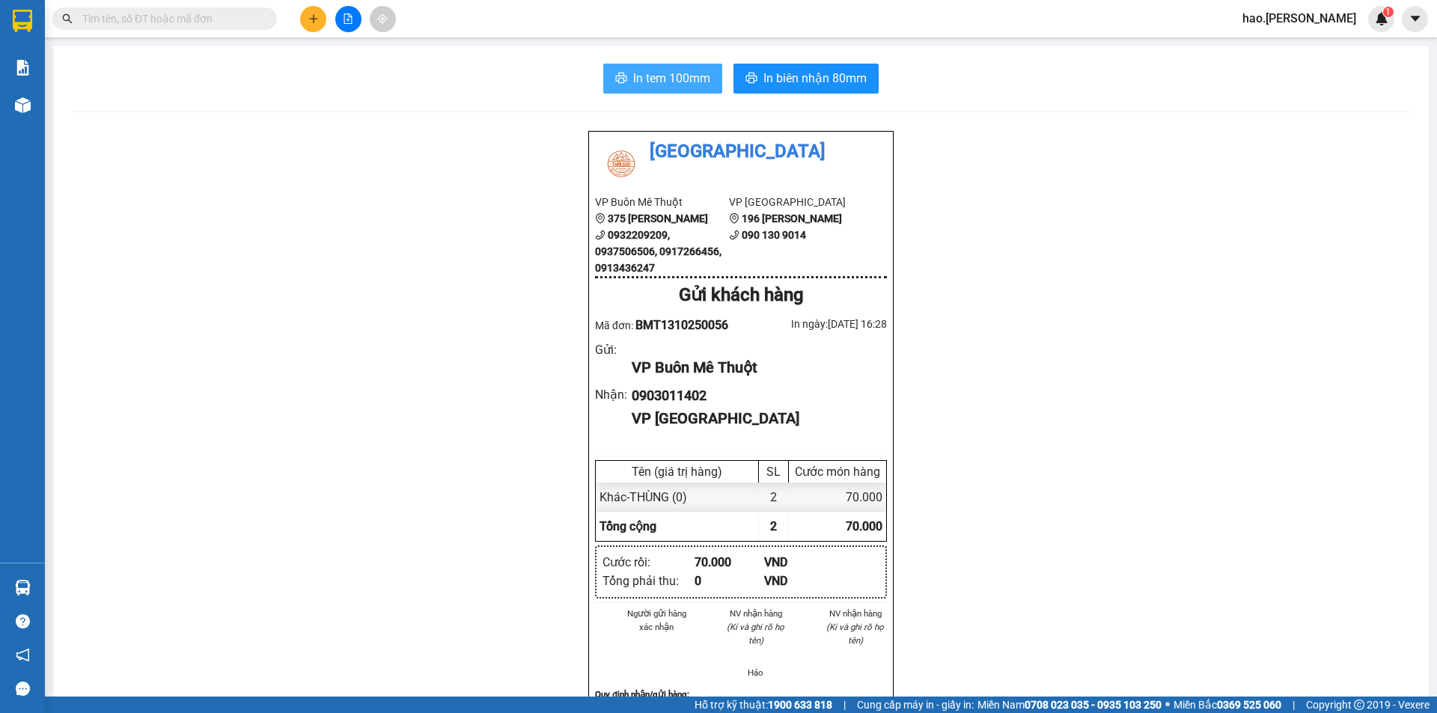
click at [695, 84] on span "In tem 100mm" at bounding box center [671, 78] width 77 height 19
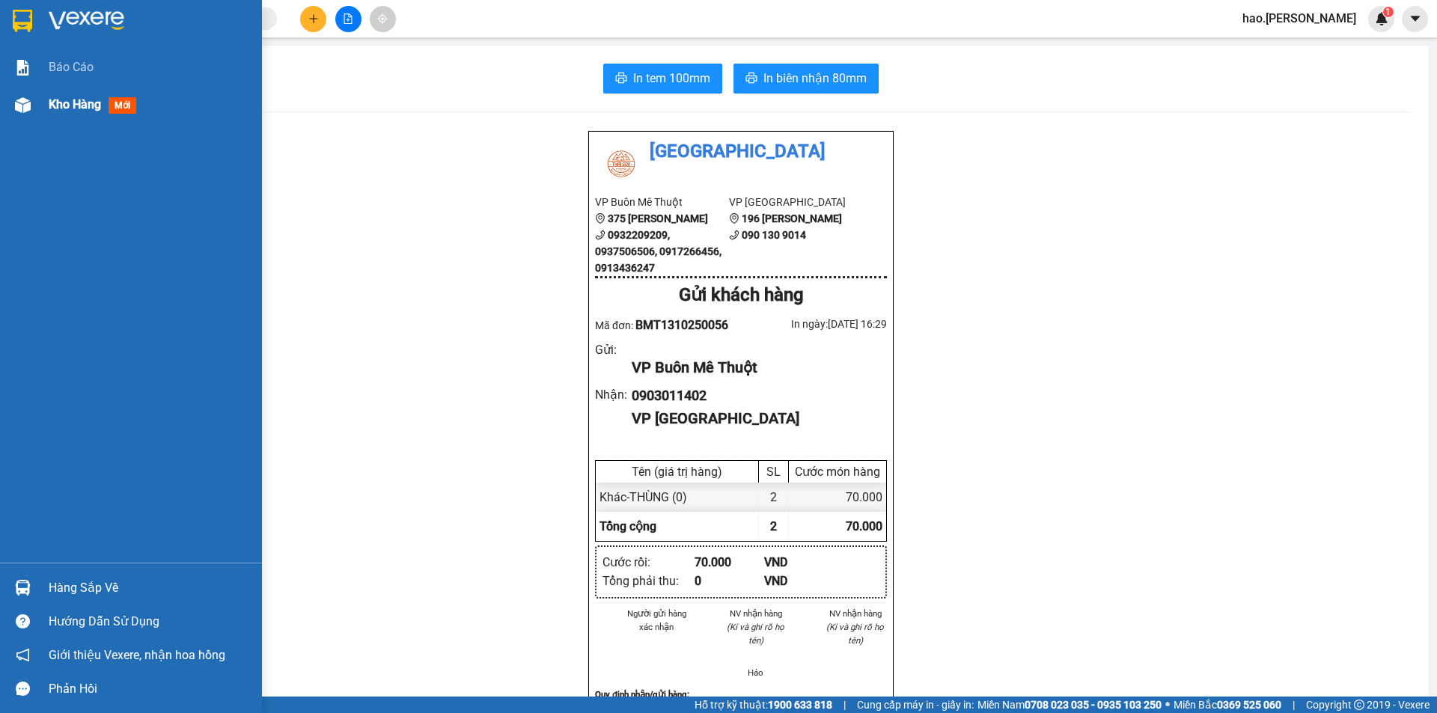
click at [83, 112] on div "Kho hàng mới" at bounding box center [96, 104] width 94 height 19
click at [87, 110] on span "Kho hàng" at bounding box center [75, 104] width 52 height 14
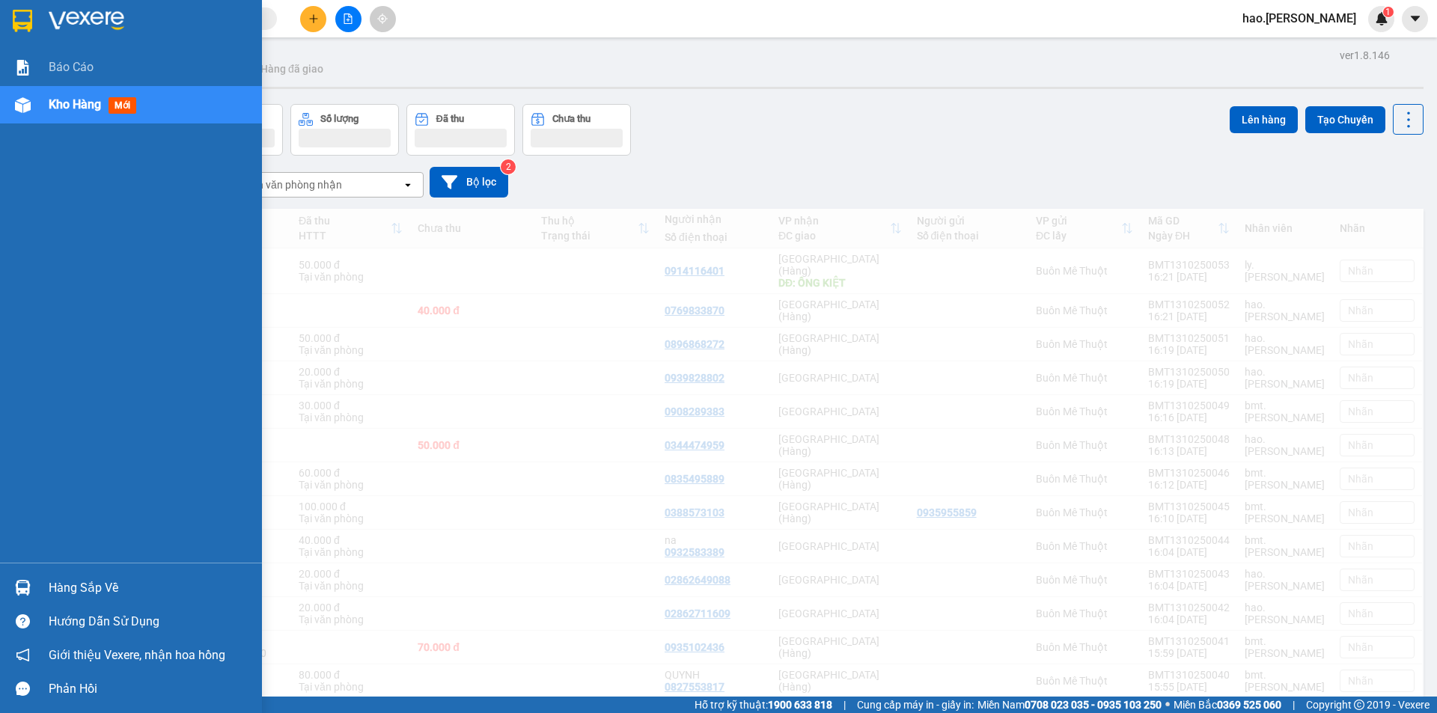
click at [87, 110] on span "Kho hàng" at bounding box center [75, 104] width 52 height 14
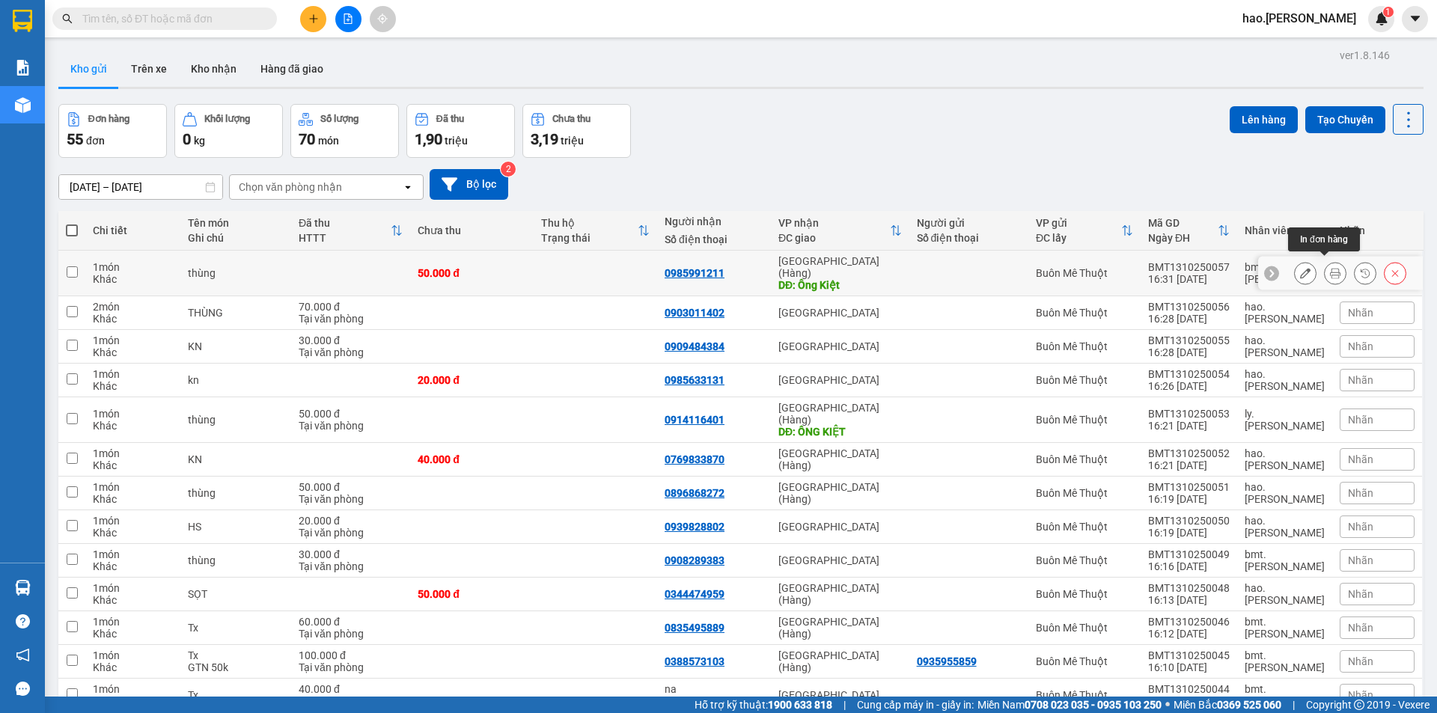
click at [1325, 263] on button at bounding box center [1335, 273] width 21 height 26
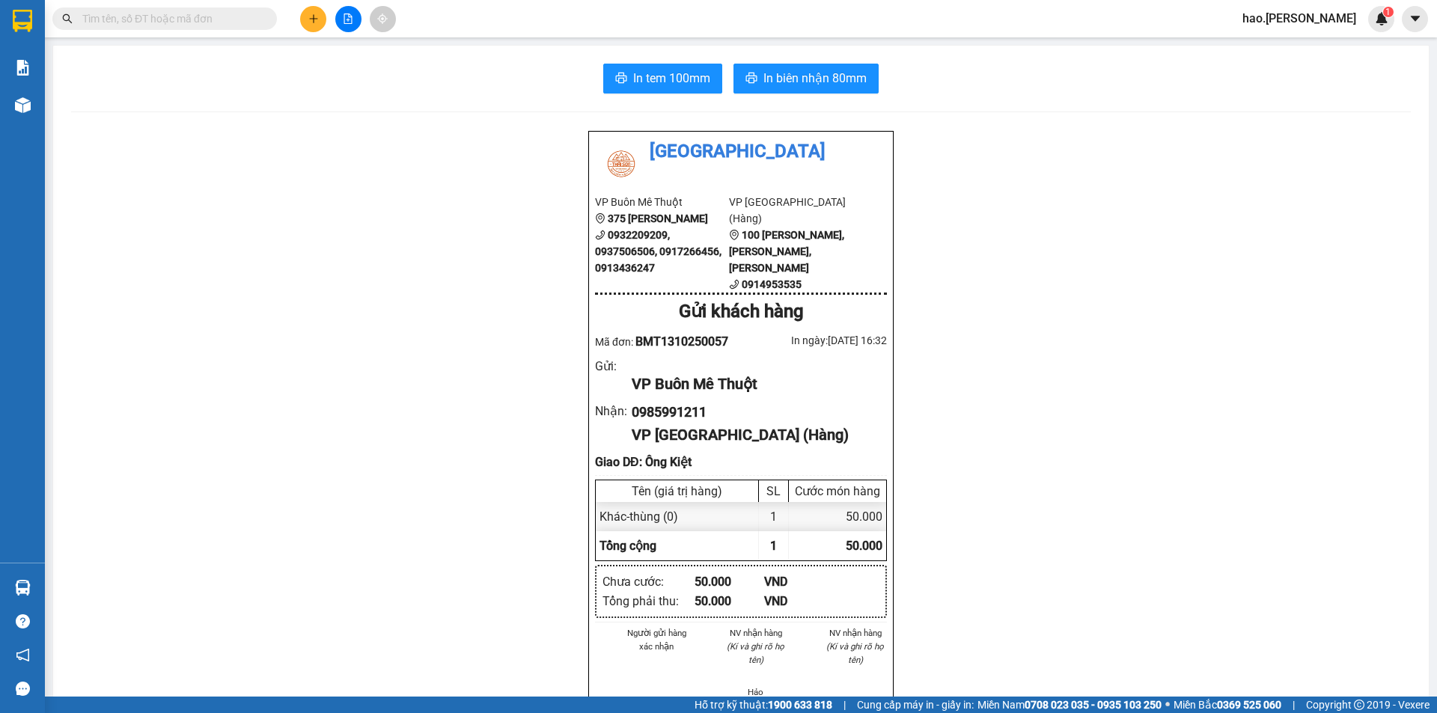
click at [627, 60] on div "In tem 100mm In biên nhận 80mm Thái Sơn VP Buôn Mê Thuột 375 Hoàng Diệu 0932209…" at bounding box center [741, 695] width 1376 height 1299
click at [651, 114] on div "In tem 100mm In biên nhận 80mm Thái Sơn VP Buôn Mê Thuột 375 Hoàng Diệu 0932209…" at bounding box center [741, 695] width 1376 height 1299
click at [655, 64] on button "In tem 100mm" at bounding box center [662, 79] width 119 height 30
click at [316, 20] on icon "plus" at bounding box center [313, 18] width 10 height 10
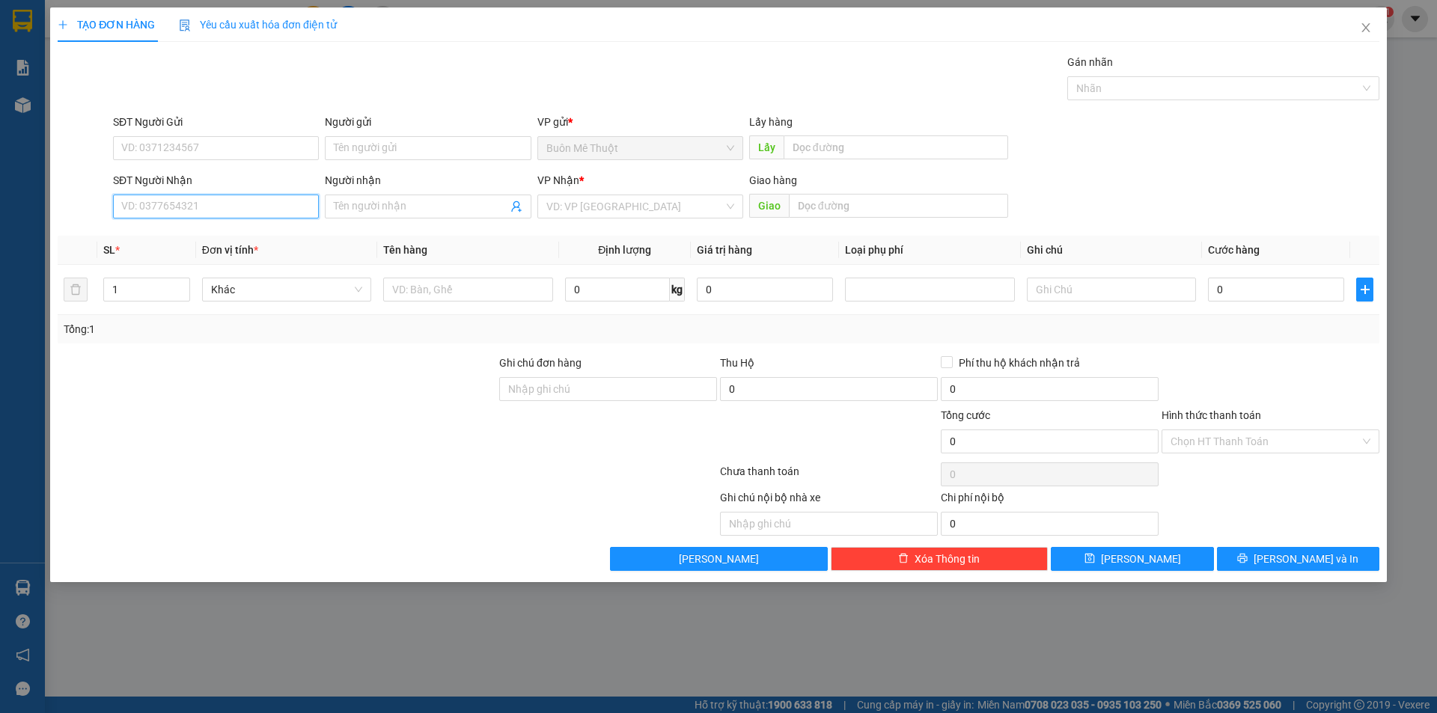
click at [225, 210] on input "SĐT Người Nhận" at bounding box center [216, 207] width 206 height 24
click at [150, 243] on div "0903597447" at bounding box center [216, 236] width 188 height 16
type input "0903597447"
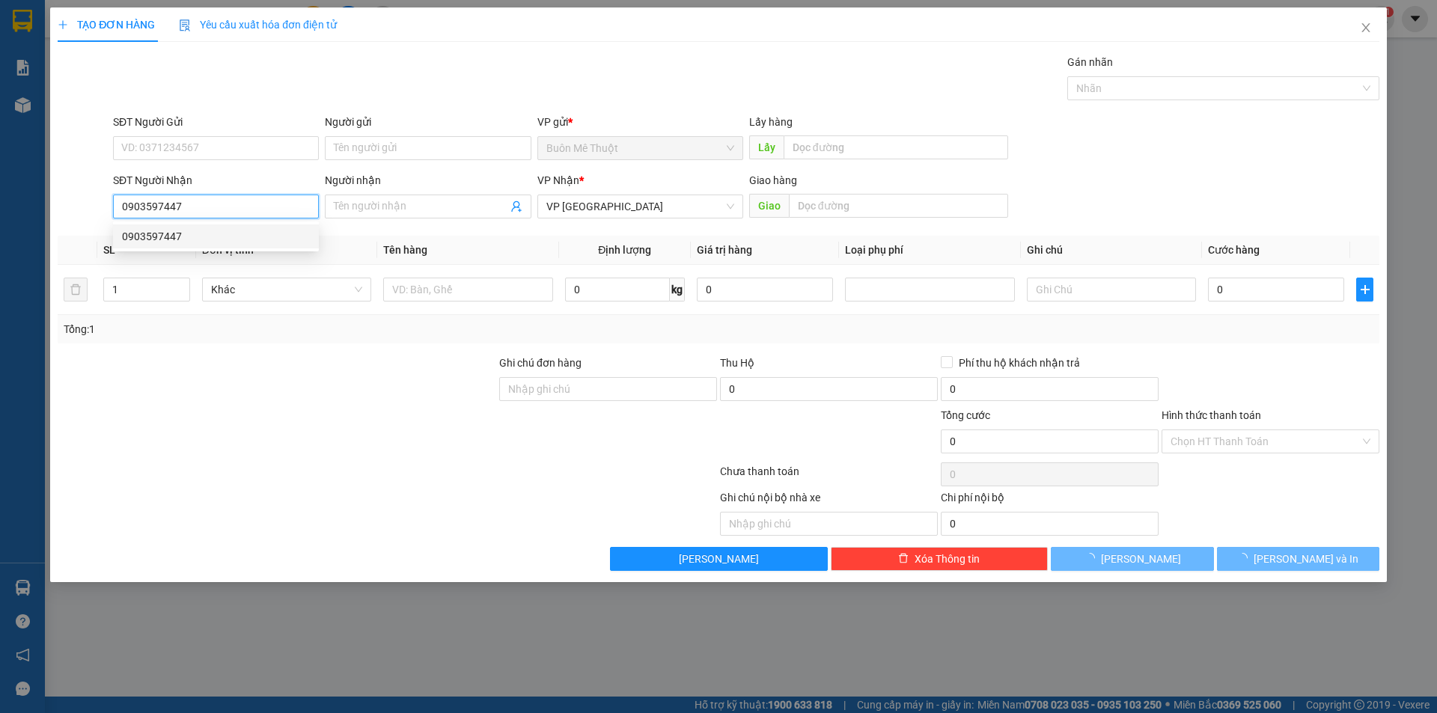
type input "30.000"
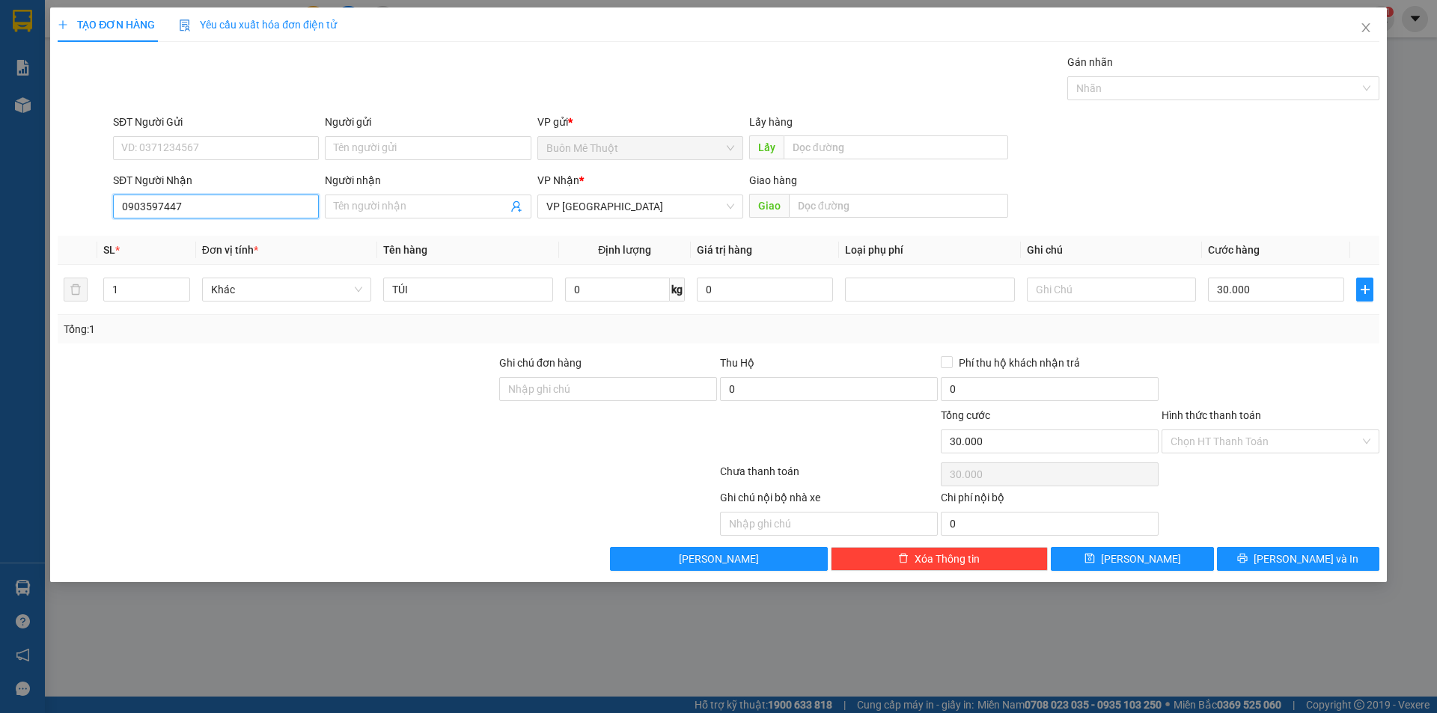
click at [186, 203] on input "0903597447" at bounding box center [216, 207] width 206 height 24
click at [613, 214] on span "VP [GEOGRAPHIC_DATA]" at bounding box center [640, 206] width 188 height 22
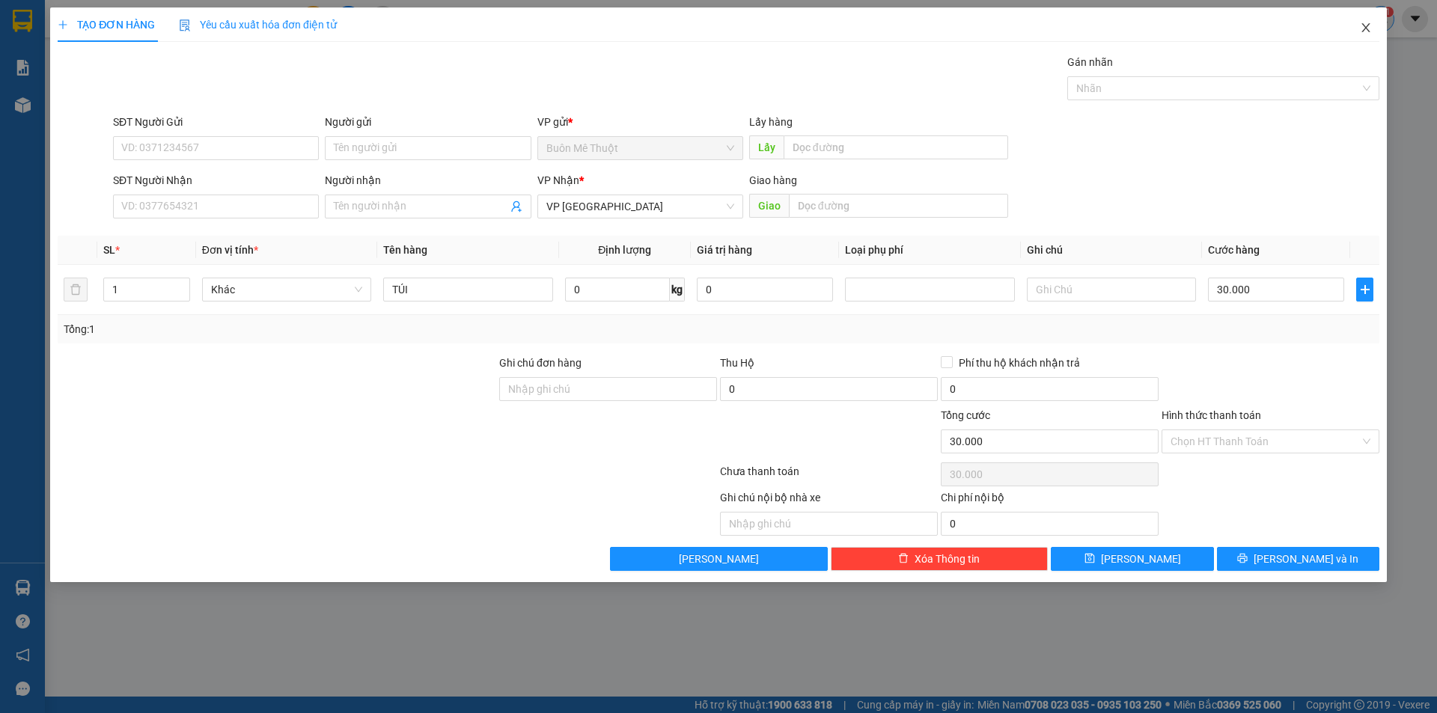
click at [1371, 24] on icon "close" at bounding box center [1366, 28] width 12 height 12
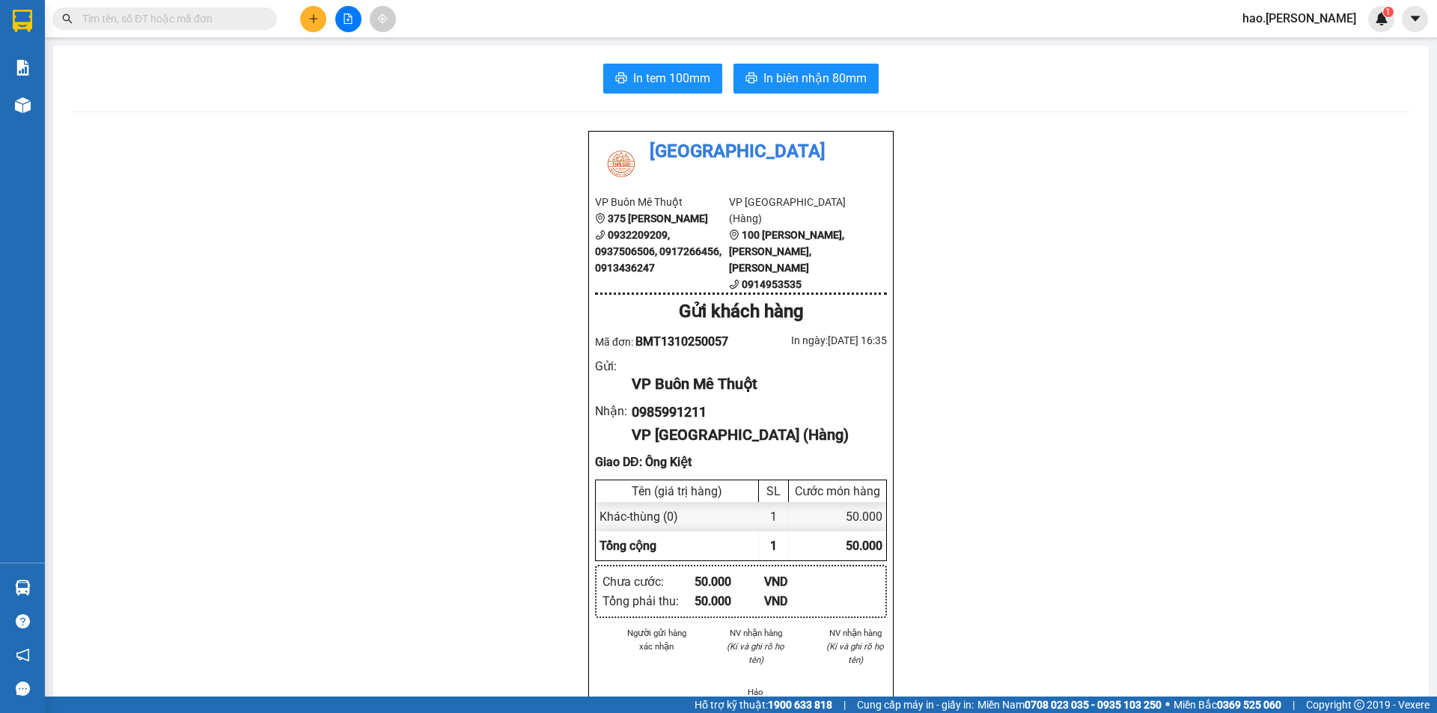
drag, startPoint x: 296, startPoint y: 7, endPoint x: 304, endPoint y: 16, distance: 12.7
click at [300, 12] on div at bounding box center [348, 19] width 112 height 26
click at [304, 17] on button at bounding box center [313, 19] width 26 height 26
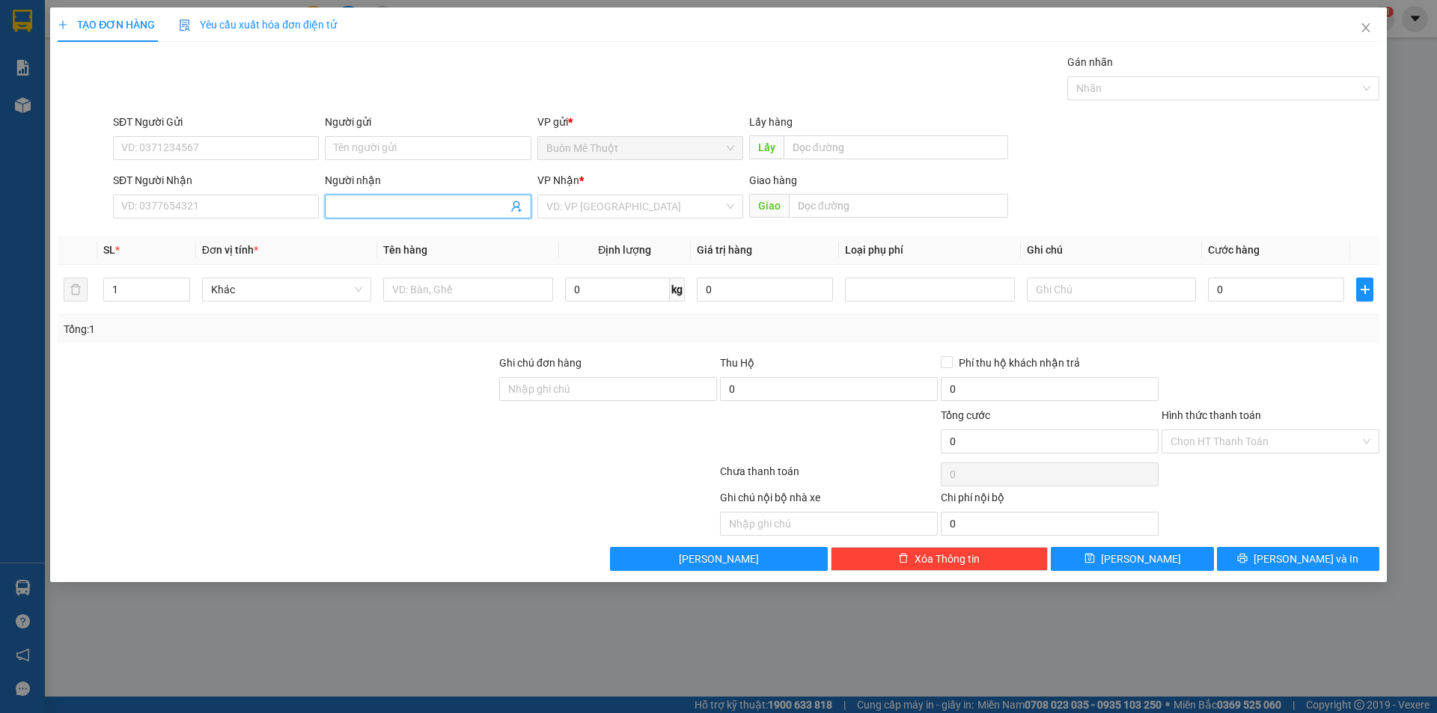
click at [461, 204] on input "Người nhận" at bounding box center [420, 206] width 173 height 16
type input "MINH HOA"
click at [644, 223] on div "VP Nhận * VD: VP Sài Gòn" at bounding box center [640, 198] width 206 height 52
click at [626, 233] on body "Kết quả tìm kiếm ( 0 ) Bộ lọc No Data hao.thaison 1 Báo cáo Kho hàng mới Hàng s…" at bounding box center [718, 356] width 1437 height 713
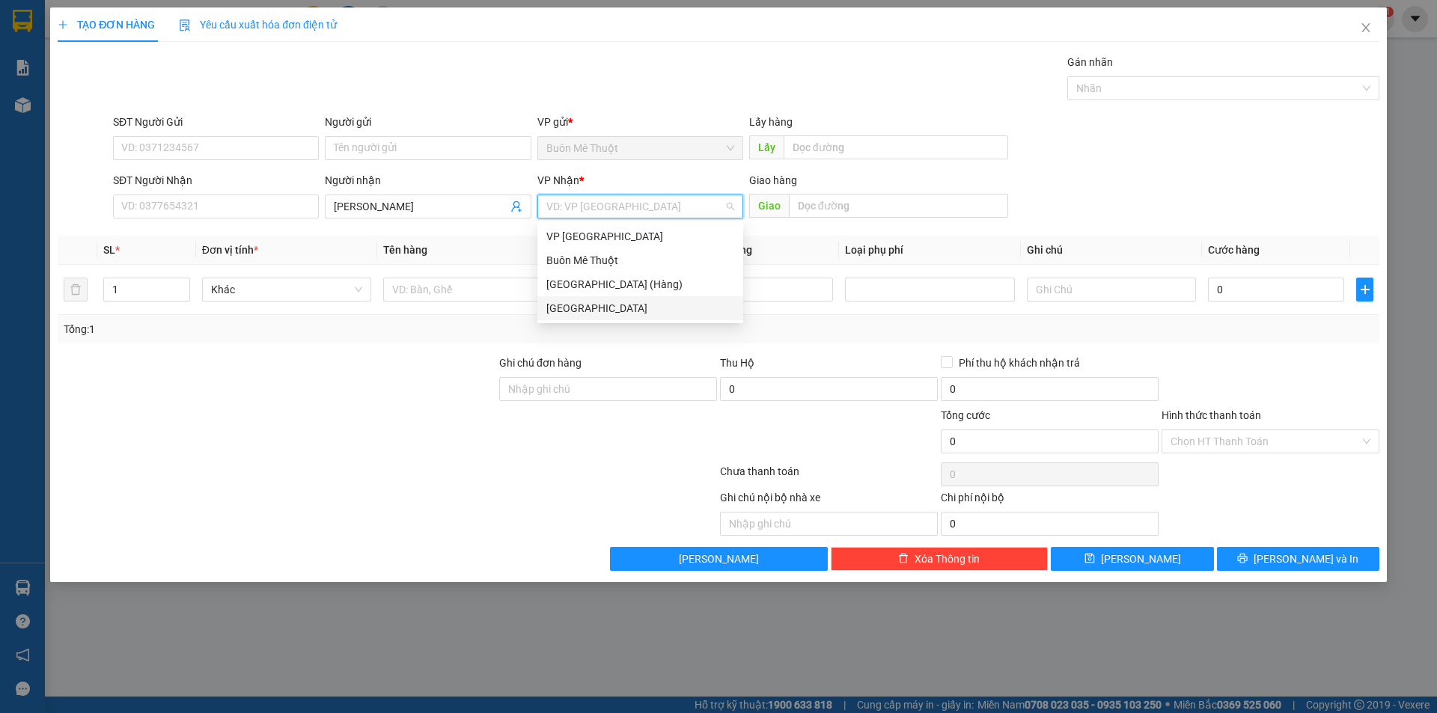
click at [597, 311] on div "[GEOGRAPHIC_DATA]" at bounding box center [640, 308] width 188 height 16
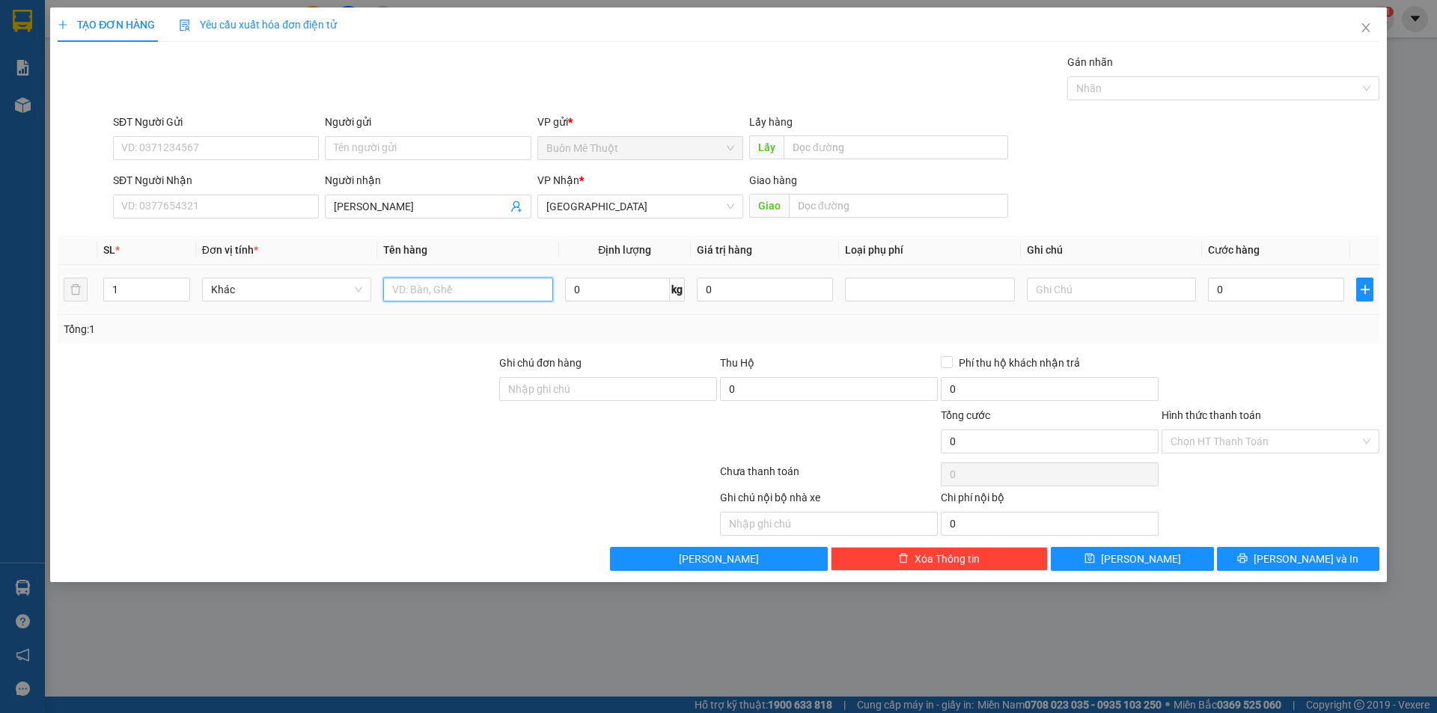
click at [476, 292] on input "text" at bounding box center [467, 290] width 169 height 24
type input "TX"
click at [1269, 293] on input "0" at bounding box center [1276, 290] width 136 height 24
type input "4"
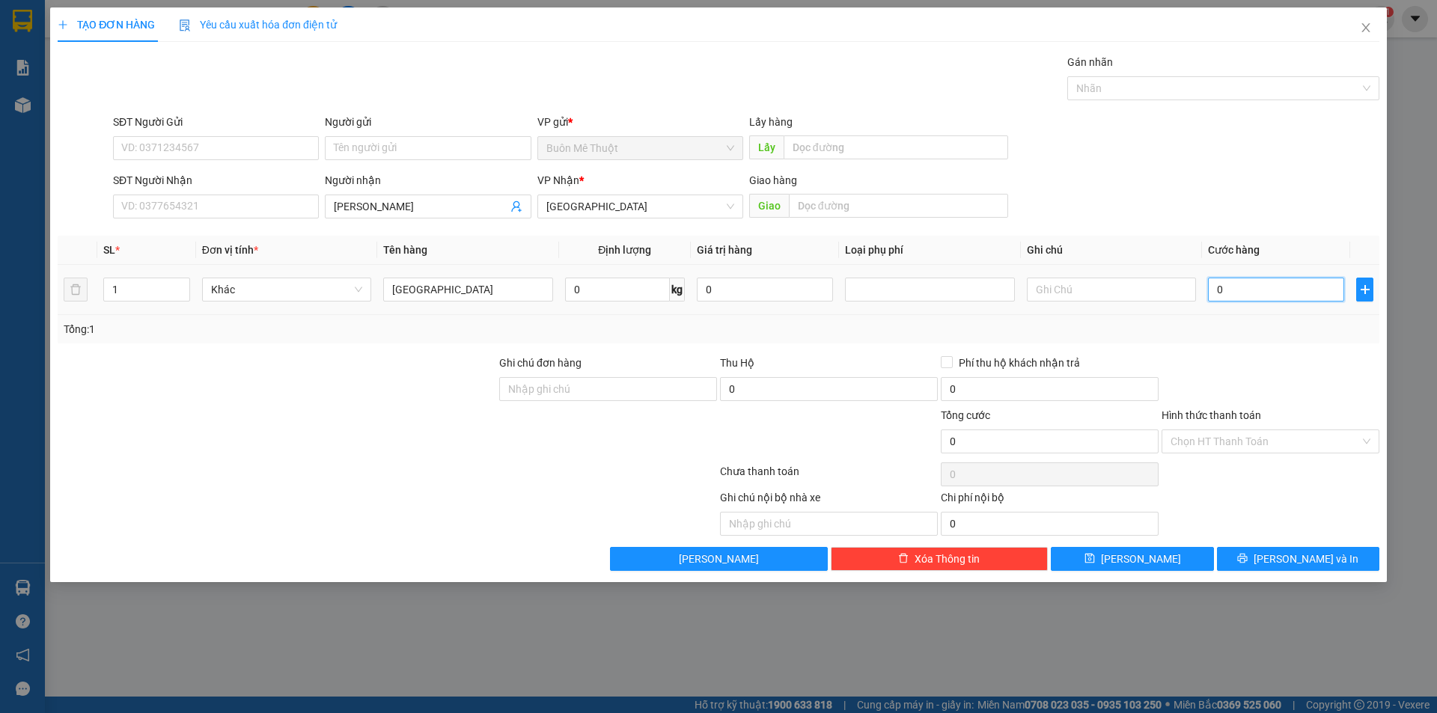
type input "4"
type input "40"
type input "40.000"
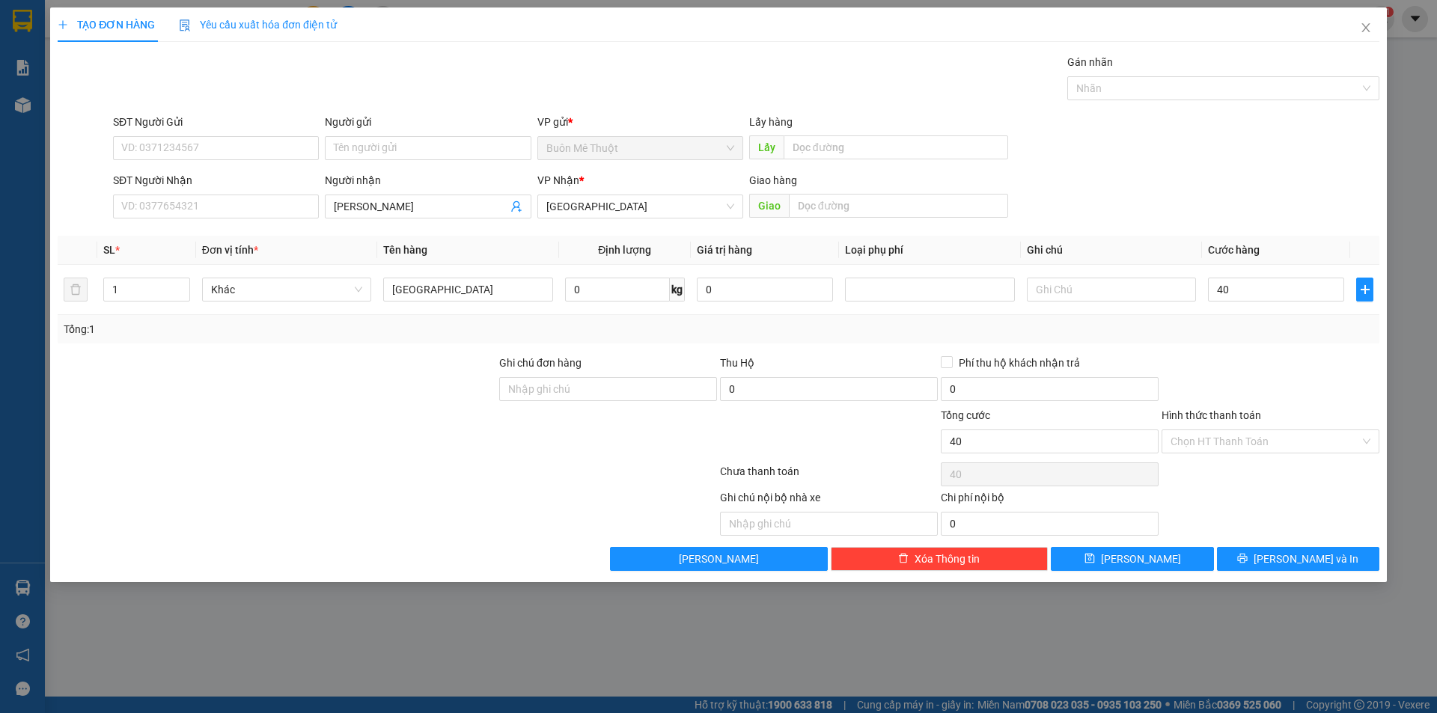
type input "40.000"
click at [1253, 324] on div "Tổng: 1" at bounding box center [719, 329] width 1310 height 16
drag, startPoint x: 1194, startPoint y: 428, endPoint x: 1193, endPoint y: 436, distance: 8.3
click at [1193, 436] on div "Hình thức thanh toán Chọn HT Thanh Toán" at bounding box center [1271, 433] width 218 height 52
click at [1193, 441] on input "Hình thức thanh toán" at bounding box center [1265, 441] width 189 height 22
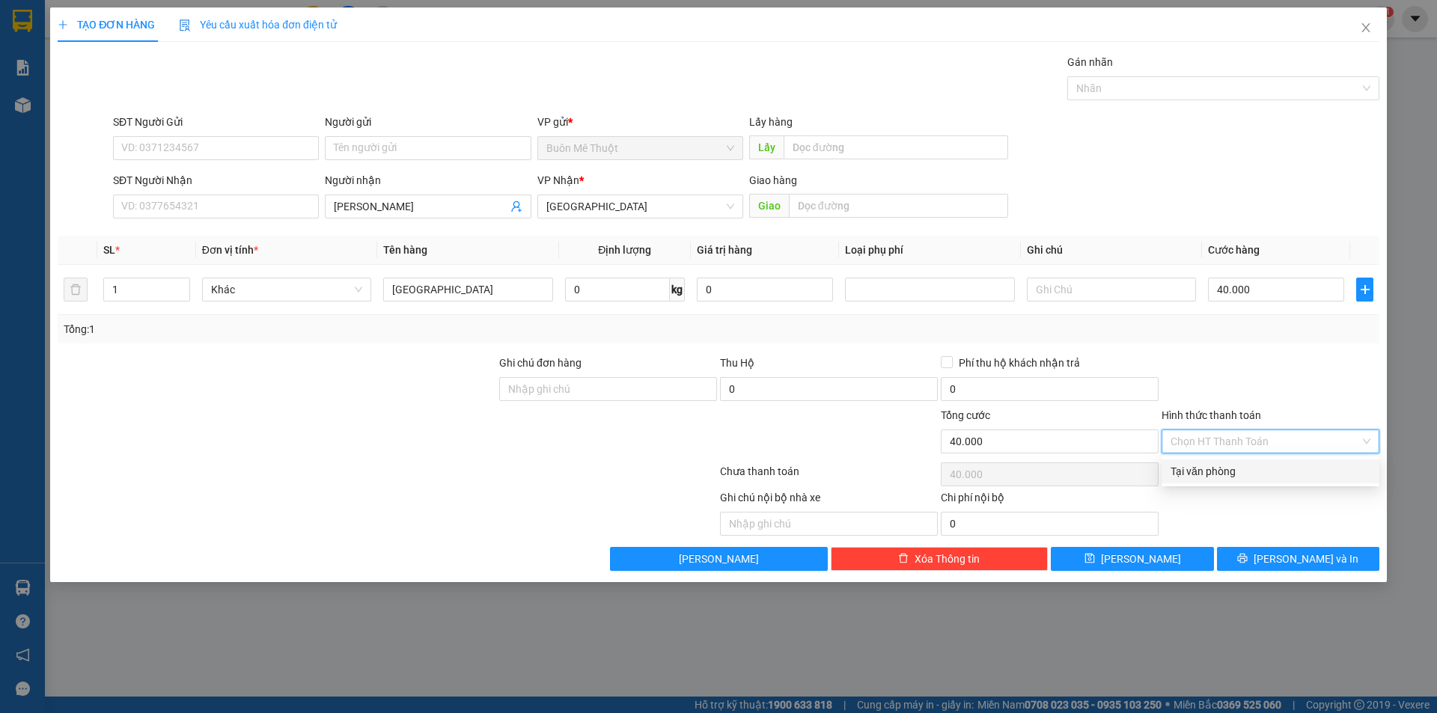
click at [1195, 485] on div "Transit Pickup Surcharge Ids Transit Deliver Surcharge Ids Transit Deliver Surc…" at bounding box center [719, 312] width 1322 height 517
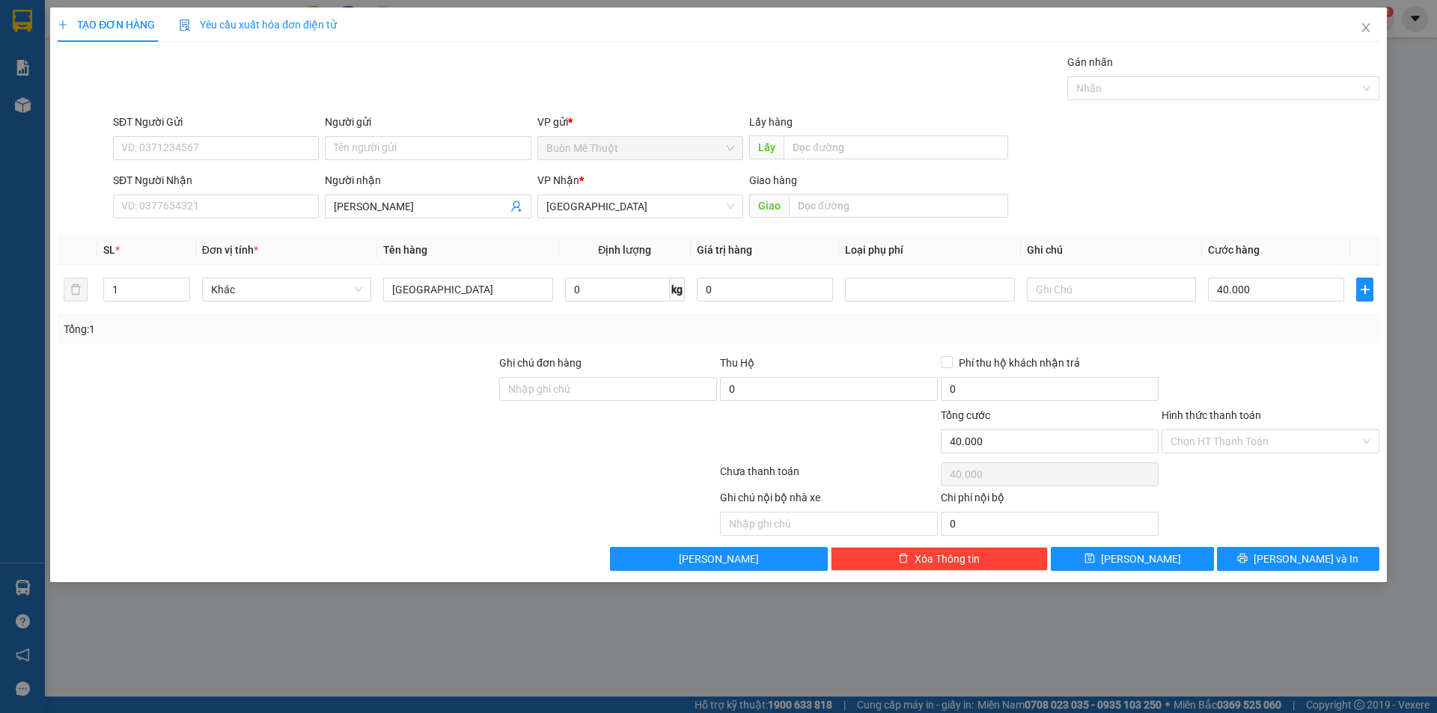
drag, startPoint x: 1205, startPoint y: 444, endPoint x: 1201, endPoint y: 460, distance: 16.3
click at [1205, 450] on input "Hình thức thanh toán" at bounding box center [1265, 441] width 189 height 22
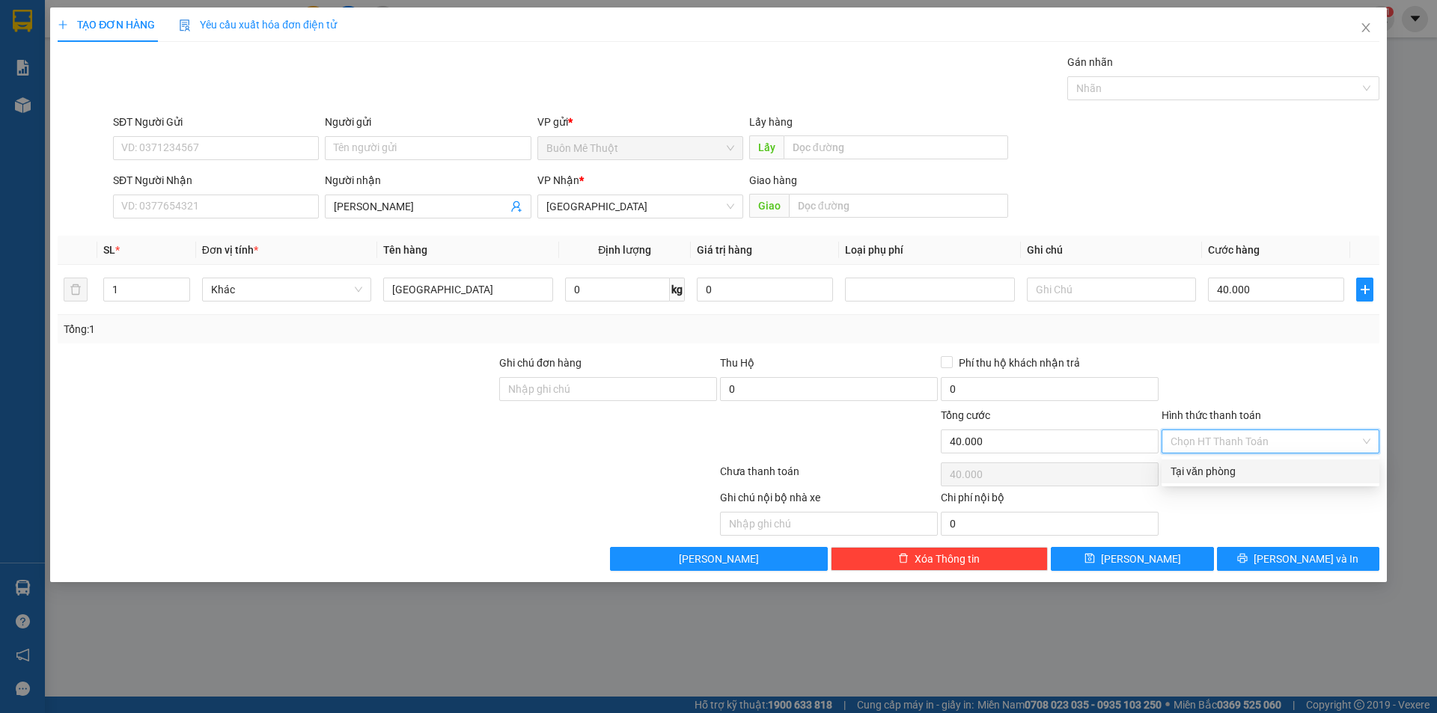
drag, startPoint x: 1200, startPoint y: 460, endPoint x: 1199, endPoint y: 475, distance: 14.2
click at [1200, 466] on div "Tại văn phòng" at bounding box center [1271, 472] width 218 height 24
type input "0"
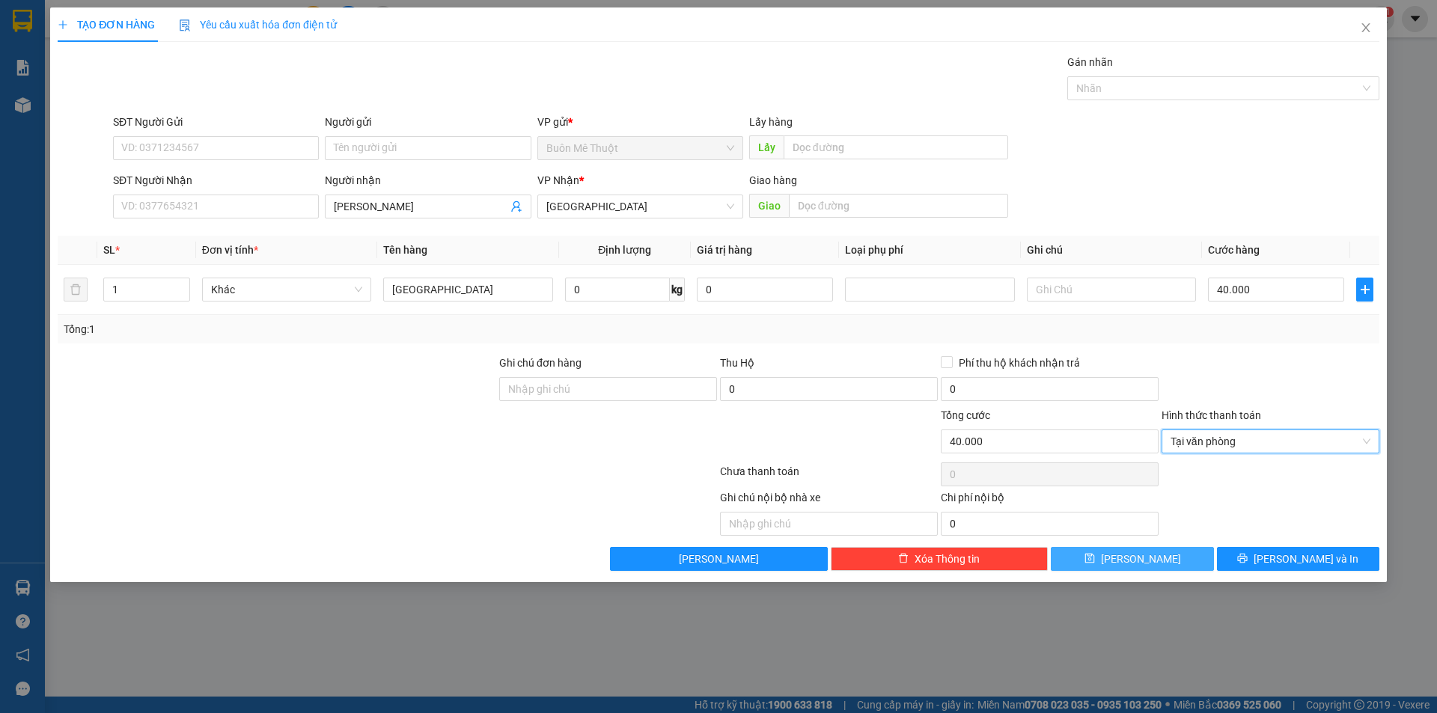
click at [1178, 568] on button "[PERSON_NAME]" at bounding box center [1132, 559] width 162 height 24
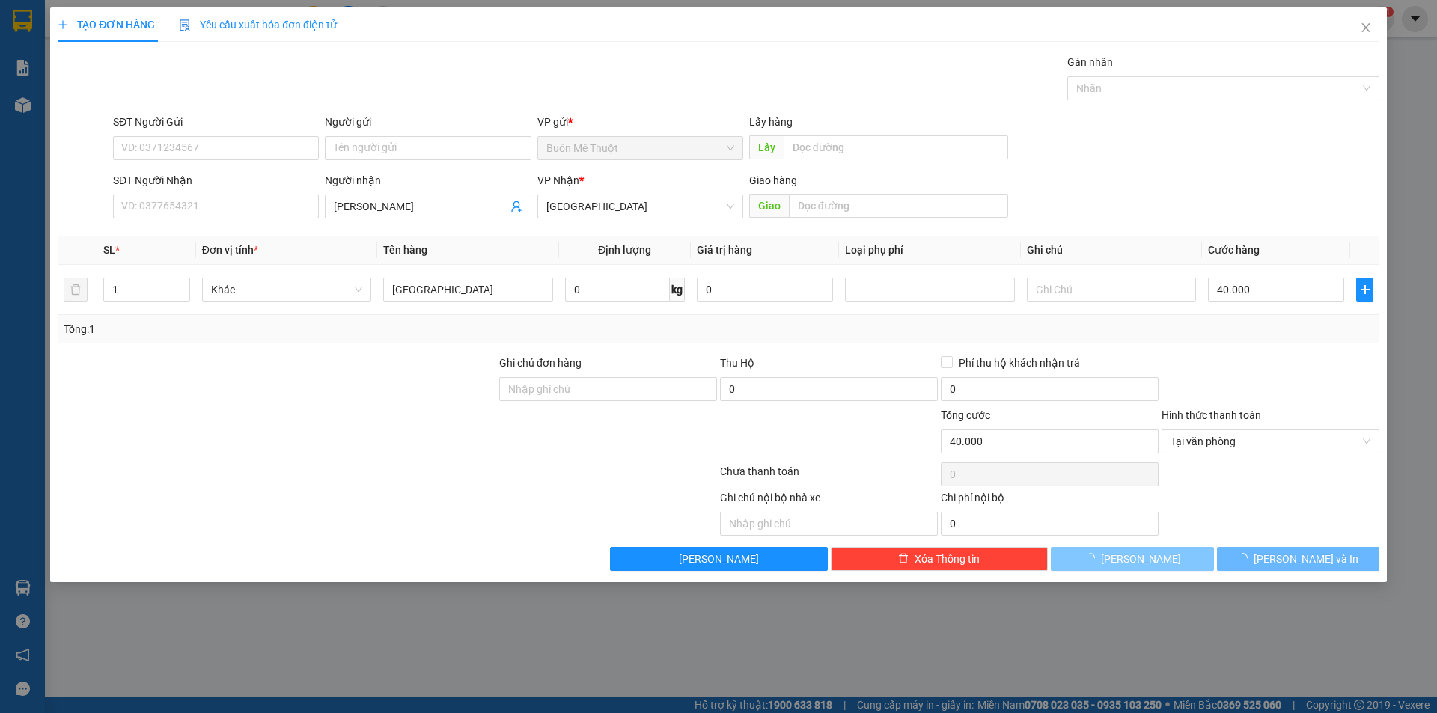
type input "0"
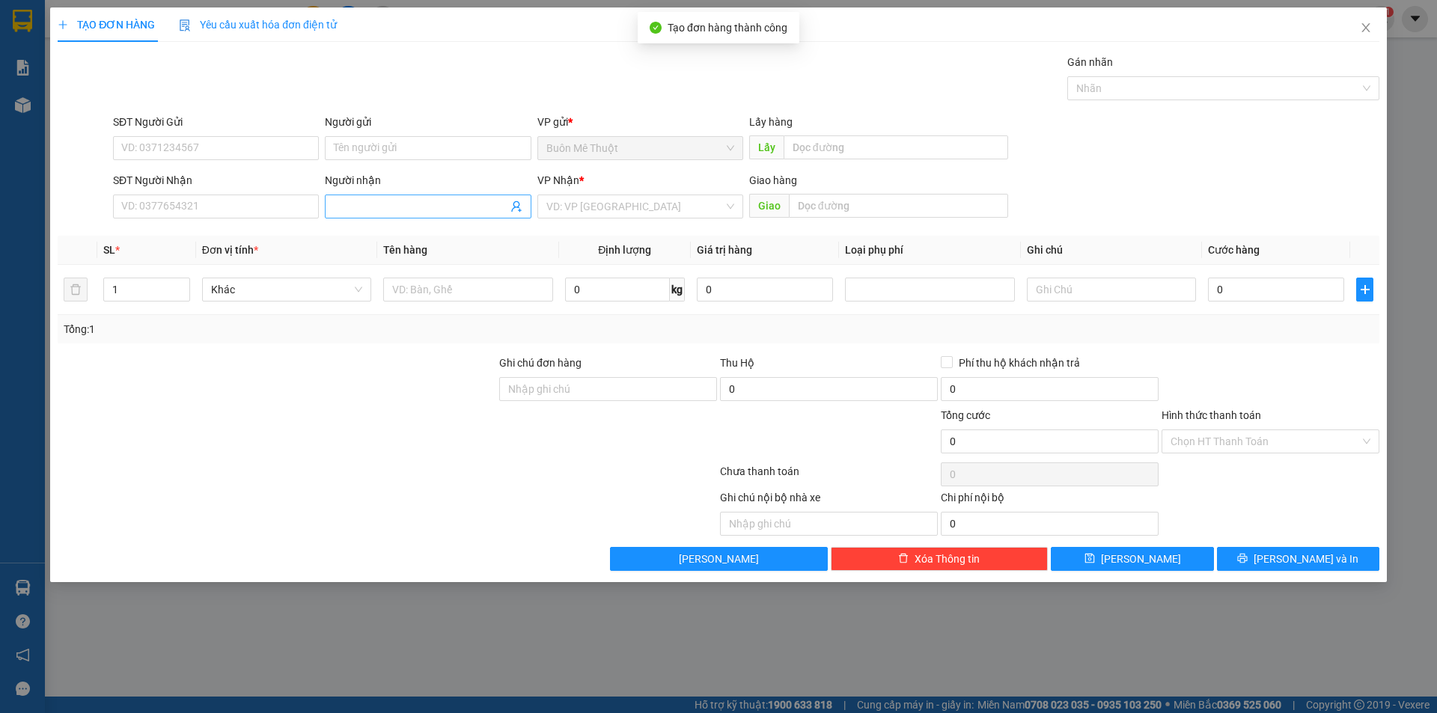
click at [422, 211] on input "Người nhận" at bounding box center [420, 206] width 173 height 16
type input "E"
type input "Ẻ"
type input "ERO"
click at [600, 211] on input "search" at bounding box center [634, 206] width 177 height 22
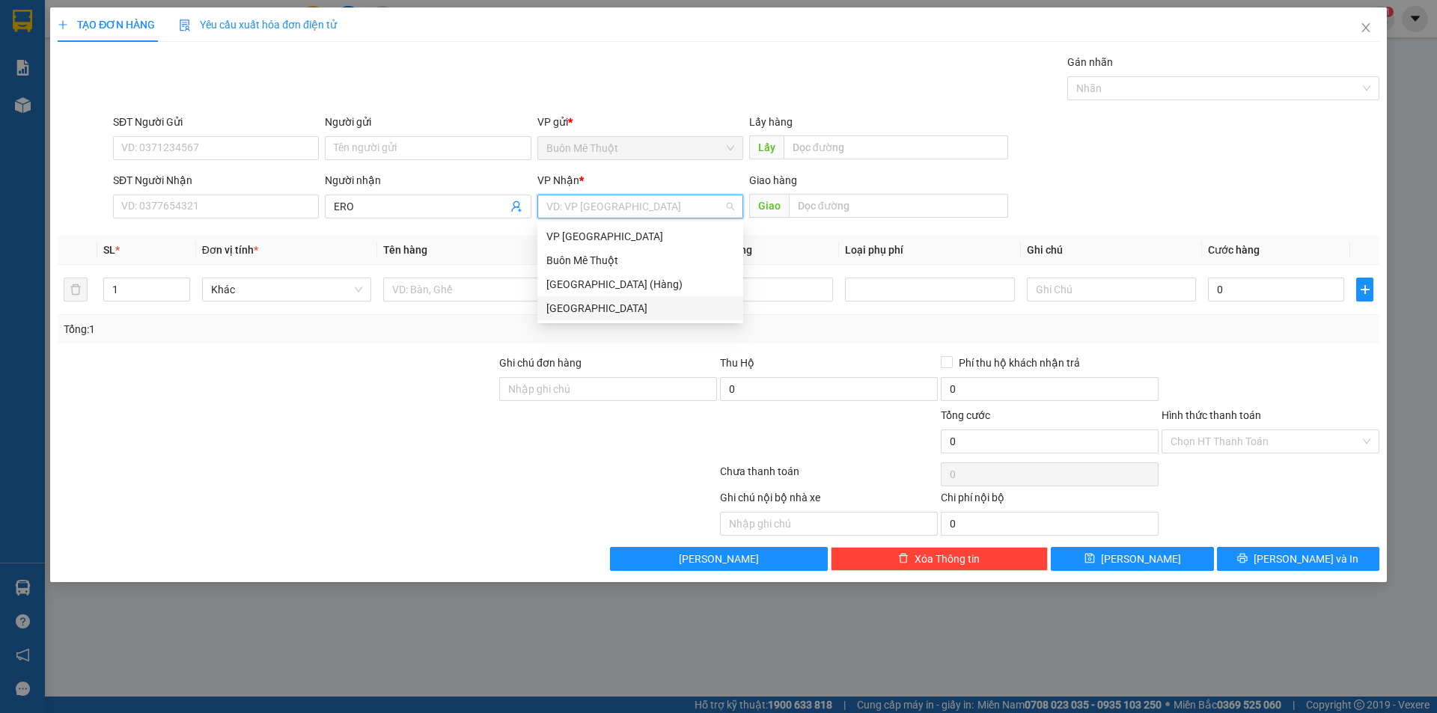
click at [560, 312] on div "[GEOGRAPHIC_DATA]" at bounding box center [640, 308] width 188 height 16
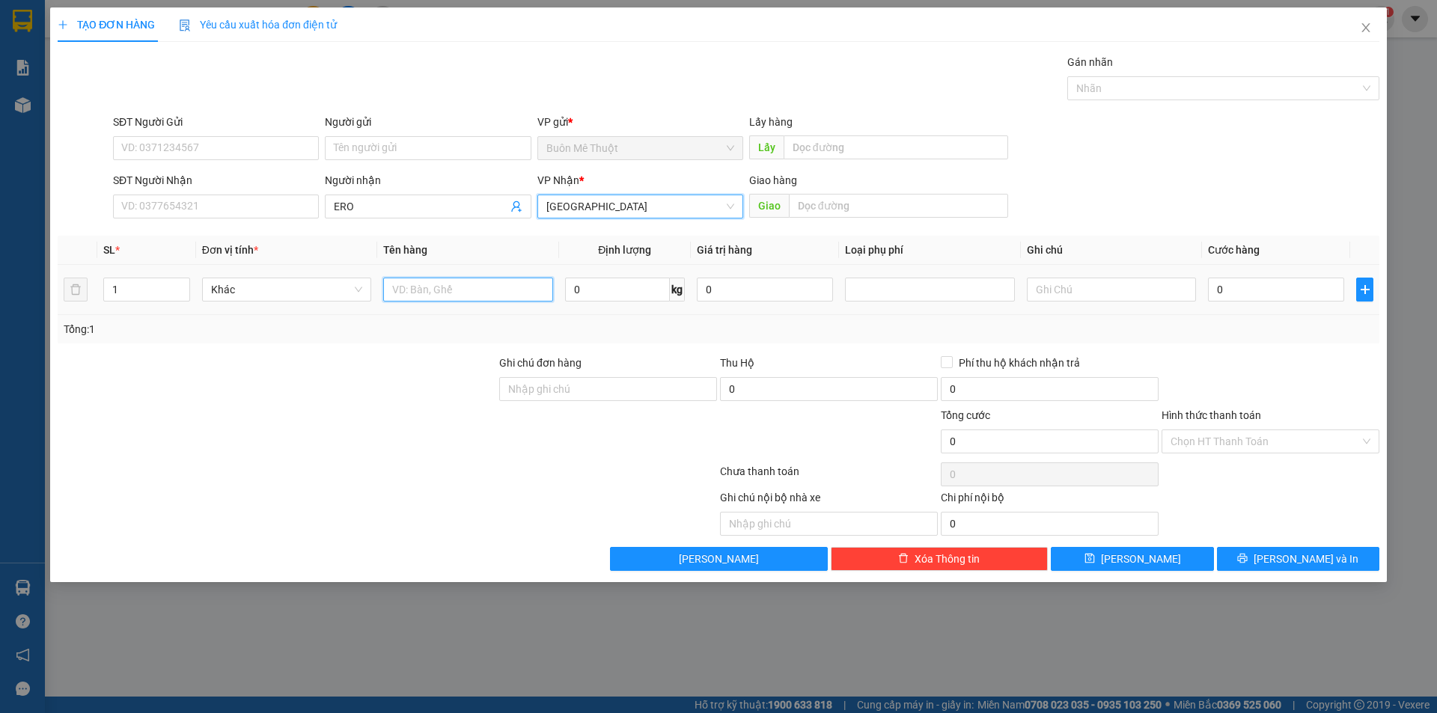
click at [454, 297] on input "text" at bounding box center [467, 290] width 169 height 24
type input "KN"
click at [1269, 282] on input "0" at bounding box center [1276, 290] width 136 height 24
type input "2"
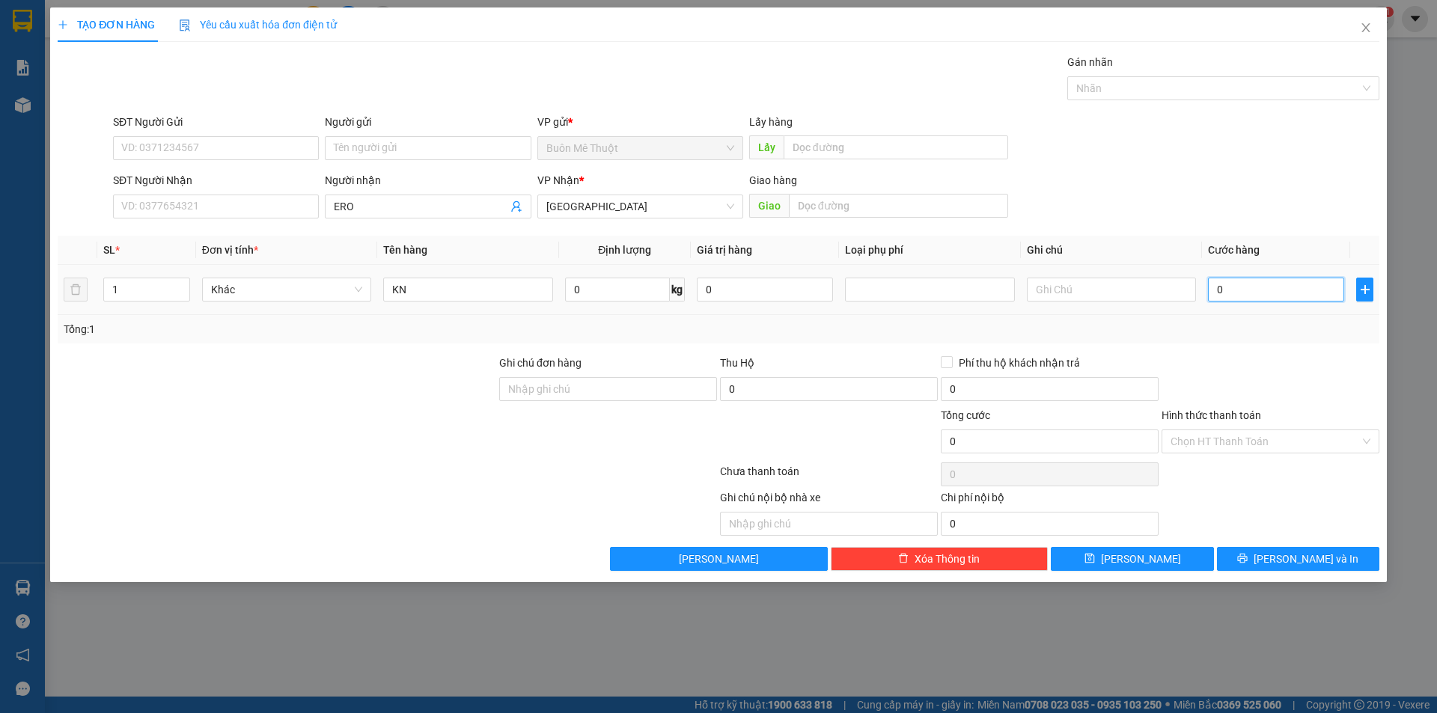
type input "2"
type input "20"
drag, startPoint x: 1268, startPoint y: 287, endPoint x: 1272, endPoint y: 327, distance: 40.7
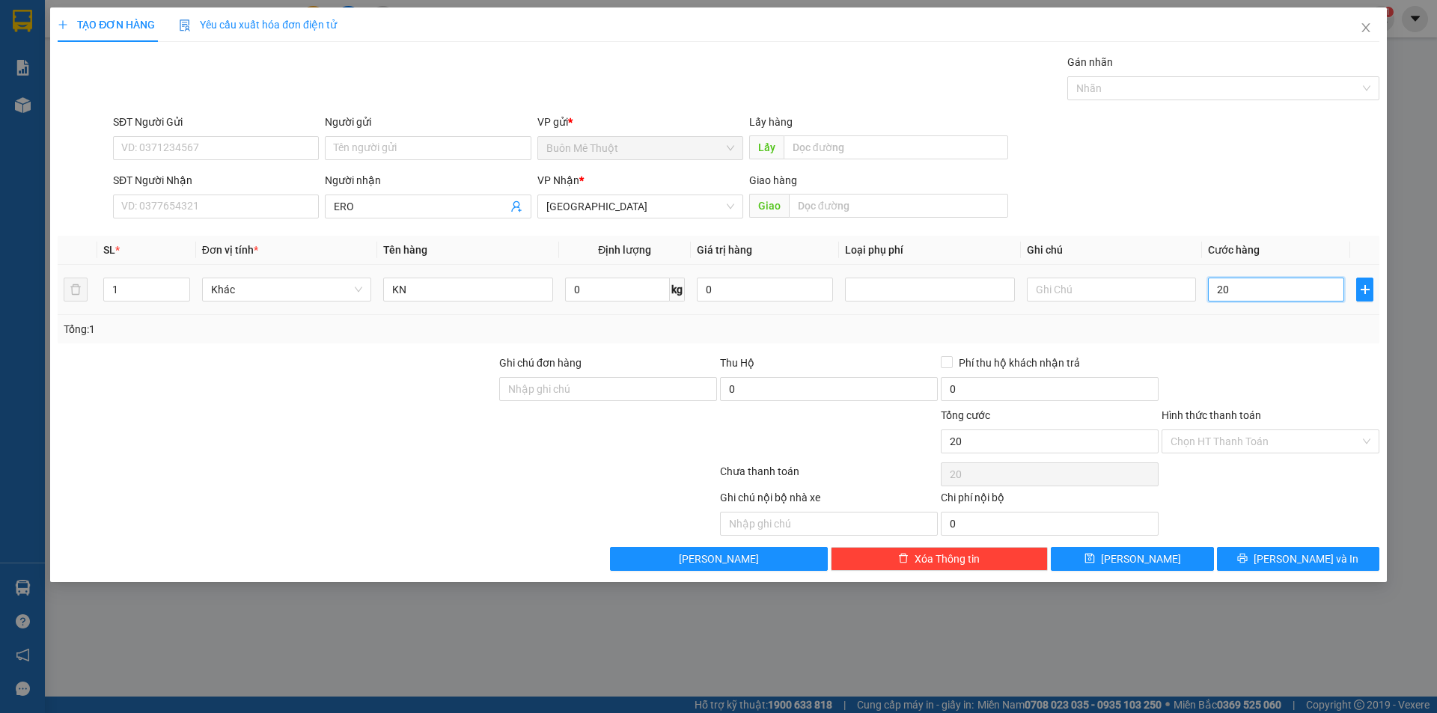
click at [1271, 312] on td "20" at bounding box center [1276, 290] width 148 height 50
type input "20.000"
click at [1272, 329] on div "Tổng: 1" at bounding box center [719, 329] width 1310 height 16
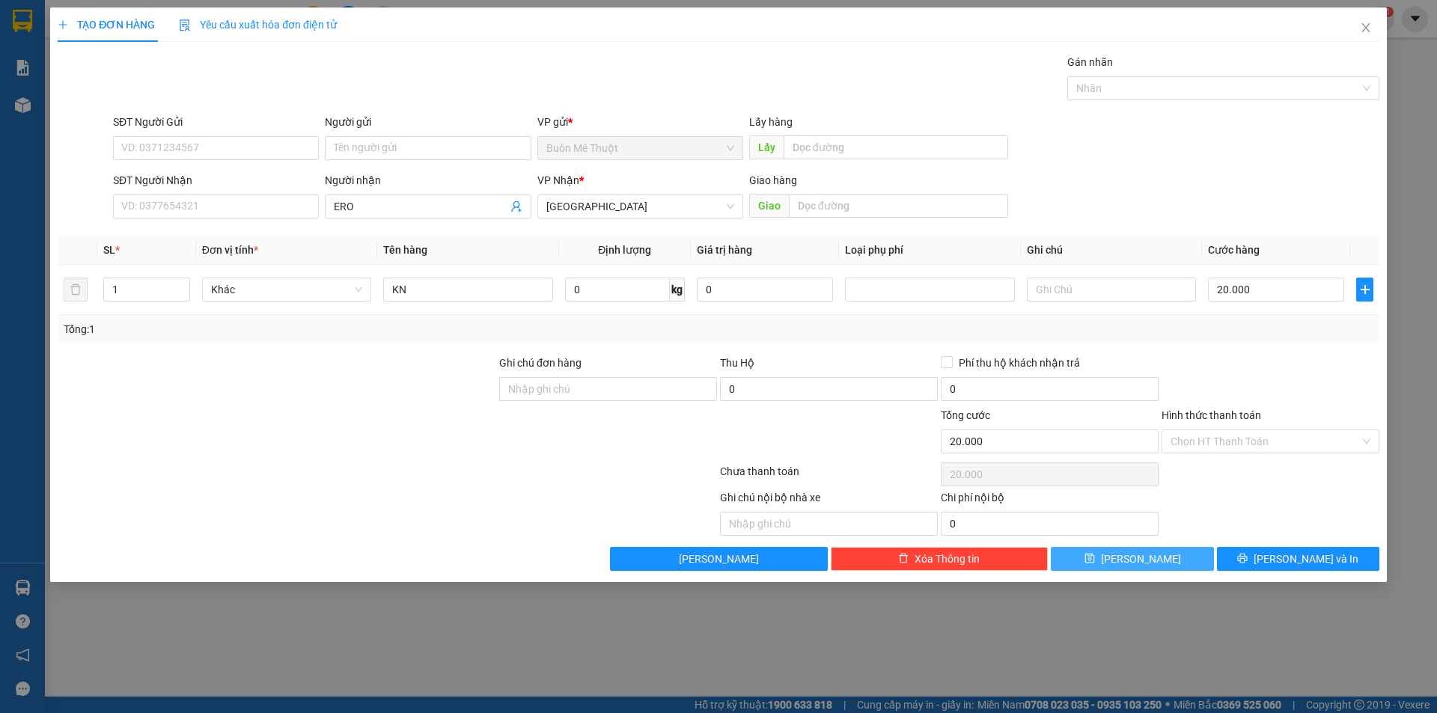
click at [1168, 552] on button "[PERSON_NAME]" at bounding box center [1132, 559] width 162 height 24
type input "0"
click at [199, 203] on input "SĐT Người Nhận" at bounding box center [216, 207] width 206 height 24
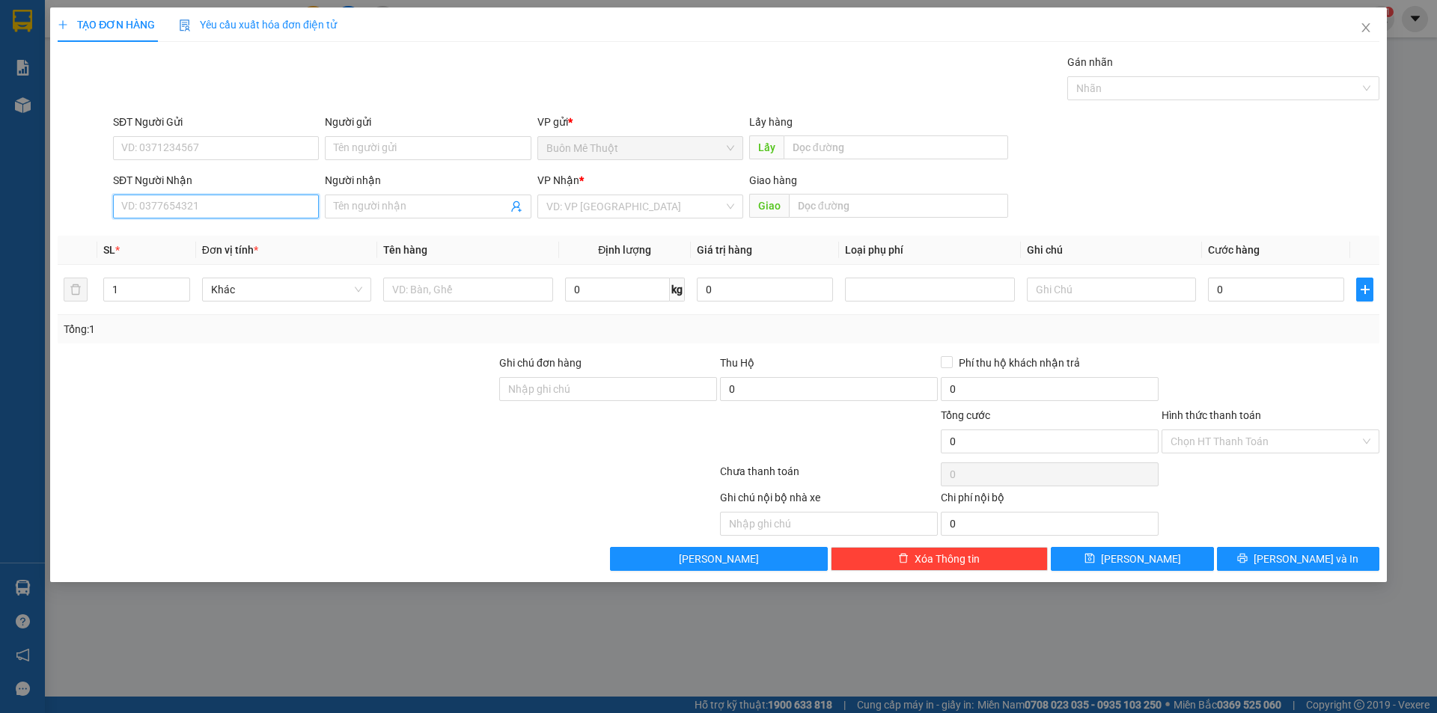
click at [199, 203] on input "SĐT Người Nhận" at bounding box center [216, 207] width 206 height 24
click at [189, 235] on div "0378771329 - a tuấn" at bounding box center [216, 236] width 188 height 16
type input "0378771329"
type input "a tuấn"
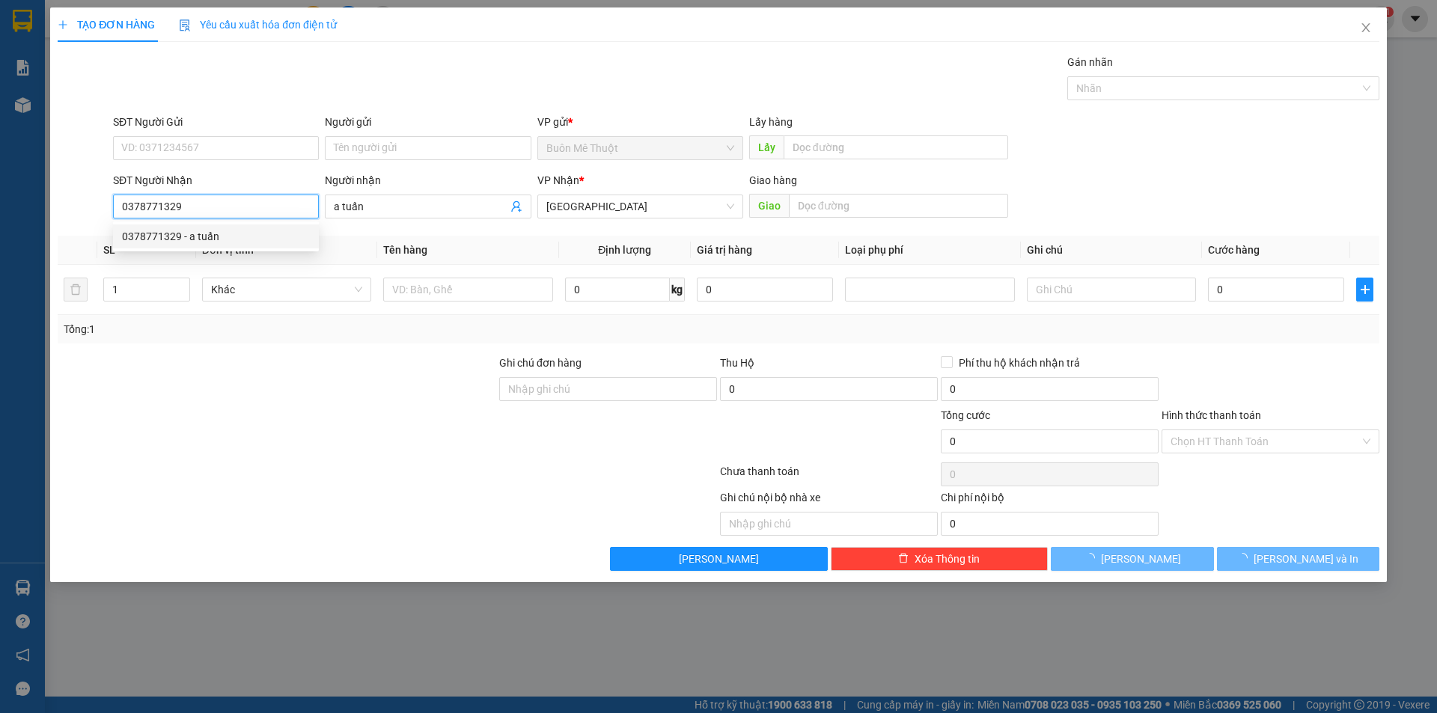
type input "240.000"
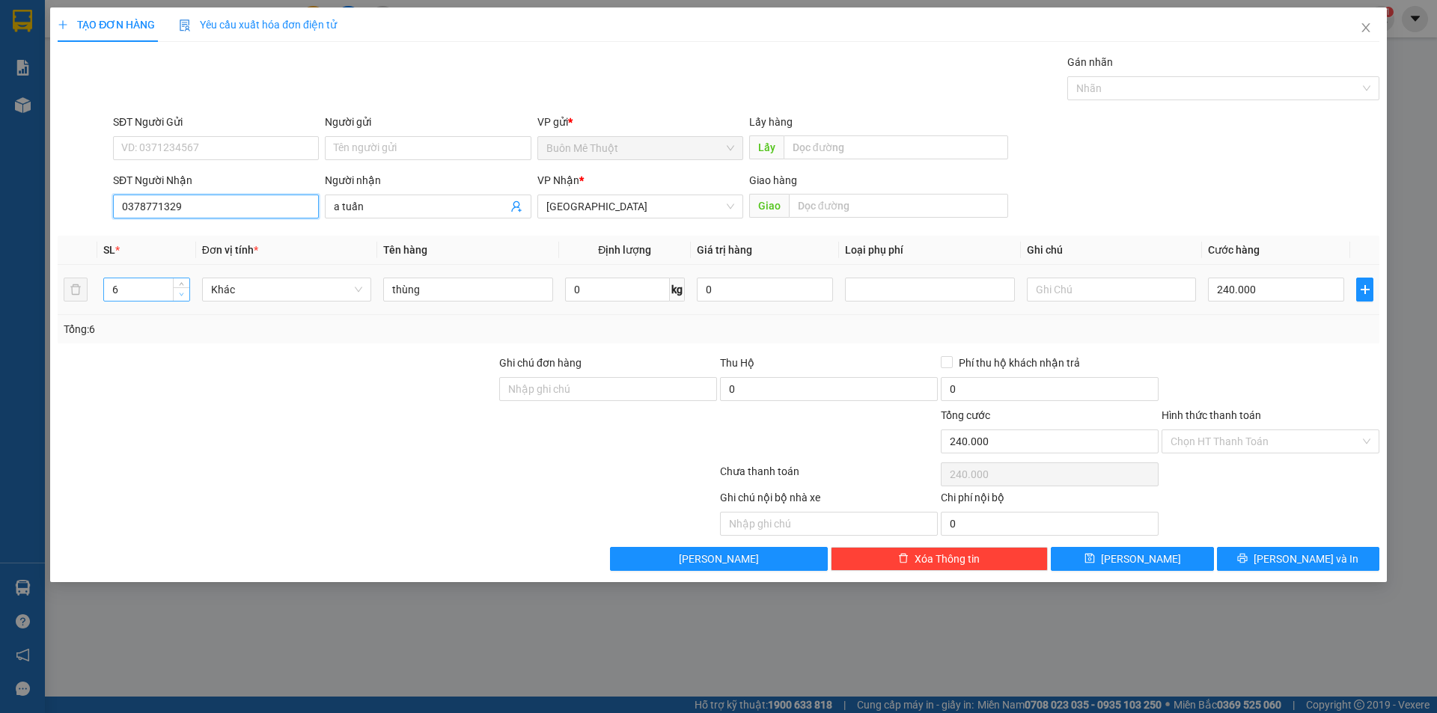
type input "0378771329"
click at [179, 296] on icon "down" at bounding box center [181, 294] width 5 height 5
type input "2"
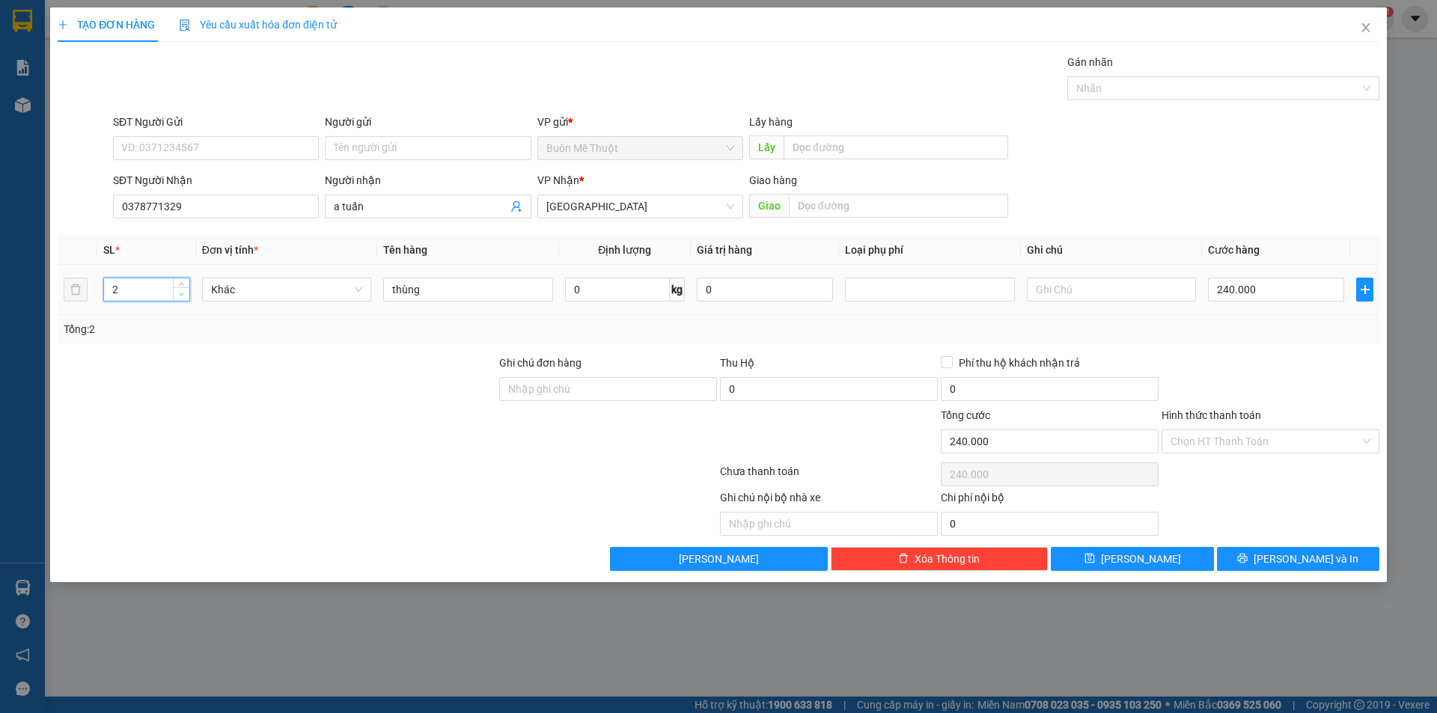
click at [179, 296] on icon "down" at bounding box center [181, 294] width 5 height 5
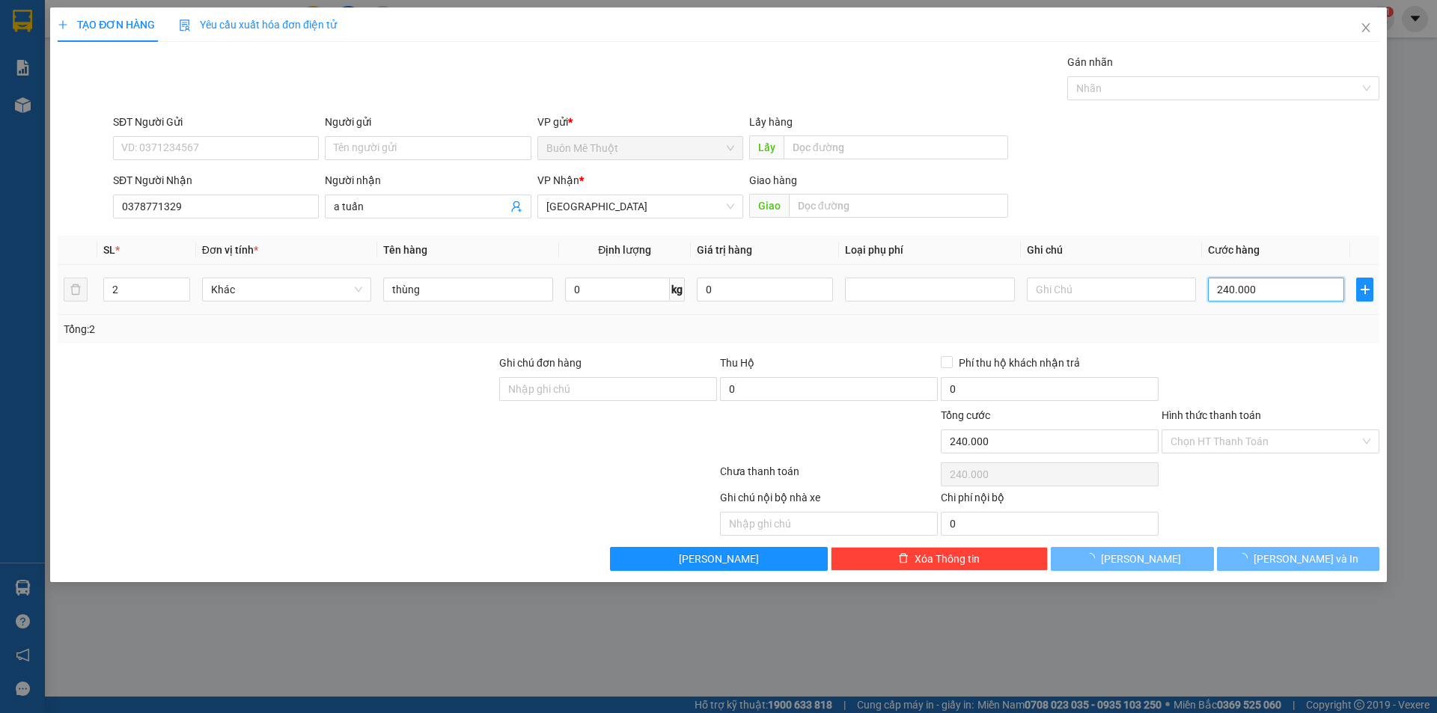
click at [1275, 299] on input "240.000" at bounding box center [1276, 290] width 136 height 24
type input "0"
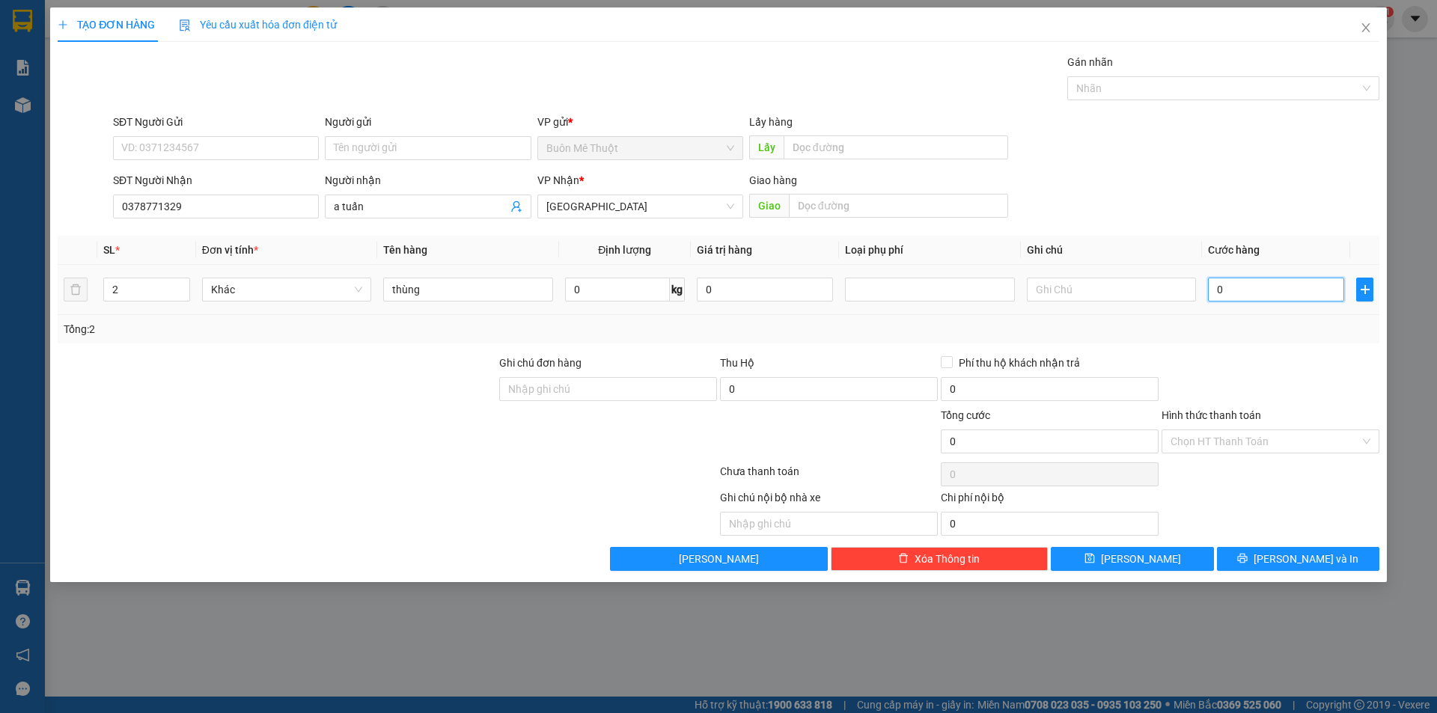
click at [1275, 299] on input "0" at bounding box center [1276, 290] width 136 height 24
type input "8"
type input "80"
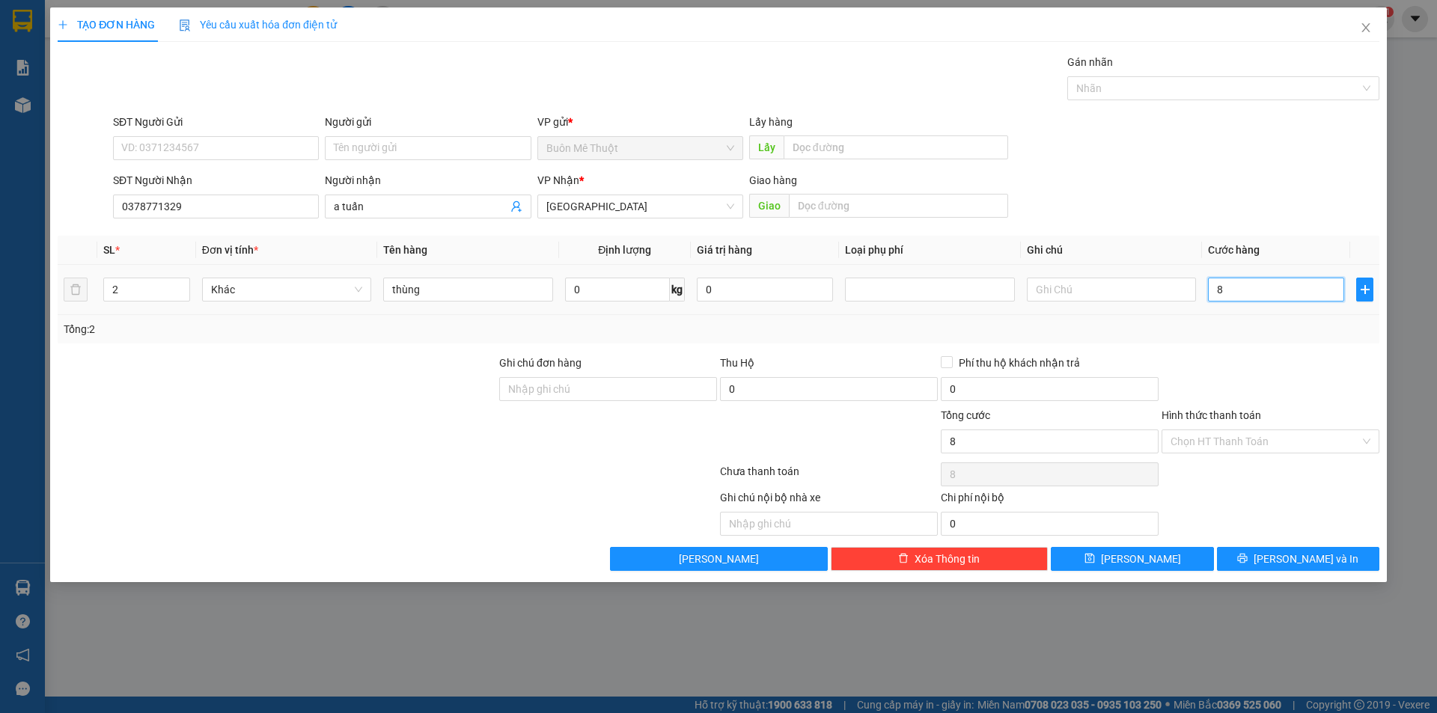
type input "80"
type input "80.000"
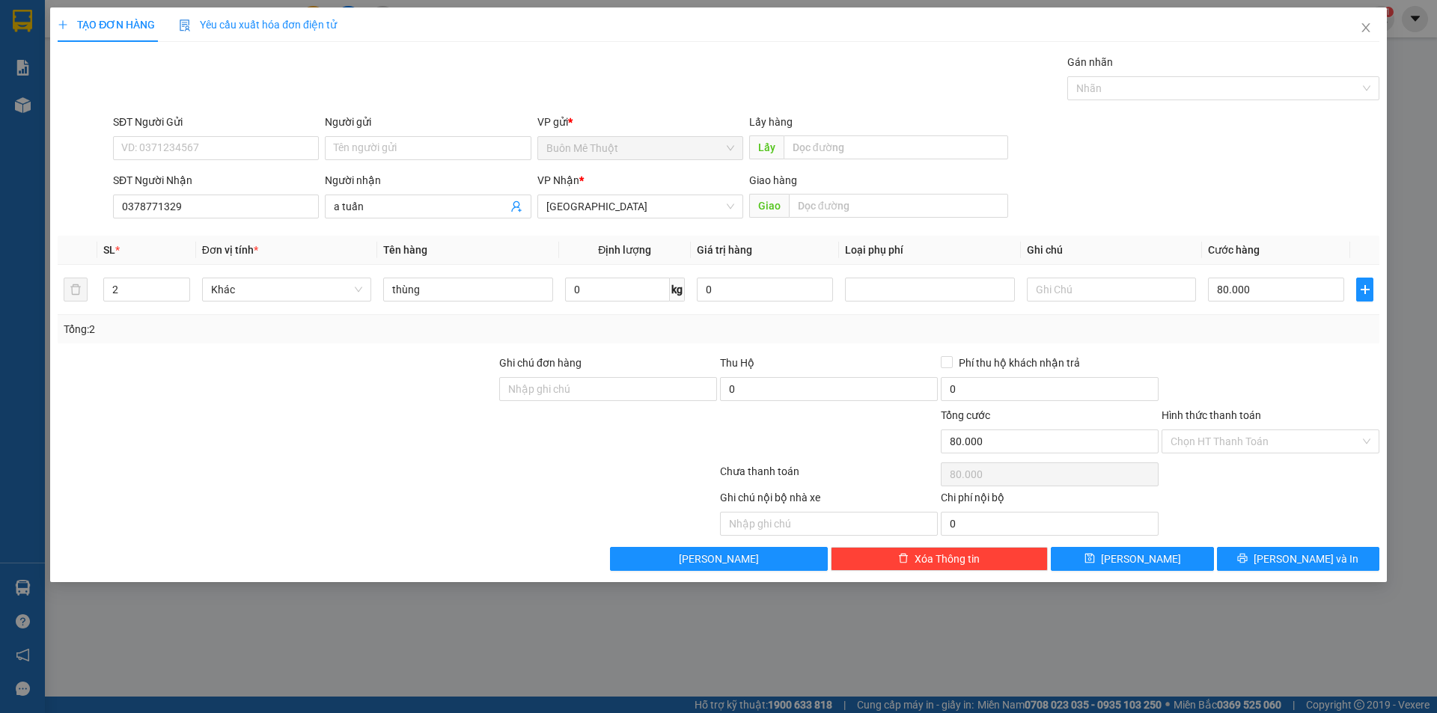
click at [1218, 414] on label "Hình thức thanh toán" at bounding box center [1212, 415] width 100 height 12
click at [1218, 430] on input "Hình thức thanh toán" at bounding box center [1265, 441] width 189 height 22
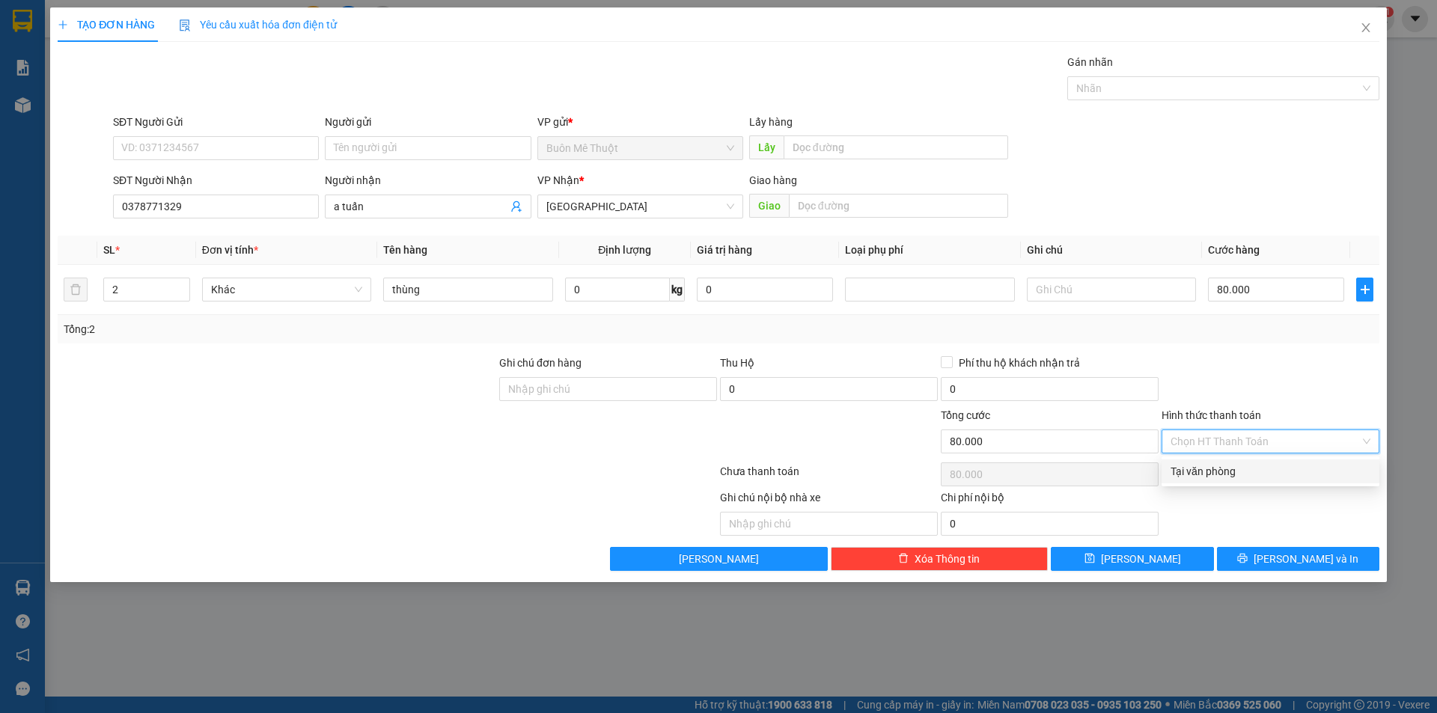
click at [1213, 463] on div "Tại văn phòng" at bounding box center [1271, 472] width 218 height 24
type input "0"
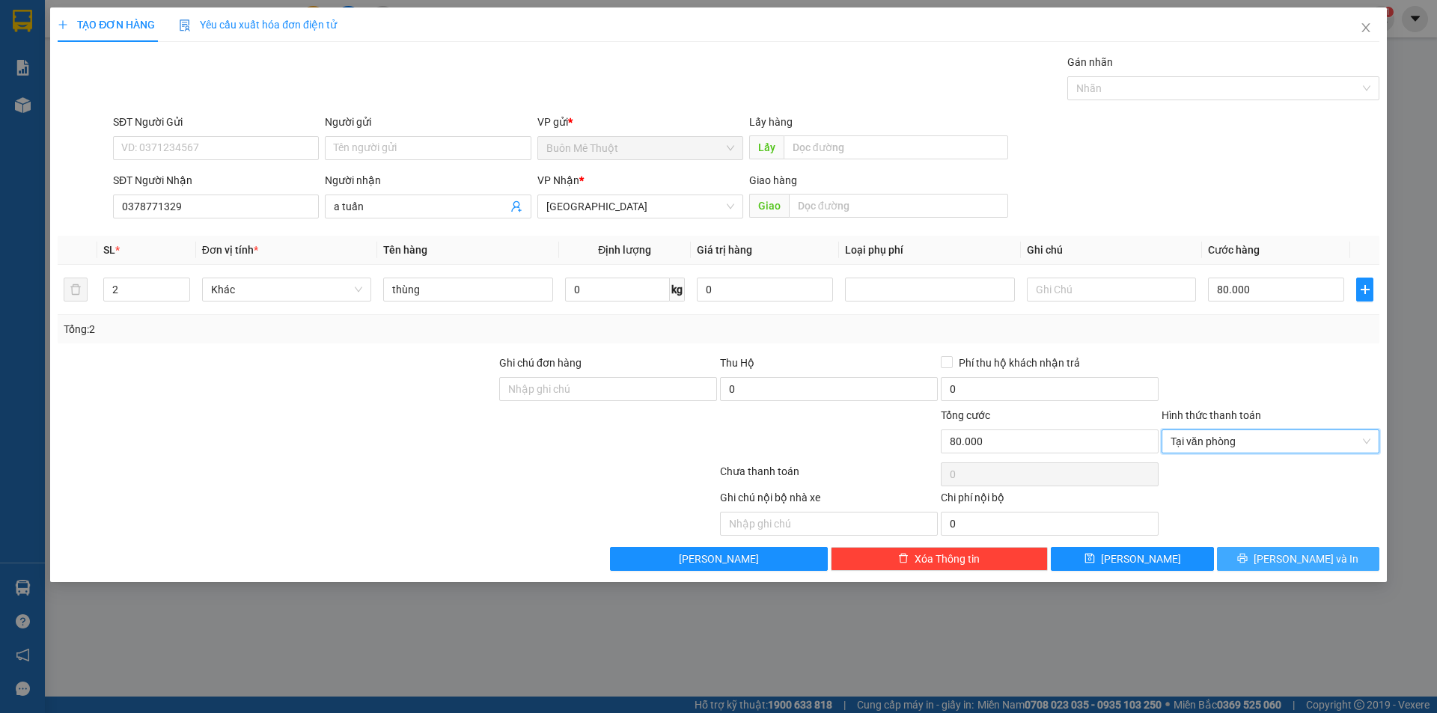
click at [1245, 561] on button "[PERSON_NAME] và In" at bounding box center [1298, 559] width 162 height 24
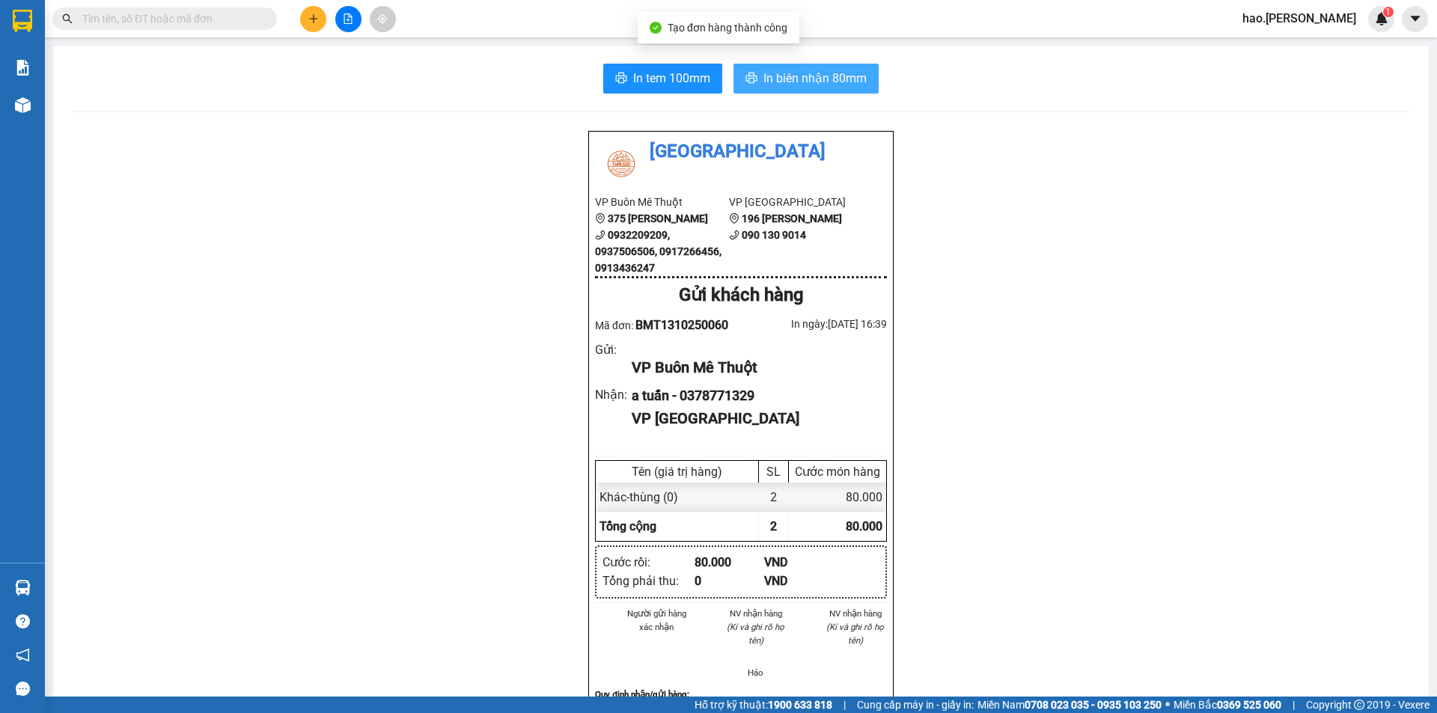
click at [820, 91] on button "In biên nhận 80mm" at bounding box center [806, 79] width 145 height 30
click at [320, 26] on button at bounding box center [313, 19] width 26 height 26
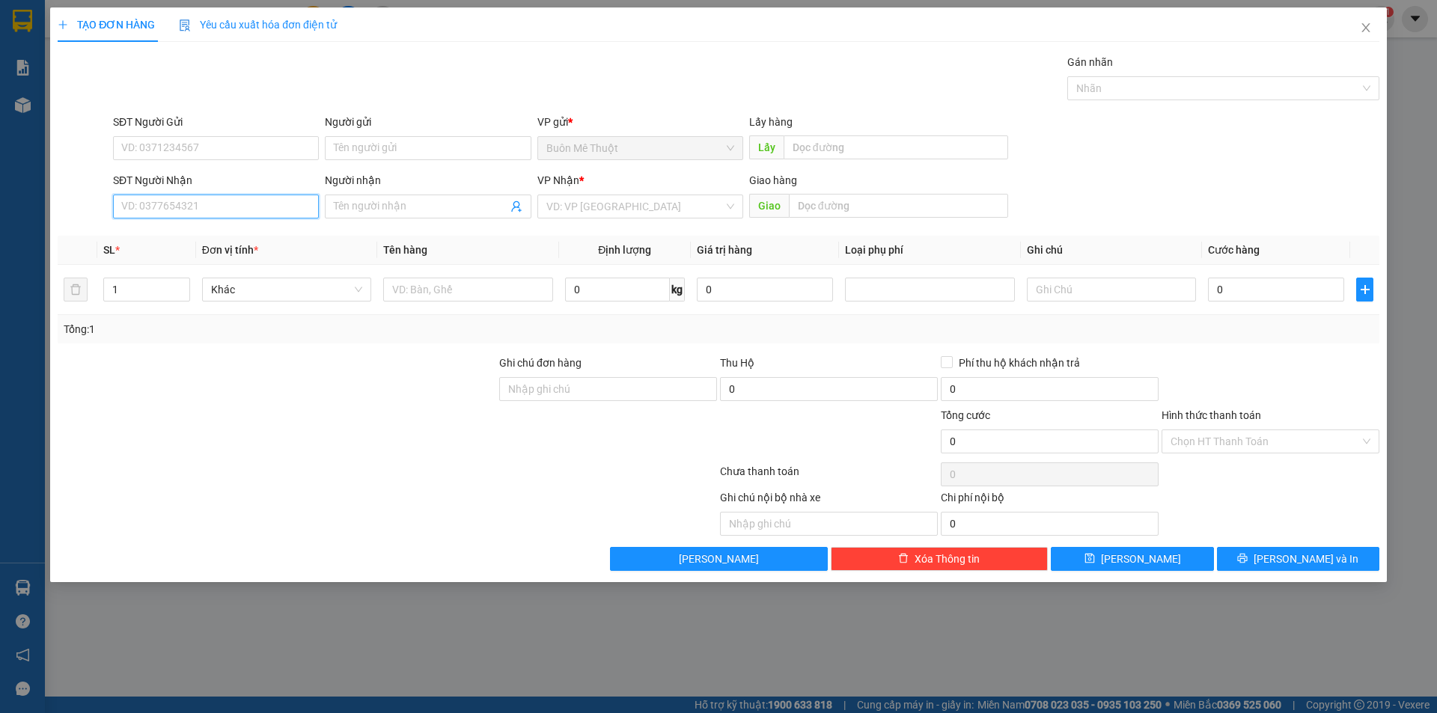
click at [203, 204] on input "SĐT Người Nhận" at bounding box center [216, 207] width 206 height 24
click at [180, 241] on div "0907300106" at bounding box center [216, 236] width 188 height 16
type input "0907300106"
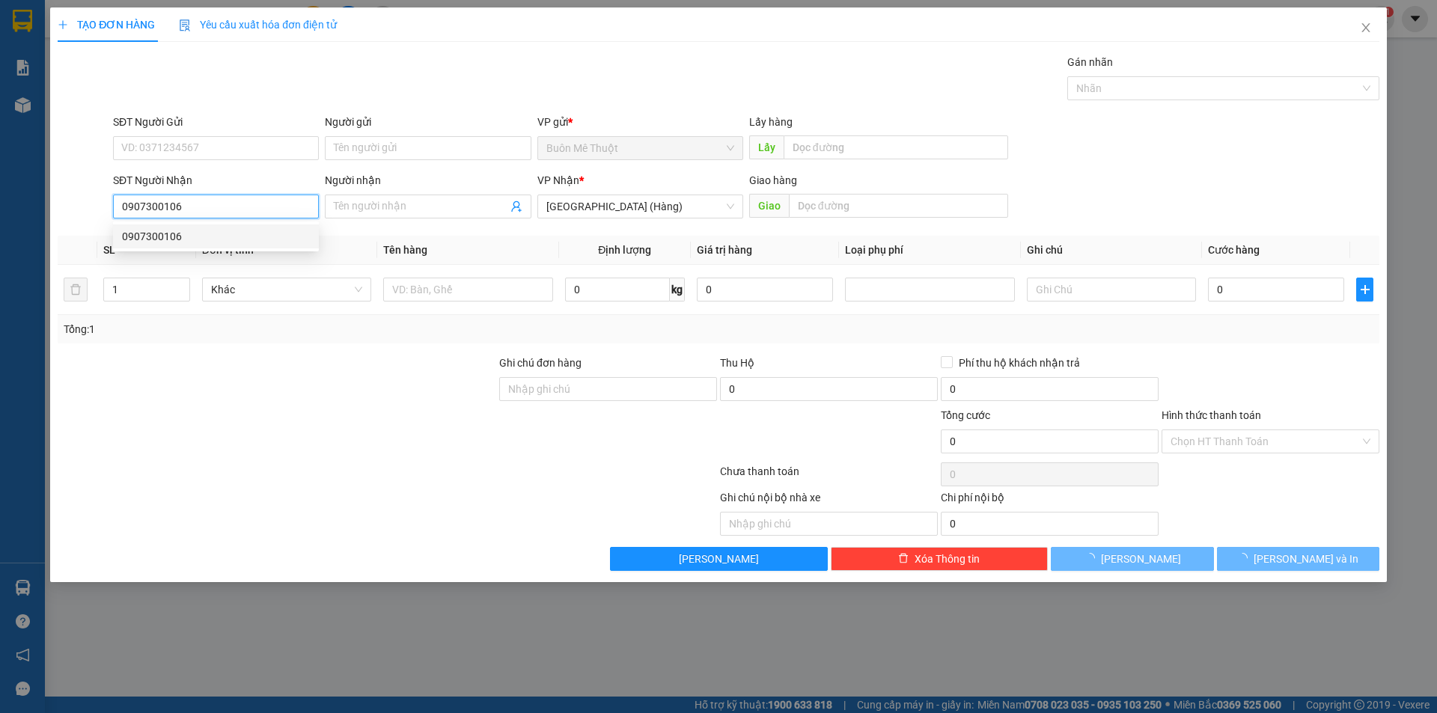
type input "50.000"
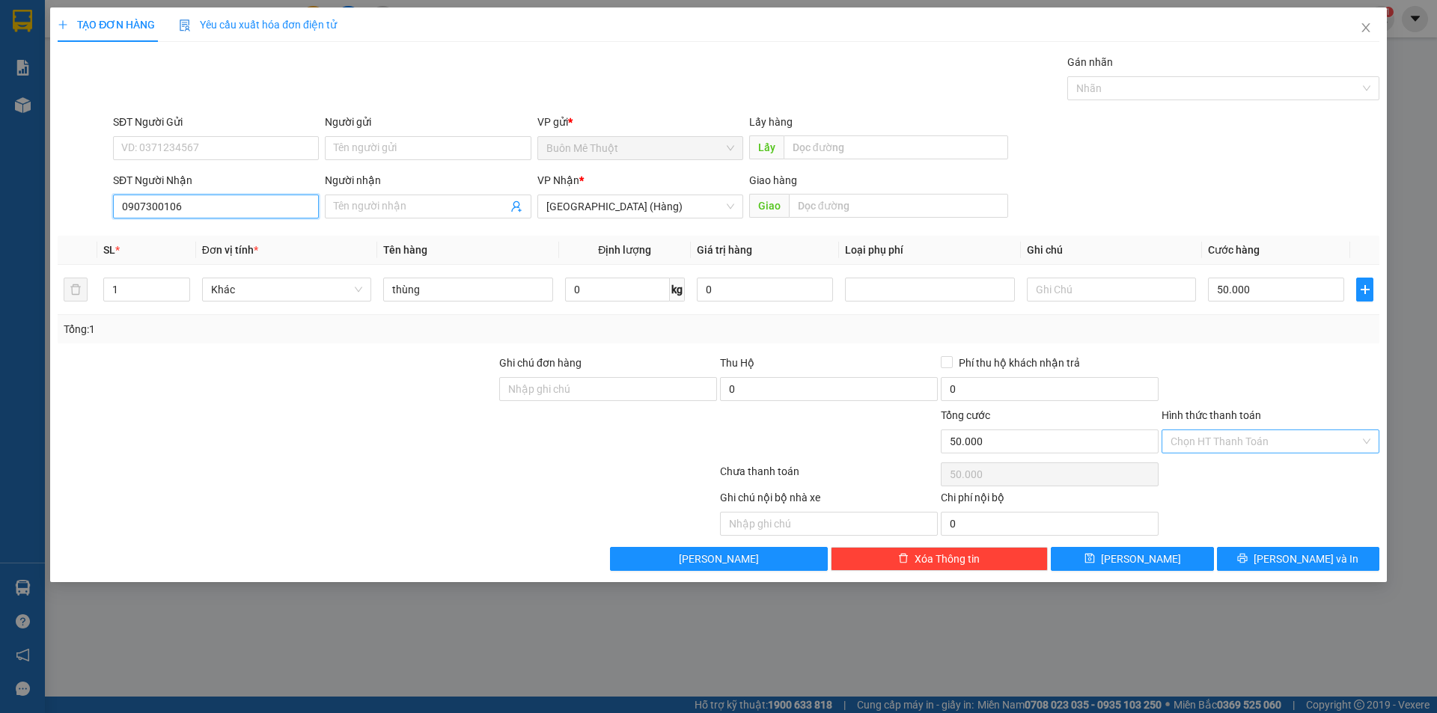
type input "0907300106"
drag, startPoint x: 1246, startPoint y: 451, endPoint x: 1234, endPoint y: 474, distance: 25.4
click at [1245, 451] on input "Hình thức thanh toán" at bounding box center [1265, 441] width 189 height 22
click at [1234, 474] on div "Tại văn phòng" at bounding box center [1271, 471] width 200 height 16
type input "0"
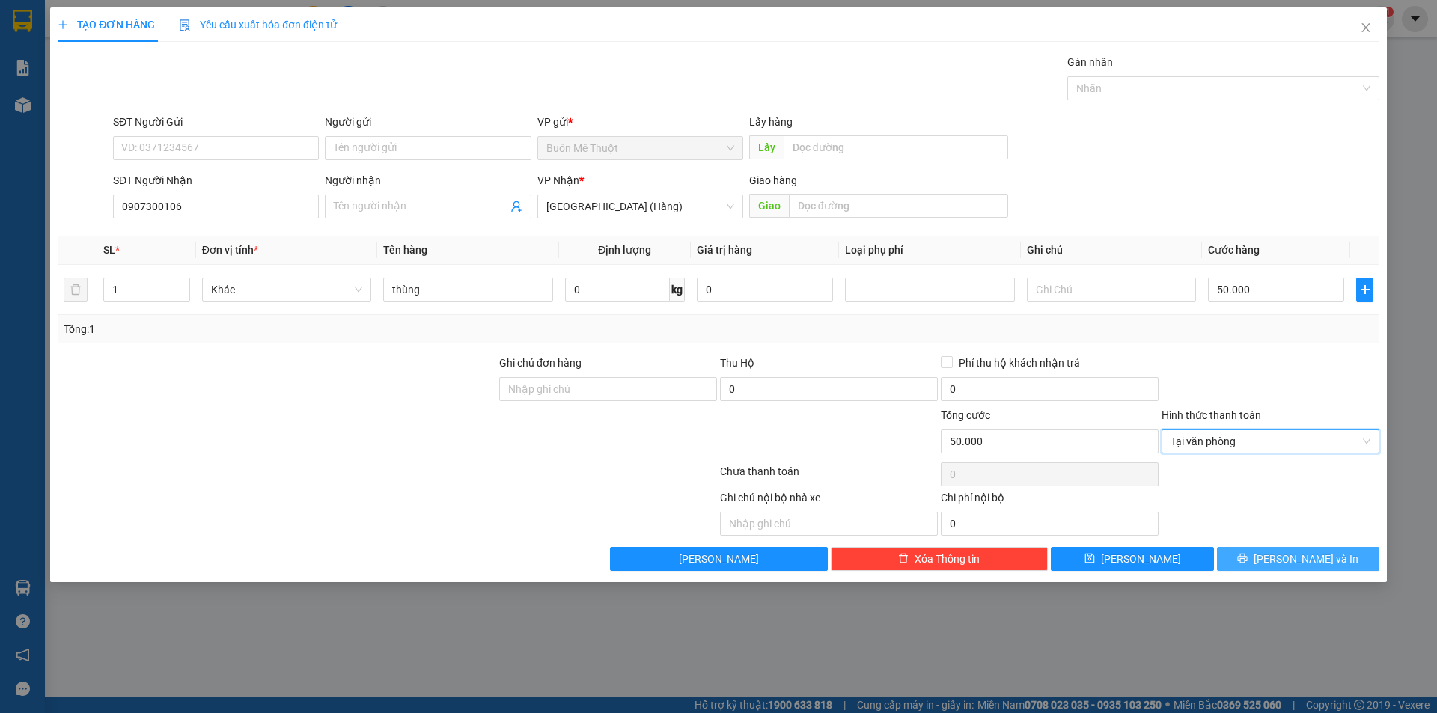
click at [1259, 563] on button "[PERSON_NAME] và In" at bounding box center [1298, 559] width 162 height 24
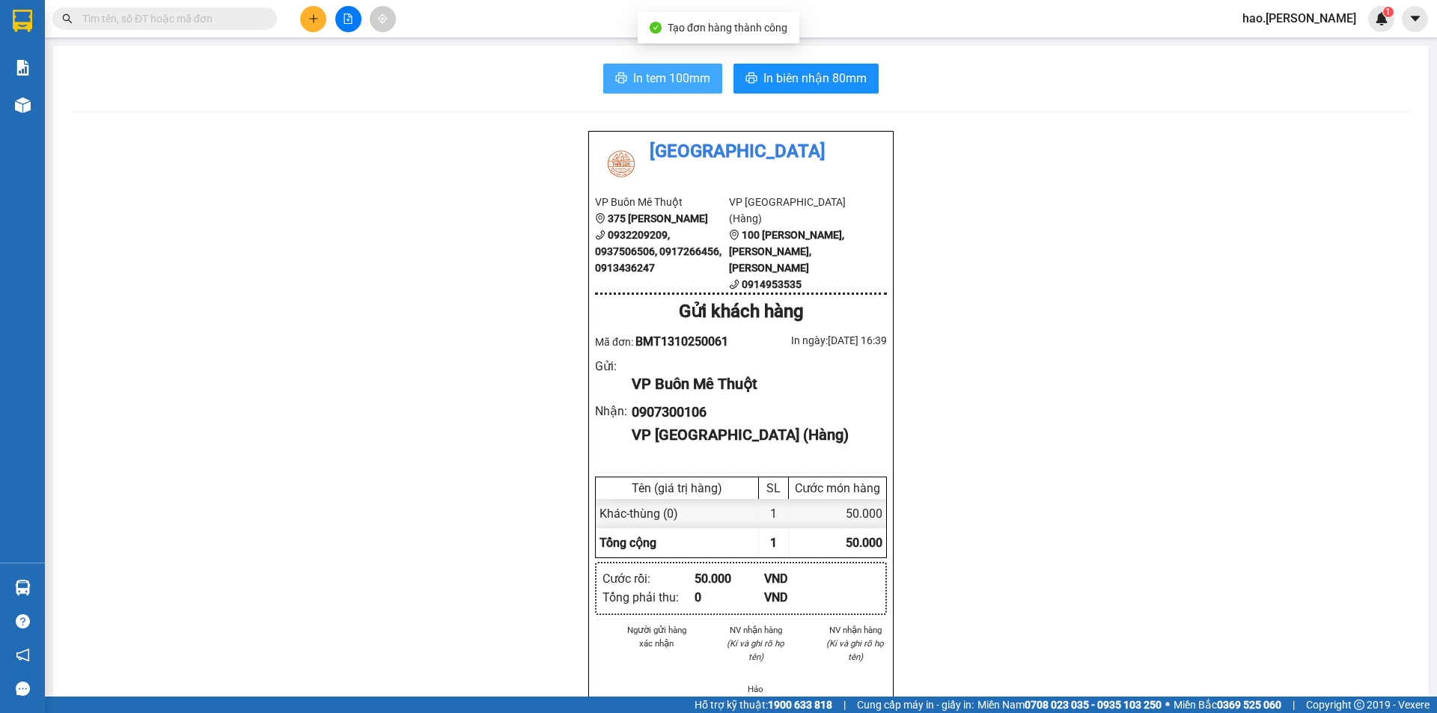
click at [640, 85] on span "In tem 100mm" at bounding box center [671, 78] width 77 height 19
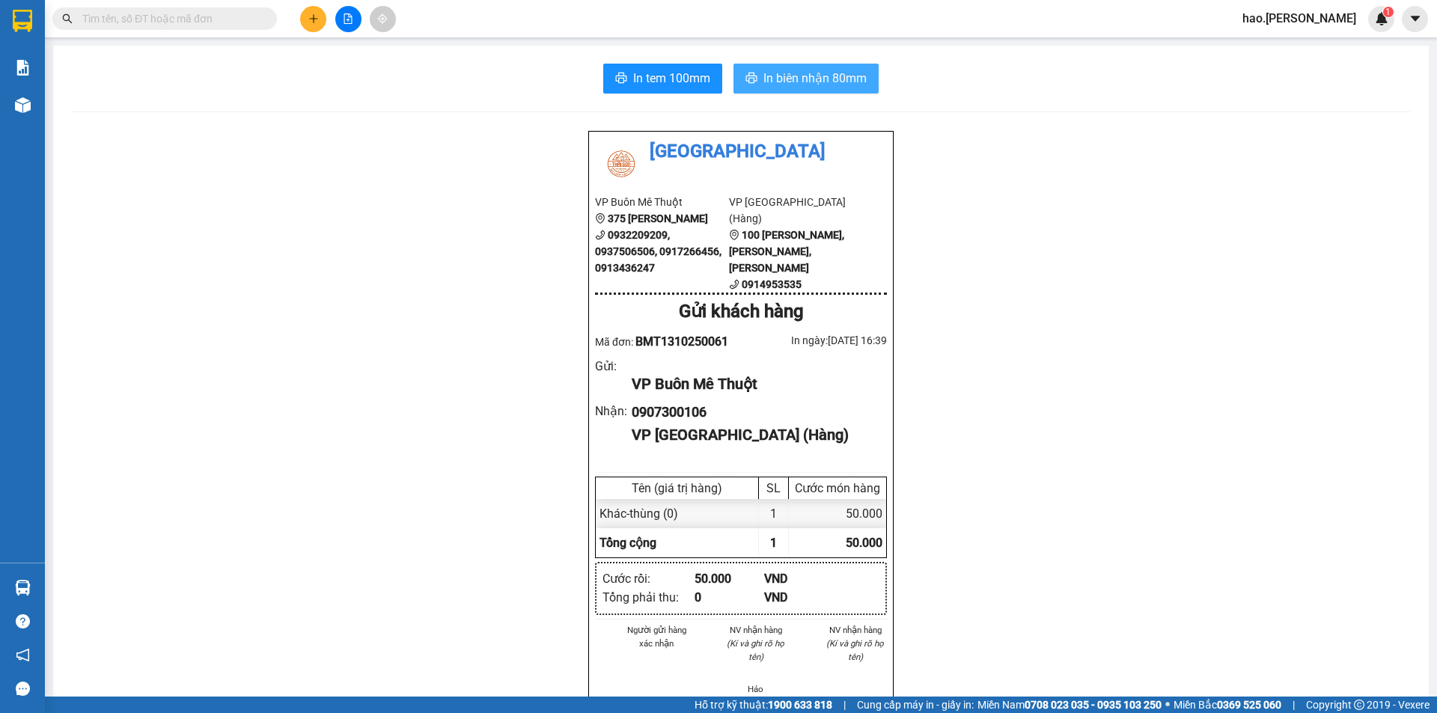
click at [838, 81] on span "In biên nhận 80mm" at bounding box center [814, 78] width 103 height 19
click at [683, 74] on span "In tem 100mm" at bounding box center [671, 78] width 77 height 19
click at [305, 15] on button at bounding box center [313, 19] width 26 height 26
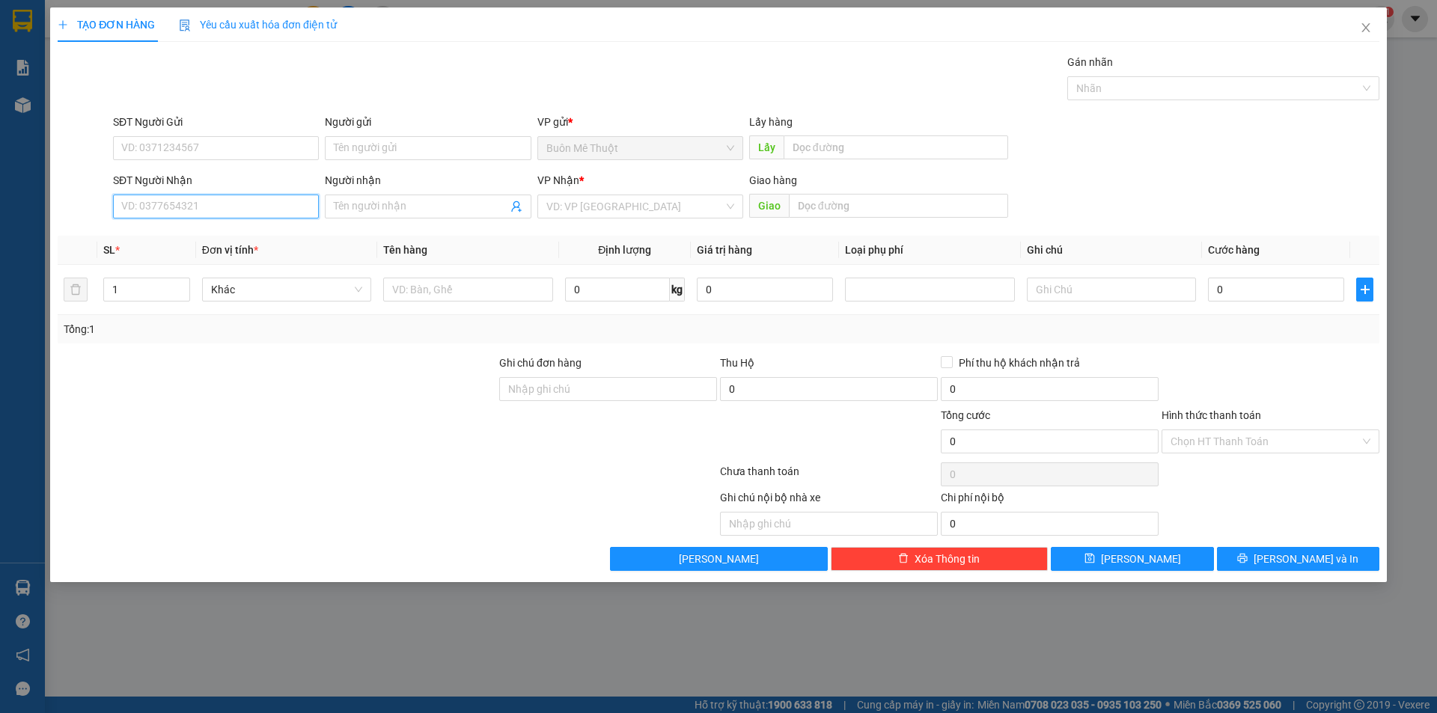
click at [261, 208] on input "SĐT Người Nhận" at bounding box center [216, 207] width 206 height 24
click at [131, 231] on div "0934704211" at bounding box center [216, 236] width 188 height 16
type input "0934704211"
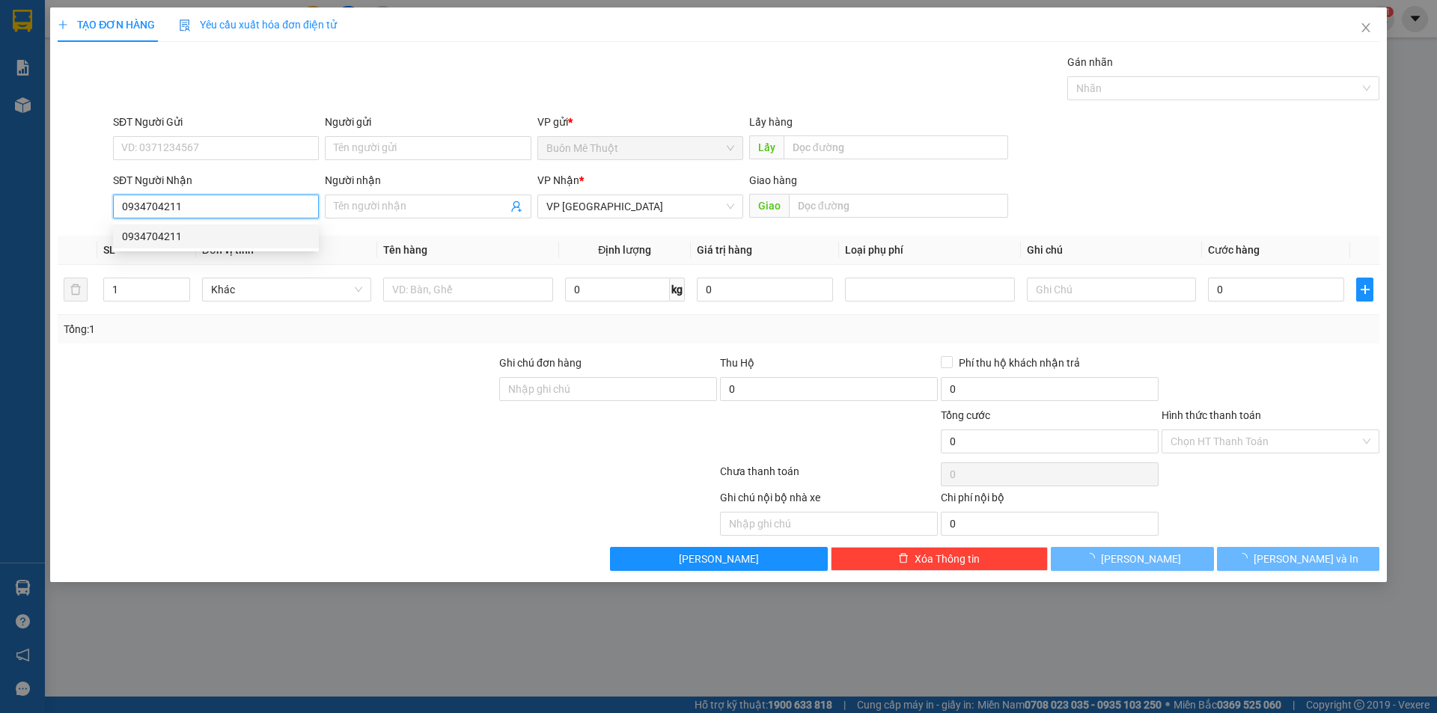
type input "80.000"
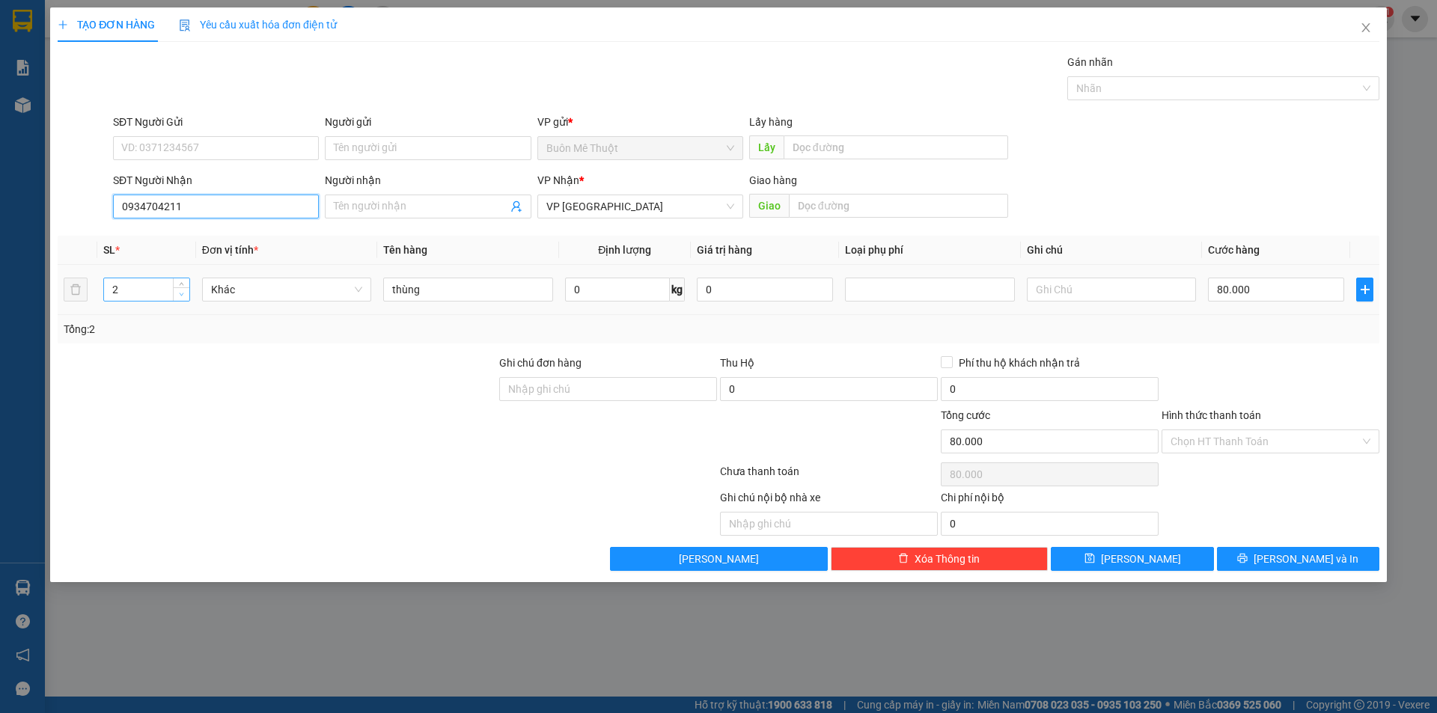
type input "0934704211"
type input "1"
click at [180, 287] on span "Decrease Value" at bounding box center [181, 293] width 16 height 13
drag, startPoint x: 1281, startPoint y: 281, endPoint x: 1272, endPoint y: 284, distance: 8.5
click at [1273, 284] on input "80.000" at bounding box center [1276, 290] width 136 height 24
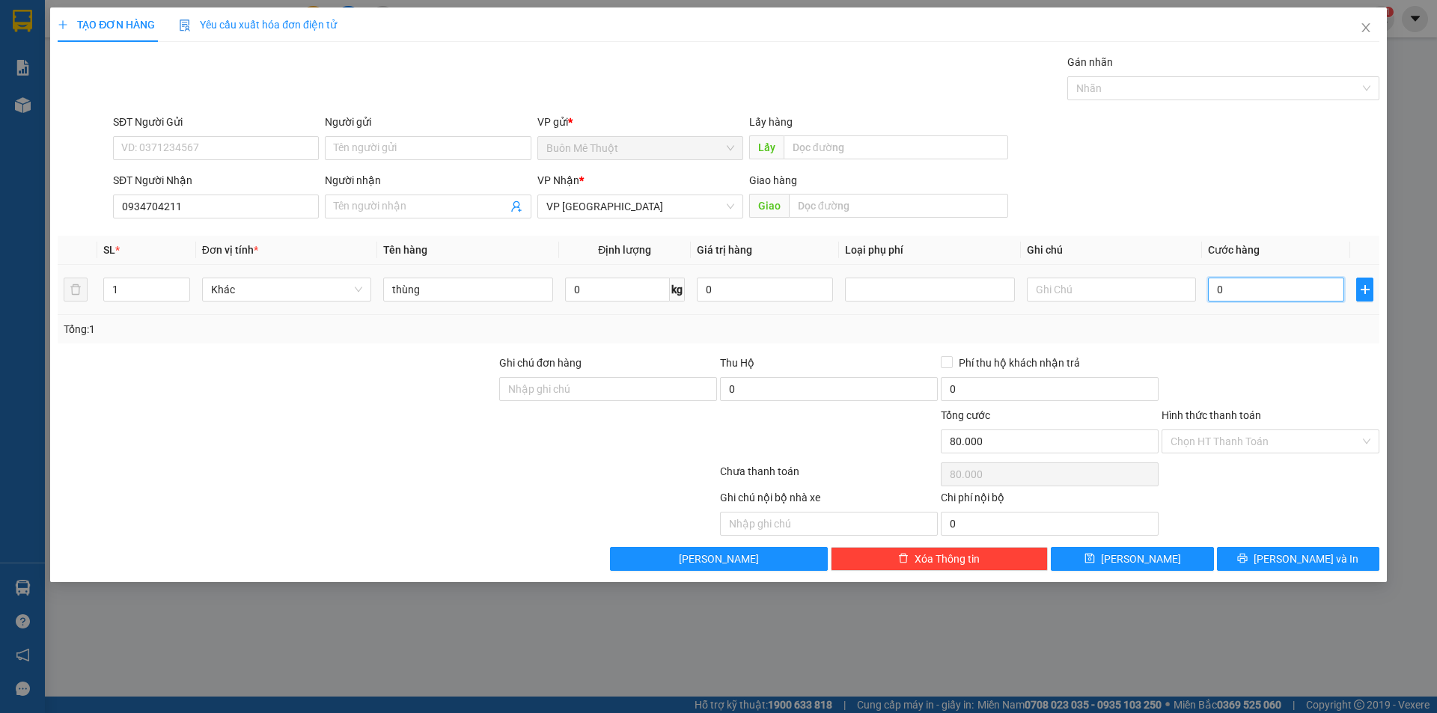
type input "0"
type input "4"
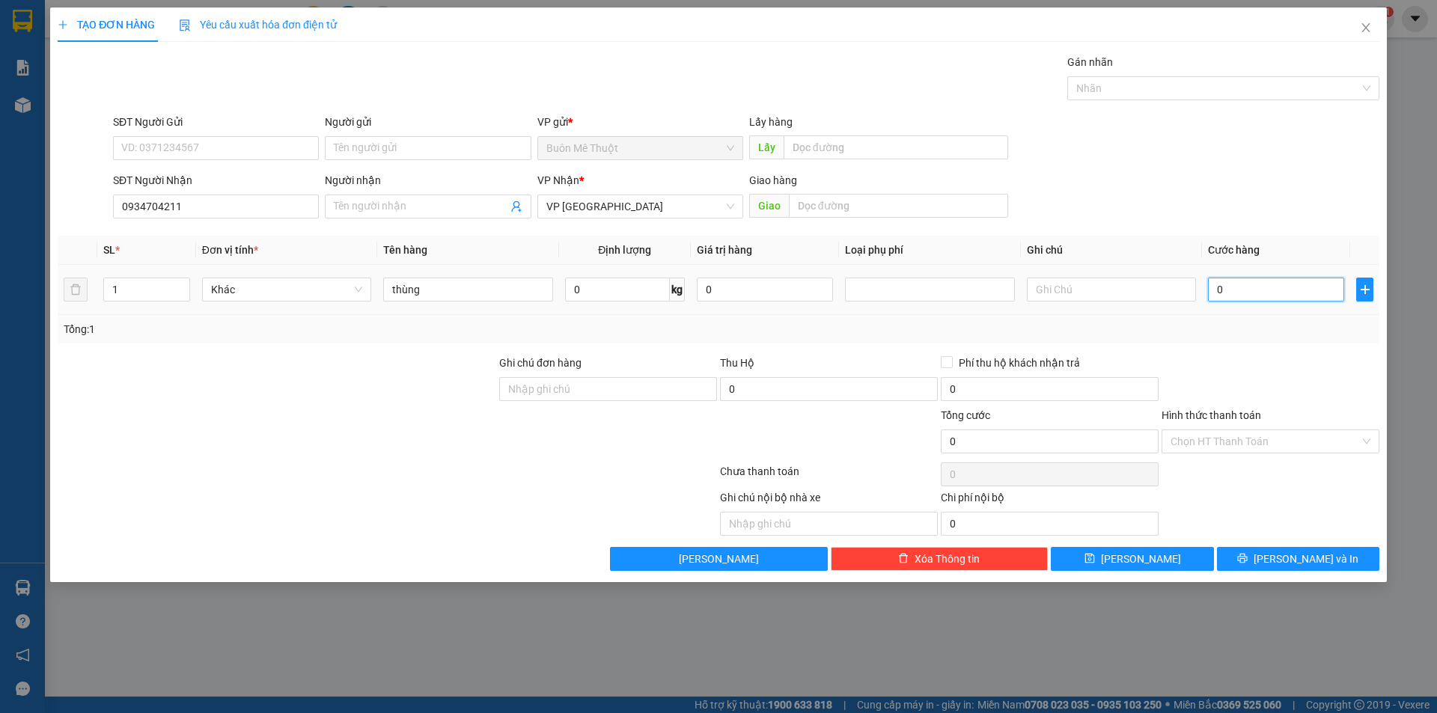
type input "04"
type input "40"
type input "040"
type input "40.000"
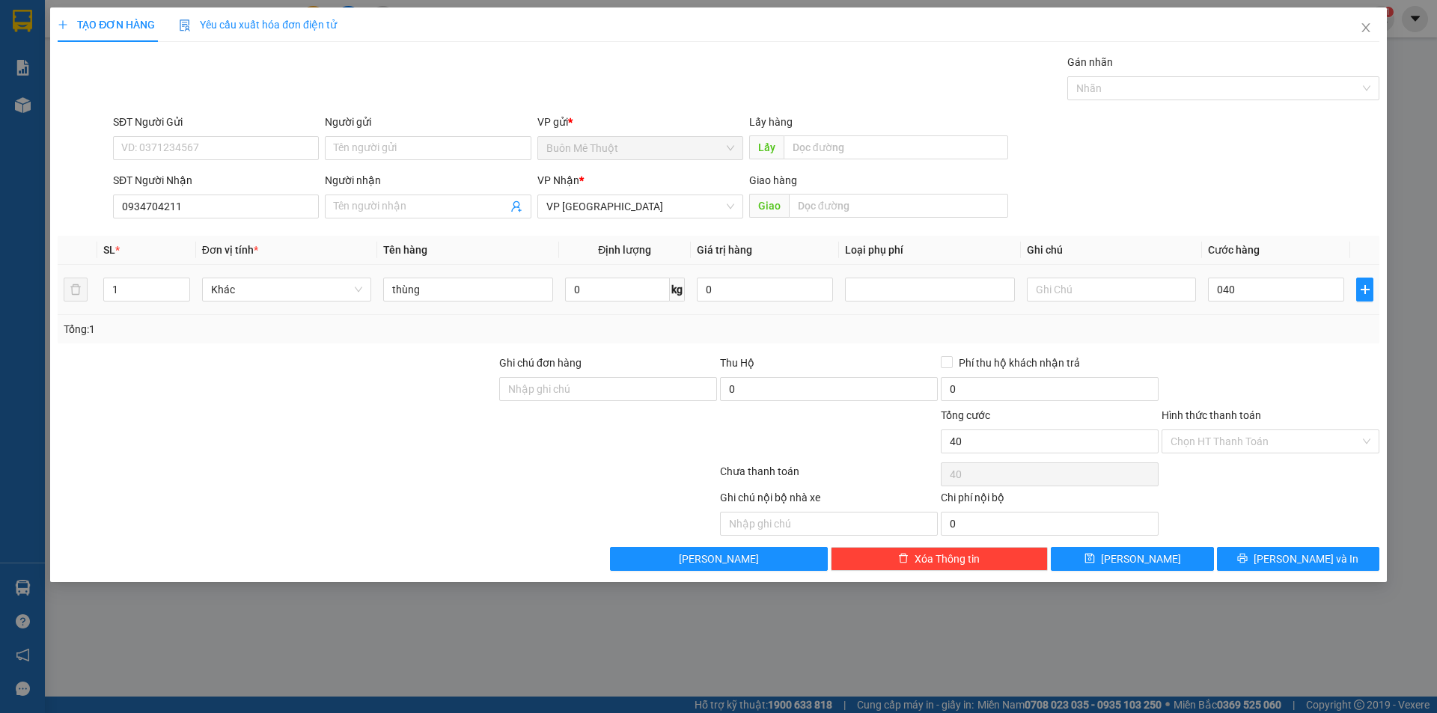
type input "40.000"
click at [1284, 350] on div "Transit Pickup Surcharge Ids Transit Deliver Surcharge Ids Transit Deliver Surc…" at bounding box center [719, 312] width 1322 height 517
drag, startPoint x: 1236, startPoint y: 448, endPoint x: 1233, endPoint y: 455, distance: 8.1
click at [1235, 451] on input "Hình thức thanh toán" at bounding box center [1265, 441] width 189 height 22
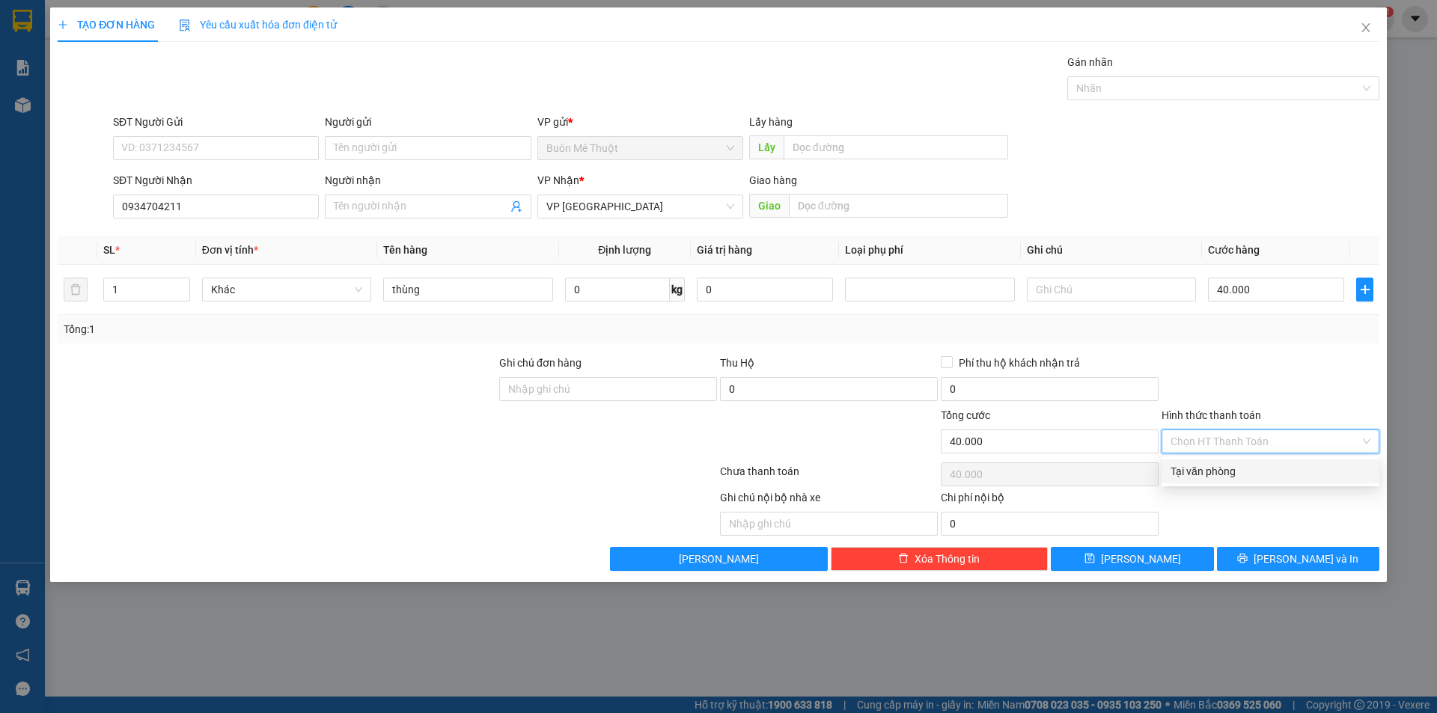
click at [1222, 468] on div "Tại văn phòng" at bounding box center [1271, 471] width 200 height 16
type input "0"
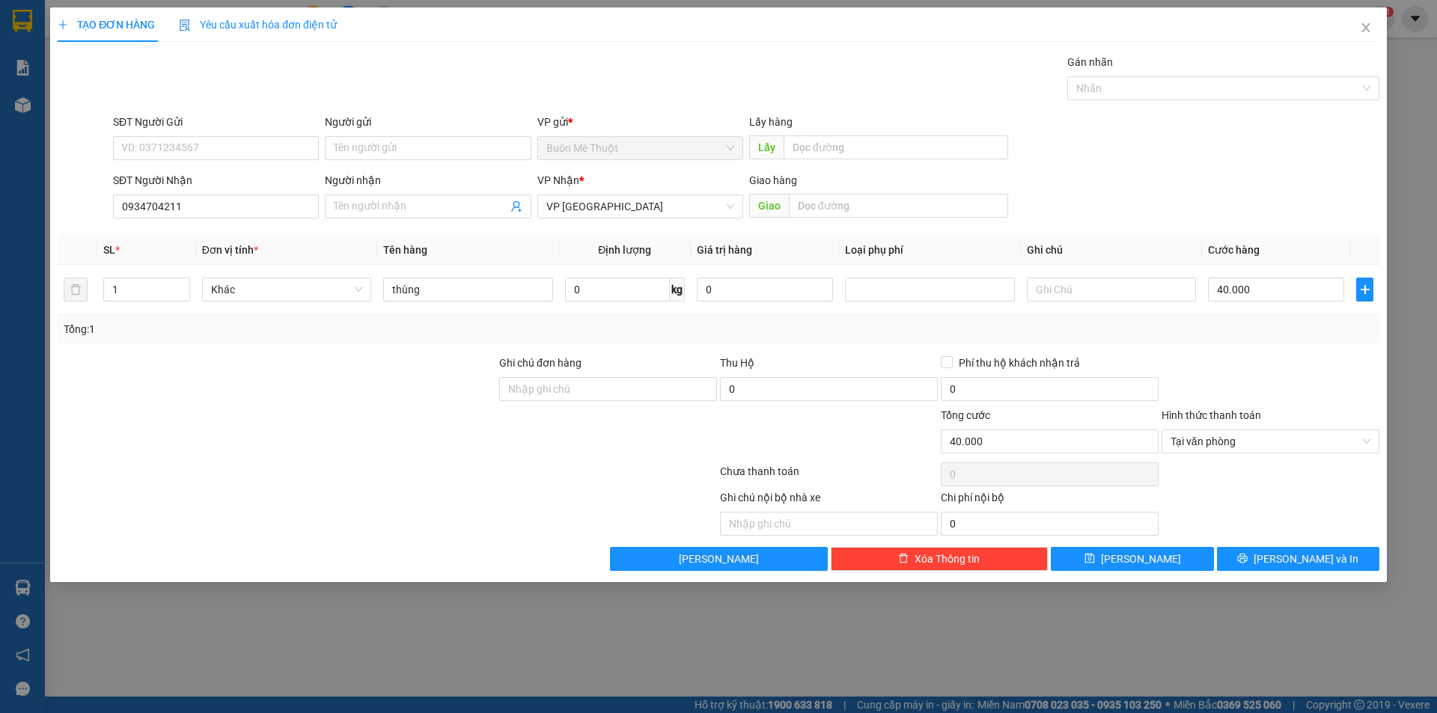
click at [1246, 573] on div "TẠO ĐƠN HÀNG Yêu cầu xuất hóa đơn điện tử Transit Pickup Surcharge Ids Transit …" at bounding box center [718, 294] width 1337 height 575
click at [1254, 555] on button "[PERSON_NAME] và In" at bounding box center [1298, 559] width 162 height 24
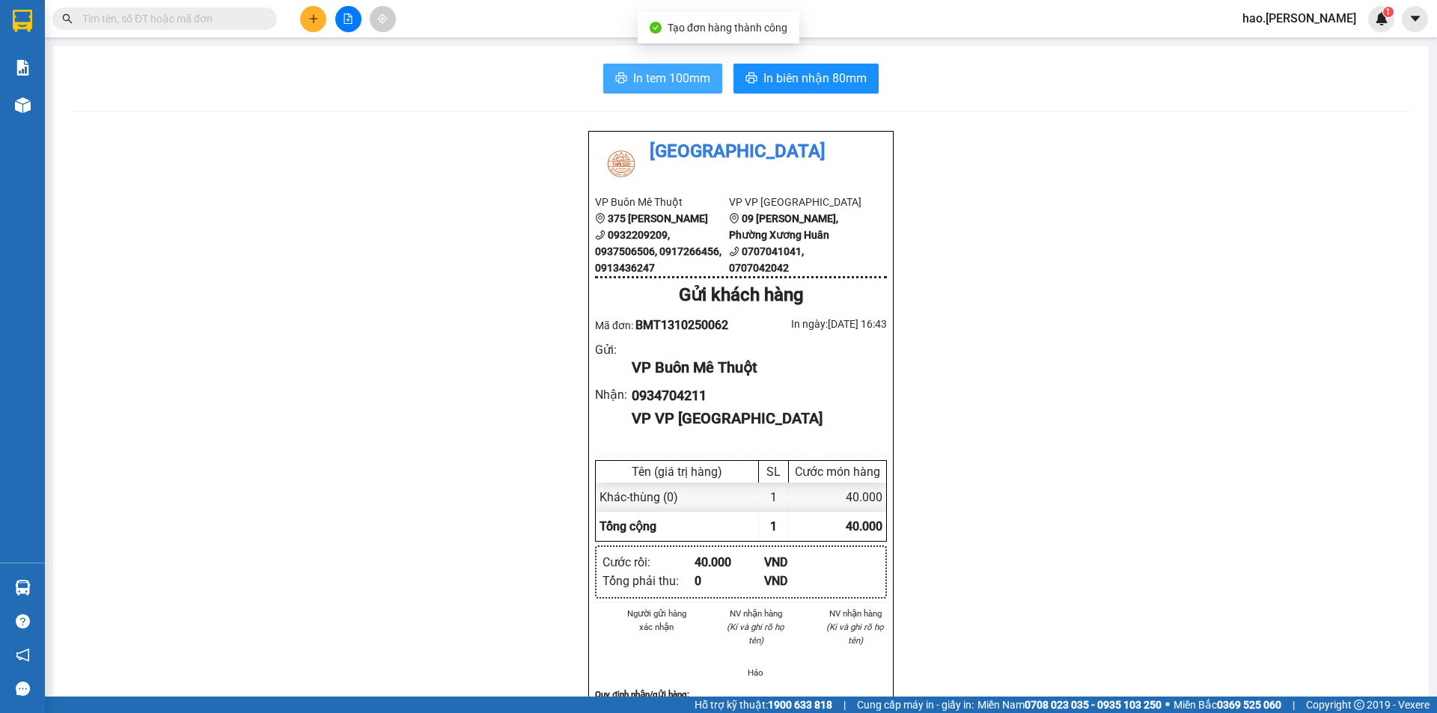
click at [704, 85] on span "In tem 100mm" at bounding box center [671, 78] width 77 height 19
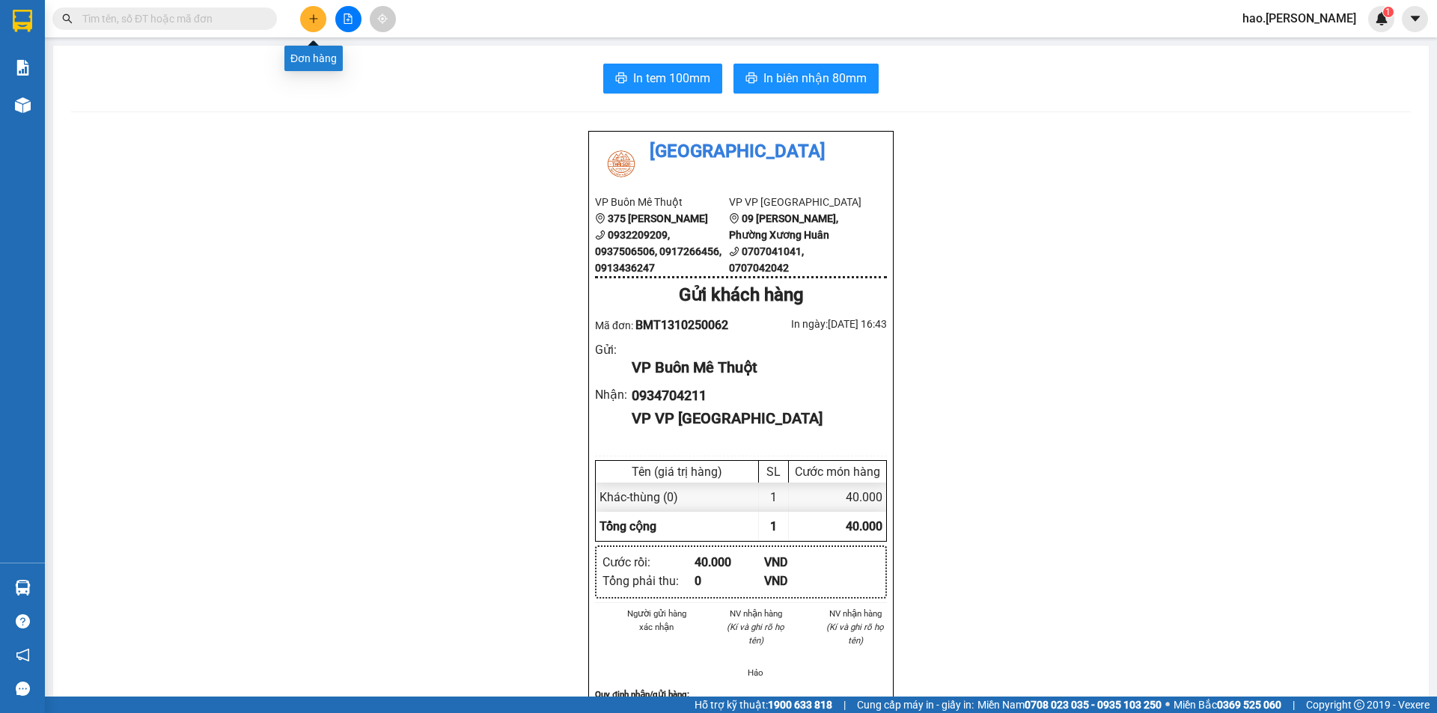
click at [305, 16] on button at bounding box center [313, 19] width 26 height 26
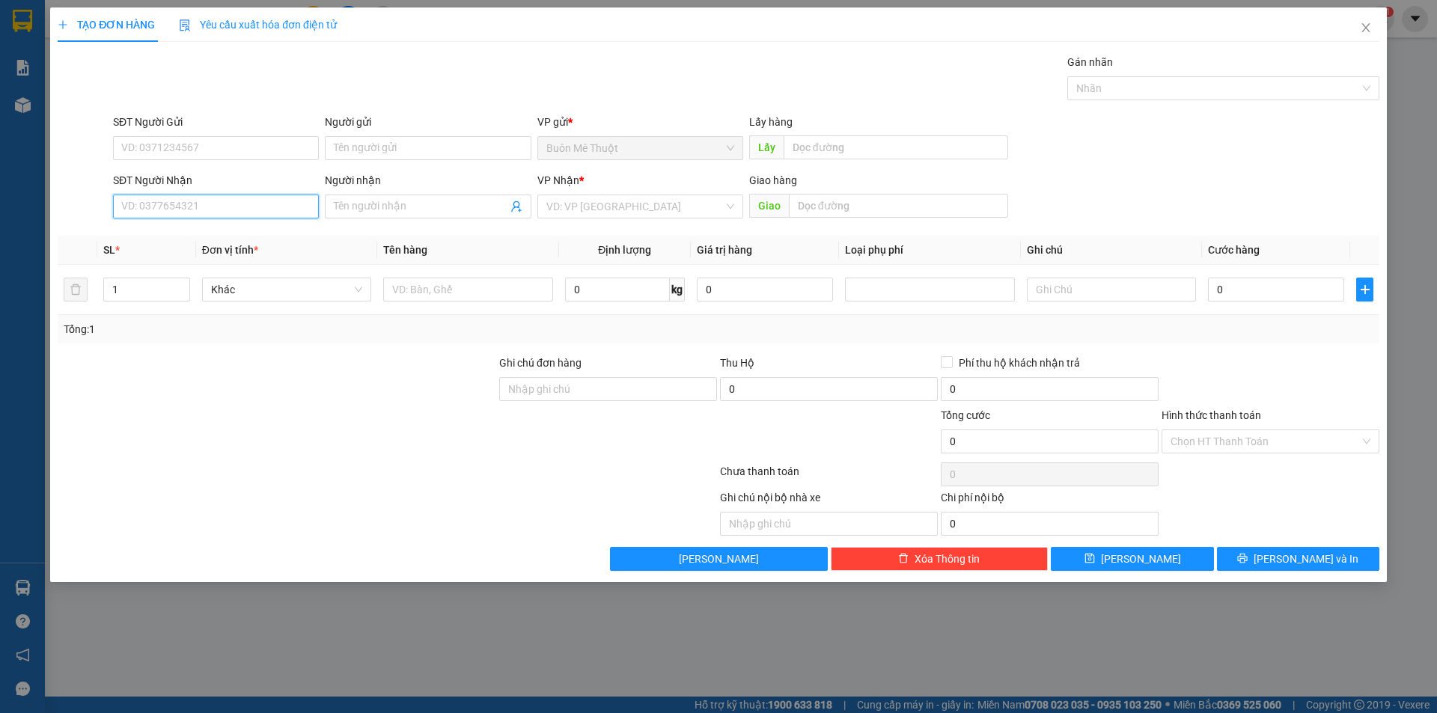
click at [189, 199] on input "SĐT Người Nhận" at bounding box center [216, 207] width 206 height 24
click at [189, 198] on input "SĐT Người Nhận" at bounding box center [216, 207] width 206 height 24
click at [154, 237] on div "0828203009" at bounding box center [216, 236] width 188 height 16
type input "0828203009"
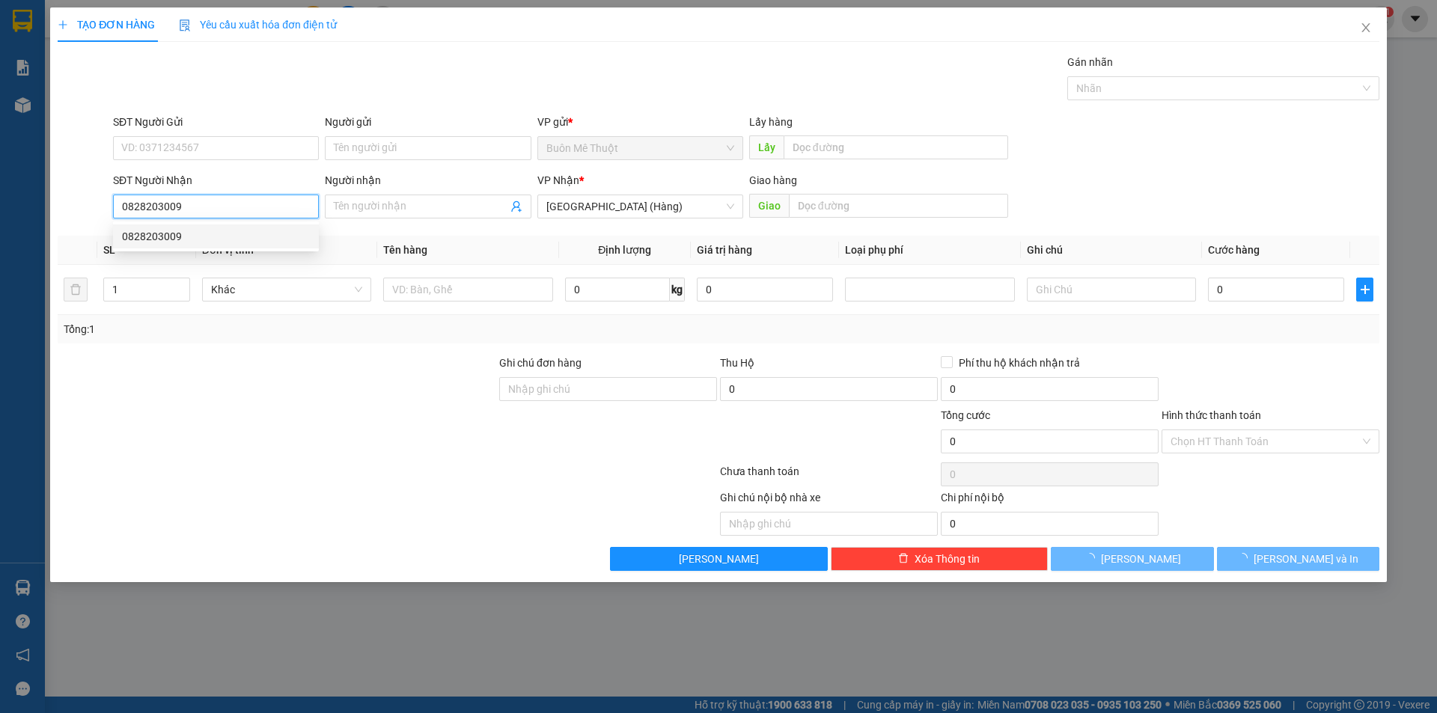
type input "50.000"
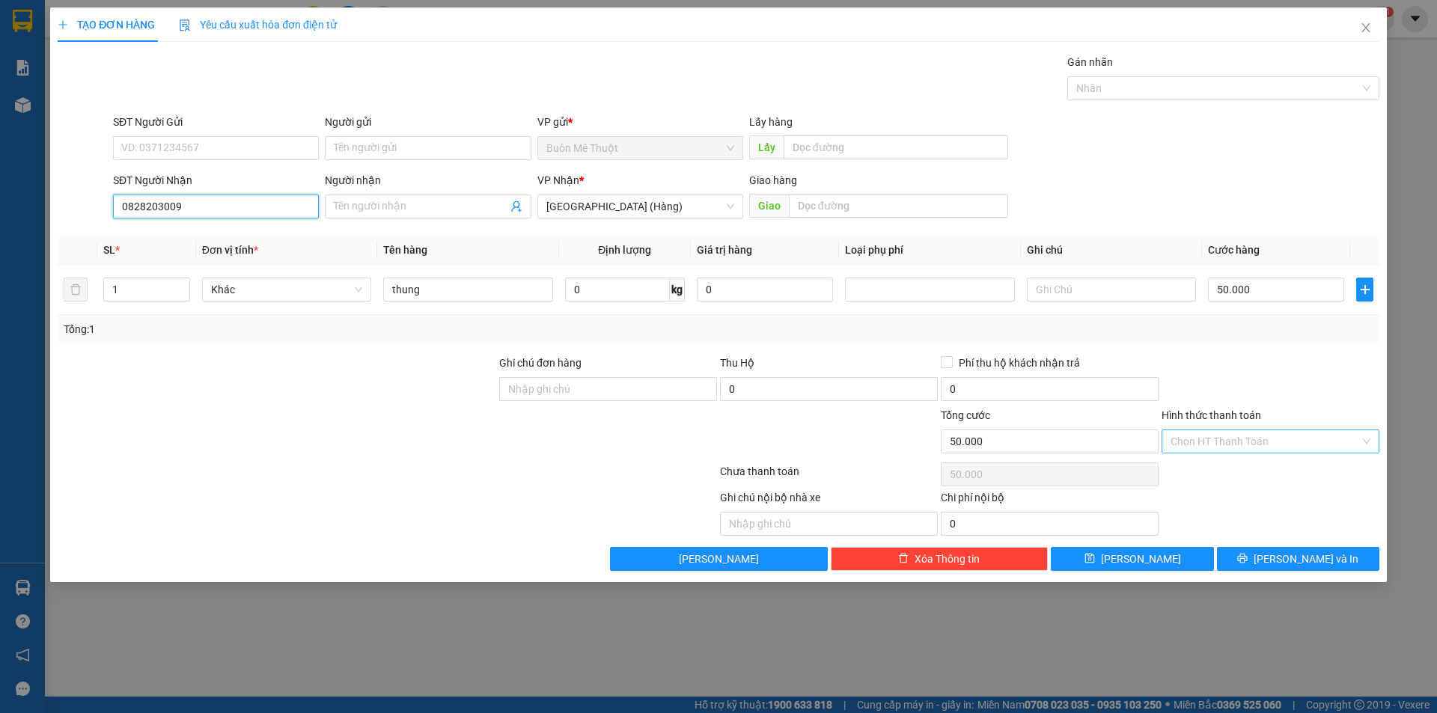
type input "0828203009"
click at [1207, 448] on input "Hình thức thanh toán" at bounding box center [1265, 441] width 189 height 22
drag, startPoint x: 1201, startPoint y: 463, endPoint x: 1217, endPoint y: 508, distance: 48.3
click at [1201, 466] on div "Tại văn phòng" at bounding box center [1271, 472] width 218 height 24
type input "0"
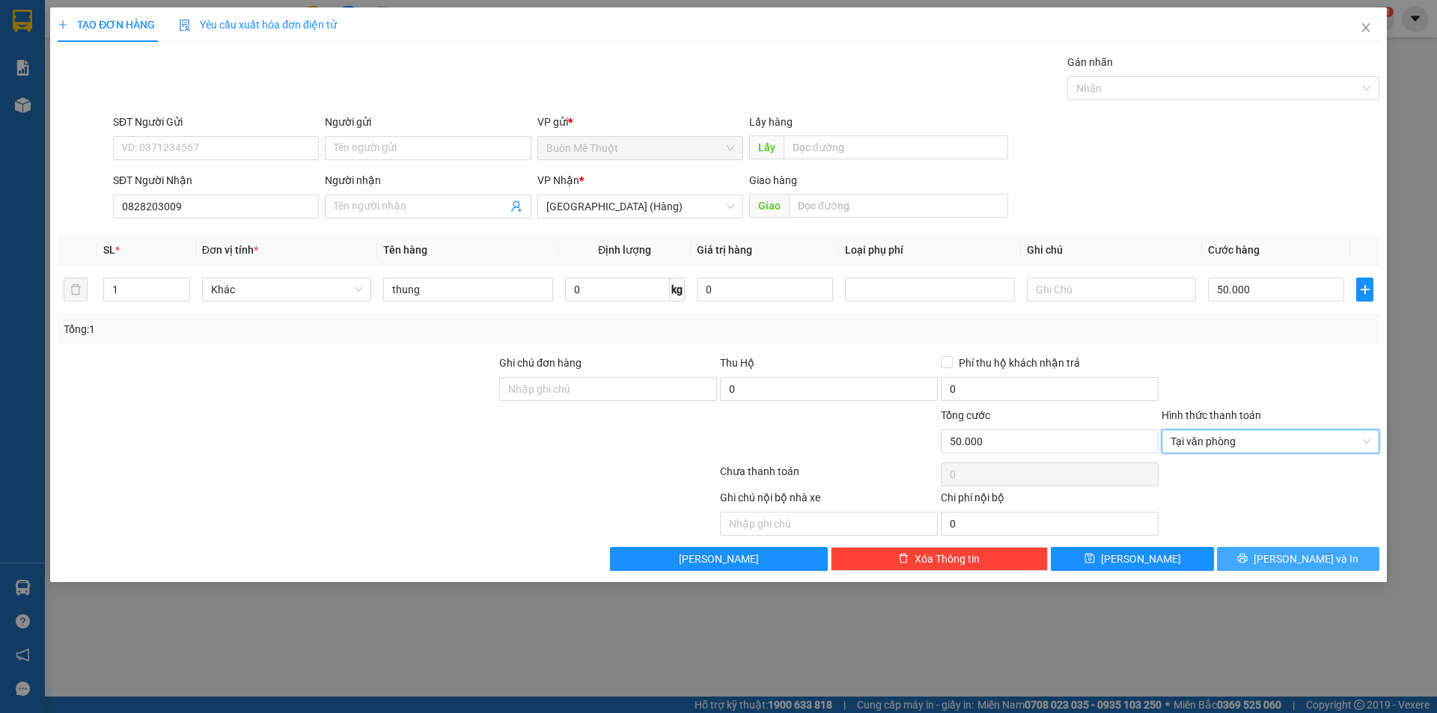
click at [1233, 559] on button "[PERSON_NAME] và In" at bounding box center [1298, 559] width 162 height 24
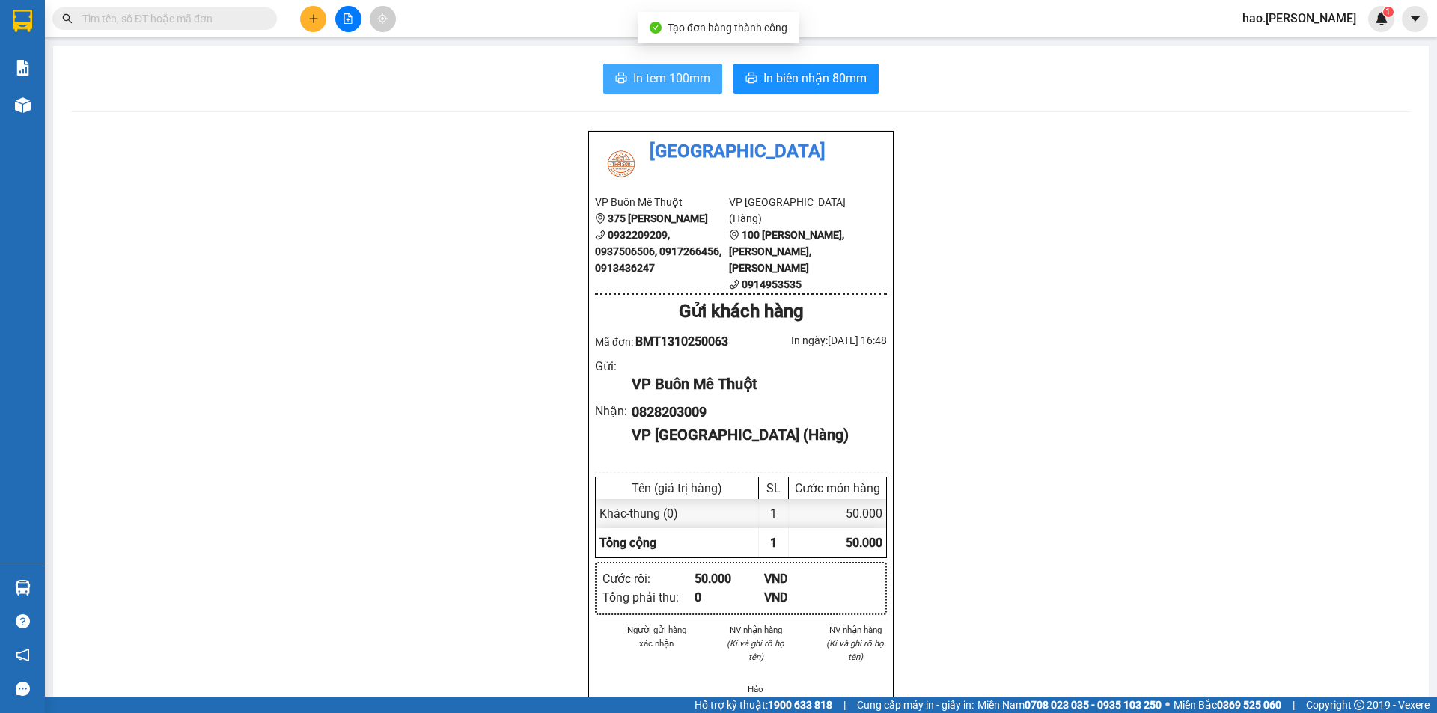
click at [689, 76] on span "In tem 100mm" at bounding box center [671, 78] width 77 height 19
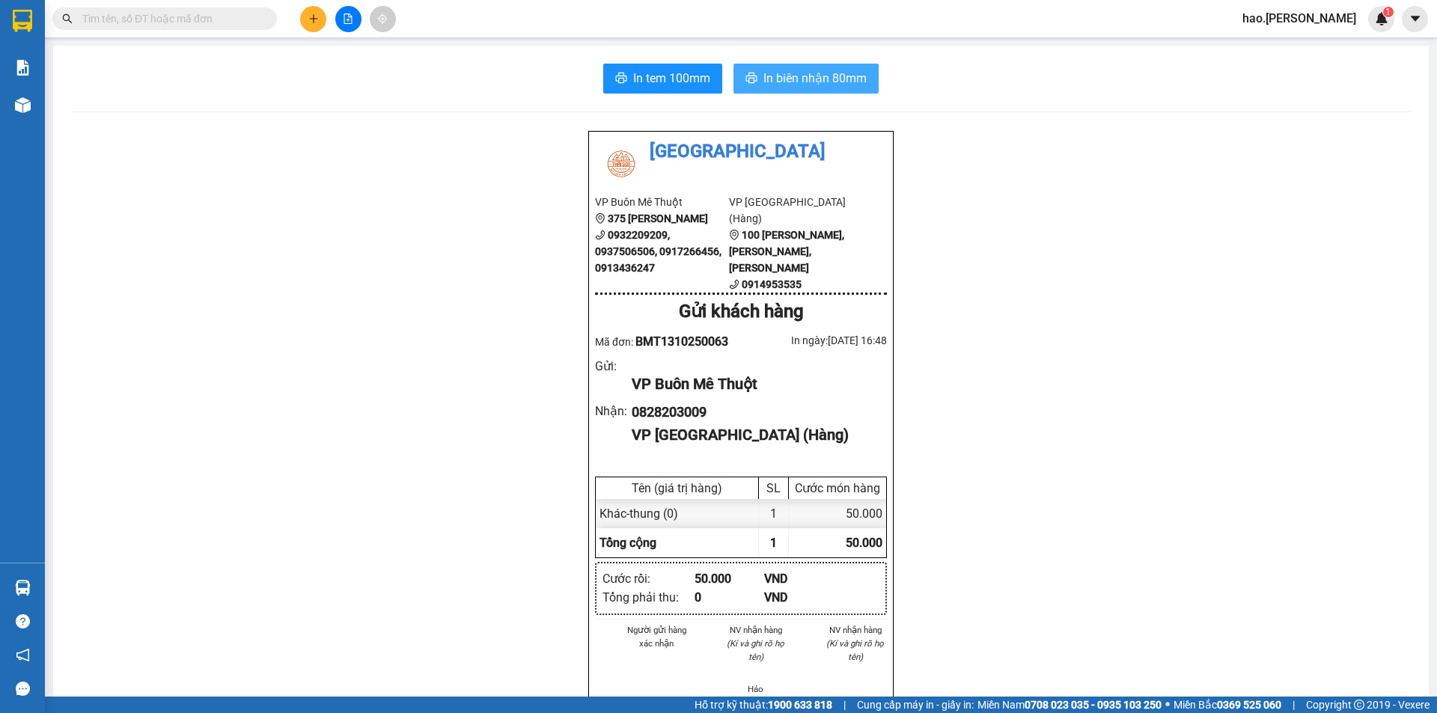
click at [829, 88] on button "In biên nhận 80mm" at bounding box center [806, 79] width 145 height 30
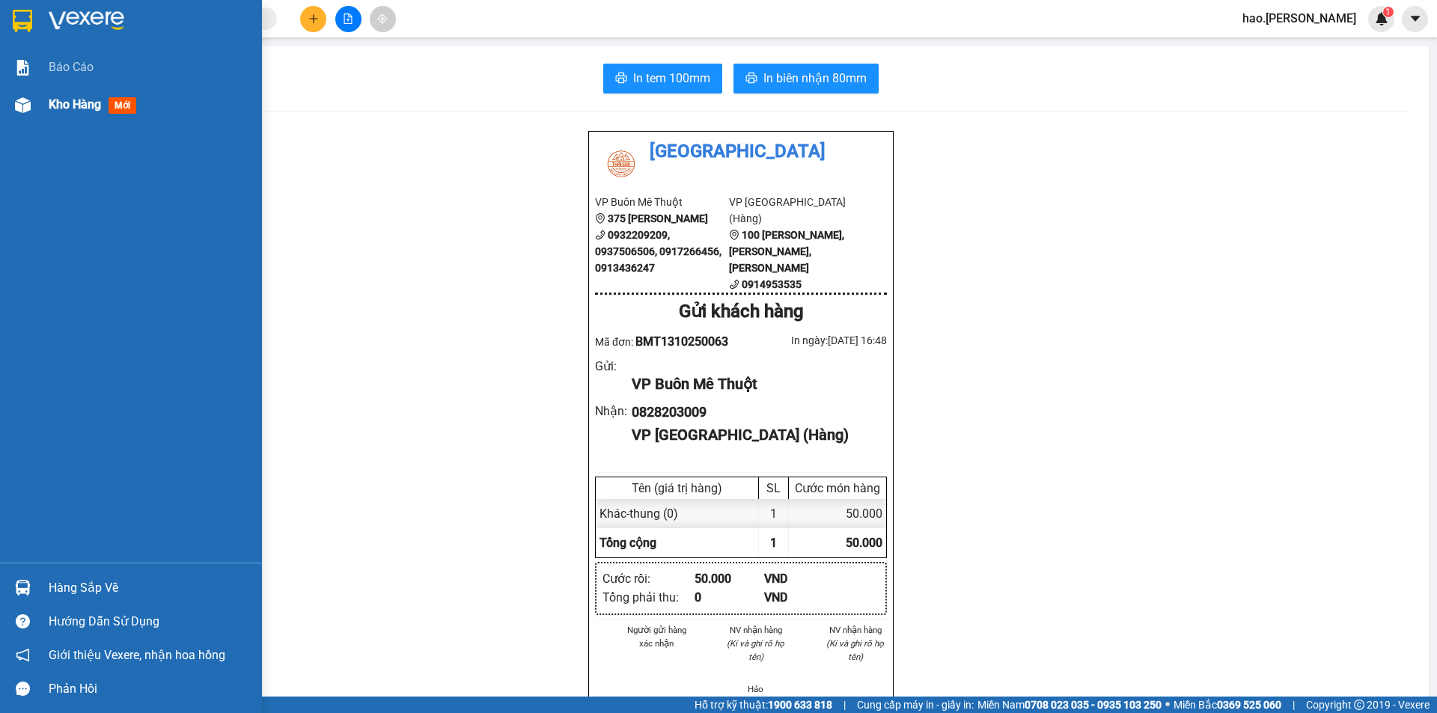
click at [73, 109] on span "Kho hàng" at bounding box center [75, 104] width 52 height 14
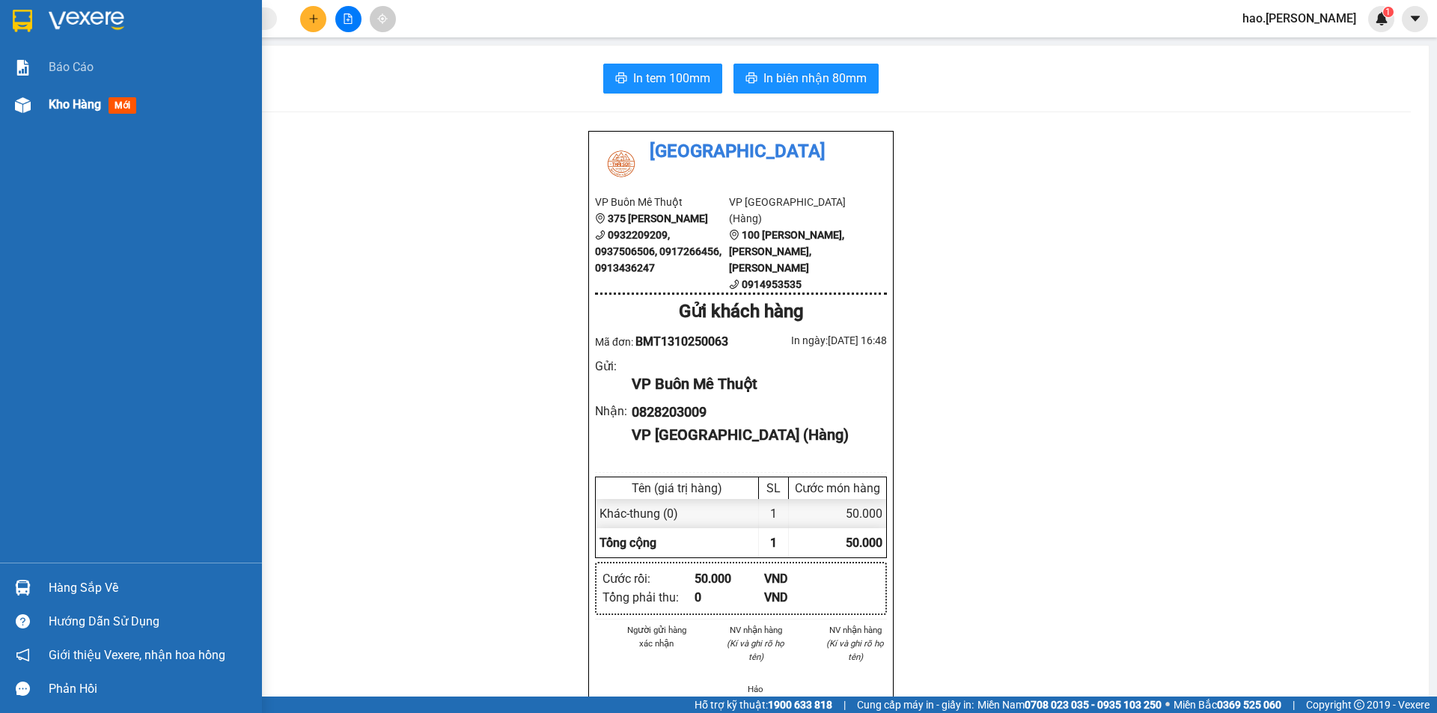
click at [73, 109] on span "Kho hàng" at bounding box center [75, 104] width 52 height 14
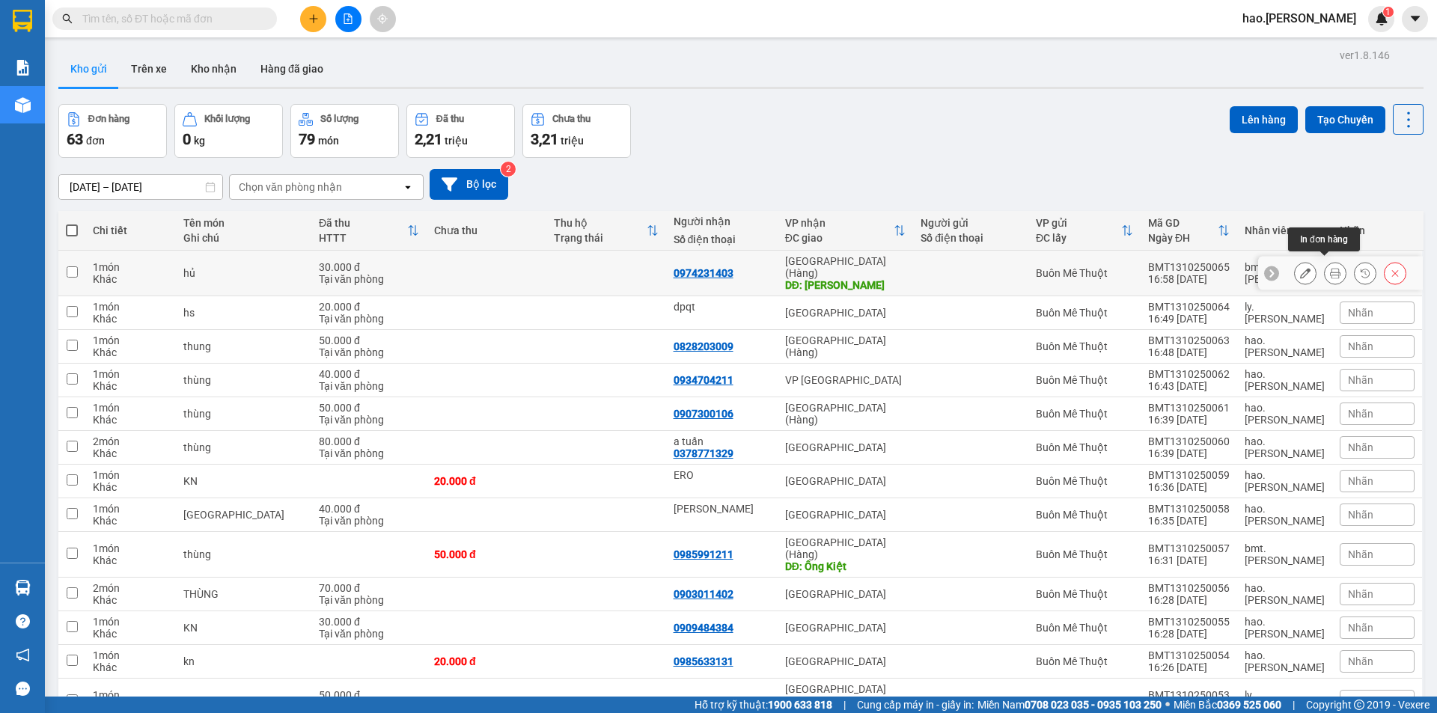
click at [1325, 263] on button at bounding box center [1335, 273] width 21 height 26
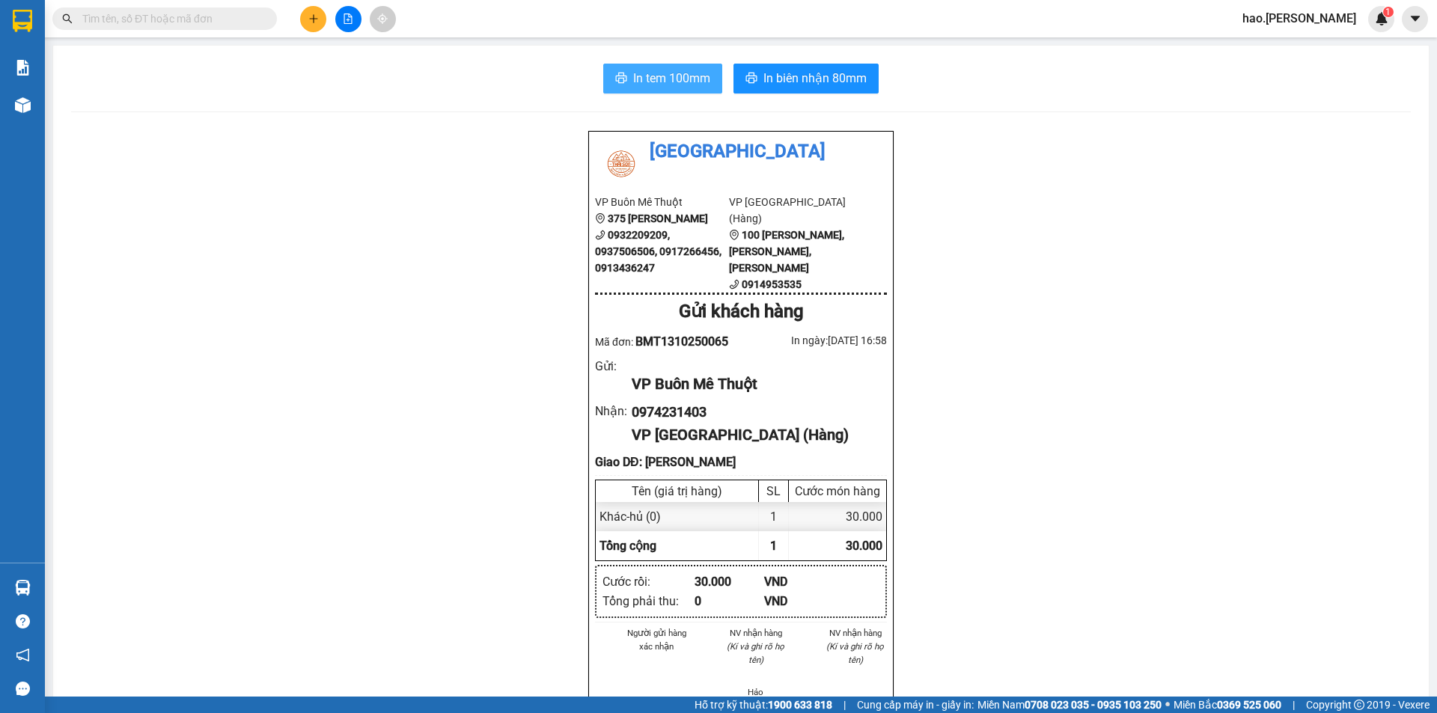
click at [642, 74] on span "In tem 100mm" at bounding box center [671, 78] width 77 height 19
click at [828, 76] on span "In biên nhận 80mm" at bounding box center [814, 78] width 103 height 19
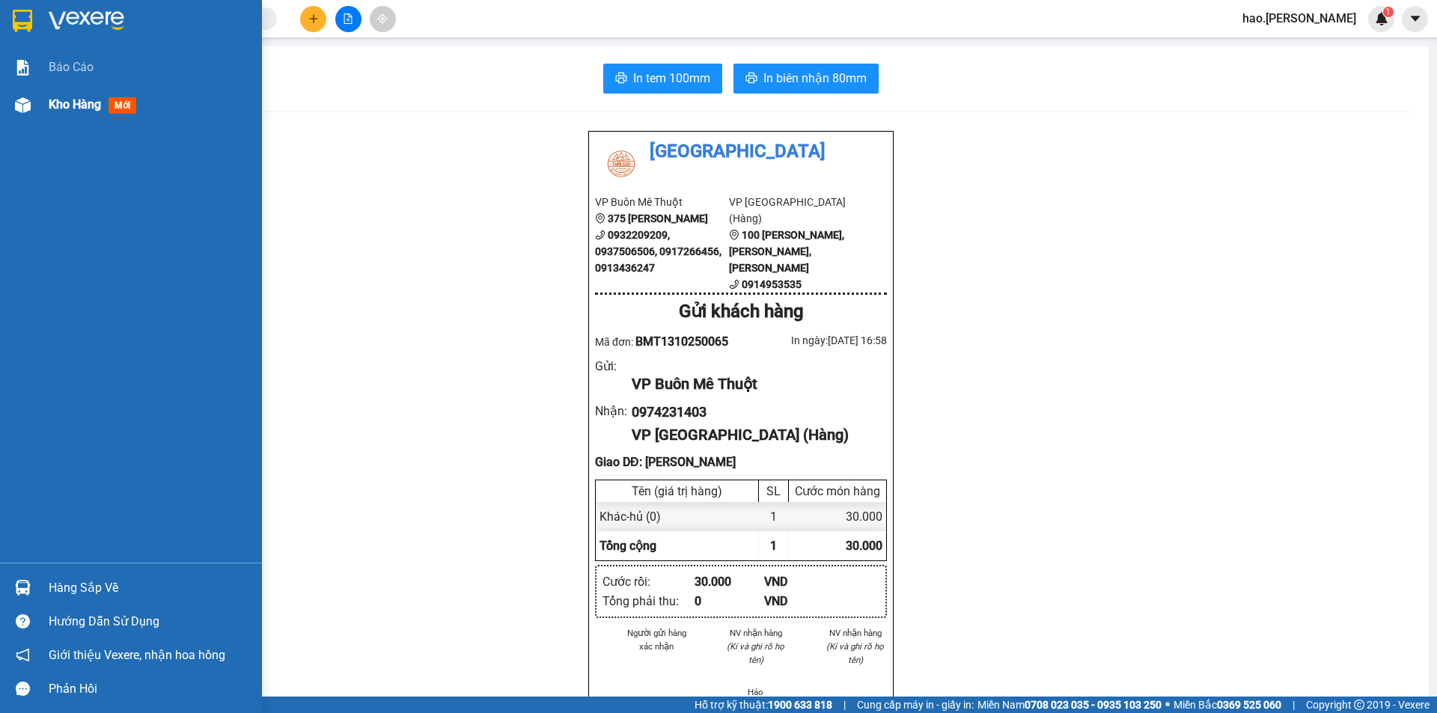
click at [92, 105] on span "Kho hàng" at bounding box center [75, 104] width 52 height 14
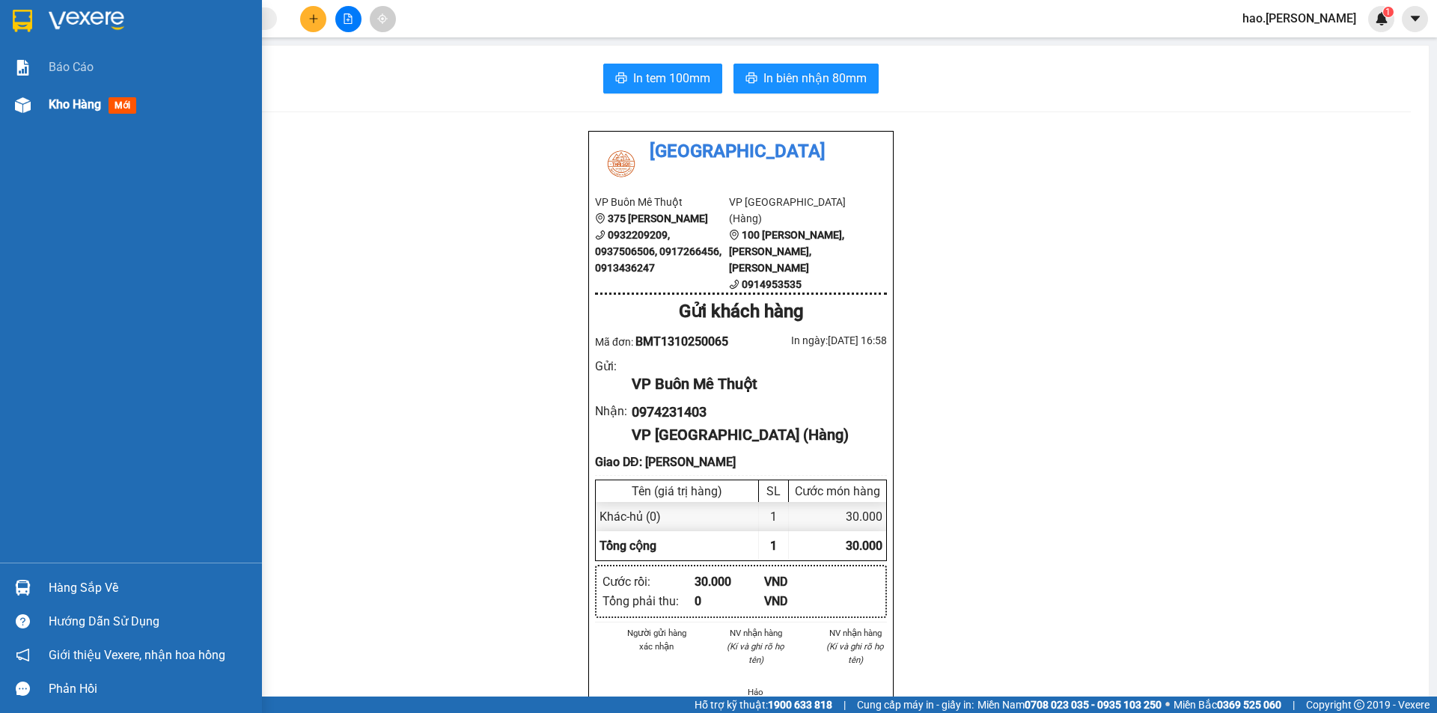
click at [92, 105] on span "Kho hàng" at bounding box center [75, 104] width 52 height 14
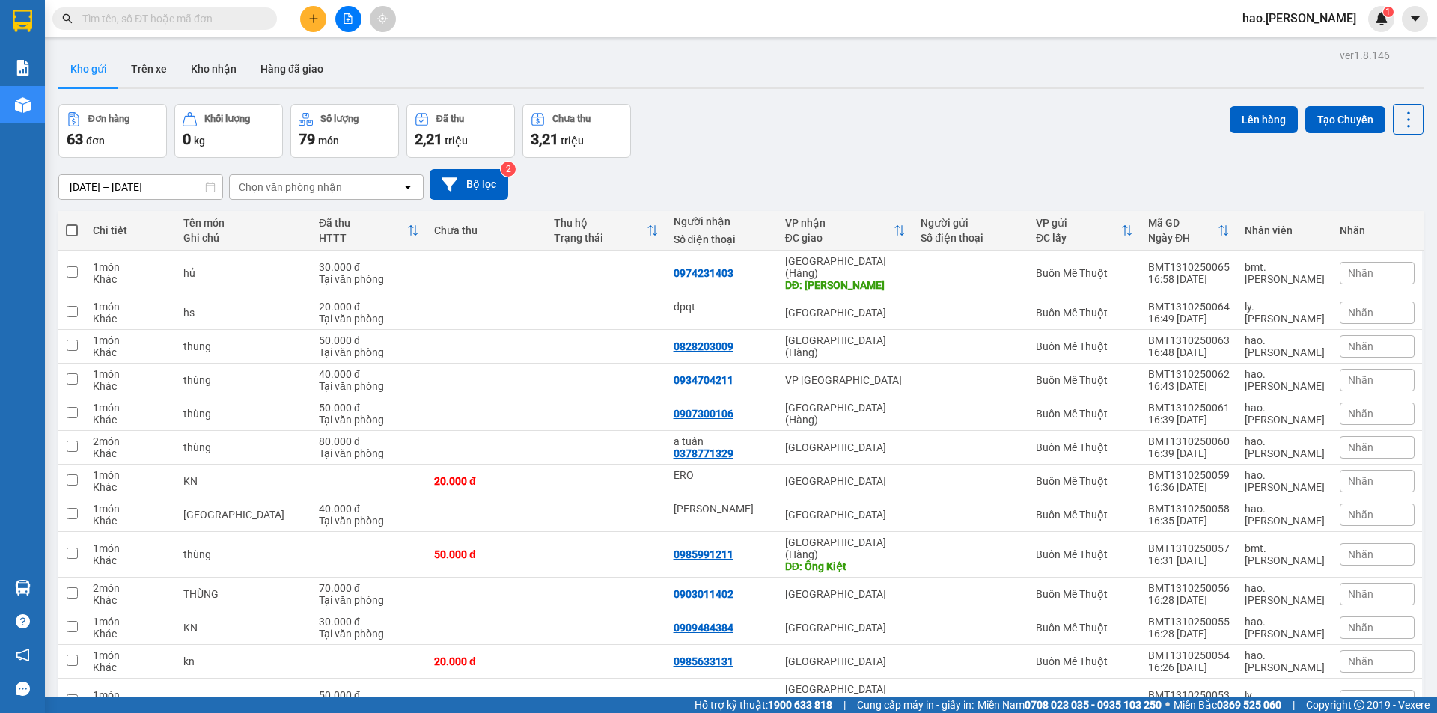
click at [298, 181] on div "Chọn văn phòng nhận" at bounding box center [290, 187] width 103 height 15
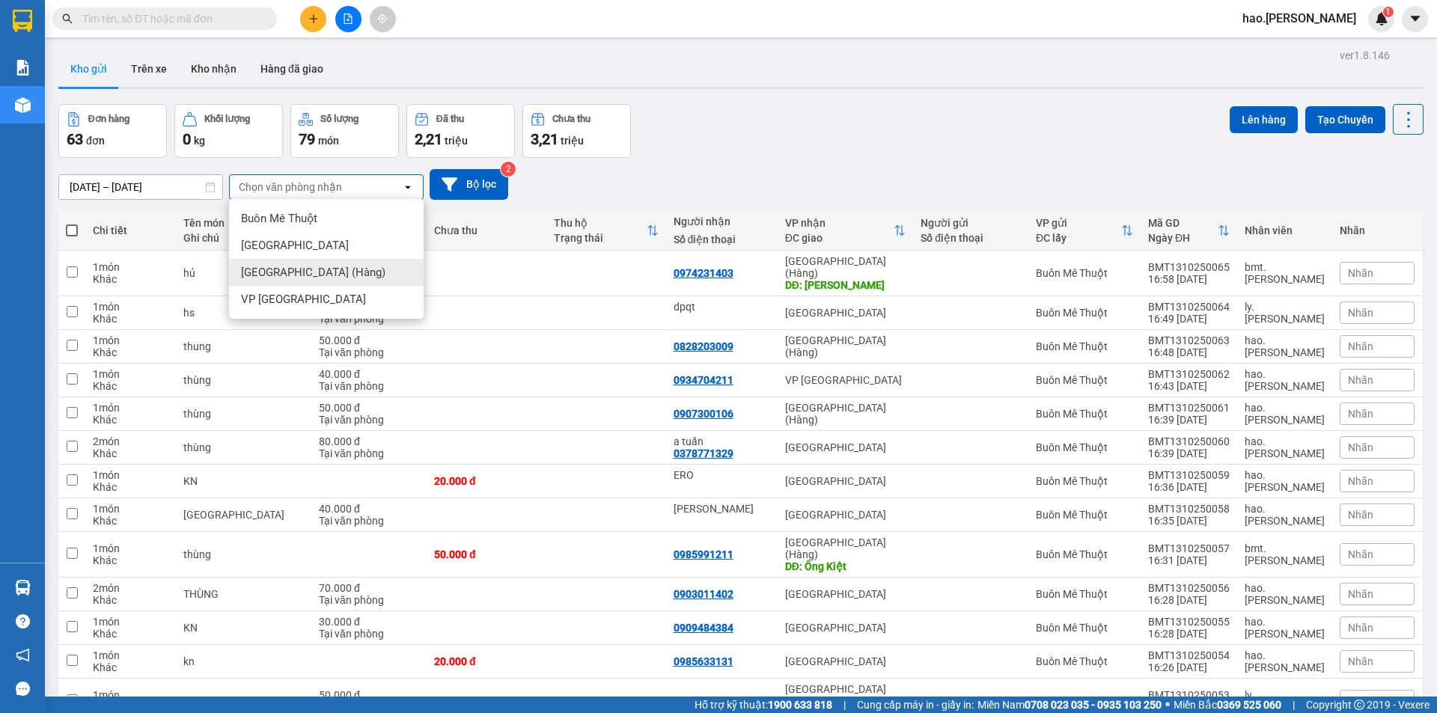
click at [278, 279] on span "[GEOGRAPHIC_DATA] (Hàng)" at bounding box center [313, 272] width 144 height 15
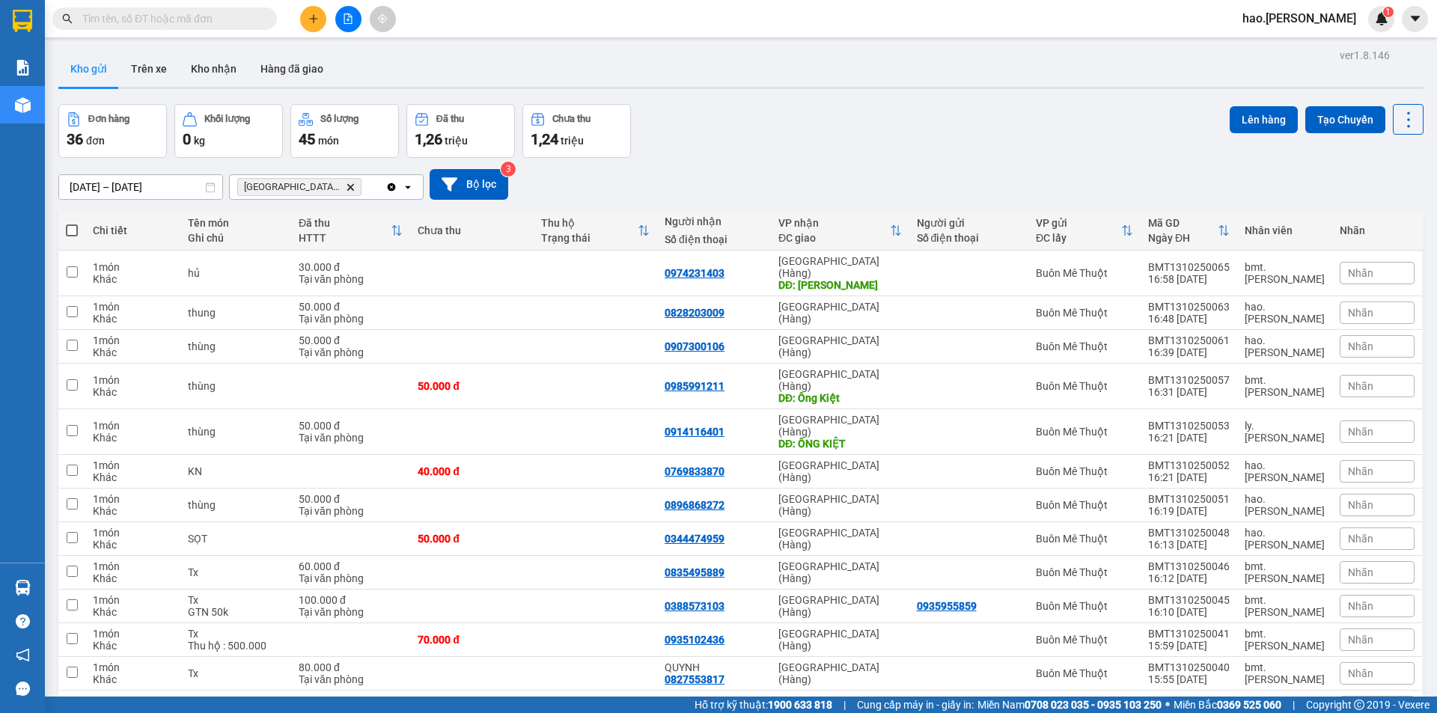
click at [75, 229] on span at bounding box center [72, 231] width 12 height 12
click at [72, 223] on input "checkbox" at bounding box center [72, 223] width 0 height 0
checkbox input "true"
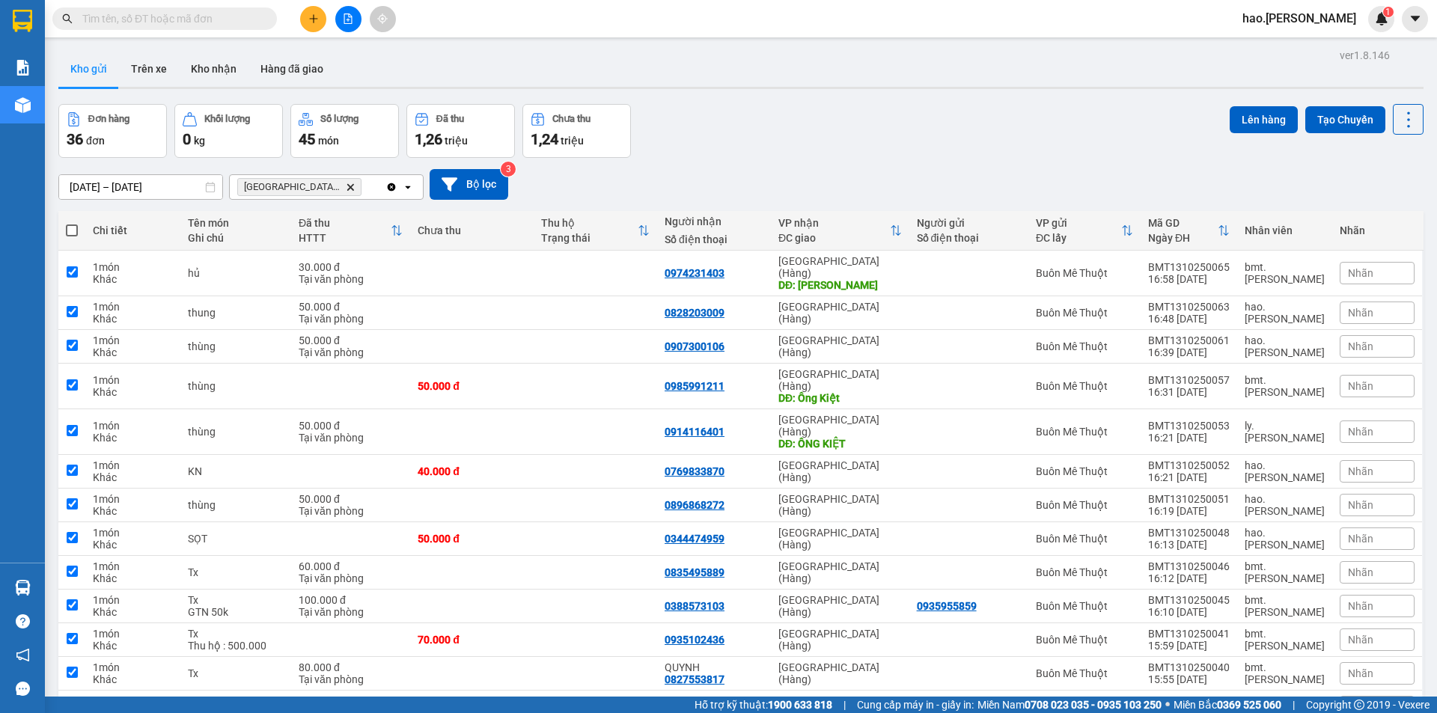
checkbox input "true"
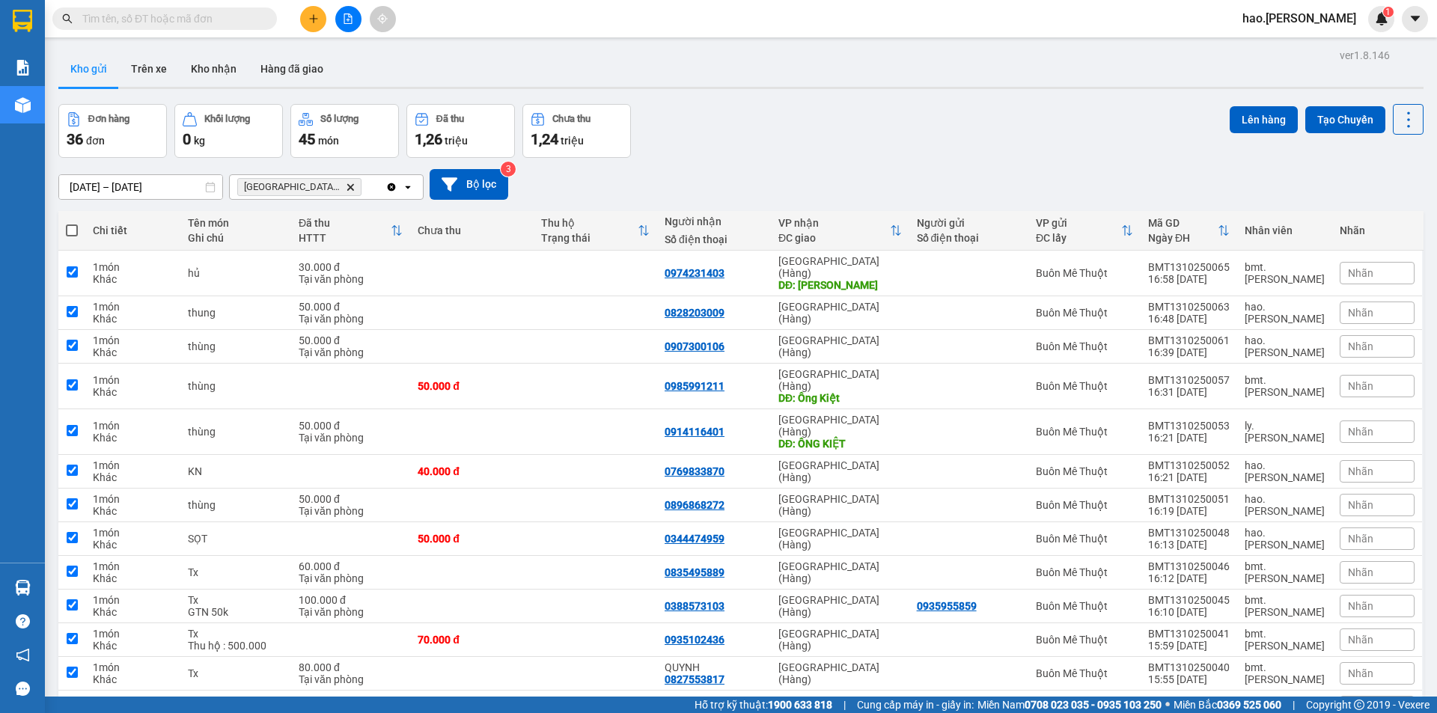
checkbox input "true"
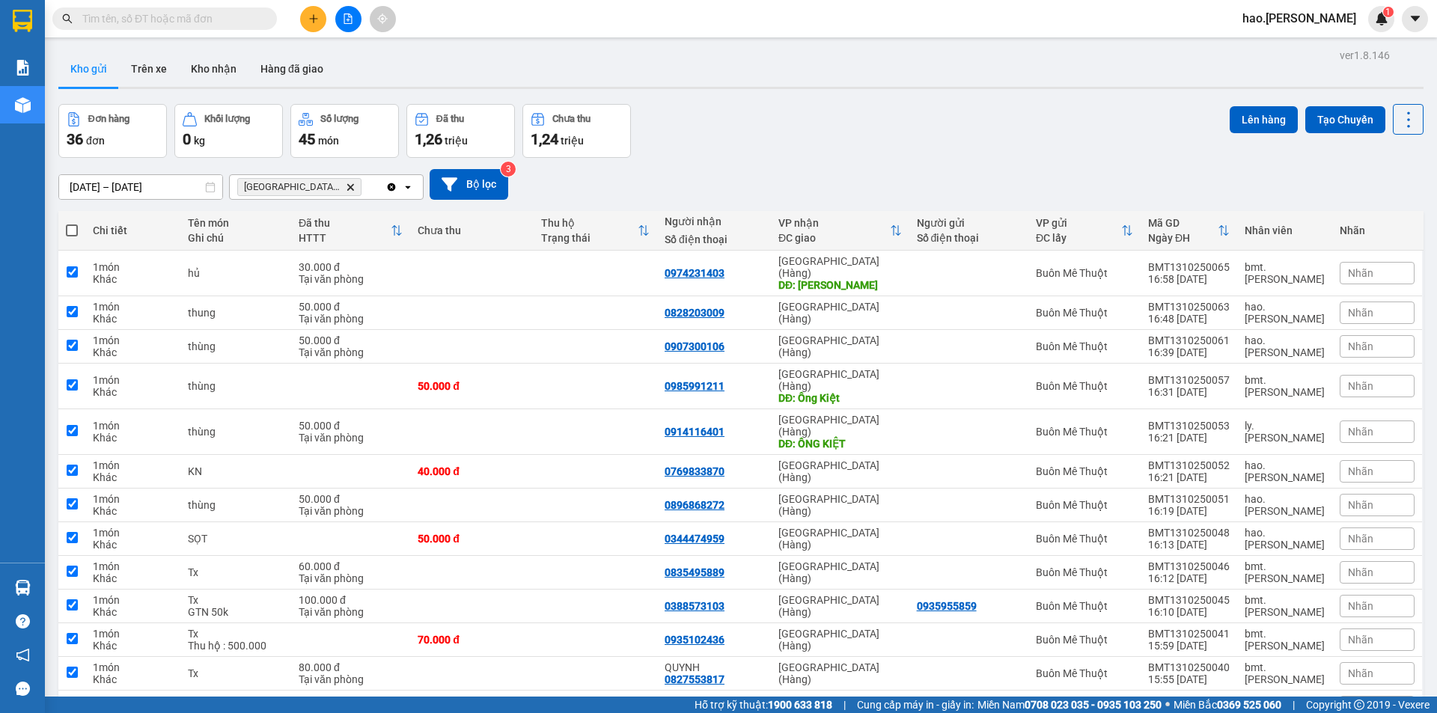
checkbox input "true"
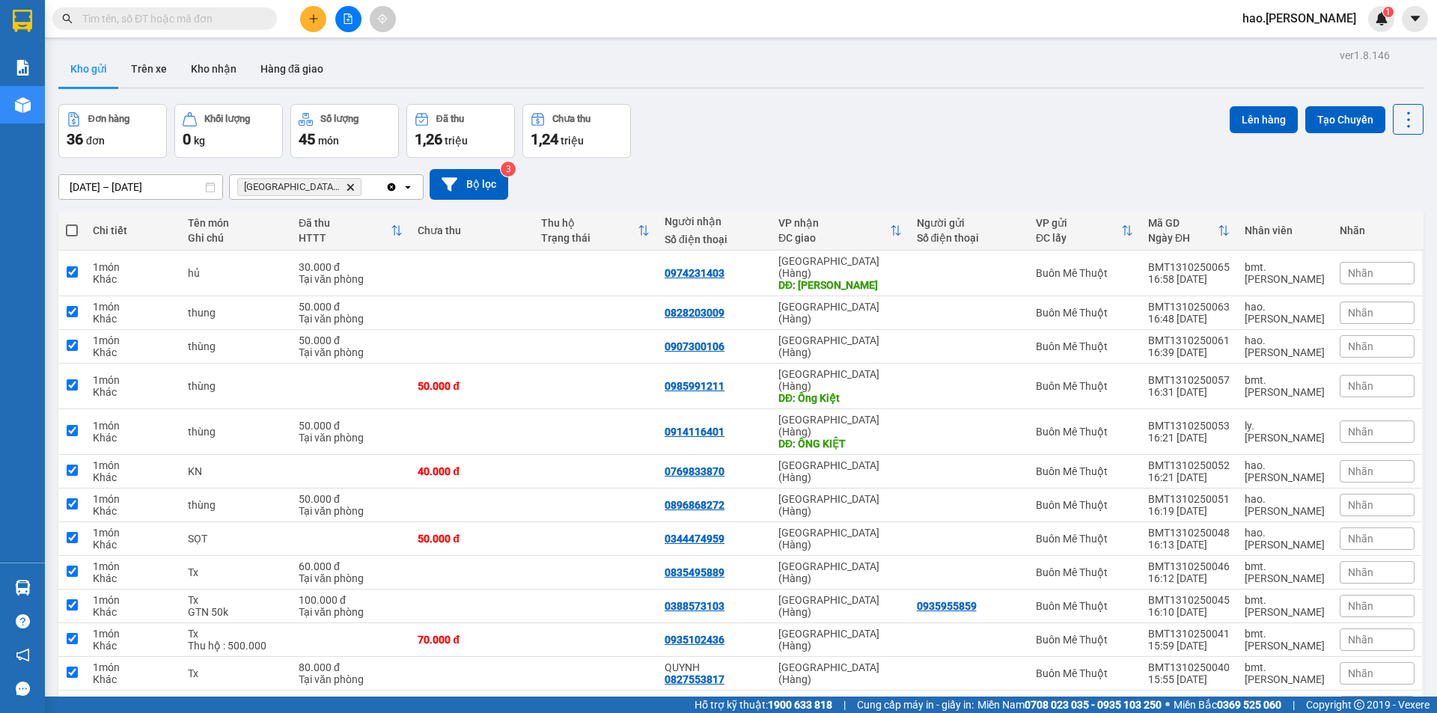
checkbox input "true"
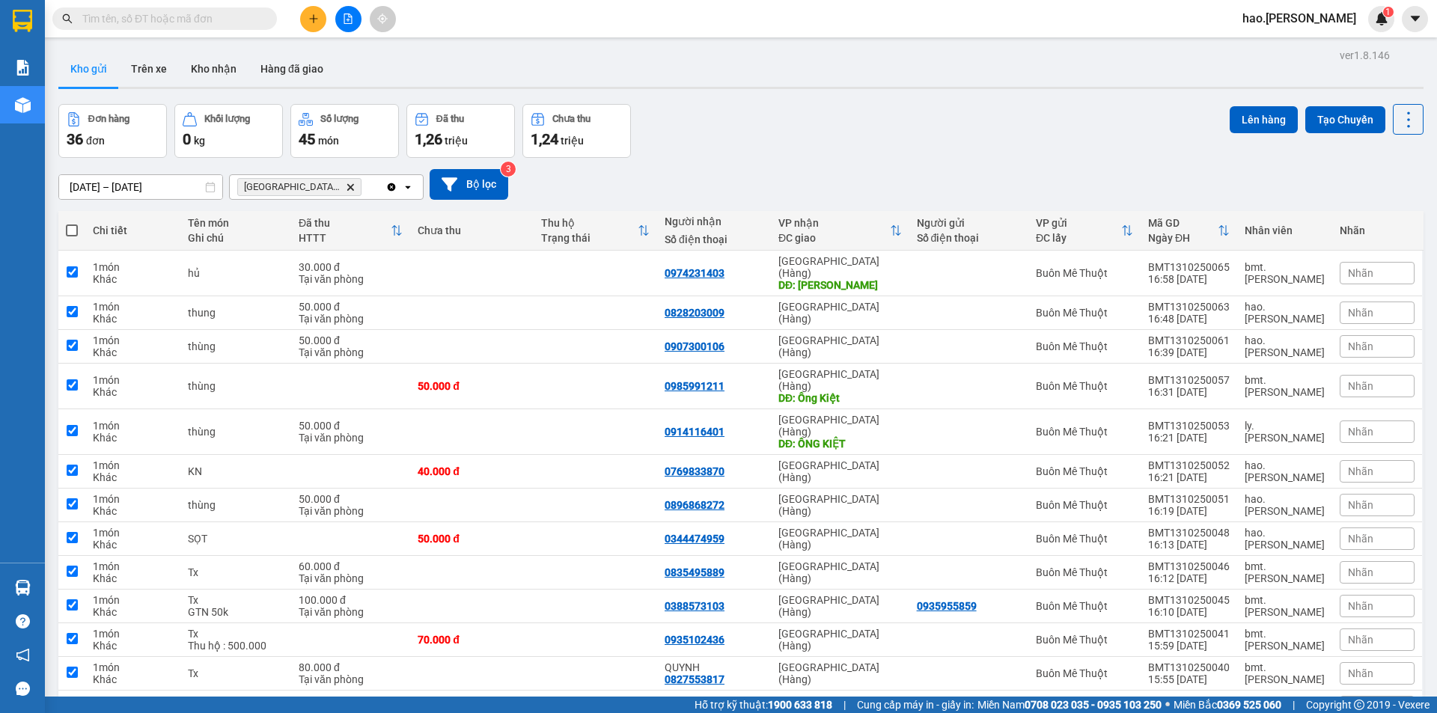
checkbox input "true"
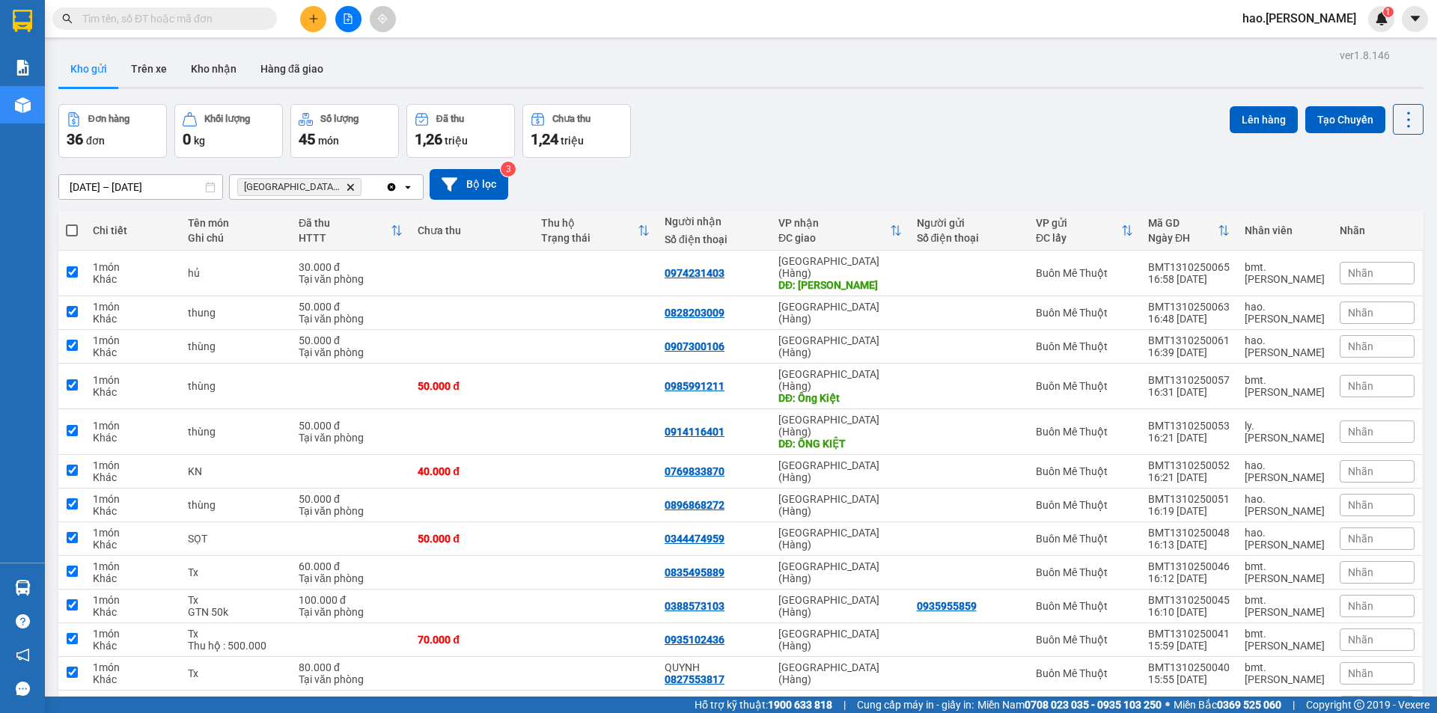
checkbox input "true"
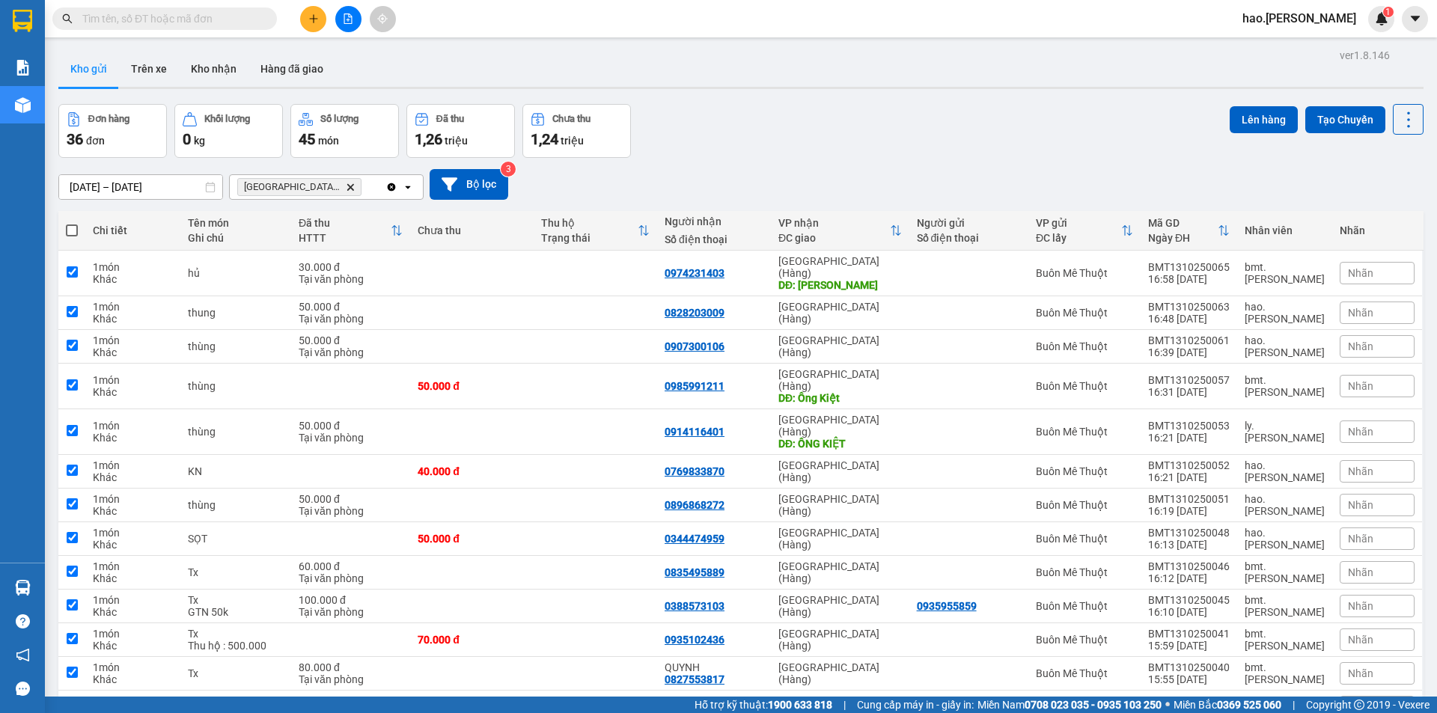
checkbox input "true"
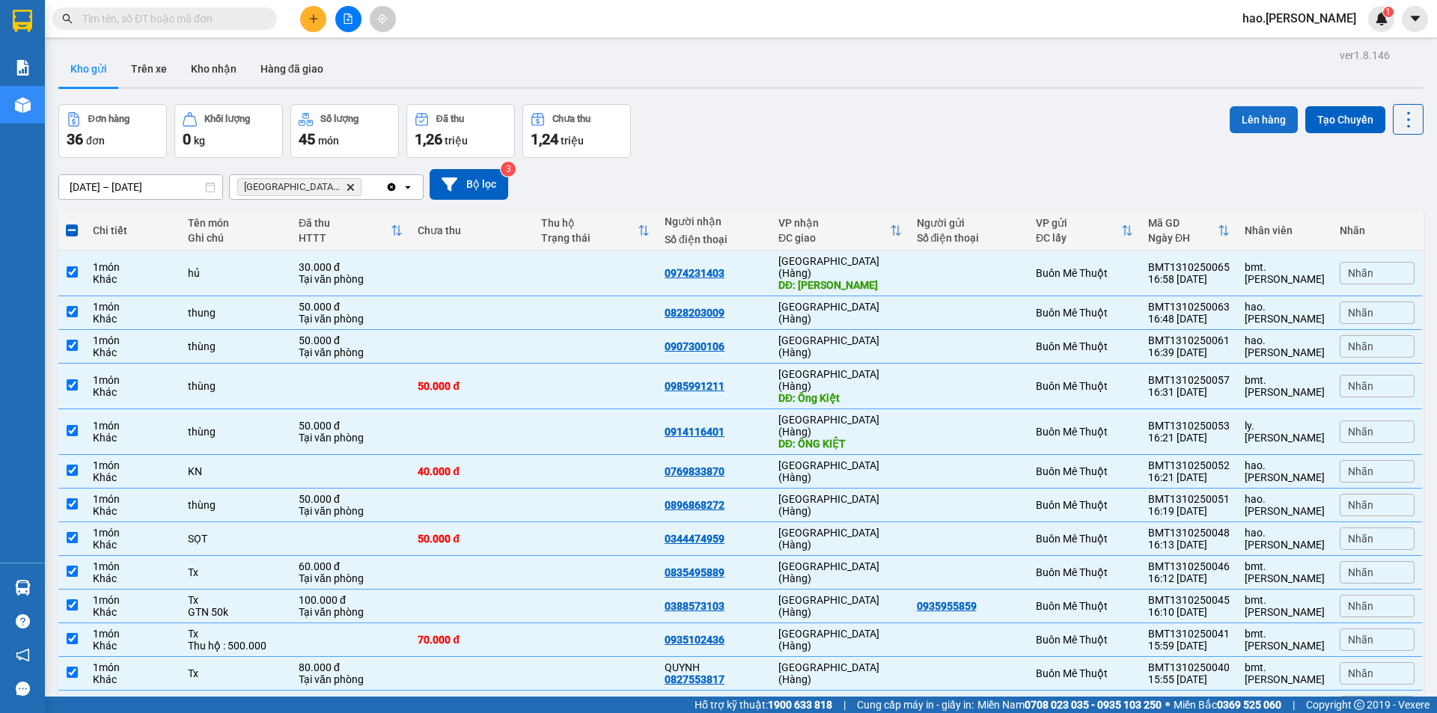
click at [1252, 121] on button "Lên hàng" at bounding box center [1264, 119] width 68 height 27
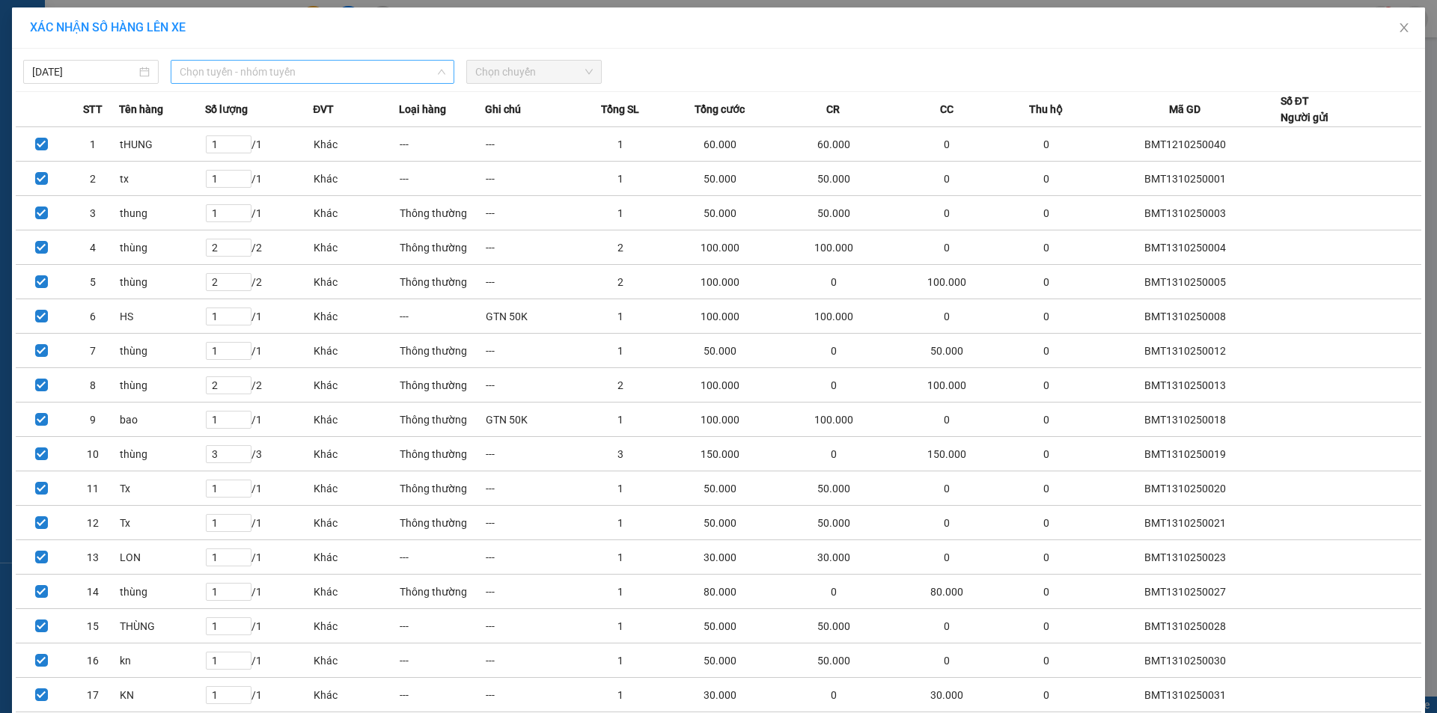
click at [302, 75] on span "Chọn tuyến - nhóm tuyến" at bounding box center [313, 72] width 266 height 22
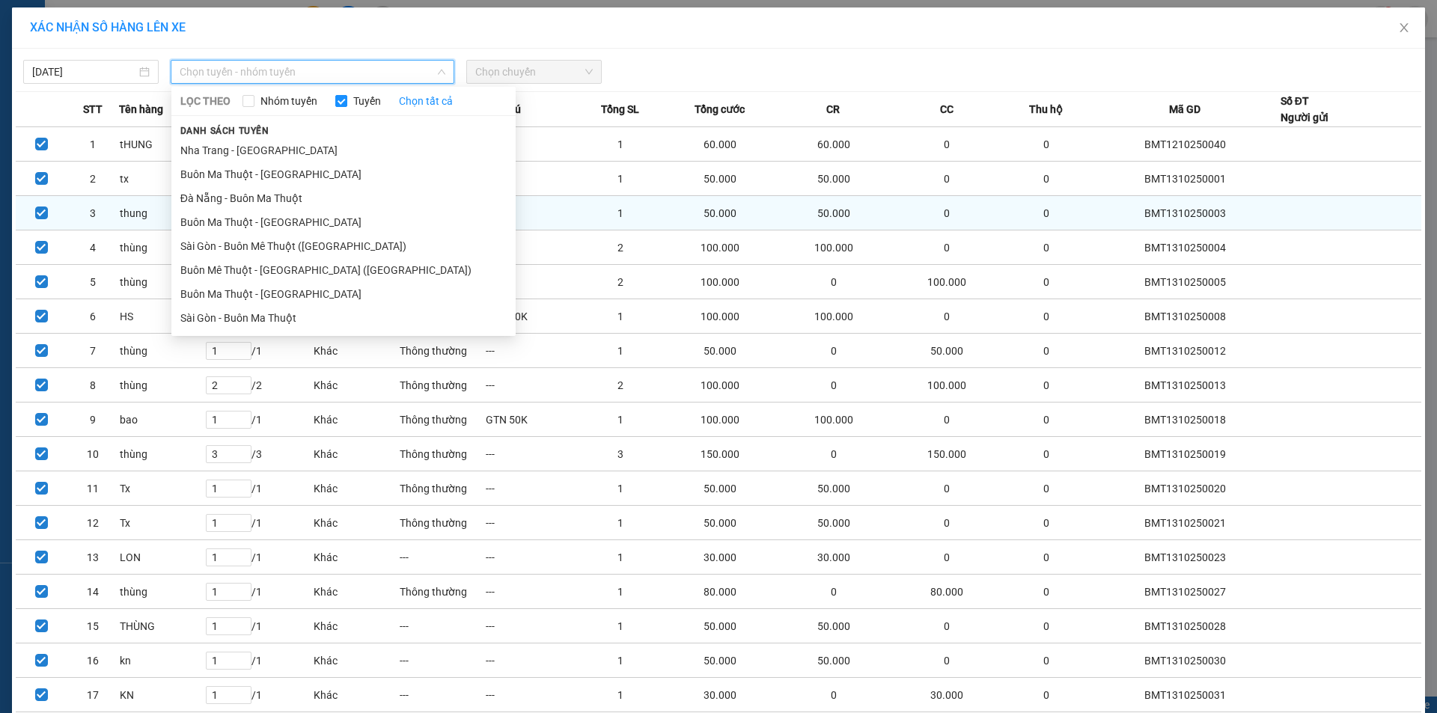
click at [283, 230] on li "Buôn Ma Thuột - [GEOGRAPHIC_DATA]" at bounding box center [343, 222] width 344 height 24
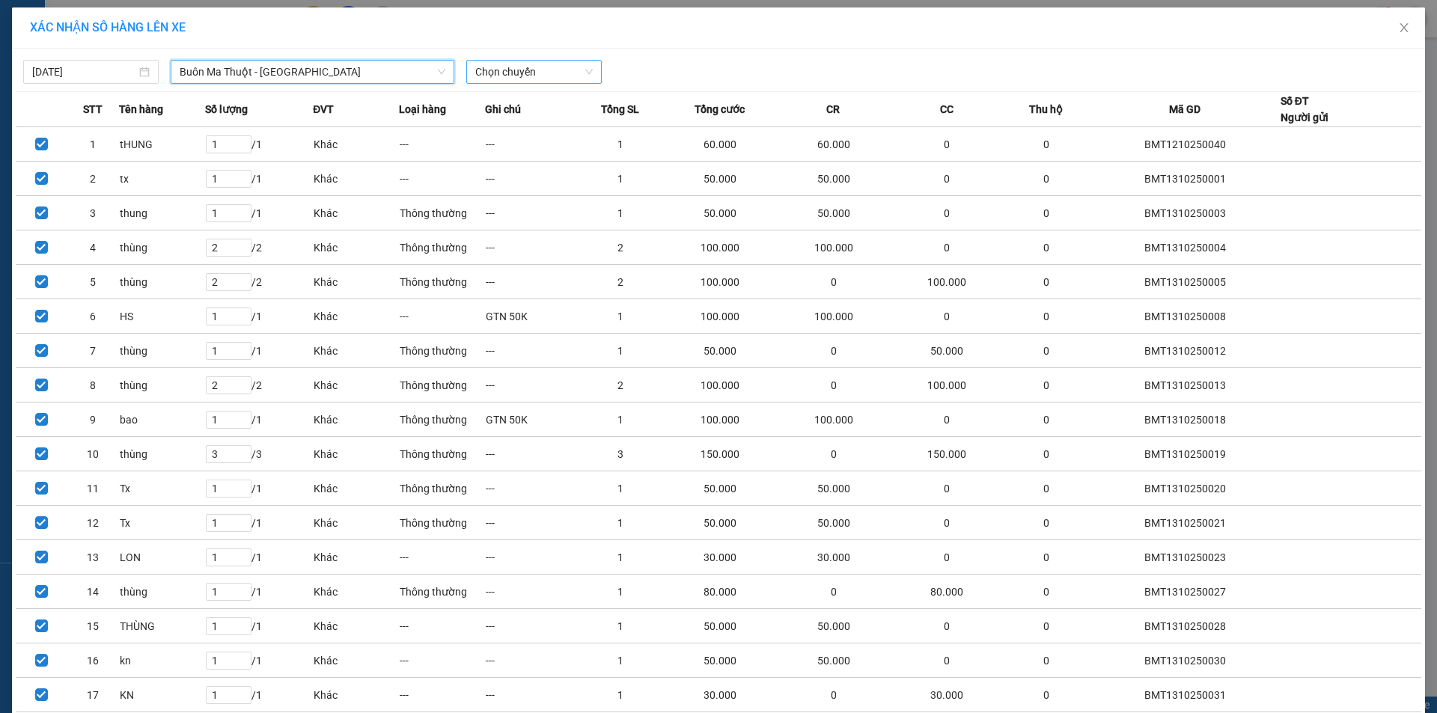
click at [537, 73] on span "Chọn chuyến" at bounding box center [534, 72] width 118 height 22
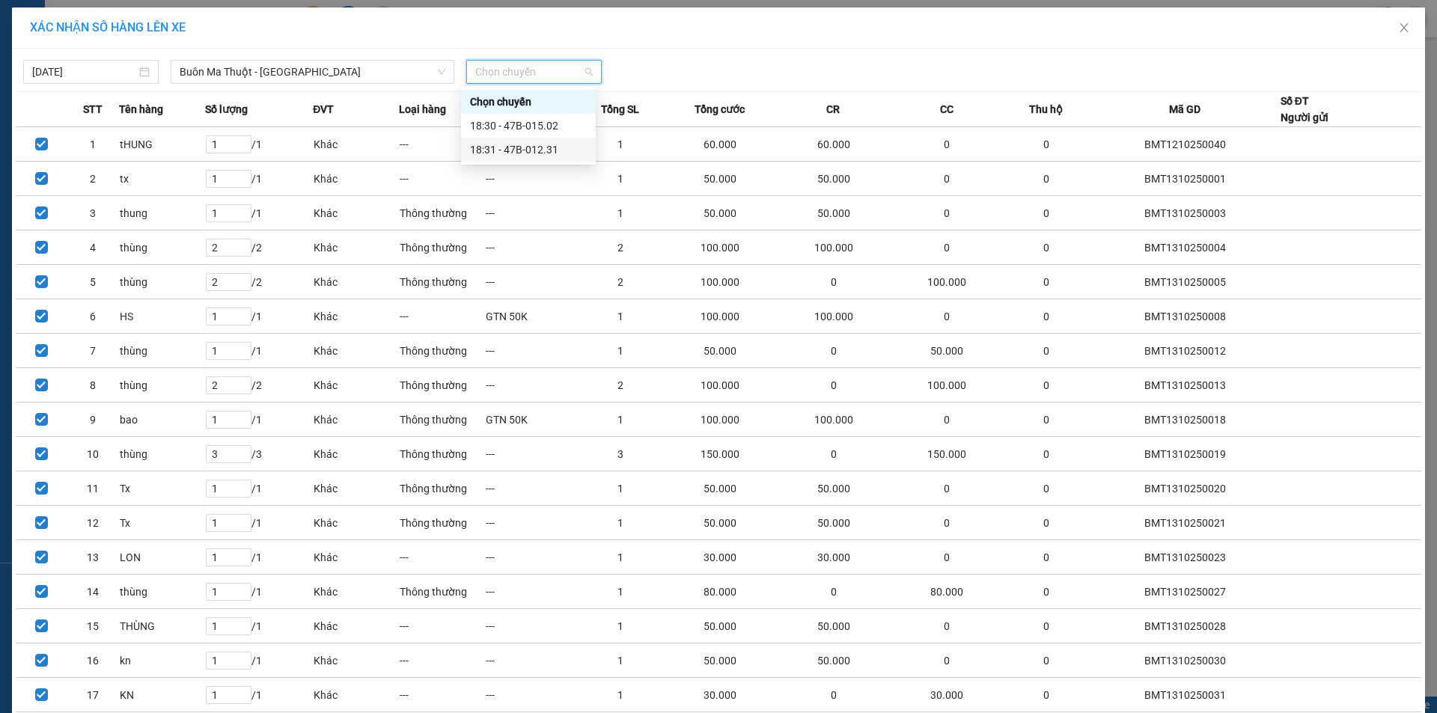
click at [543, 156] on div "18:31 - 47B-012.31" at bounding box center [528, 149] width 117 height 16
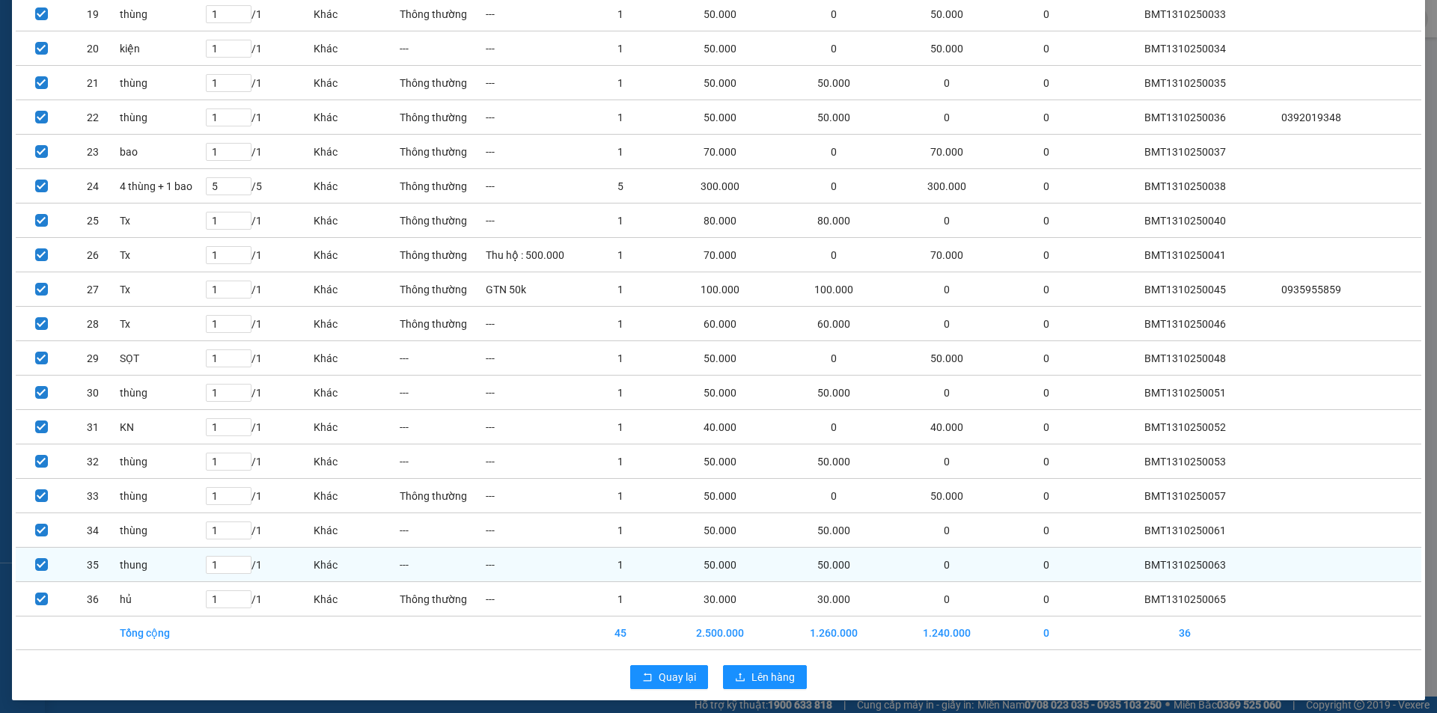
scroll to position [764, 0]
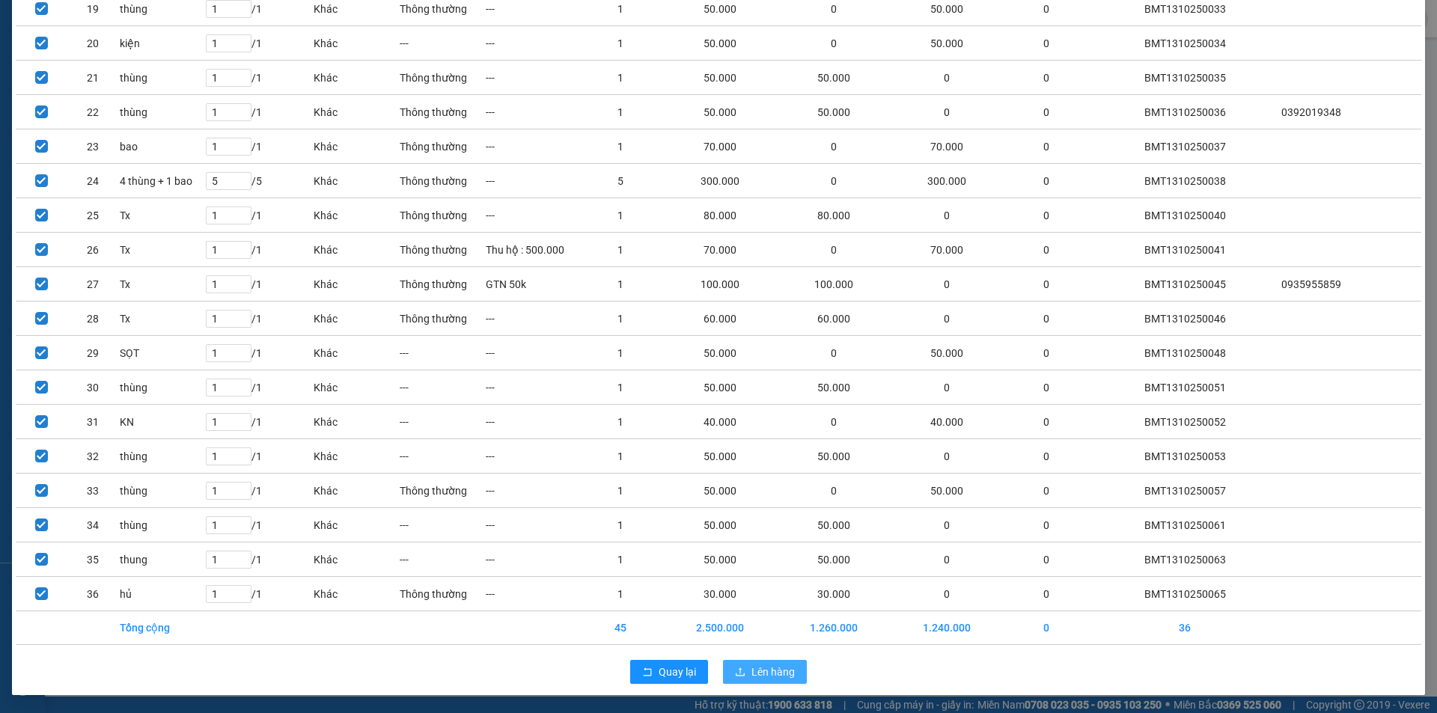
click at [763, 677] on span "Lên hàng" at bounding box center [772, 672] width 43 height 16
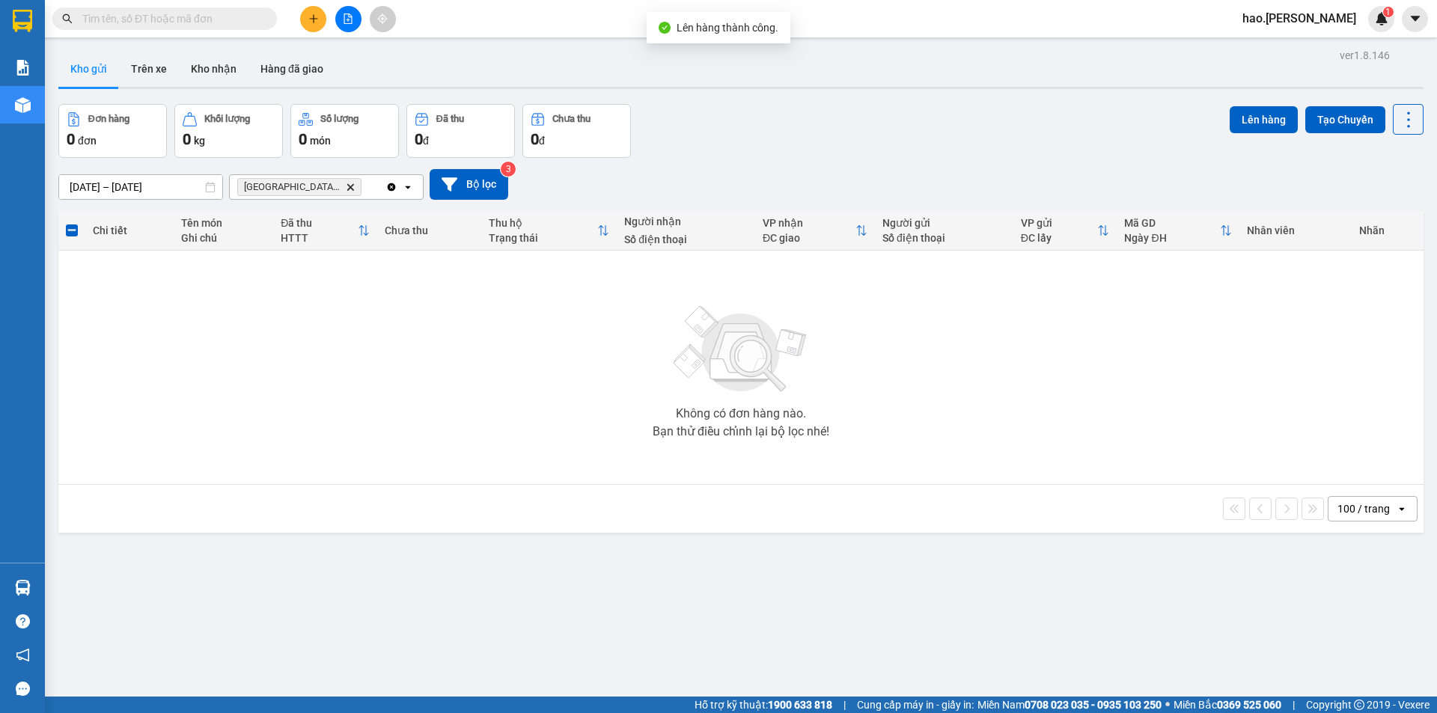
click at [347, 189] on icon "Đà Nẵng (Hàng), close by backspace" at bounding box center [350, 186] width 7 height 7
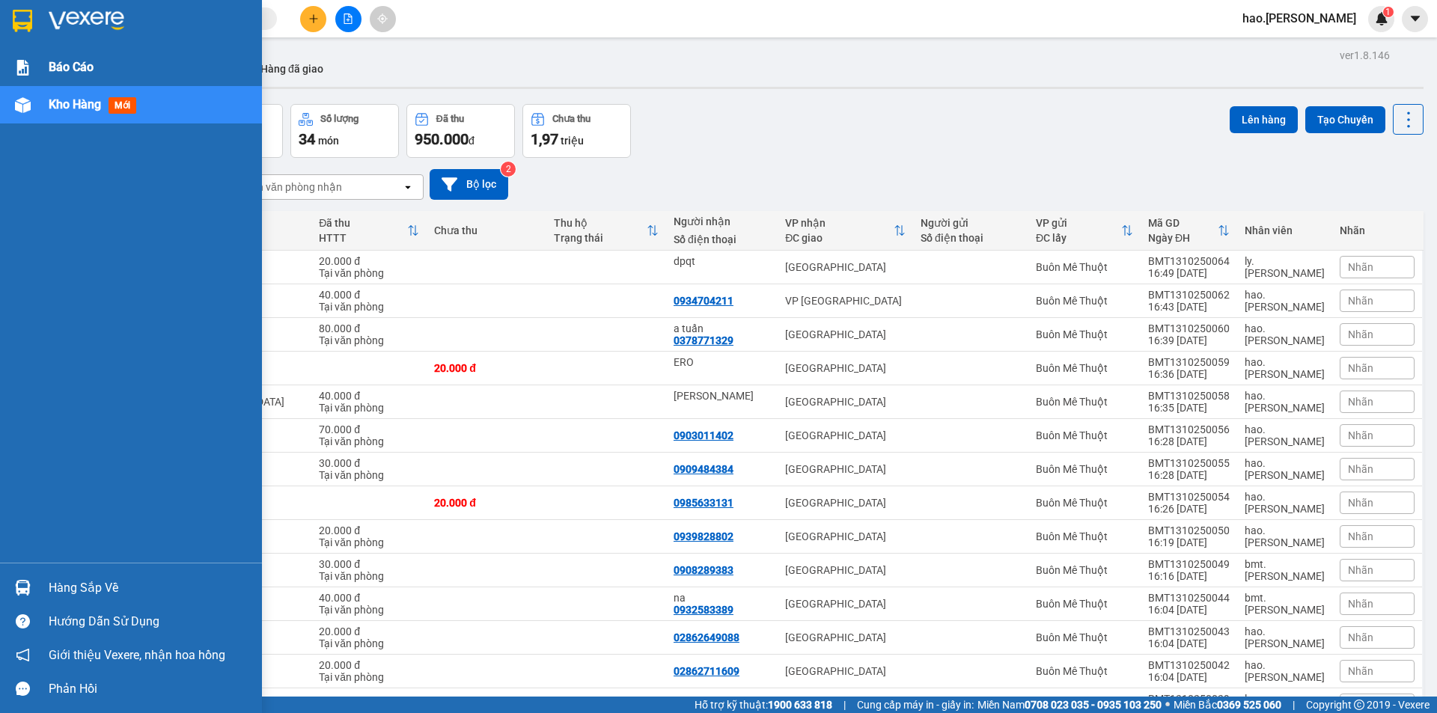
click at [71, 78] on div "Báo cáo" at bounding box center [150, 67] width 202 height 37
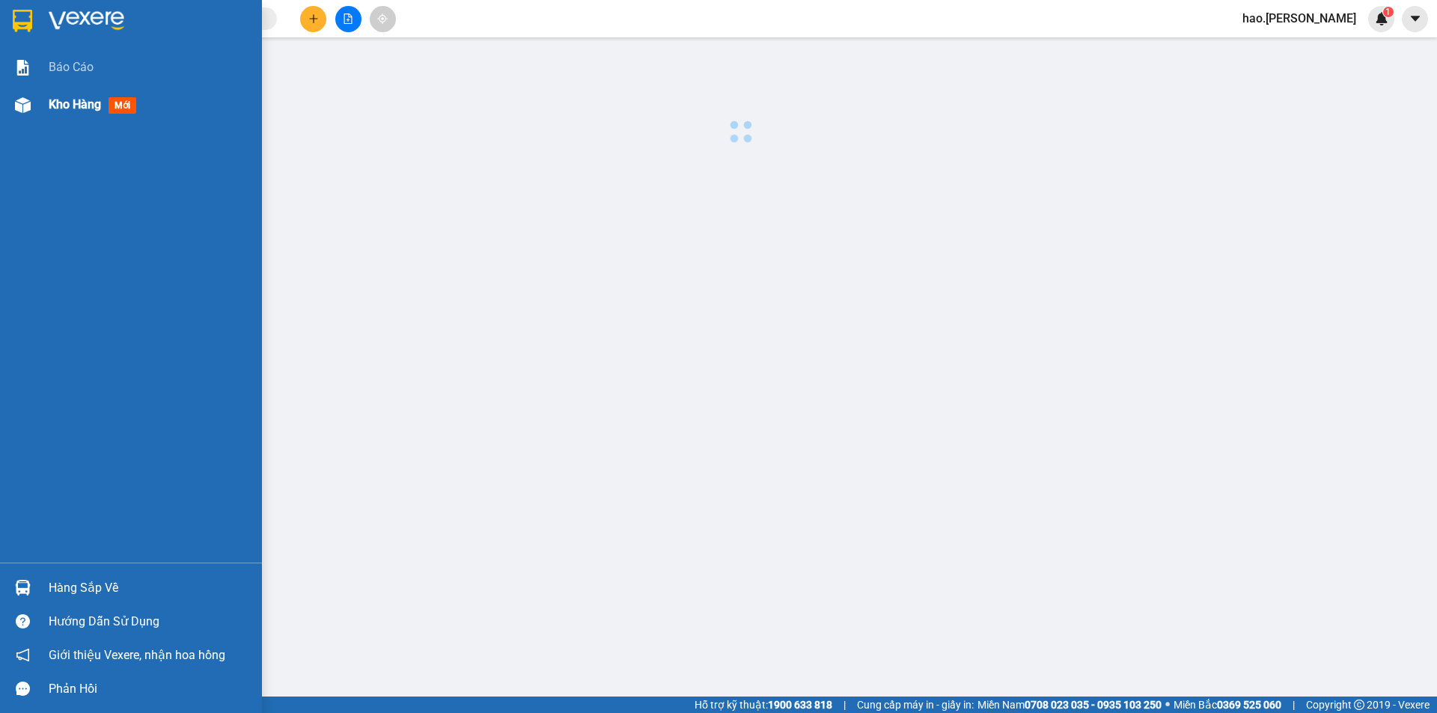
click at [56, 100] on span "Kho hàng" at bounding box center [75, 104] width 52 height 14
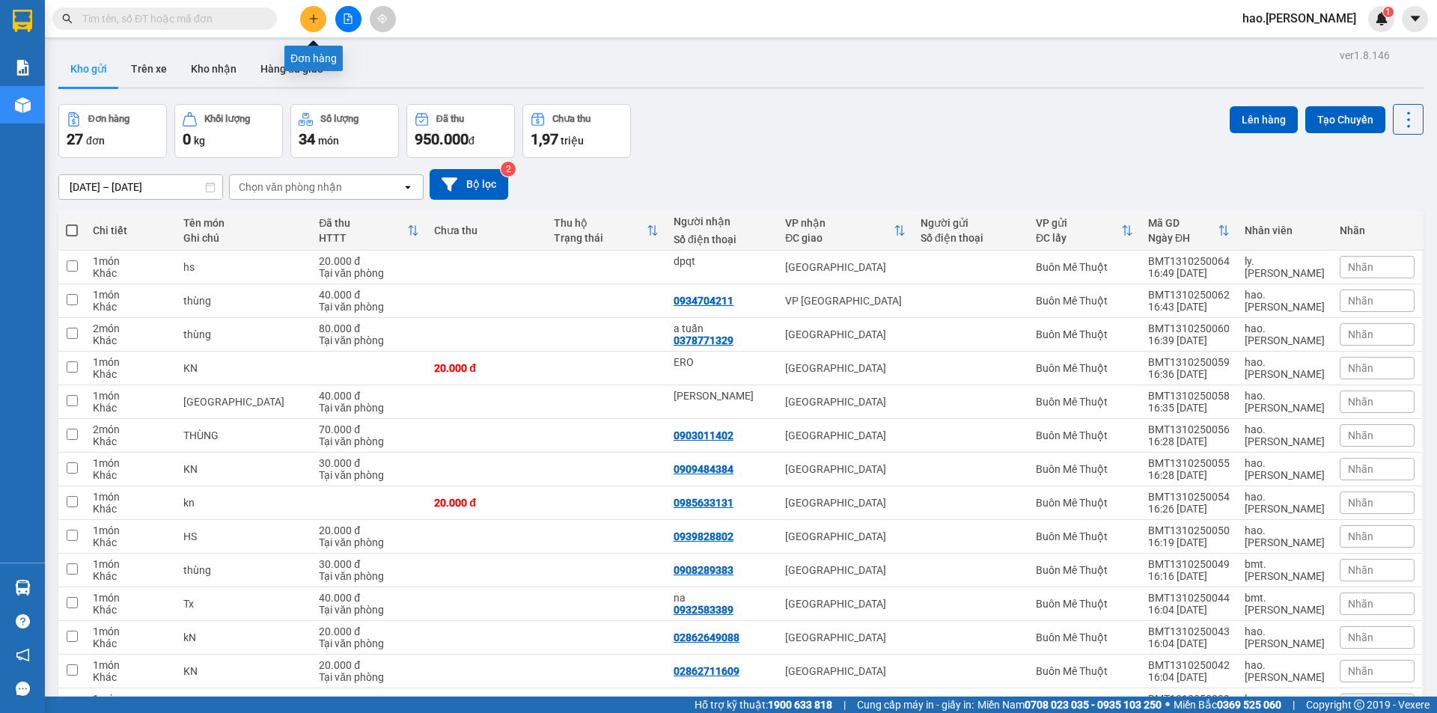
click at [317, 23] on icon "plus" at bounding box center [313, 18] width 10 height 10
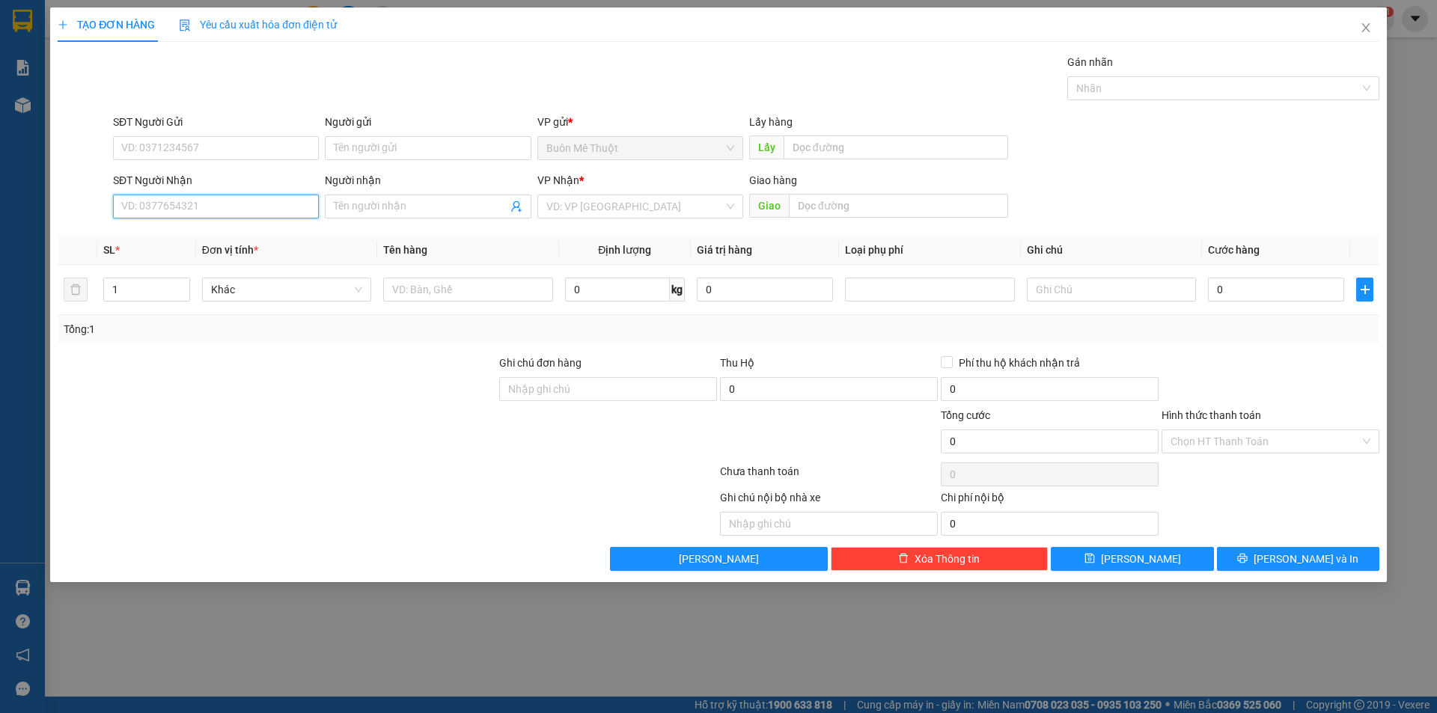
click at [231, 198] on input "SĐT Người Nhận" at bounding box center [216, 207] width 206 height 24
click at [189, 236] on div "0915204849" at bounding box center [216, 236] width 188 height 16
type input "0915204849"
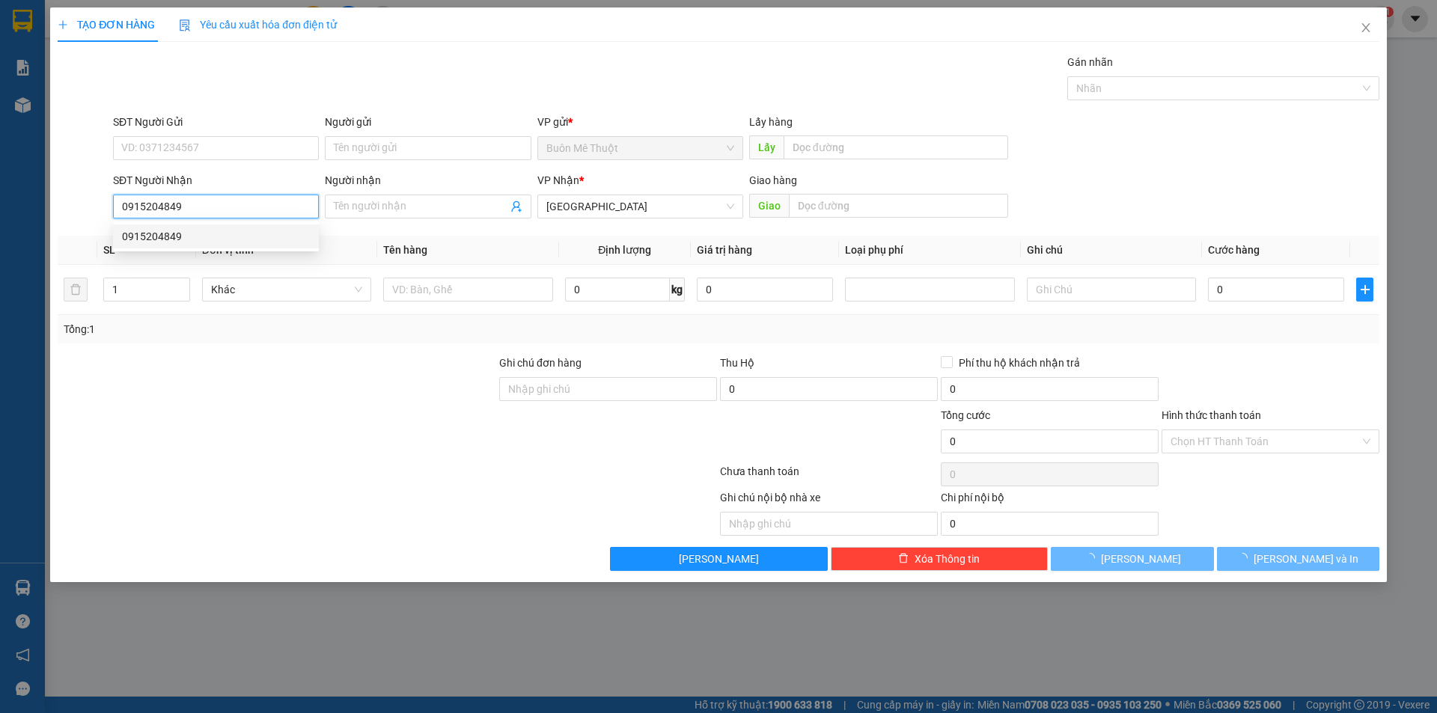
type input "50.000"
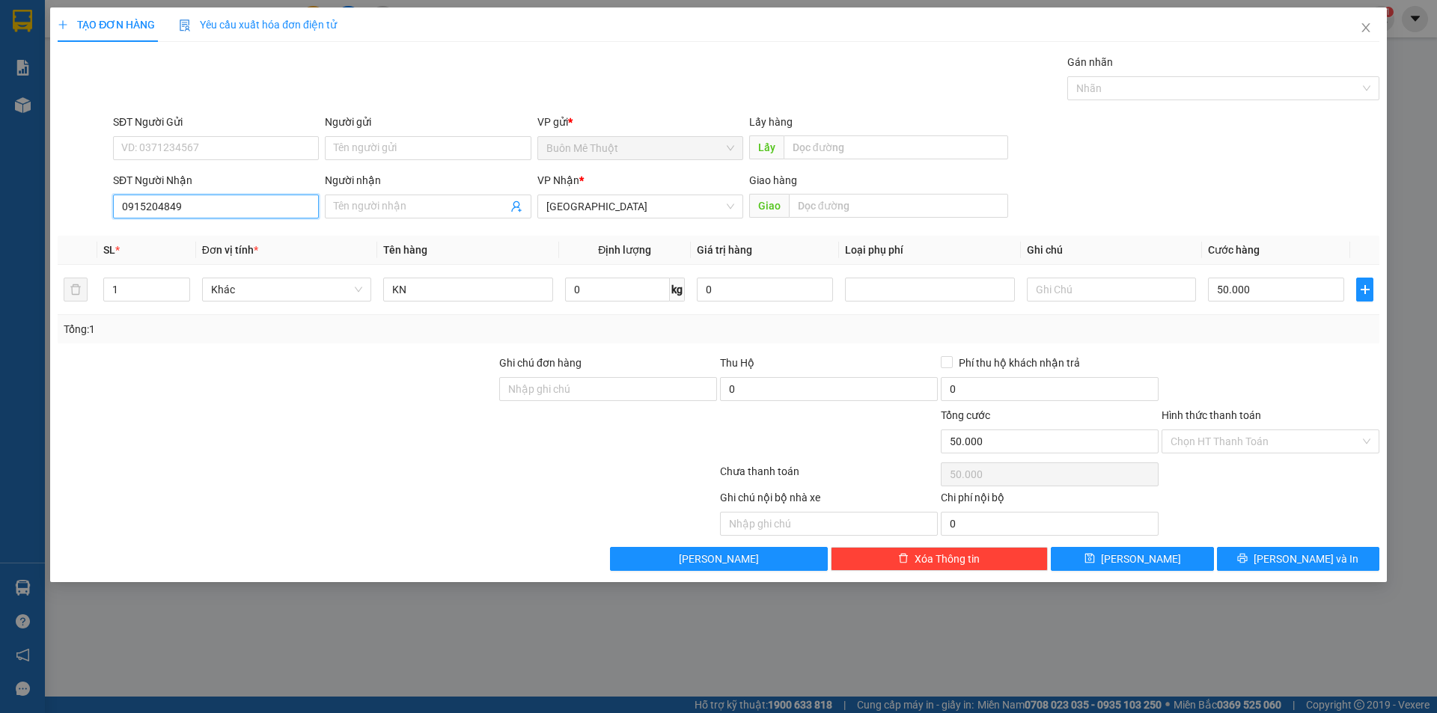
type input "0915204849"
click at [1287, 555] on span "[PERSON_NAME] và In" at bounding box center [1306, 559] width 105 height 16
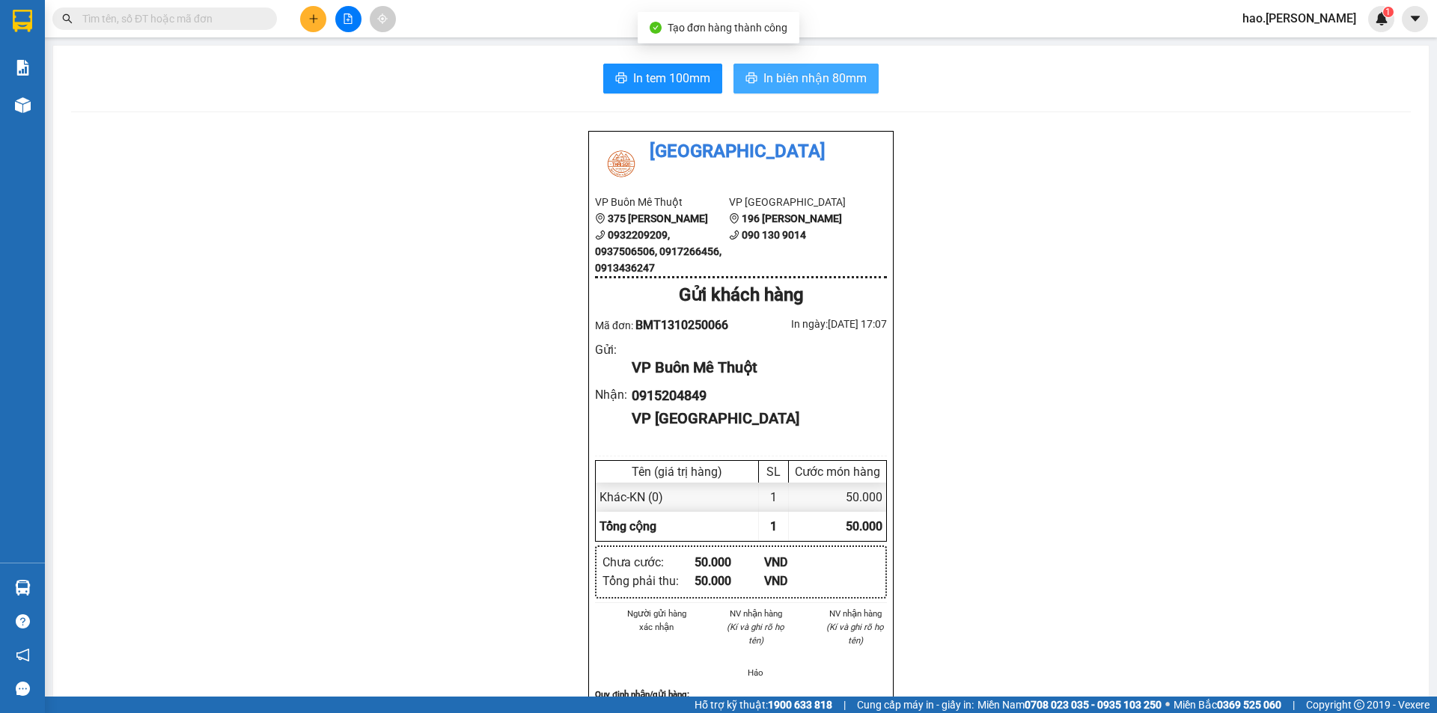
click at [841, 76] on span "In biên nhận 80mm" at bounding box center [814, 78] width 103 height 19
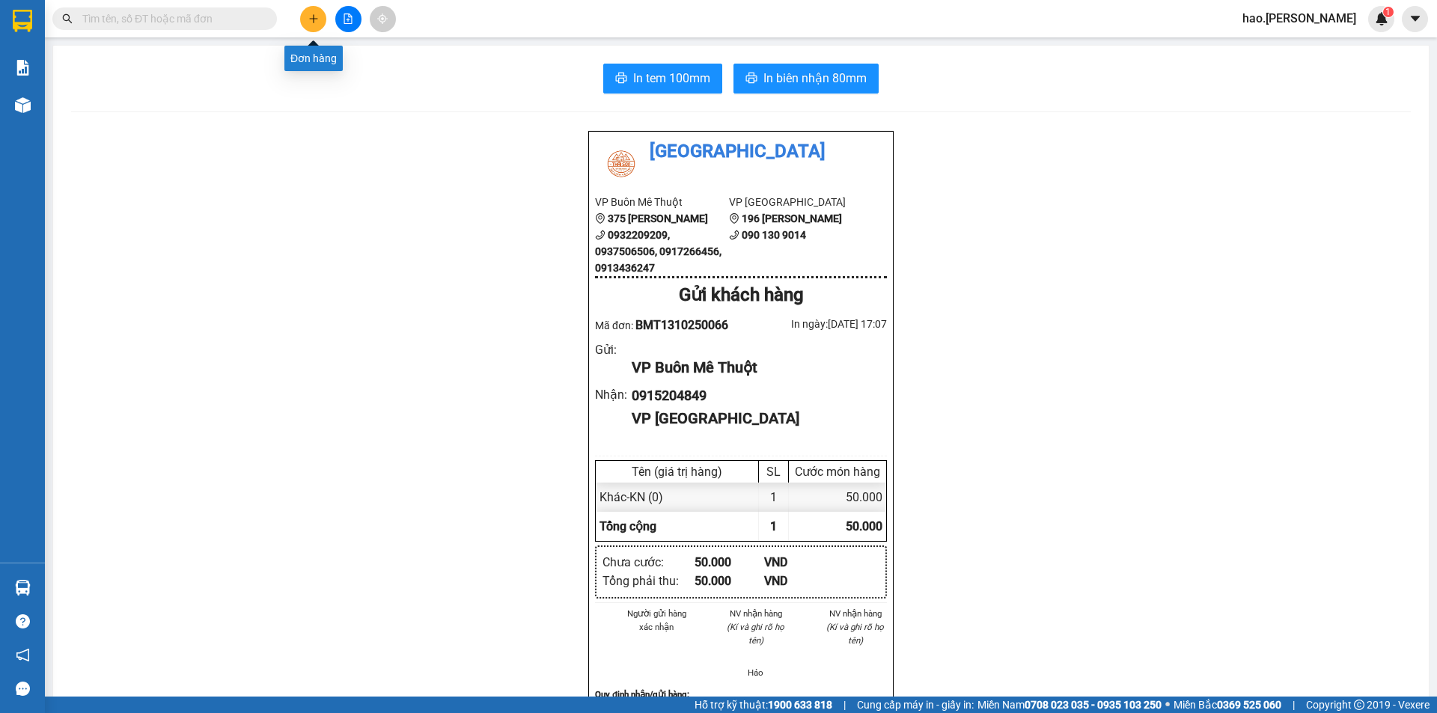
click at [320, 25] on button at bounding box center [313, 19] width 26 height 26
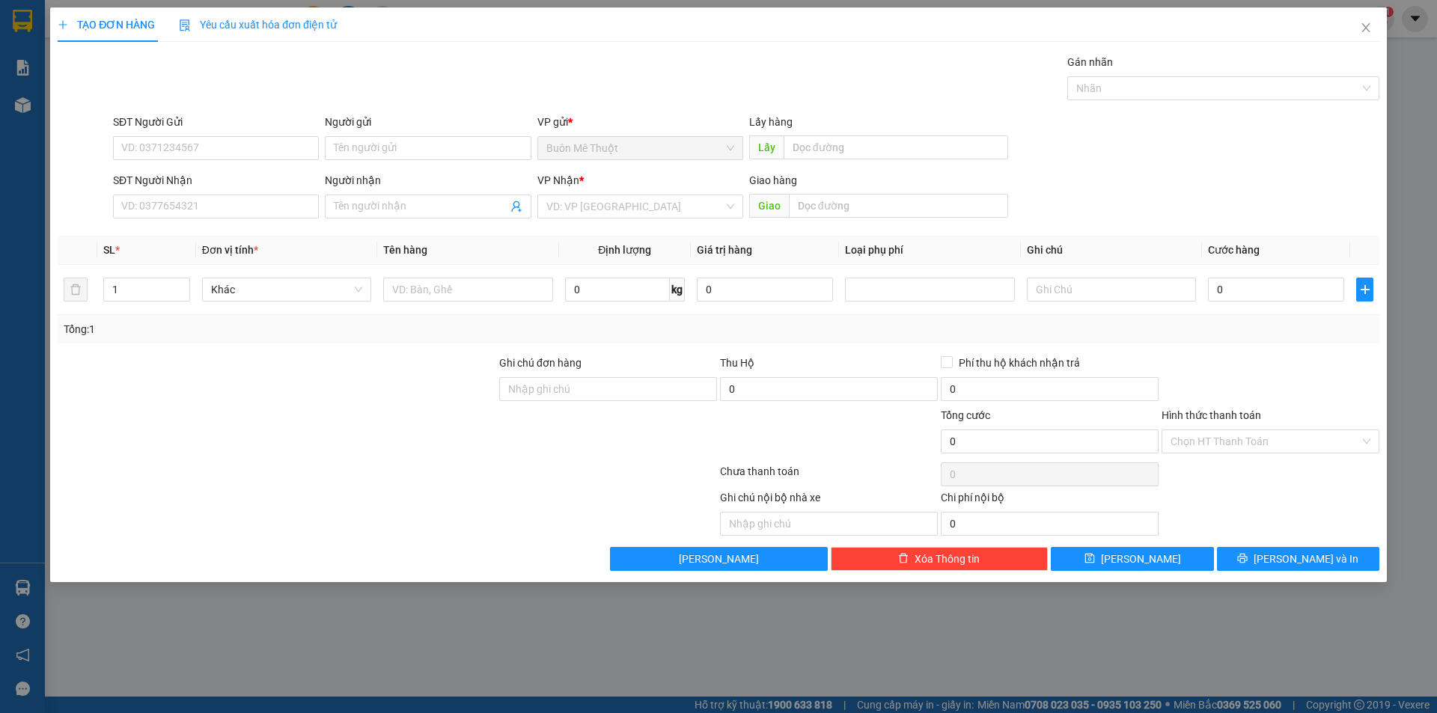
click at [195, 193] on div "SĐT Người Nhận" at bounding box center [216, 183] width 206 height 22
click at [187, 221] on div "SĐT Người Nhận VD: 0377654321" at bounding box center [216, 198] width 206 height 52
click at [182, 189] on div "SĐT Người Nhận" at bounding box center [216, 183] width 206 height 22
click at [175, 213] on input "SĐT Người Nhận" at bounding box center [216, 207] width 206 height 24
click at [172, 231] on div "0908584254 - thảo" at bounding box center [216, 236] width 188 height 16
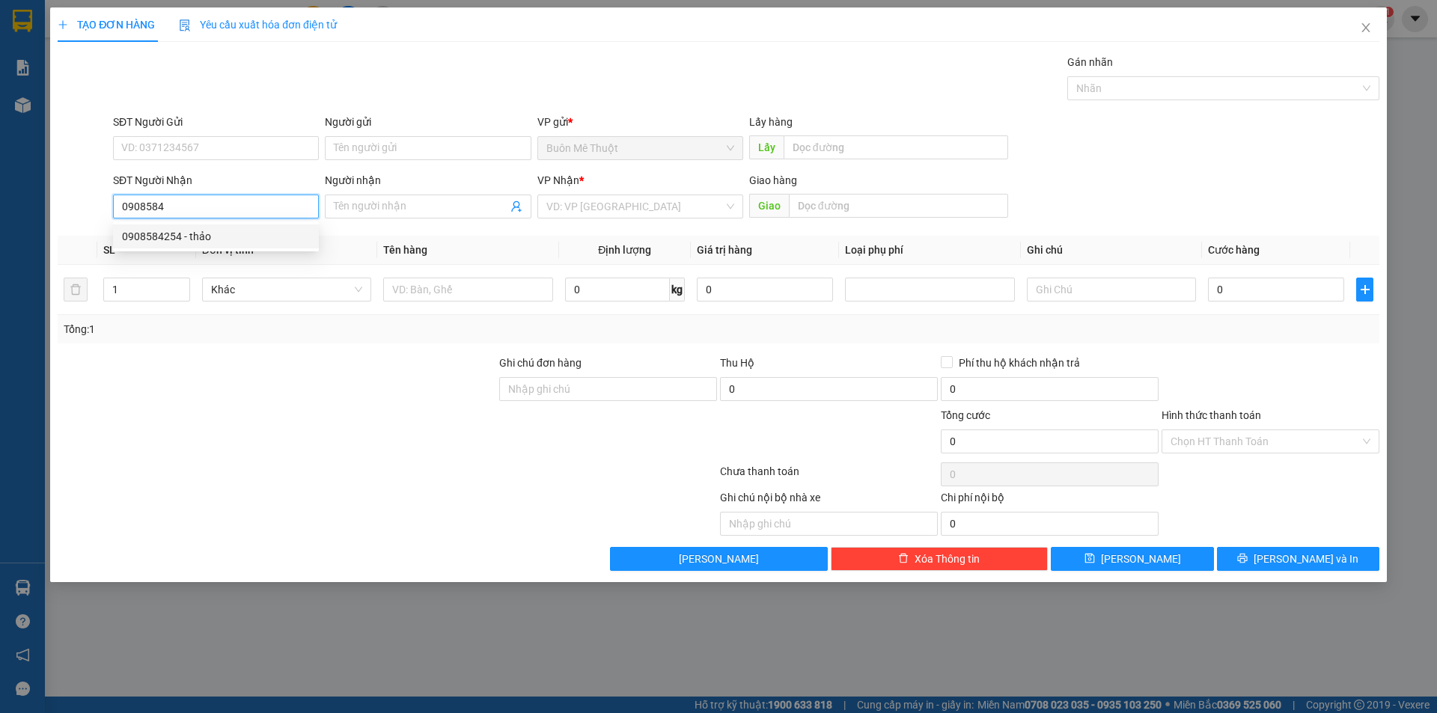
type input "0908584254"
type input "thảo"
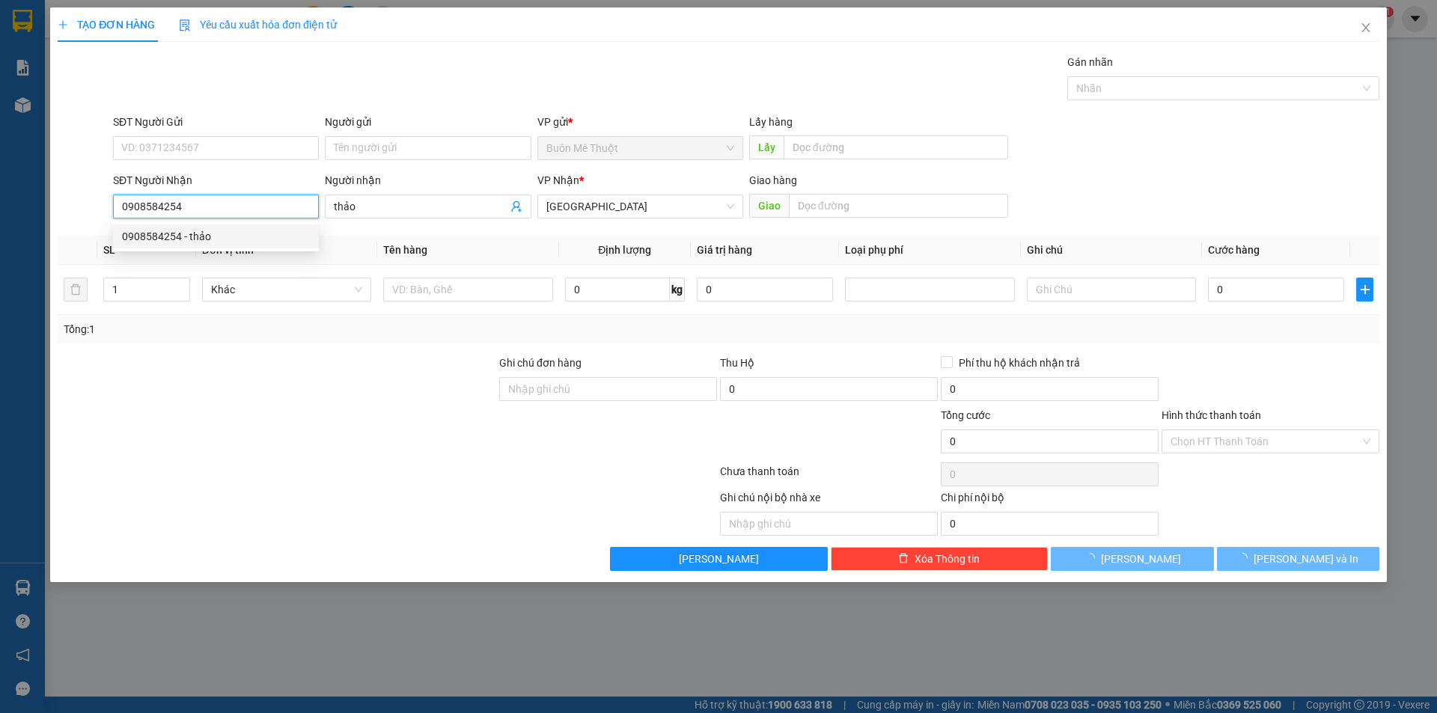
type input "30.000"
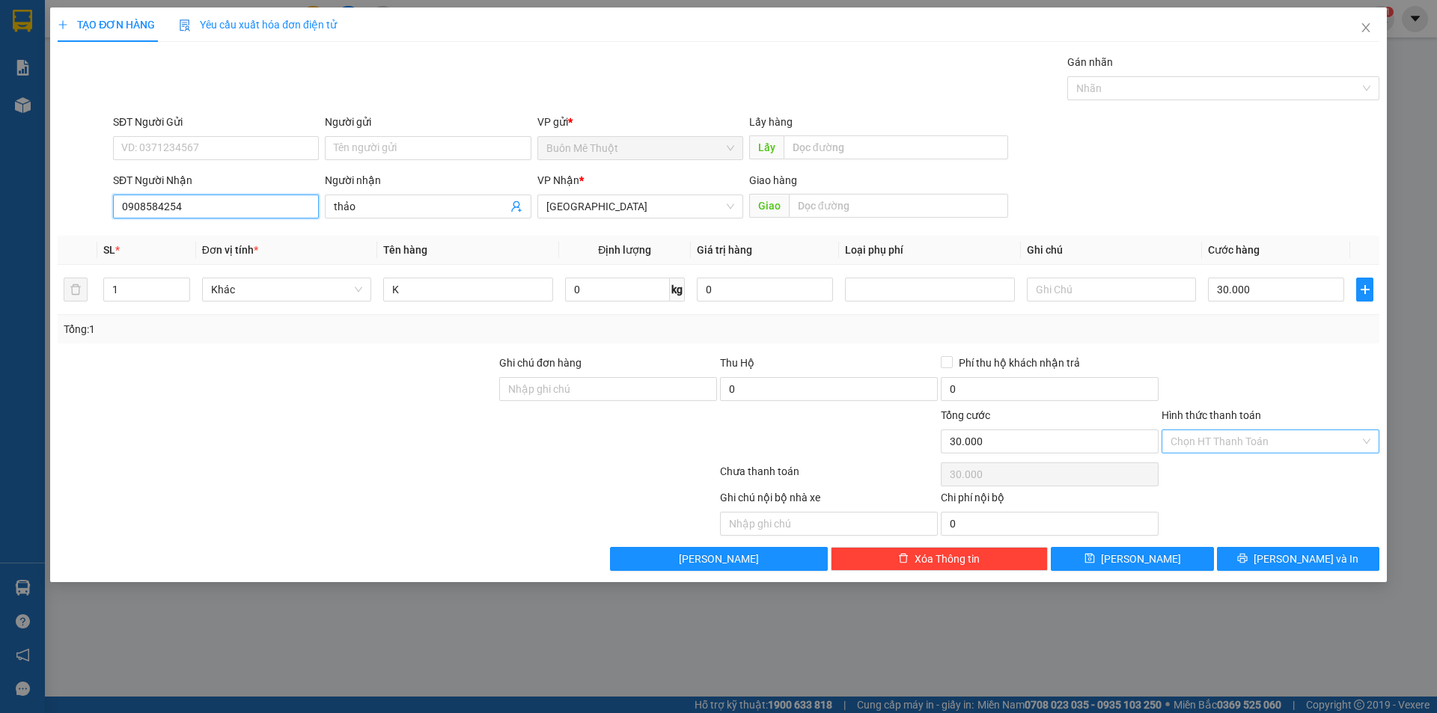
type input "0908584254"
drag, startPoint x: 1223, startPoint y: 442, endPoint x: 1219, endPoint y: 477, distance: 34.6
click at [1223, 456] on div "Hình thức thanh toán Chọn HT Thanh Toán" at bounding box center [1271, 433] width 218 height 52
click at [1219, 477] on div "Tại văn phòng" at bounding box center [1271, 471] width 200 height 16
type input "0"
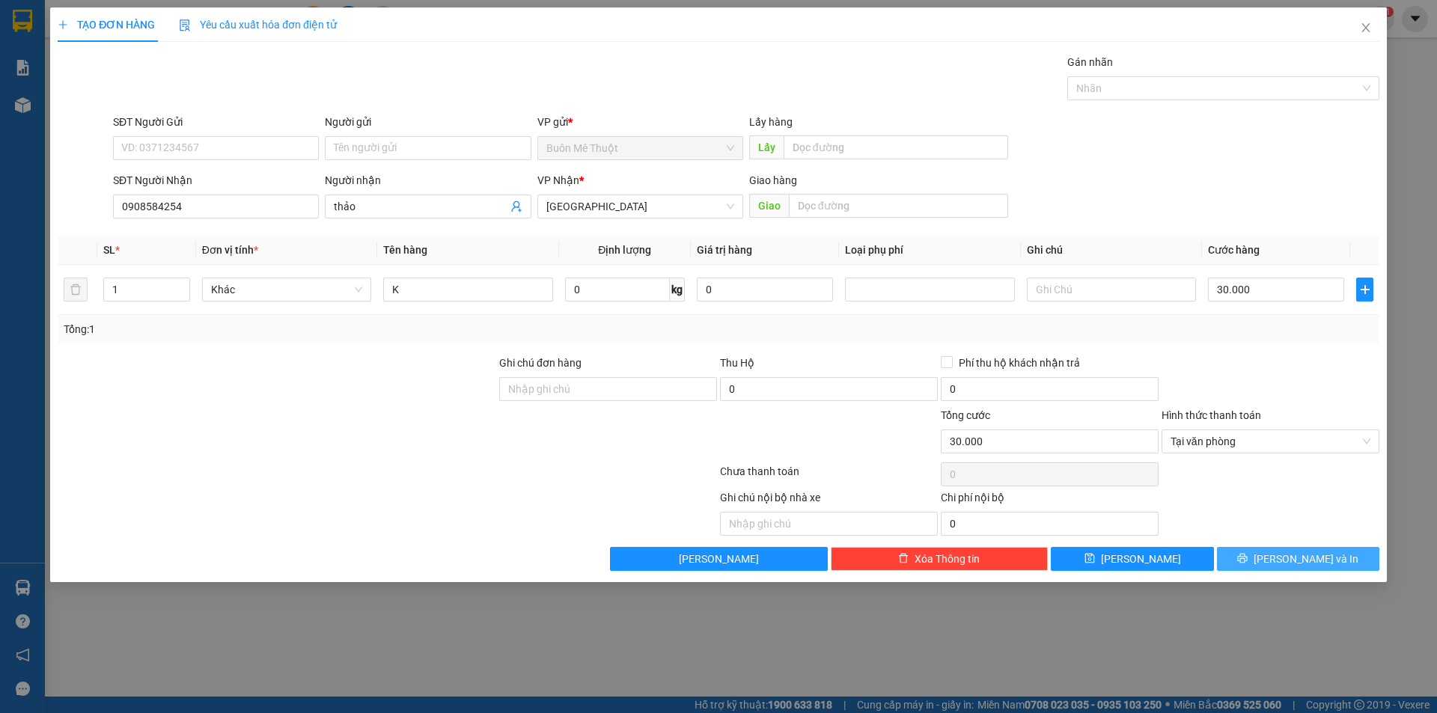
click at [1258, 552] on button "[PERSON_NAME] và In" at bounding box center [1298, 559] width 162 height 24
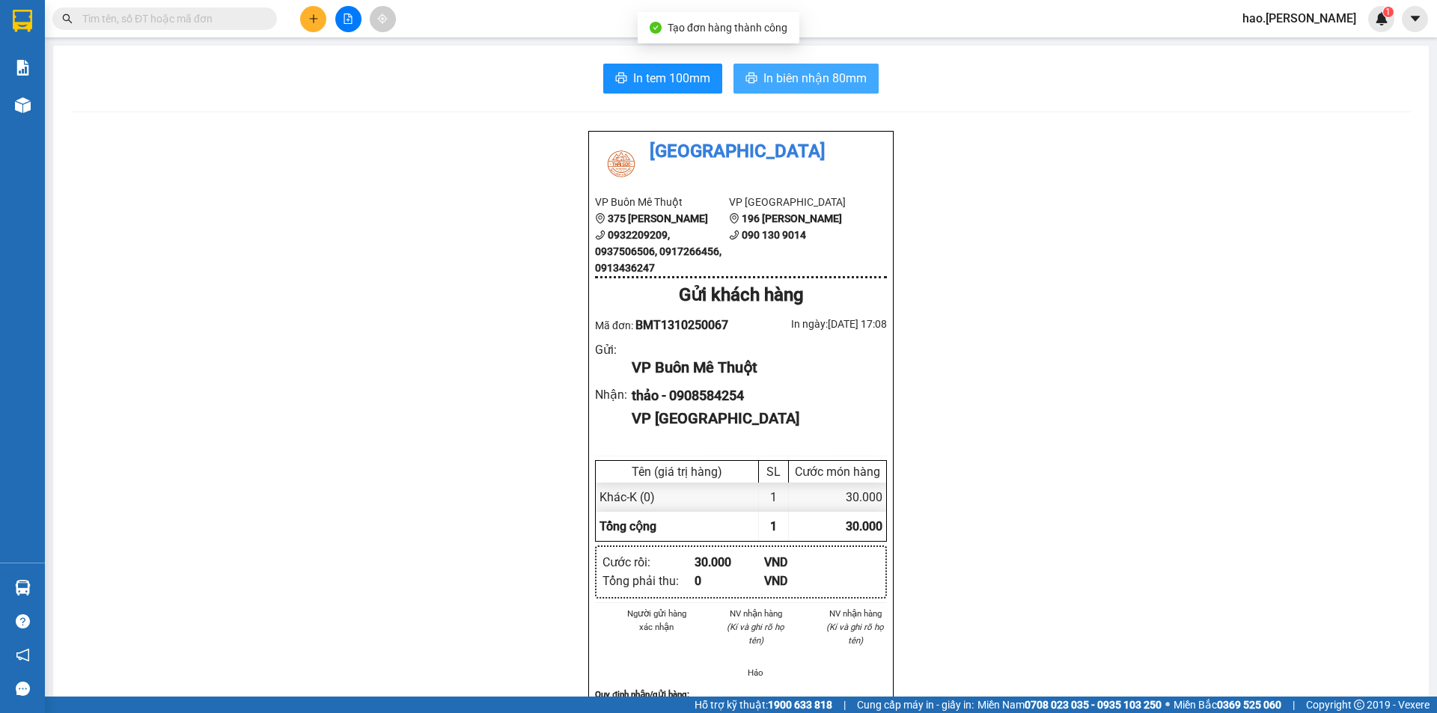
click at [815, 68] on button "In biên nhận 80mm" at bounding box center [806, 79] width 145 height 30
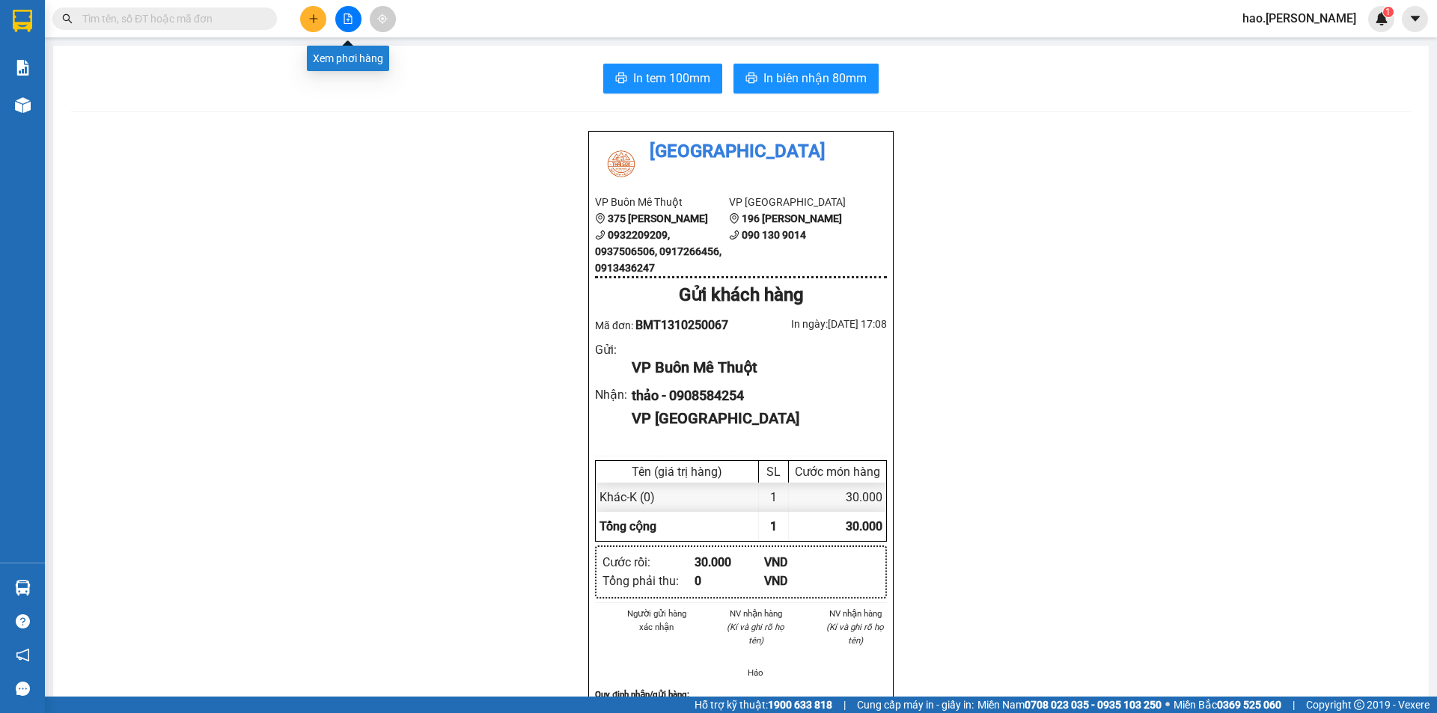
click at [317, 15] on icon "plus" at bounding box center [313, 18] width 10 height 10
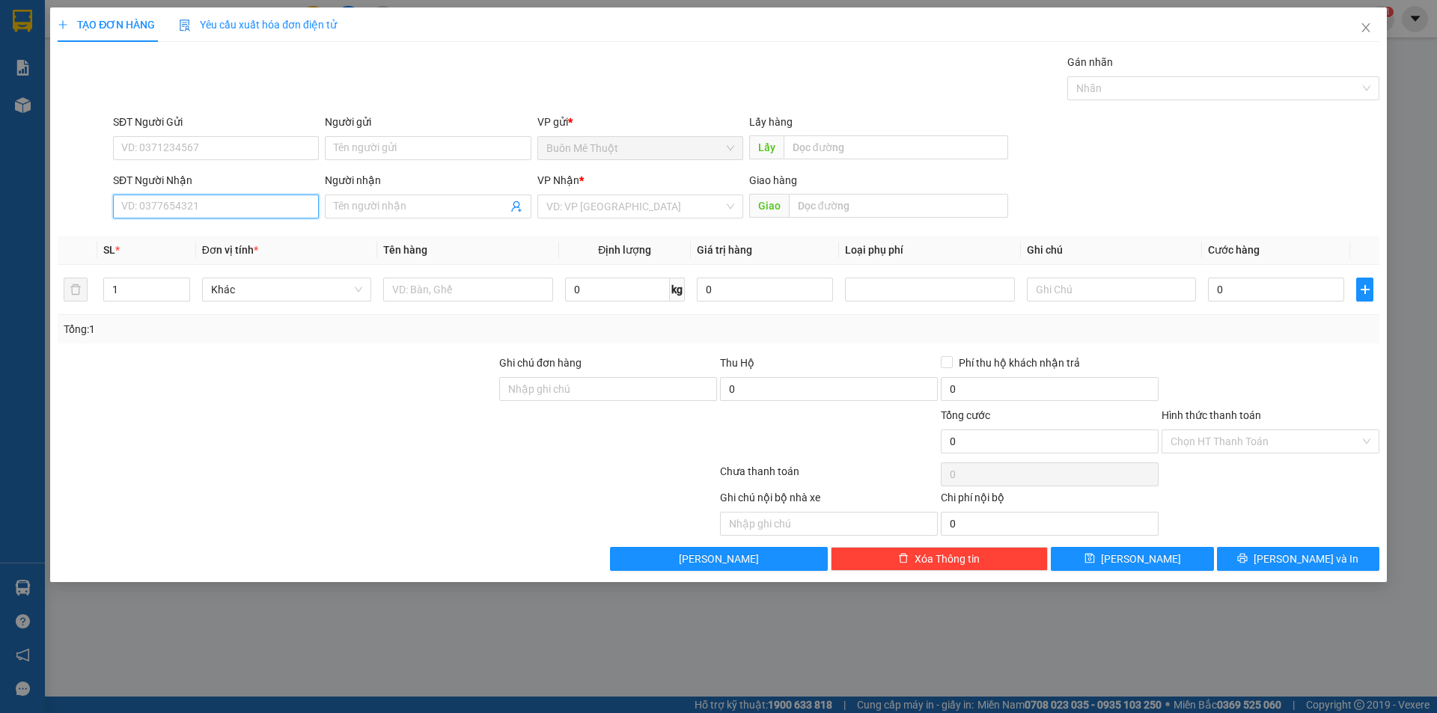
click at [205, 210] on input "SĐT Người Nhận" at bounding box center [216, 207] width 206 height 24
type input "0907088884"
click at [157, 232] on div "0907088884" at bounding box center [216, 236] width 188 height 16
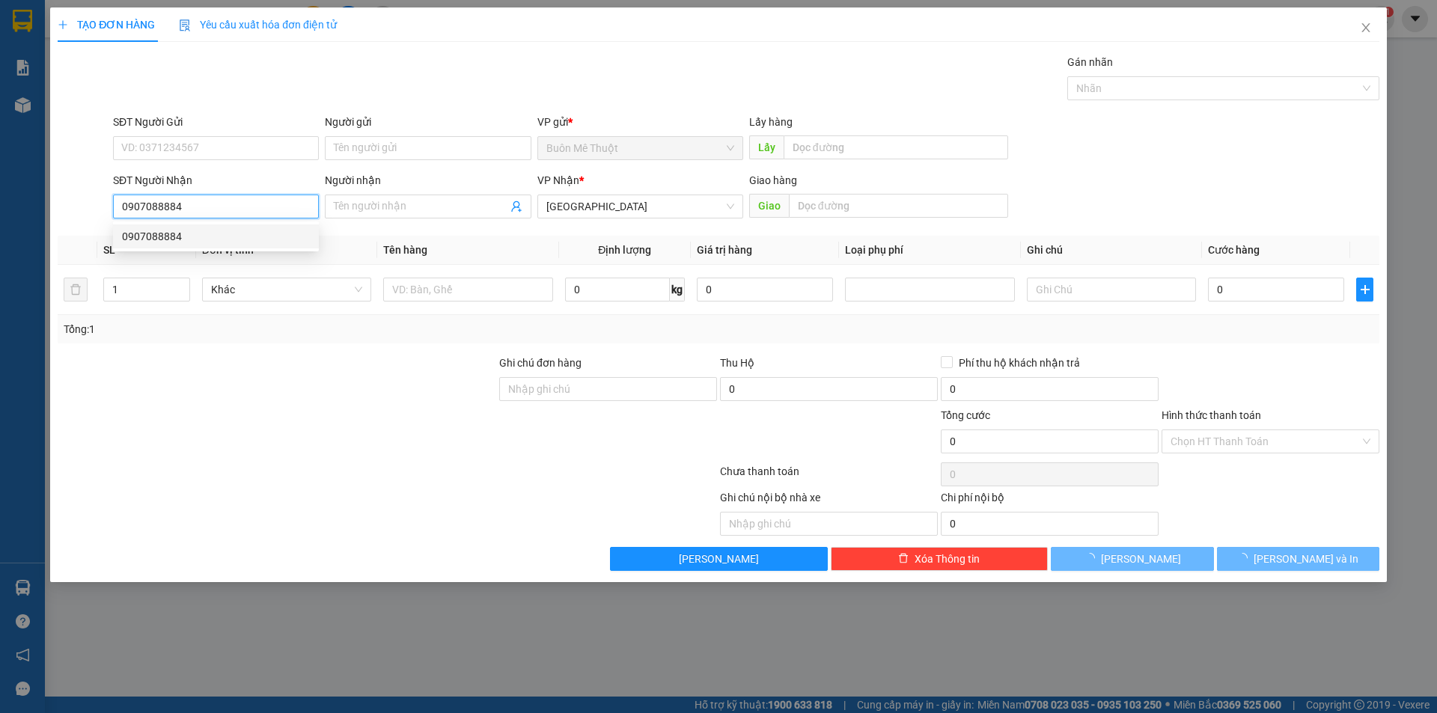
type input "30.000"
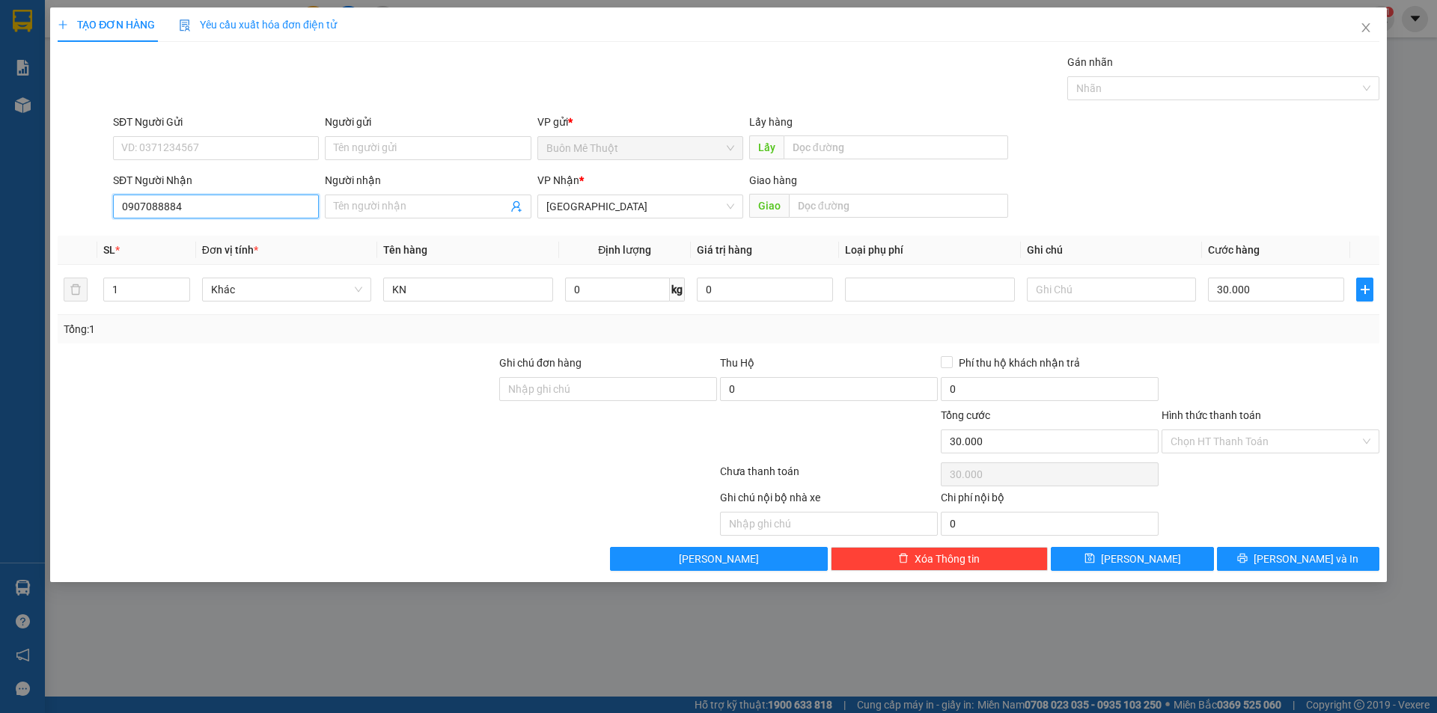
type input "0907088884"
drag, startPoint x: 1229, startPoint y: 427, endPoint x: 1223, endPoint y: 465, distance: 37.9
click at [1229, 433] on div "Hình thức thanh toán Chọn HT Thanh Toán" at bounding box center [1271, 433] width 218 height 52
click at [1230, 448] on input "Hình thức thanh toán" at bounding box center [1265, 441] width 189 height 22
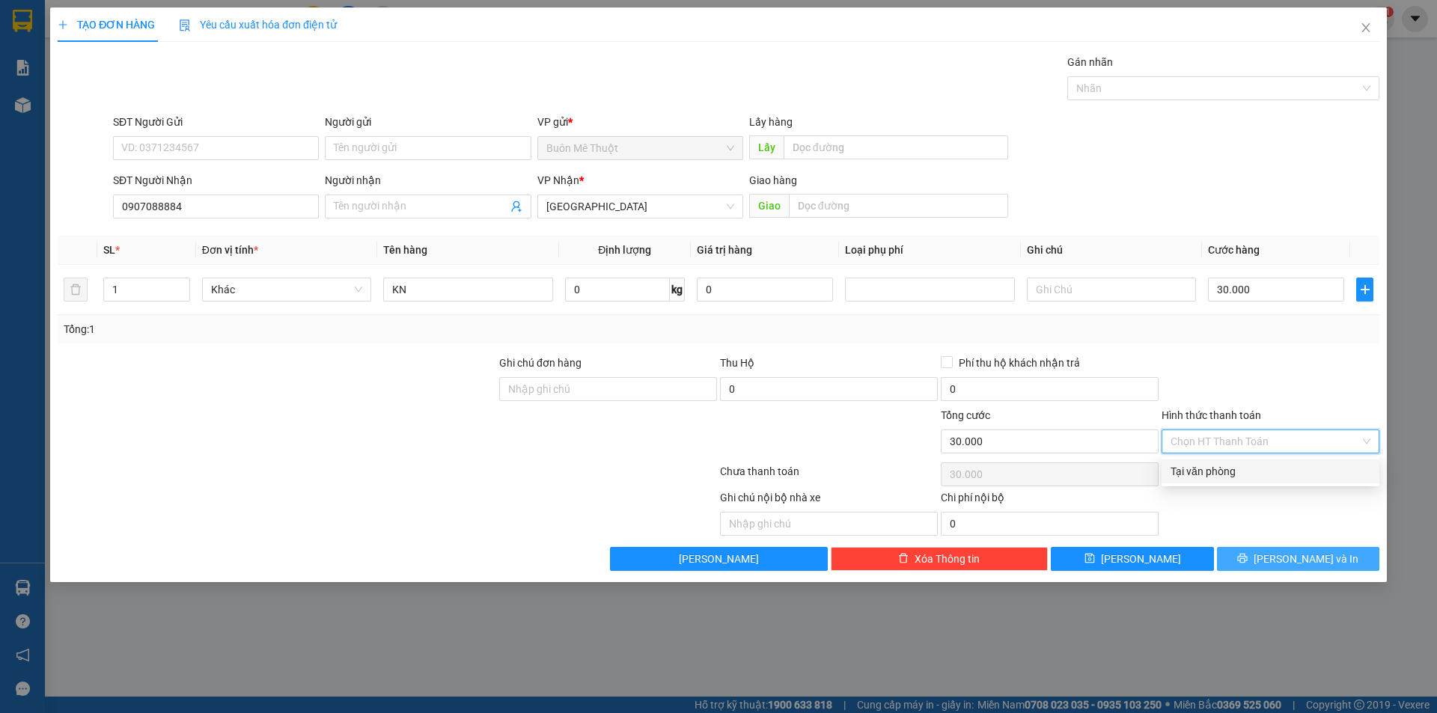
drag, startPoint x: 1216, startPoint y: 470, endPoint x: 1320, endPoint y: 565, distance: 140.9
click at [1224, 478] on div "Tại văn phòng" at bounding box center [1271, 471] width 200 height 16
type input "0"
click at [1298, 552] on span "[PERSON_NAME] và In" at bounding box center [1306, 559] width 105 height 16
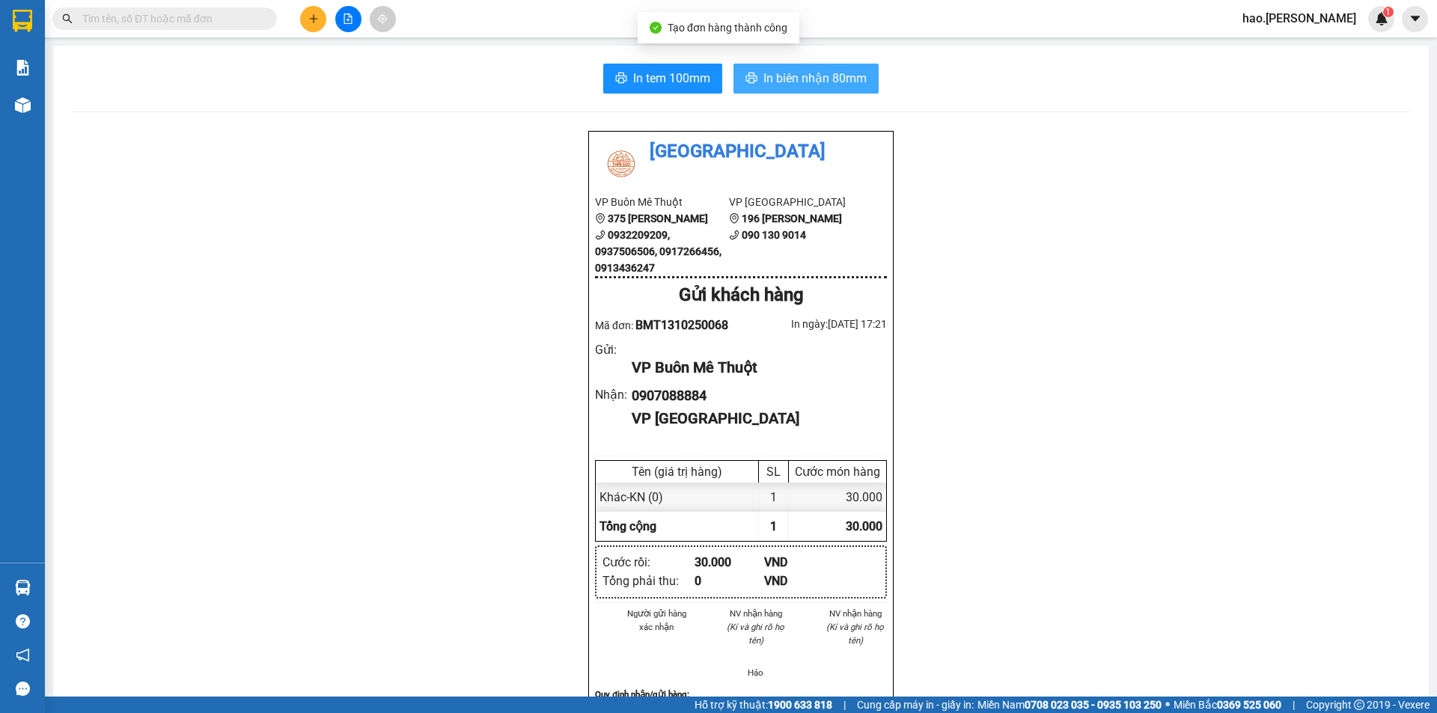
click at [781, 74] on span "In biên nhận 80mm" at bounding box center [814, 78] width 103 height 19
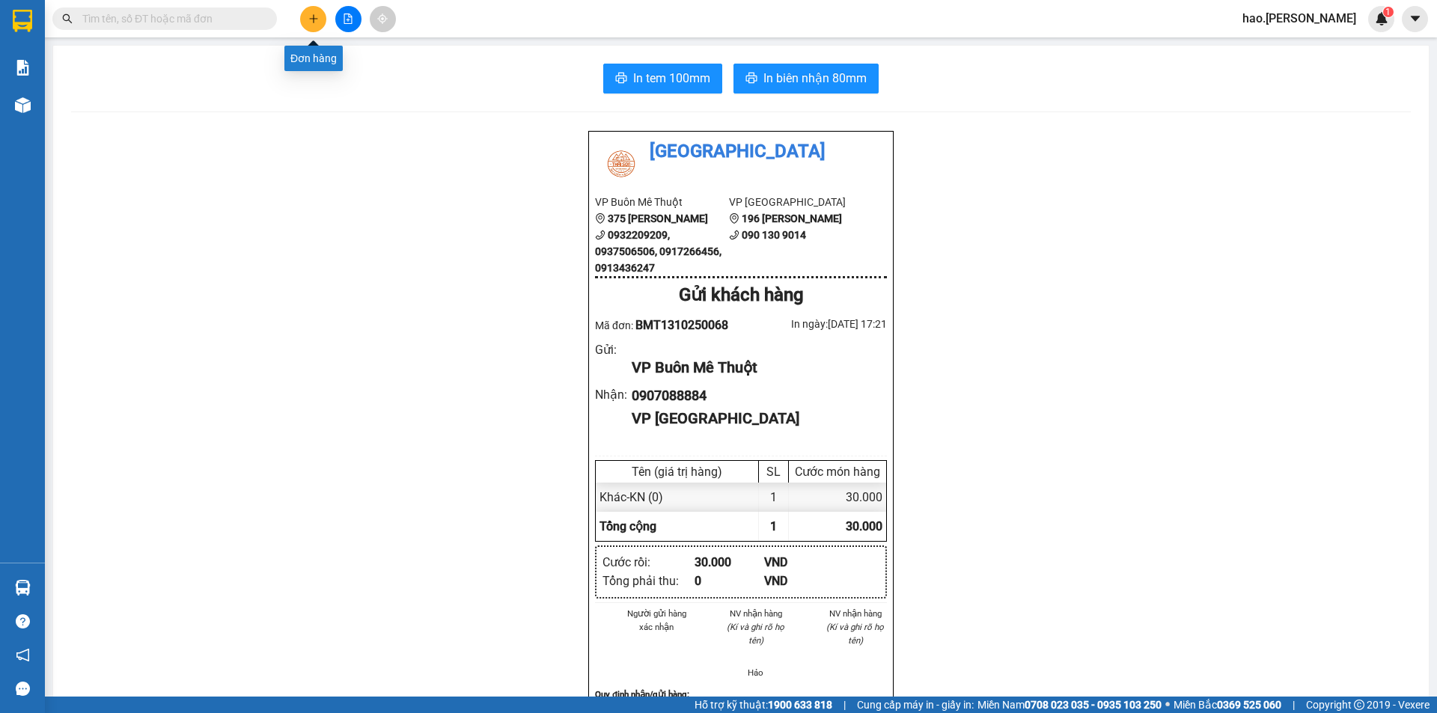
click at [312, 20] on icon "plus" at bounding box center [313, 18] width 10 height 10
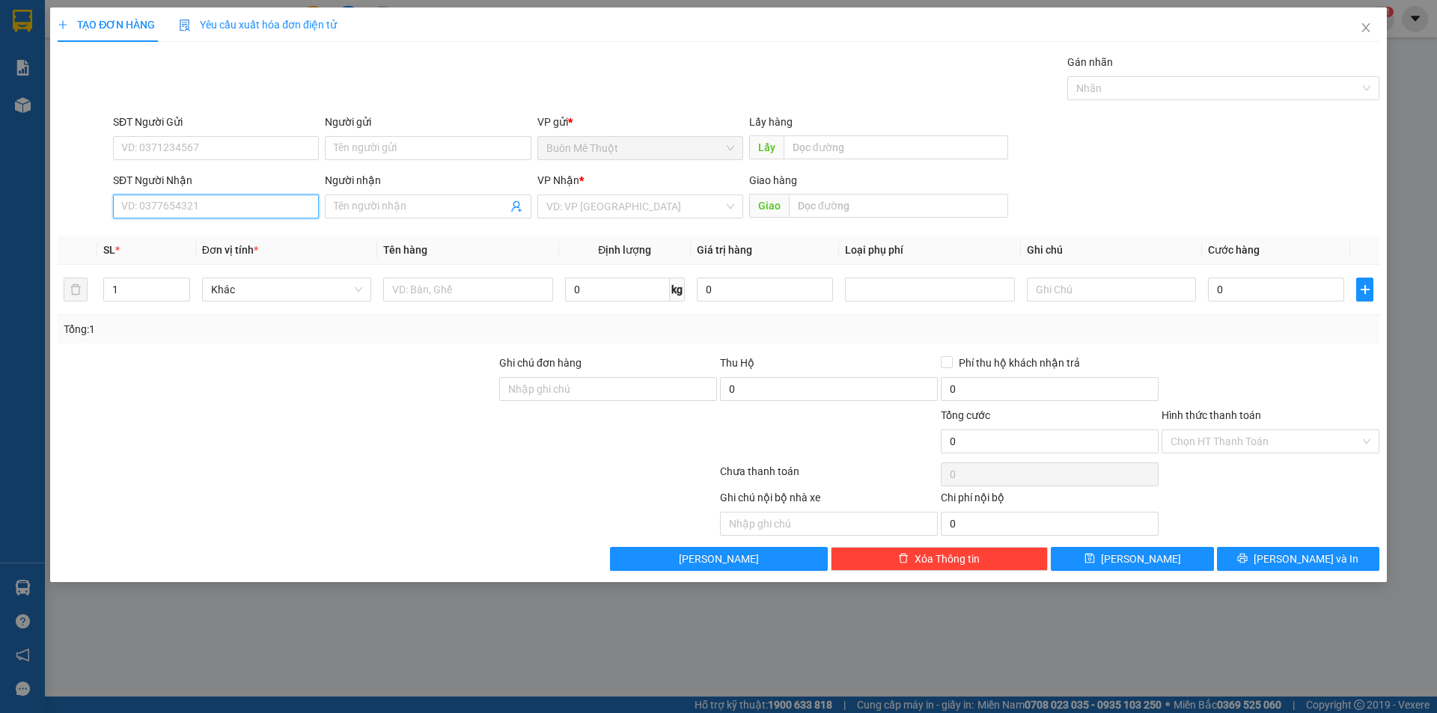
drag, startPoint x: 256, startPoint y: 201, endPoint x: 1436, endPoint y: 211, distance: 1180.4
click at [264, 207] on input "SĐT Người Nhận" at bounding box center [216, 207] width 206 height 24
type input "0905587500"
click at [162, 240] on div "0905587500" at bounding box center [216, 236] width 188 height 16
type input "50.000"
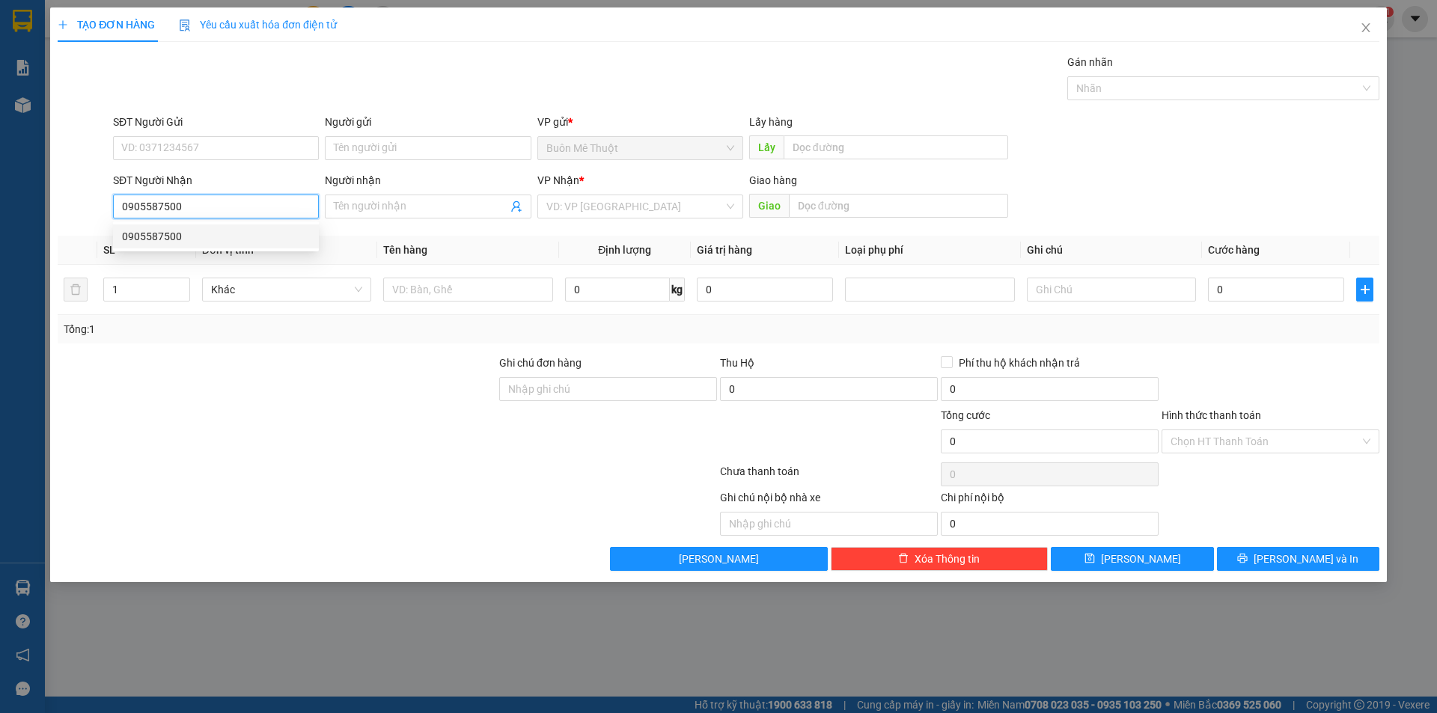
type input "50.000"
type input "0905587500"
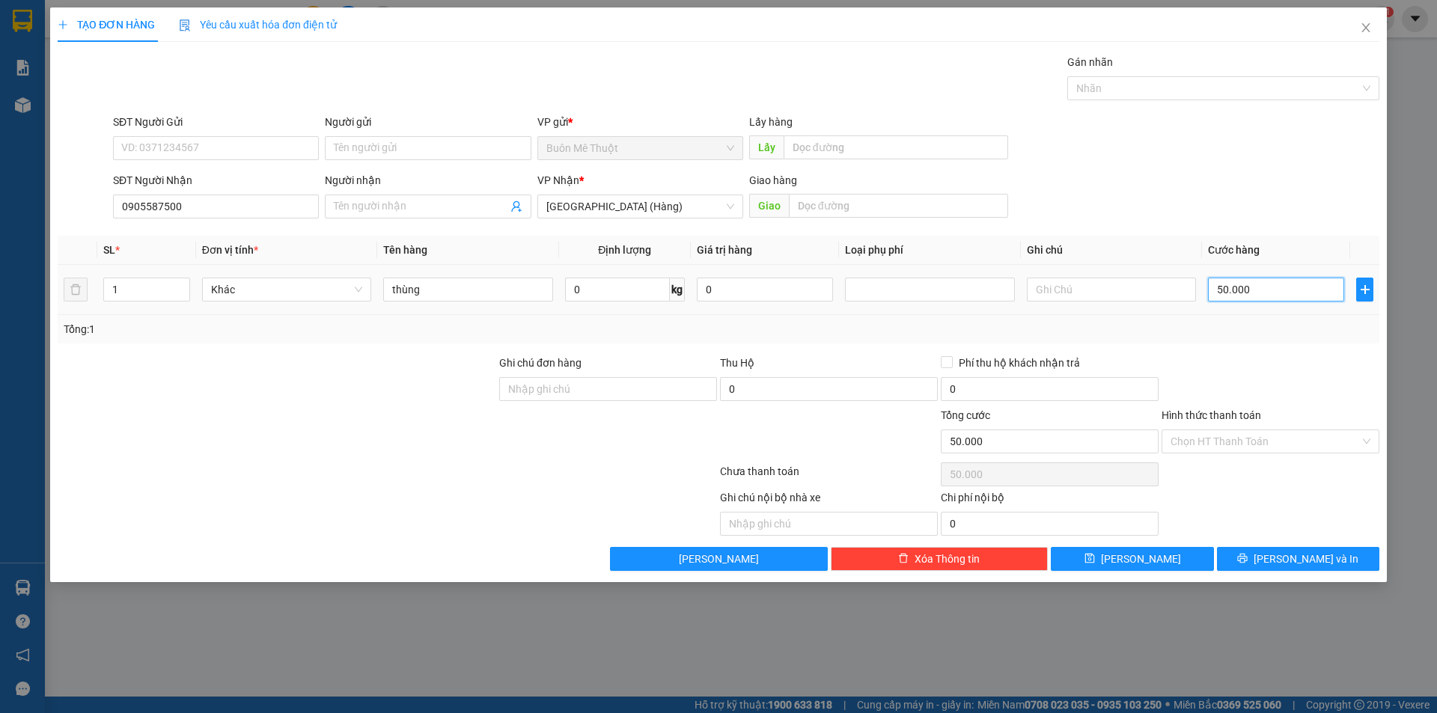
click at [1257, 299] on input "50.000" at bounding box center [1276, 290] width 136 height 24
type input "3"
type input "30"
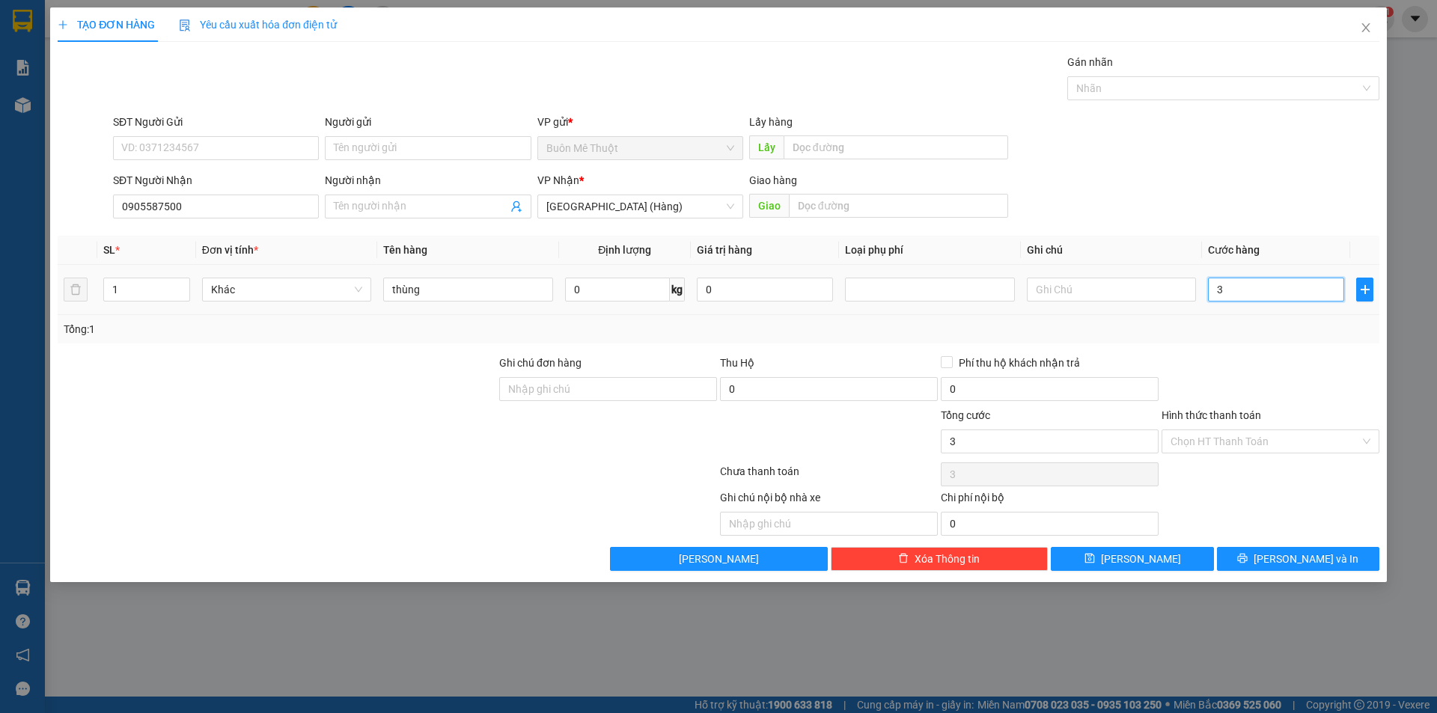
type input "30"
type input "30.000"
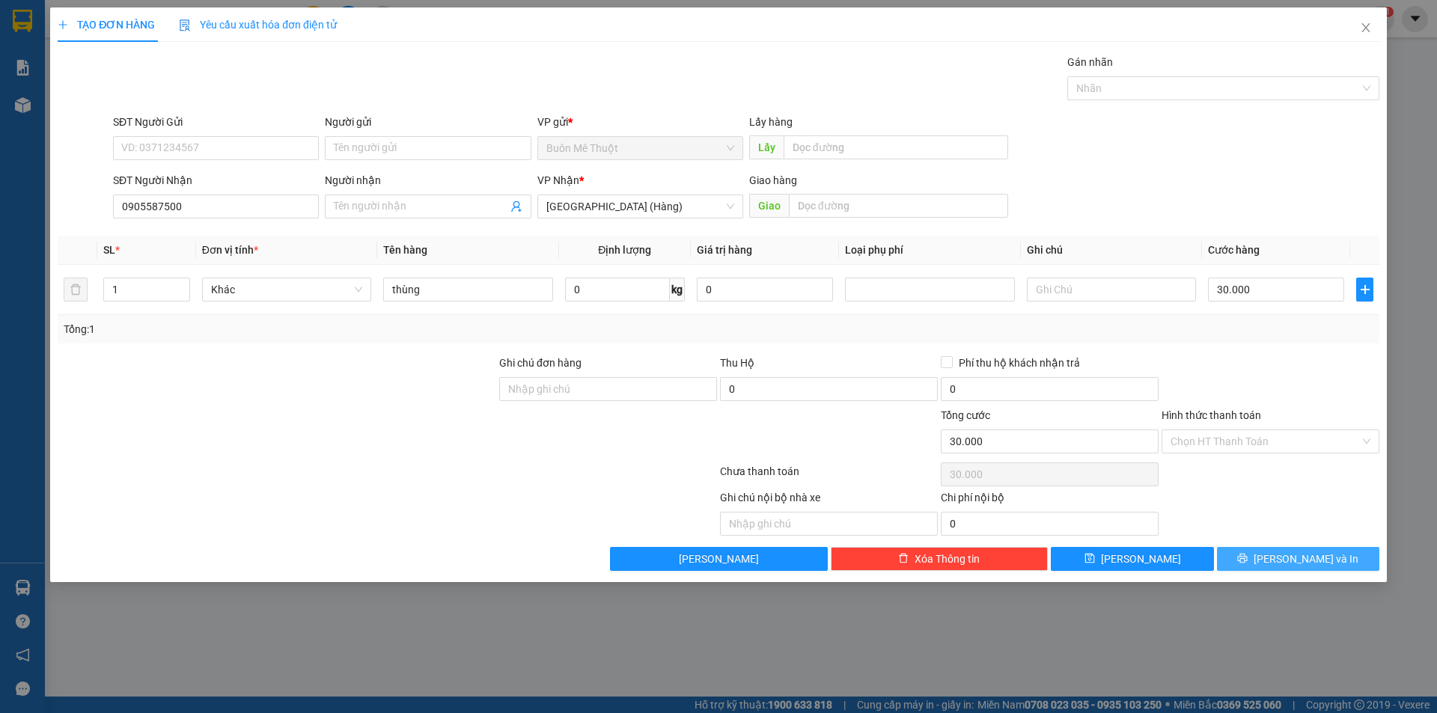
click at [1292, 556] on span "[PERSON_NAME] và In" at bounding box center [1306, 559] width 105 height 16
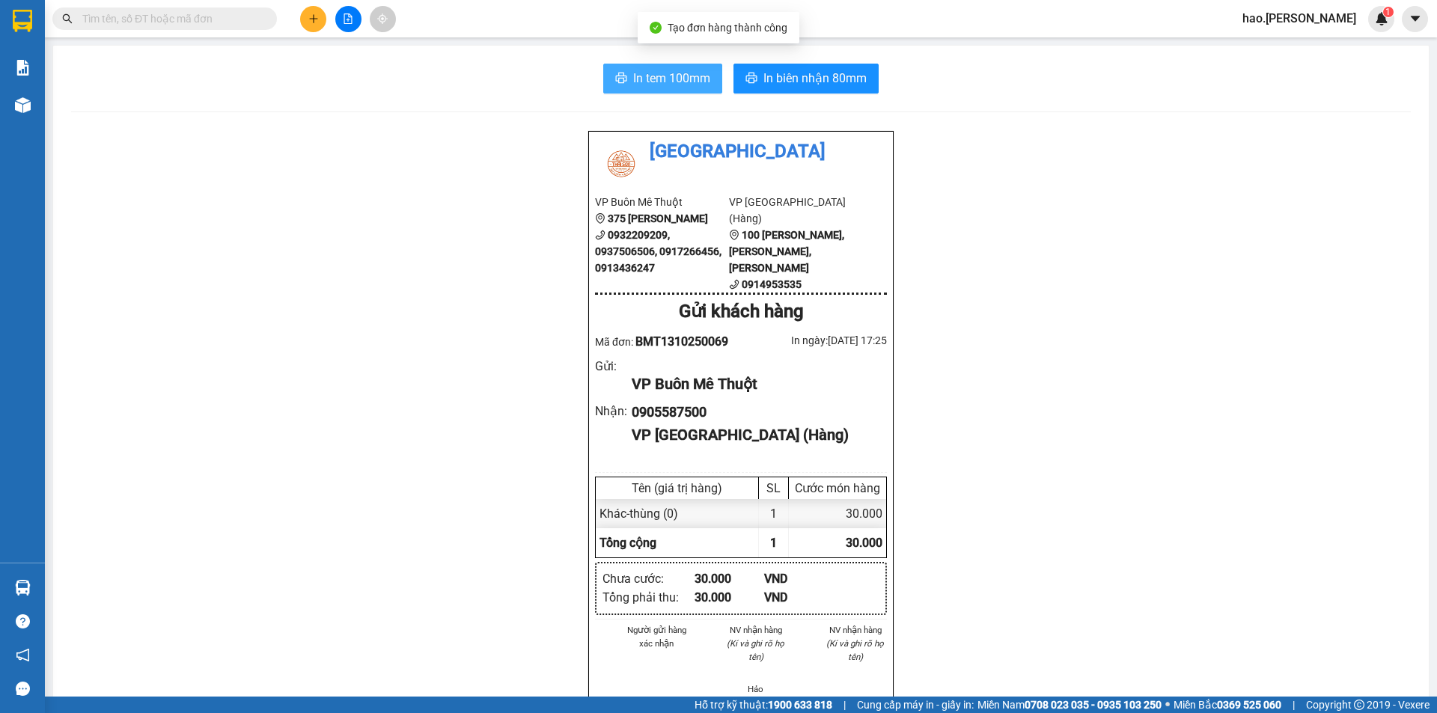
click at [698, 71] on span "In tem 100mm" at bounding box center [671, 78] width 77 height 19
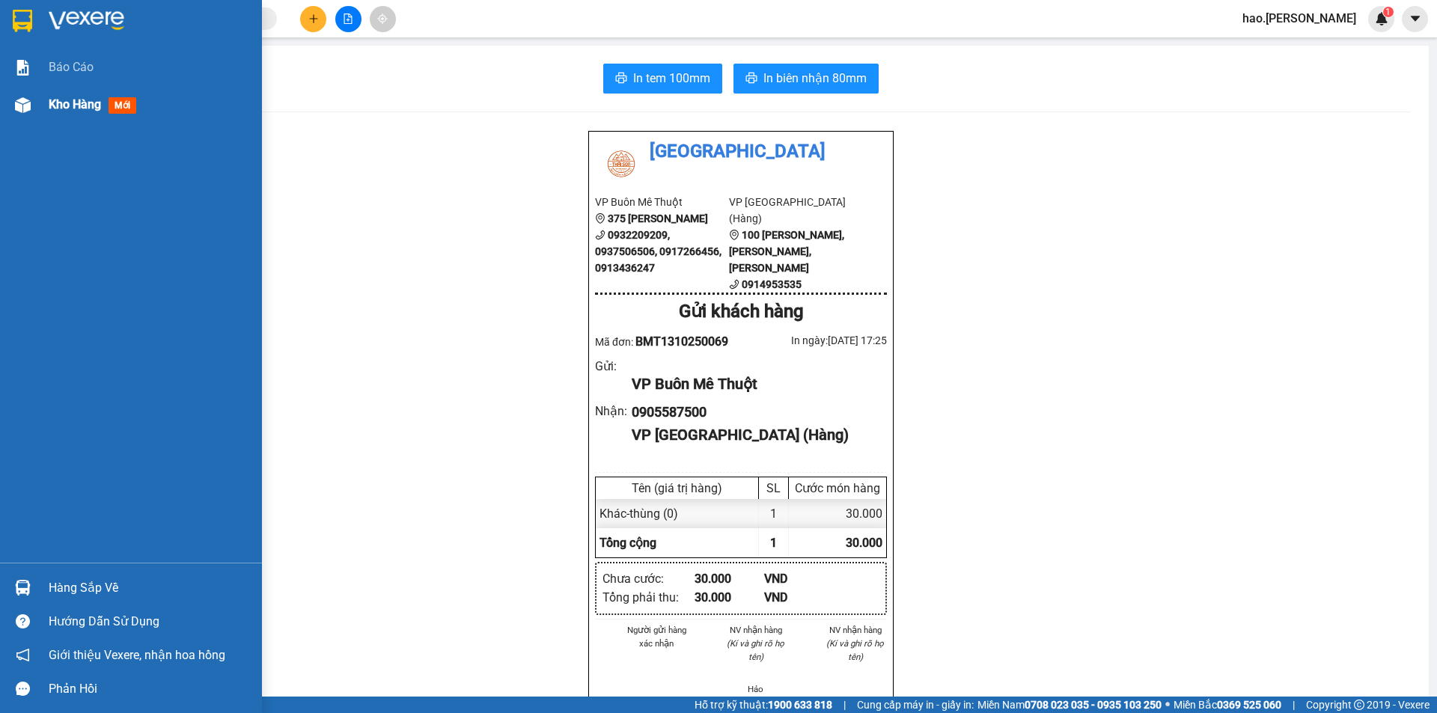
click at [70, 104] on span "Kho hàng" at bounding box center [75, 104] width 52 height 14
click at [69, 106] on span "Kho hàng" at bounding box center [75, 104] width 52 height 14
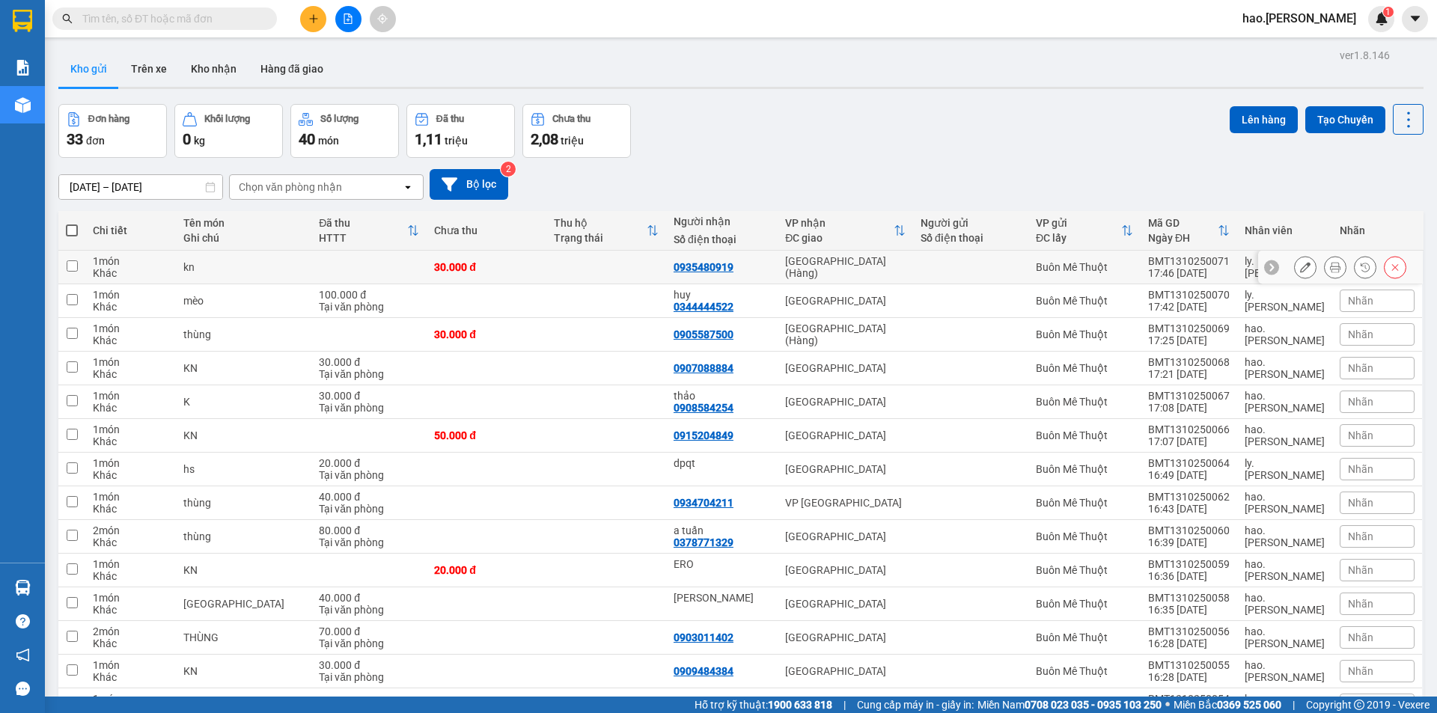
click at [1325, 269] on button at bounding box center [1335, 267] width 21 height 26
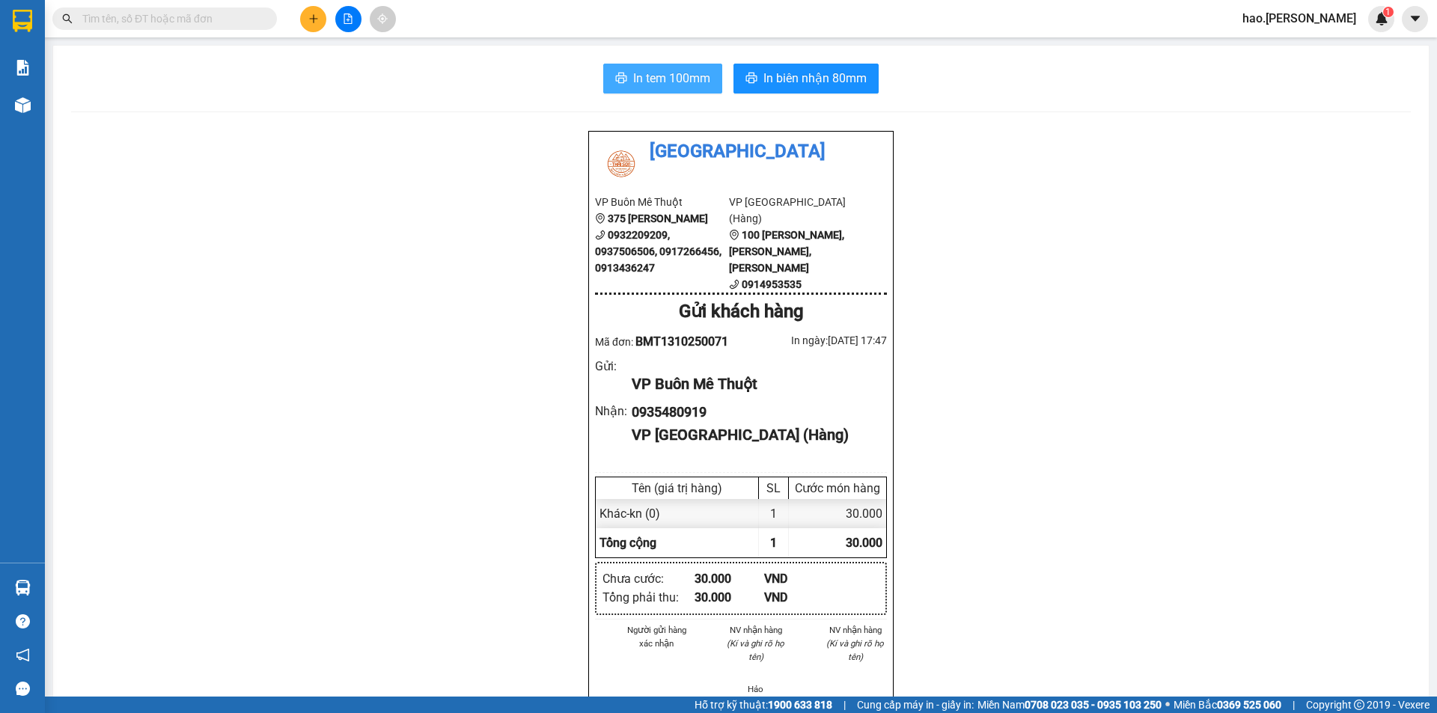
click at [606, 82] on button "In tem 100mm" at bounding box center [662, 79] width 119 height 30
click at [303, 25] on button at bounding box center [313, 19] width 26 height 26
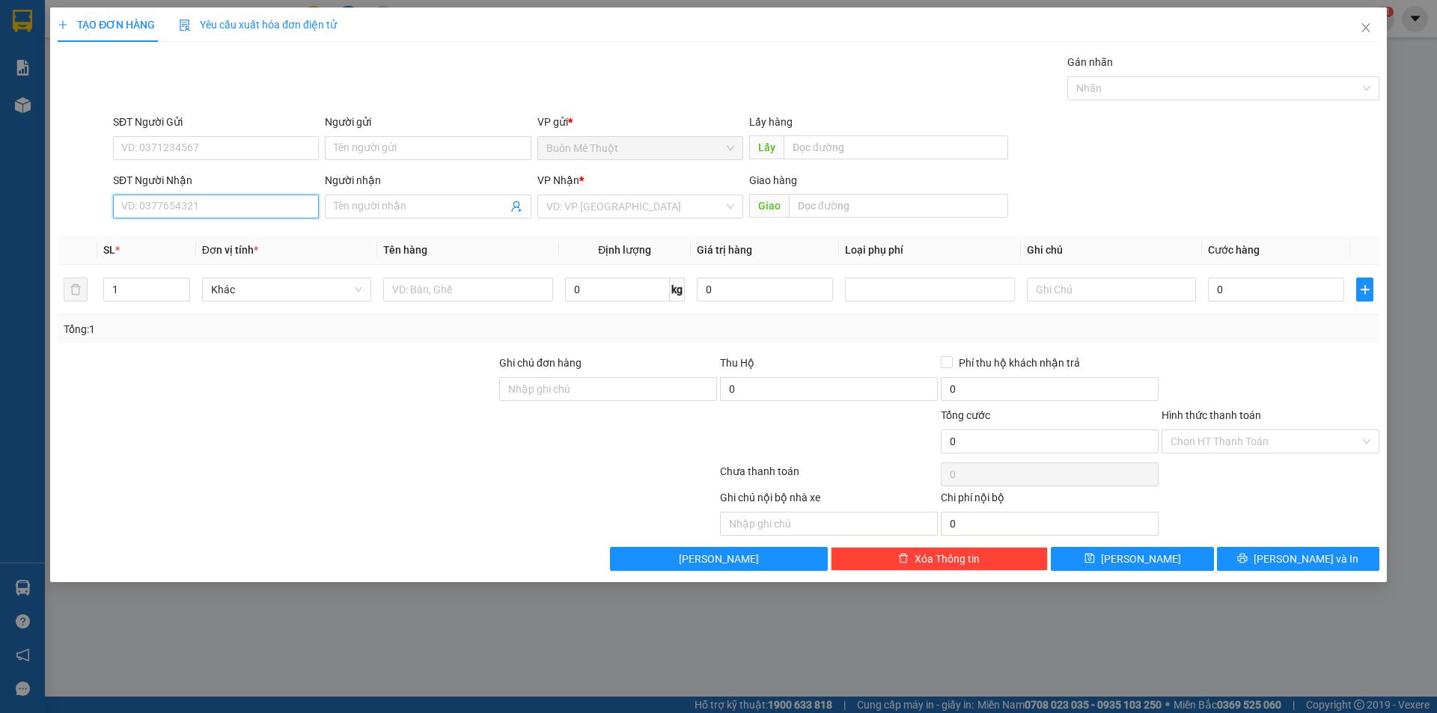
click at [236, 209] on input "SĐT Người Nhận" at bounding box center [216, 207] width 206 height 24
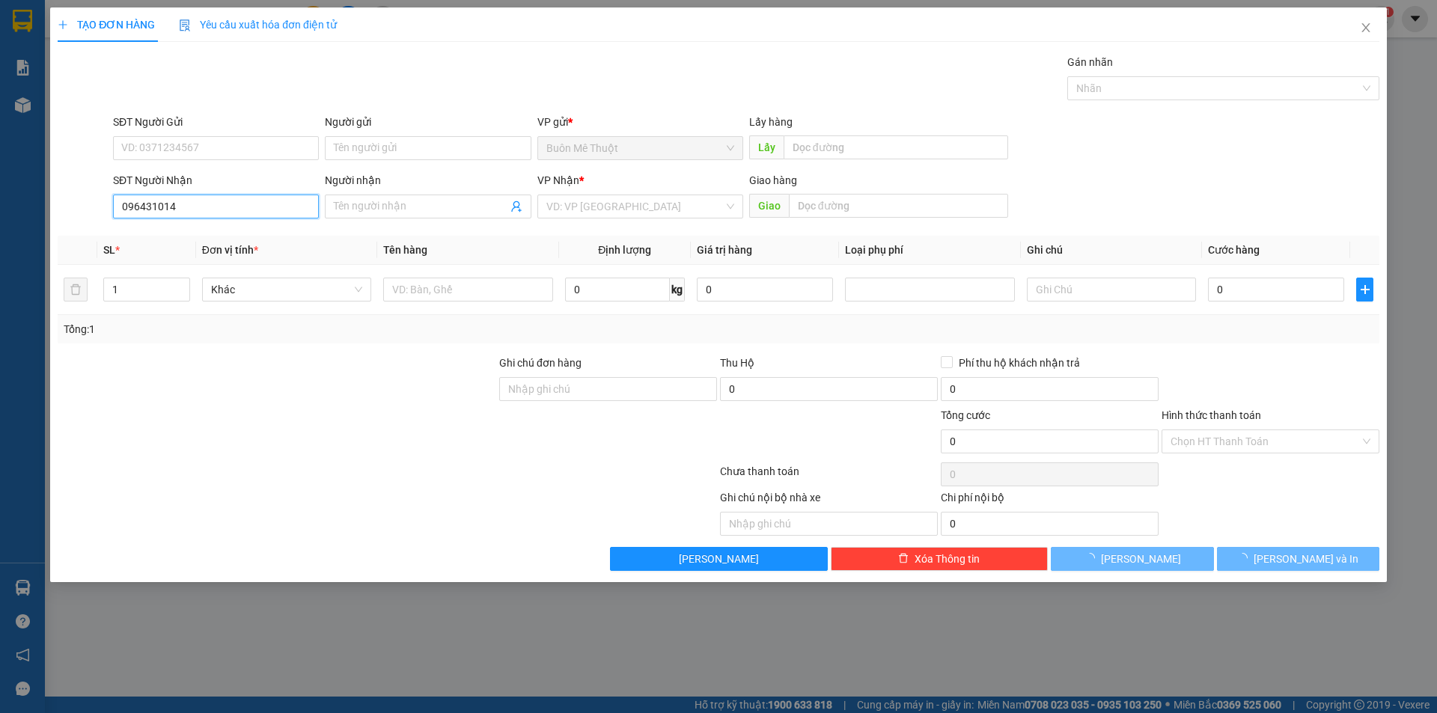
type input "0964310145"
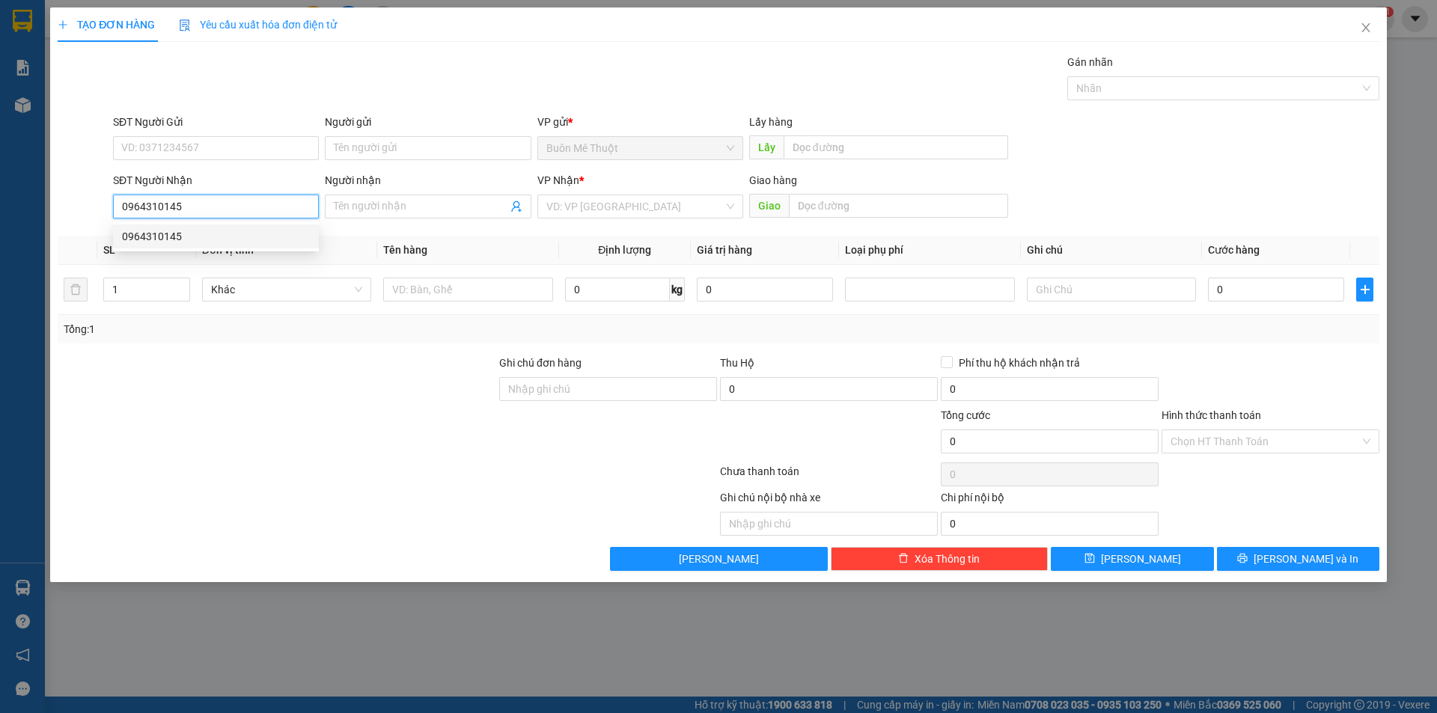
drag, startPoint x: 169, startPoint y: 239, endPoint x: 183, endPoint y: 240, distance: 14.2
click at [168, 238] on div "0964310145" at bounding box center [216, 236] width 188 height 16
type input "40.000"
type input "0964310145"
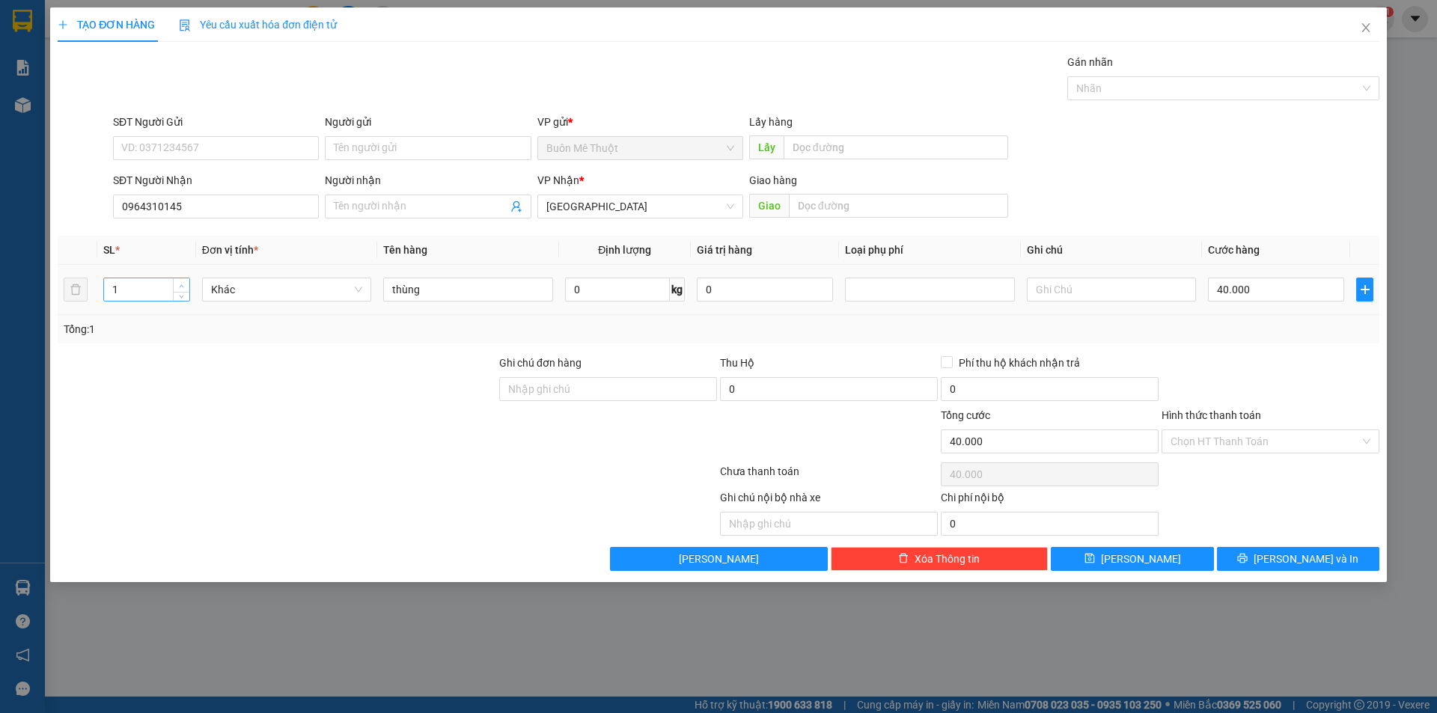
type input "2"
click at [183, 287] on icon "up" at bounding box center [181, 286] width 5 height 5
click at [1275, 297] on div "40.000" at bounding box center [1276, 290] width 136 height 30
type input "0"
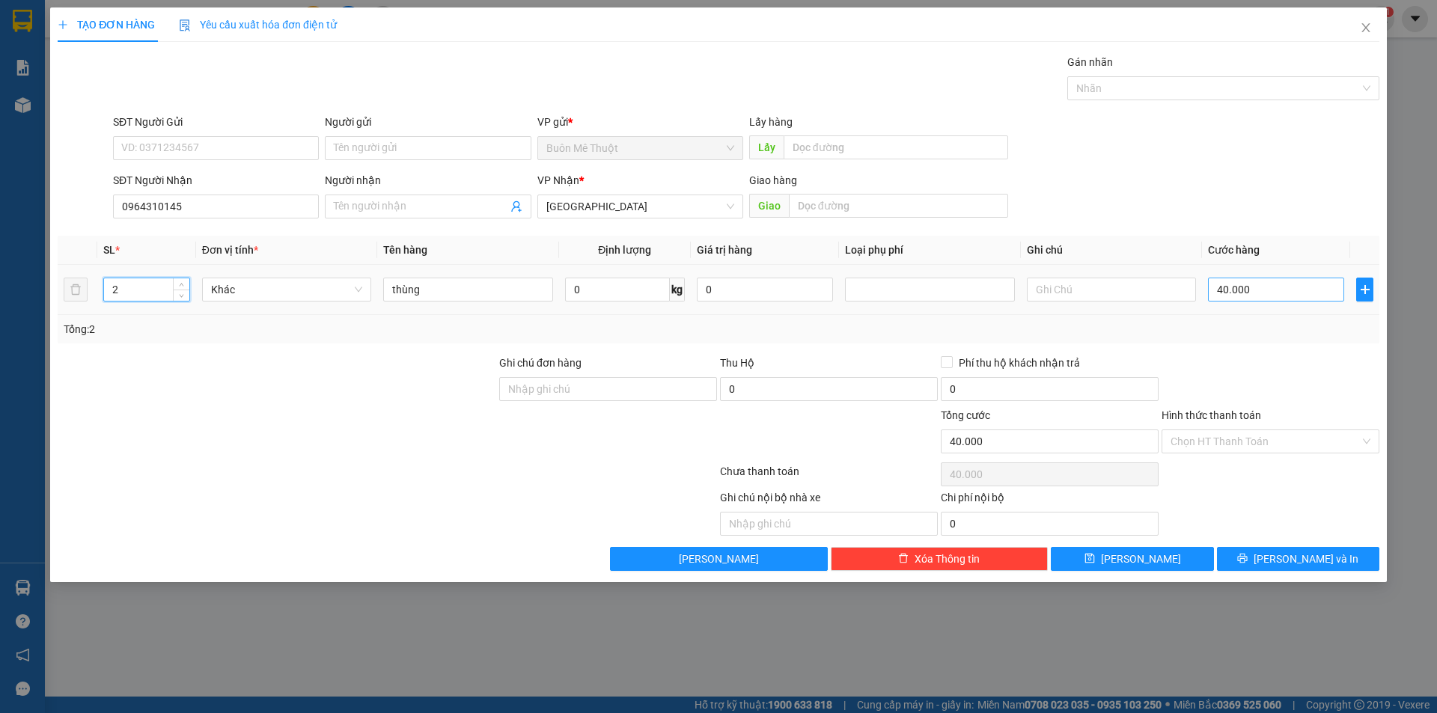
type input "0"
click at [1264, 279] on input "0" at bounding box center [1276, 290] width 136 height 24
type input "1"
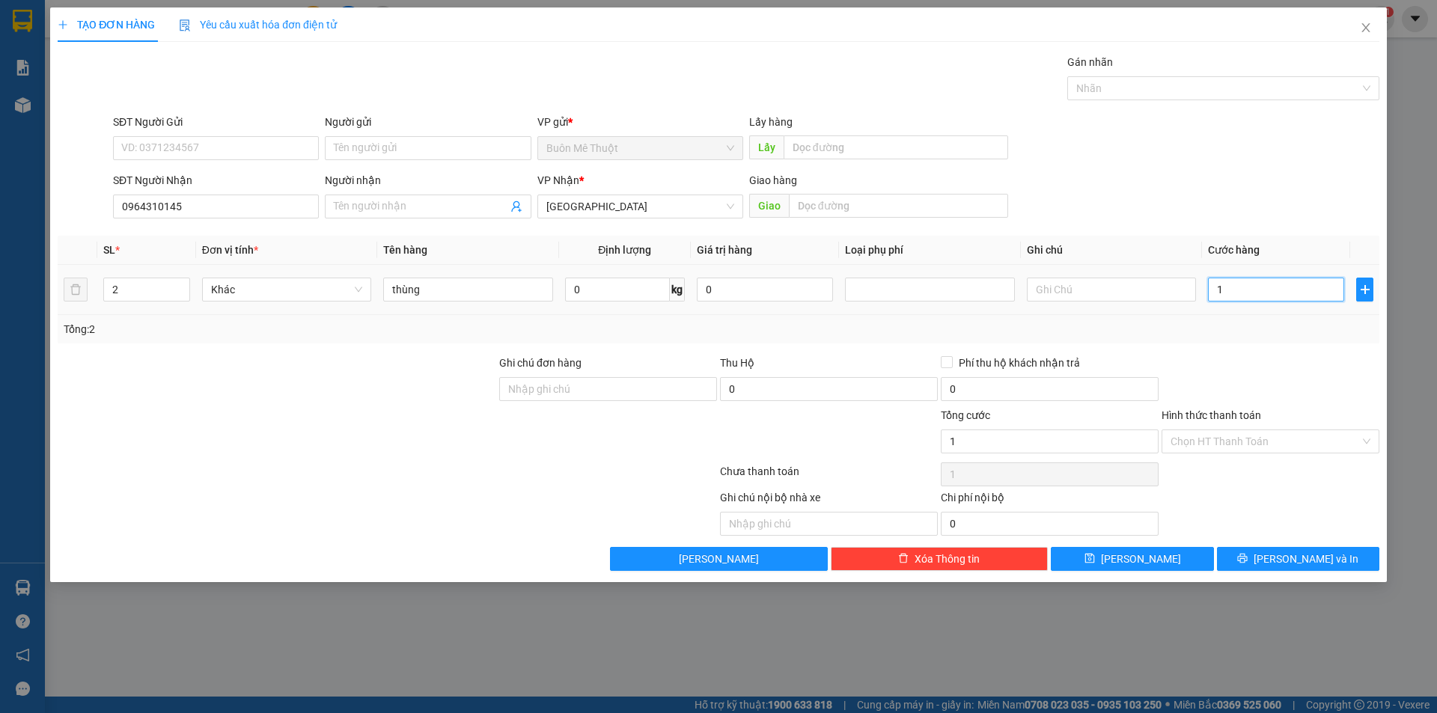
type input "10"
type input "100"
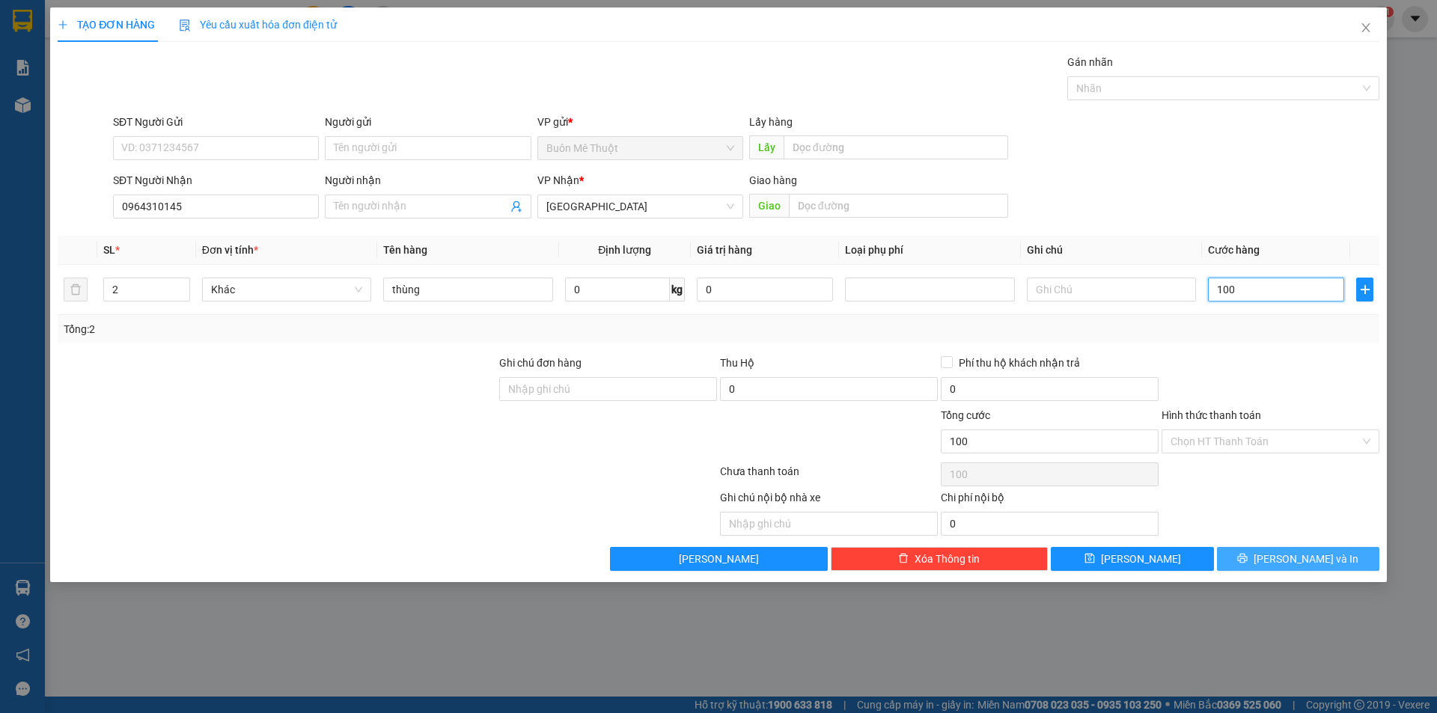
type input "100"
type input "100.000"
click at [1267, 570] on button "[PERSON_NAME] và In" at bounding box center [1298, 559] width 162 height 24
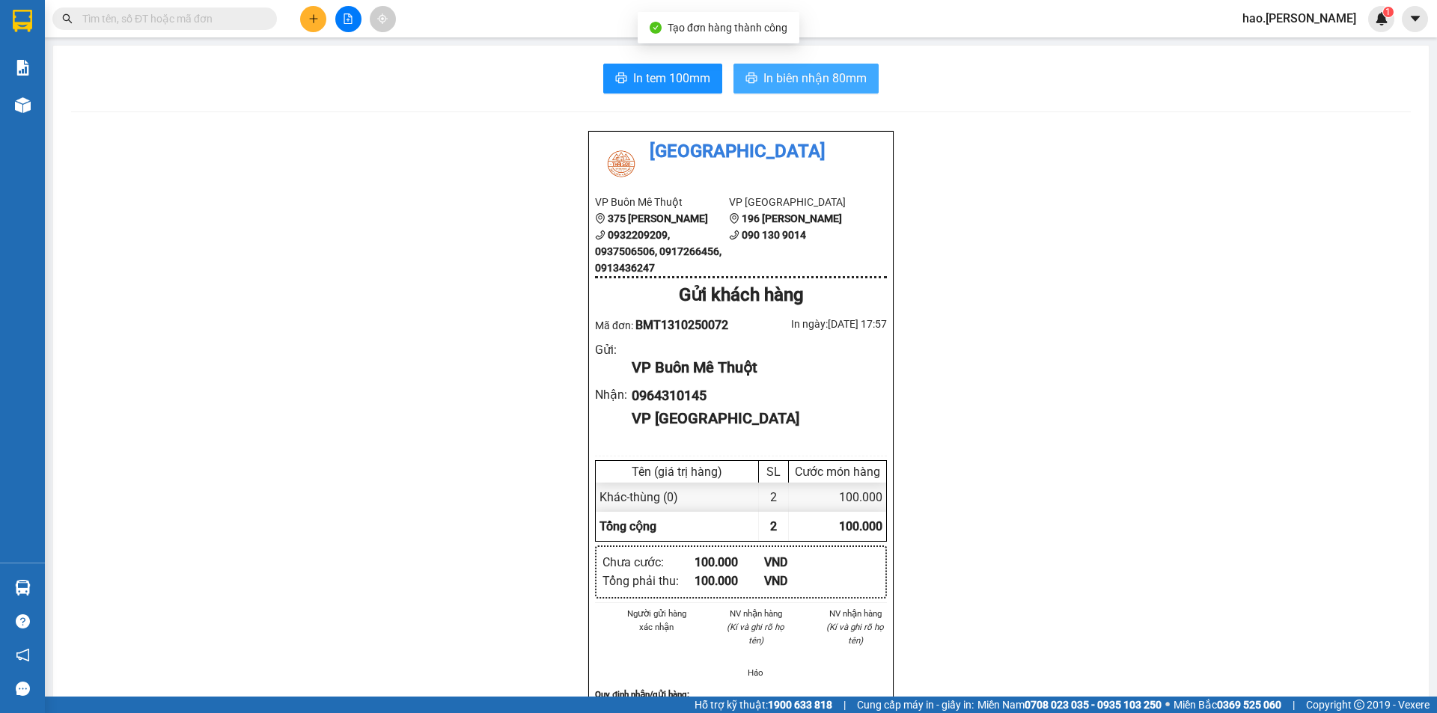
click at [785, 71] on span "In biên nhận 80mm" at bounding box center [814, 78] width 103 height 19
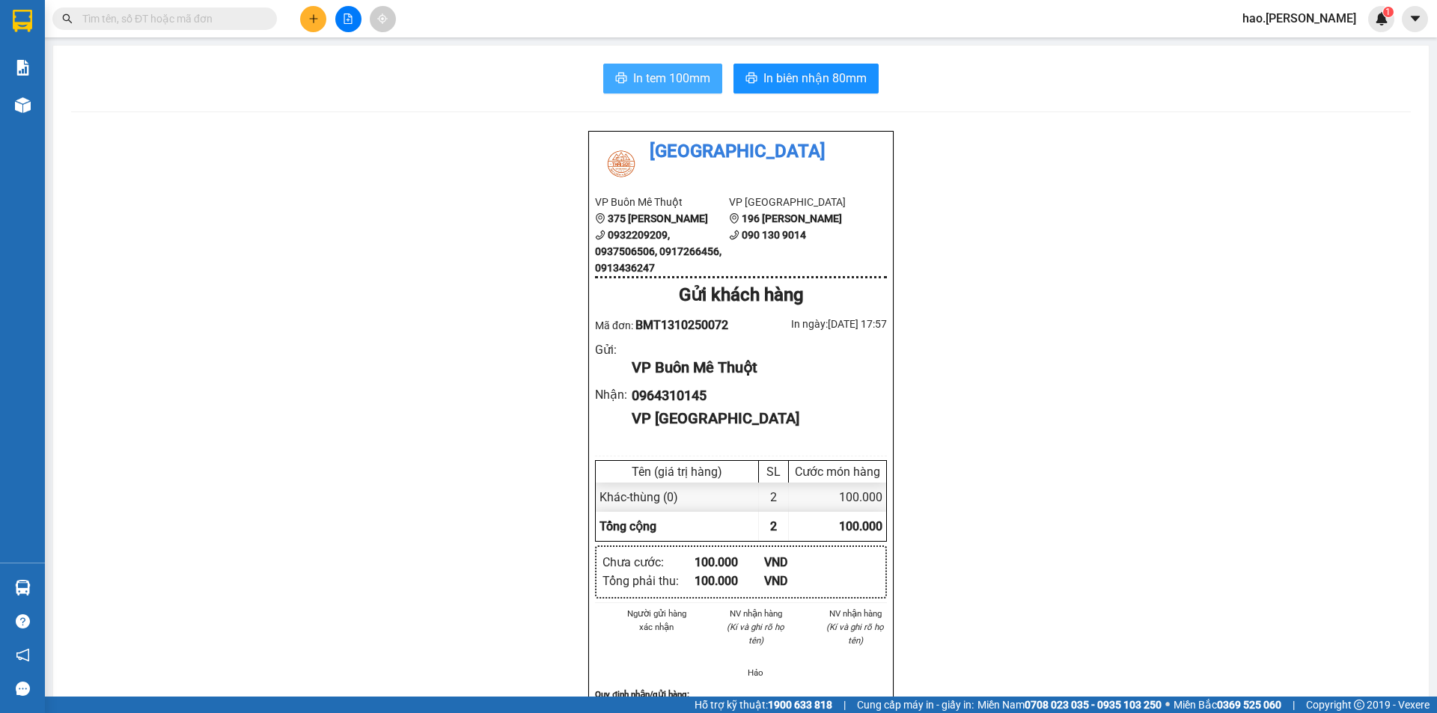
click at [681, 64] on button "In tem 100mm" at bounding box center [662, 79] width 119 height 30
